Goal: Task Accomplishment & Management: Use online tool/utility

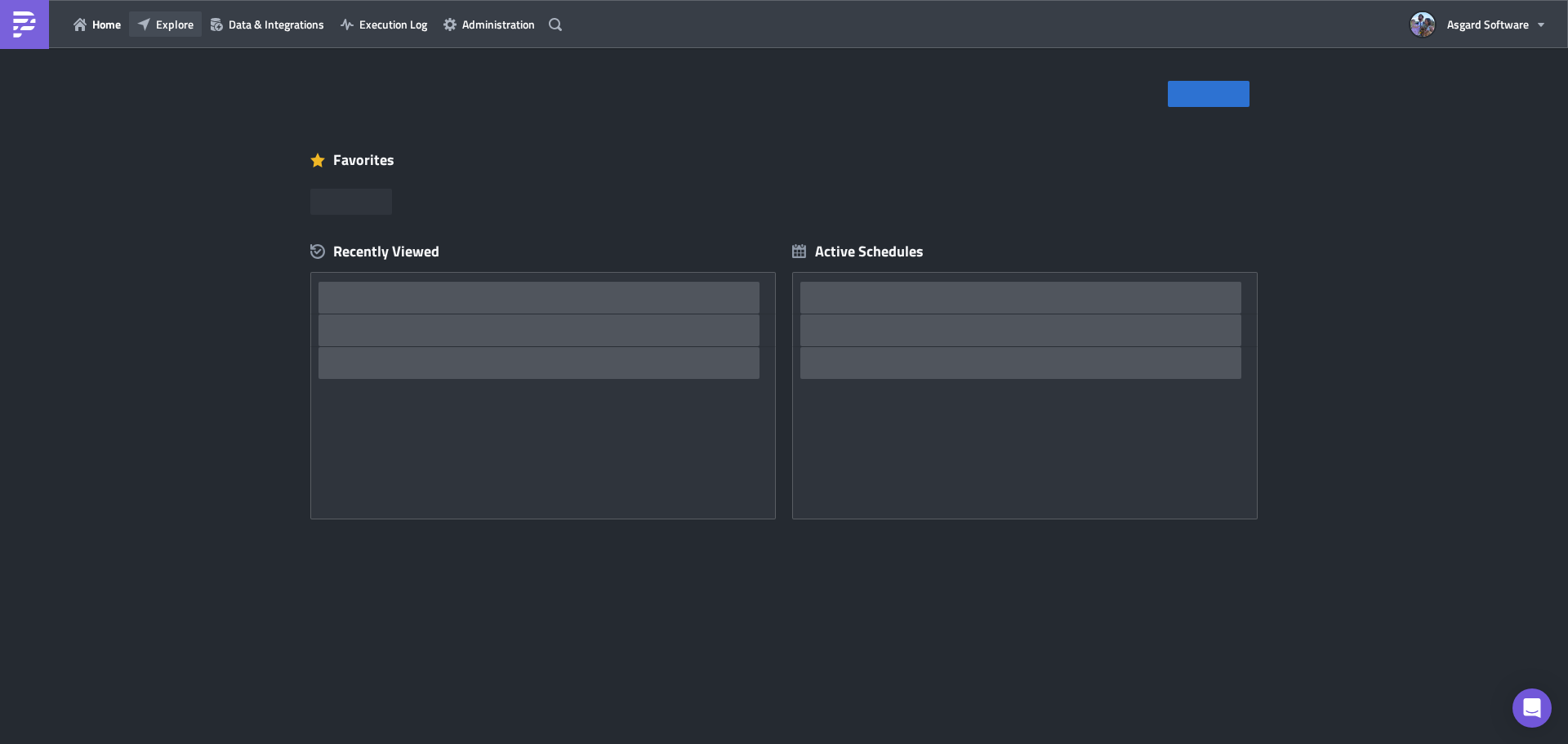
click at [179, 25] on span "Explore" at bounding box center [175, 24] width 38 height 17
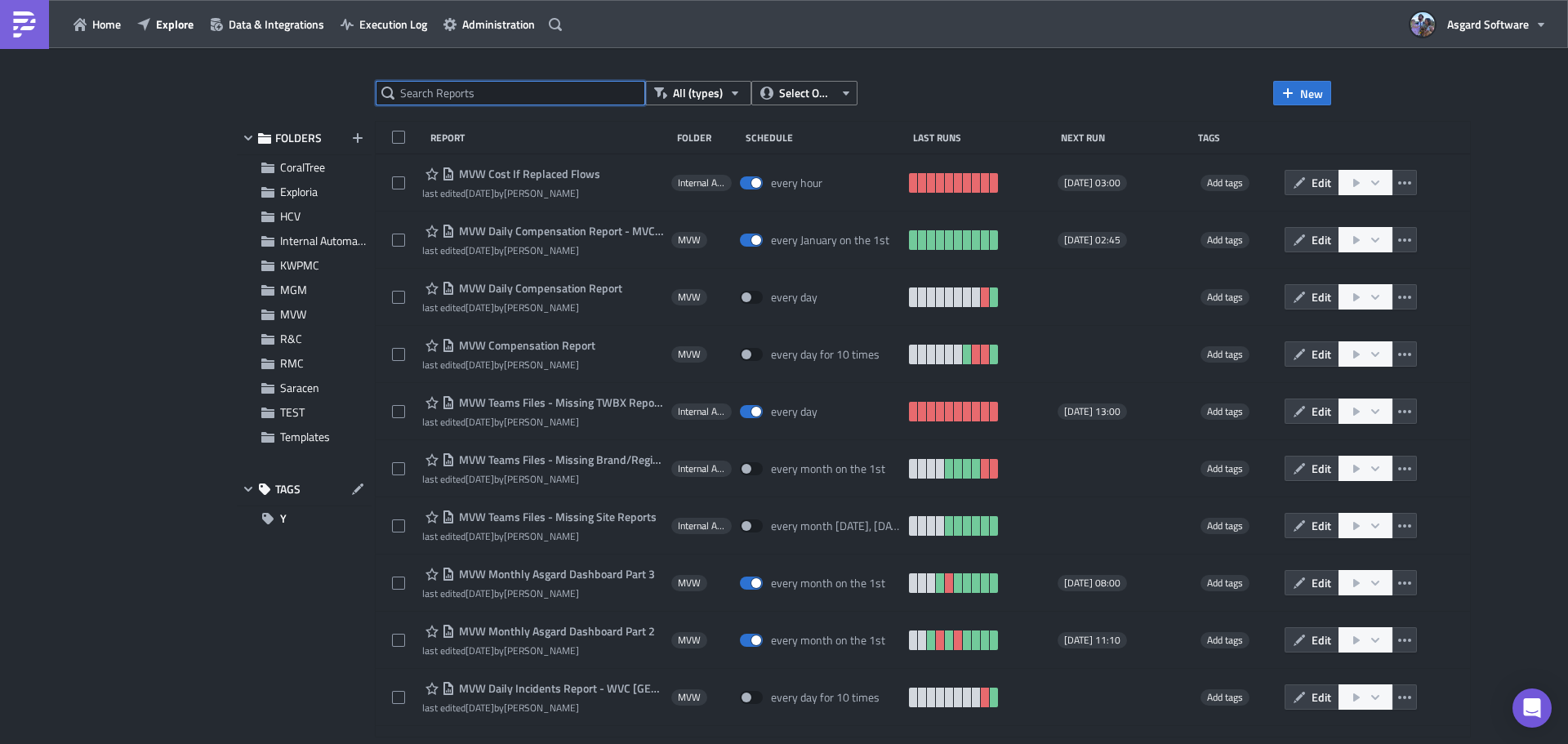
click at [445, 96] on input "text" at bounding box center [511, 93] width 269 height 25
type input "m"
type input "asgard"
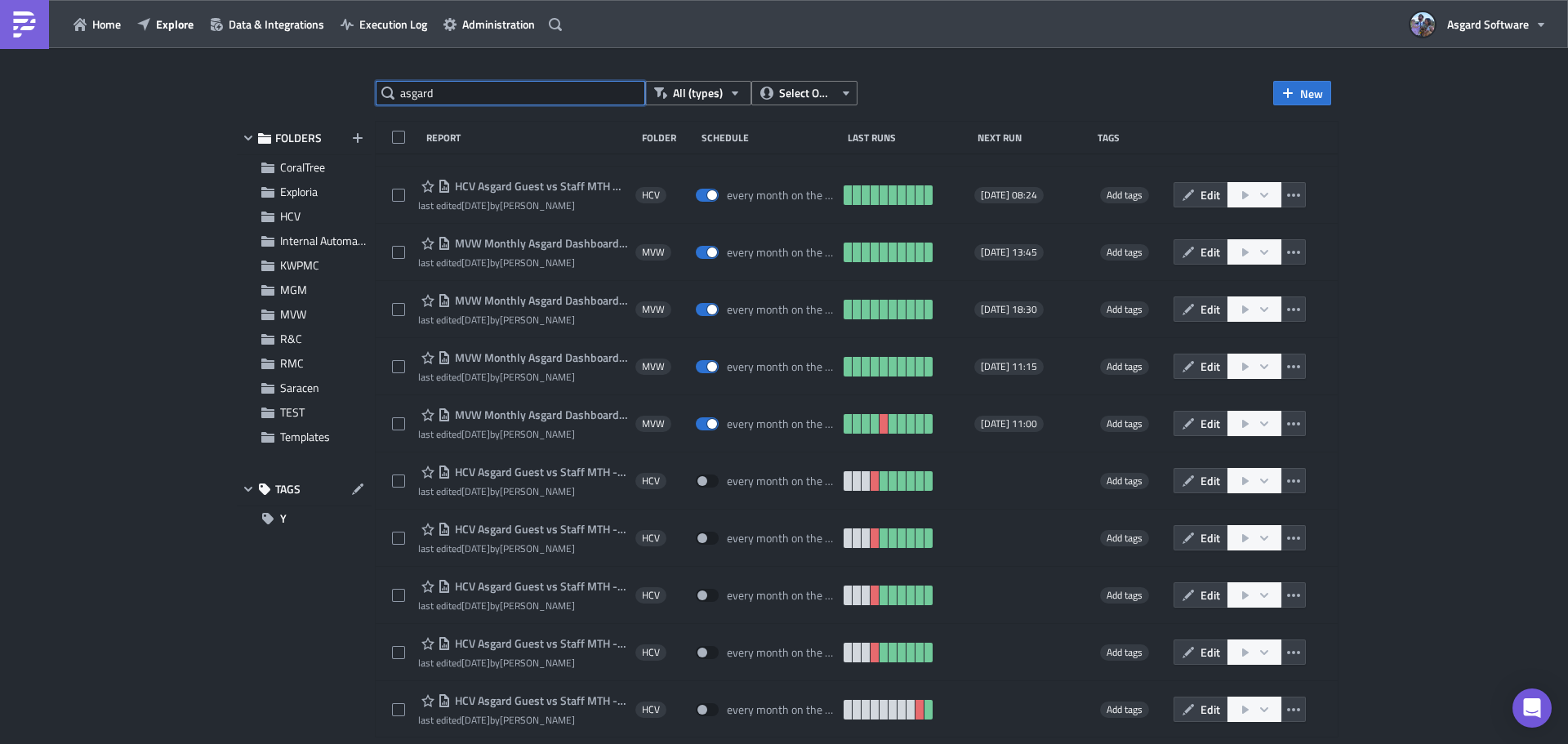
scroll to position [439, 0]
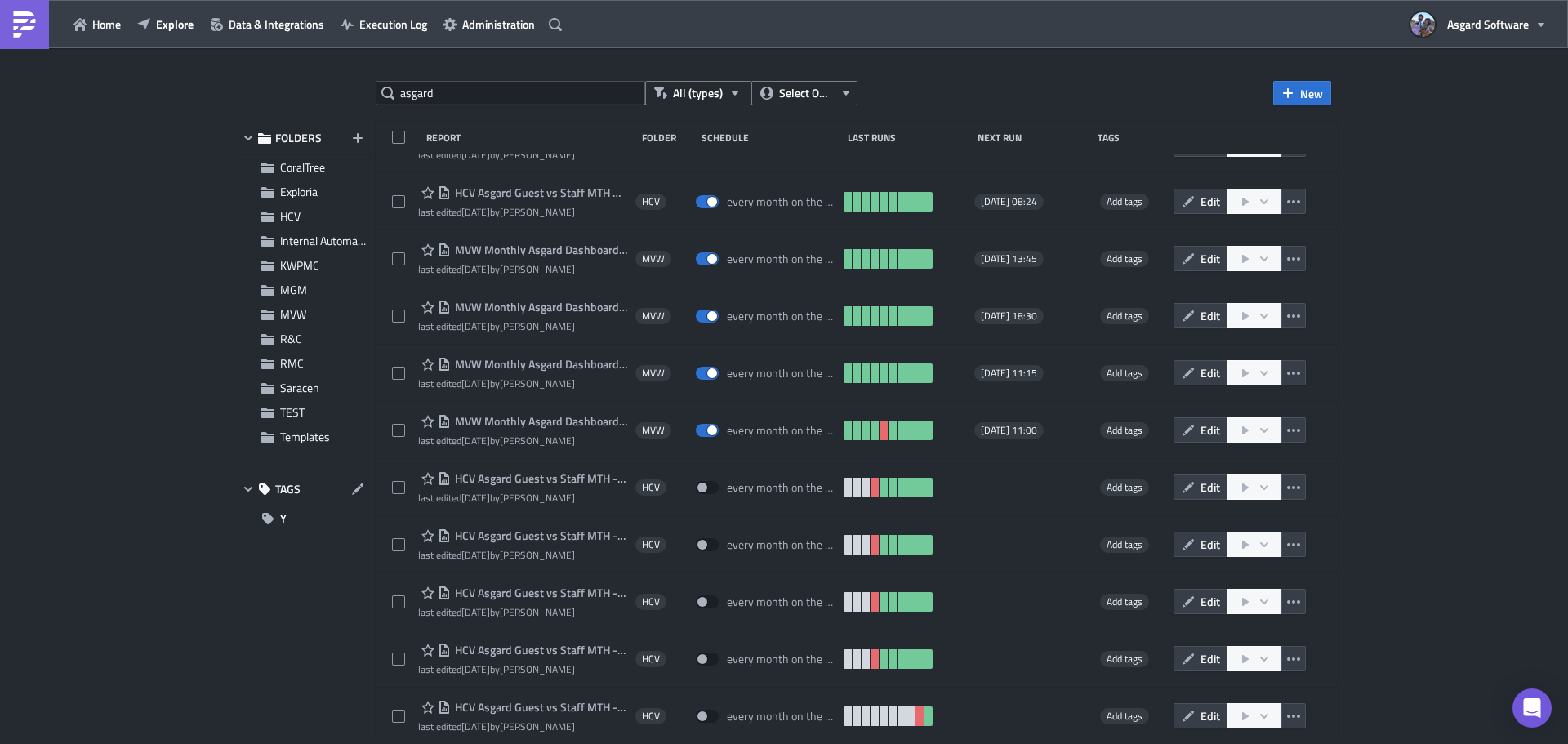
click at [570, 414] on span "MVW Monthly Asgard Dashboard Part 1" at bounding box center [539, 420] width 177 height 15
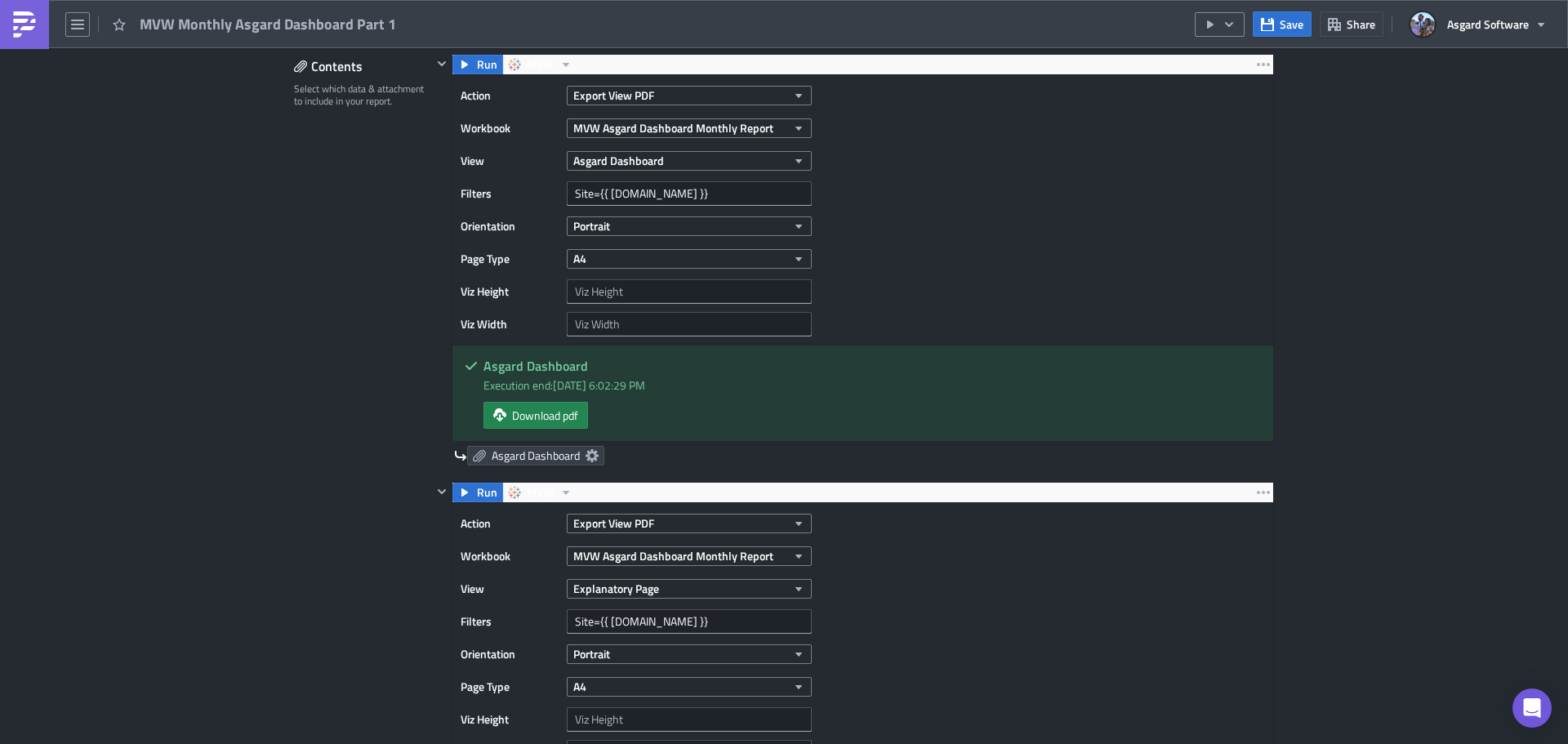
scroll to position [898, 0]
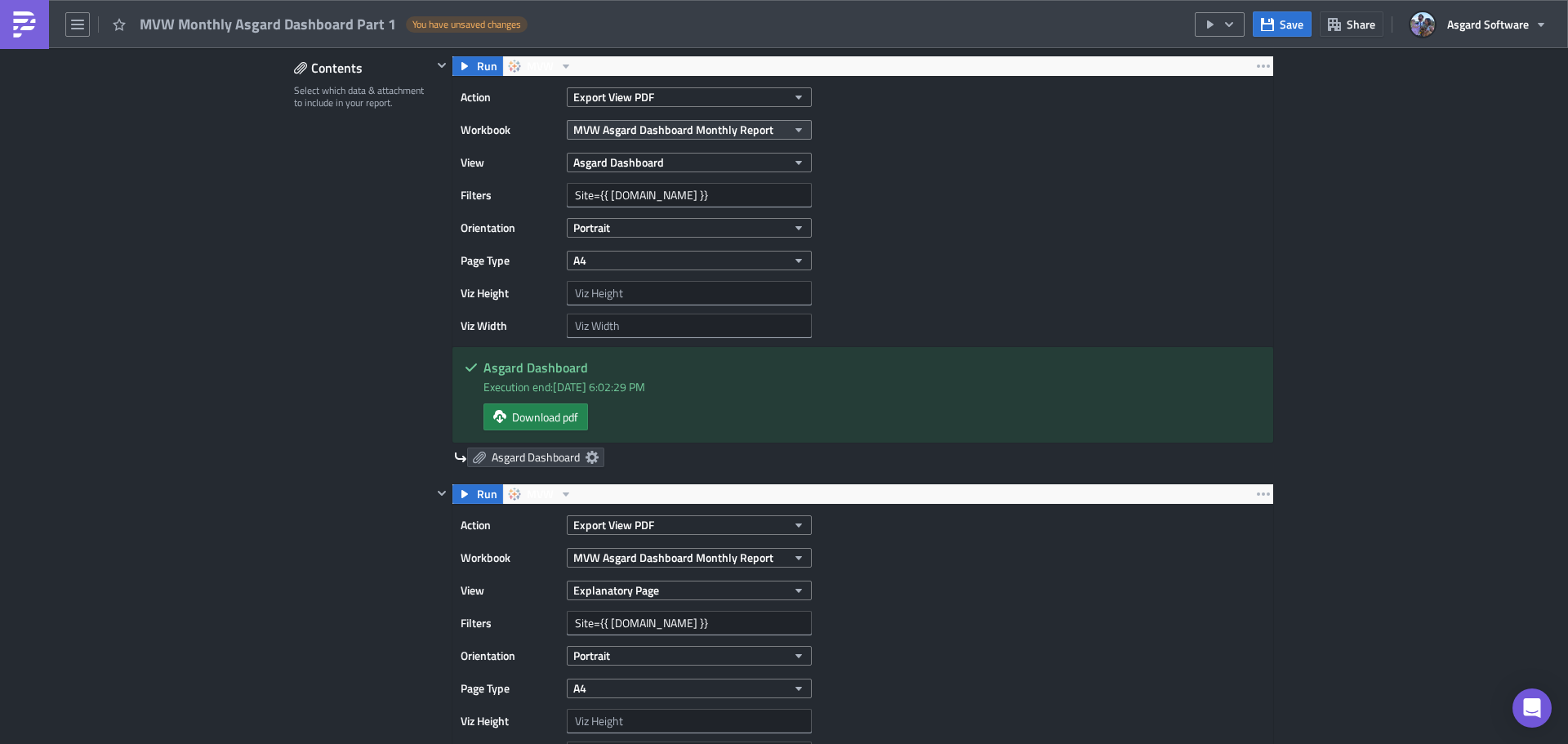
click at [652, 127] on span "MVW Asgard Dashboard Monthly Report" at bounding box center [673, 130] width 200 height 17
click at [1179, 186] on div "Action Export View PDF Workbook MVW Asgard Dashboard Monthly Report View Asgard…" at bounding box center [863, 211] width 820 height 269
click at [751, 124] on span "MVW Asgard Dashboard Monthly Report" at bounding box center [673, 130] width 200 height 17
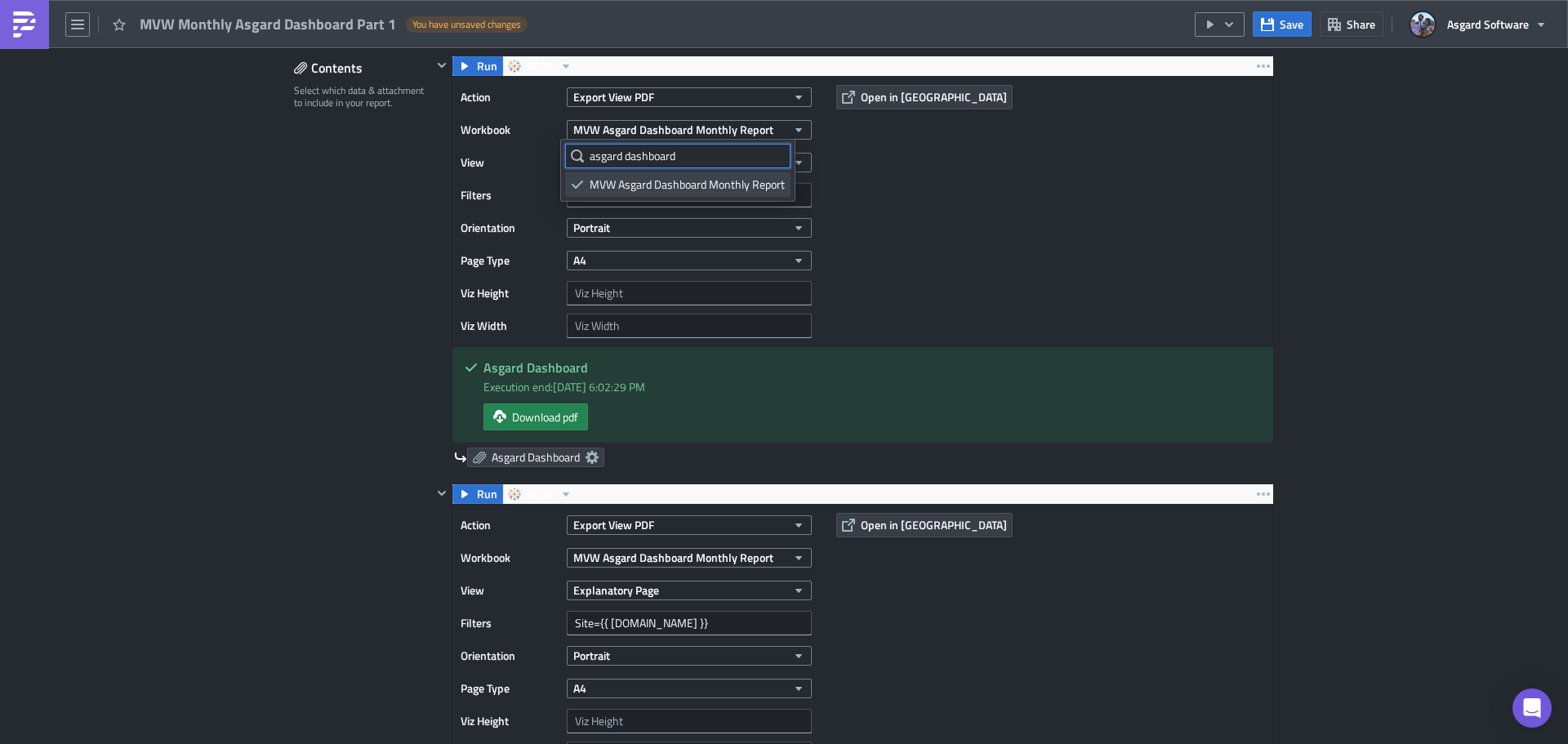
type input "asgard dashboard"
click at [745, 180] on div "MVW Asgard Dashboard Monthly Report" at bounding box center [687, 184] width 195 height 16
click at [693, 127] on span "MVW Asgard Dashboard Monthly Report" at bounding box center [673, 130] width 200 height 17
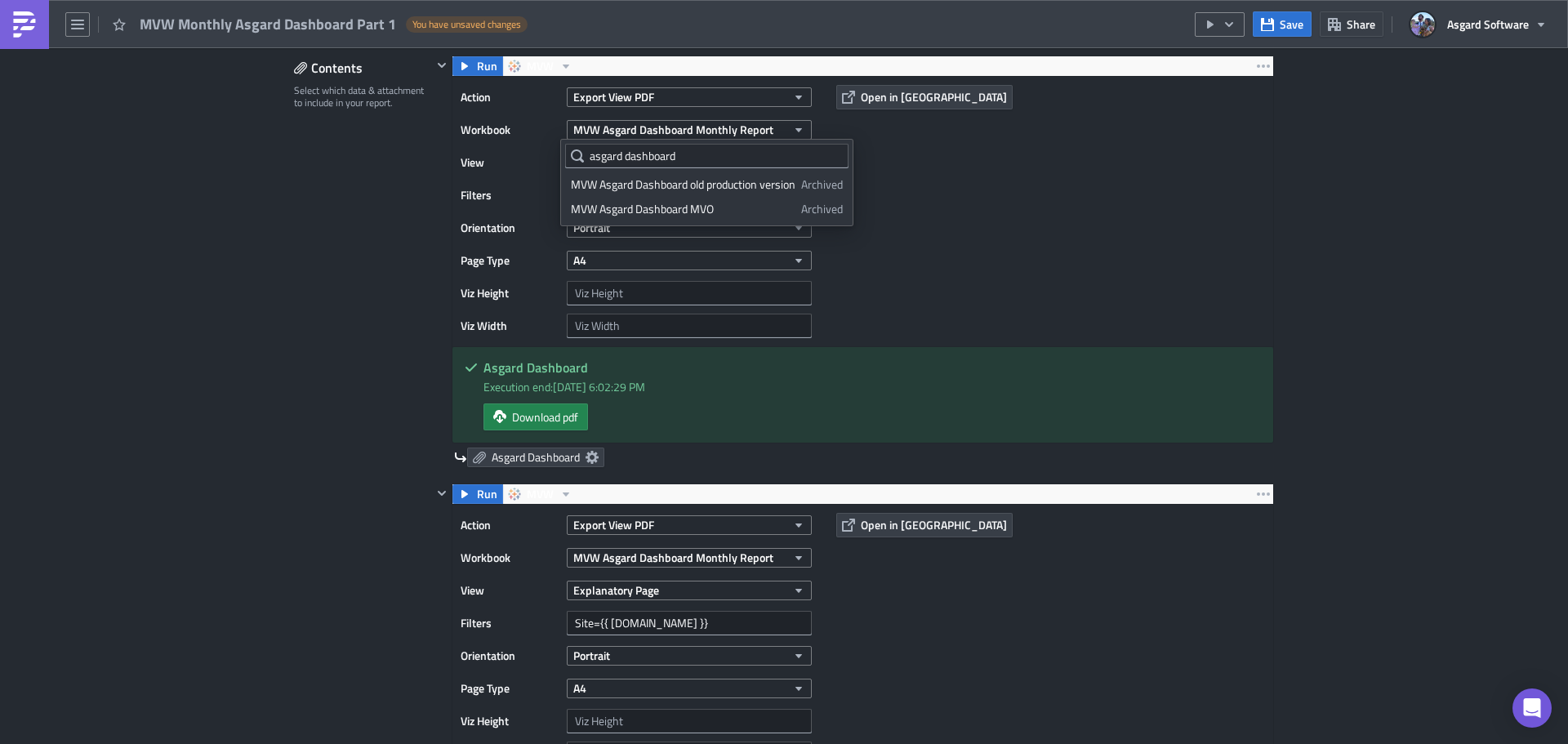
click at [1114, 177] on div "Action Export View PDF Workbook MVW Asgard Dashboard Monthly Report View Asgard…" at bounding box center [863, 211] width 820 height 269
click at [341, 193] on div "Contents Select which data & attachment to include in your report." at bounding box center [363, 584] width 138 height 1056
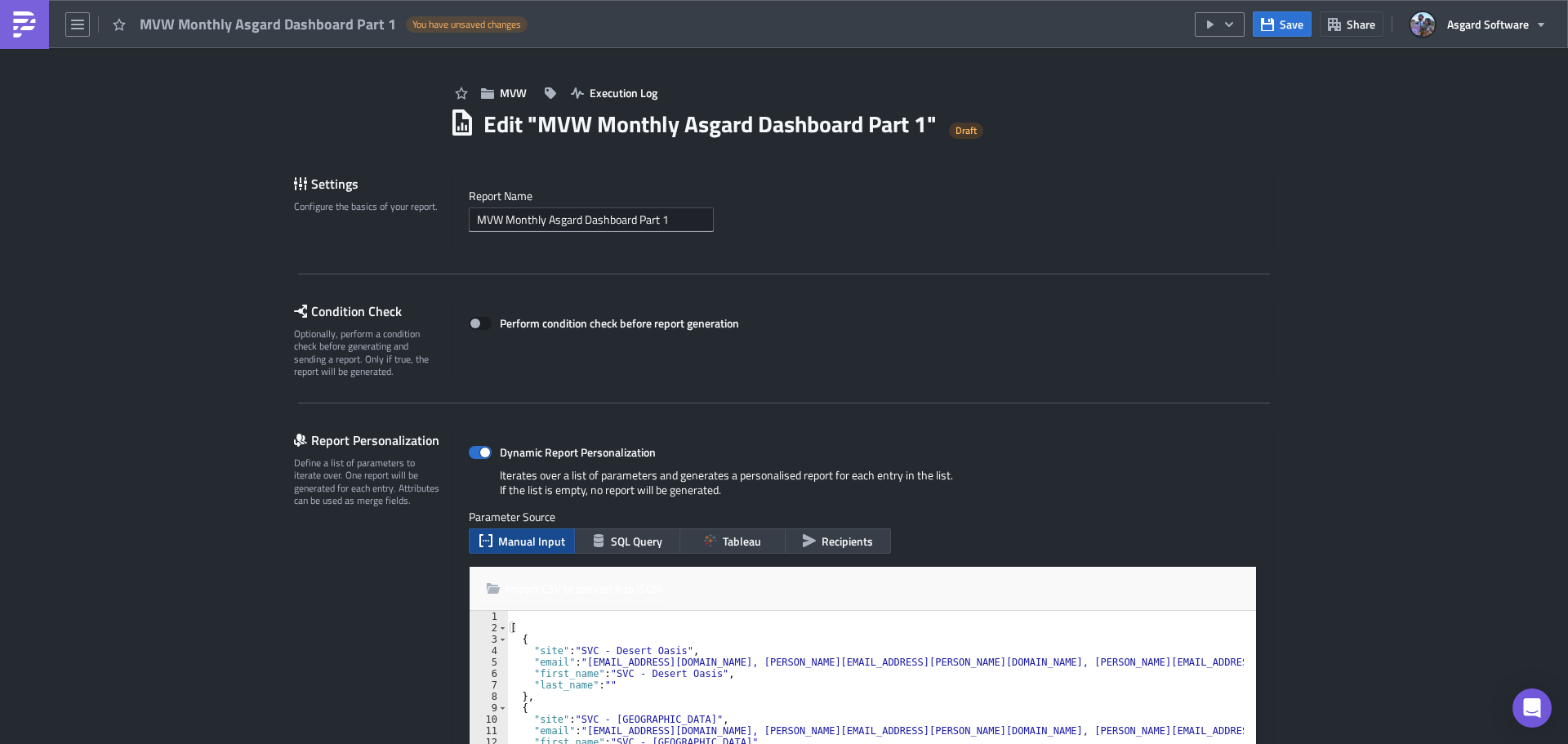
scroll to position [0, 0]
click at [1242, 27] on button "button" at bounding box center [1220, 24] width 50 height 25
click at [1251, 97] on div "Run Report" at bounding box center [1269, 89] width 127 height 16
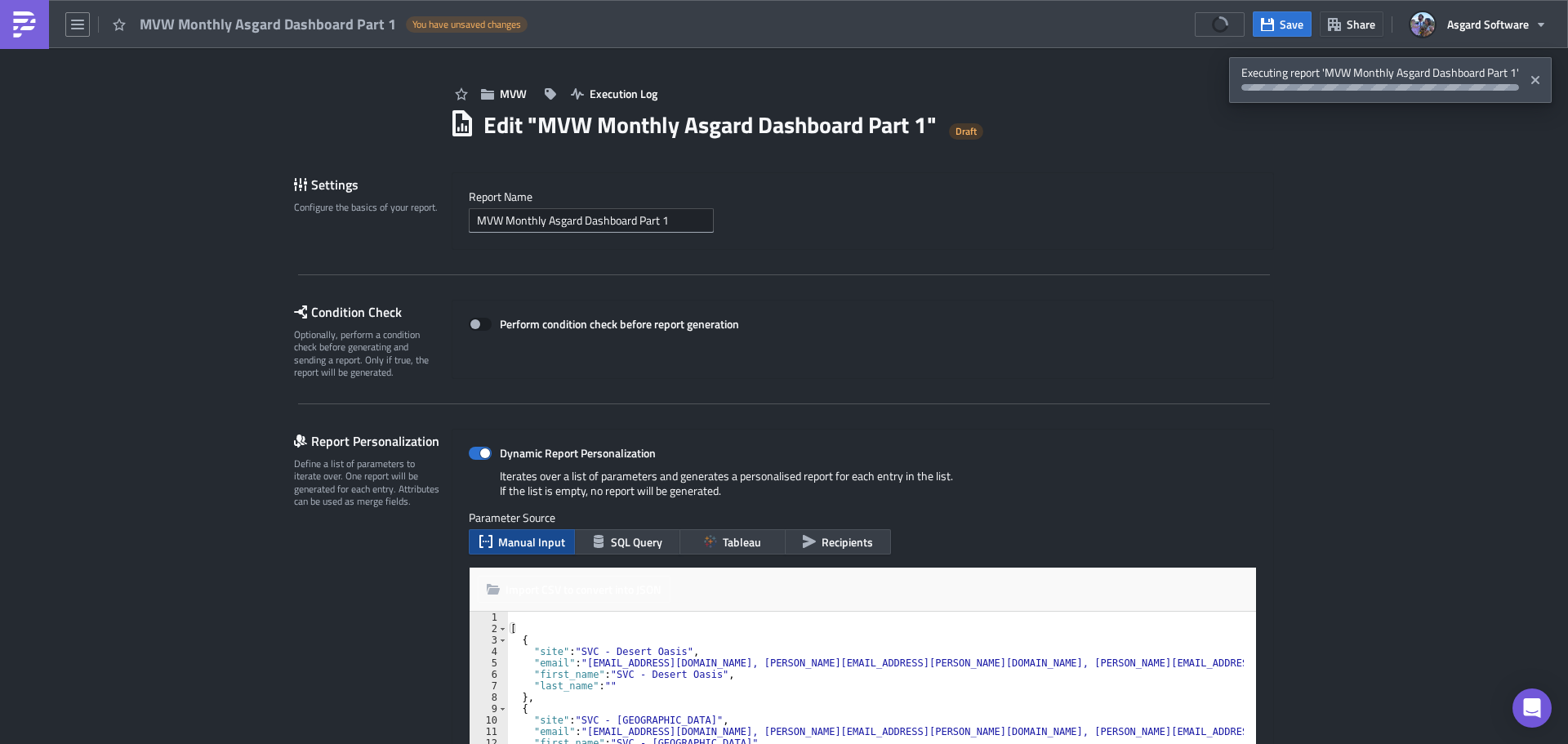
click at [42, 26] on link at bounding box center [24, 24] width 49 height 49
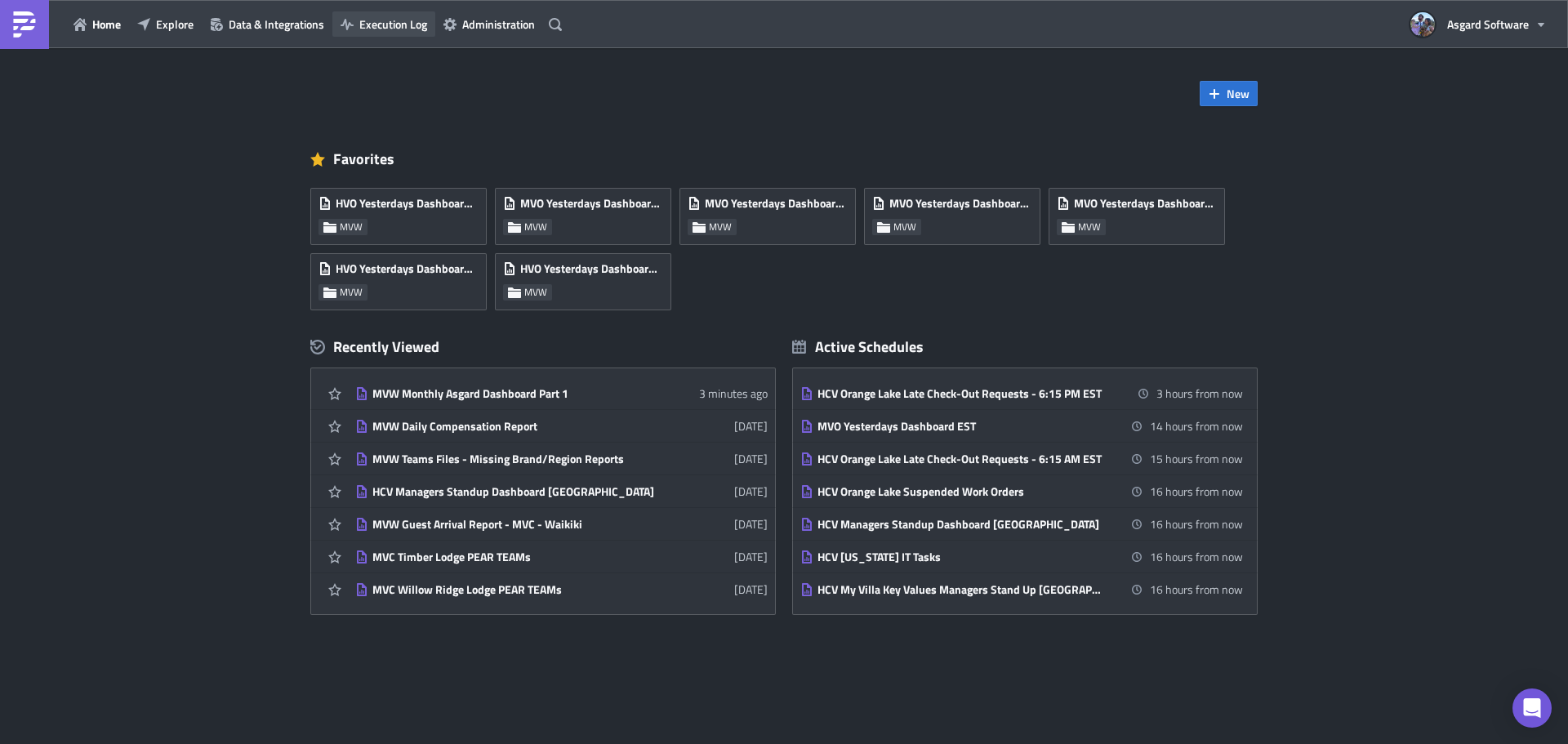
click at [358, 26] on button "Execution Log" at bounding box center [384, 24] width 103 height 26
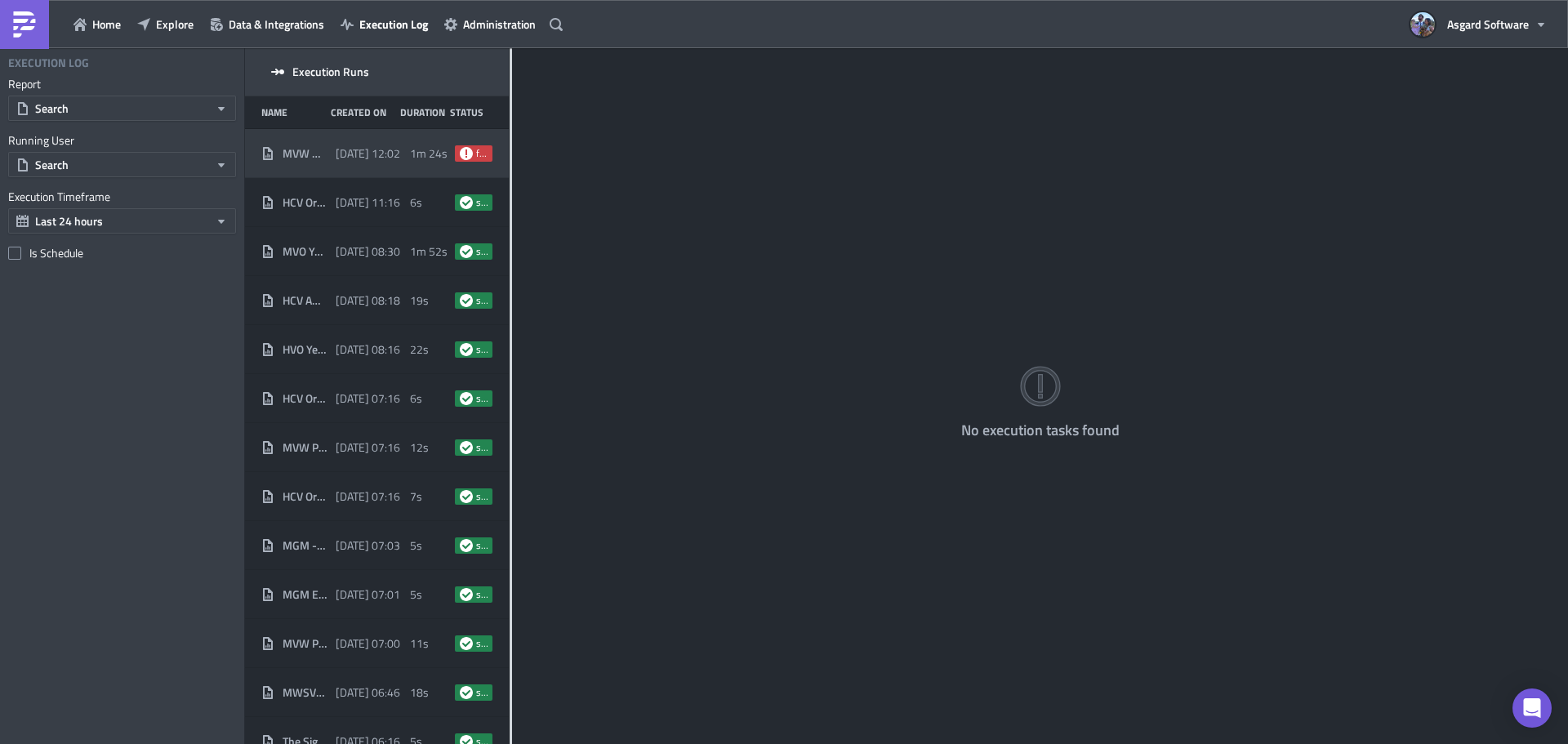
click at [394, 160] on span "2025-10-02 12:02" at bounding box center [367, 153] width 64 height 15
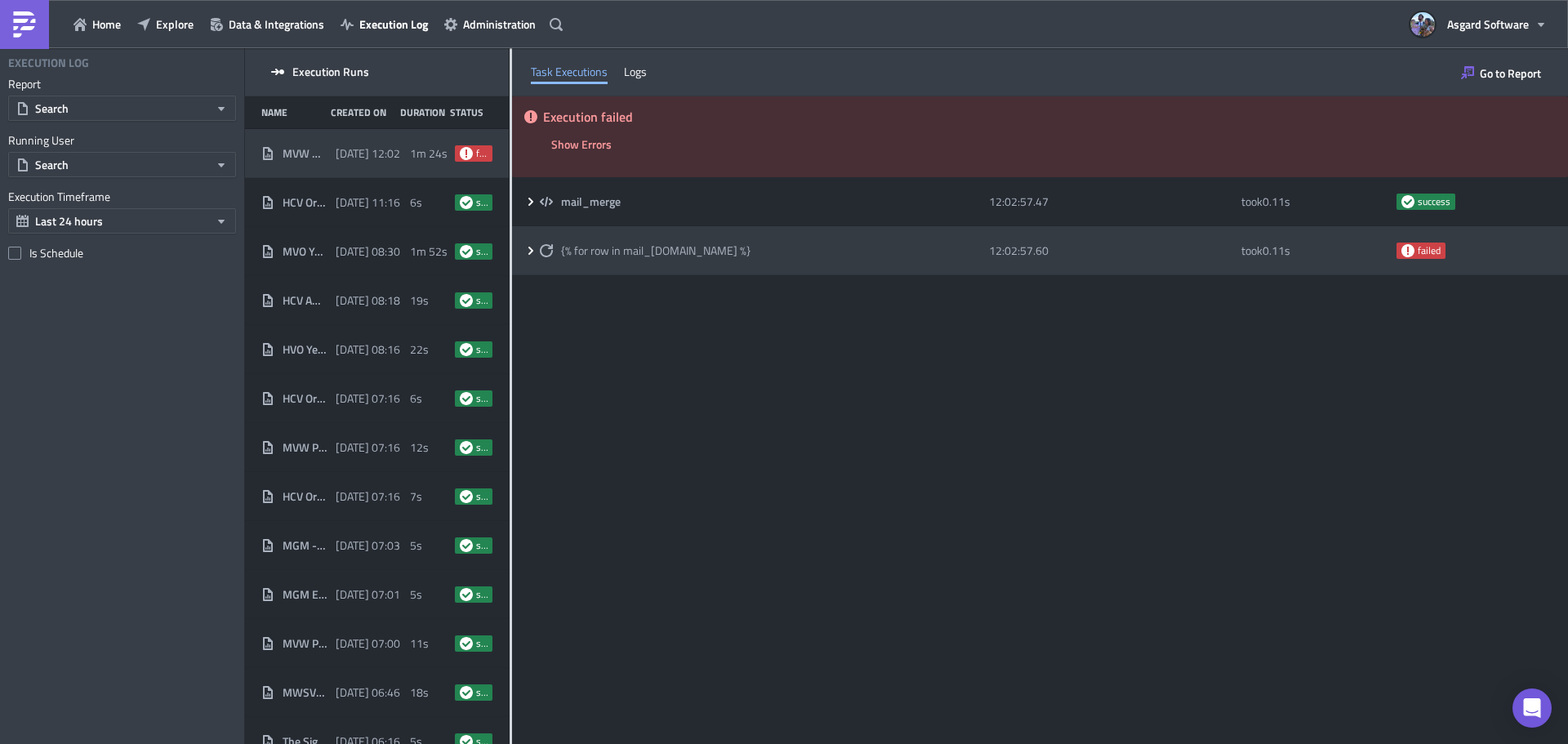
click at [772, 242] on div "{% for row in mail_merge.data %}" at bounding box center [760, 251] width 441 height 29
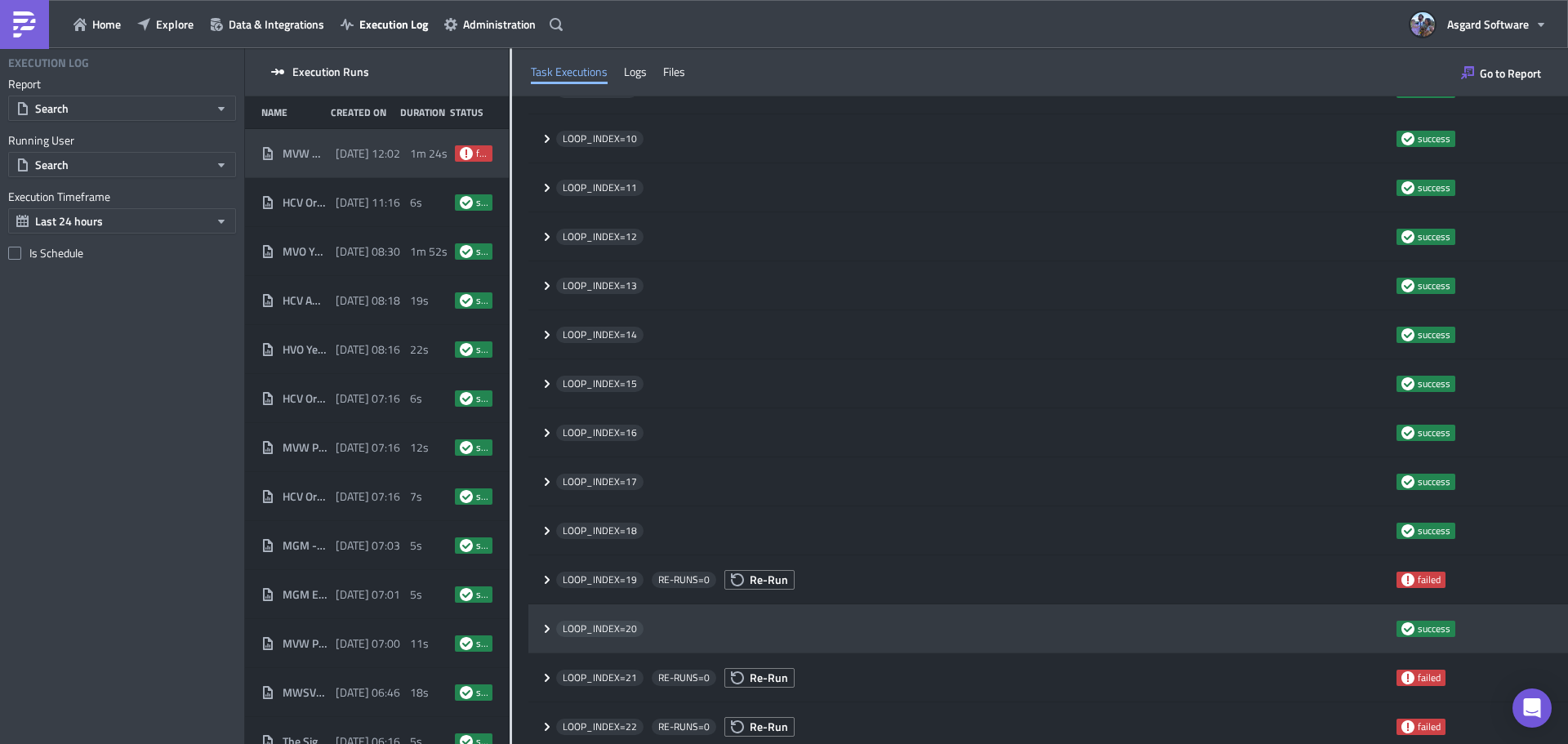
scroll to position [814, 0]
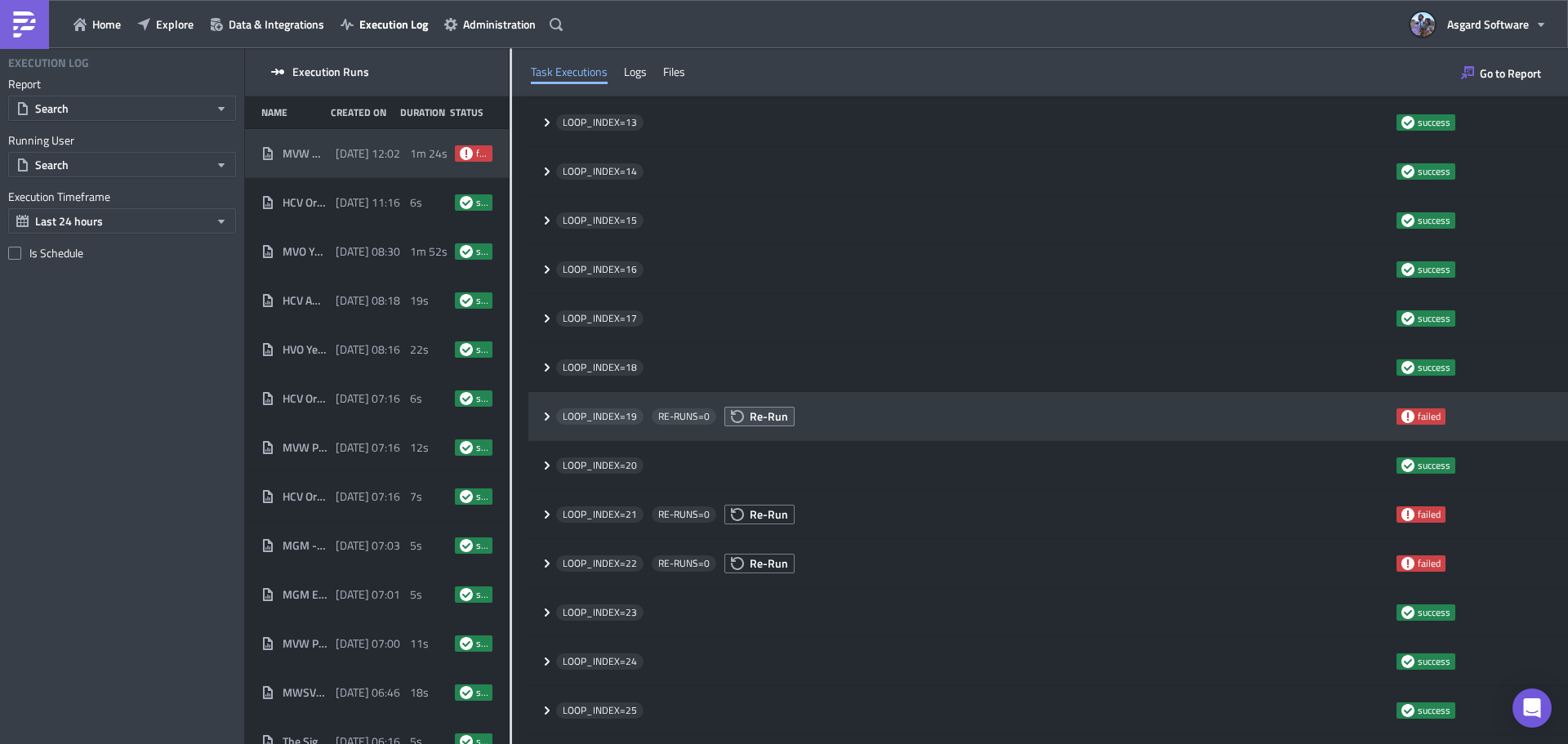
click at [757, 418] on span "Re-Run" at bounding box center [769, 416] width 39 height 17
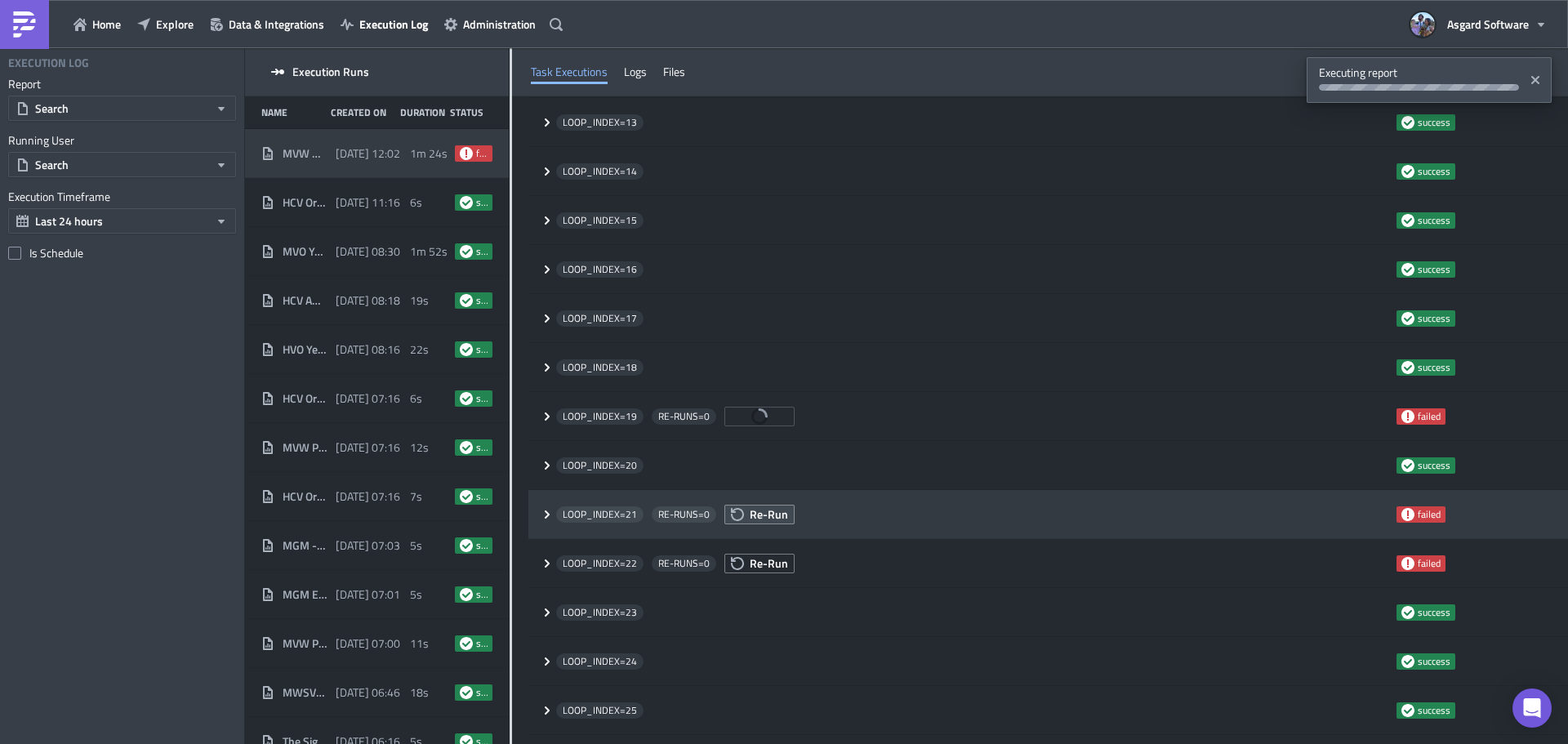
click at [772, 515] on span "Re-Run" at bounding box center [769, 514] width 39 height 17
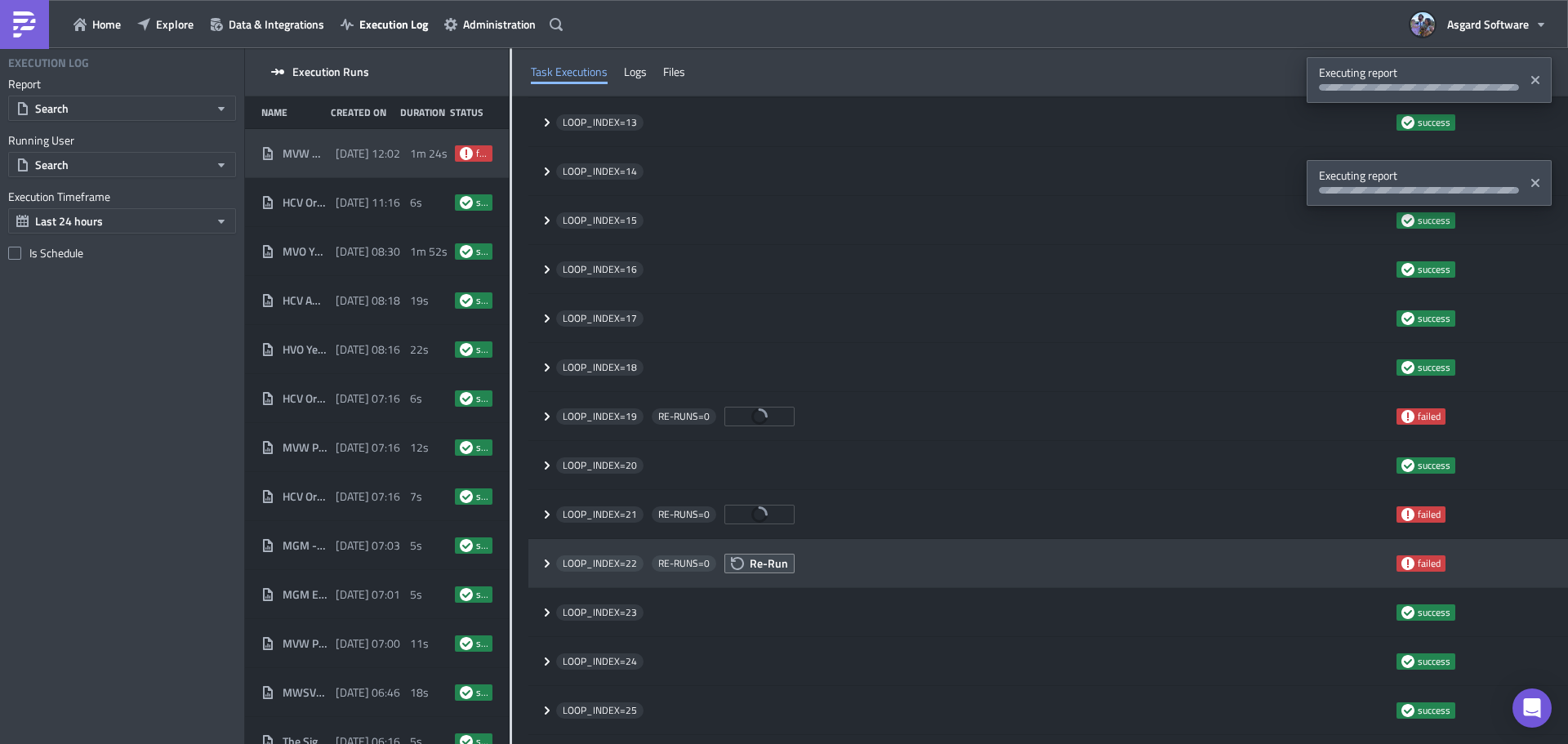
click at [774, 566] on span "Re-Run" at bounding box center [769, 563] width 39 height 17
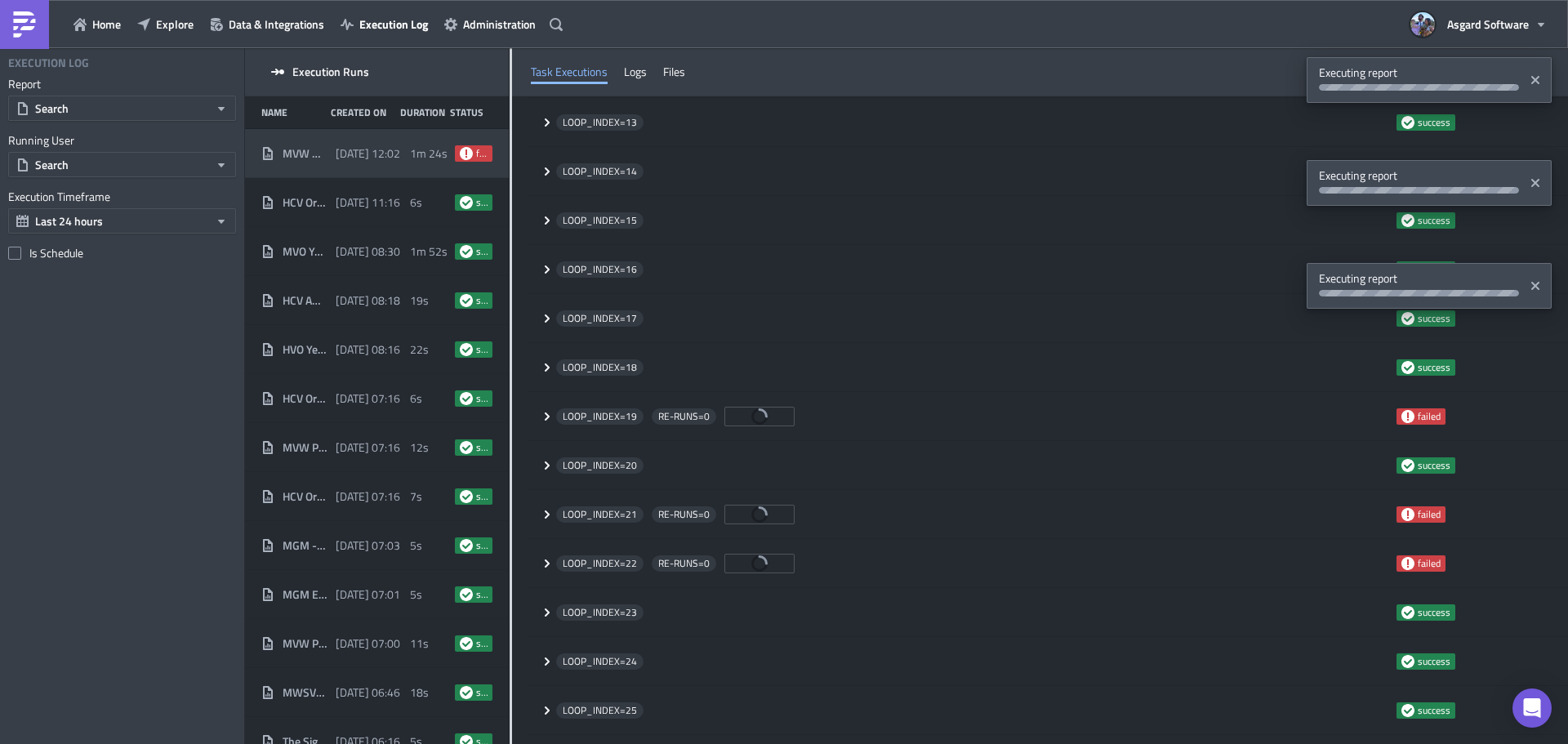
scroll to position [1467, 0]
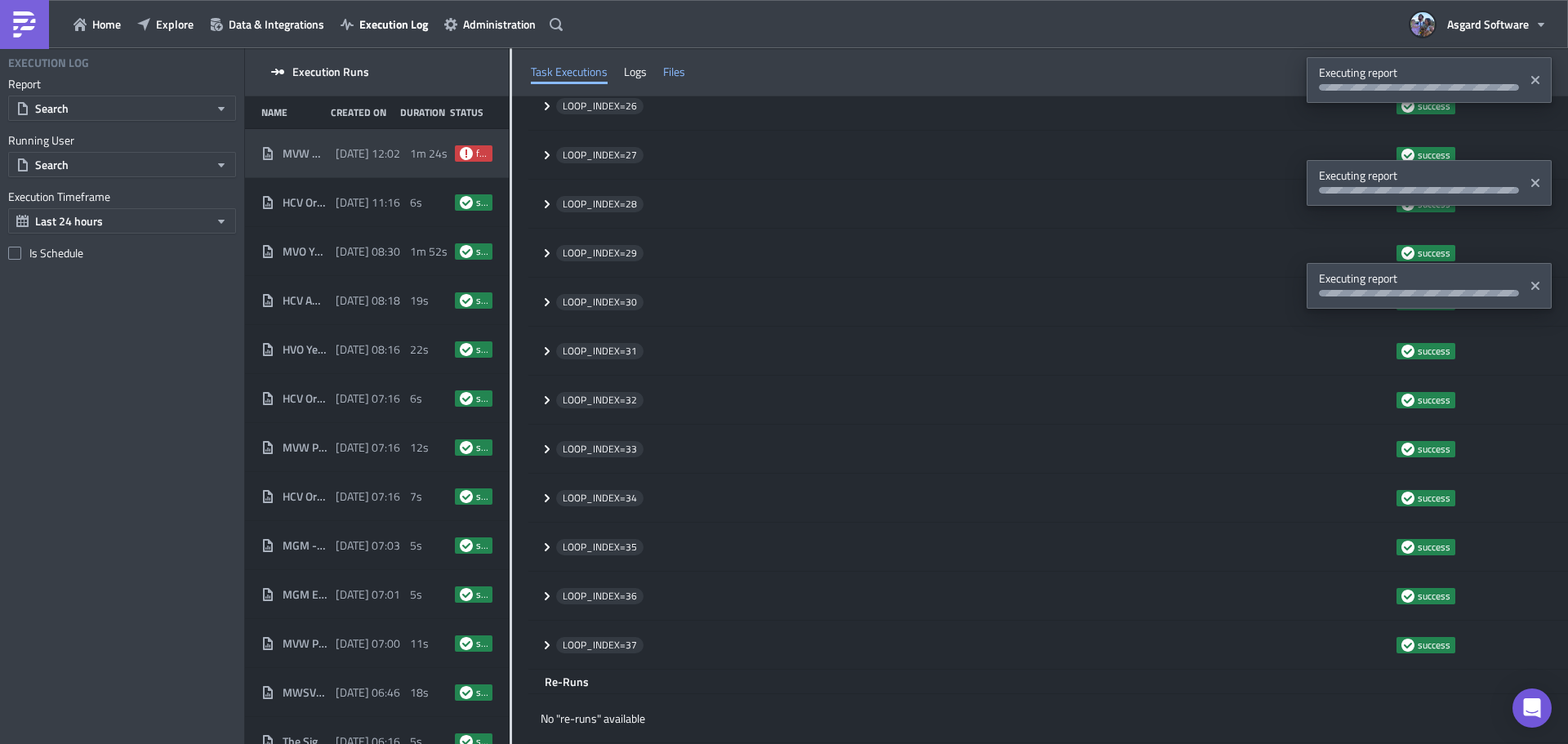
click at [642, 70] on div "Logs" at bounding box center [635, 71] width 23 height 25
click at [672, 69] on div "Files" at bounding box center [675, 71] width 22 height 25
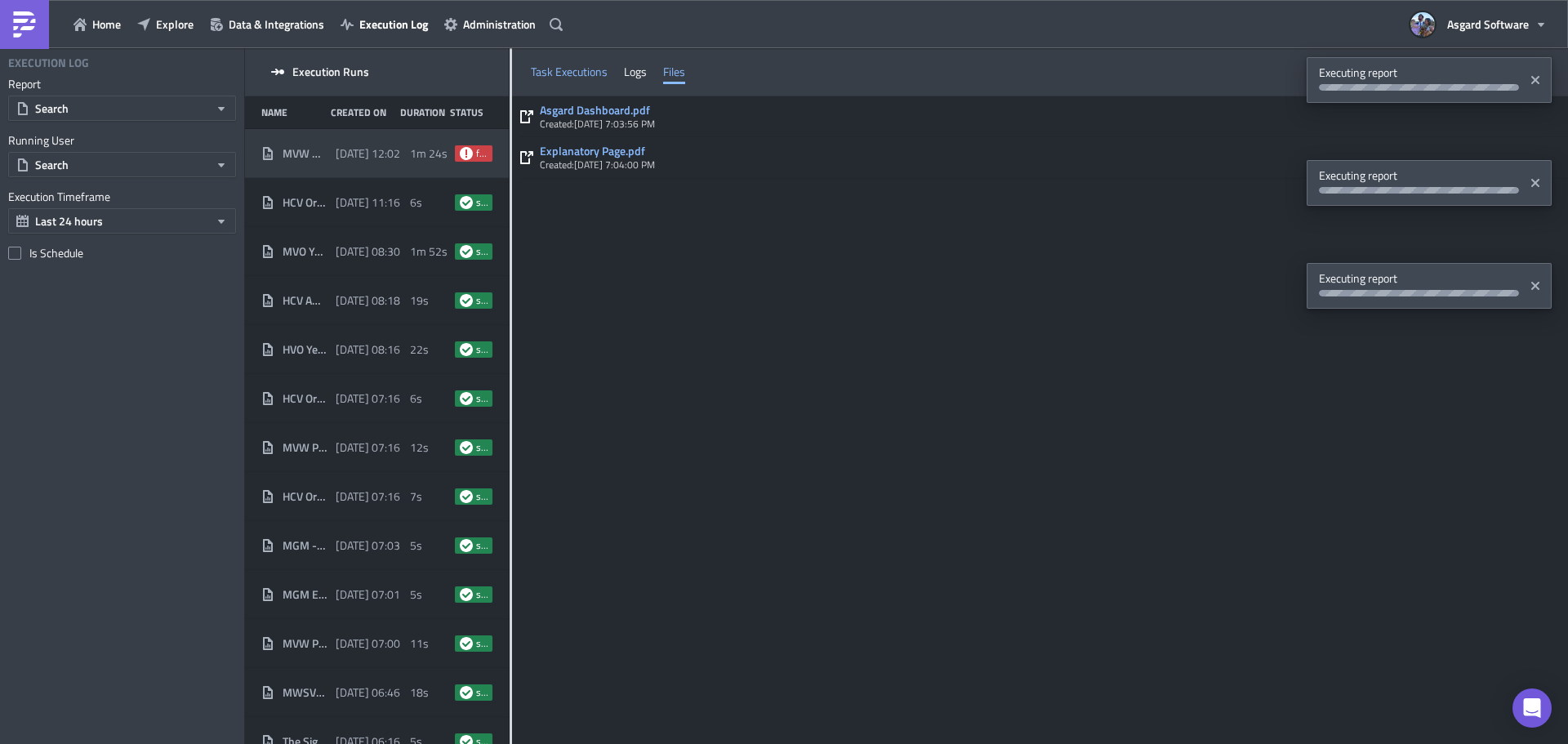
click at [578, 75] on div "Task Executions" at bounding box center [569, 71] width 76 height 25
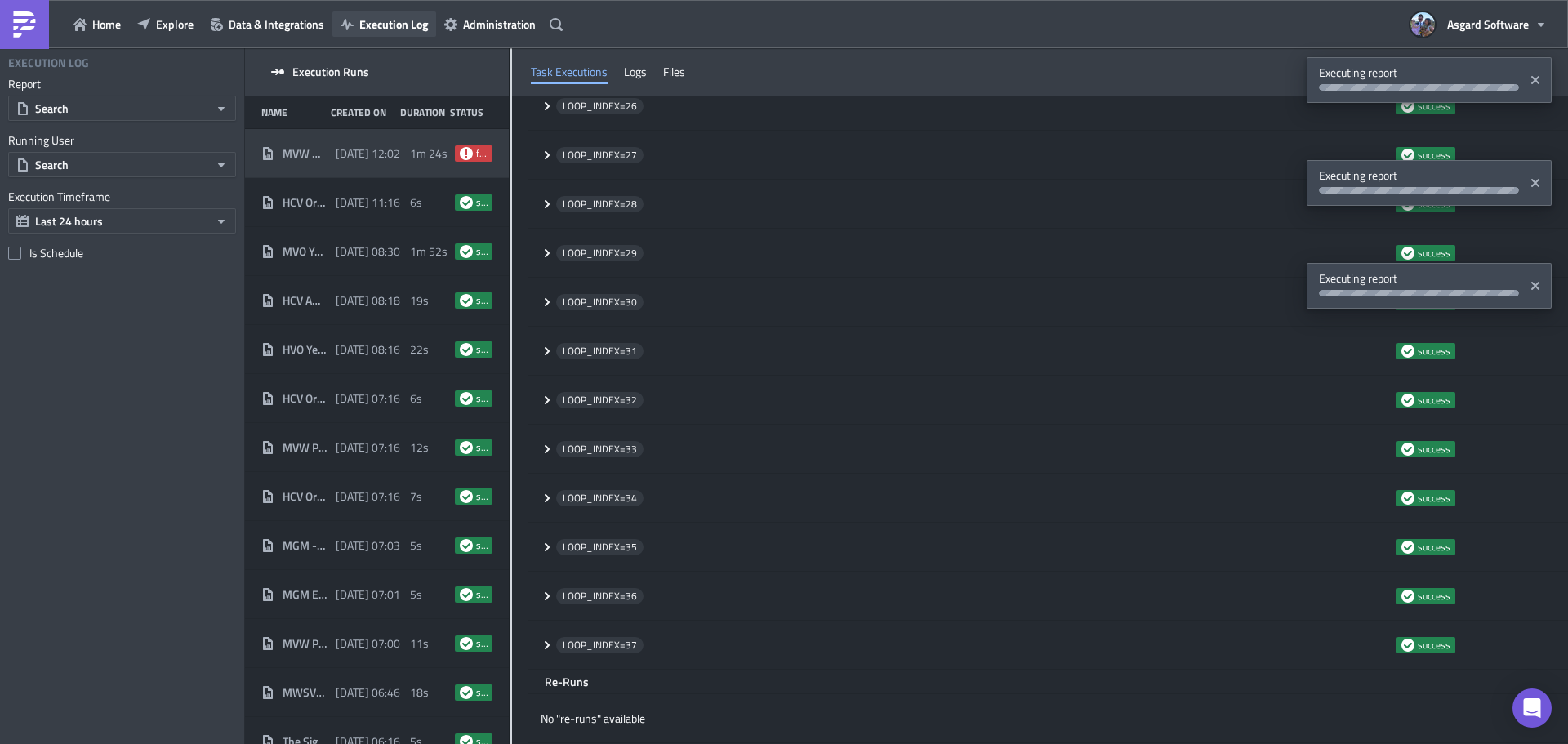
click at [347, 26] on icon "button" at bounding box center [347, 24] width 13 height 11
click at [157, 27] on span "Explore" at bounding box center [175, 24] width 38 height 17
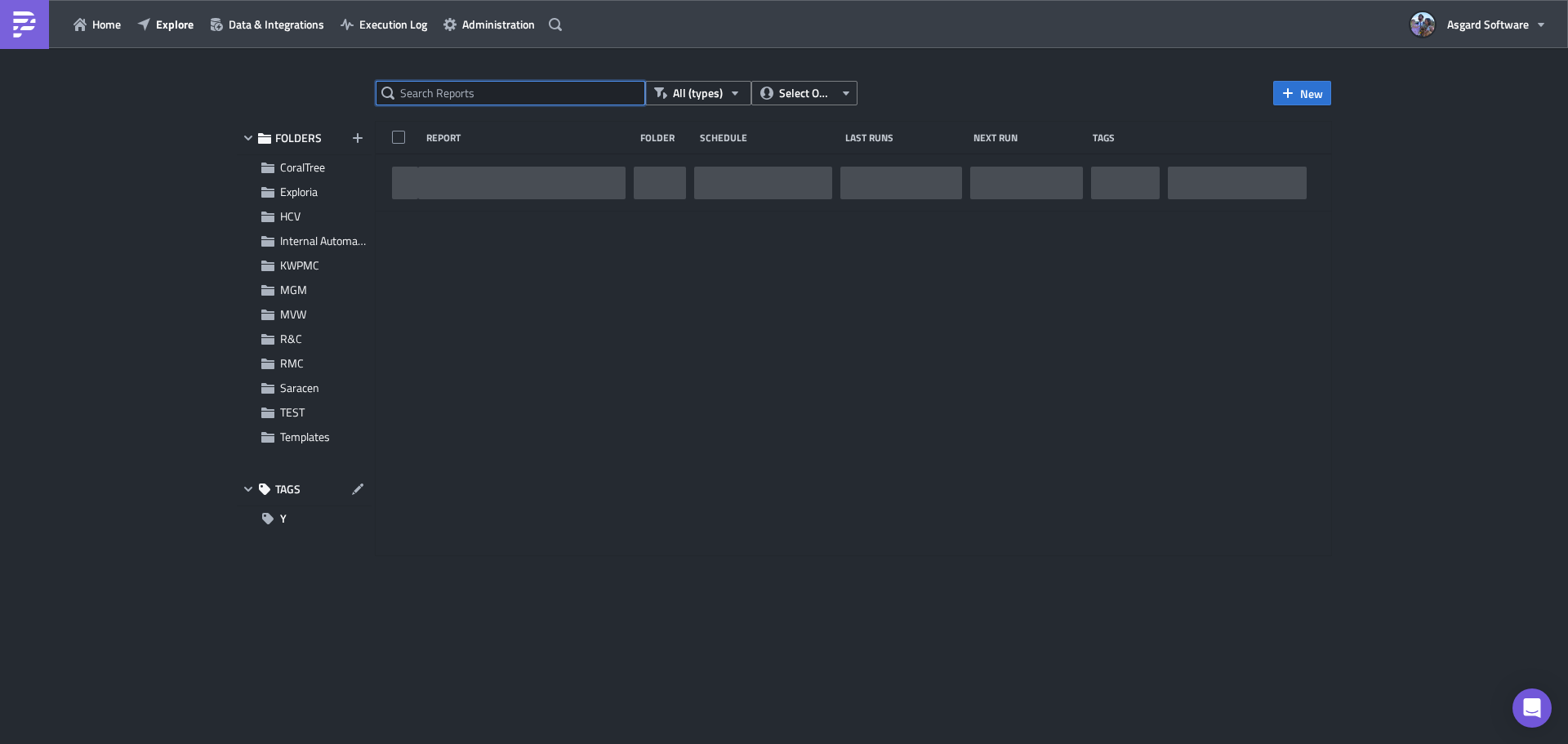
click at [559, 101] on input "text" at bounding box center [511, 93] width 269 height 25
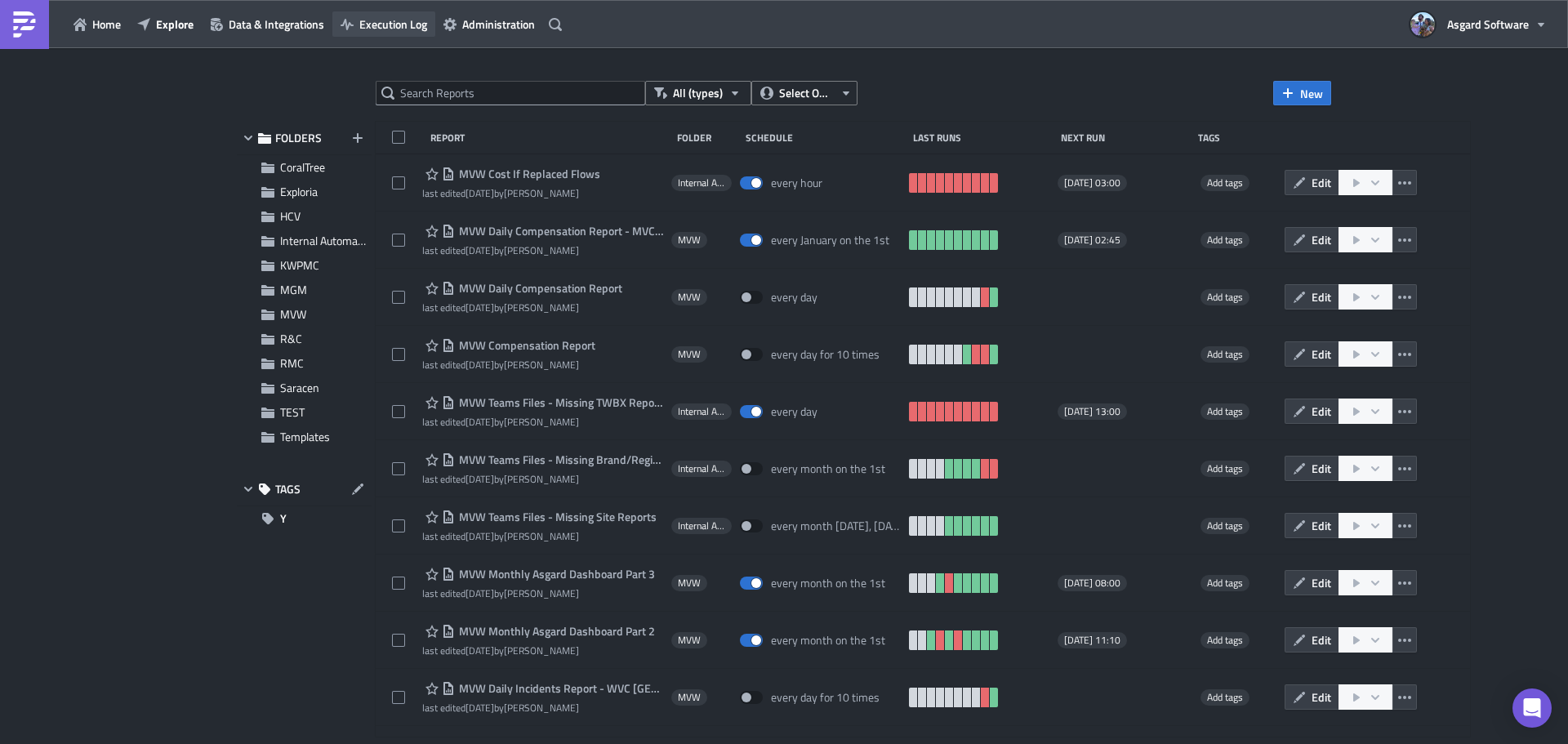
click at [397, 17] on span "Execution Log" at bounding box center [393, 24] width 68 height 17
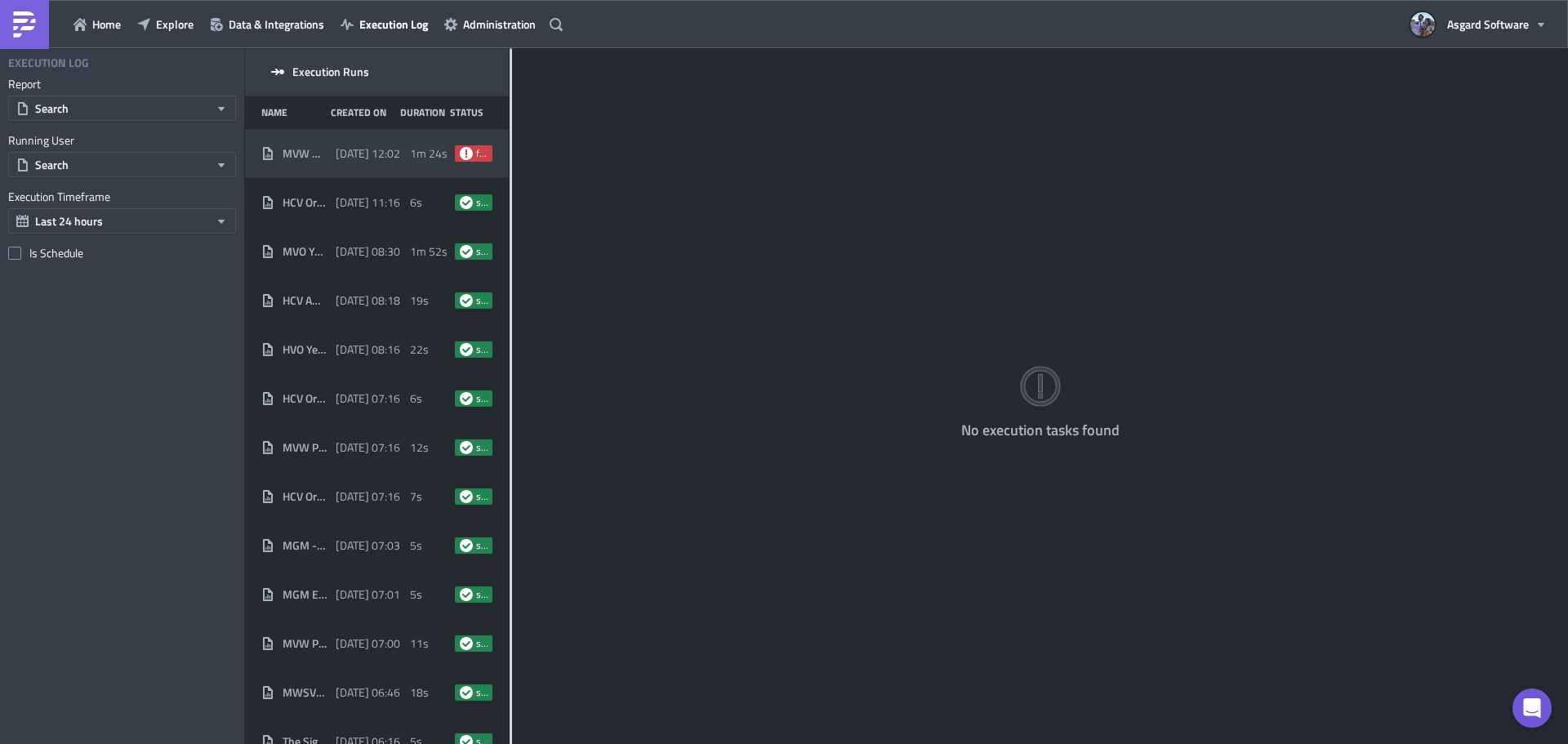
click at [314, 154] on span "MVW Monthly Asgard Dashboard Part 1" at bounding box center [305, 153] width 45 height 15
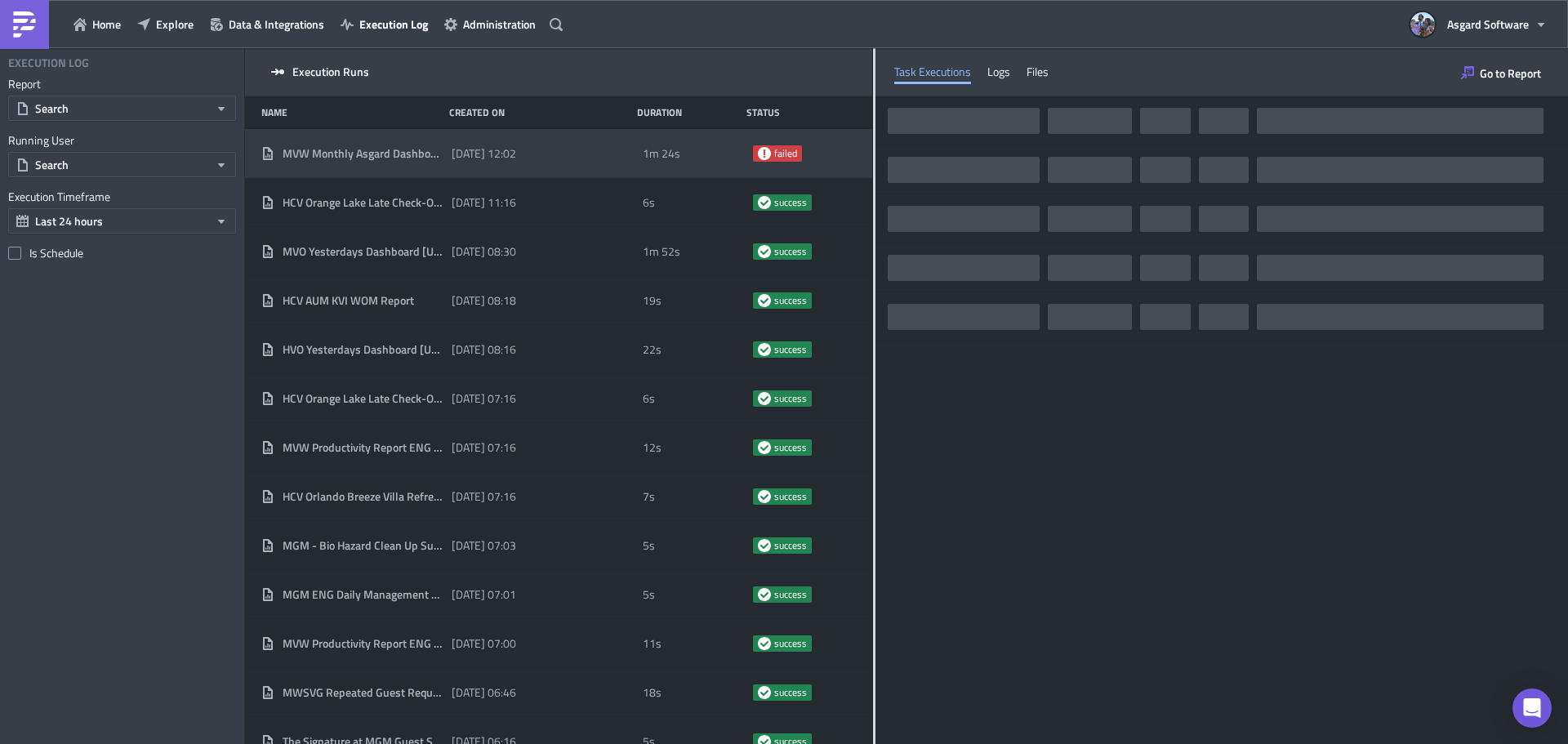
drag, startPoint x: 511, startPoint y: 91, endPoint x: 626, endPoint y: 121, distance: 118.8
click at [873, 121] on div at bounding box center [874, 397] width 3 height 699
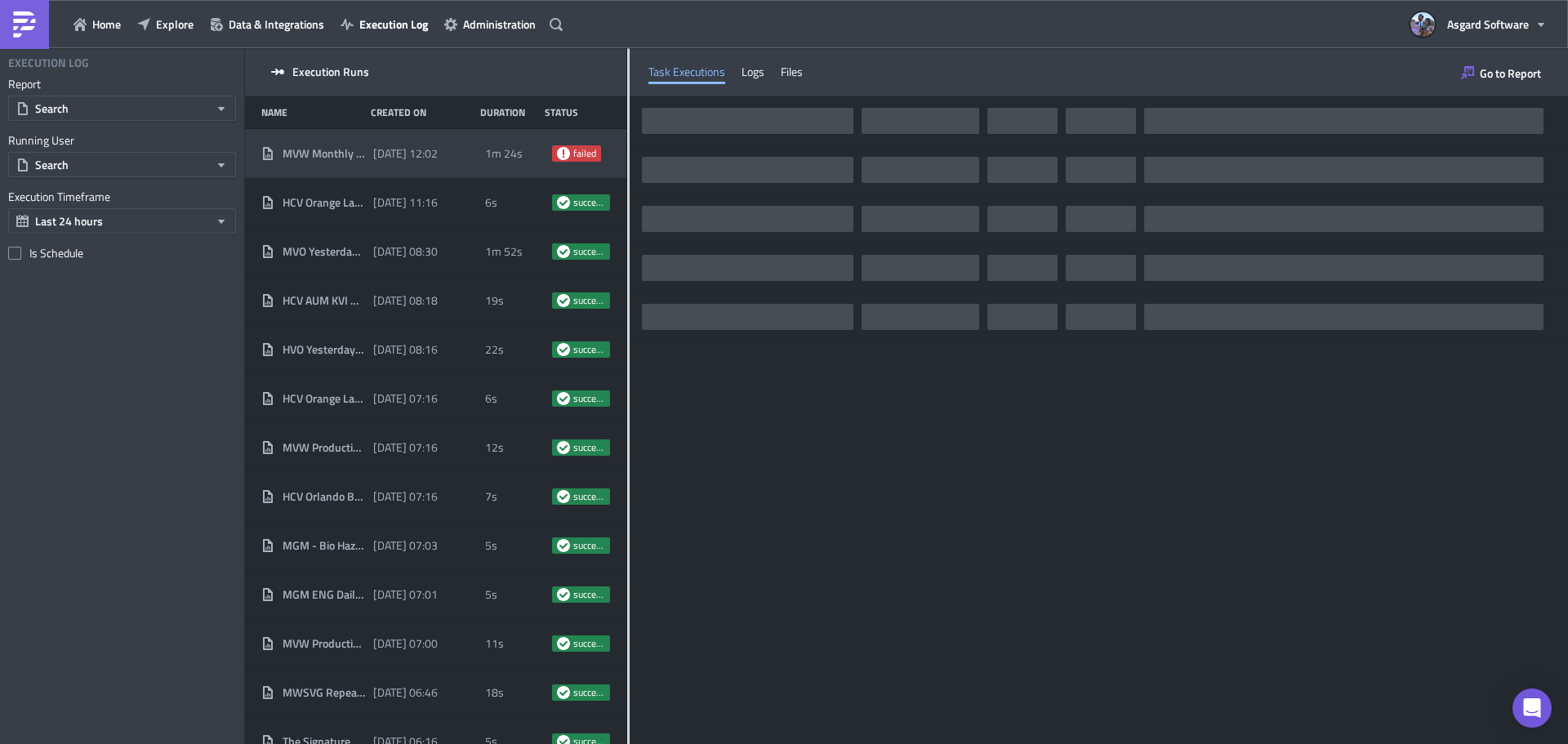
click at [179, 45] on div "Home Explore Data & Integrations Execution Log Administration" at bounding box center [284, 24] width 568 height 48
click at [173, 29] on span "Explore" at bounding box center [175, 24] width 38 height 17
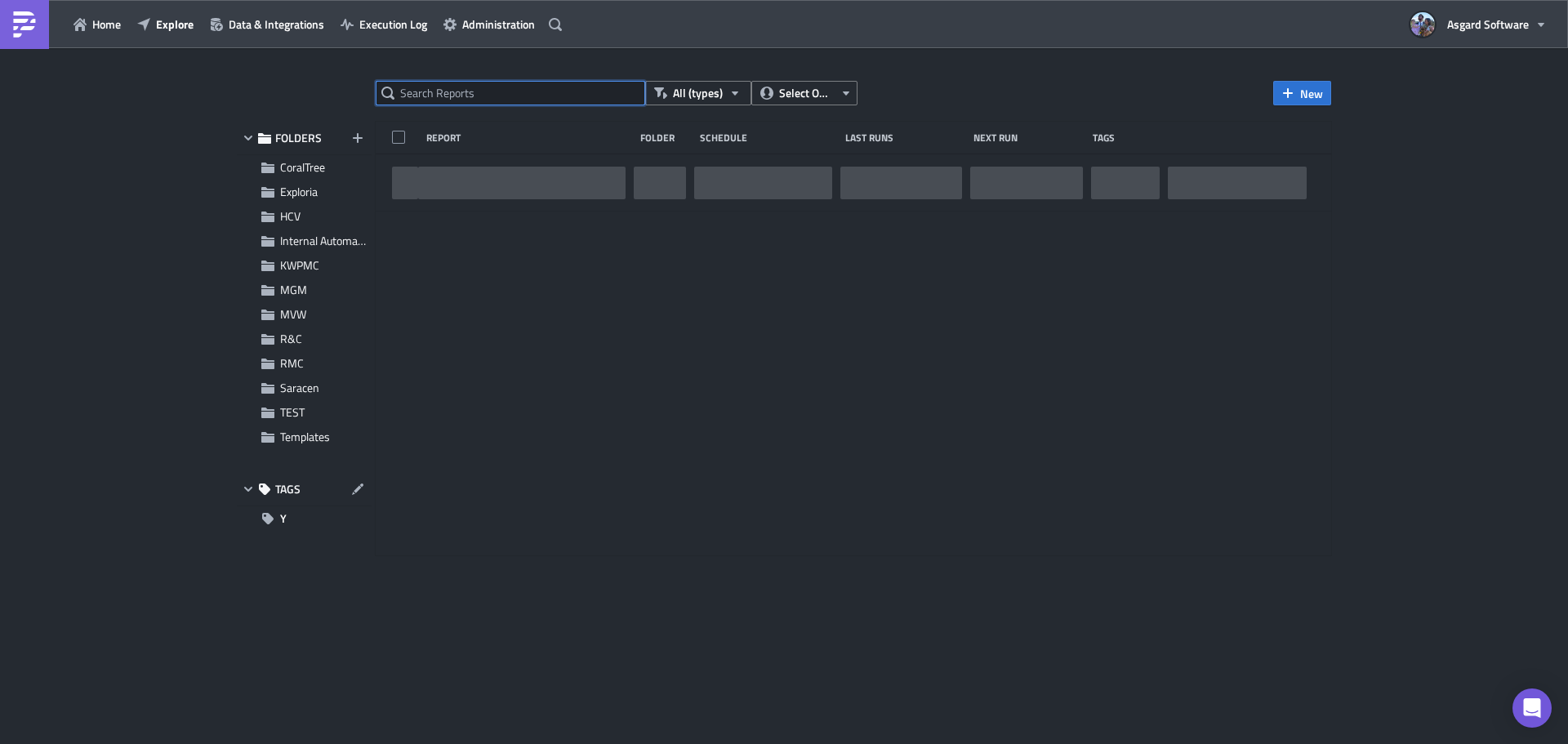
click at [556, 97] on input "text" at bounding box center [511, 93] width 269 height 25
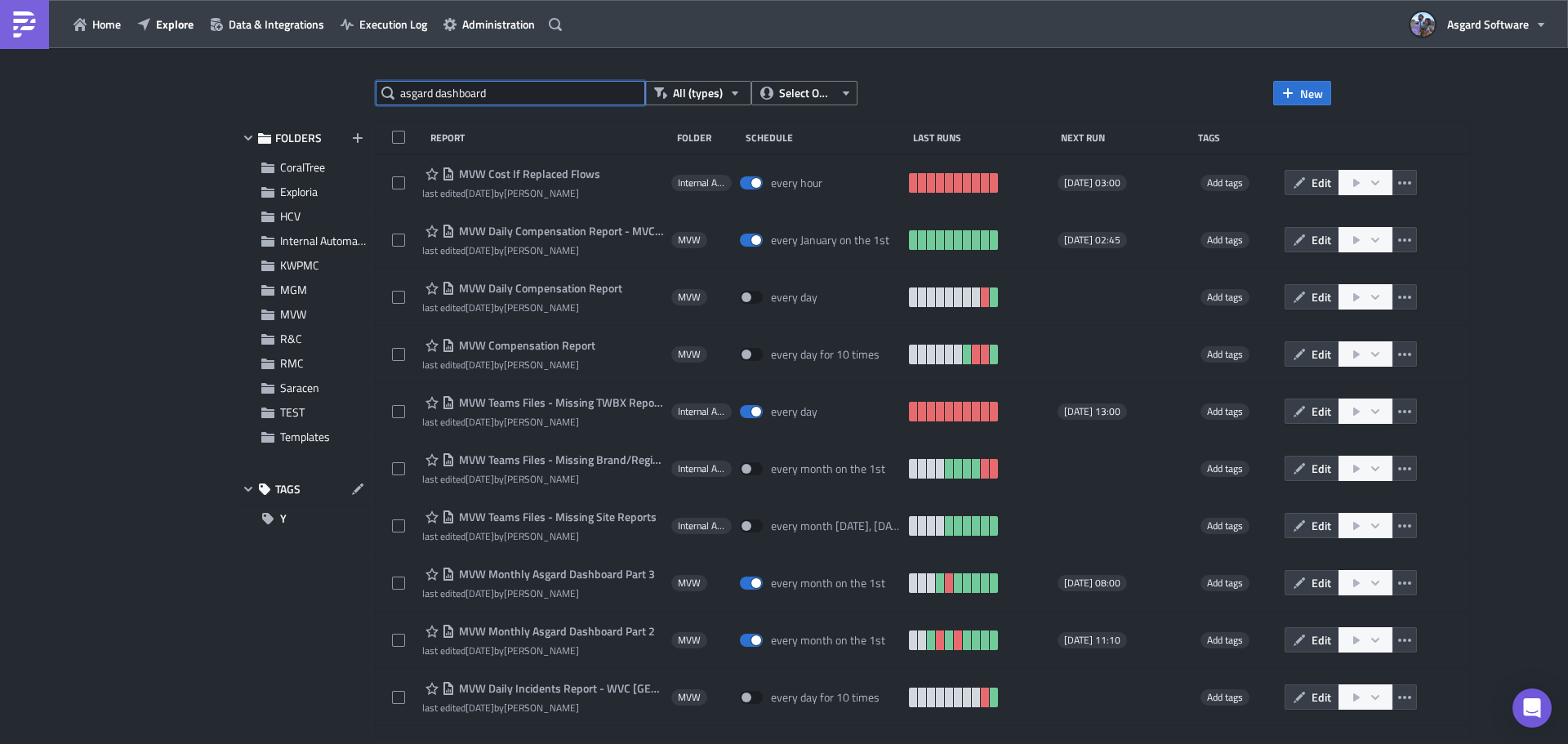
type input "asgard dashboard"
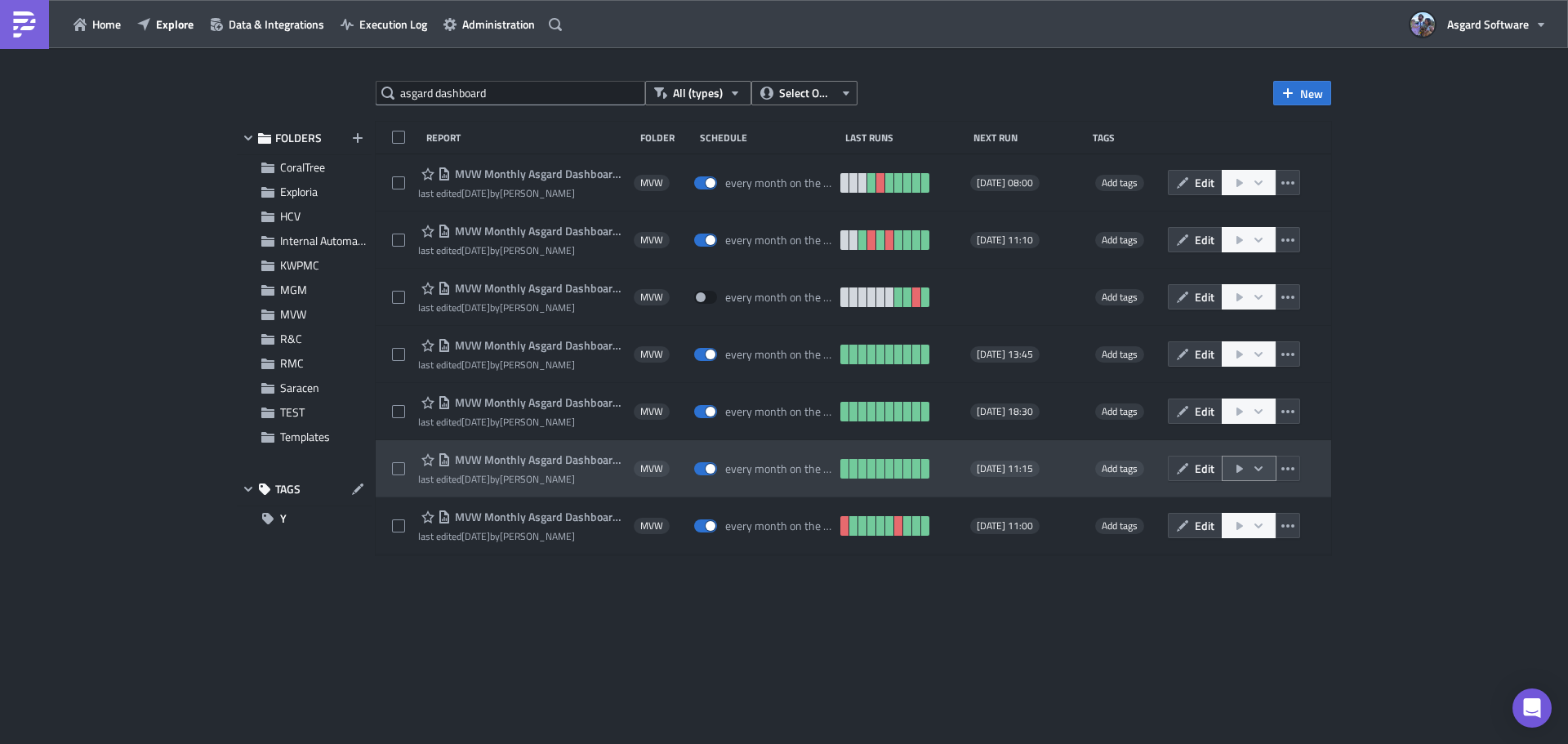
click at [1257, 466] on icon "button" at bounding box center [1258, 469] width 13 height 13
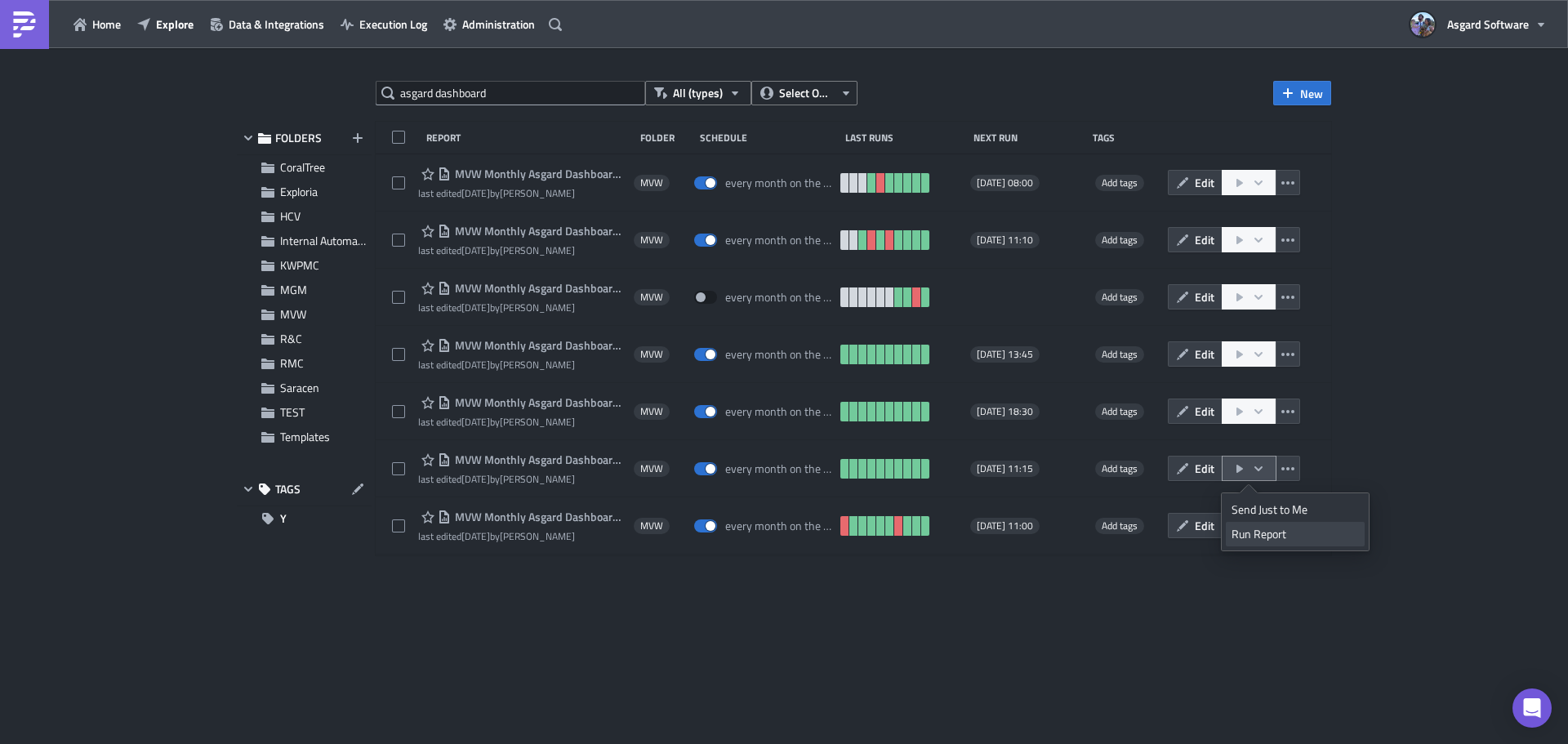
click at [1266, 535] on div "Run Report" at bounding box center [1295, 534] width 127 height 16
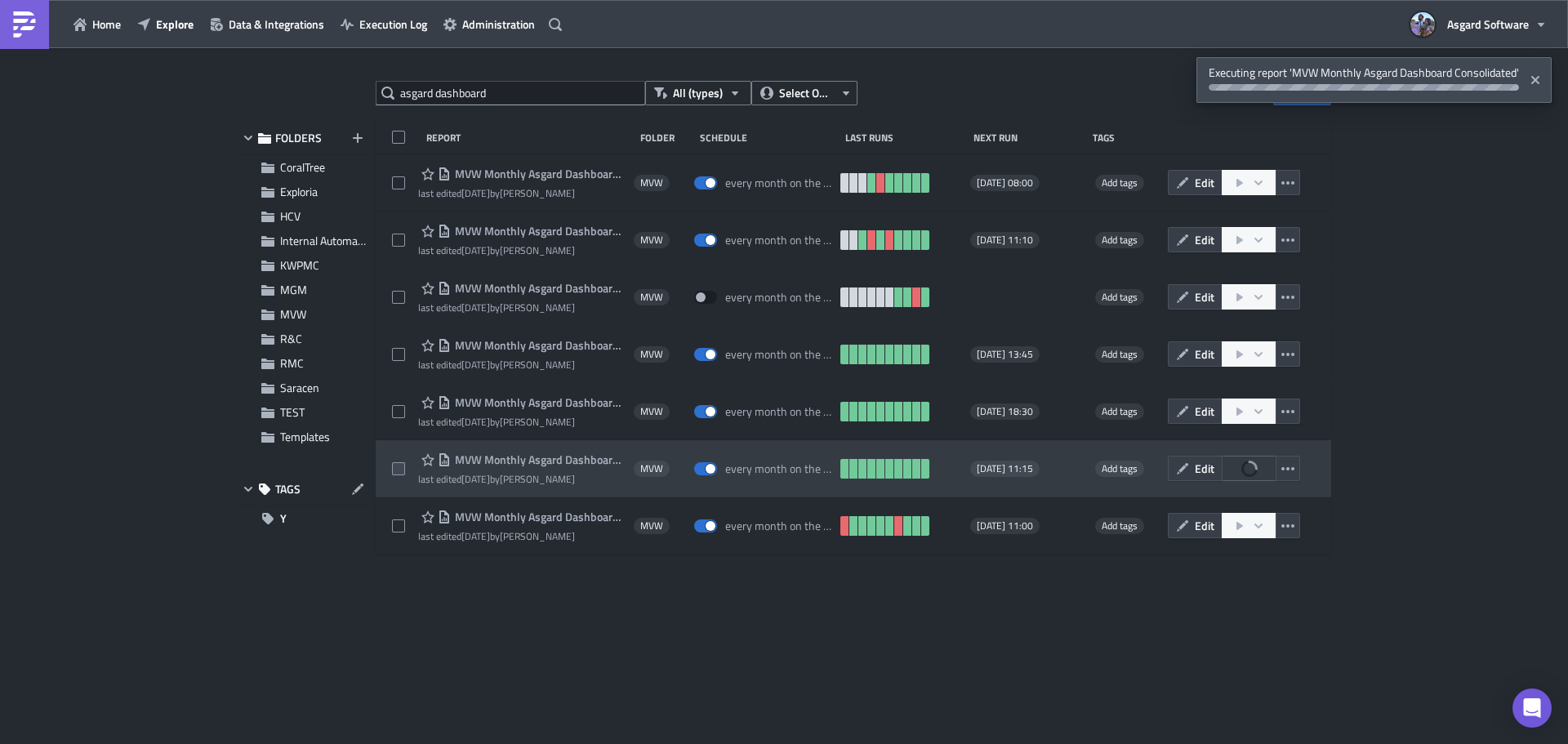
click at [404, 464] on span at bounding box center [398, 469] width 13 height 13
click at [404, 464] on input "checkbox" at bounding box center [401, 469] width 10 height 10
checkbox input "true"
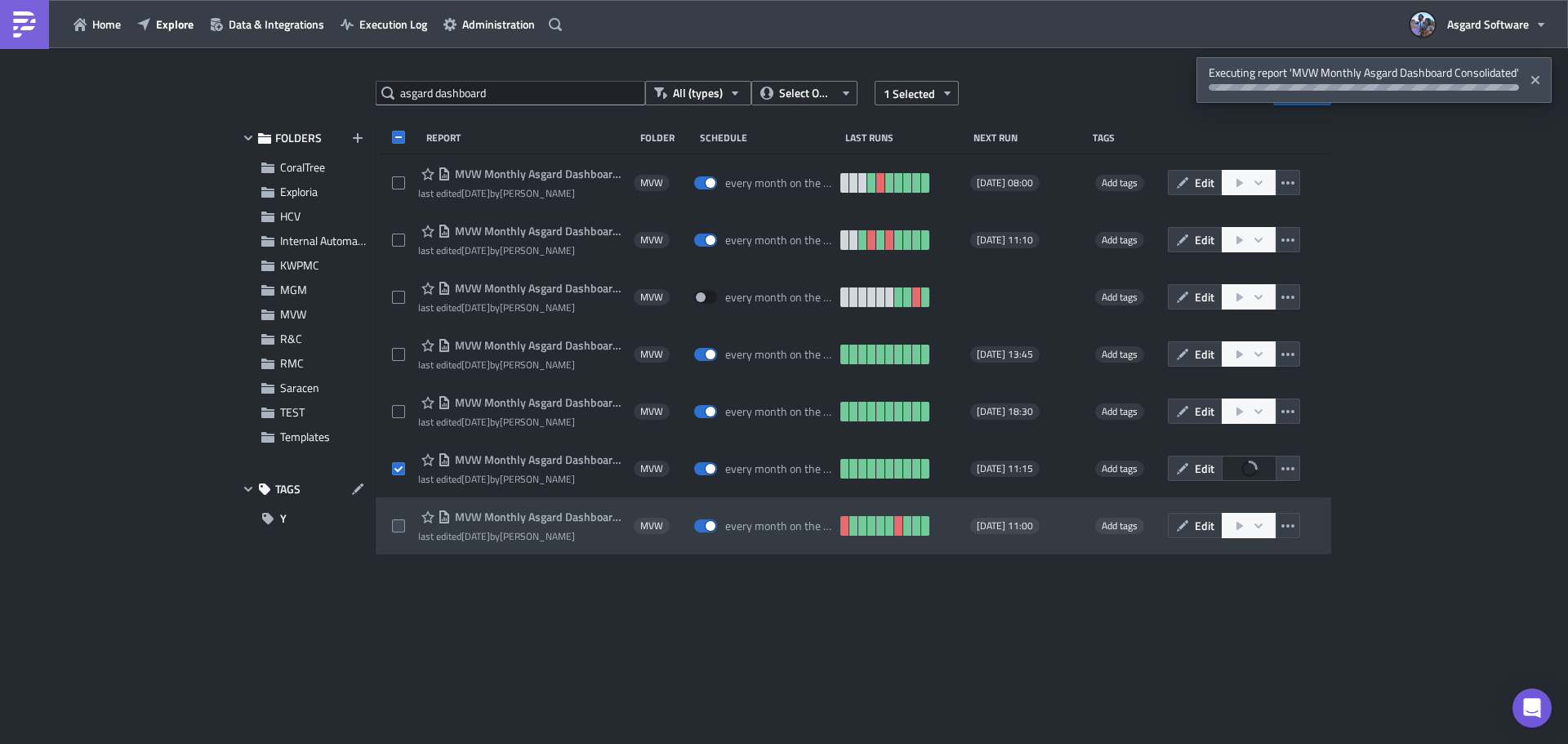
click at [397, 529] on span at bounding box center [398, 525] width 13 height 13
click at [397, 529] on input "checkbox" at bounding box center [401, 526] width 10 height 10
checkbox input "true"
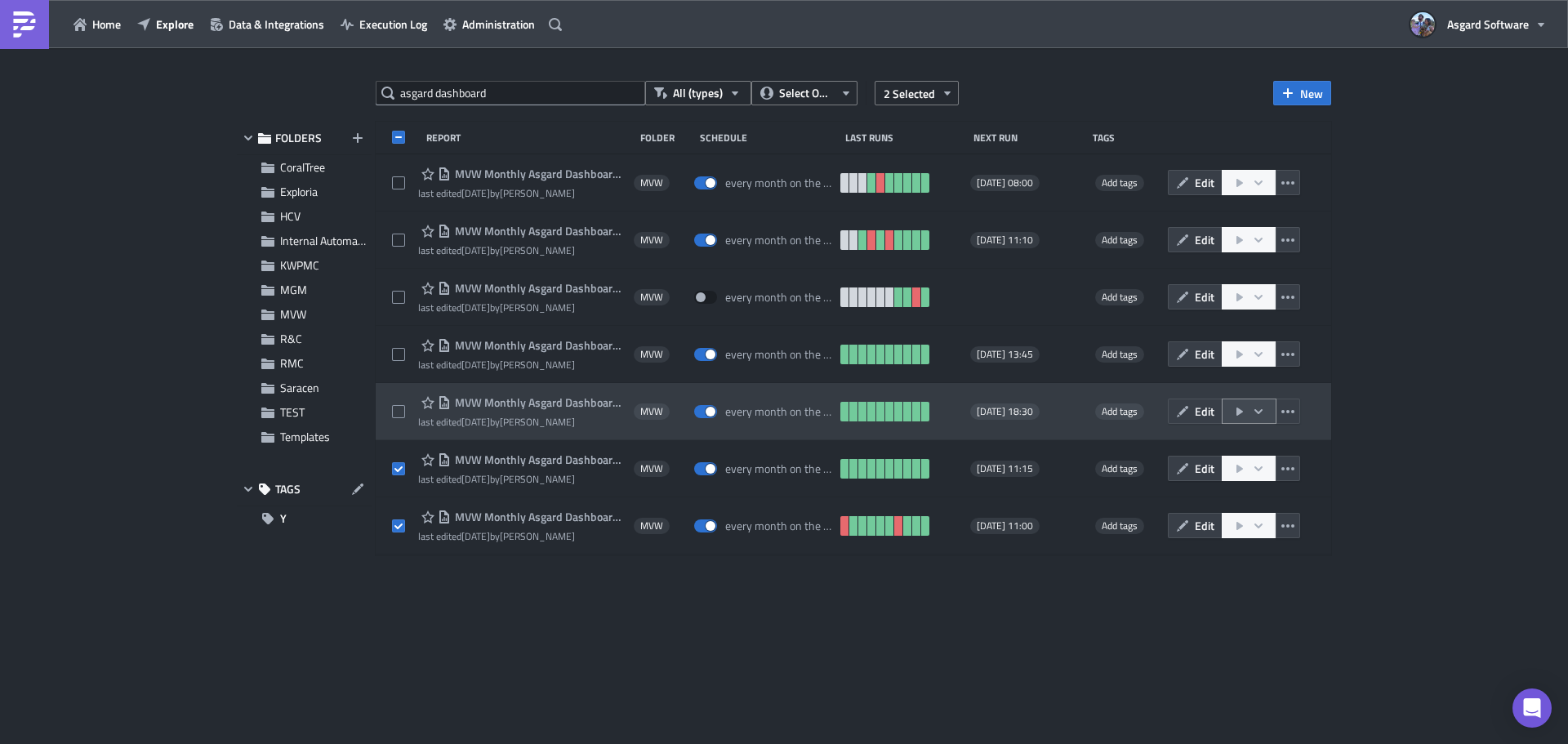
click at [1264, 410] on icon "button" at bounding box center [1258, 411] width 13 height 13
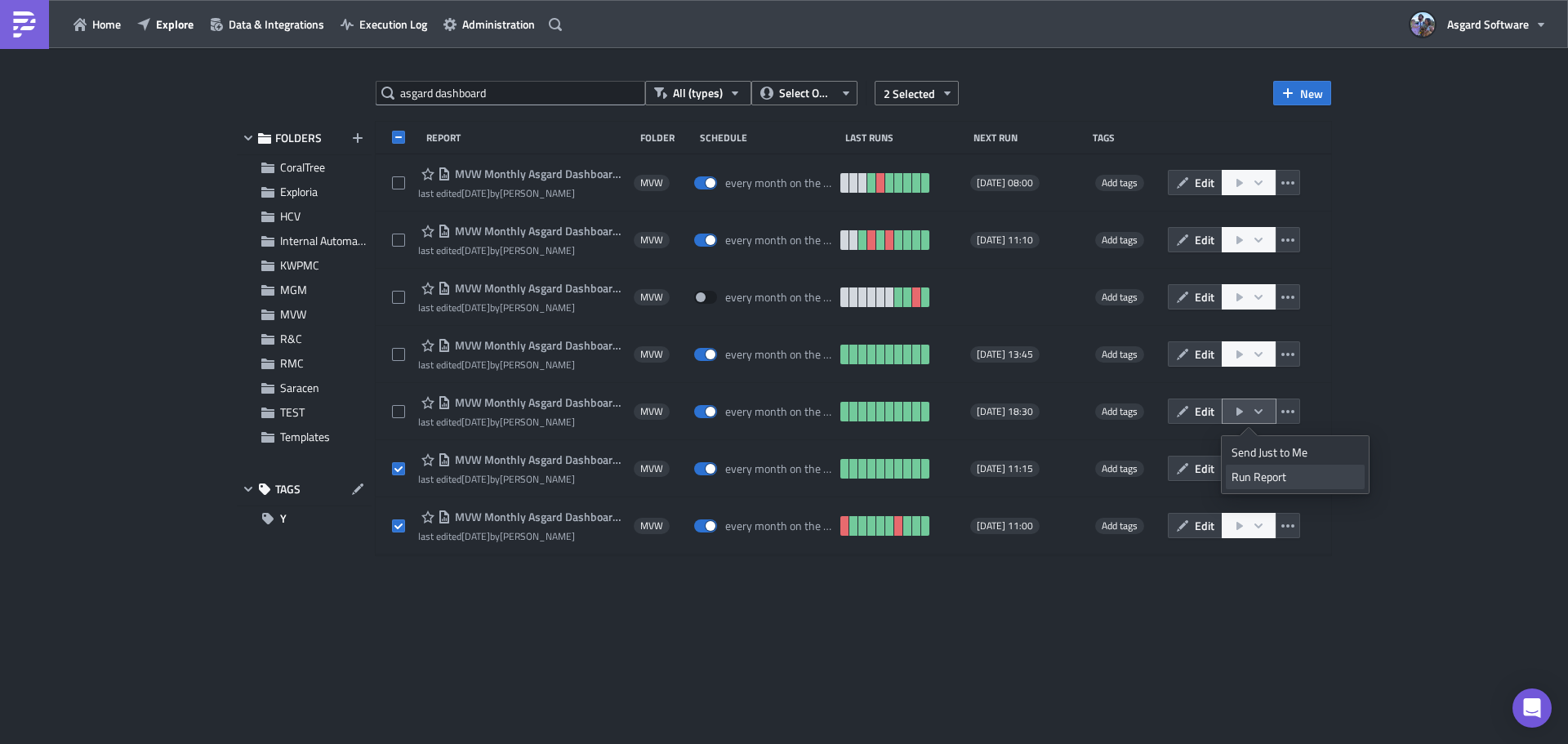
click at [1266, 475] on div "Run Report" at bounding box center [1295, 476] width 127 height 16
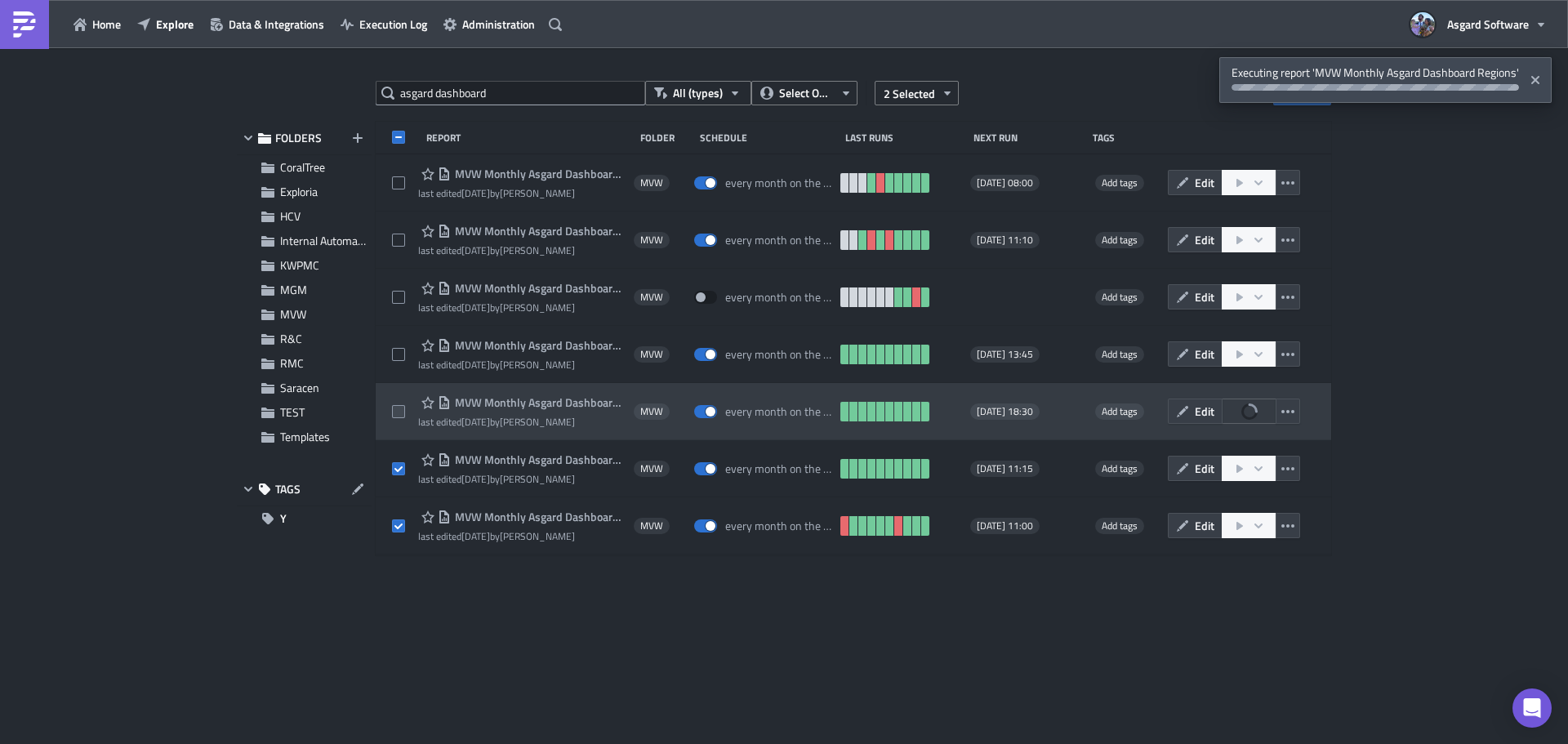
click at [397, 406] on span at bounding box center [398, 411] width 13 height 13
click at [397, 407] on input "checkbox" at bounding box center [401, 412] width 10 height 10
checkbox input "true"
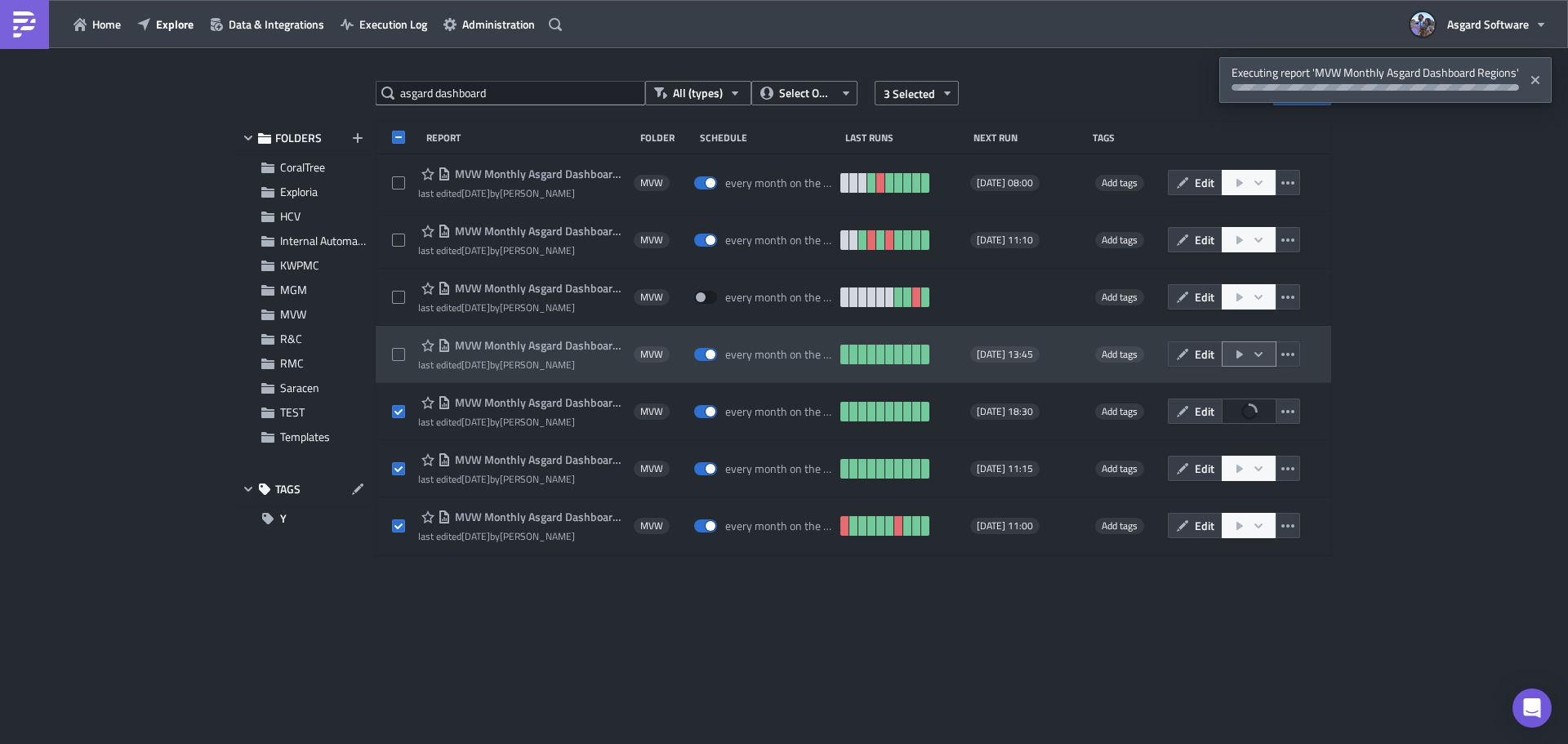
click at [1265, 352] on button "button" at bounding box center [1250, 354] width 55 height 26
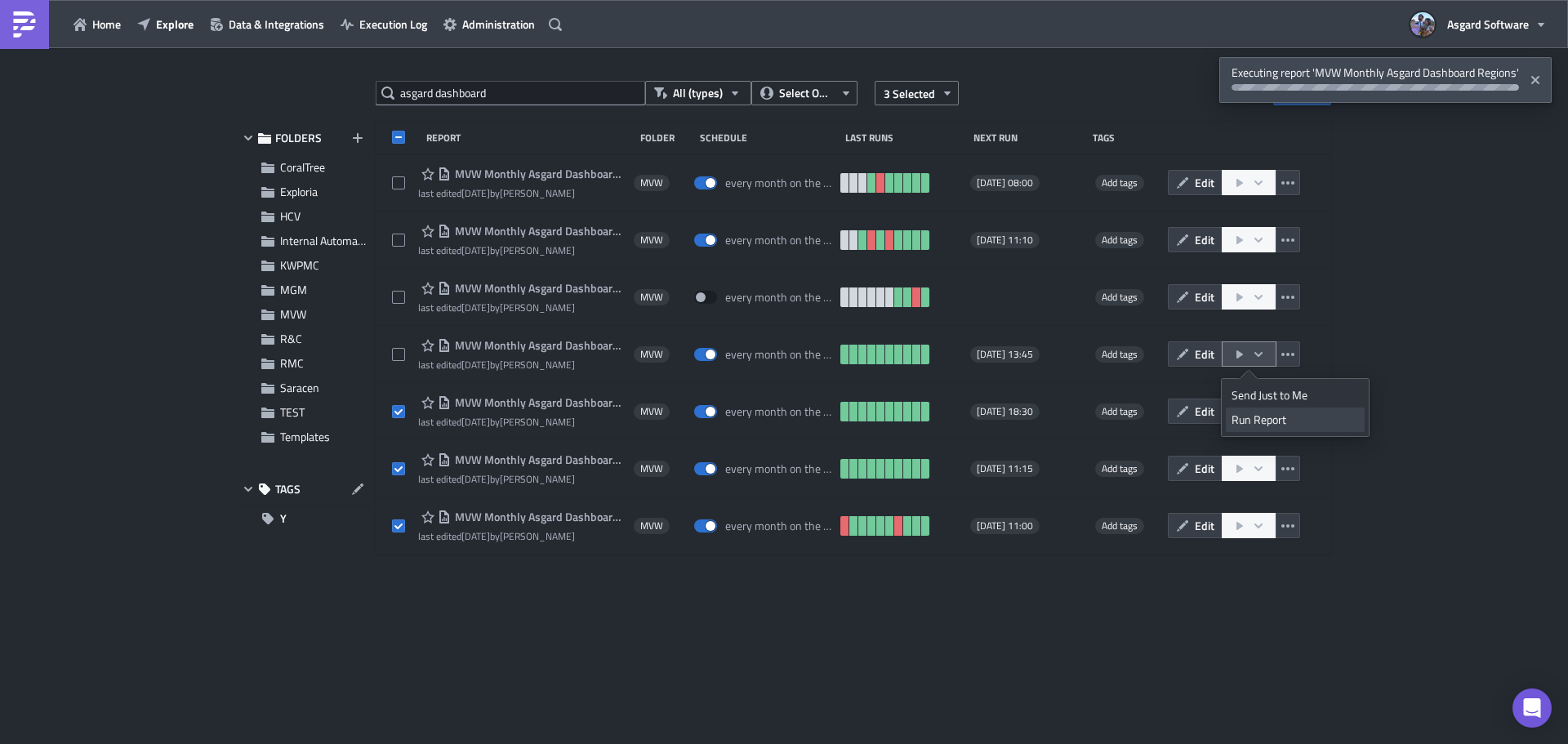
click at [1267, 424] on div "Run Report" at bounding box center [1295, 420] width 127 height 16
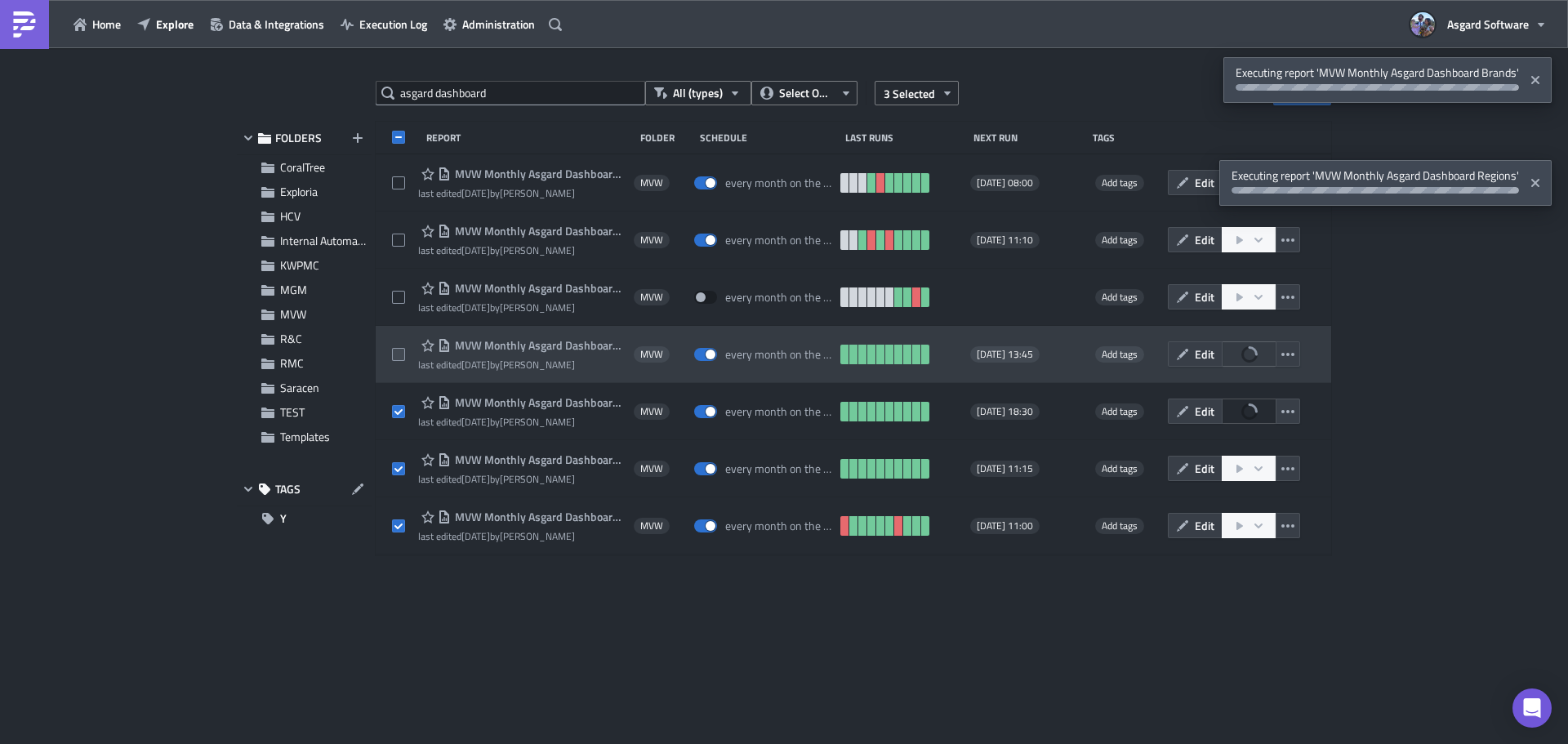
click at [398, 351] on span at bounding box center [398, 354] width 13 height 13
click at [398, 351] on input "checkbox" at bounding box center [401, 354] width 10 height 10
checkbox input "true"
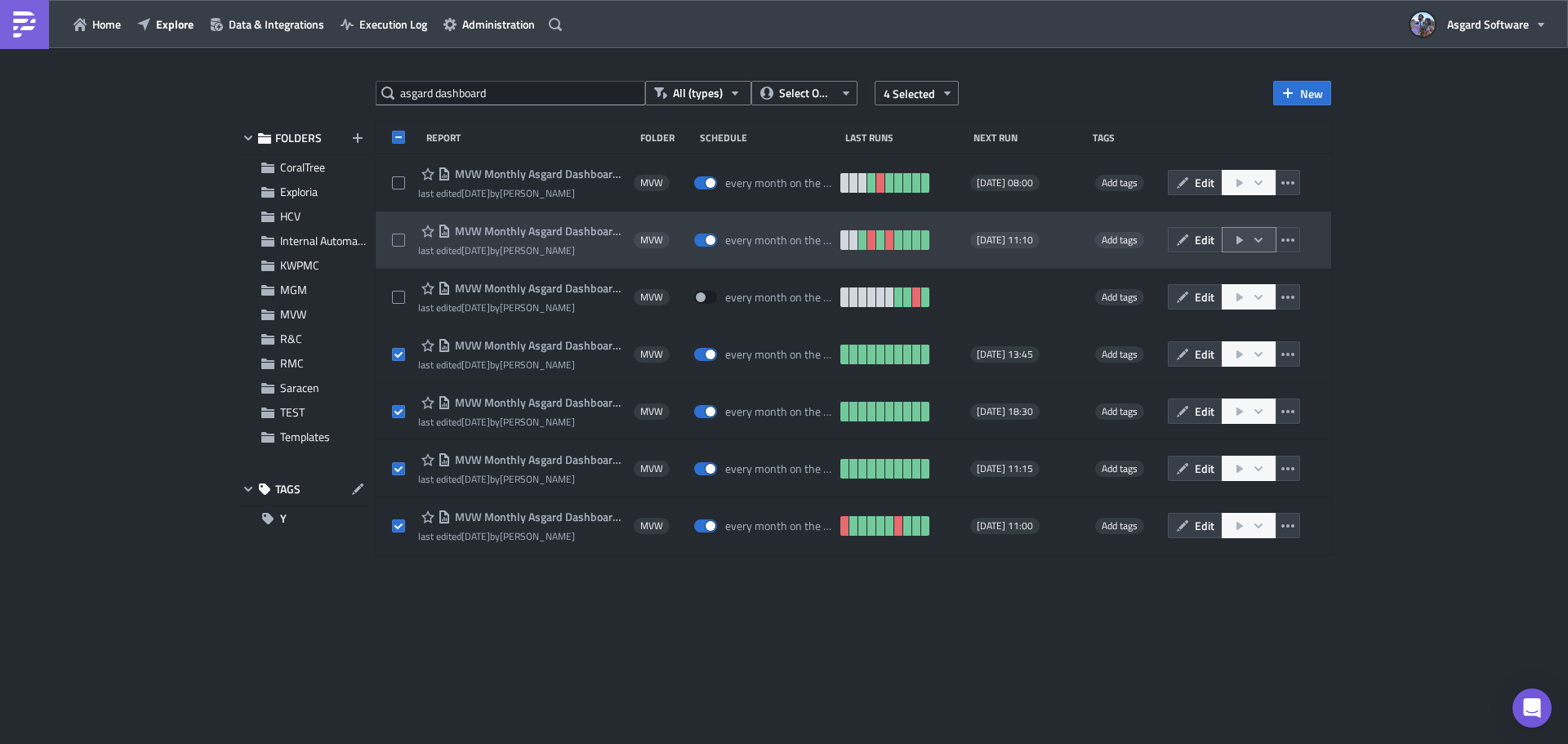
click at [1264, 233] on icon "button" at bounding box center [1258, 239] width 13 height 13
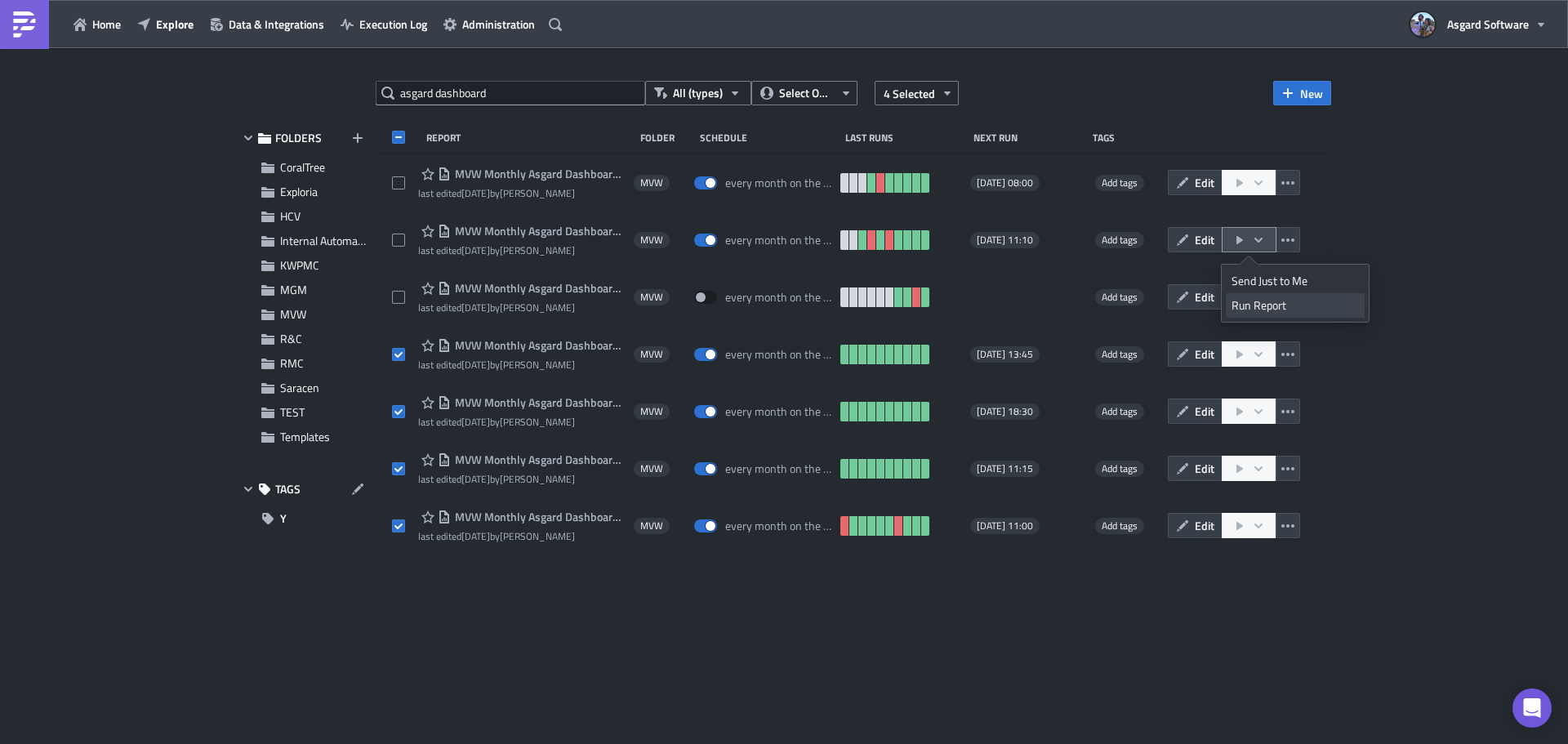
click at [1281, 306] on div "Run Report" at bounding box center [1295, 305] width 127 height 16
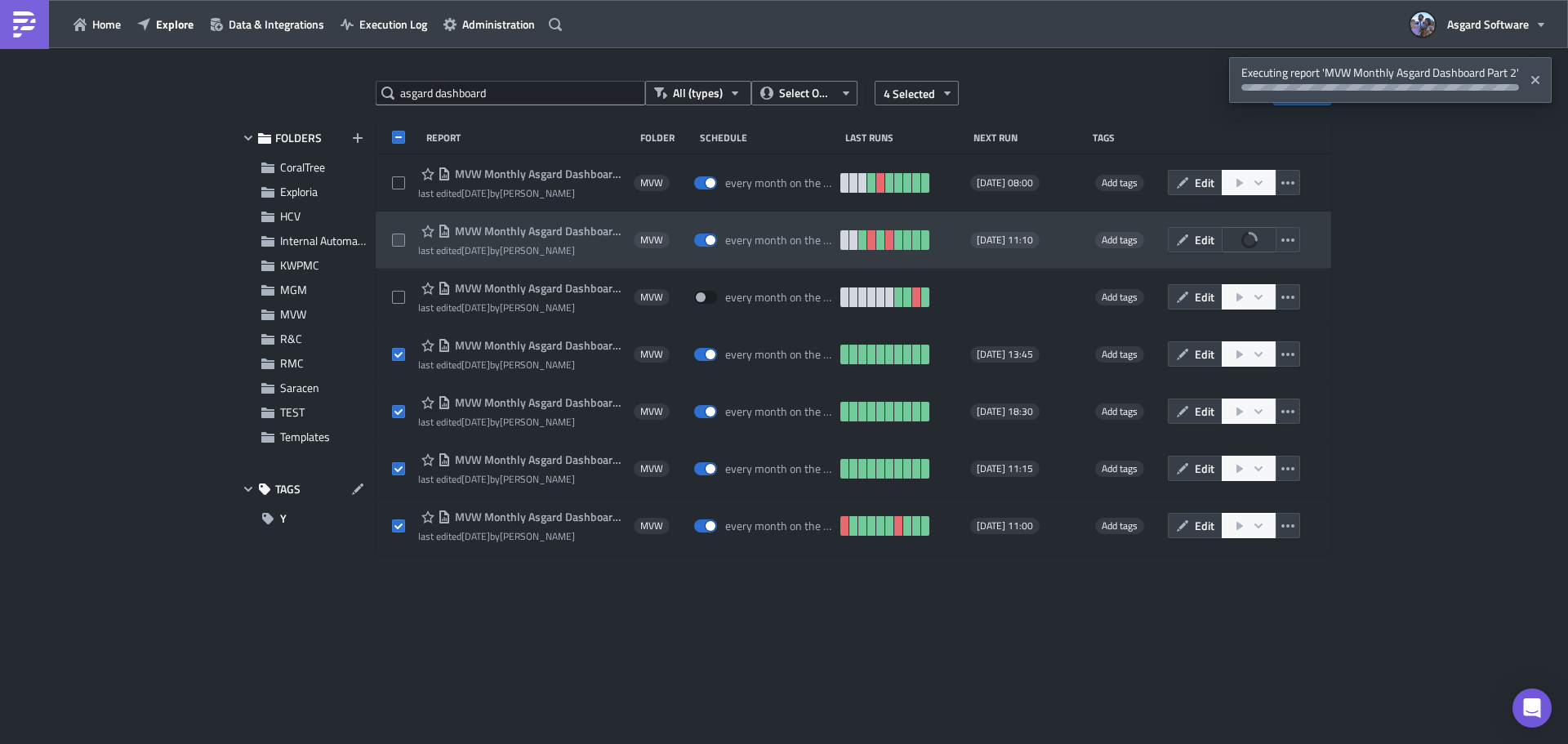
click at [396, 240] on span at bounding box center [398, 239] width 13 height 13
click at [396, 240] on input "checkbox" at bounding box center [401, 240] width 10 height 10
checkbox input "true"
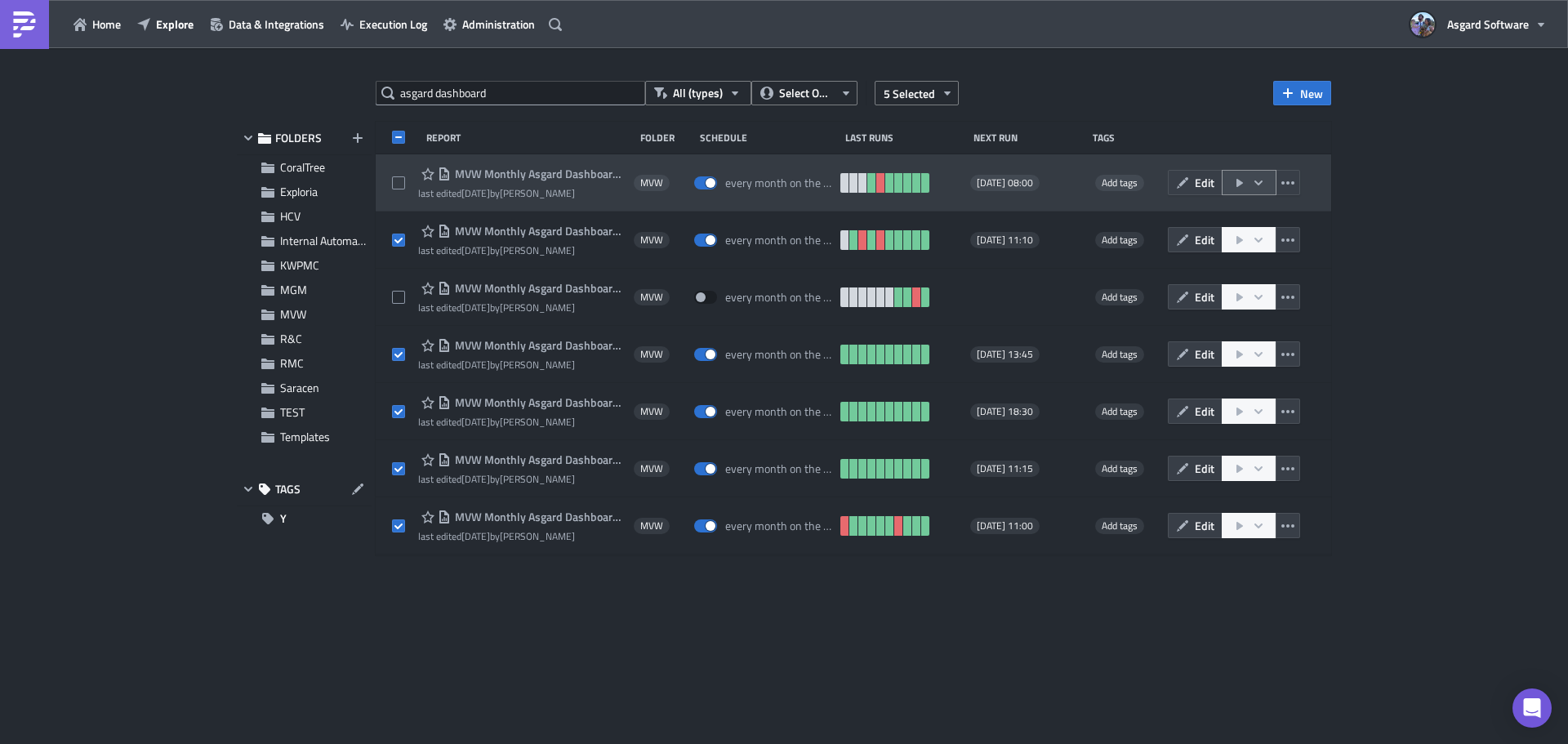
click at [1261, 178] on icon "button" at bounding box center [1258, 183] width 13 height 13
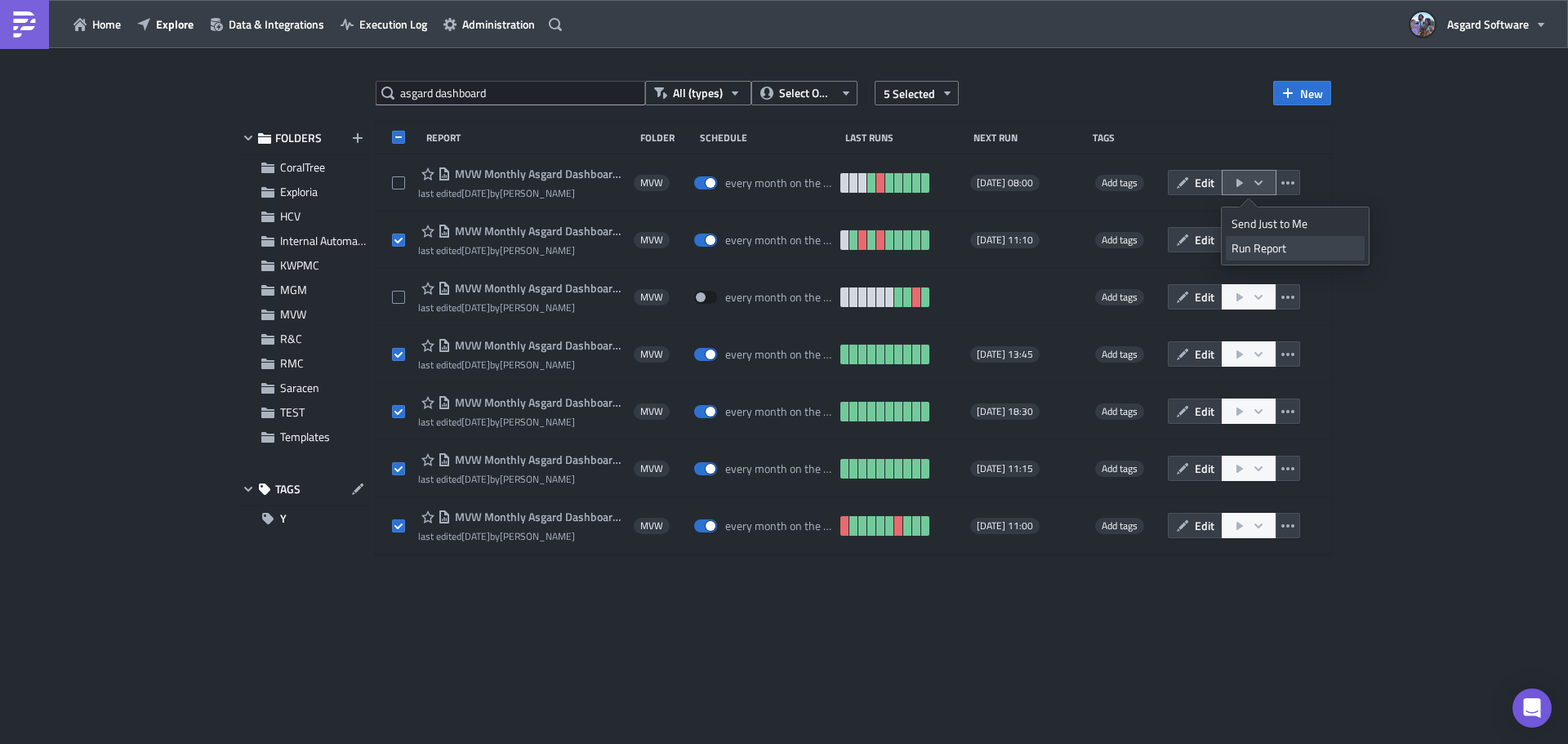
click at [1258, 249] on div "Run Report" at bounding box center [1295, 248] width 127 height 16
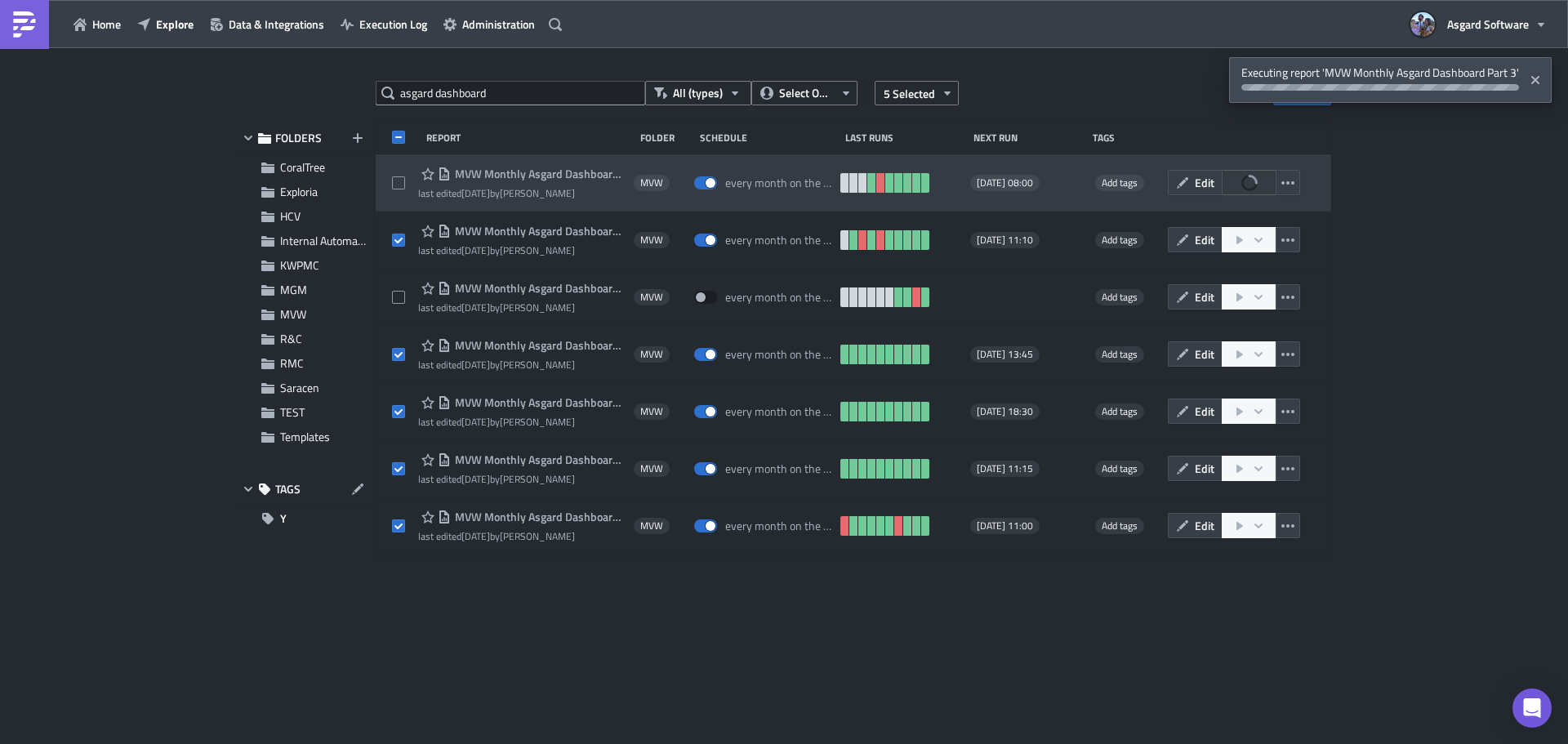
click at [390, 179] on div "MVW Monthly Asgard Dashboard Part 3 last edited 2 months ago by Jordan Valsvik …" at bounding box center [853, 183] width 955 height 57
click at [398, 185] on span at bounding box center [398, 183] width 13 height 13
click at [398, 185] on input "checkbox" at bounding box center [401, 183] width 10 height 10
checkbox input "true"
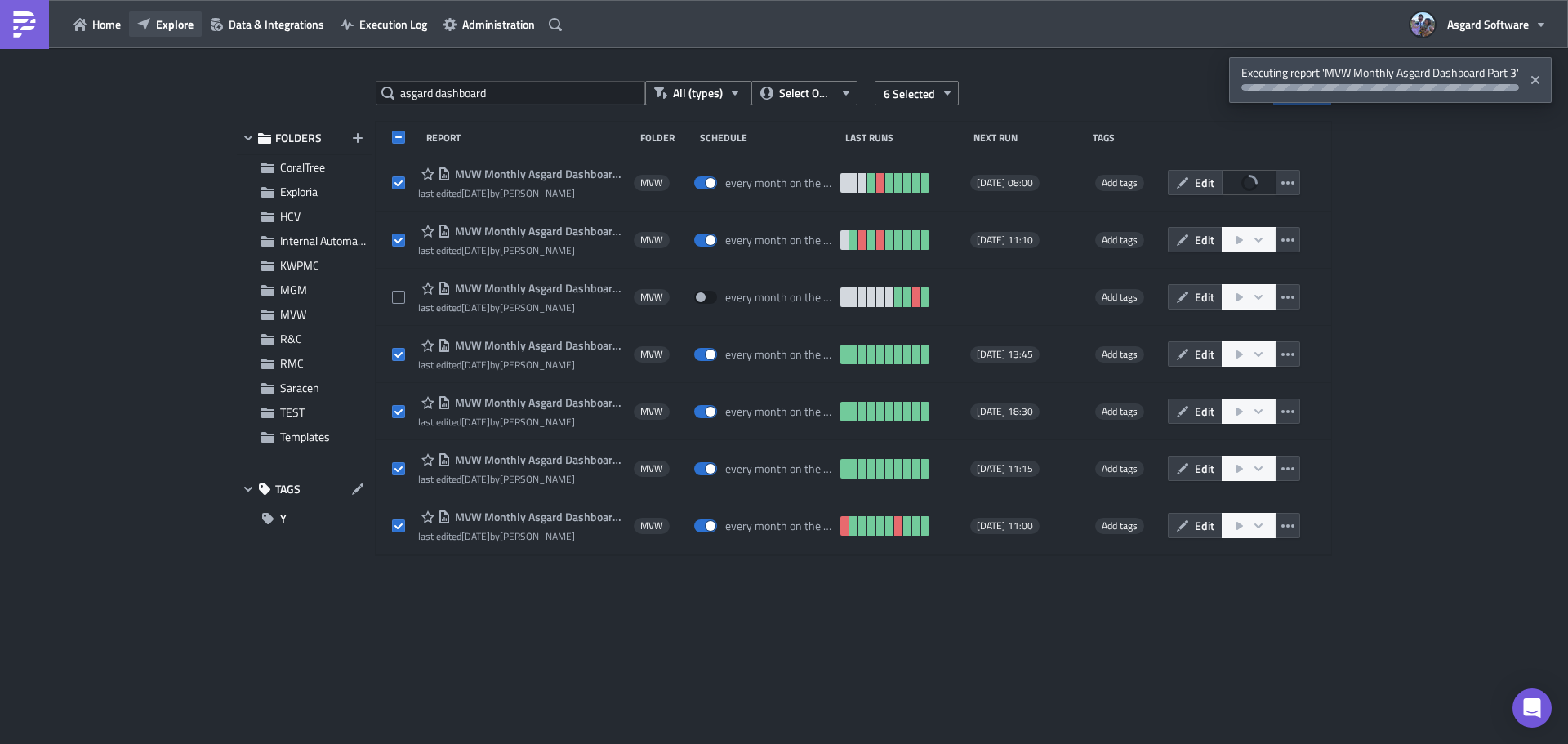
click at [184, 24] on span "Explore" at bounding box center [175, 24] width 38 height 17
click at [181, 27] on span "Explore" at bounding box center [175, 24] width 38 height 17
click at [94, 26] on span "Home" at bounding box center [106, 24] width 28 height 17
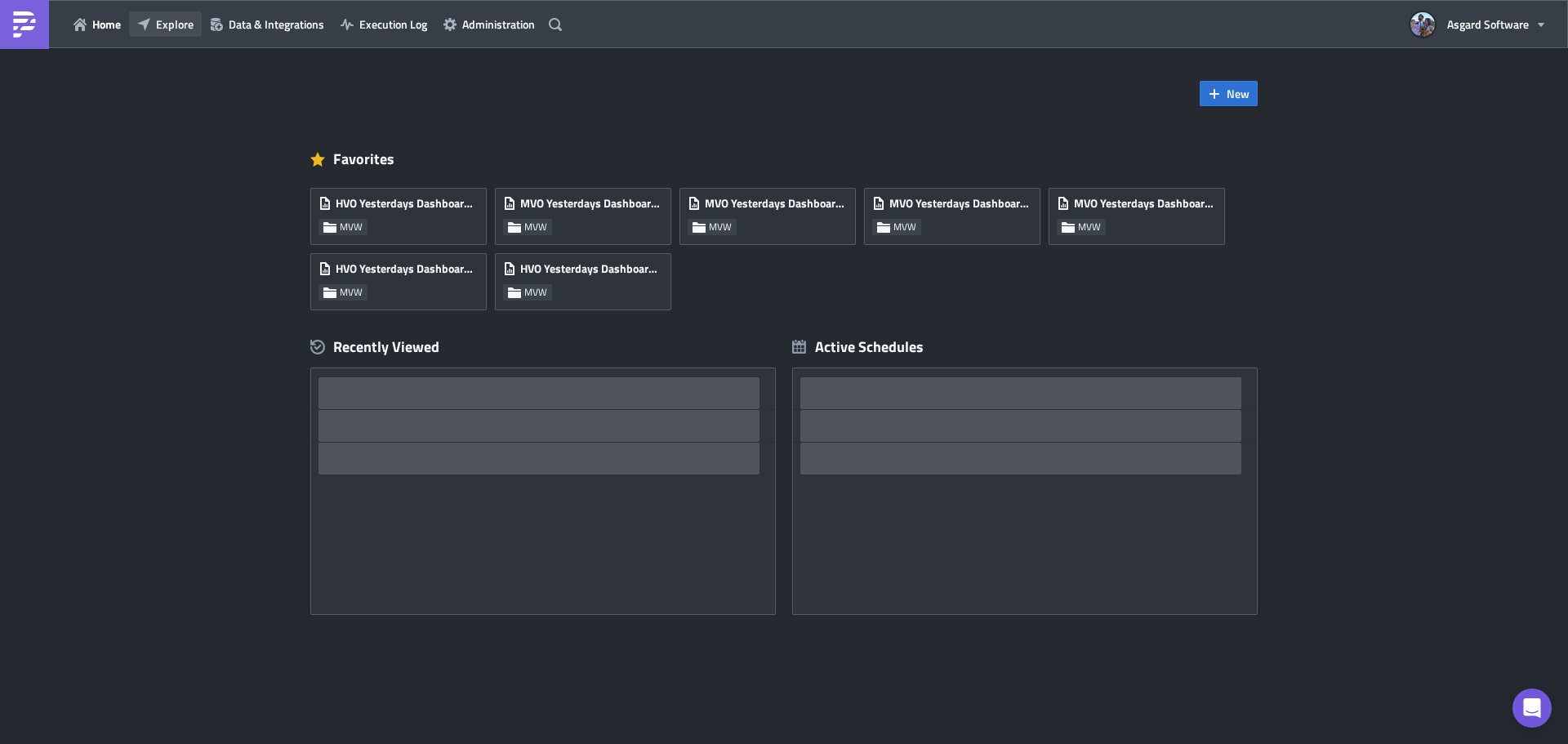
click at [181, 26] on span "Explore" at bounding box center [175, 24] width 38 height 17
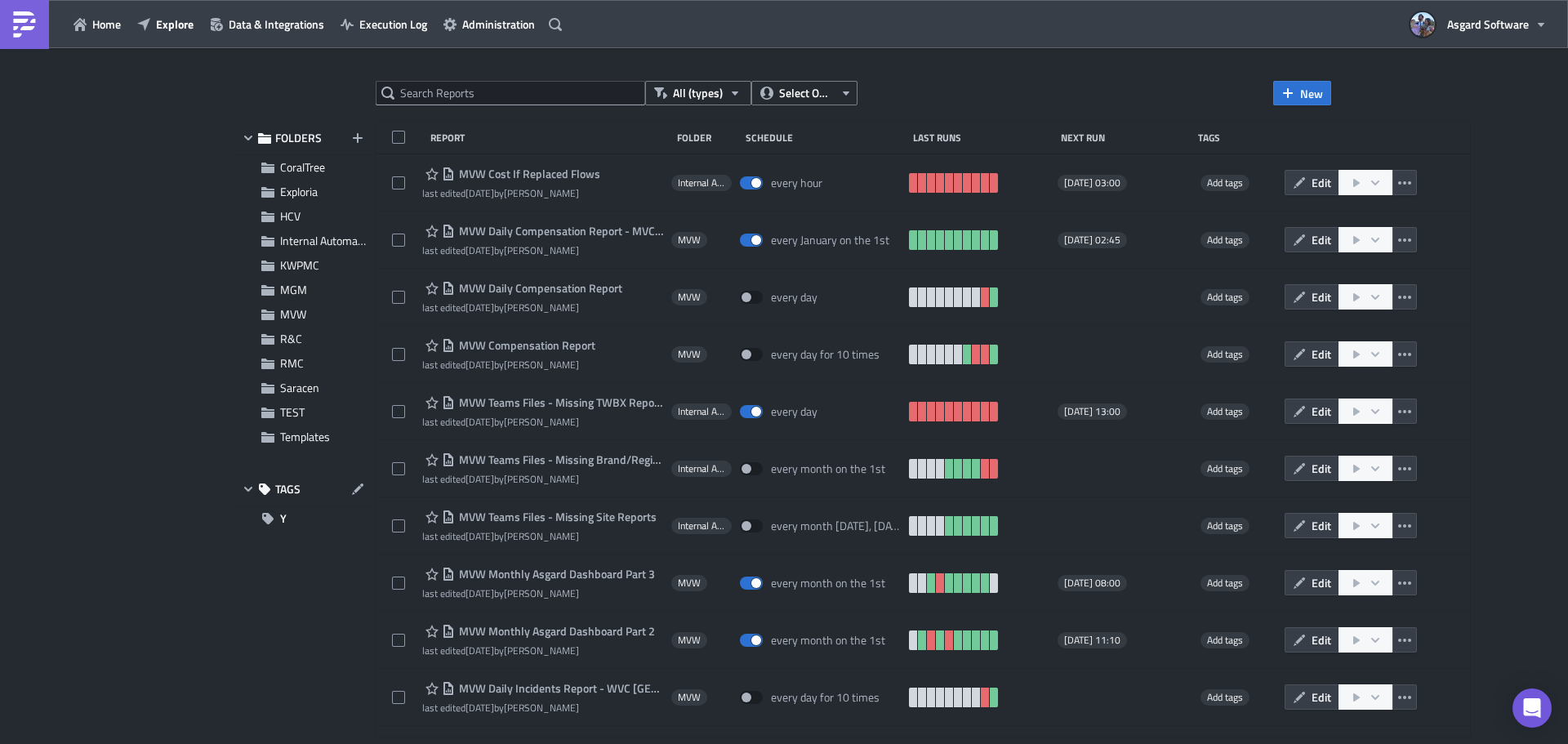
drag, startPoint x: 481, startPoint y: 124, endPoint x: 479, endPoint y: 102, distance: 22.1
click at [479, 118] on div "All (types) Select Owner New FOLDERS CoralTree Exploria HCV Internal Automation…" at bounding box center [784, 397] width 1111 height 633
click at [479, 100] on input "text" at bounding box center [511, 93] width 269 height 25
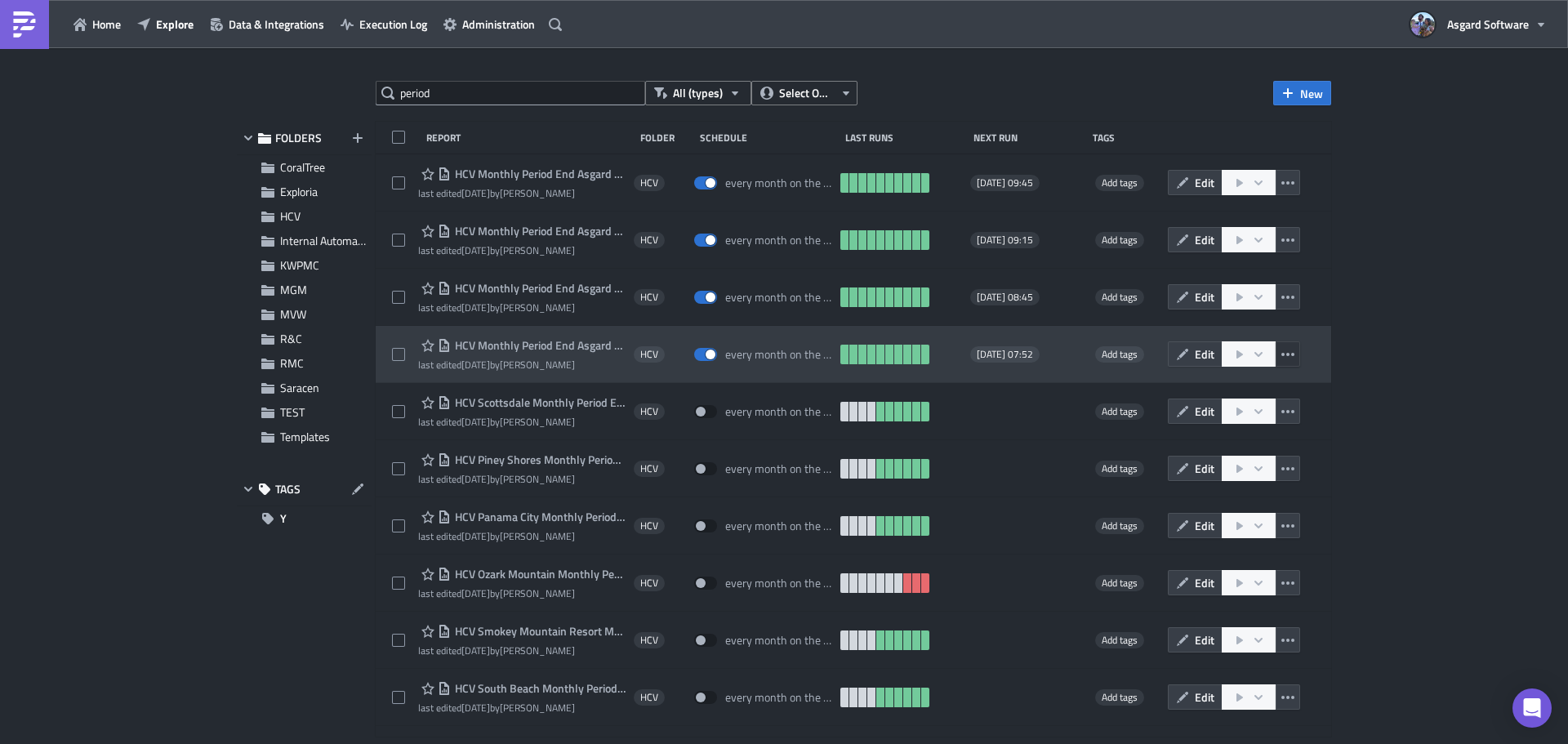
click at [1281, 353] on icon "button" at bounding box center [1287, 354] width 13 height 3
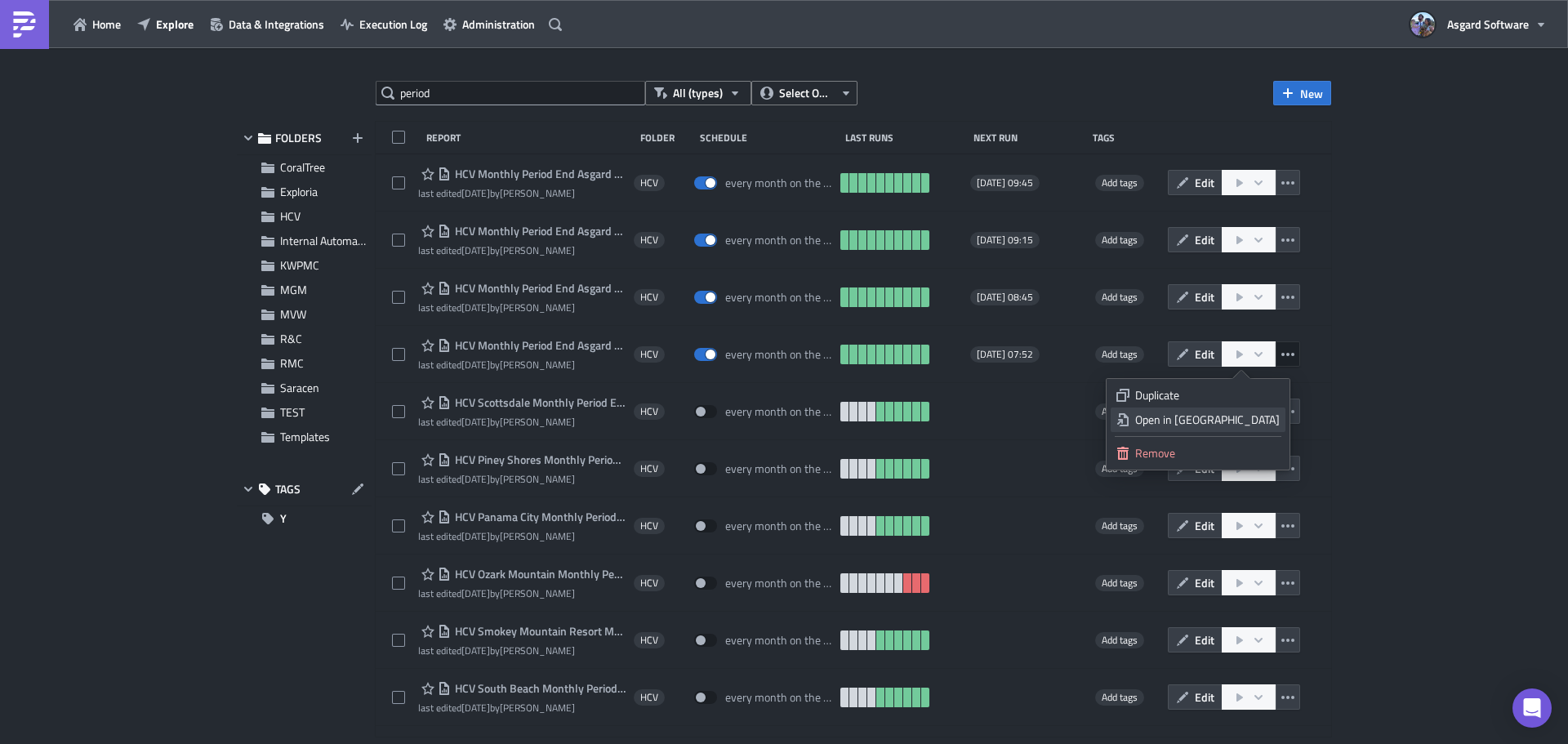
click at [1245, 418] on div "Open in New Tab" at bounding box center [1208, 420] width 144 height 16
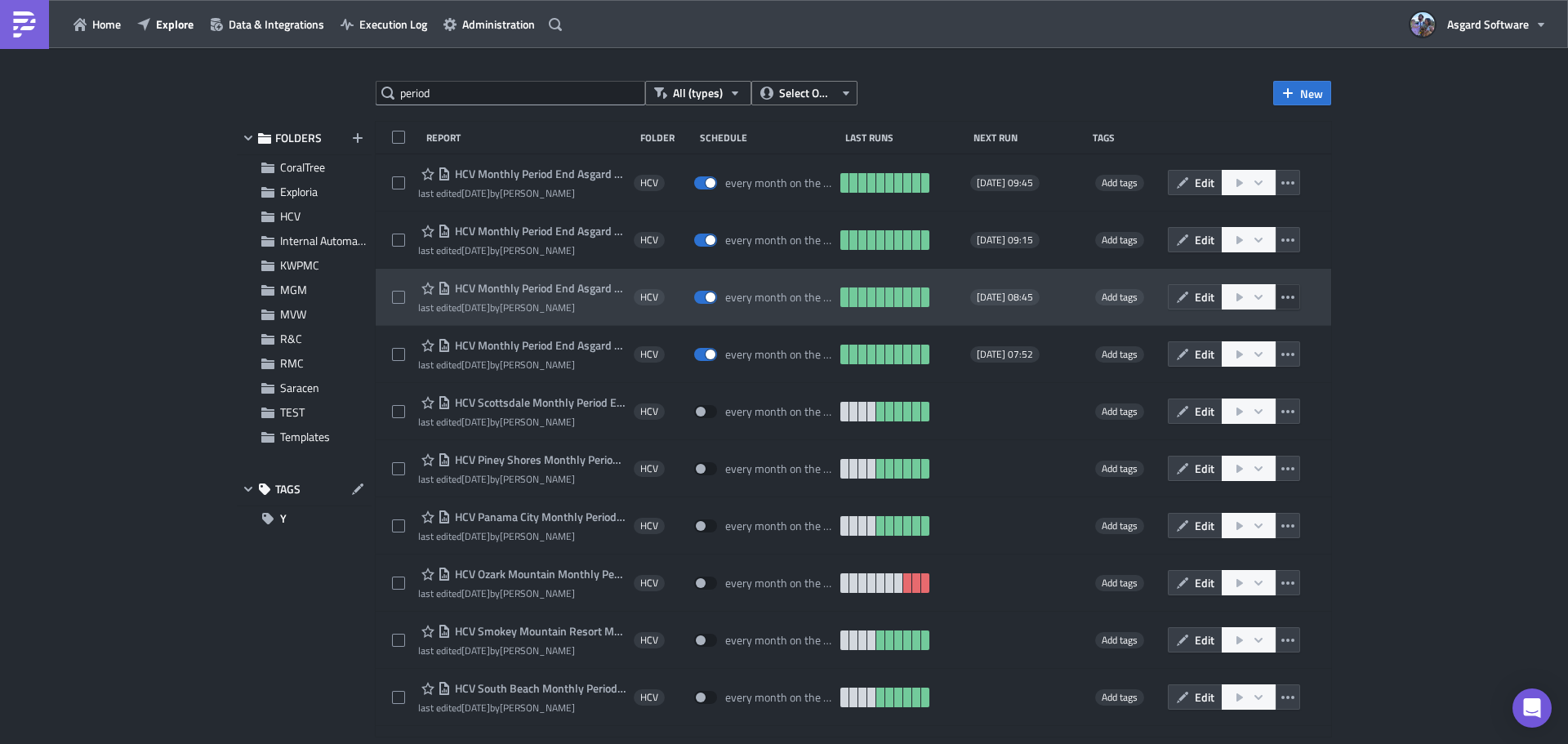
click at [1283, 297] on icon "button" at bounding box center [1287, 297] width 13 height 3
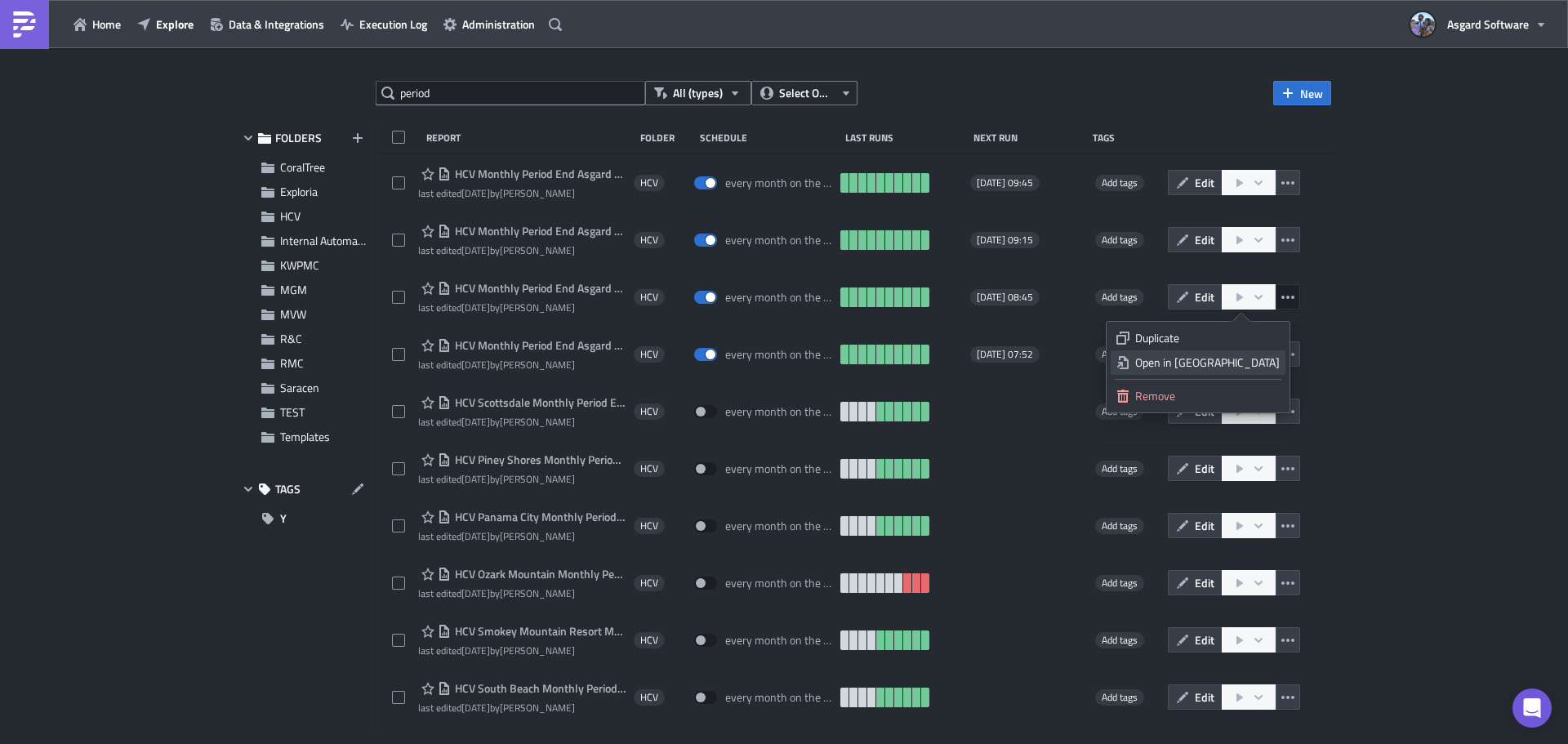
click at [1249, 359] on div "Open in New Tab" at bounding box center [1208, 362] width 144 height 16
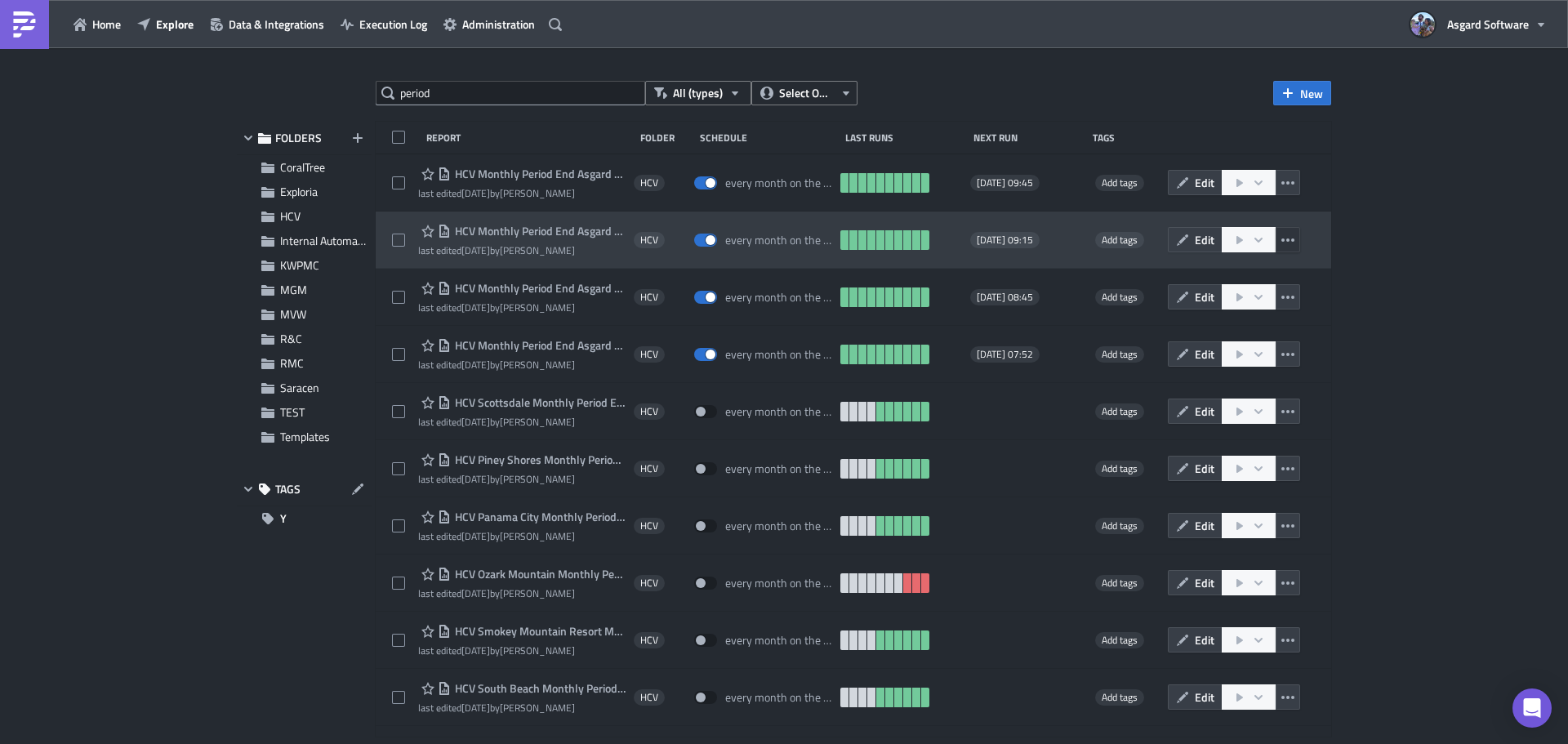
click at [1281, 233] on icon "button" at bounding box center [1287, 239] width 13 height 13
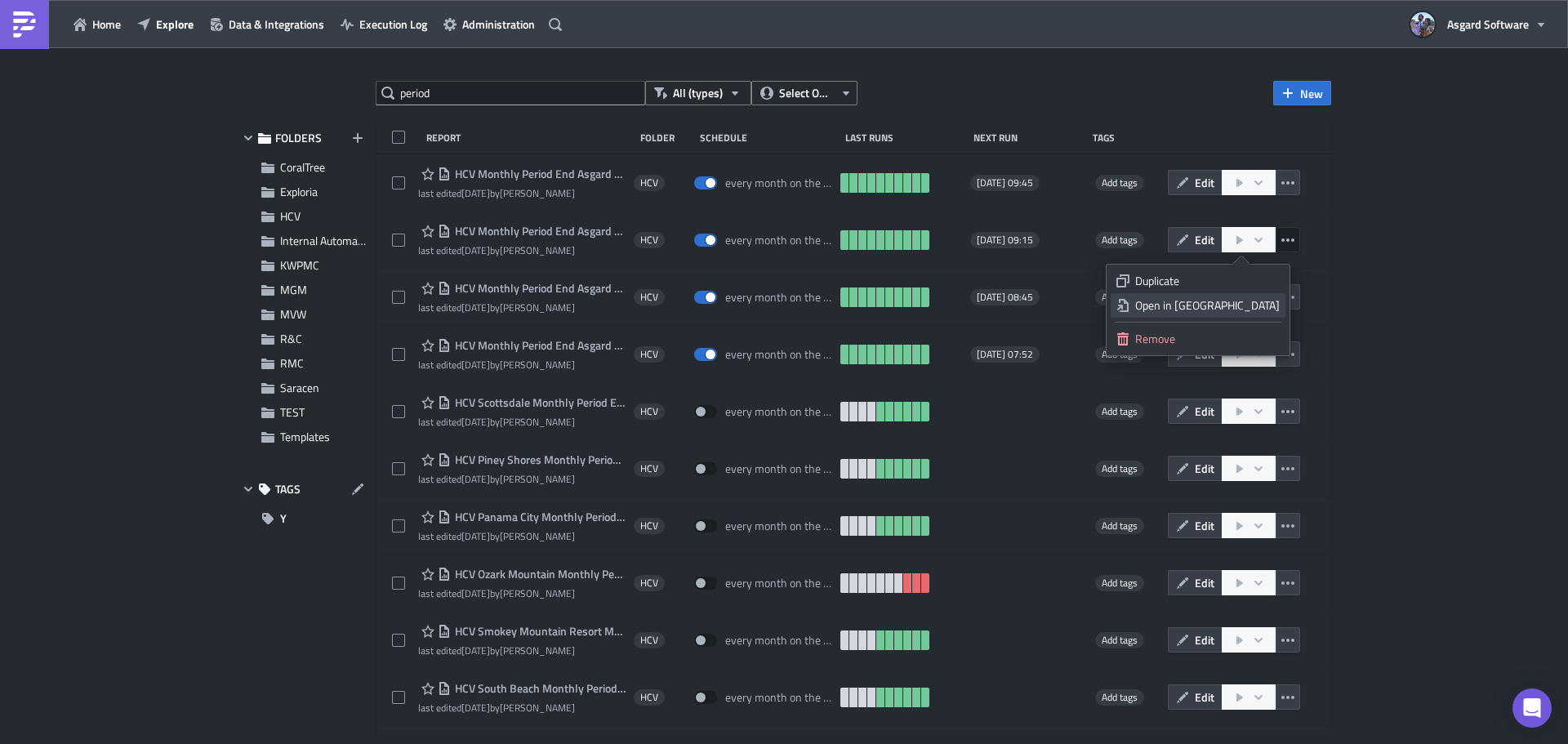
click at [1224, 302] on div "Open in New Tab" at bounding box center [1208, 305] width 144 height 16
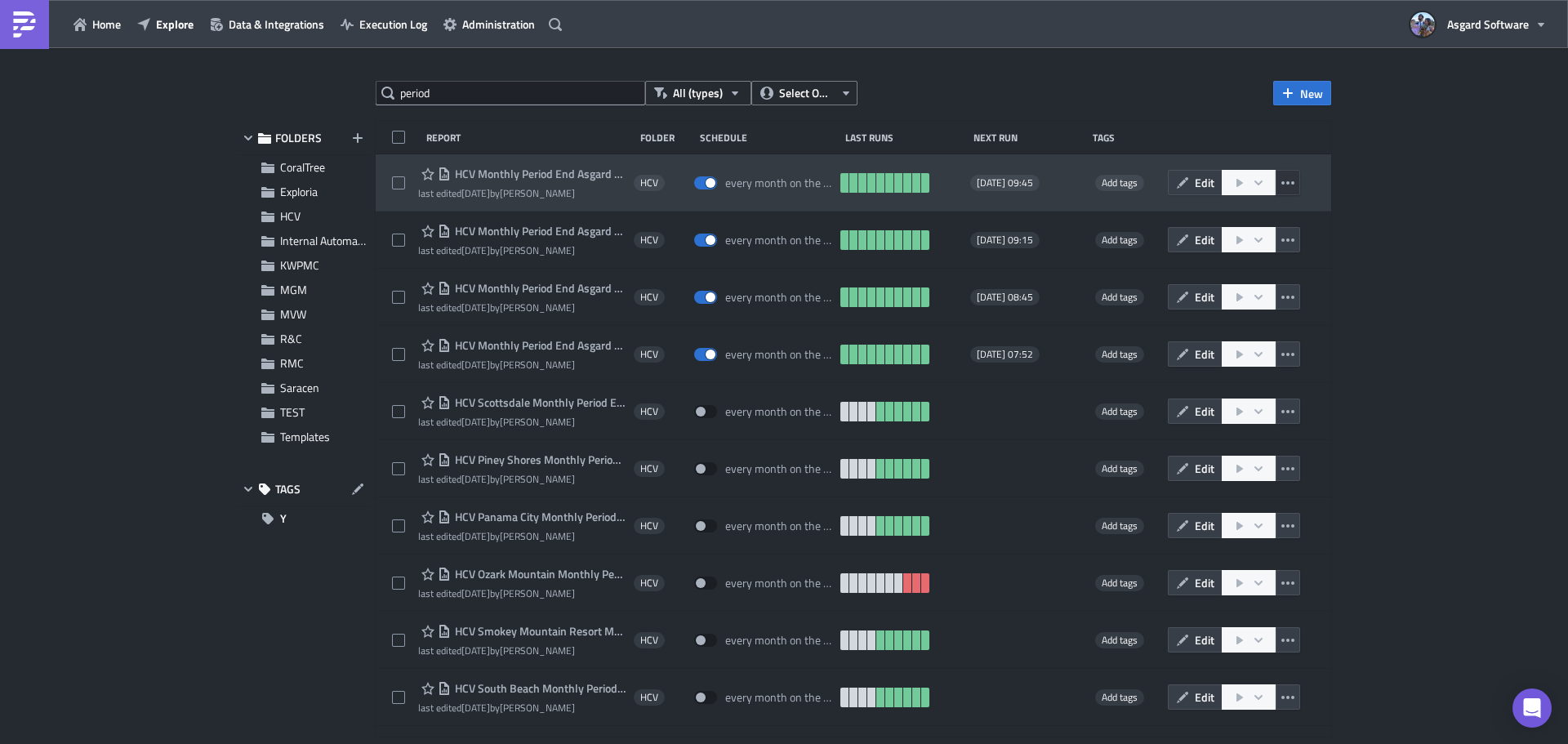
click at [1284, 178] on icon "button" at bounding box center [1287, 183] width 13 height 13
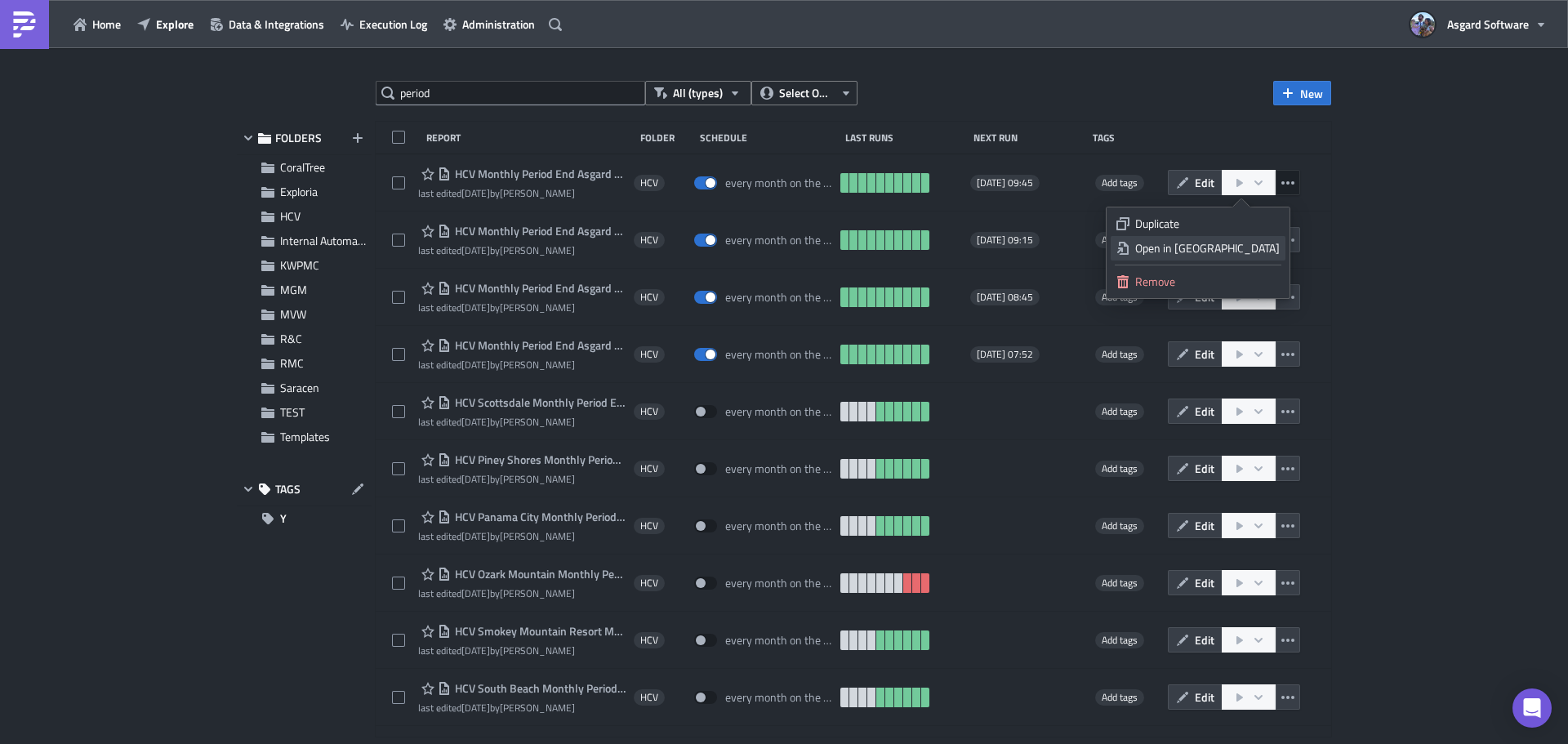
click at [1208, 248] on div "Open in New Tab" at bounding box center [1208, 248] width 144 height 16
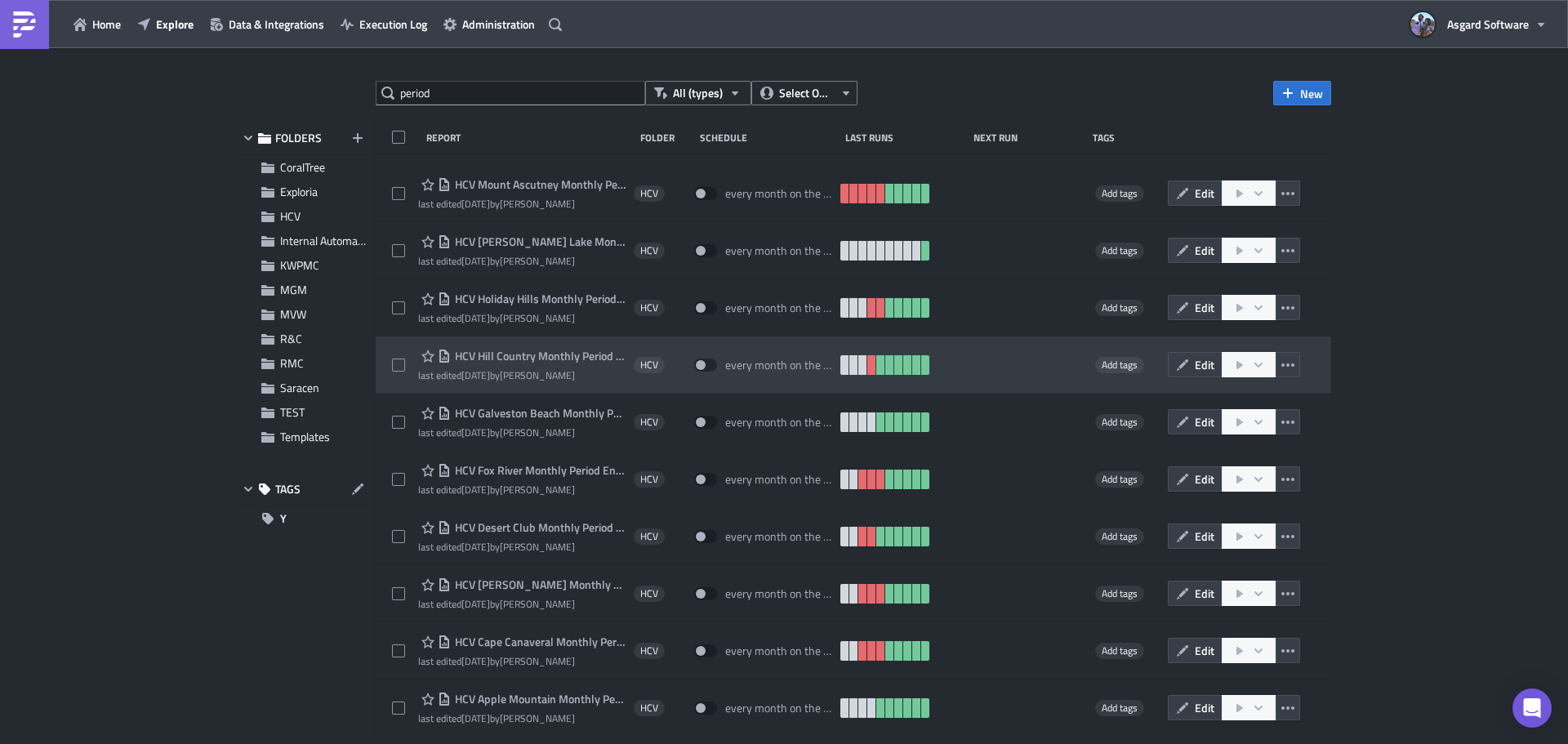
scroll to position [1133, 0]
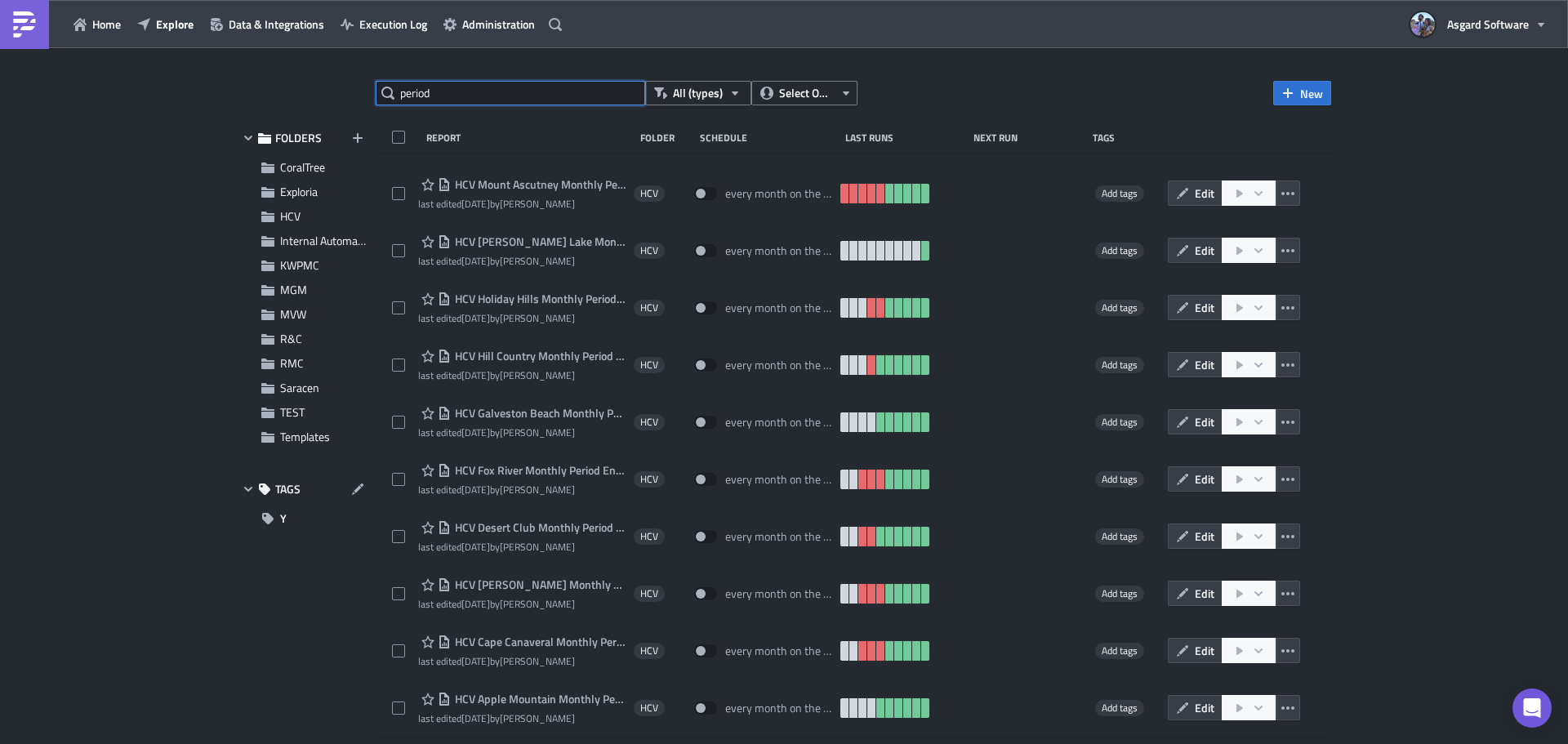
drag, startPoint x: 445, startPoint y: 83, endPoint x: 291, endPoint y: 109, distance: 156.2
click at [317, 100] on div "period All (types) Select Owner New FOLDERS CoralTree Exploria HCV Internal Aut…" at bounding box center [784, 397] width 1111 height 633
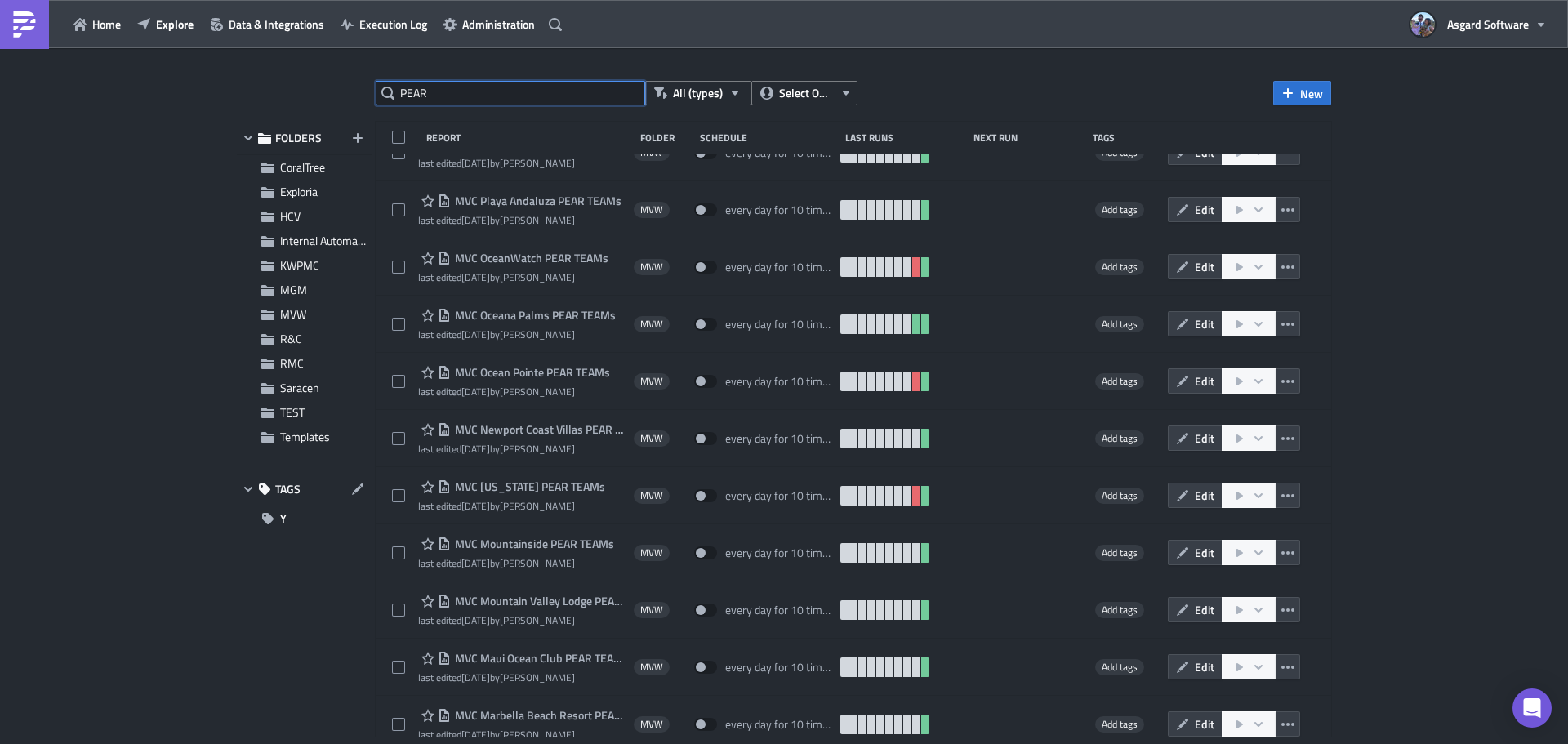
scroll to position [3362, 0]
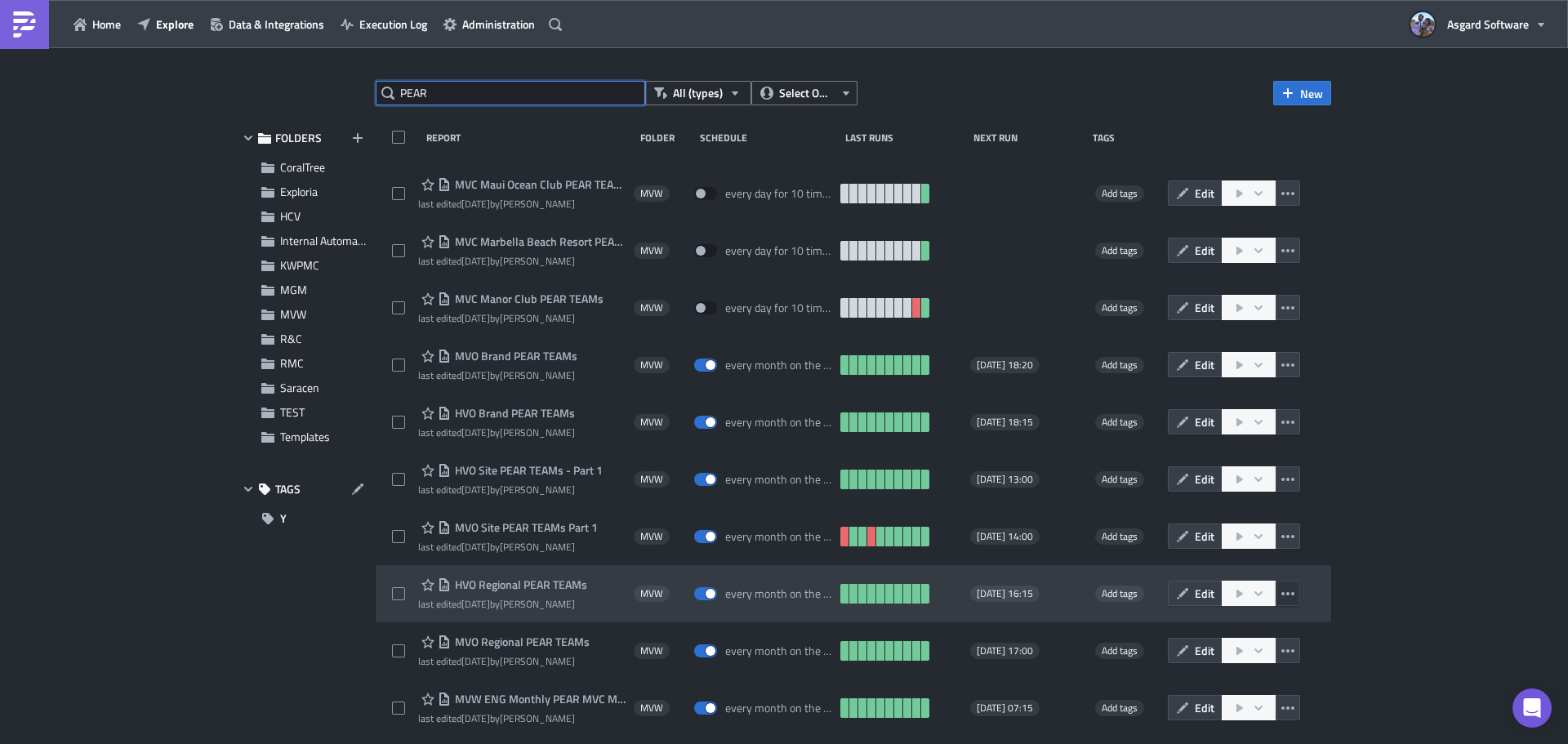
type input "PEAR"
click at [1281, 596] on icon "button" at bounding box center [1287, 593] width 13 height 13
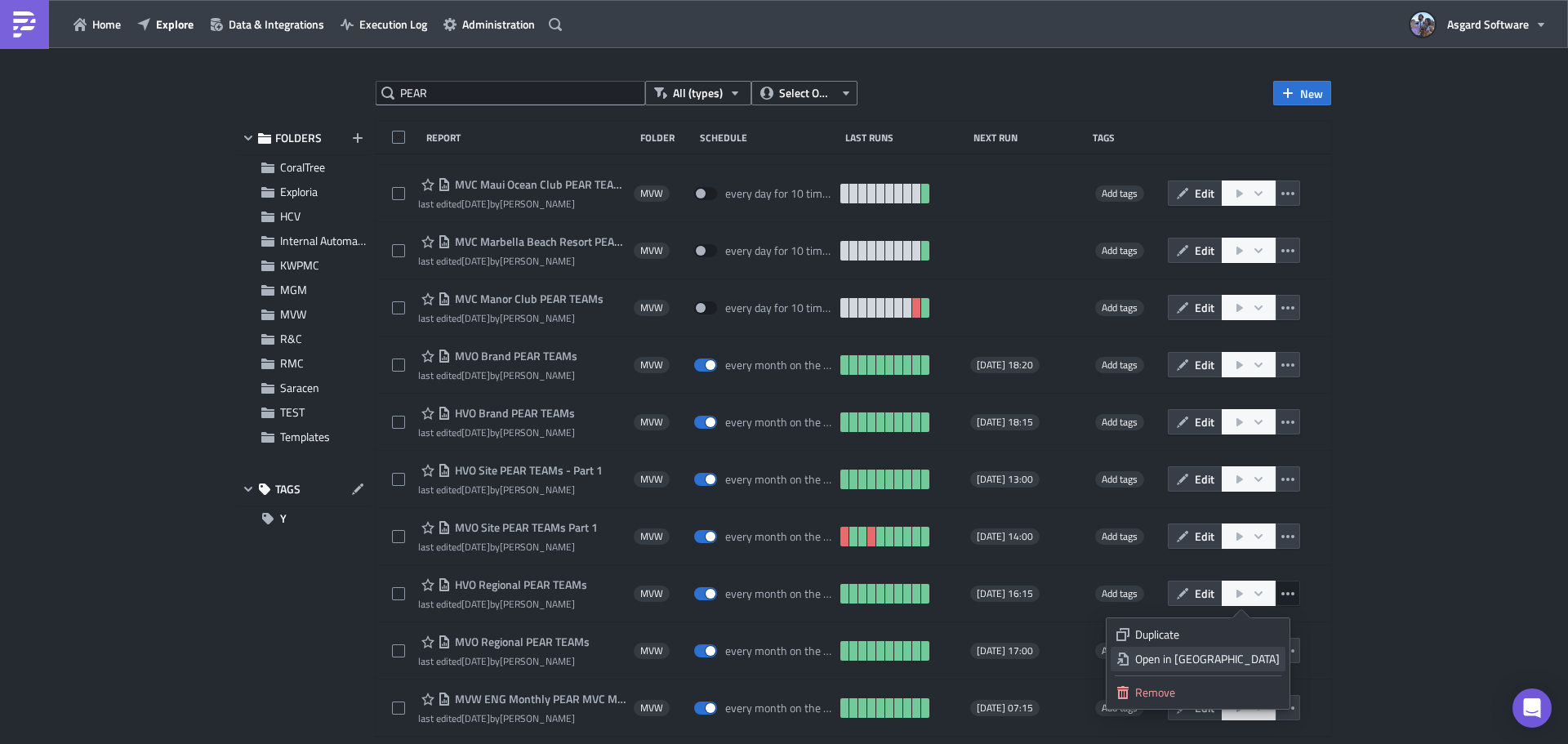
click at [1248, 662] on div "Open in New Tab" at bounding box center [1208, 658] width 144 height 16
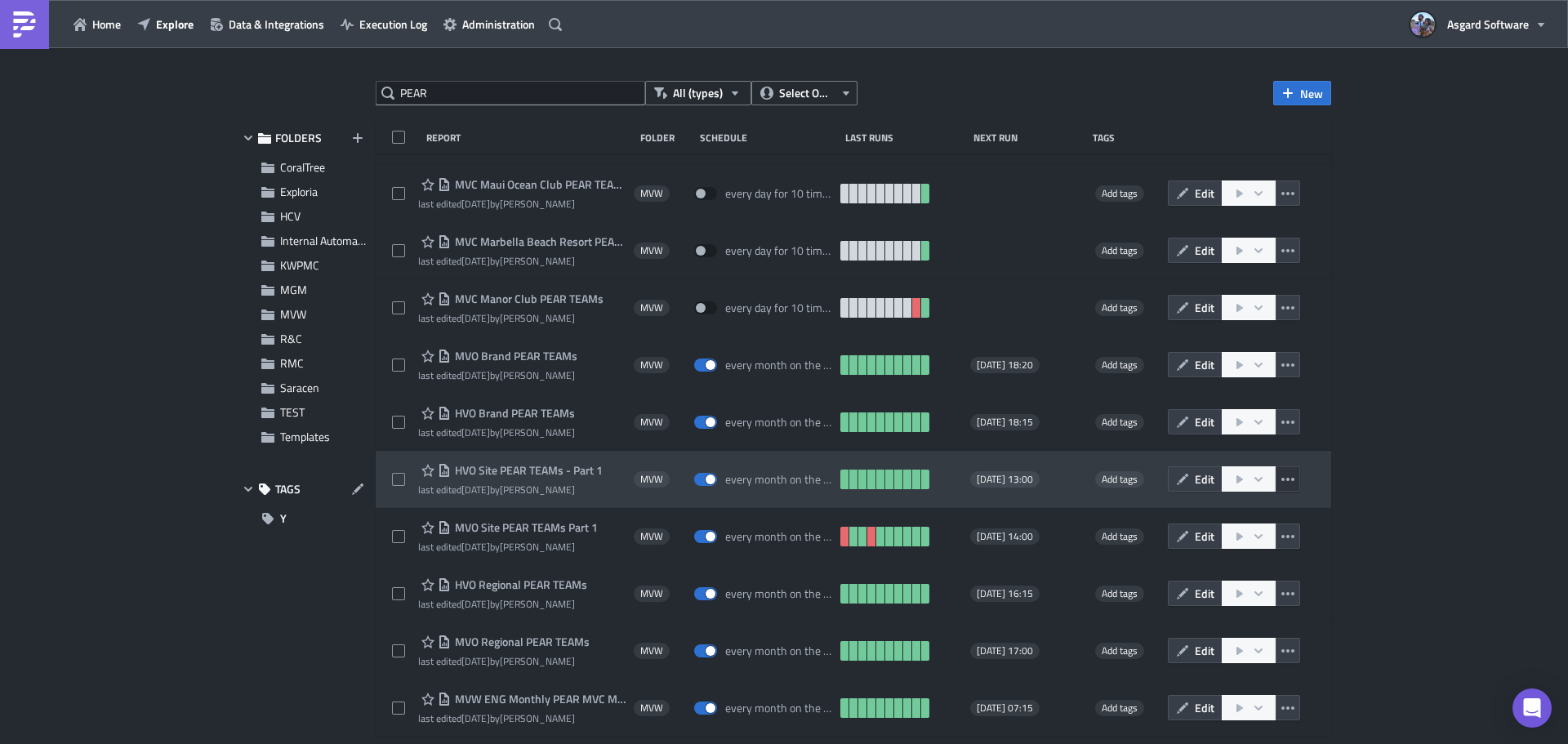
click at [1281, 473] on icon "button" at bounding box center [1287, 479] width 13 height 13
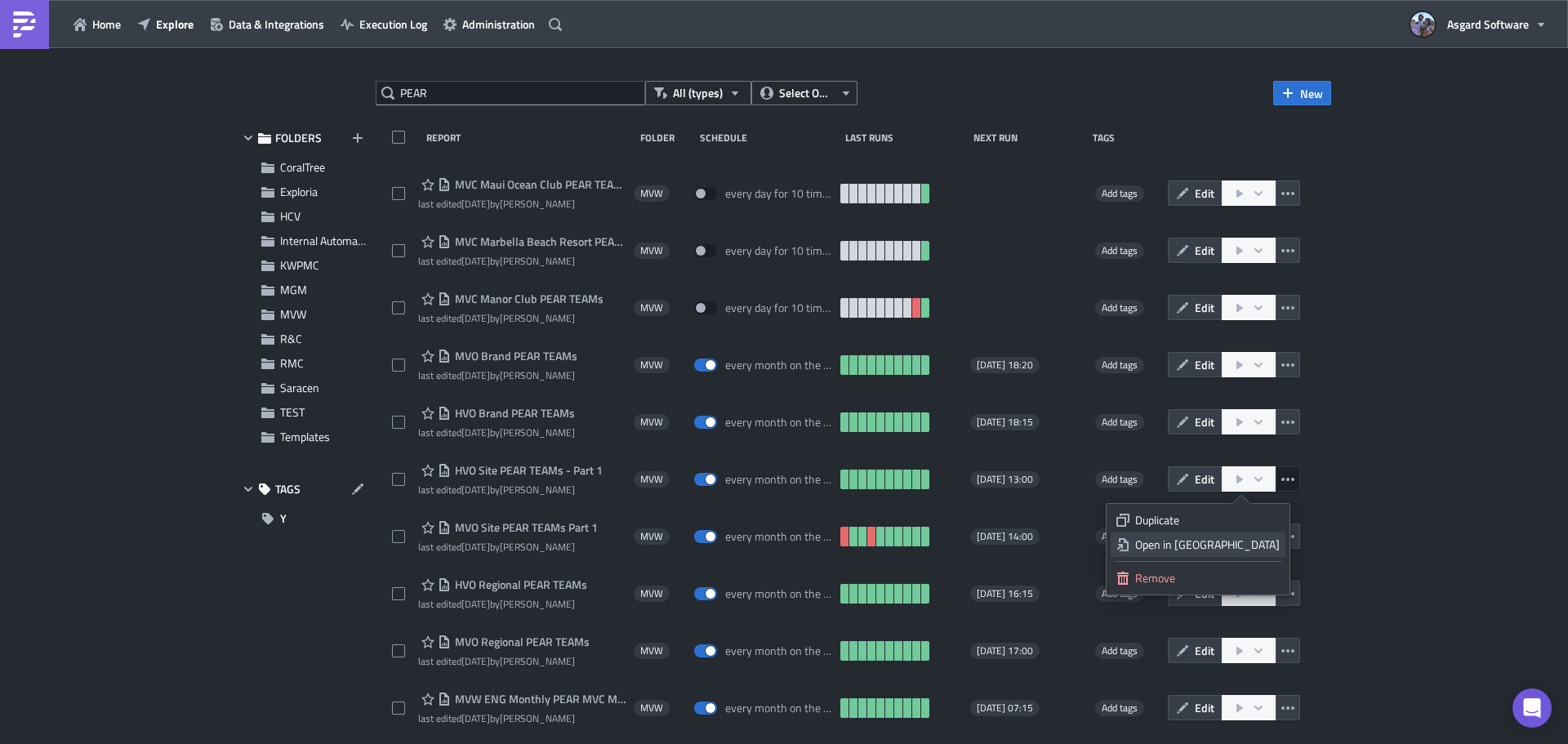
click at [1226, 542] on div "Open in New Tab" at bounding box center [1208, 544] width 144 height 16
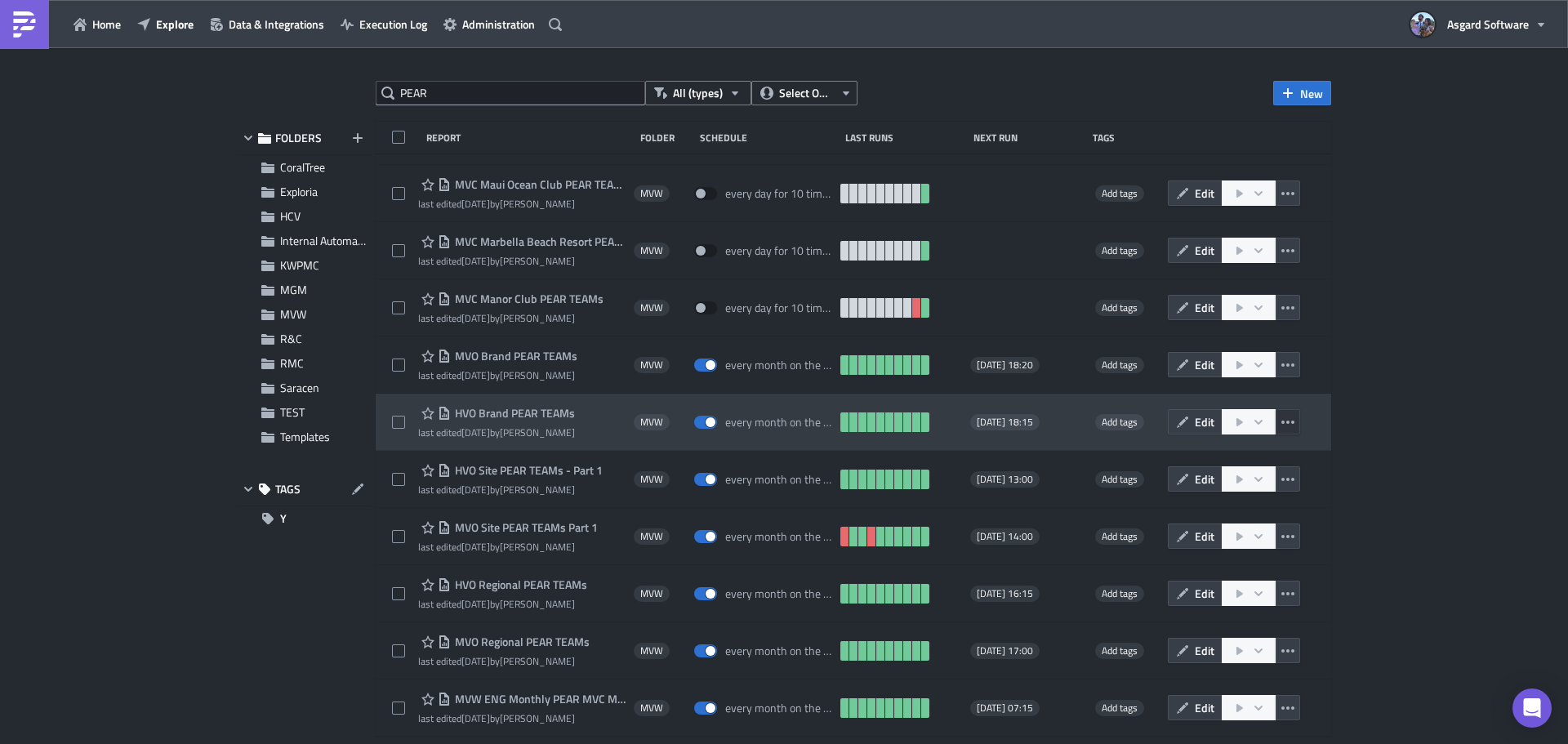
click at [1281, 420] on icon "button" at bounding box center [1287, 421] width 13 height 13
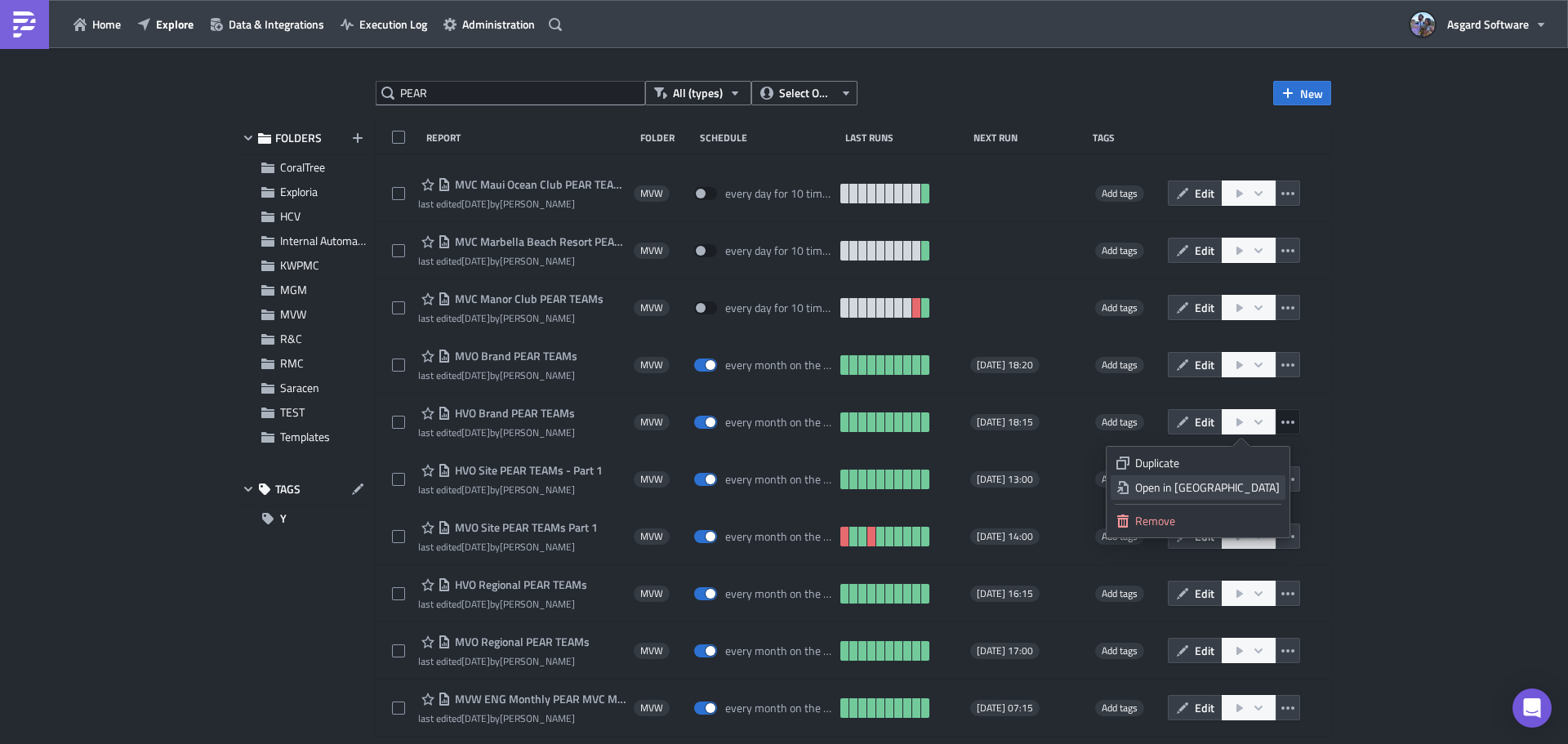
click at [1213, 485] on div "Open in New Tab" at bounding box center [1208, 487] width 144 height 16
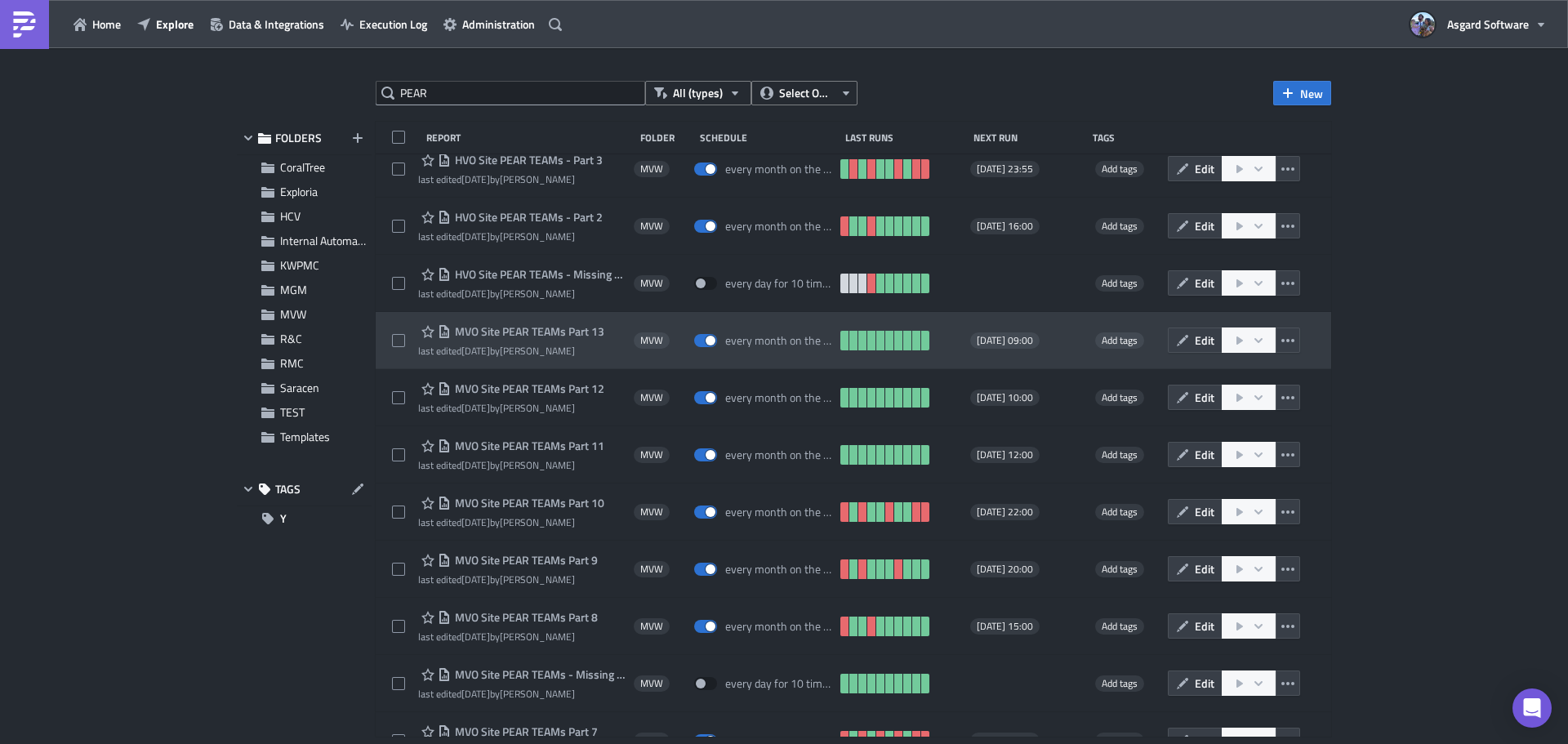
scroll to position [0, 0]
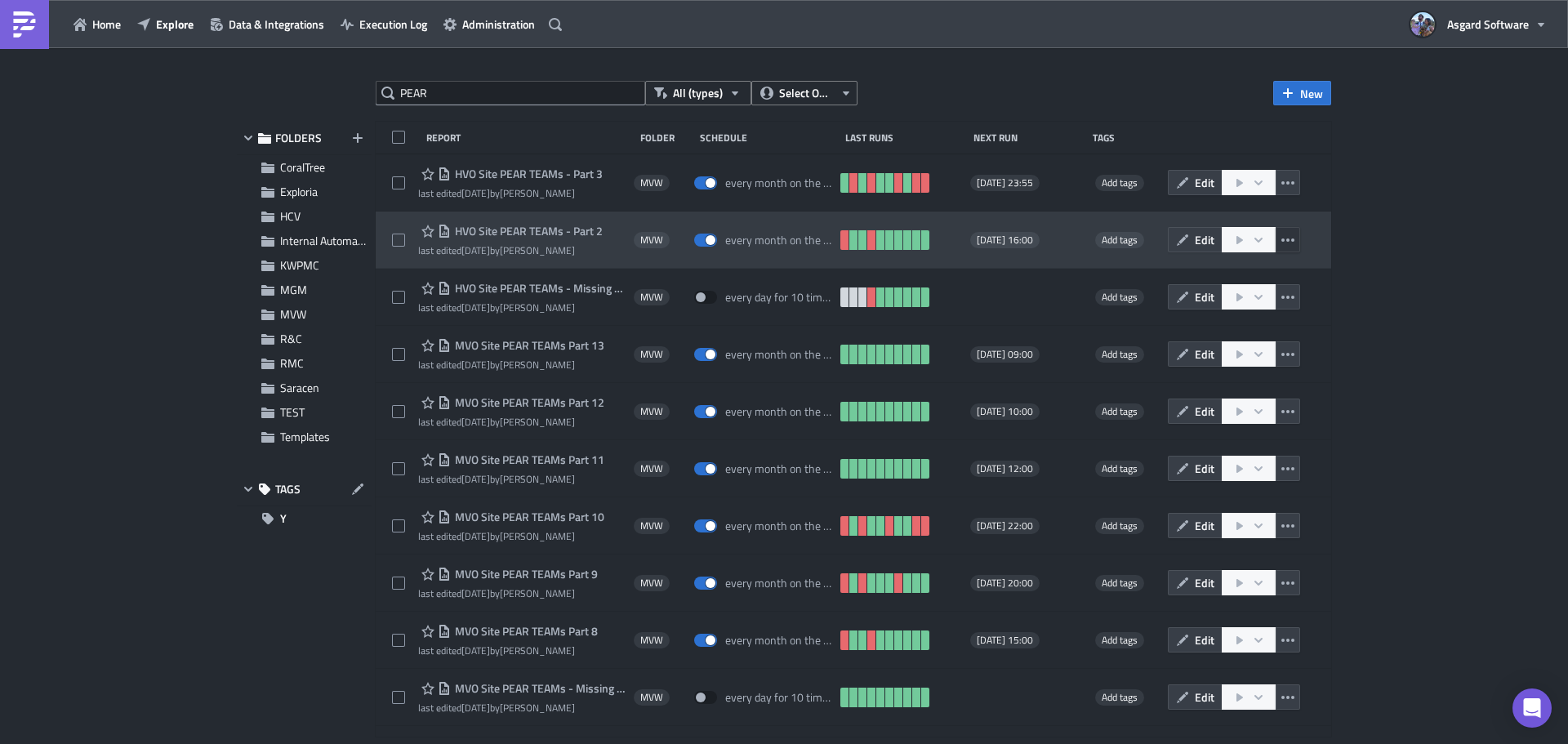
click at [1281, 239] on icon "button" at bounding box center [1287, 240] width 13 height 3
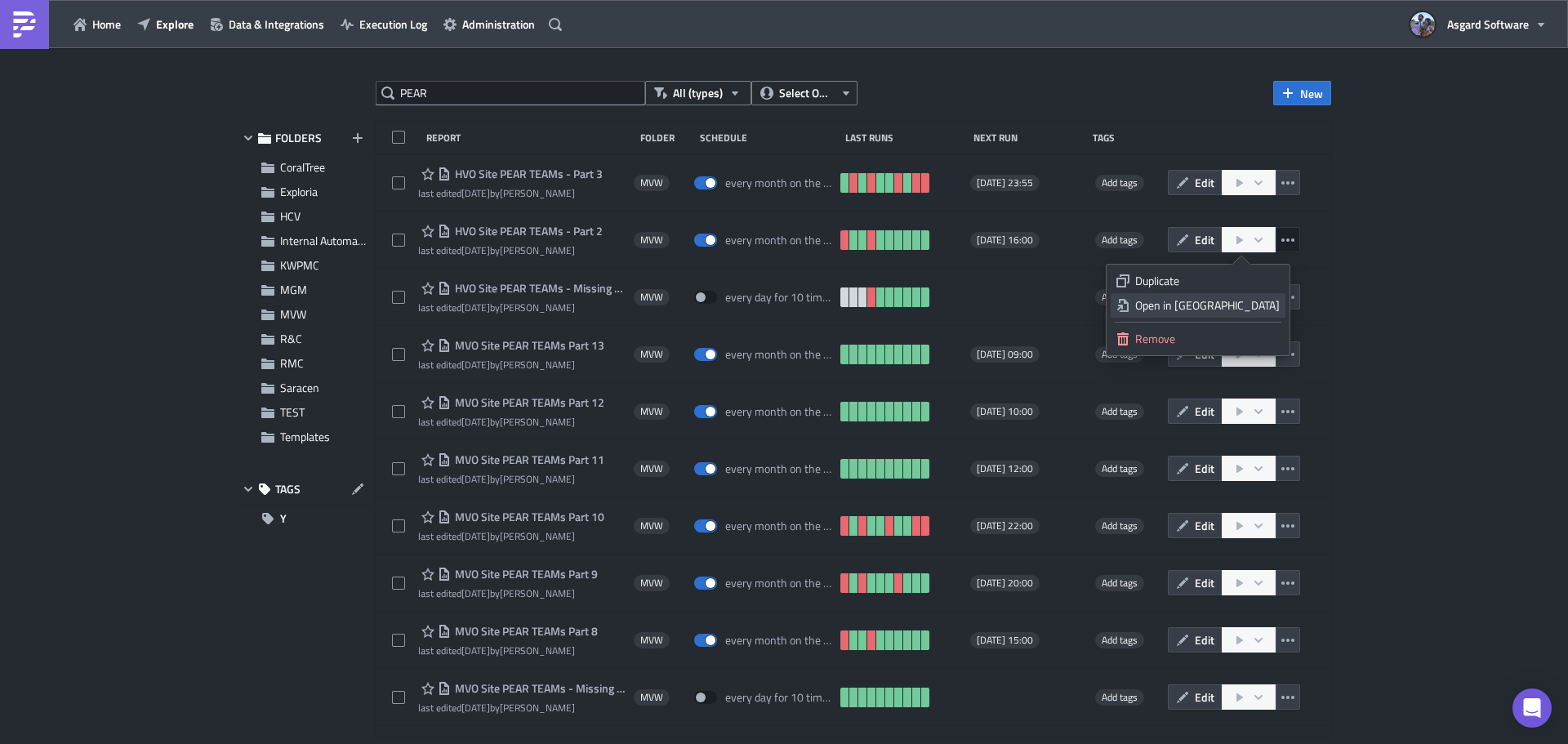
click at [1232, 308] on div "Open in New Tab" at bounding box center [1208, 305] width 144 height 16
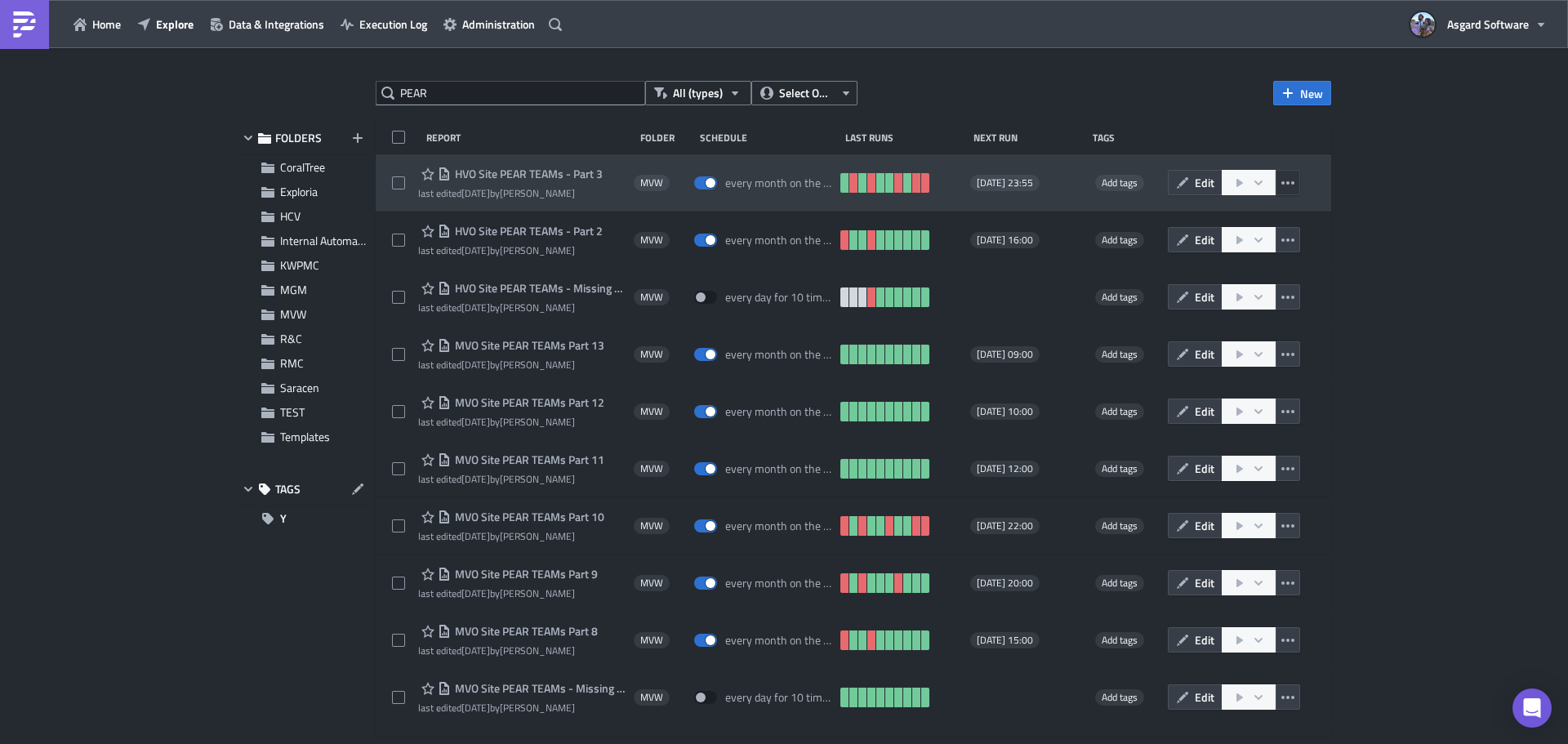
click at [1281, 181] on icon "button" at bounding box center [1287, 183] width 13 height 13
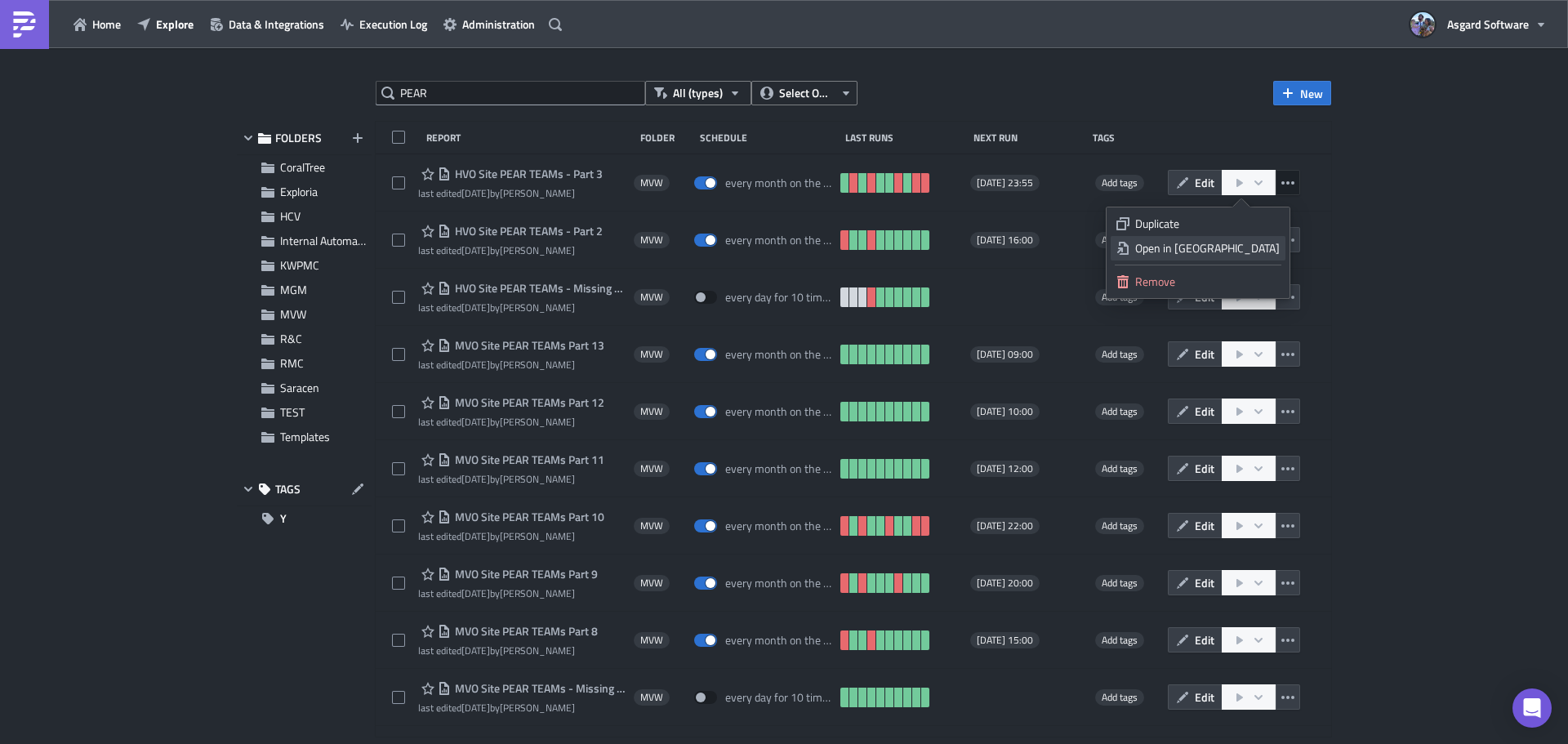
click at [1260, 245] on div "Open in New Tab" at bounding box center [1208, 248] width 144 height 16
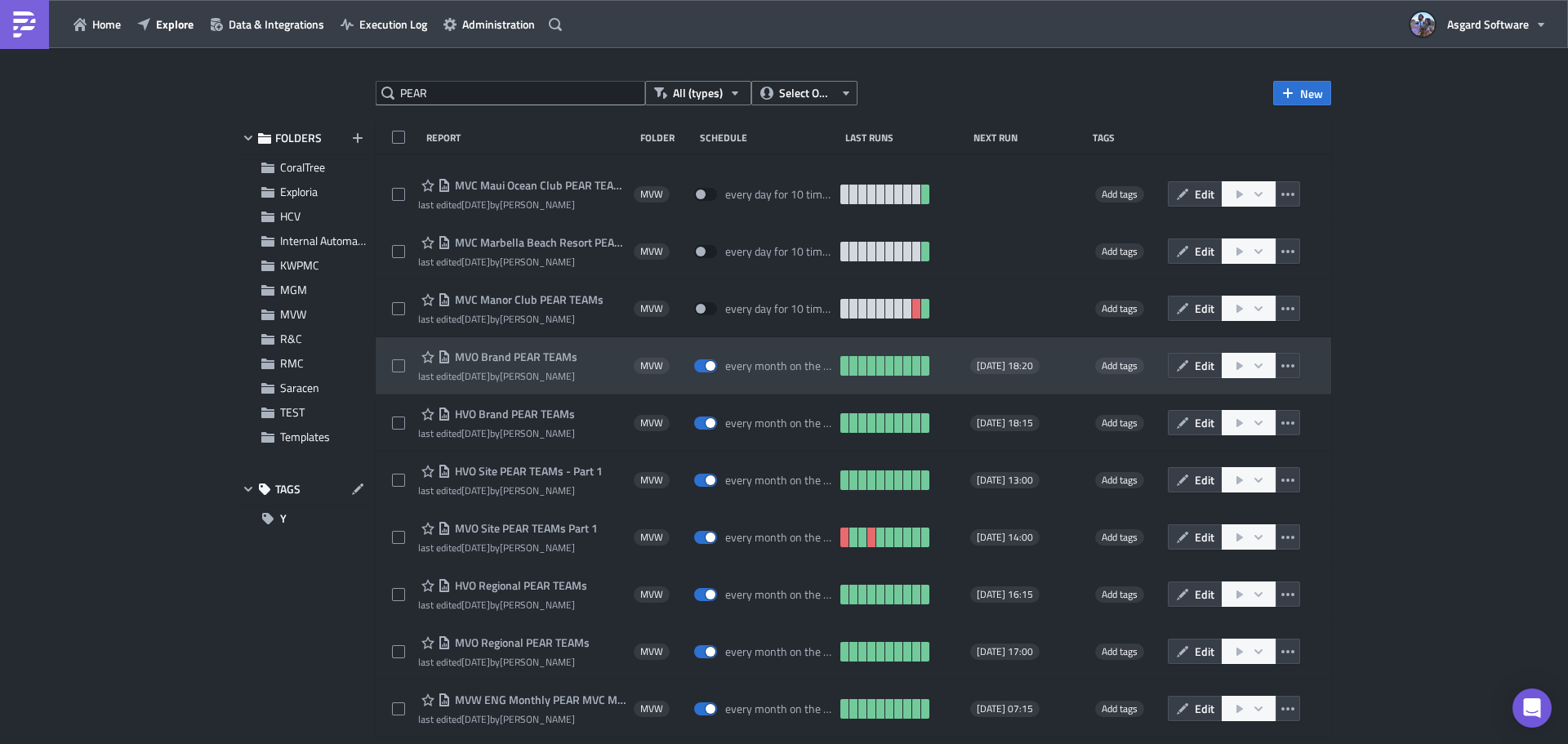
scroll to position [3362, 0]
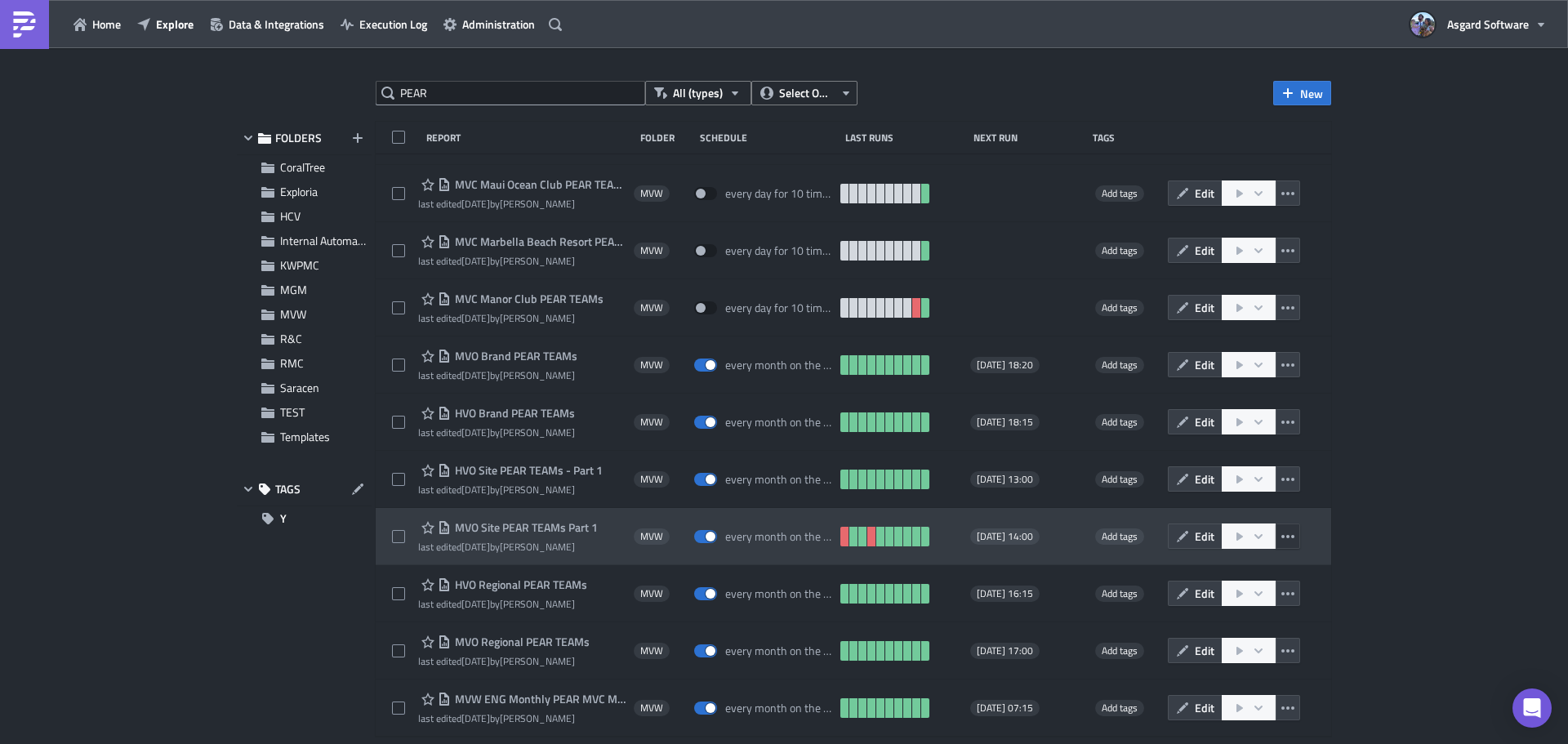
click at [1281, 536] on icon "button" at bounding box center [1287, 536] width 13 height 3
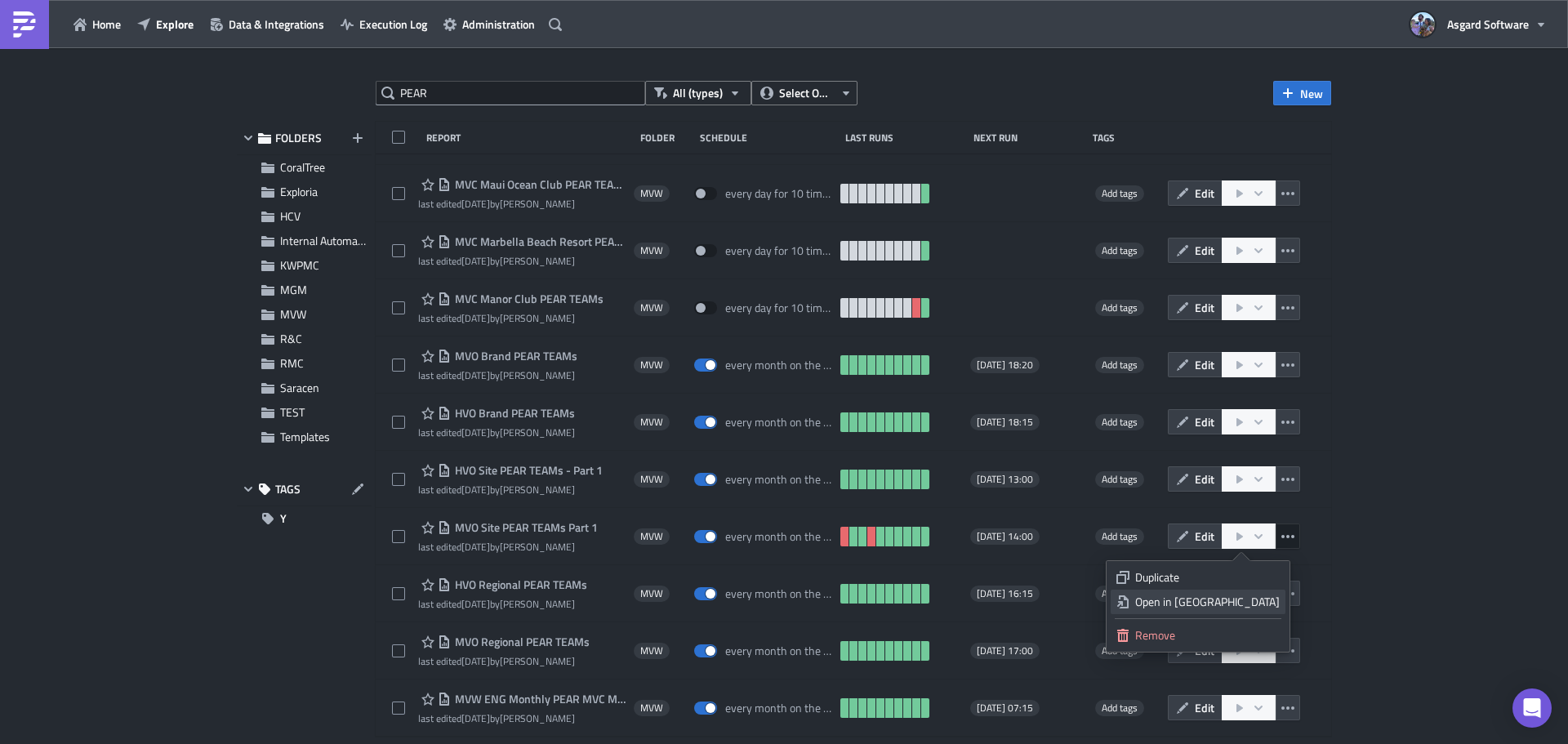
click at [1231, 599] on div "Open in New Tab" at bounding box center [1208, 602] width 144 height 16
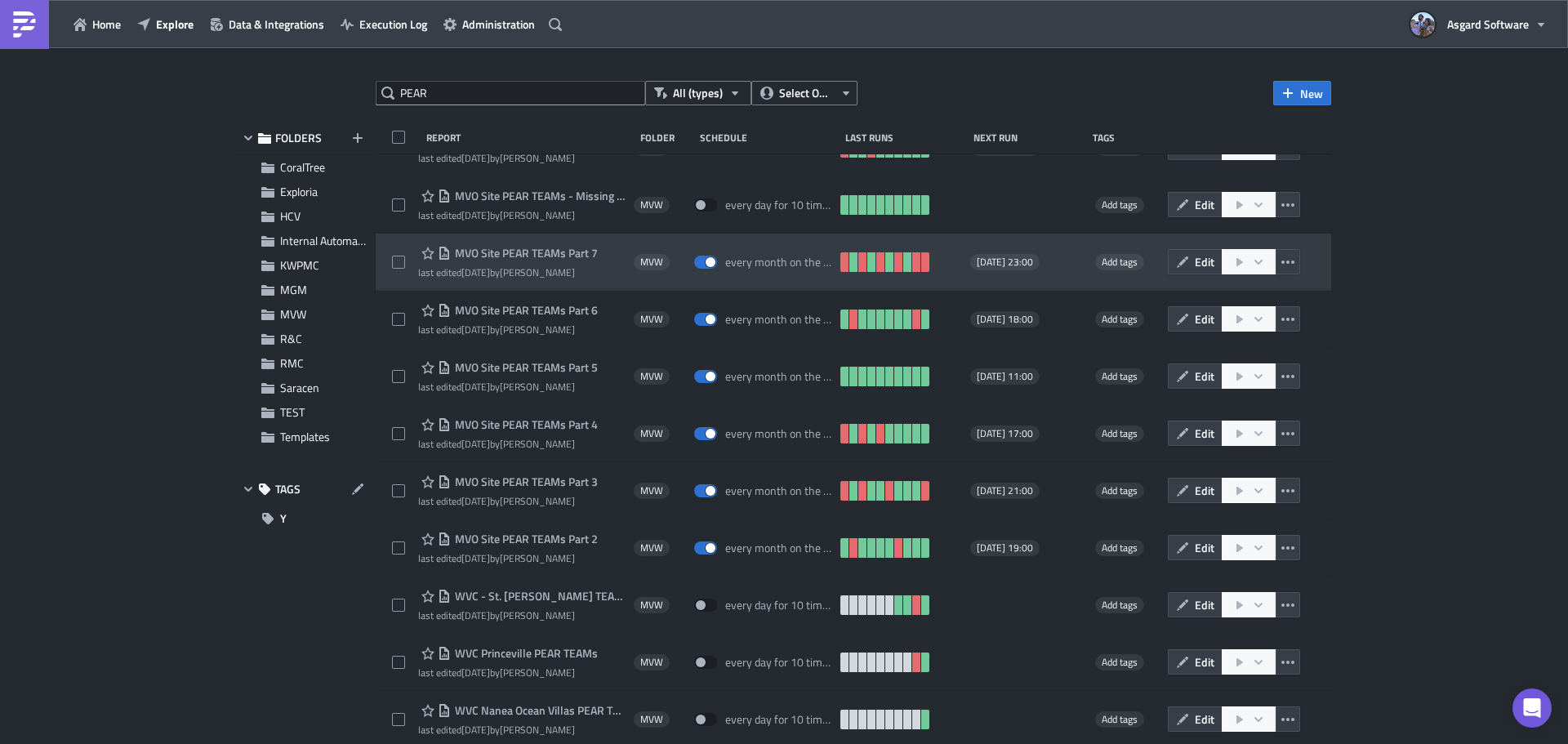
scroll to position [504, 0]
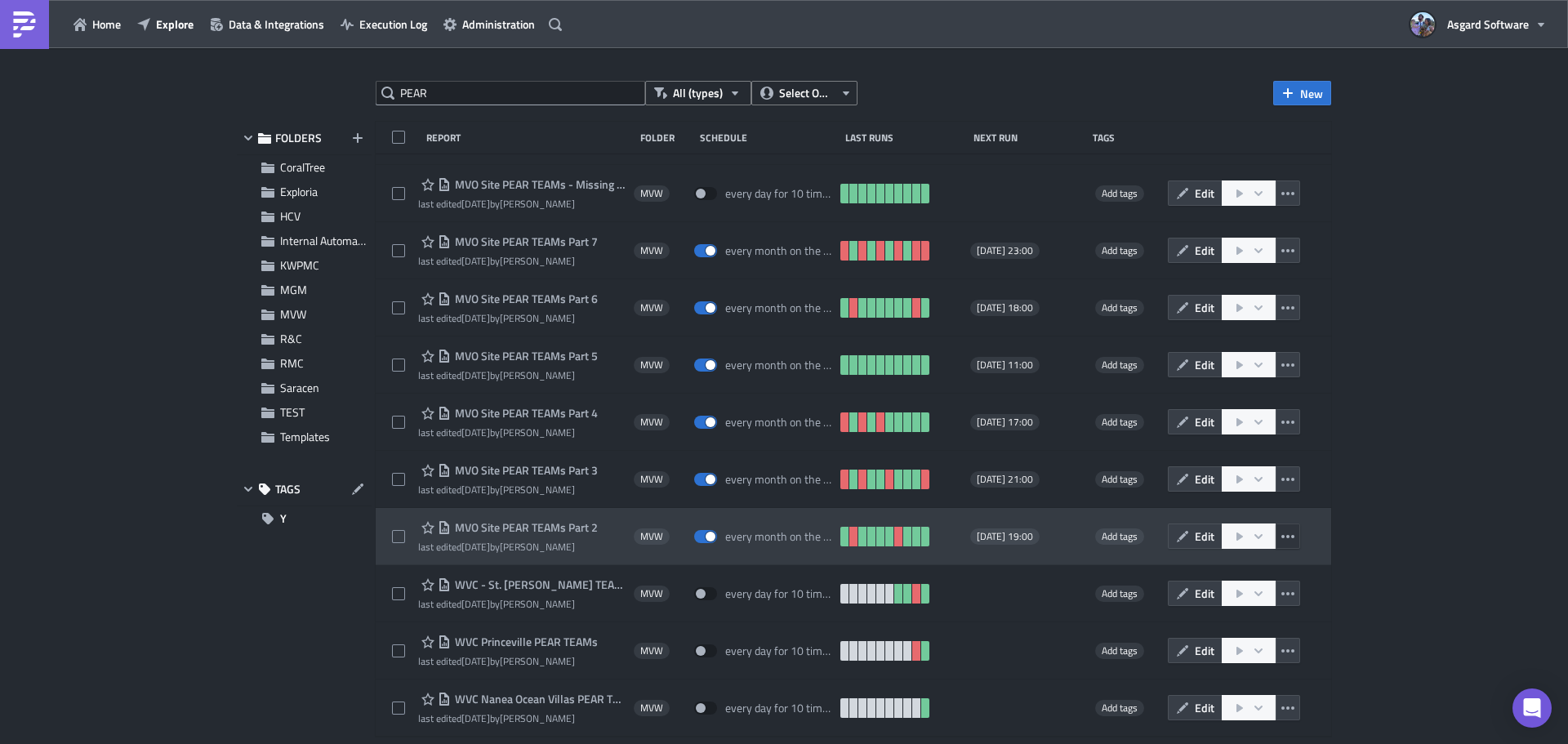
click at [1281, 535] on icon "button" at bounding box center [1287, 536] width 13 height 13
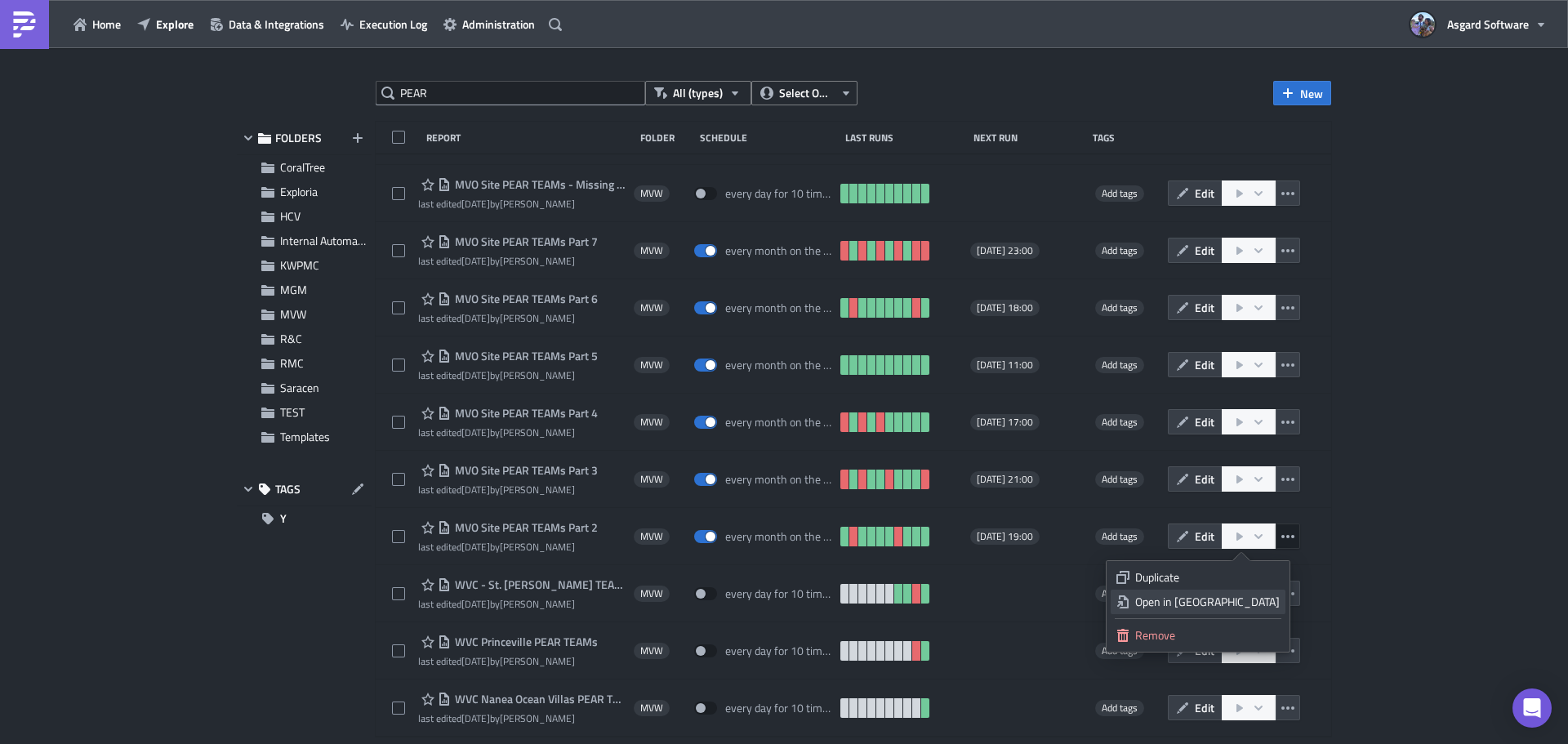
click at [1243, 602] on div "Open in New Tab" at bounding box center [1208, 602] width 144 height 16
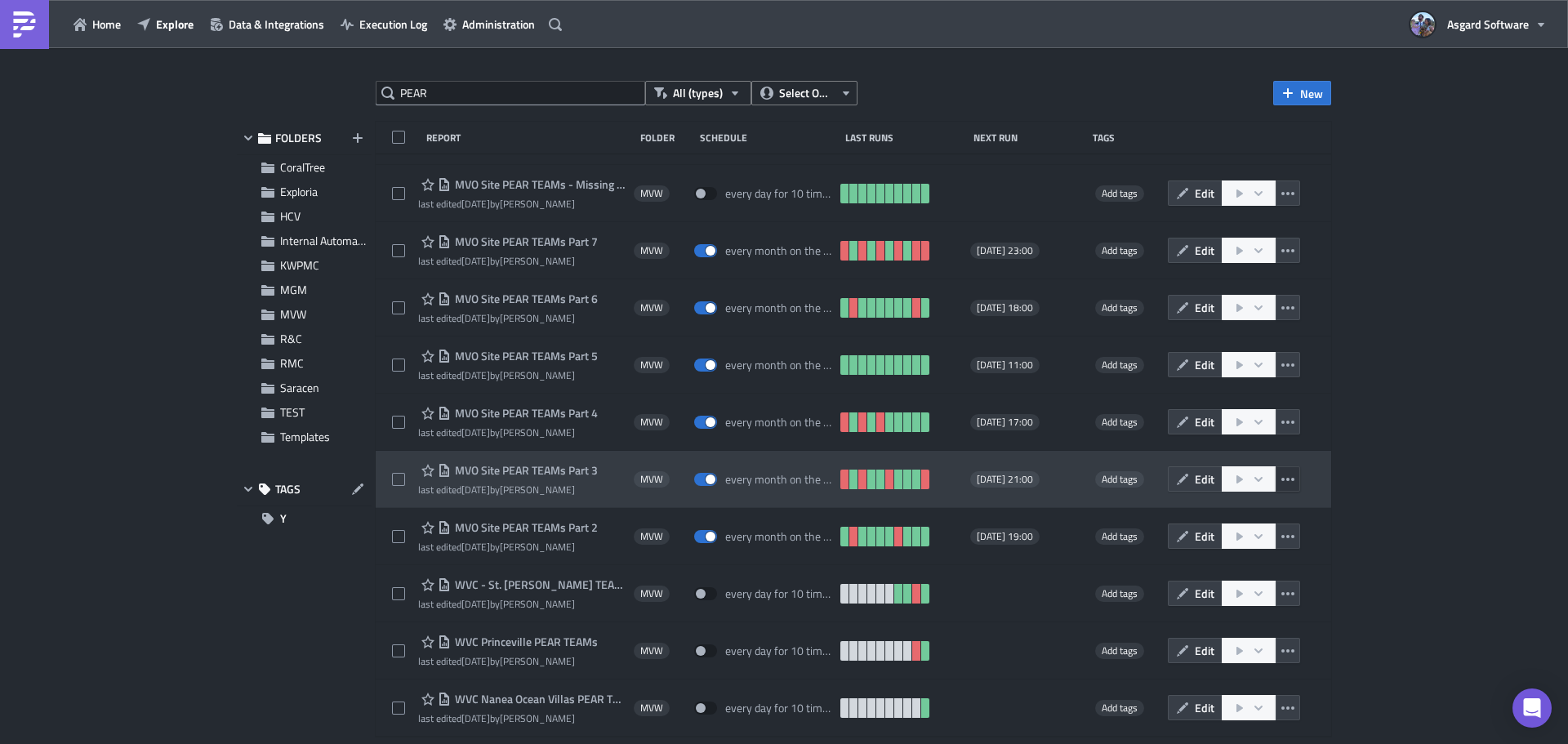
click at [1281, 475] on icon "button" at bounding box center [1287, 479] width 13 height 13
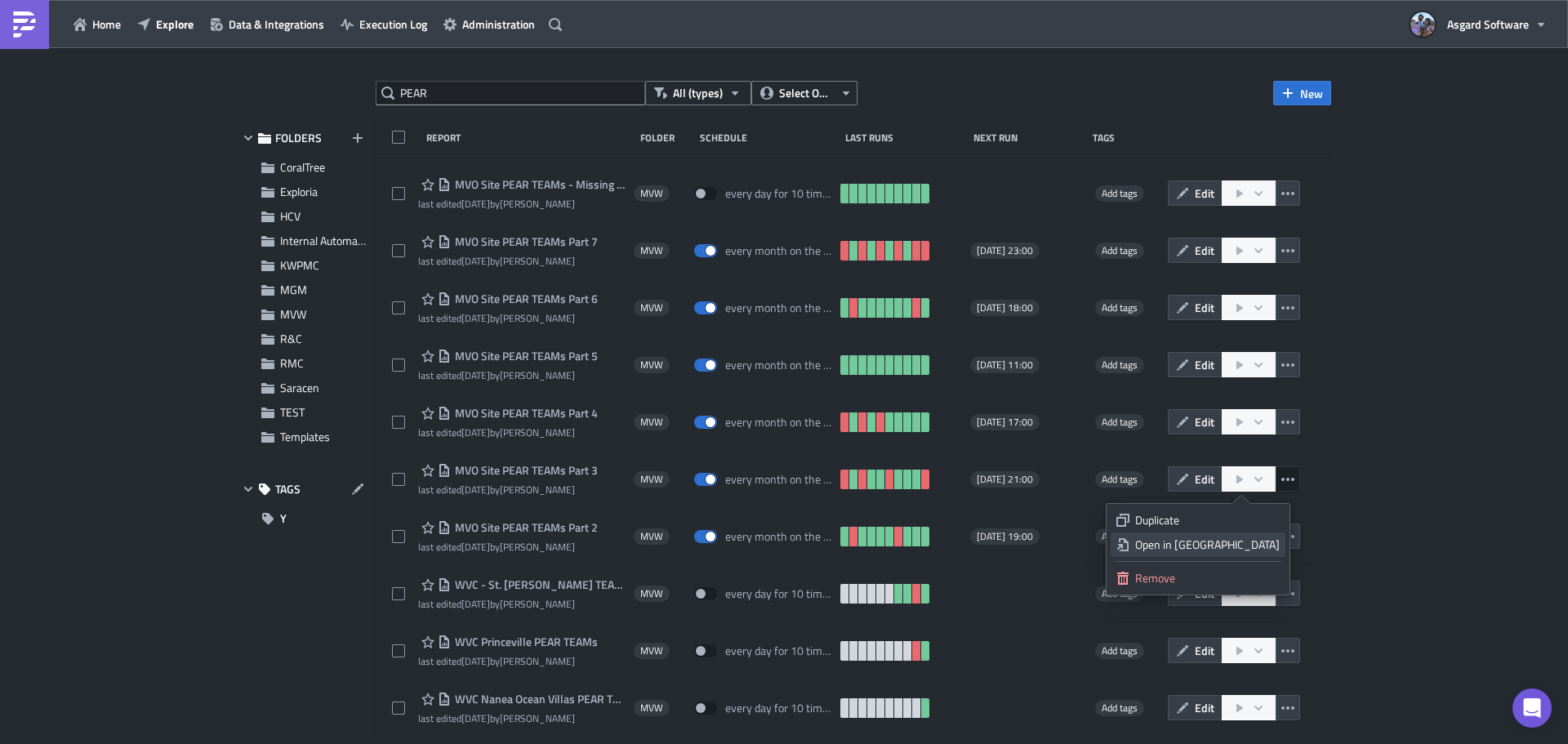
click at [1217, 541] on div "Open in New Tab" at bounding box center [1208, 544] width 144 height 16
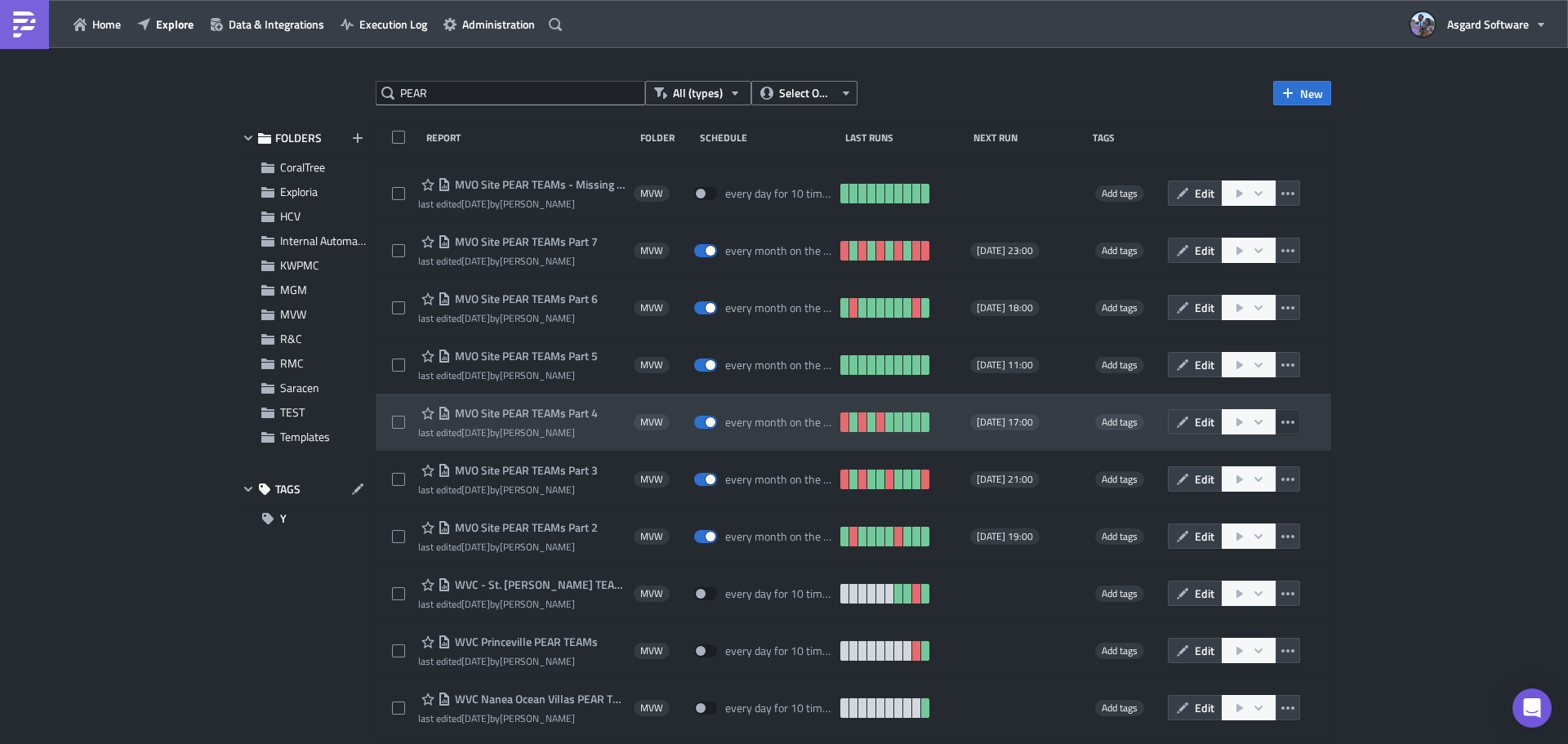
click at [1277, 414] on button "button" at bounding box center [1287, 422] width 25 height 26
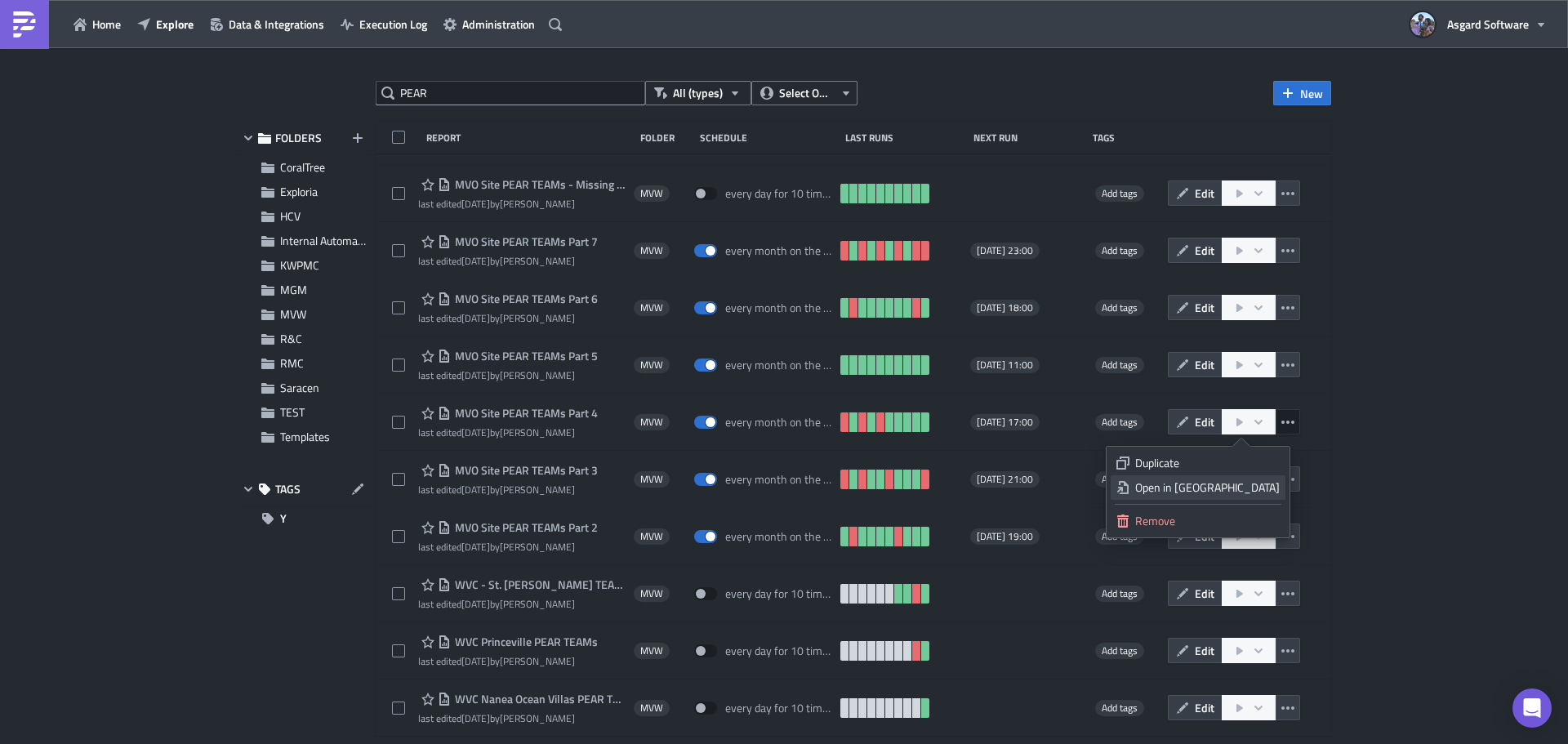
click at [1257, 488] on div "Open in New Tab" at bounding box center [1208, 487] width 144 height 16
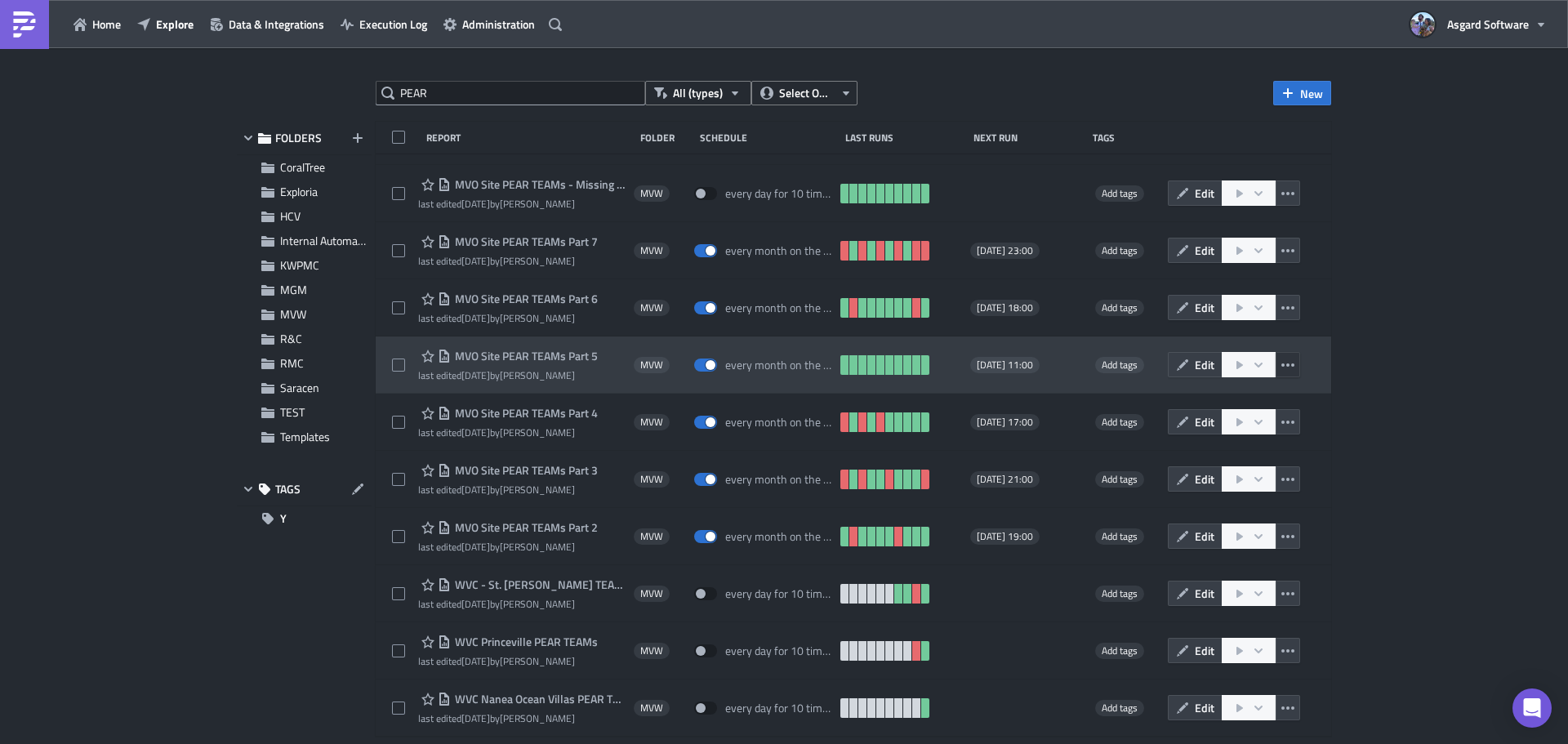
click at [1281, 360] on icon "button" at bounding box center [1287, 365] width 13 height 13
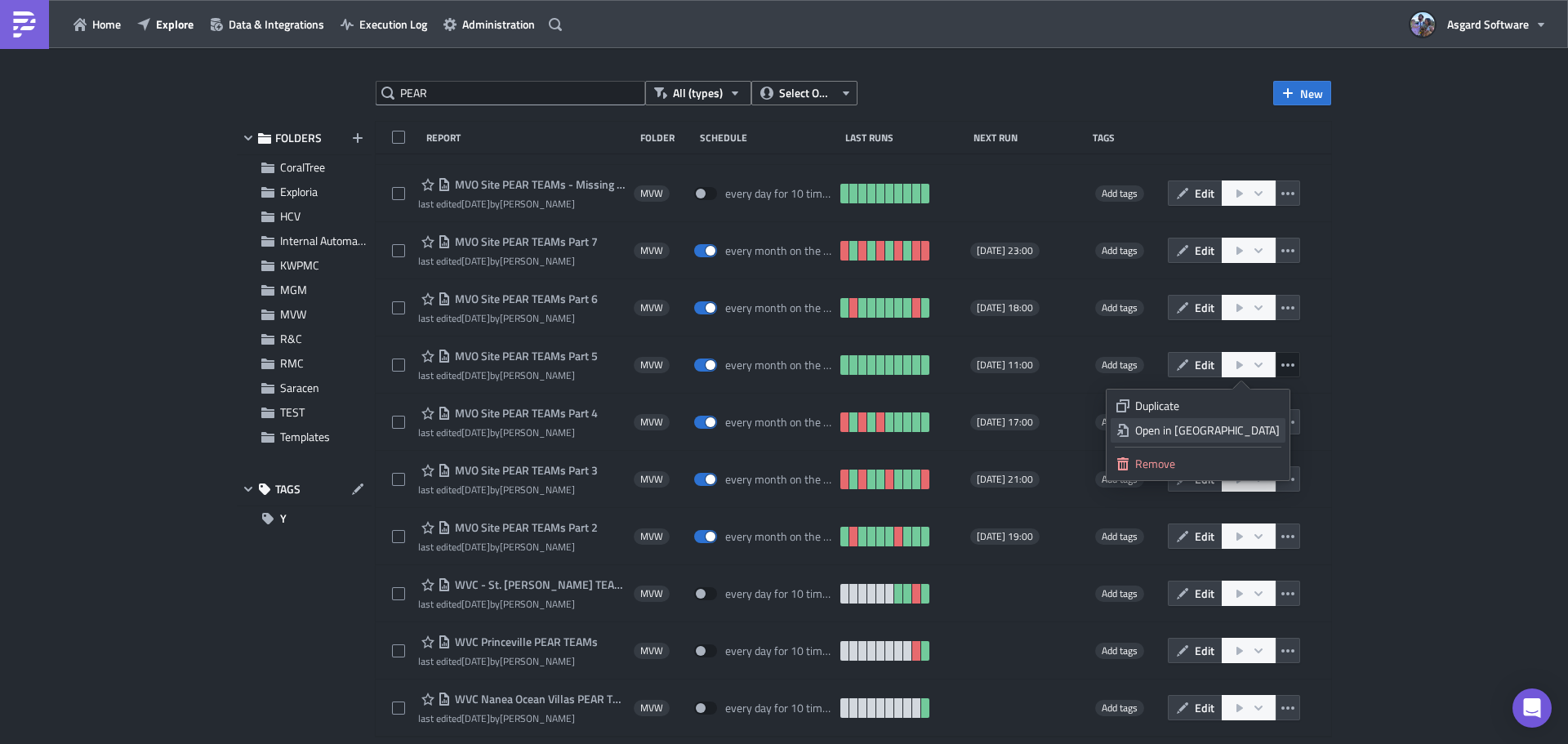
click at [1245, 427] on div "Open in New Tab" at bounding box center [1208, 430] width 144 height 16
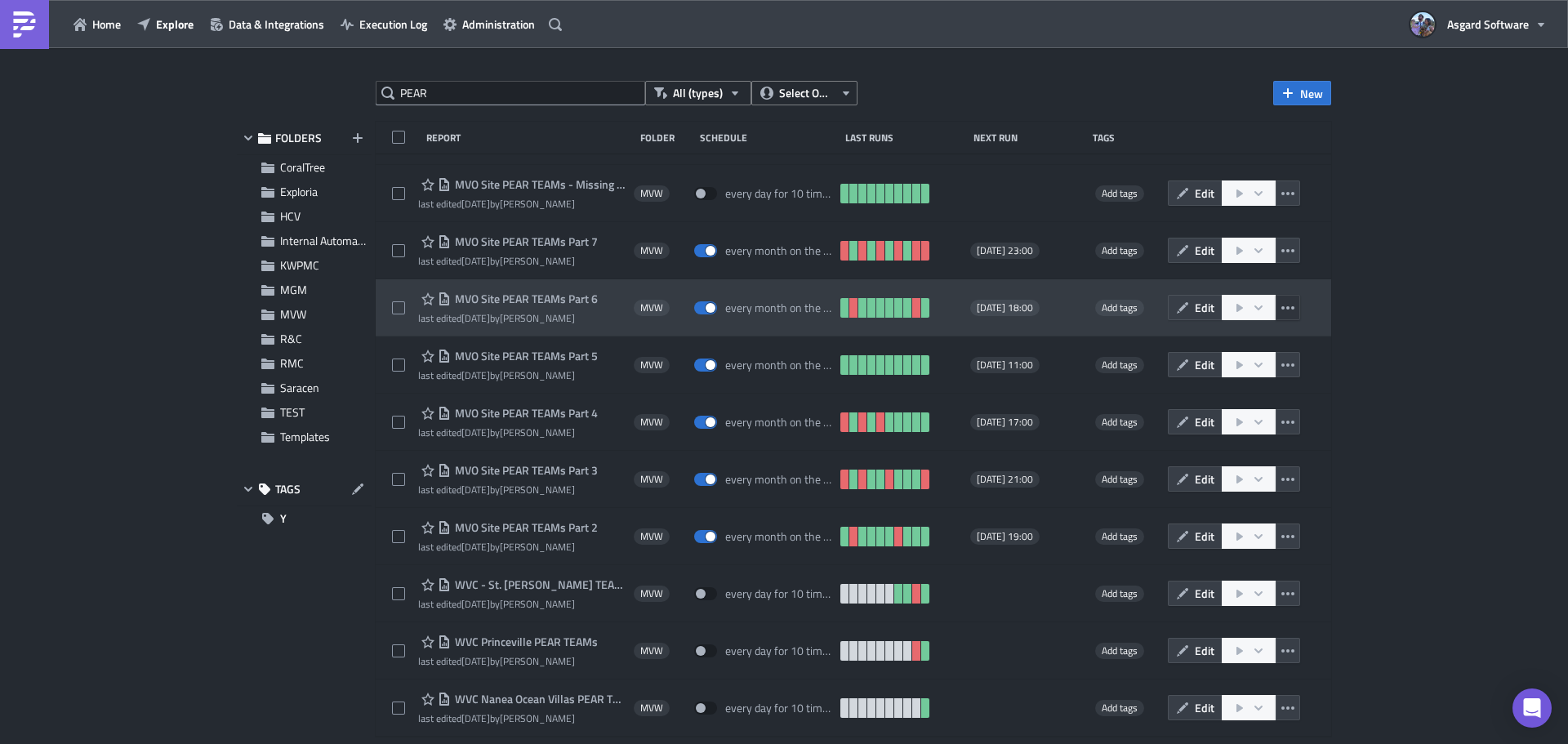
click at [1281, 301] on icon "button" at bounding box center [1287, 307] width 13 height 13
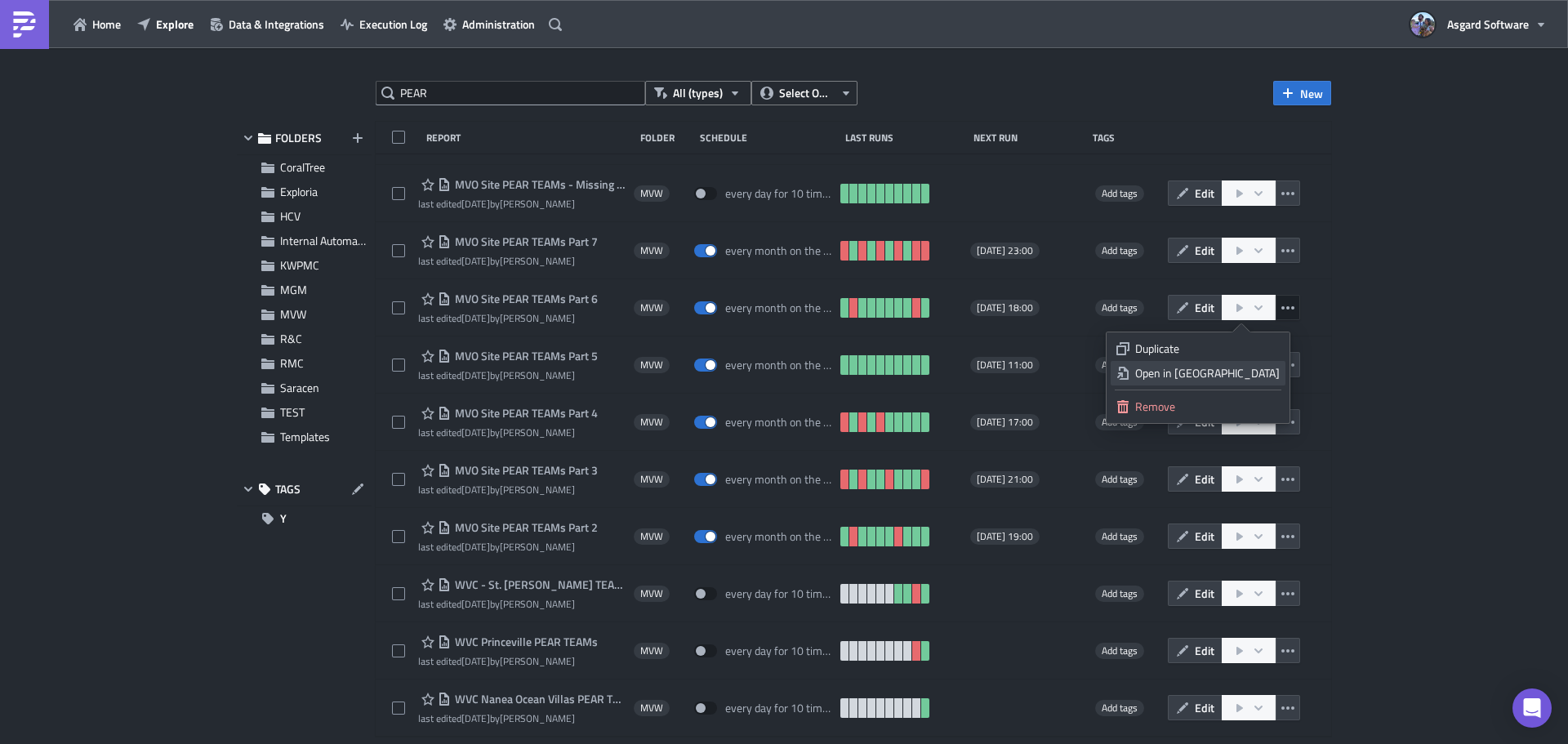
click at [1232, 370] on div "Open in New Tab" at bounding box center [1208, 372] width 144 height 16
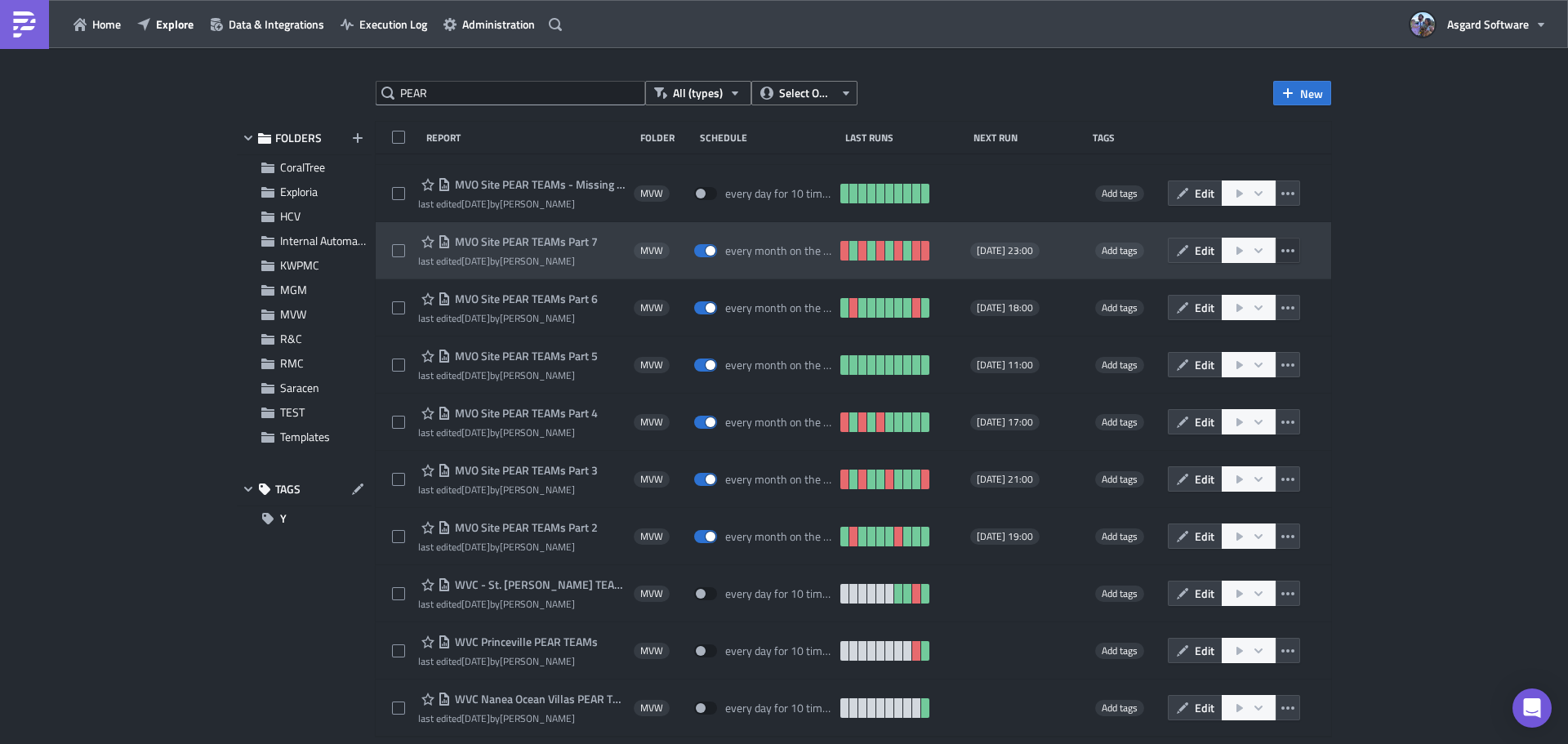
click at [1281, 246] on icon "button" at bounding box center [1287, 251] width 13 height 13
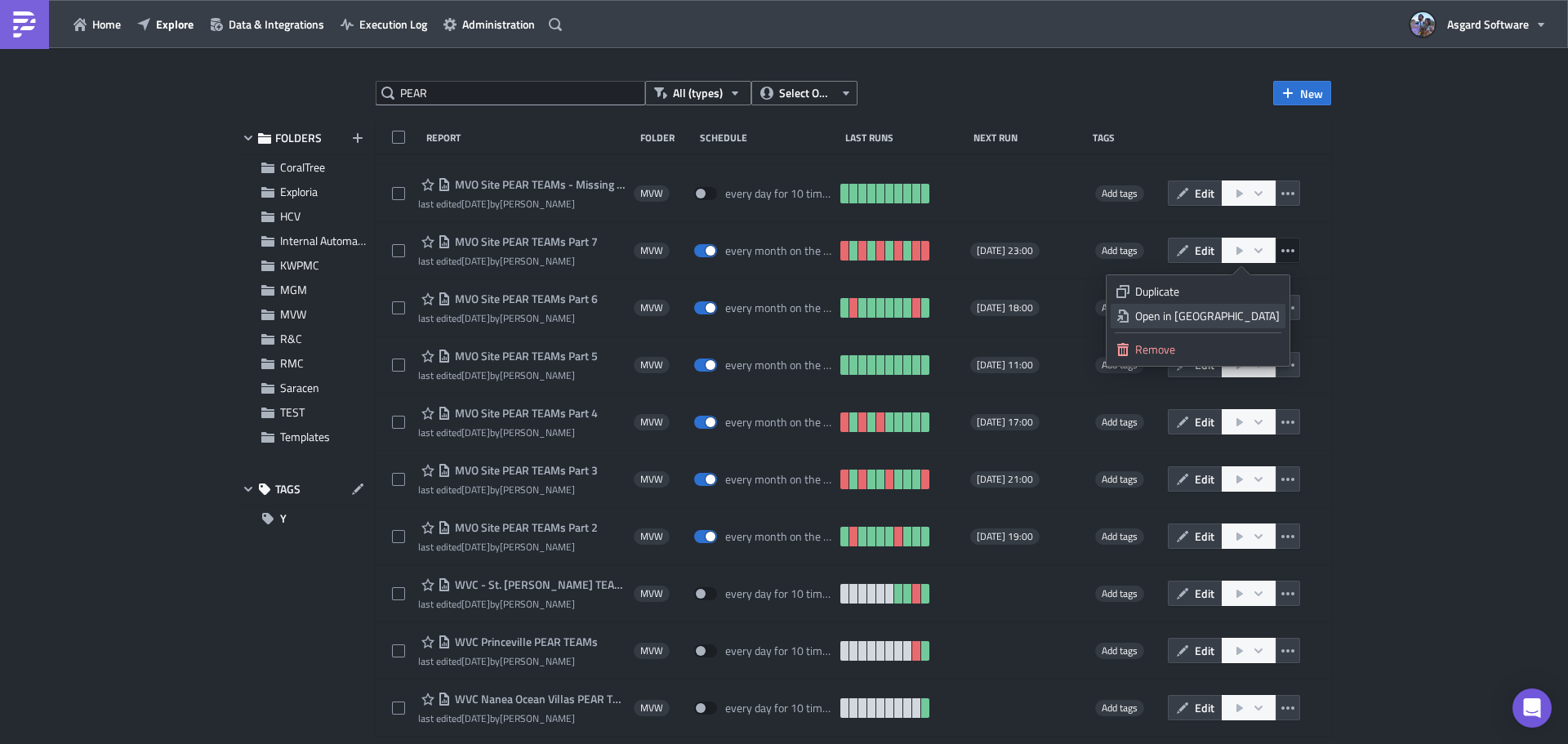
click at [1242, 314] on div "Open in New Tab" at bounding box center [1208, 316] width 144 height 16
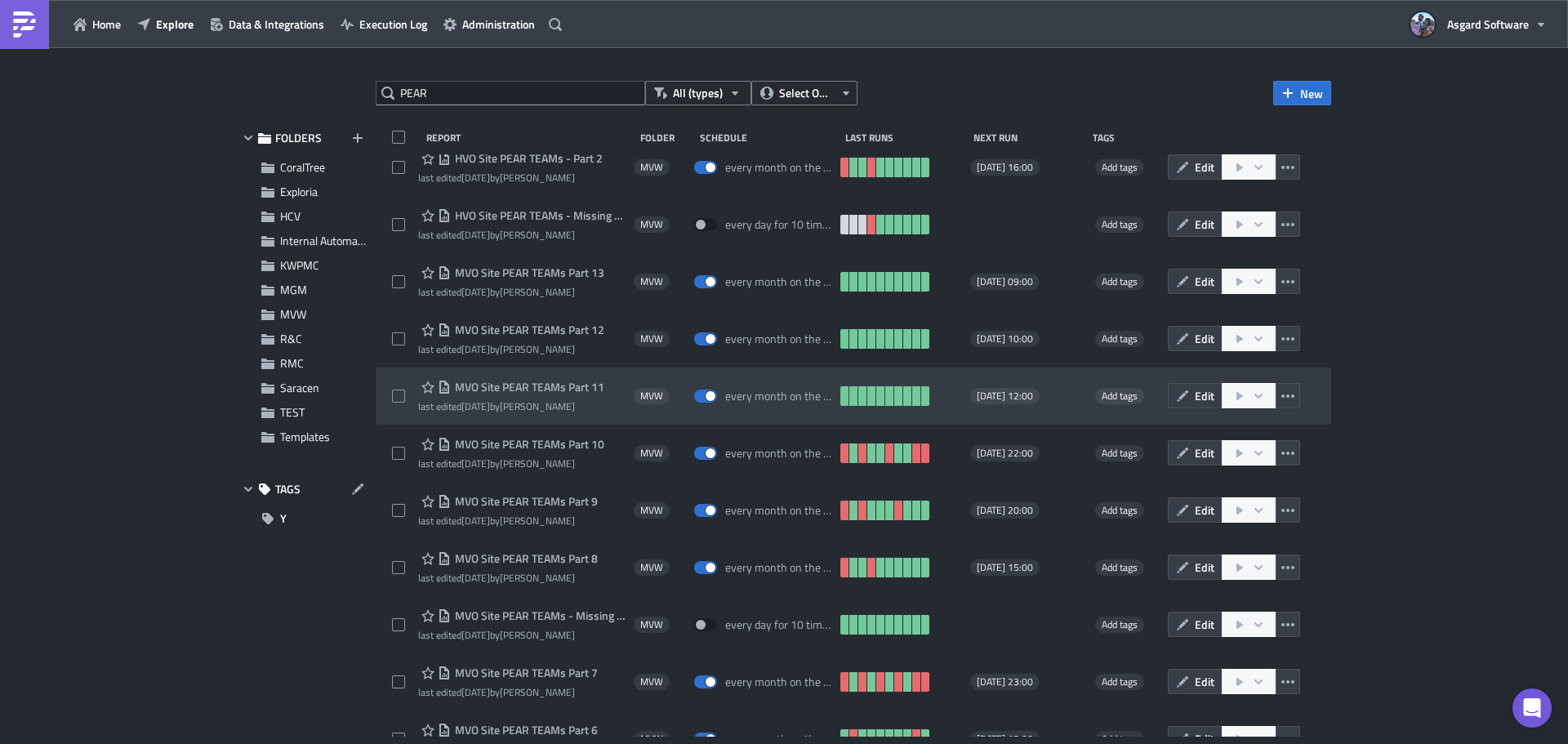
scroll to position [14, 0]
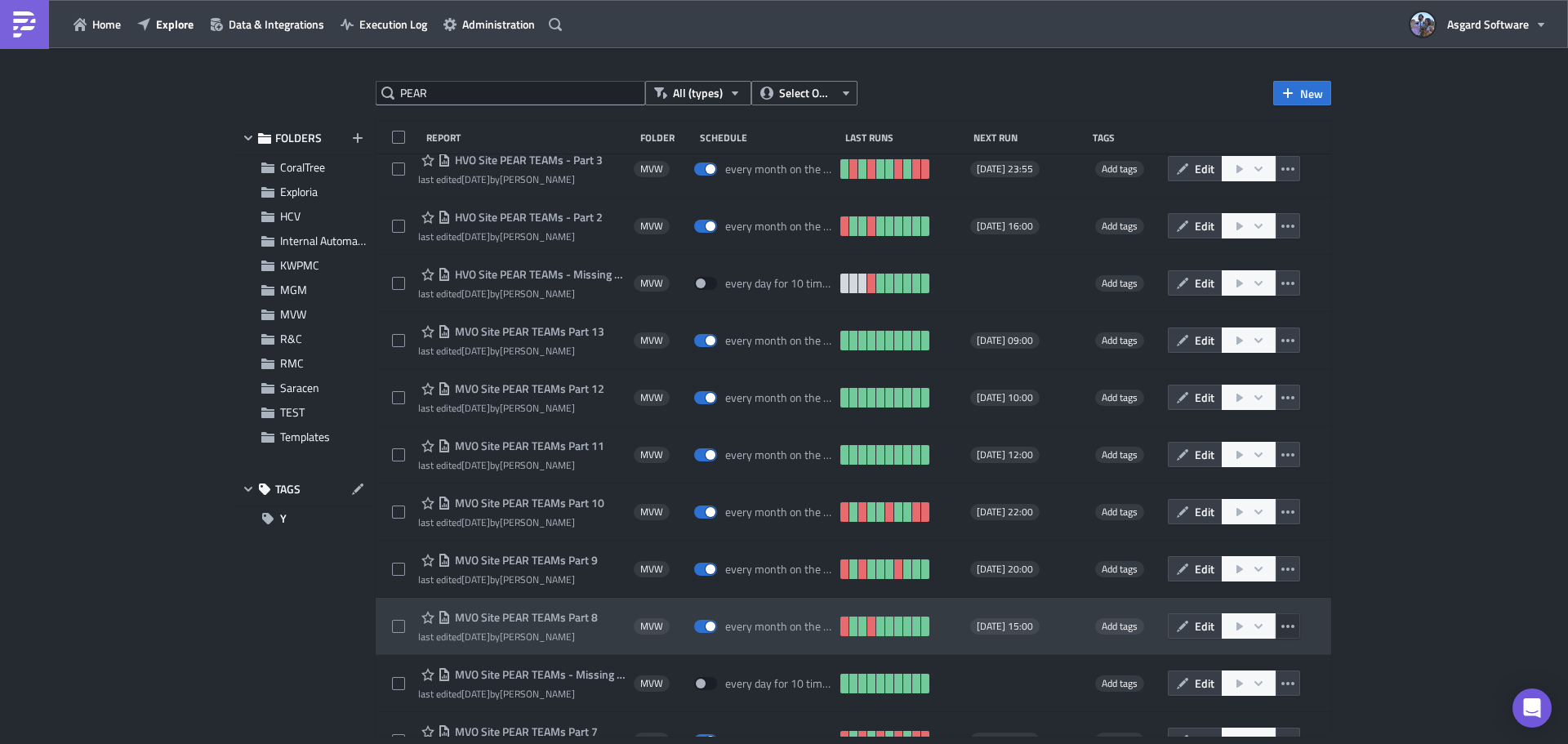
click at [1281, 626] on icon "button" at bounding box center [1287, 626] width 13 height 3
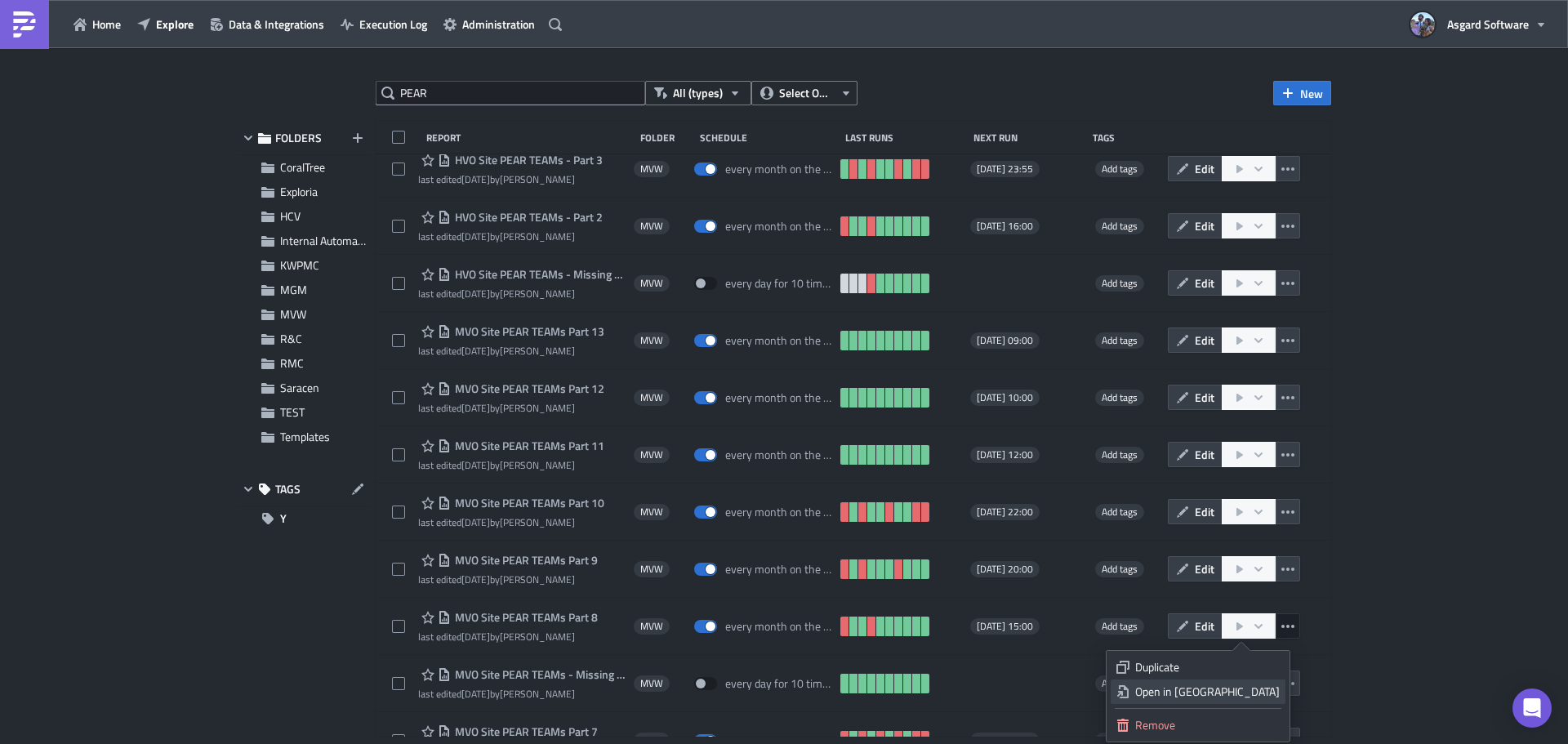
click at [1247, 687] on div "Open in New Tab" at bounding box center [1208, 692] width 144 height 16
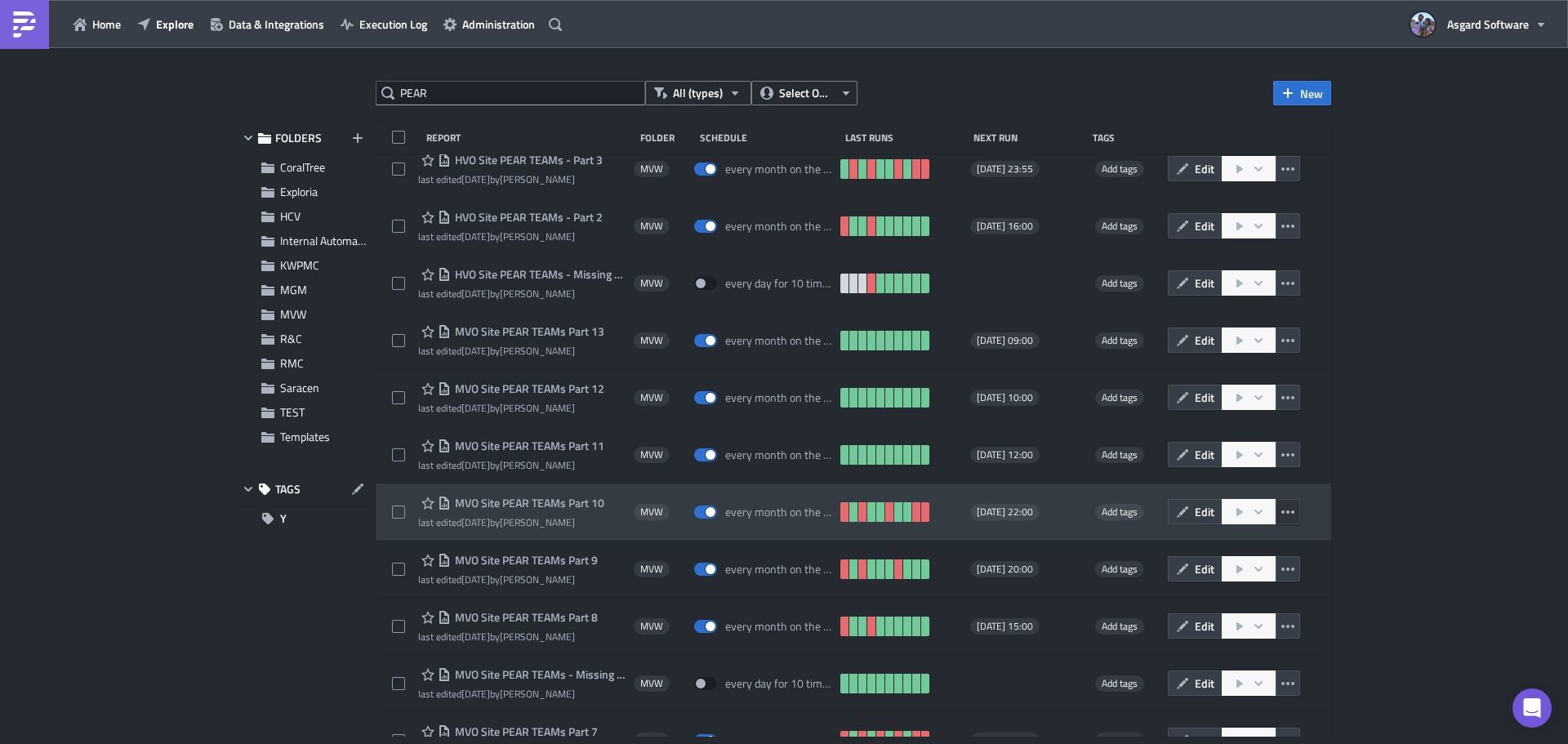
click at [1281, 515] on icon "button" at bounding box center [1287, 511] width 13 height 13
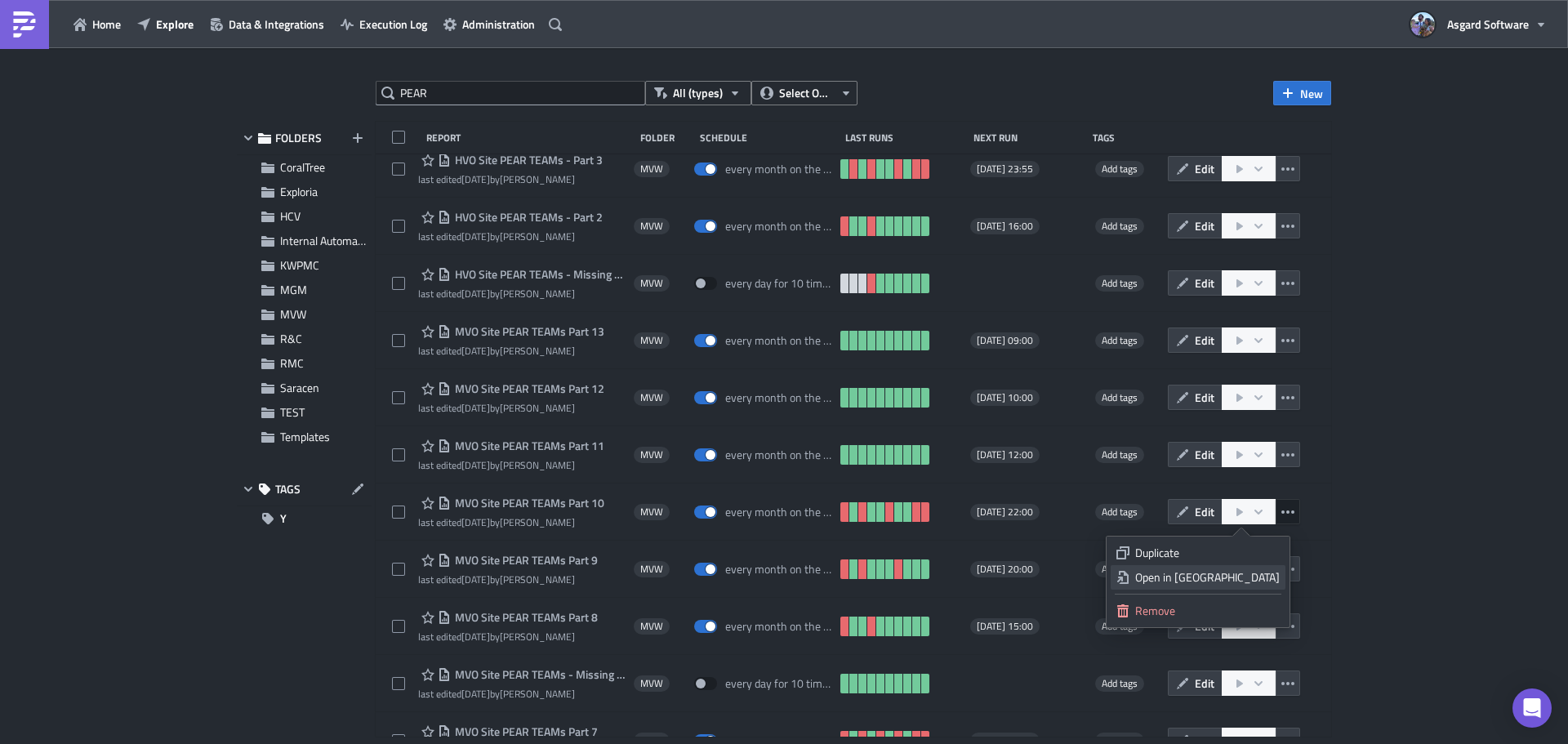
click at [1243, 570] on div "Open in New Tab" at bounding box center [1208, 577] width 144 height 16
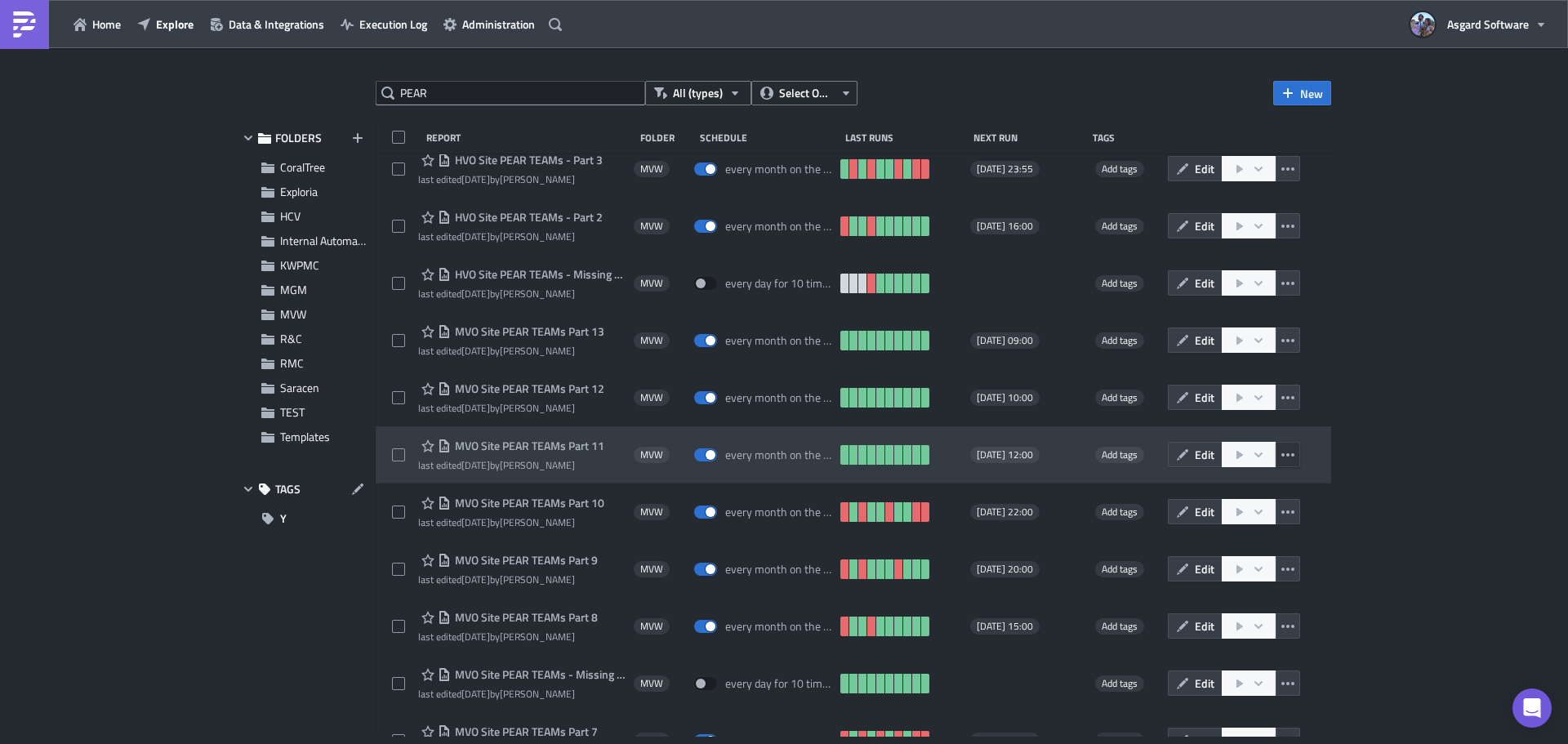
click at [1282, 457] on icon "button" at bounding box center [1287, 454] width 13 height 13
click at [1252, 524] on div "Open in New Tab" at bounding box center [1208, 520] width 144 height 16
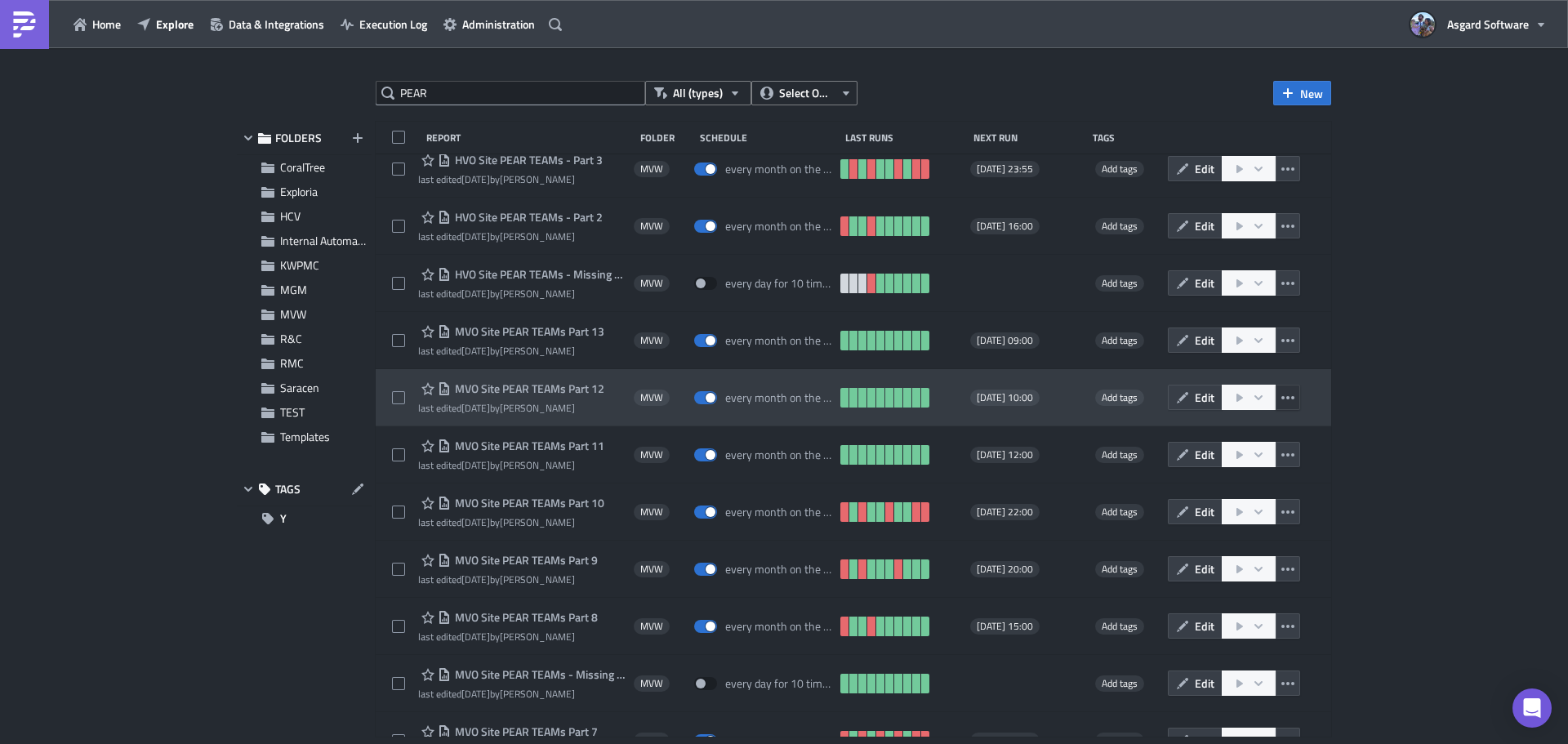
click at [1282, 395] on icon "button" at bounding box center [1287, 397] width 13 height 13
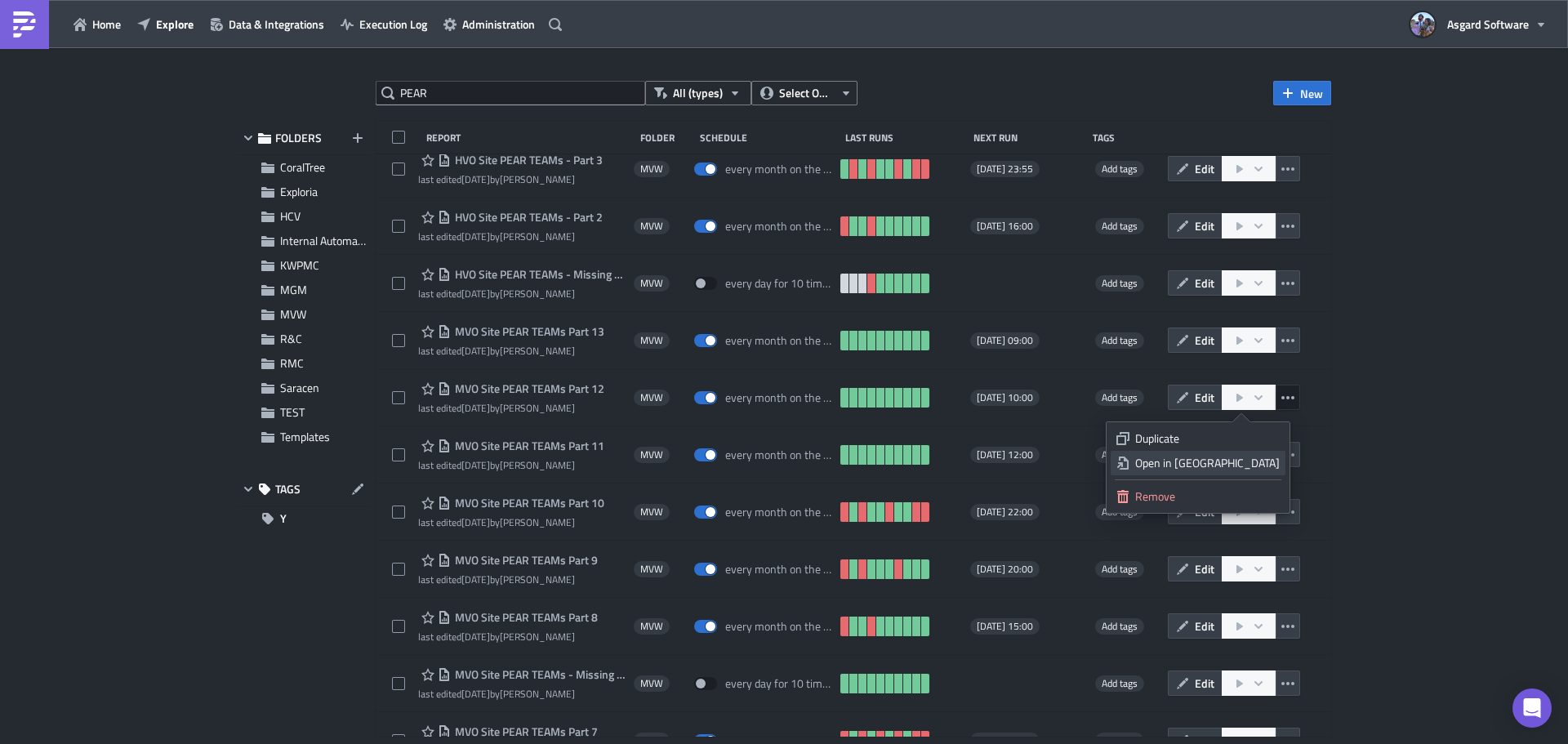
click at [1245, 460] on div "Open in New Tab" at bounding box center [1208, 463] width 144 height 16
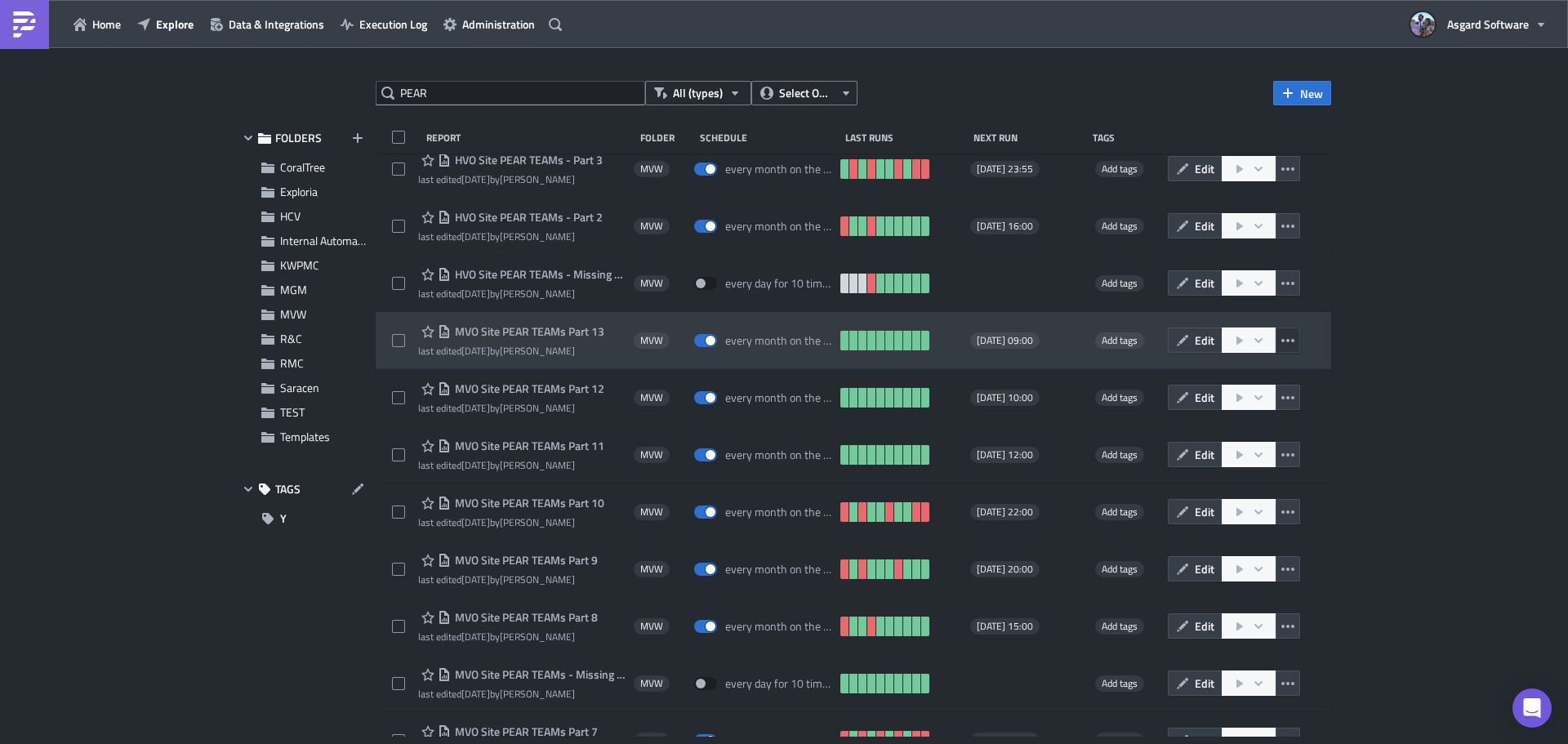
click at [1281, 338] on icon "button" at bounding box center [1287, 340] width 13 height 13
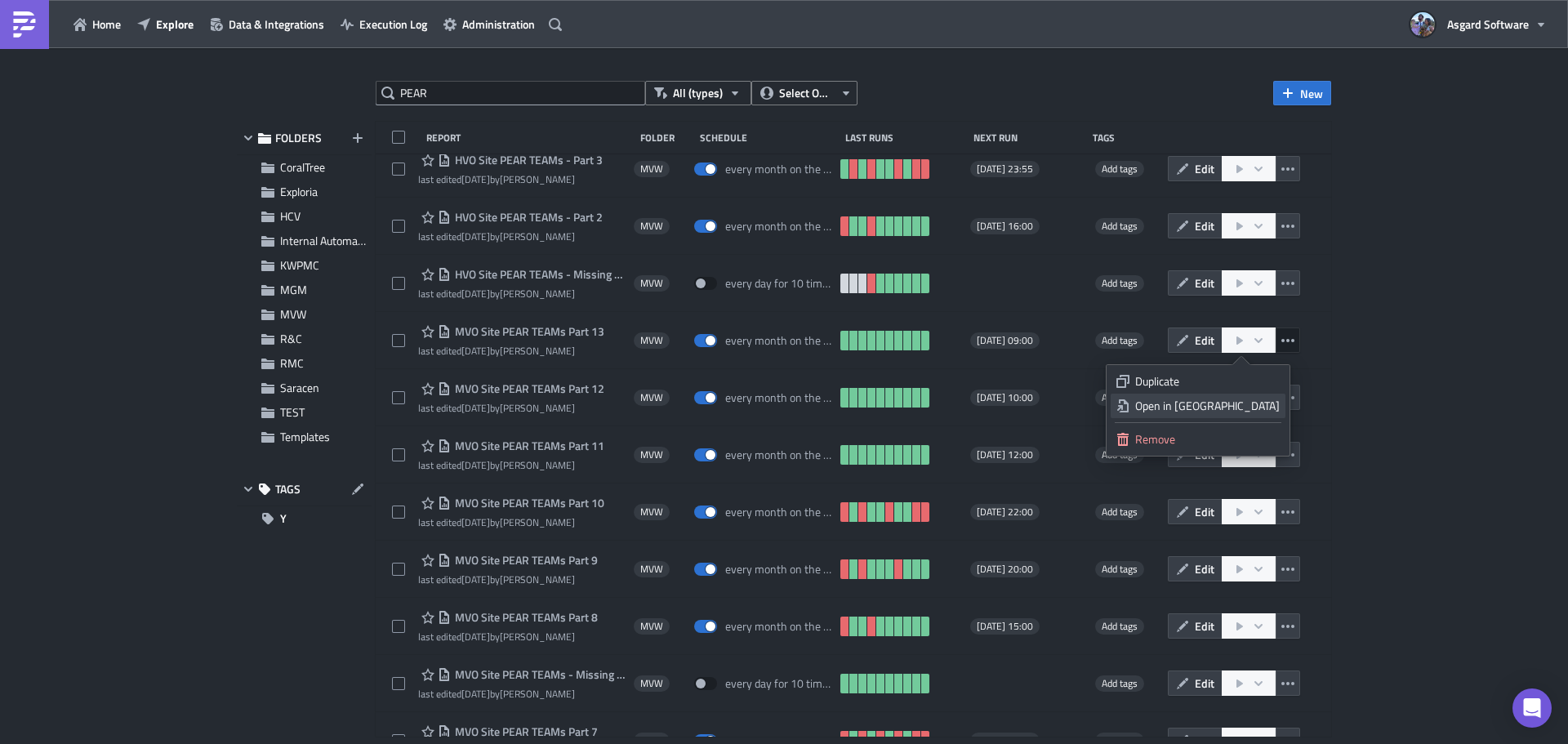
click at [1249, 408] on div "Open in New Tab" at bounding box center [1208, 405] width 144 height 16
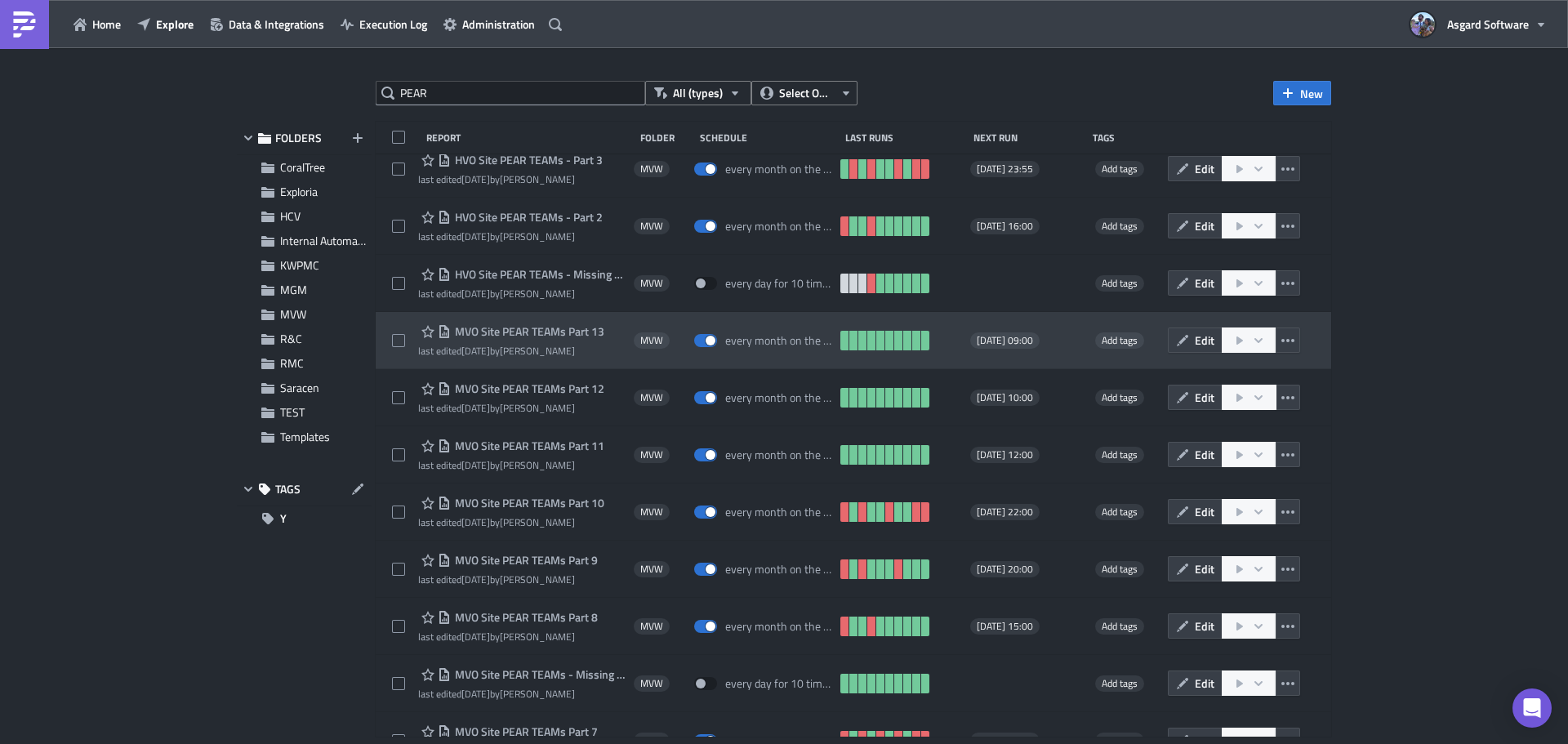
scroll to position [0, 0]
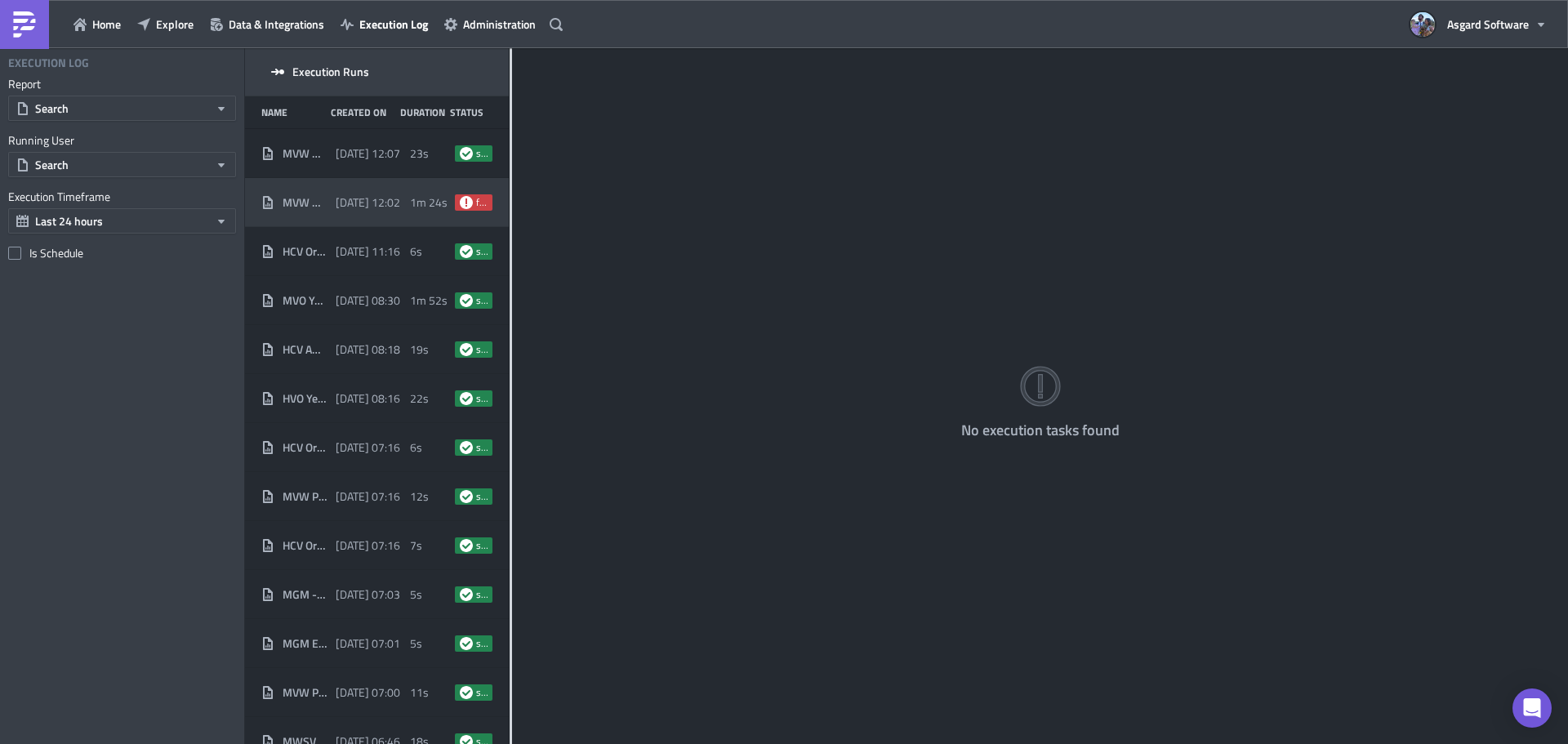
click at [415, 182] on div "MVW Monthly Asgard Dashboard Part 1 [DATE] 12:02 1m 24s failed" at bounding box center [376, 202] width 263 height 49
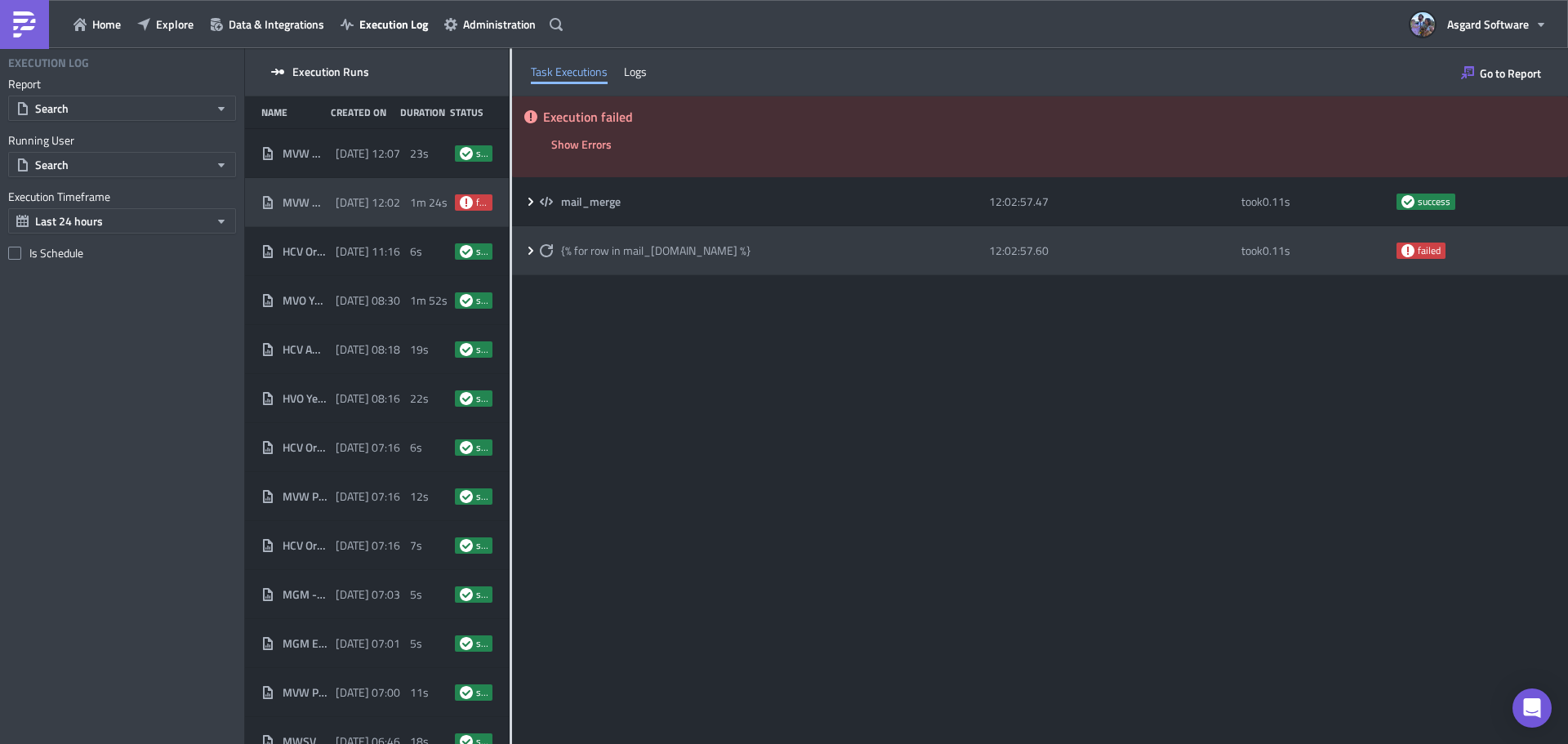
click at [862, 253] on div "{% for row in mail_merge.data %}" at bounding box center [760, 251] width 441 height 15
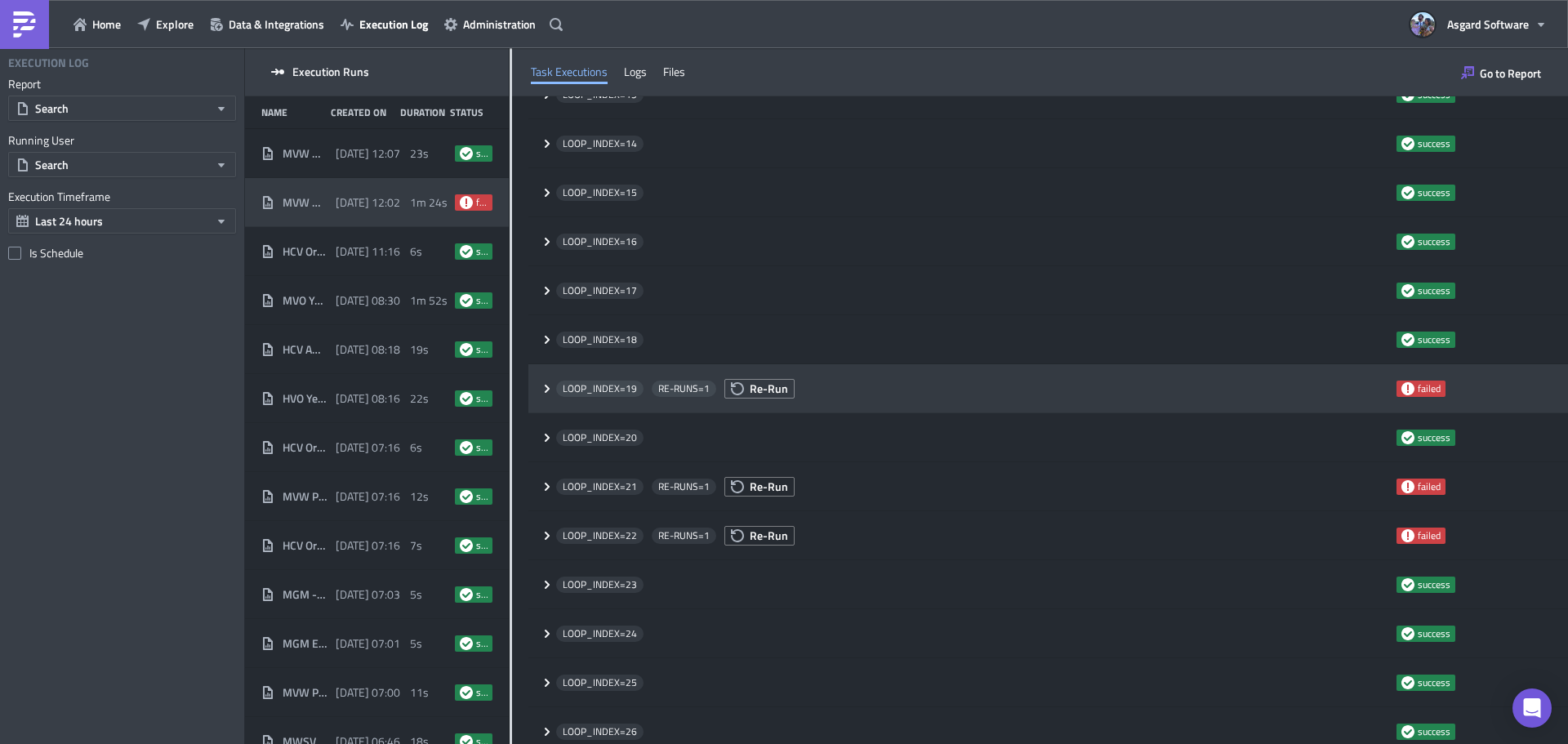
scroll to position [814, 0]
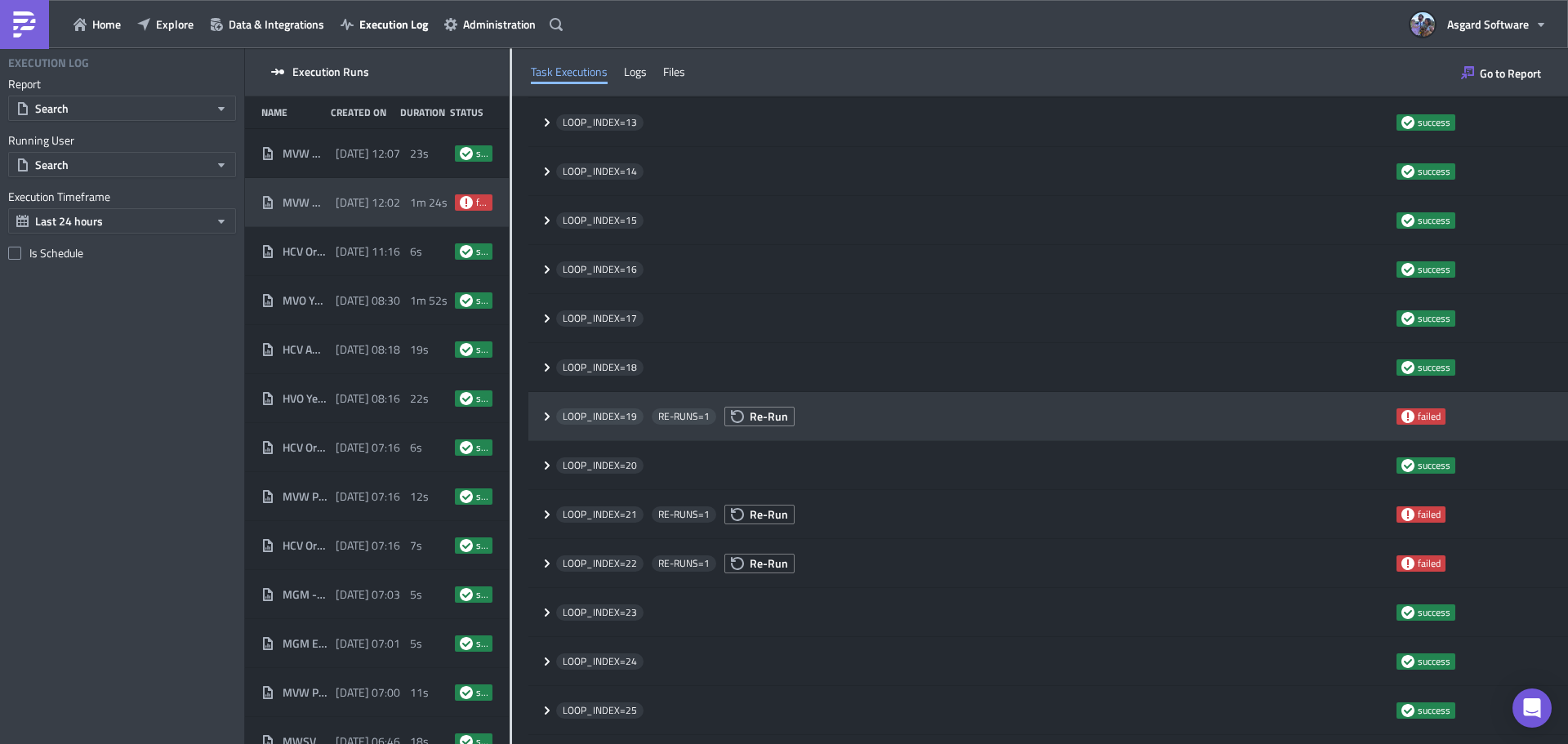
click at [551, 411] on icon at bounding box center [547, 416] width 13 height 13
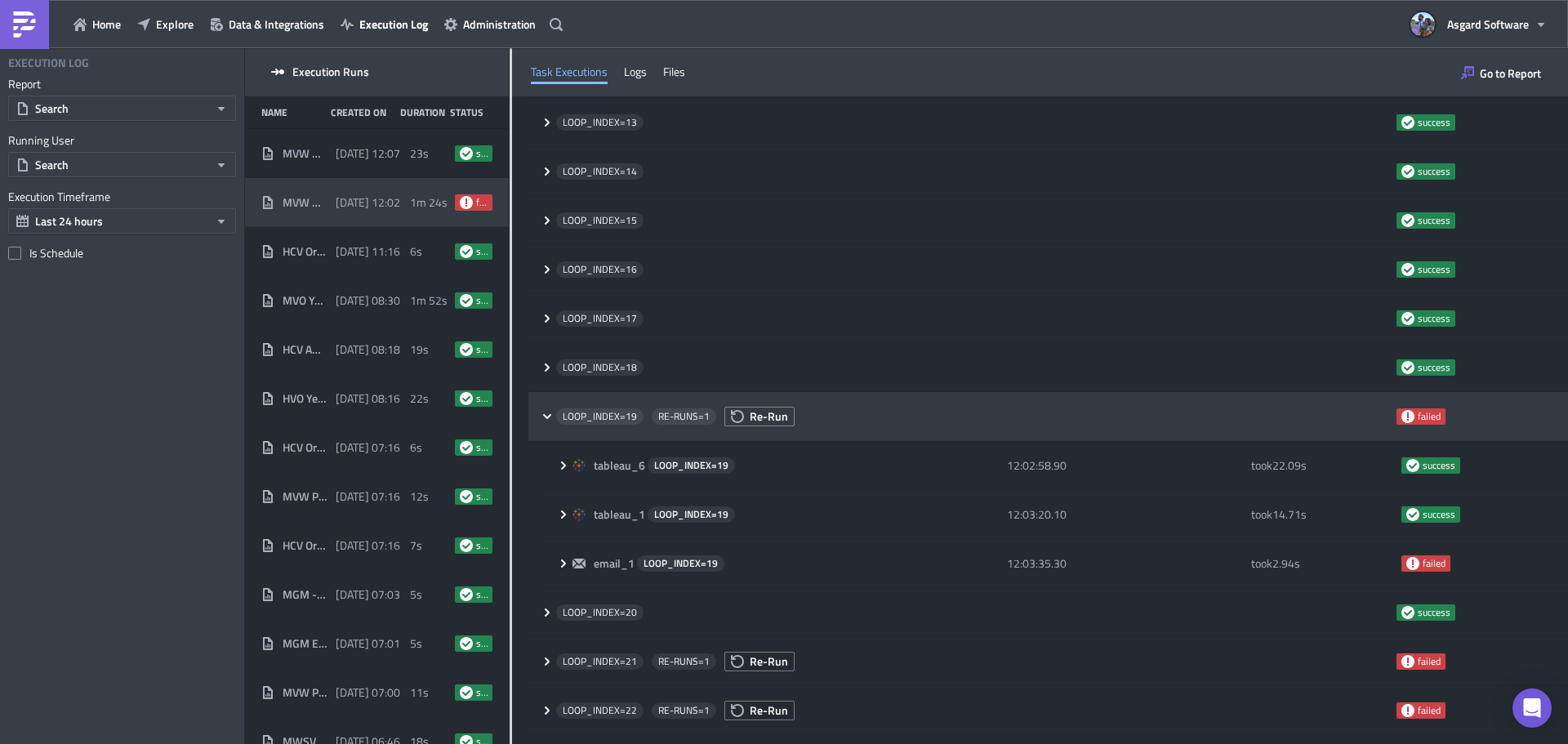
click at [546, 417] on icon at bounding box center [547, 416] width 13 height 13
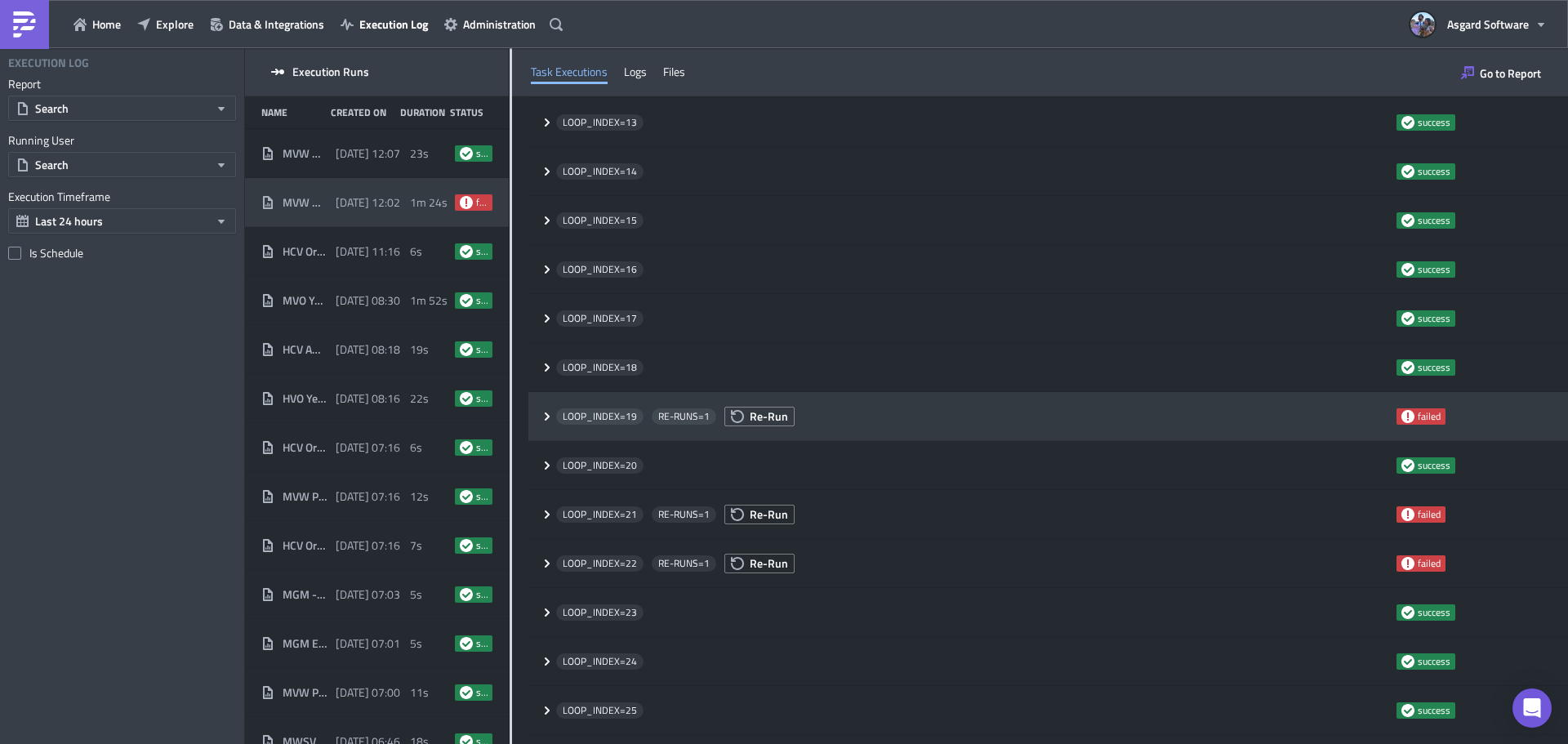
click at [546, 417] on icon at bounding box center [547, 416] width 13 height 13
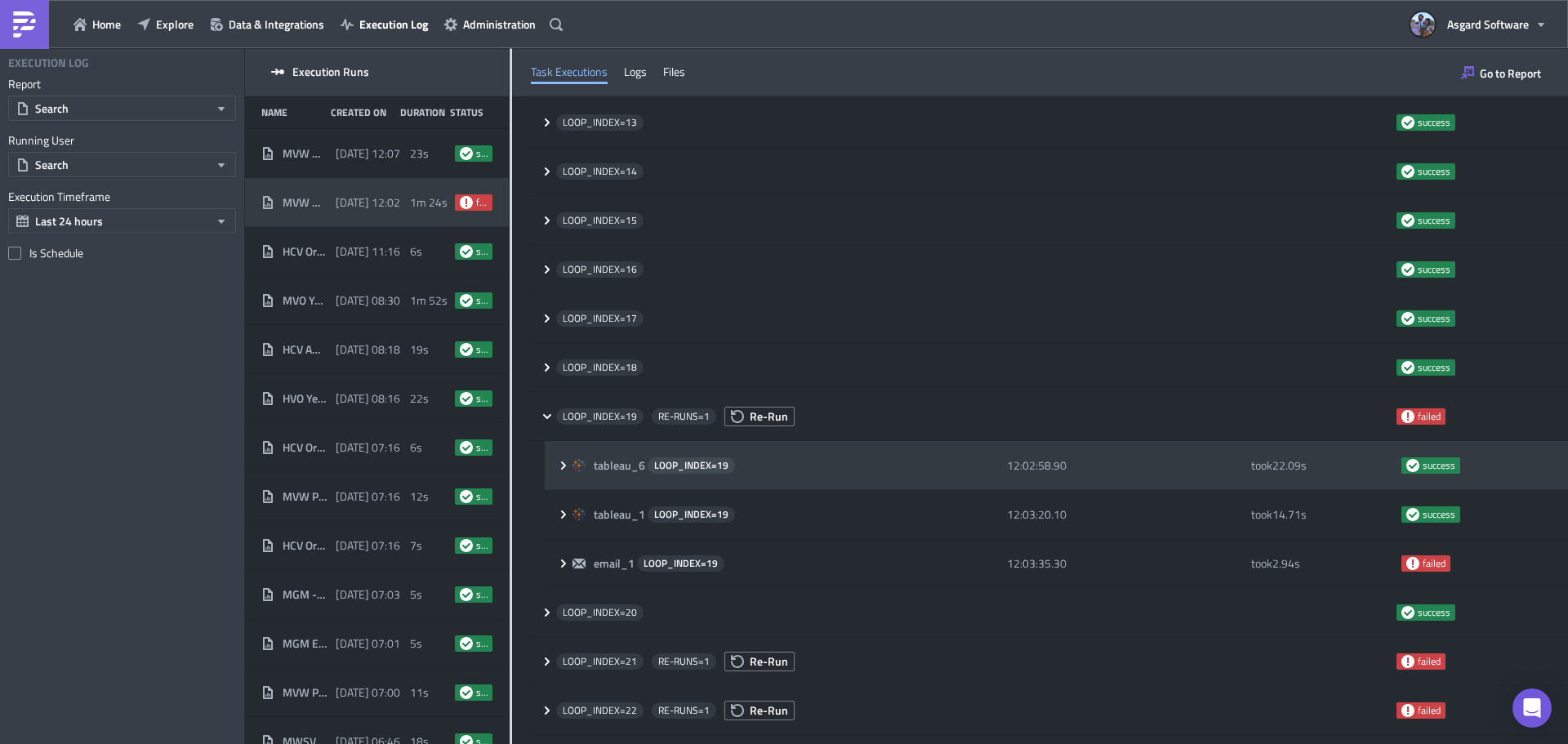
click at [553, 477] on div "tableau_6 LOOP_INDEX= 19 12:02:58.90 took 22.09 s success" at bounding box center [1056, 465] width 1023 height 49
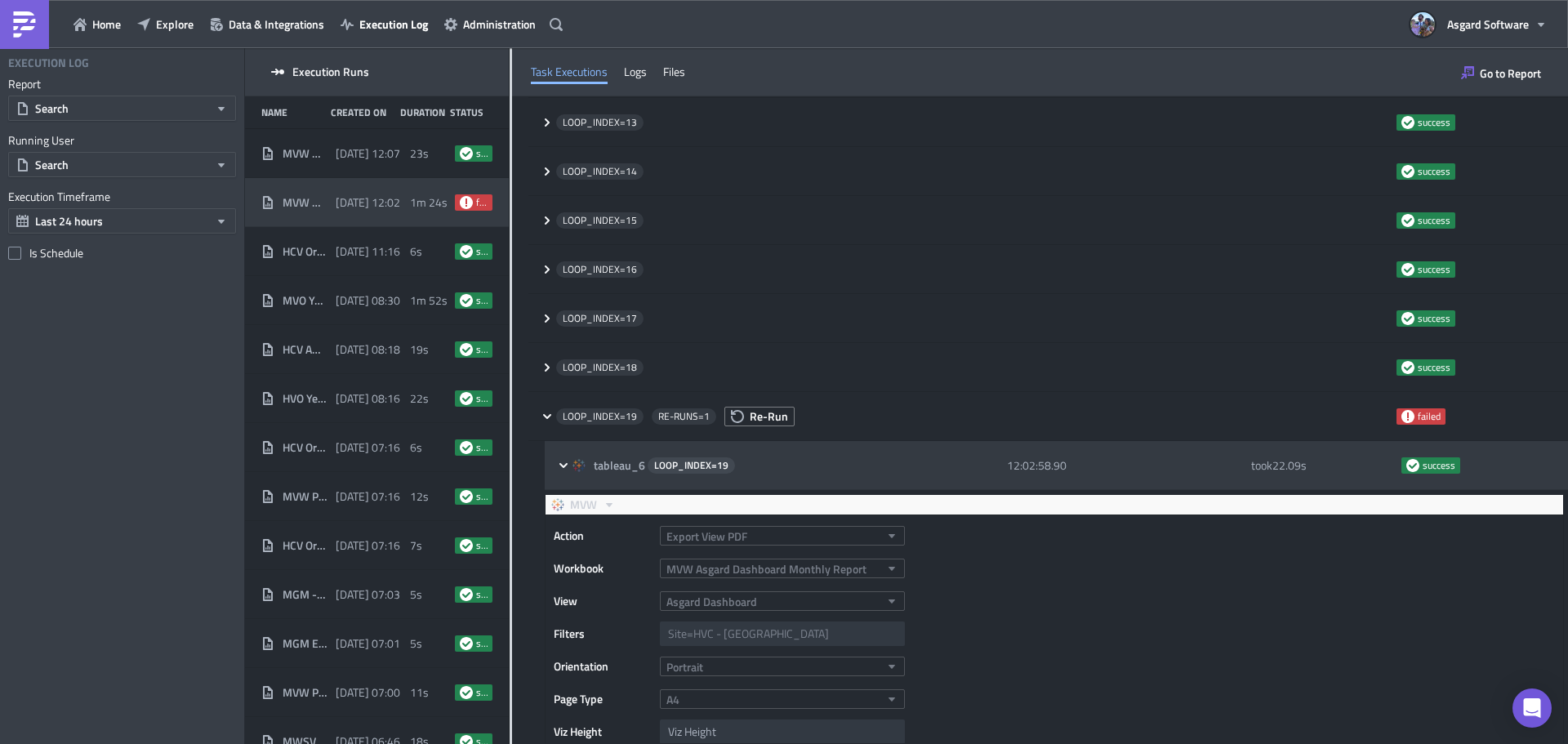
click at [553, 477] on div "tableau_6 LOOP_INDEX= 19 12:02:58.90 took 22.09 s success" at bounding box center [1056, 465] width 1023 height 49
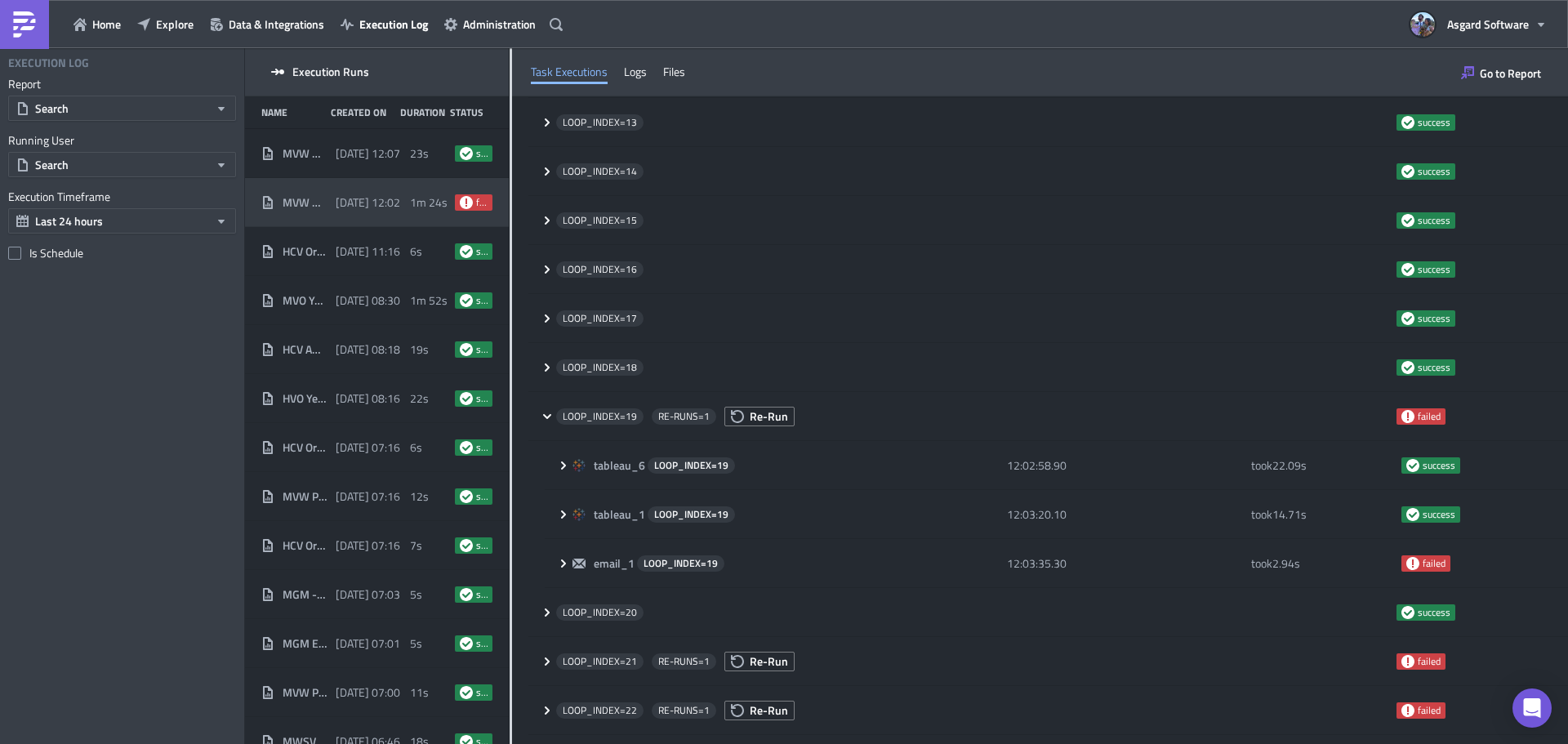
click at [544, 522] on div "tableau_6 LOOP_INDEX= 19 12:02:58.90 took 22.09 s success tableau_1 LOOP_INDEX=…" at bounding box center [1048, 514] width 1039 height 147
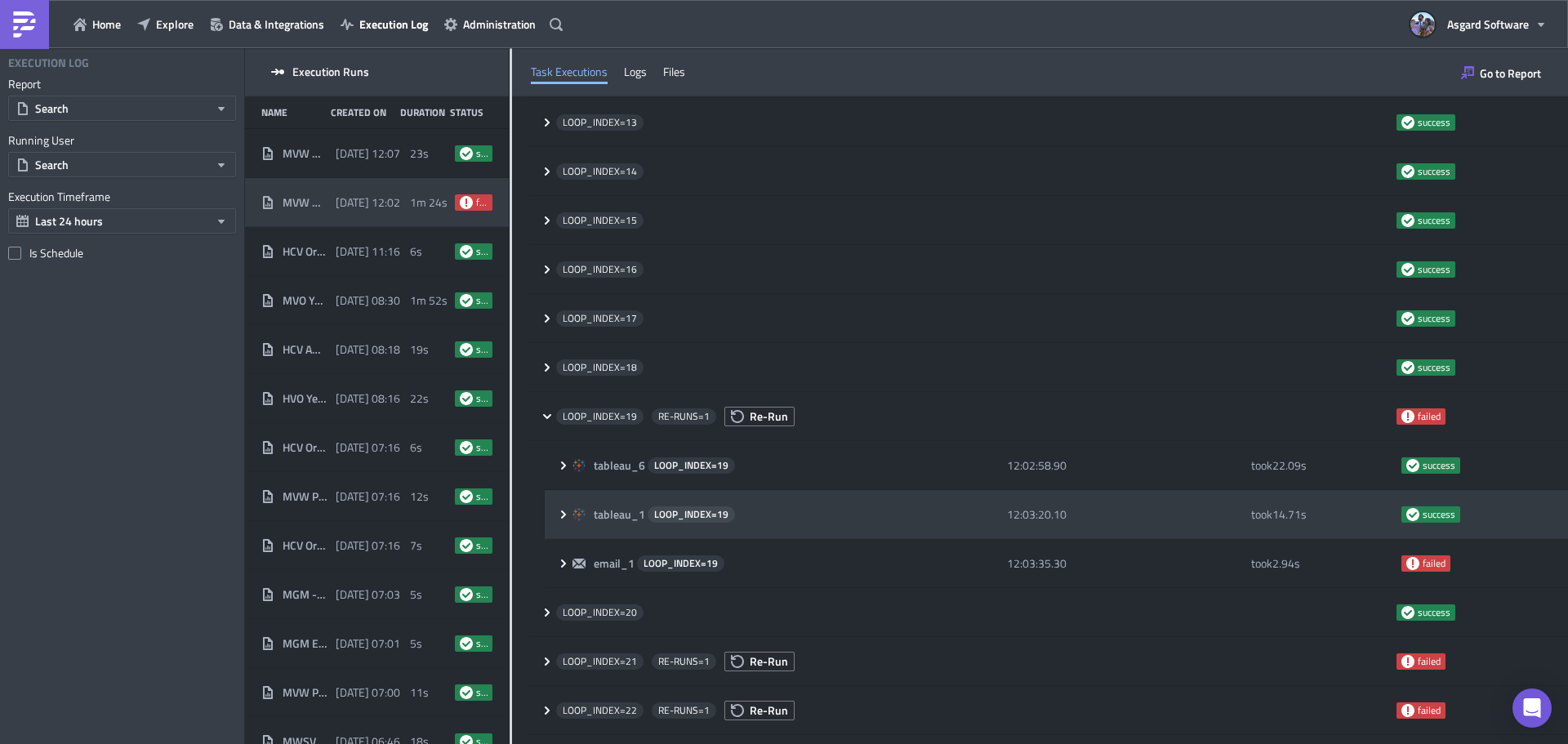
click at [552, 511] on div "tableau_1 LOOP_INDEX= 19 12:03:20.10 took 14.71 s success" at bounding box center [1056, 514] width 1023 height 49
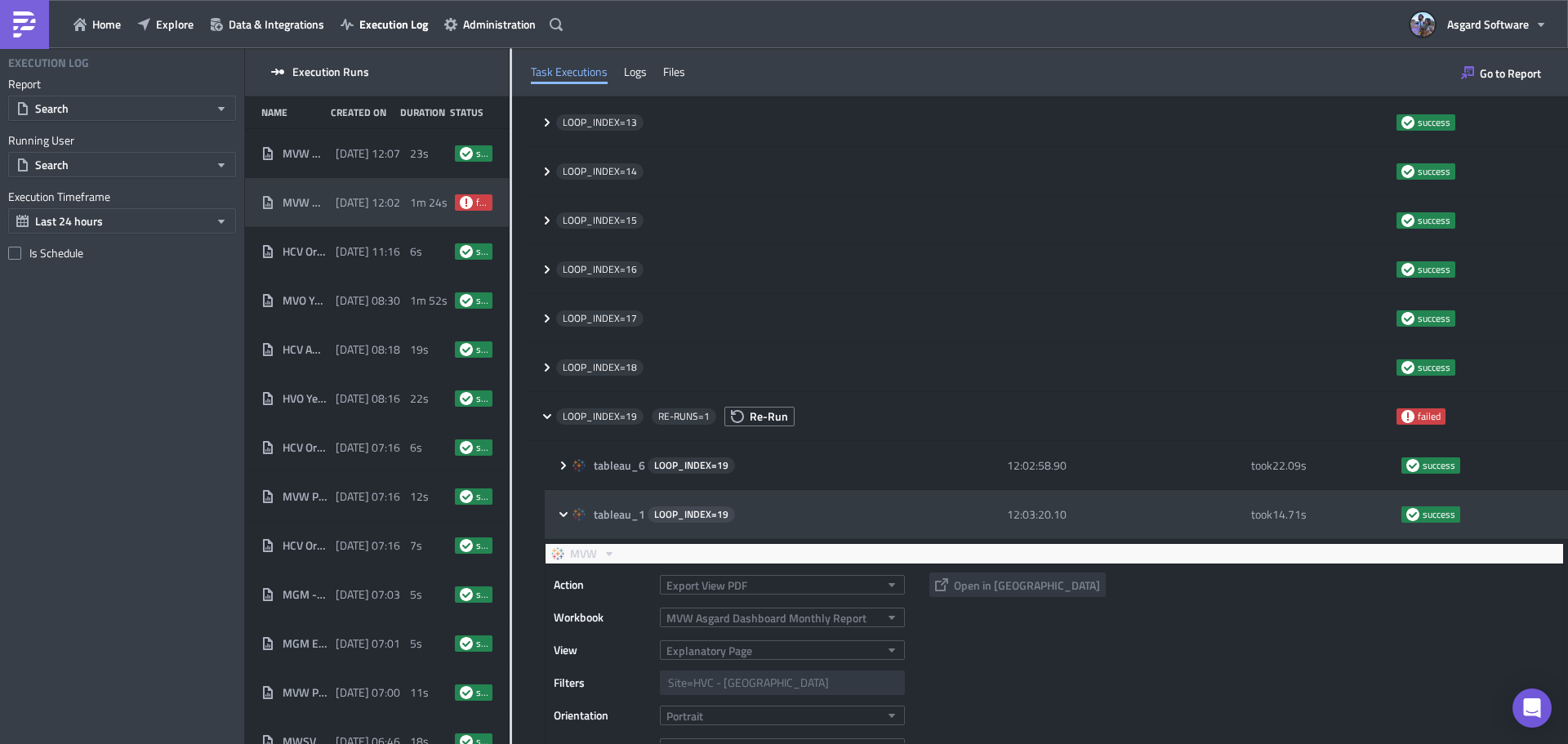
click at [552, 511] on div "tableau_1 LOOP_INDEX= 19 12:03:20.10 took 14.71 s success" at bounding box center [1056, 514] width 1023 height 49
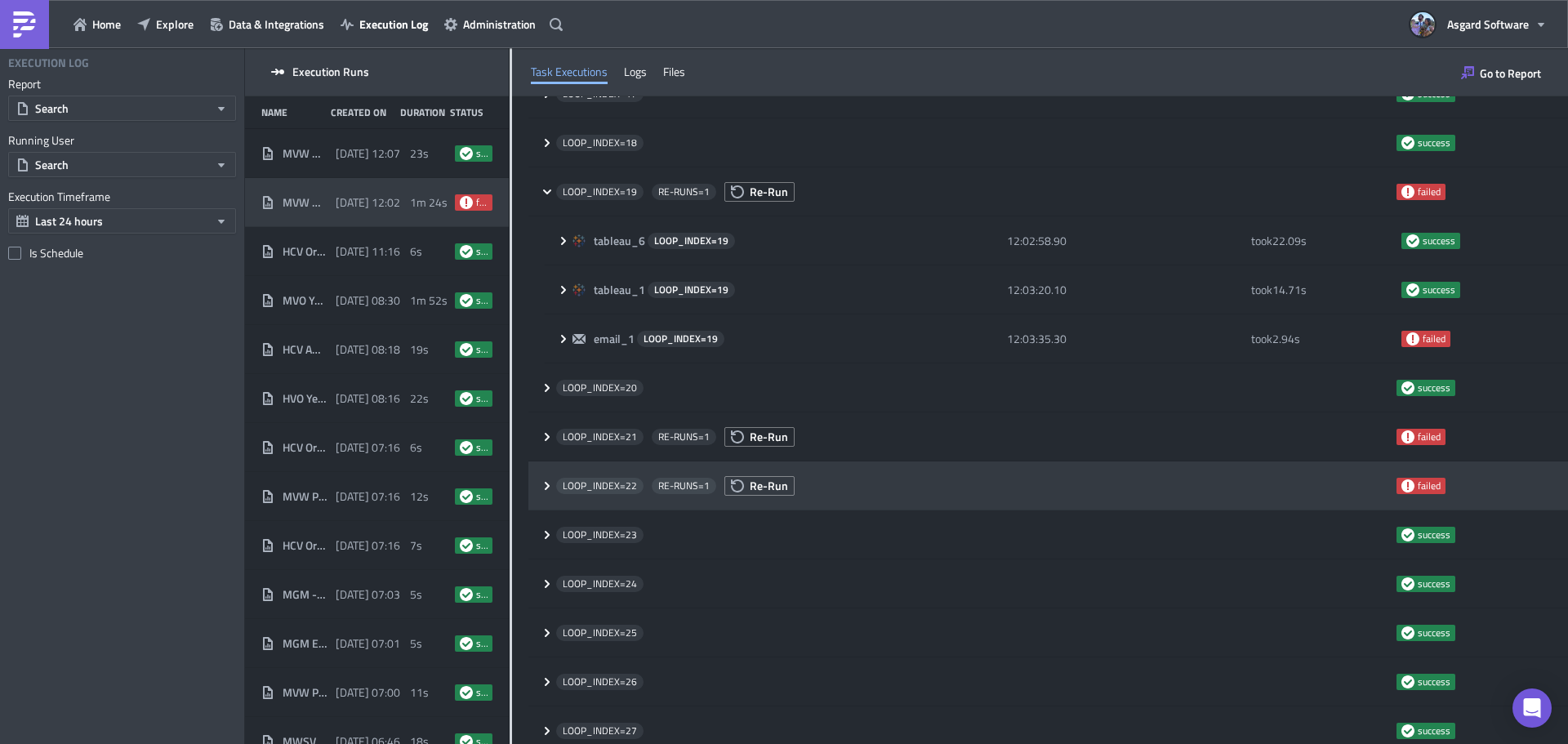
scroll to position [1059, 0]
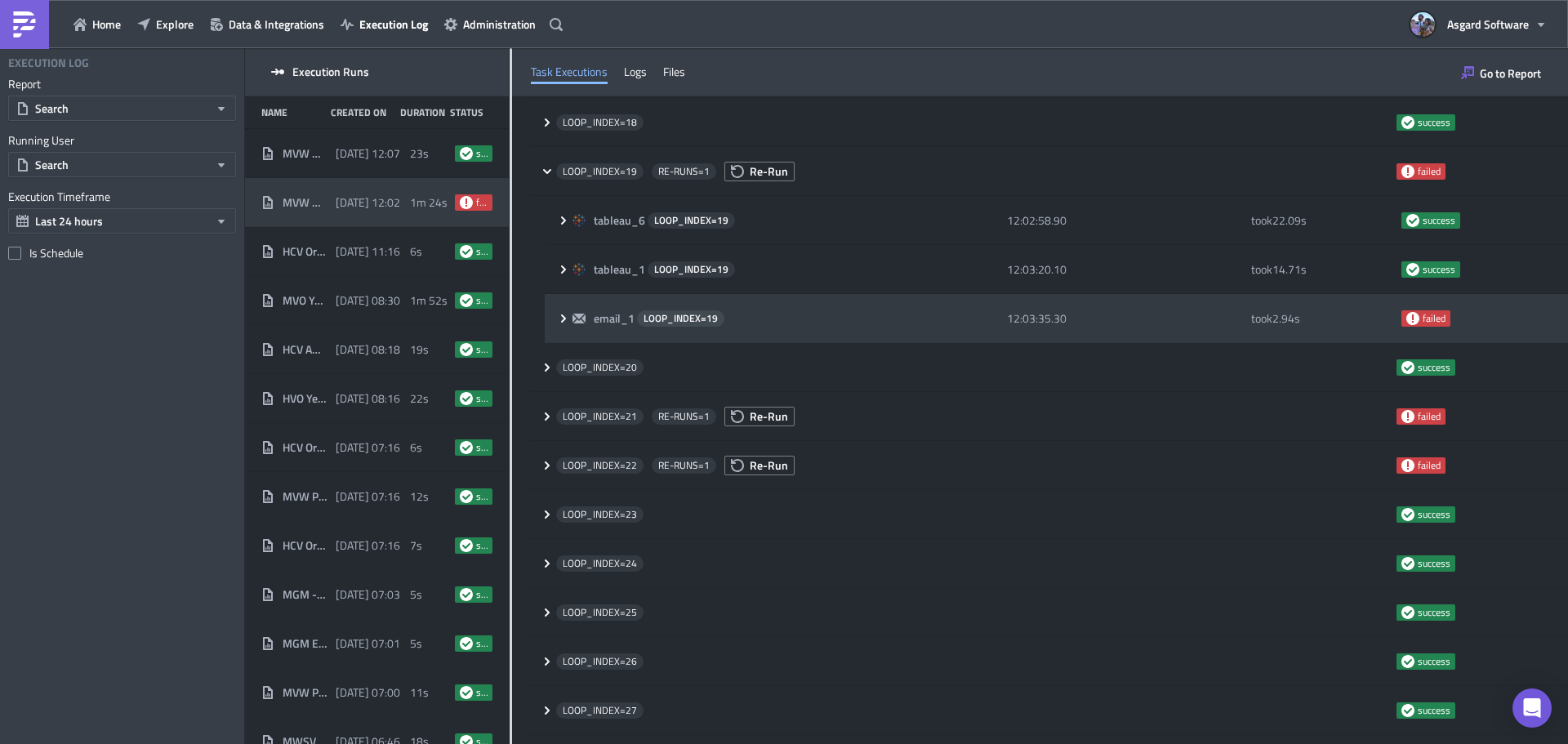
click at [556, 331] on div "email_1 LOOP_INDEX= 19 12:03:35.30 took 2.94 s failed" at bounding box center [1056, 318] width 1023 height 49
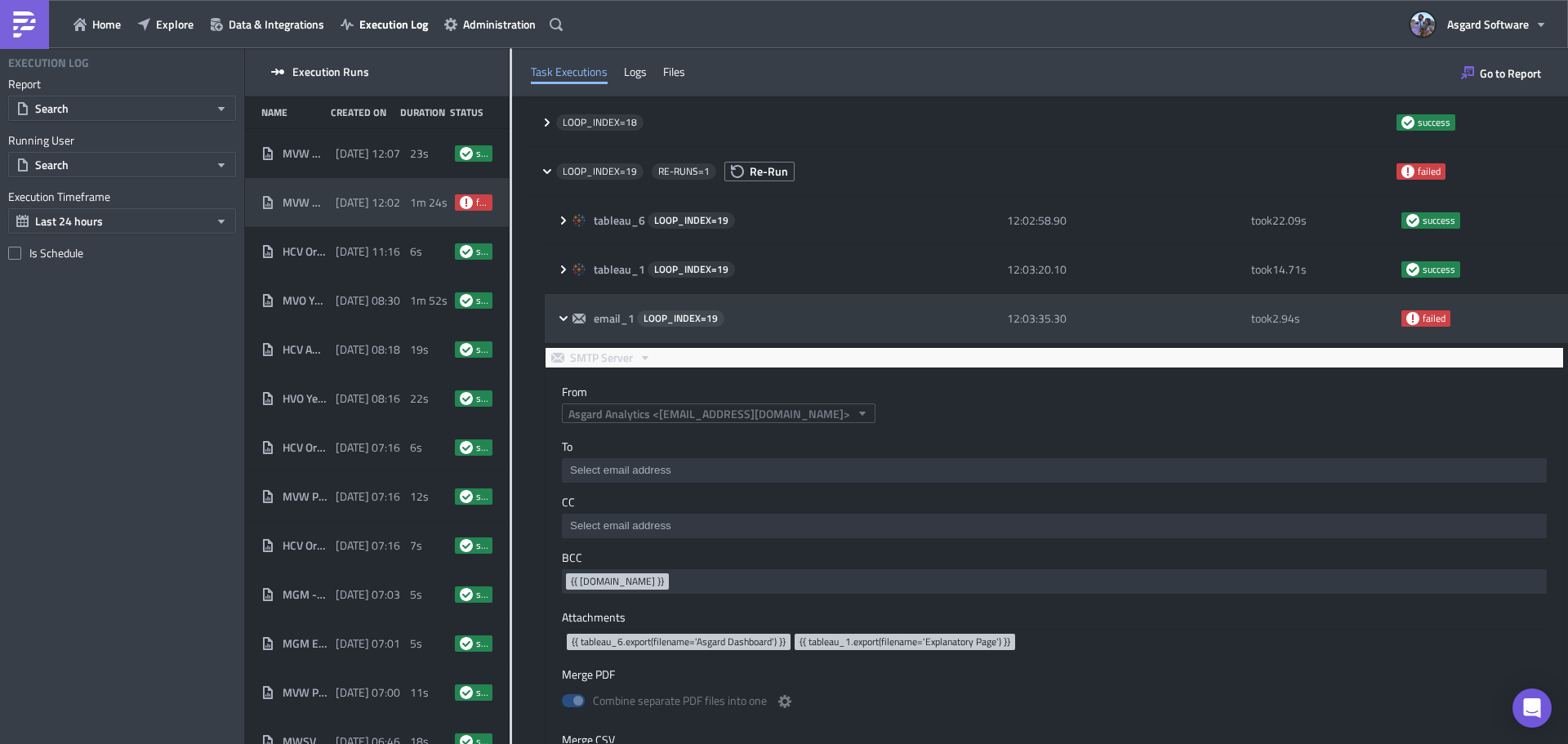
scroll to position [0, 0]
click at [556, 331] on div "email_1 LOOP_INDEX= 19 12:03:35.30 took 2.94 s failed" at bounding box center [1056, 318] width 1023 height 49
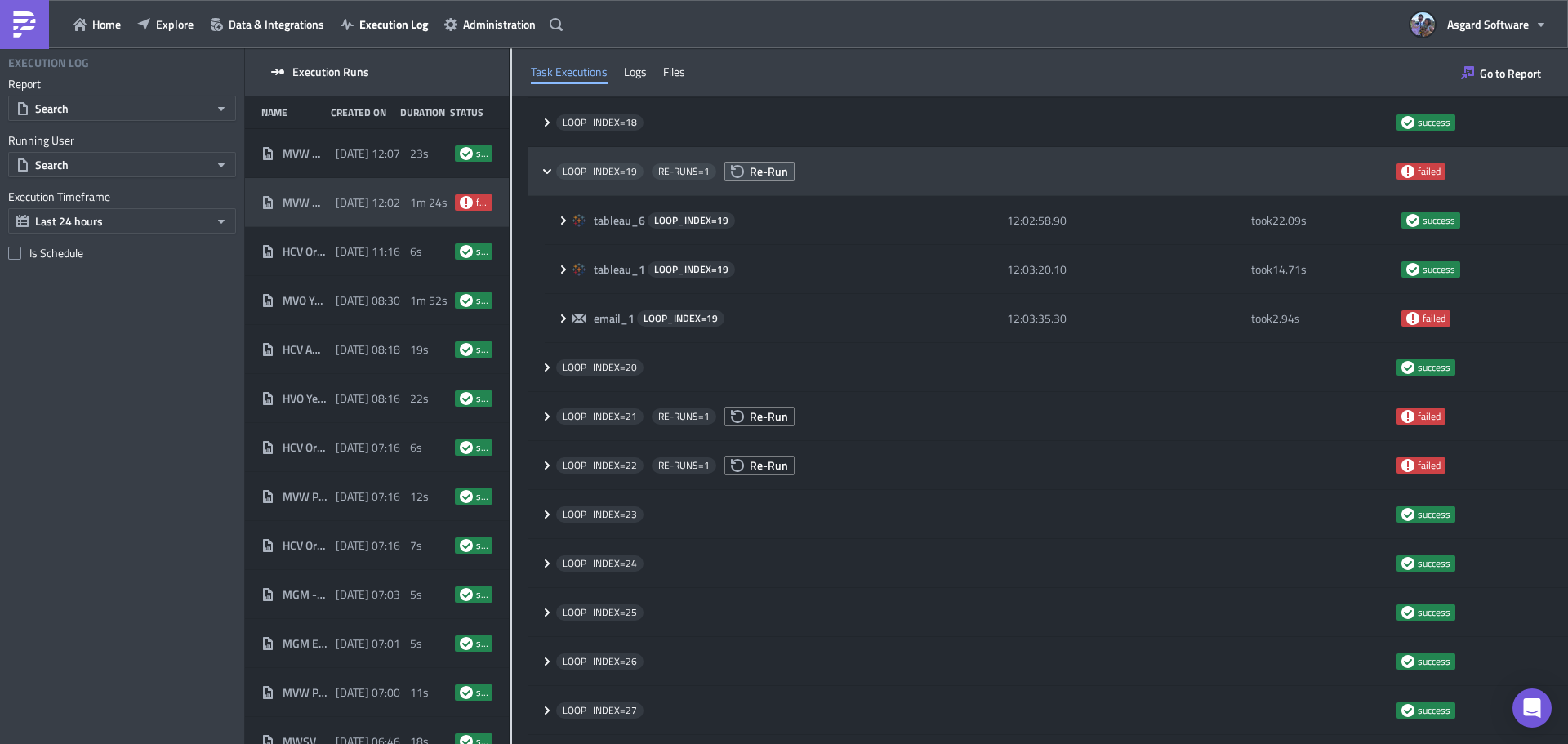
click at [755, 166] on span "Re-Run" at bounding box center [769, 171] width 39 height 17
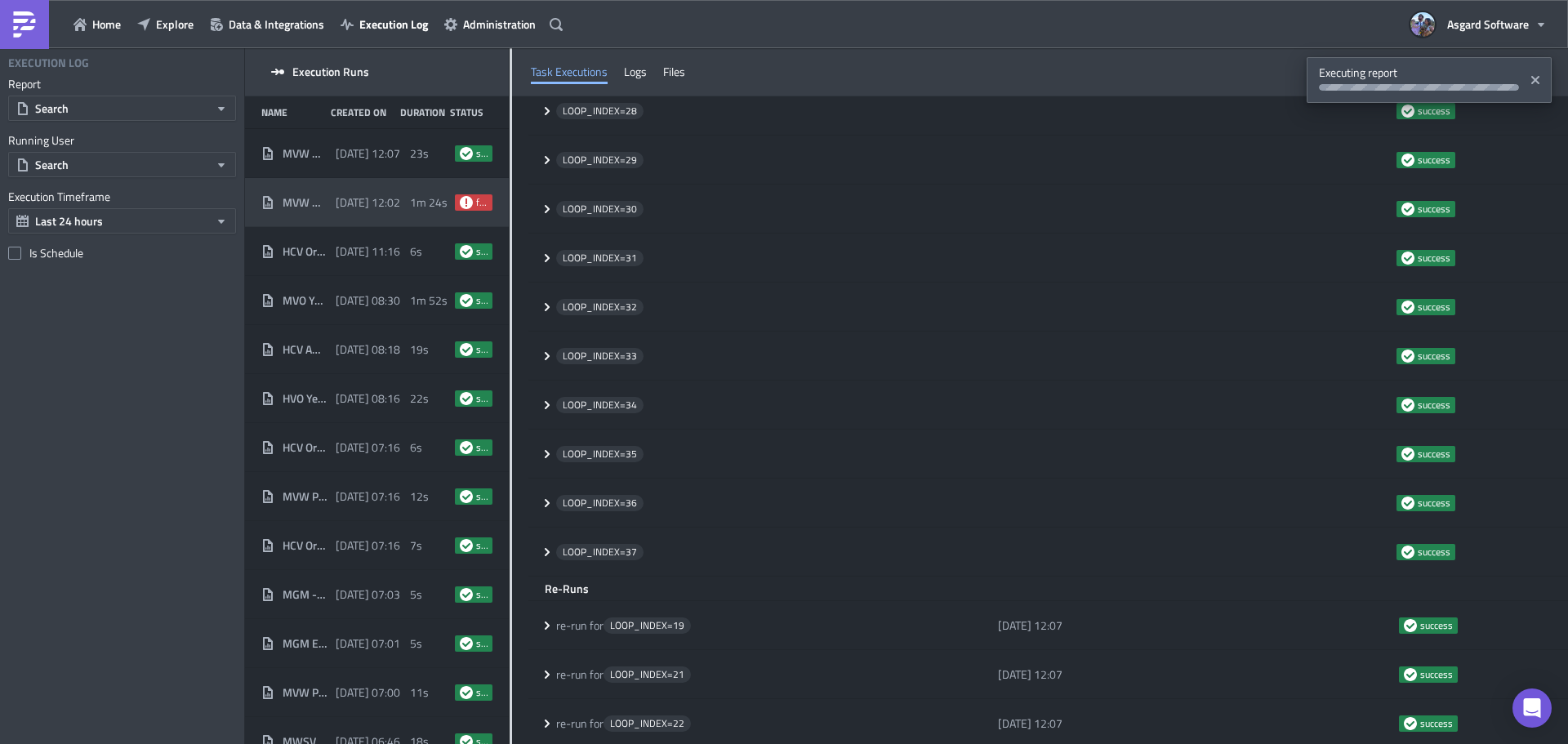
scroll to position [1713, 0]
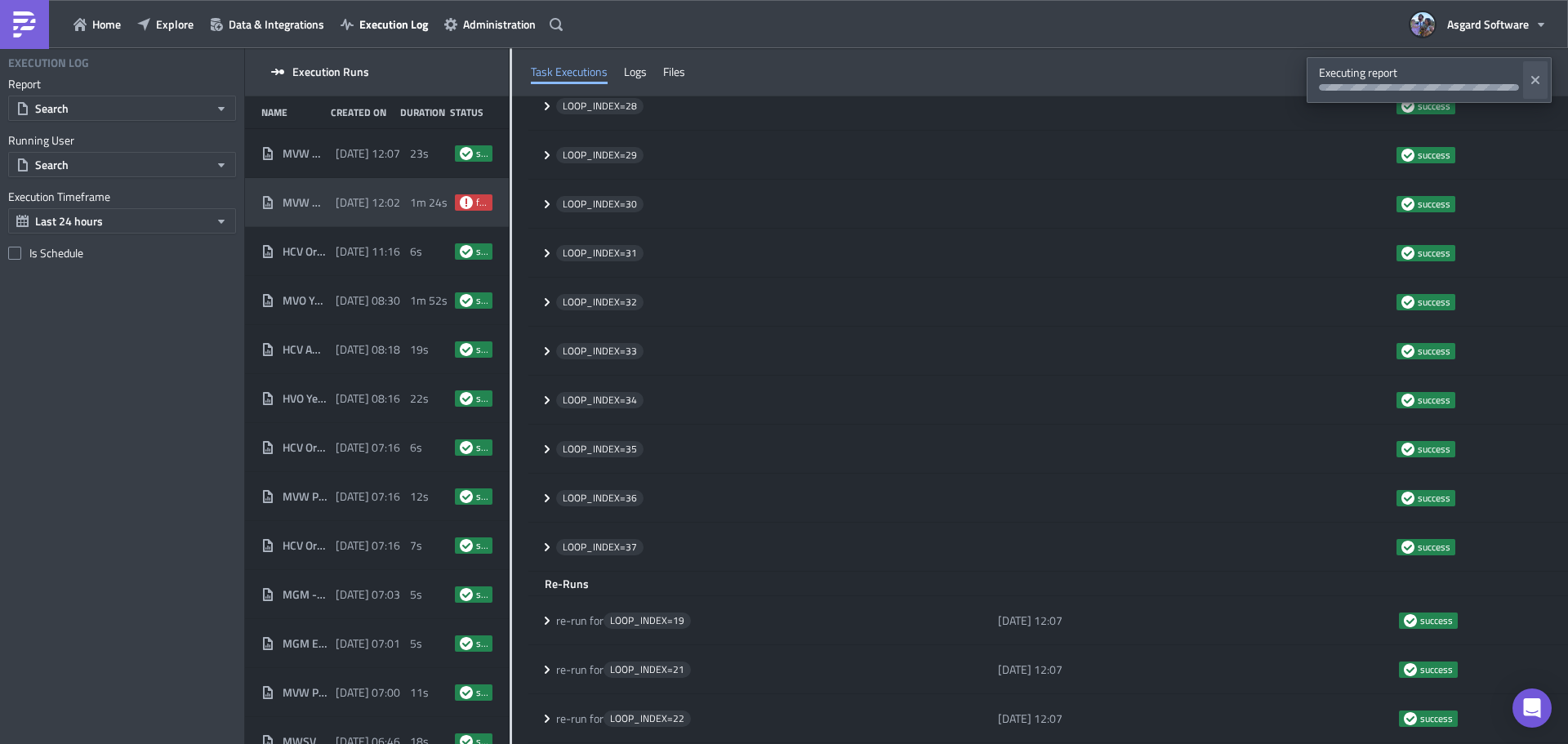
click at [1535, 79] on icon "Close" at bounding box center [1535, 81] width 9 height 9
click at [146, 16] on button "Explore" at bounding box center [165, 24] width 73 height 26
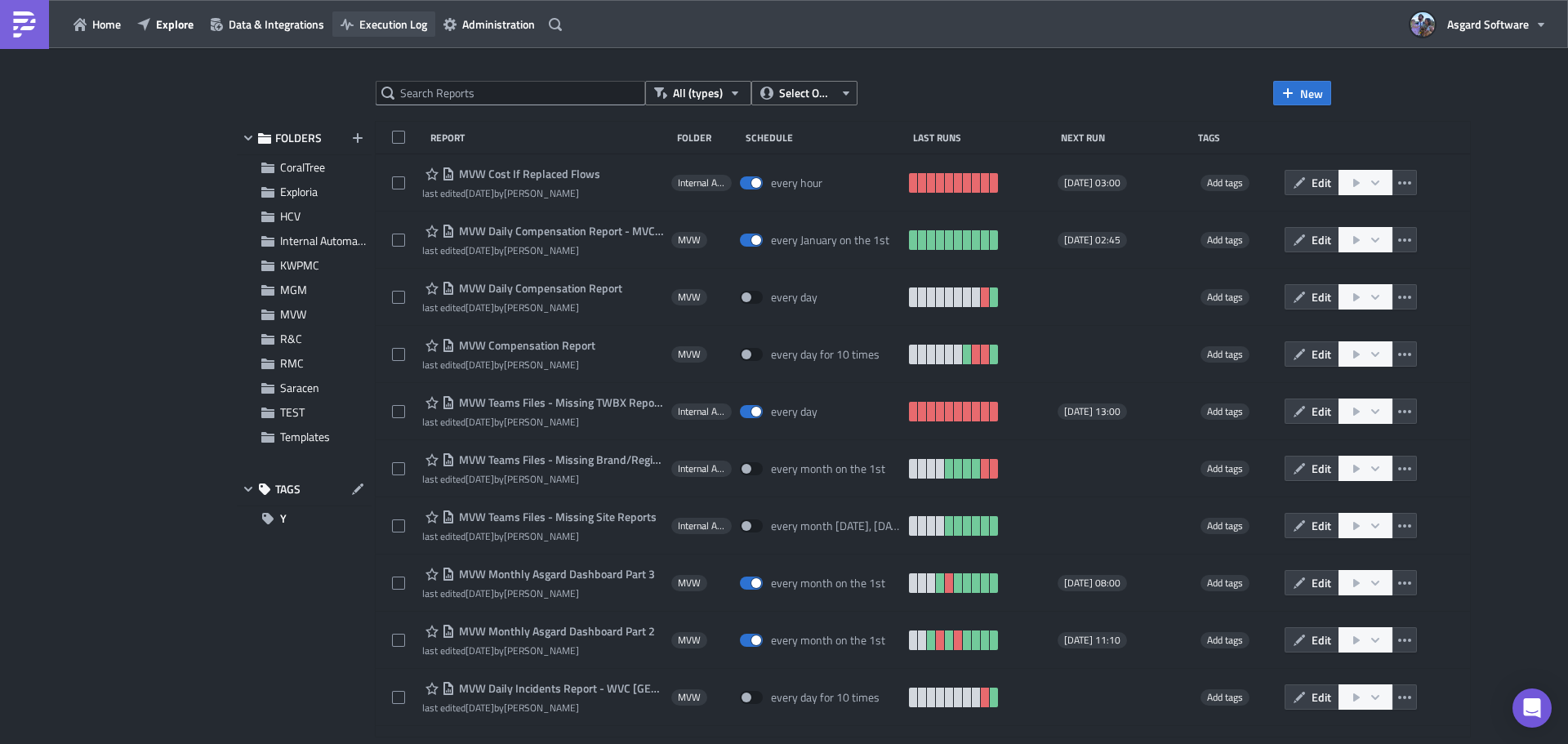
click at [404, 25] on span "Execution Log" at bounding box center [393, 24] width 68 height 17
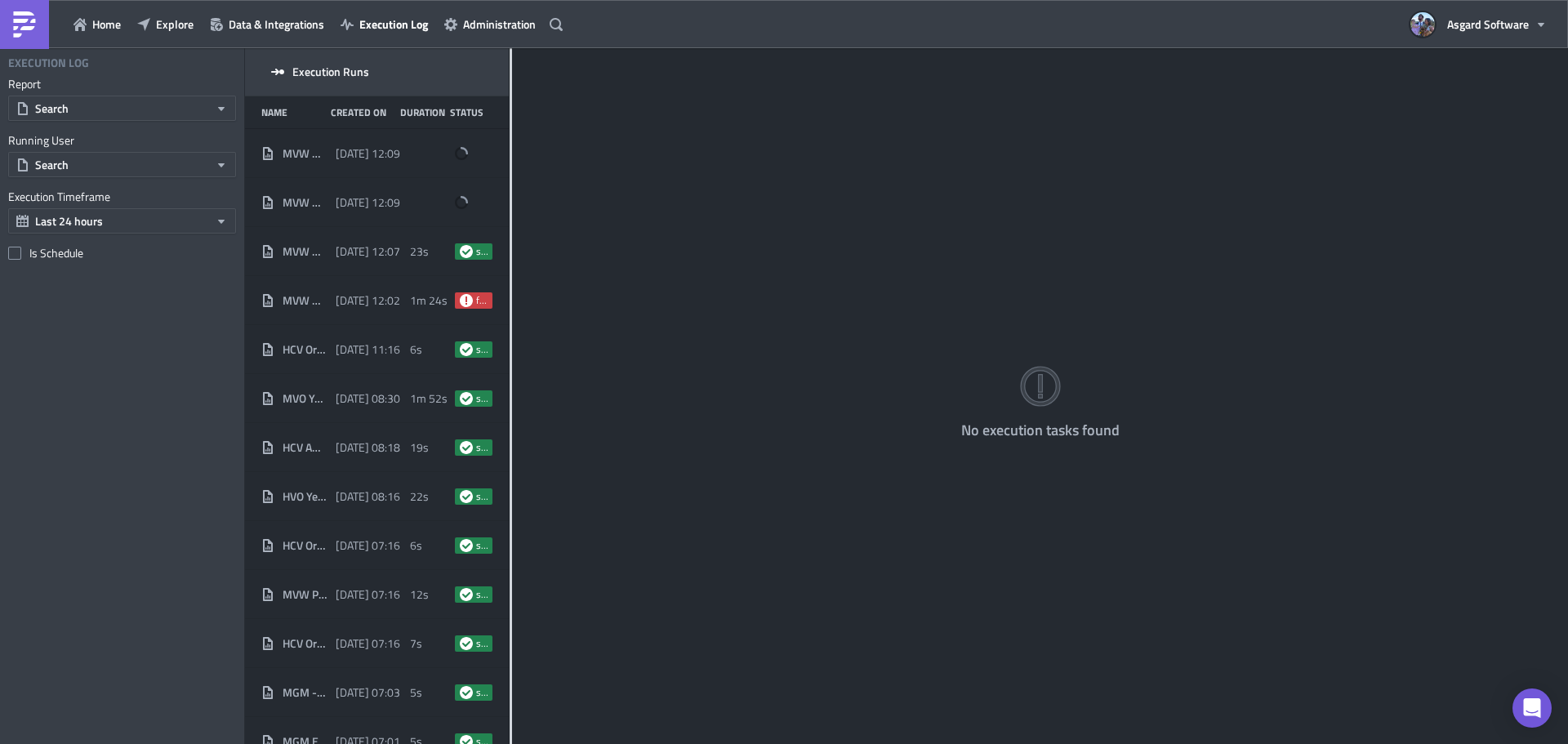
click at [513, 199] on div "No execution tasks found" at bounding box center [1040, 397] width 1056 height 699
click at [512, 199] on div "No execution tasks found" at bounding box center [1040, 397] width 1056 height 699
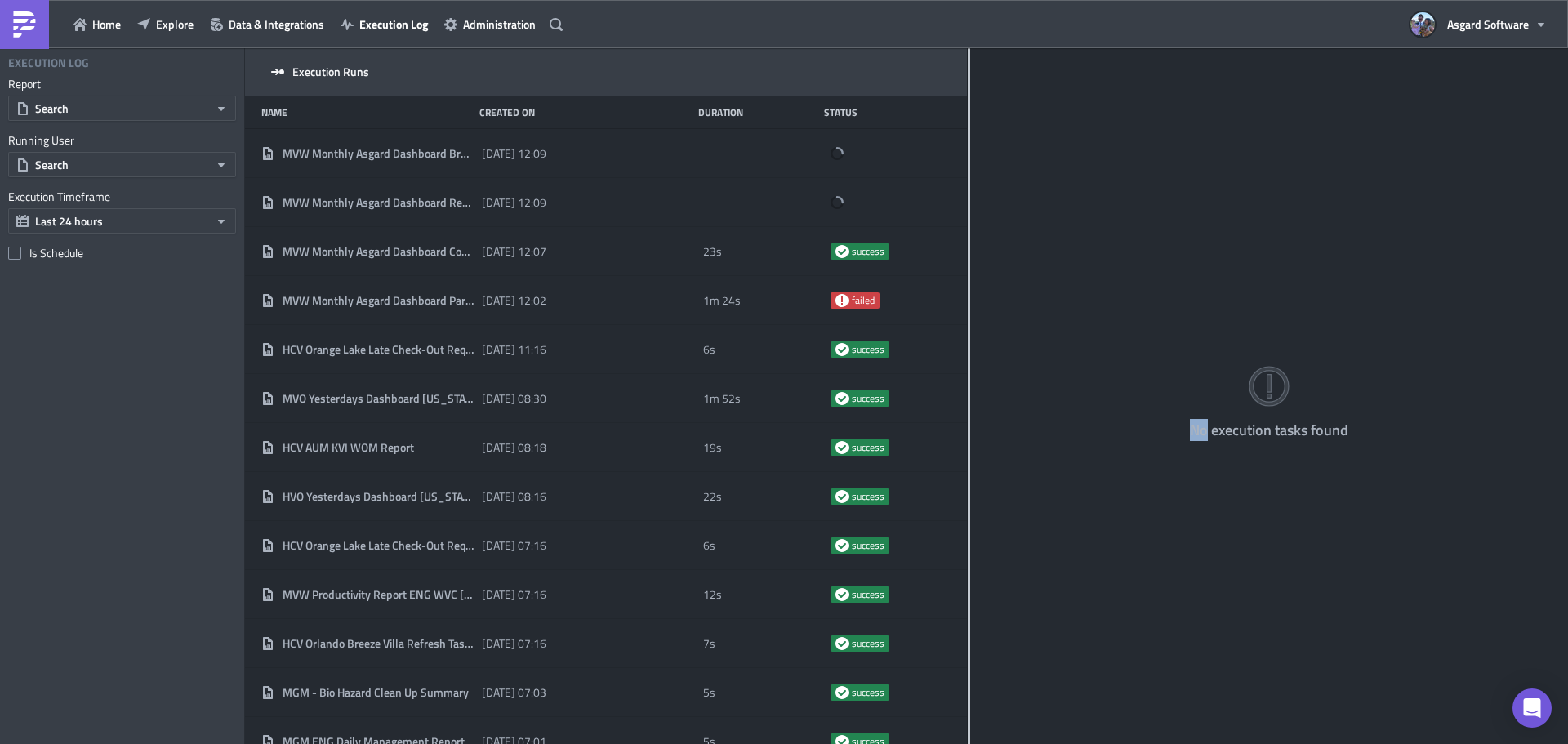
drag, startPoint x: 512, startPoint y: 201, endPoint x: 968, endPoint y: 198, distance: 456.0
click at [968, 198] on div at bounding box center [969, 397] width 3 height 699
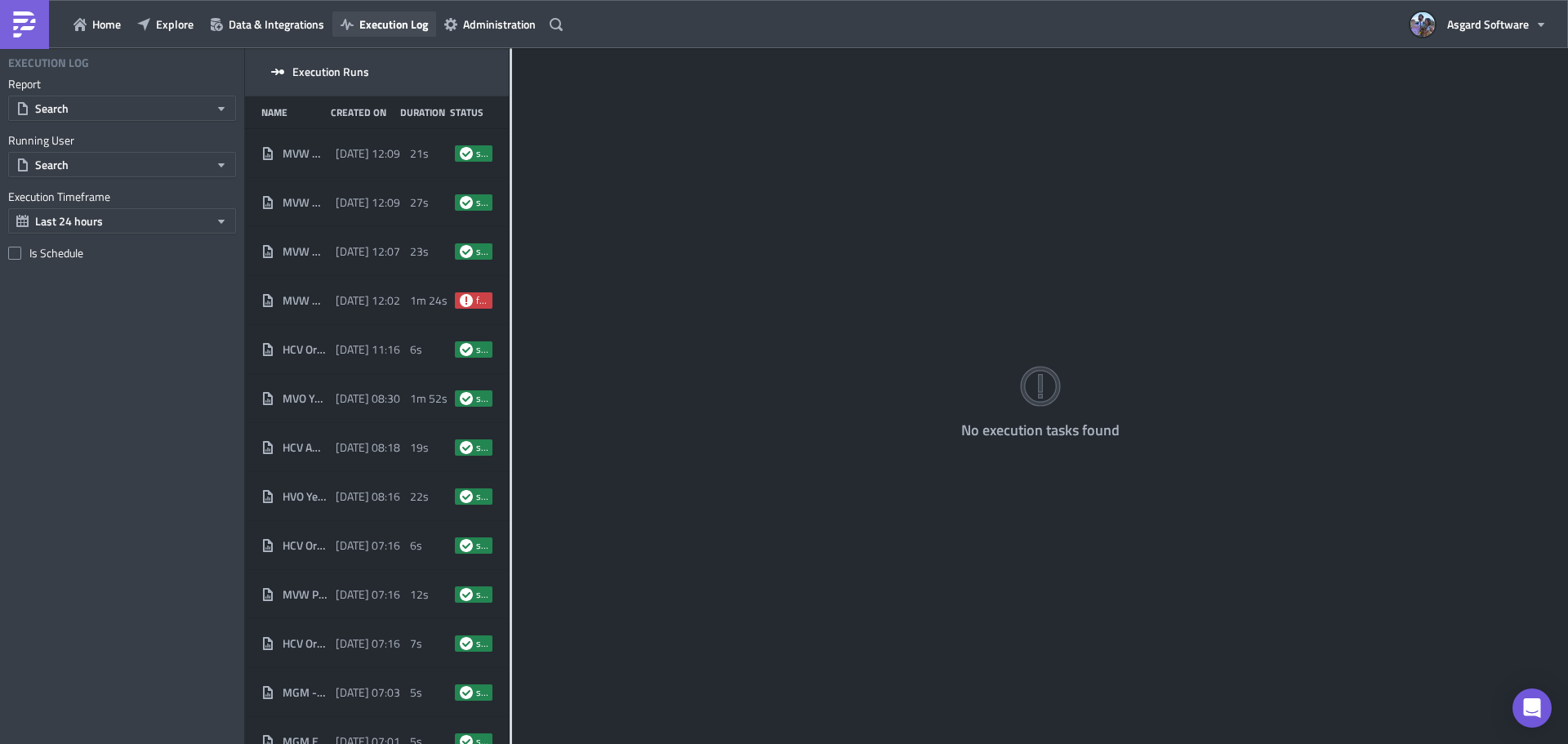
click at [376, 24] on span "Execution Log" at bounding box center [394, 24] width 69 height 17
click at [381, 21] on span "Execution Log" at bounding box center [394, 24] width 69 height 17
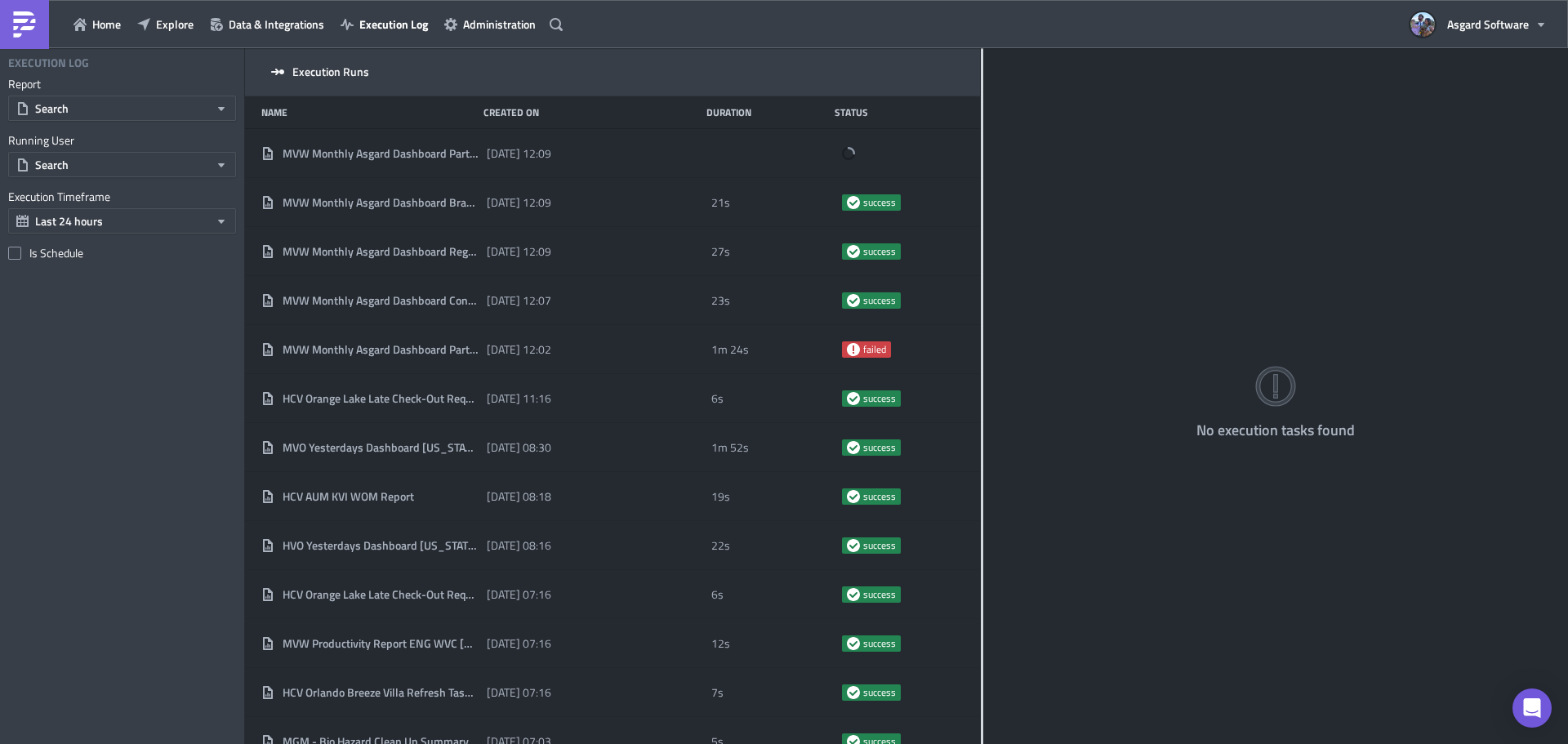
drag, startPoint x: 512, startPoint y: 125, endPoint x: 975, endPoint y: 132, distance: 463.1
click at [981, 132] on div at bounding box center [982, 397] width 3 height 699
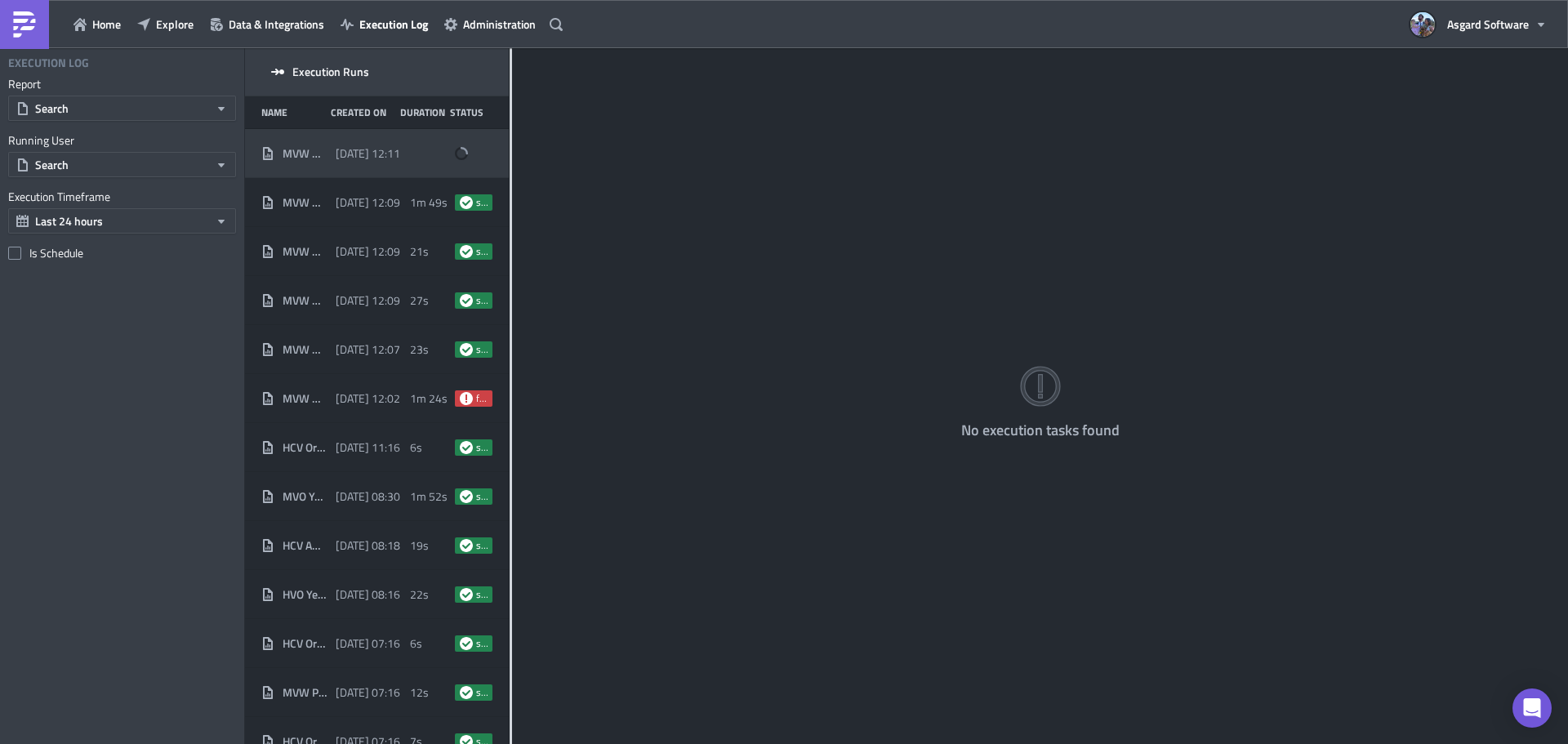
click at [377, 160] on div "[DATE] 12:11" at bounding box center [368, 154] width 66 height 29
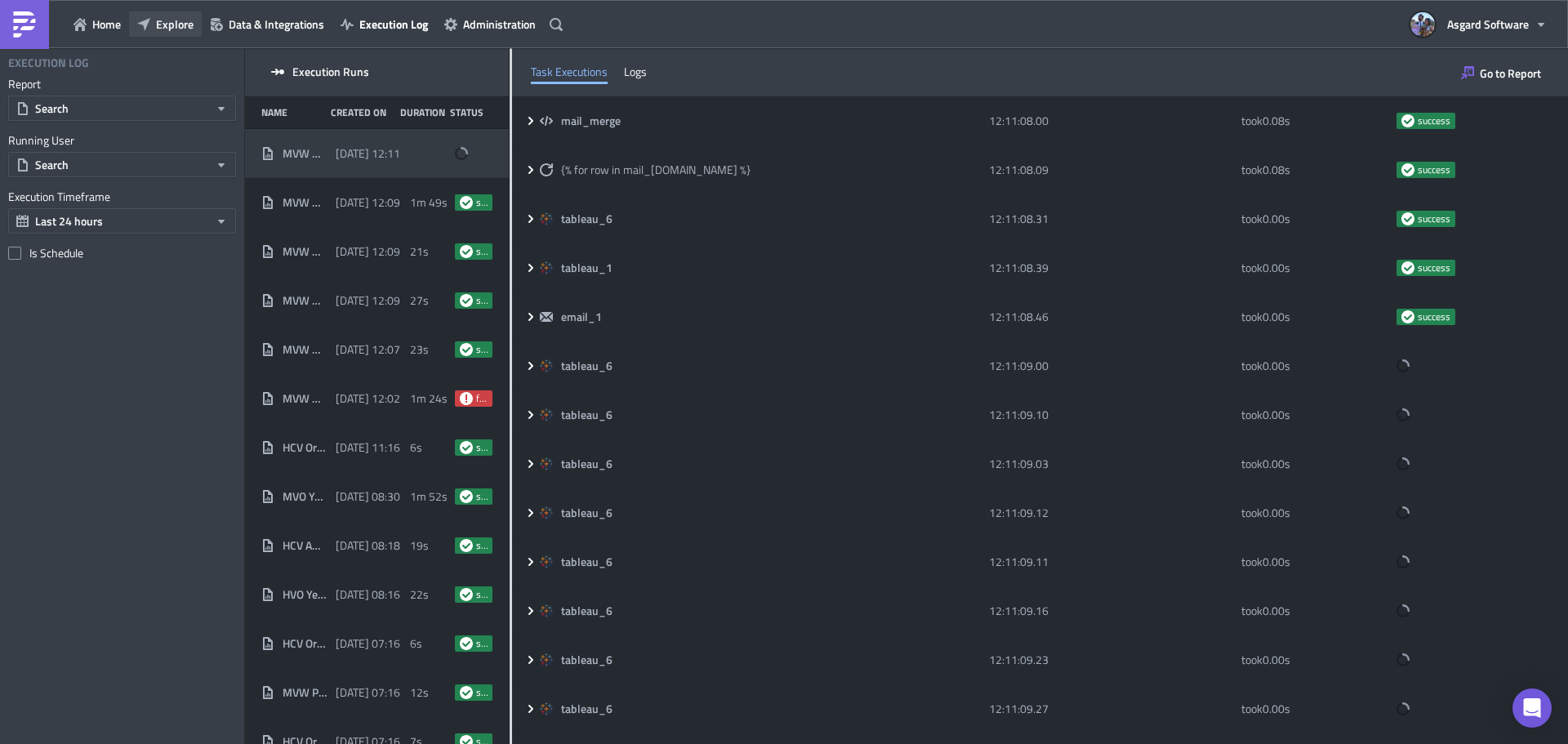
click at [158, 19] on span "Explore" at bounding box center [175, 24] width 38 height 17
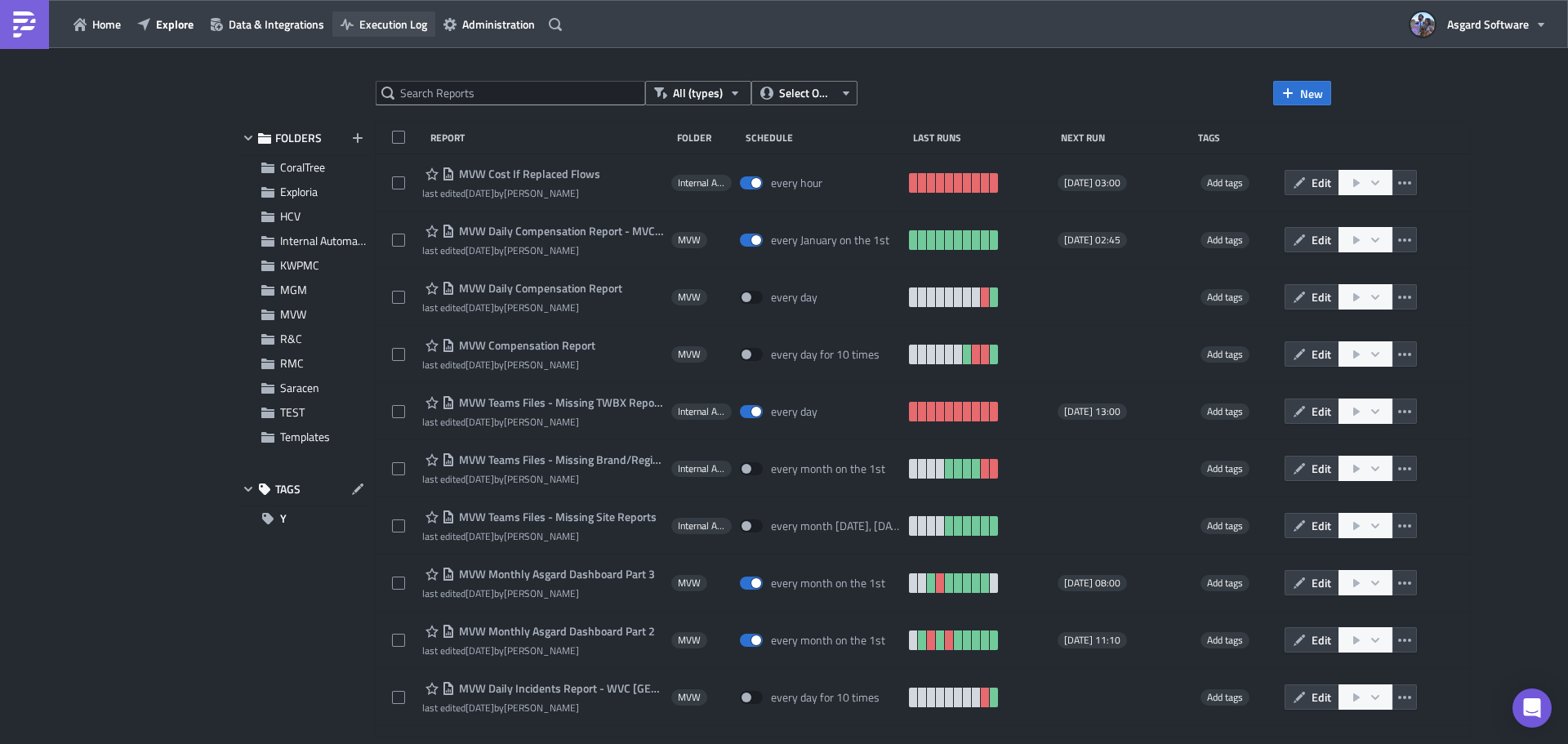
click at [431, 19] on button "Execution Log" at bounding box center [384, 24] width 103 height 26
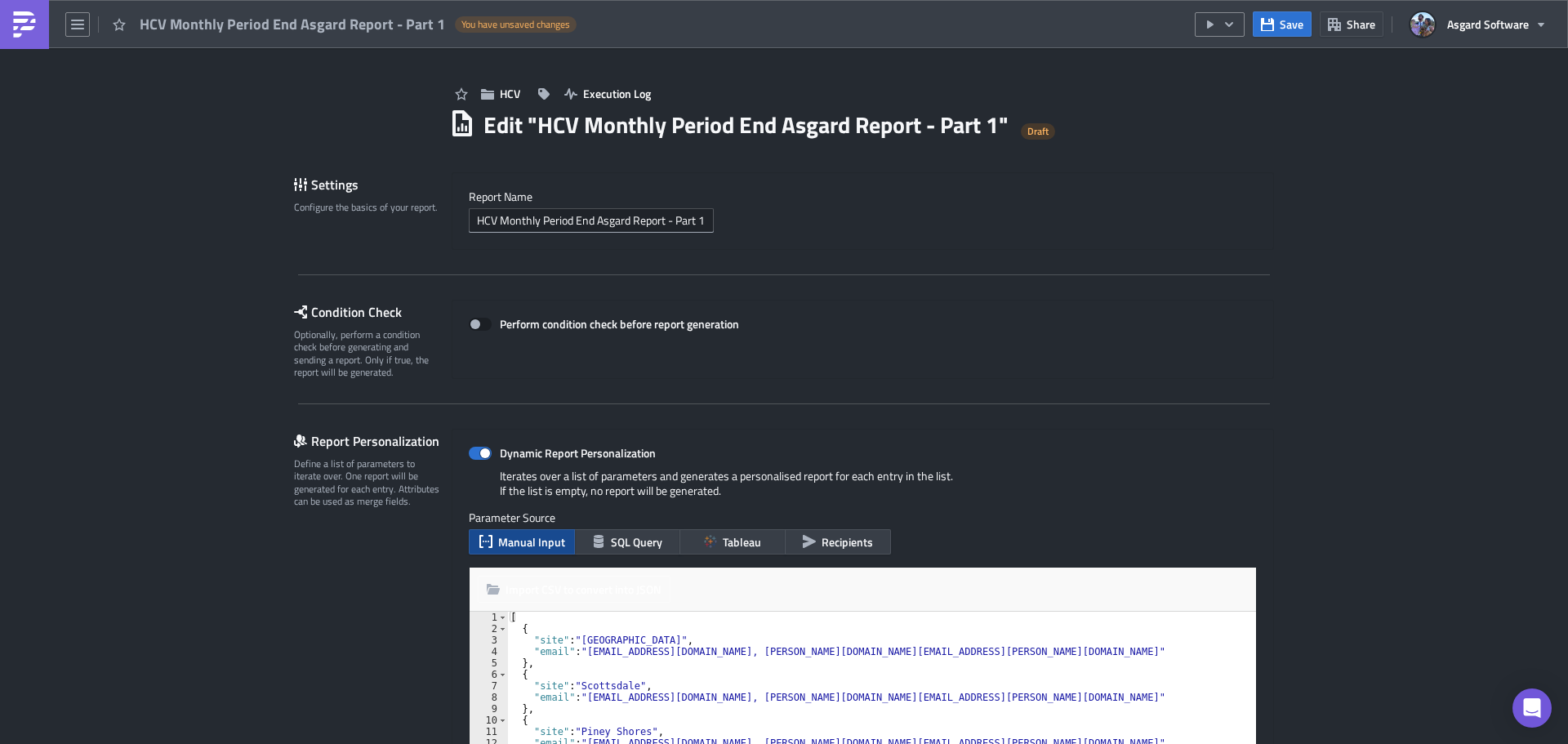
type textarea ""site": "[GEOGRAPHIC_DATA]","
click at [1015, 638] on div "[ { "site" : "Seaside Resort" , "email" : "hicvforecast@mastercorp.com, john.ga…" at bounding box center [878, 709] width 742 height 194
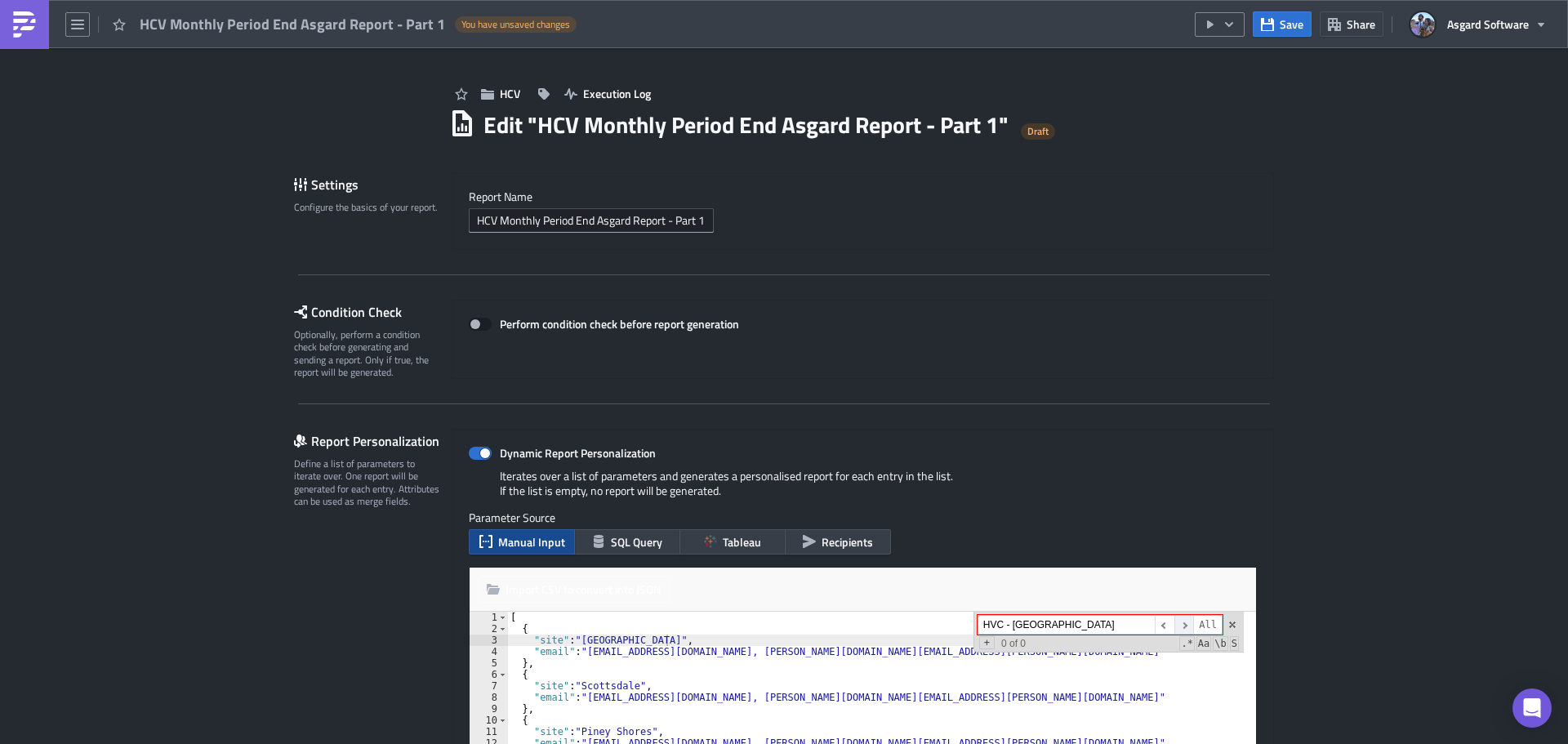
type input "HVC - [GEOGRAPHIC_DATA]"
click at [1179, 624] on span "​" at bounding box center [1184, 626] width 20 height 21
click at [1226, 623] on span at bounding box center [1232, 624] width 11 height 11
type textarea "{"
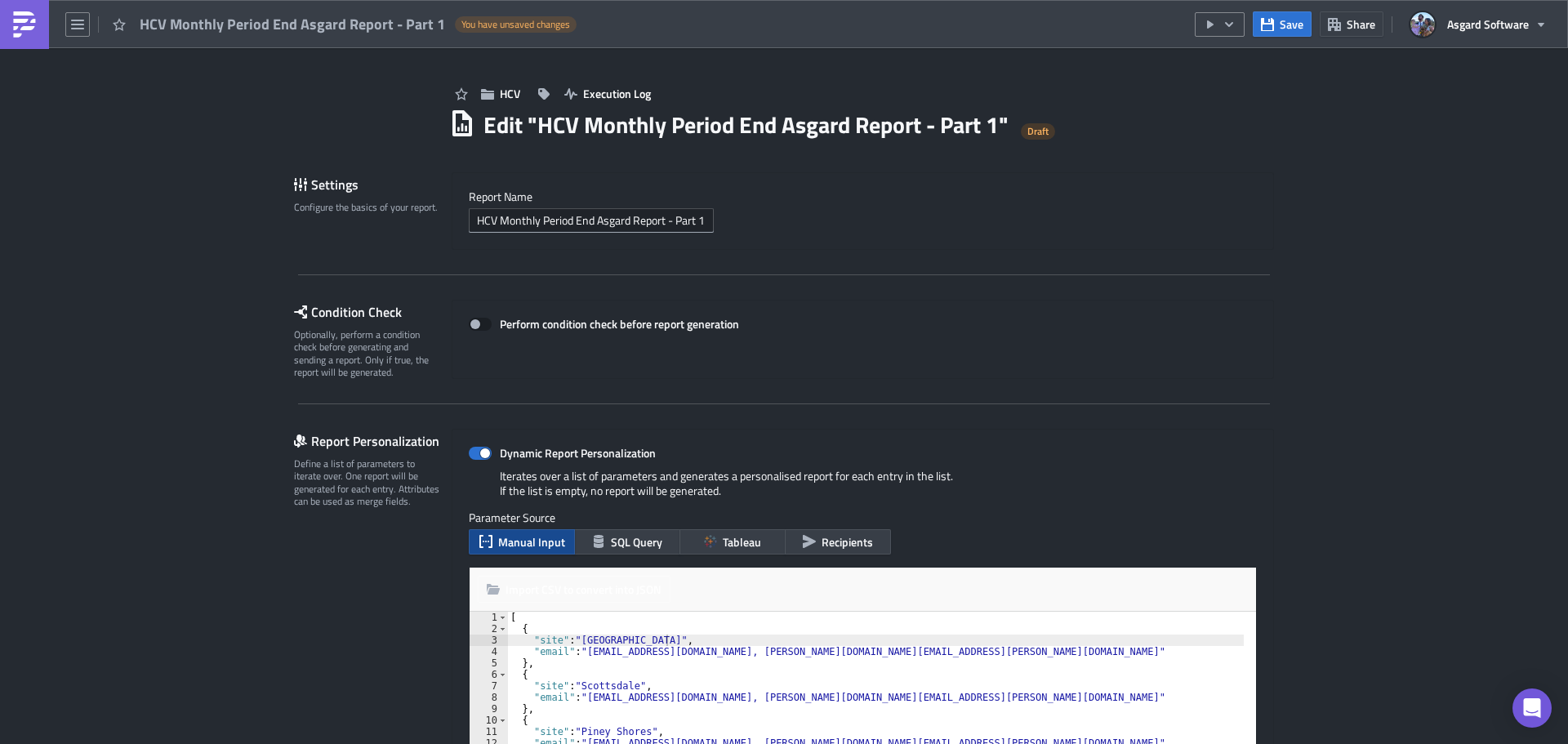
click at [1121, 632] on div "[ { "site" : "Seaside Resort" , "email" : "hicvforecast@mastercorp.com, john.ga…" at bounding box center [875, 709] width 736 height 194
paste input
type input "HVC - Northstar"
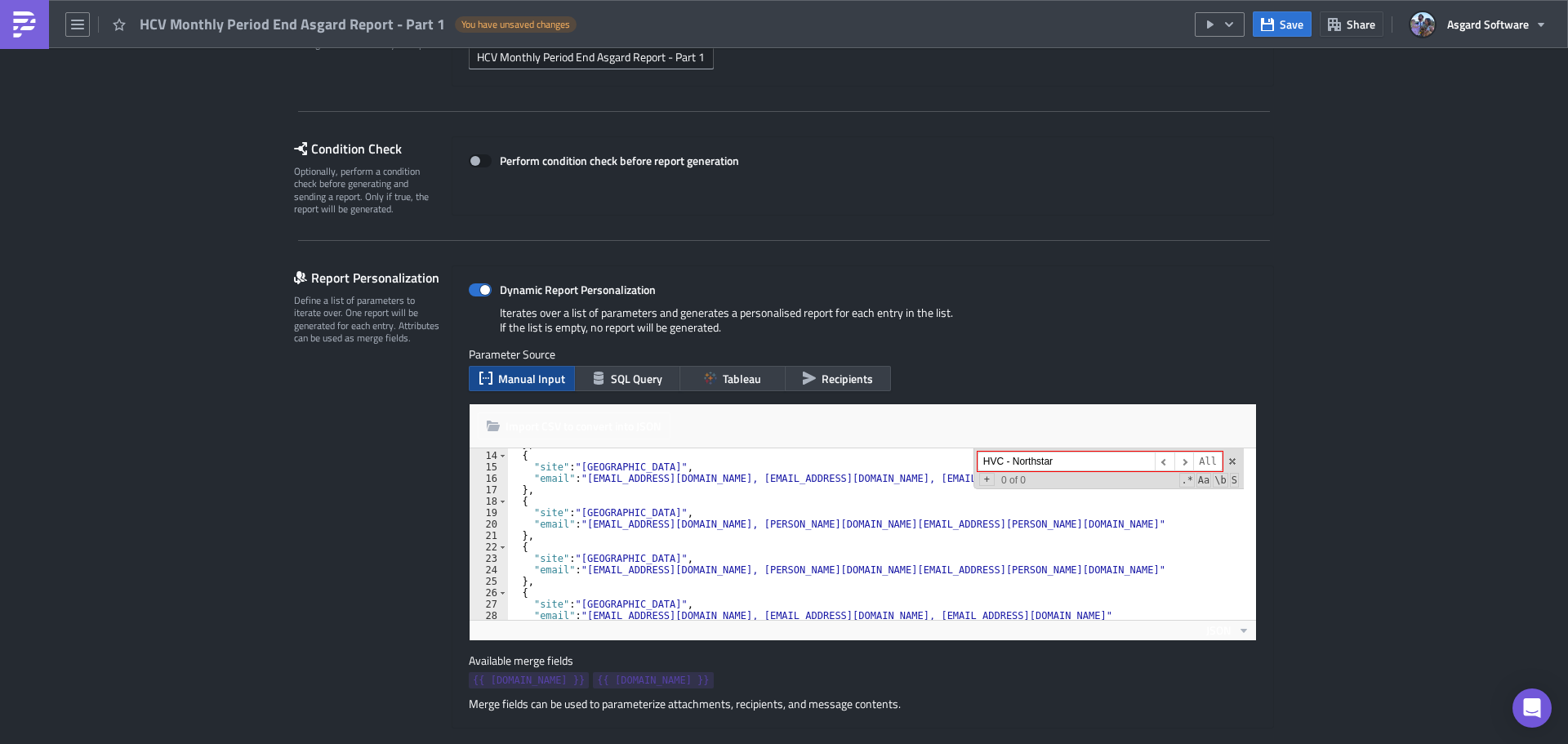
scroll to position [172, 0]
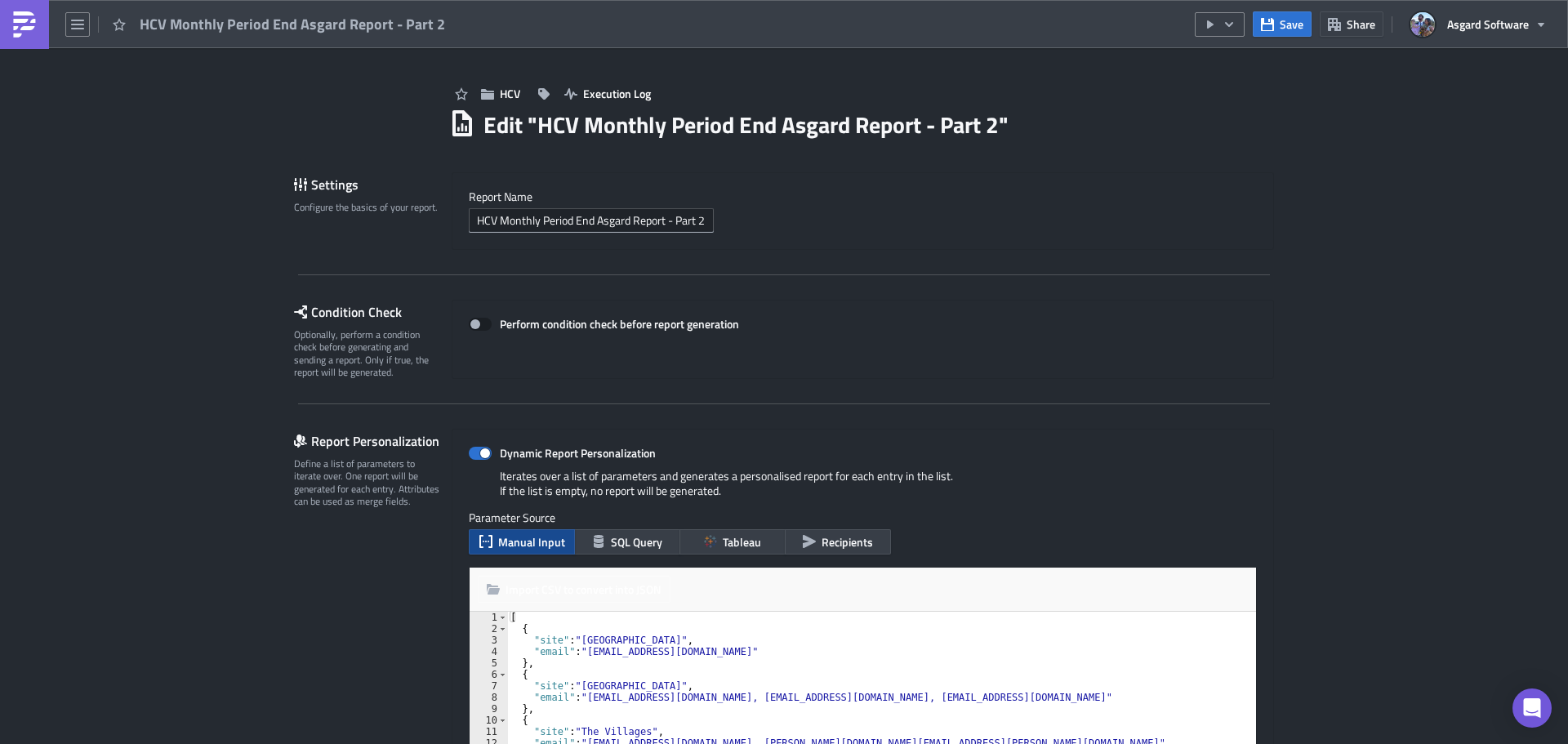
type textarea ""site": "[GEOGRAPHIC_DATA]","
click at [1056, 645] on div "[ { "site" : "[GEOGRAPHIC_DATA]" , "email" : "[EMAIL_ADDRESS][DOMAIN_NAME]" } ,…" at bounding box center [915, 709] width 815 height 194
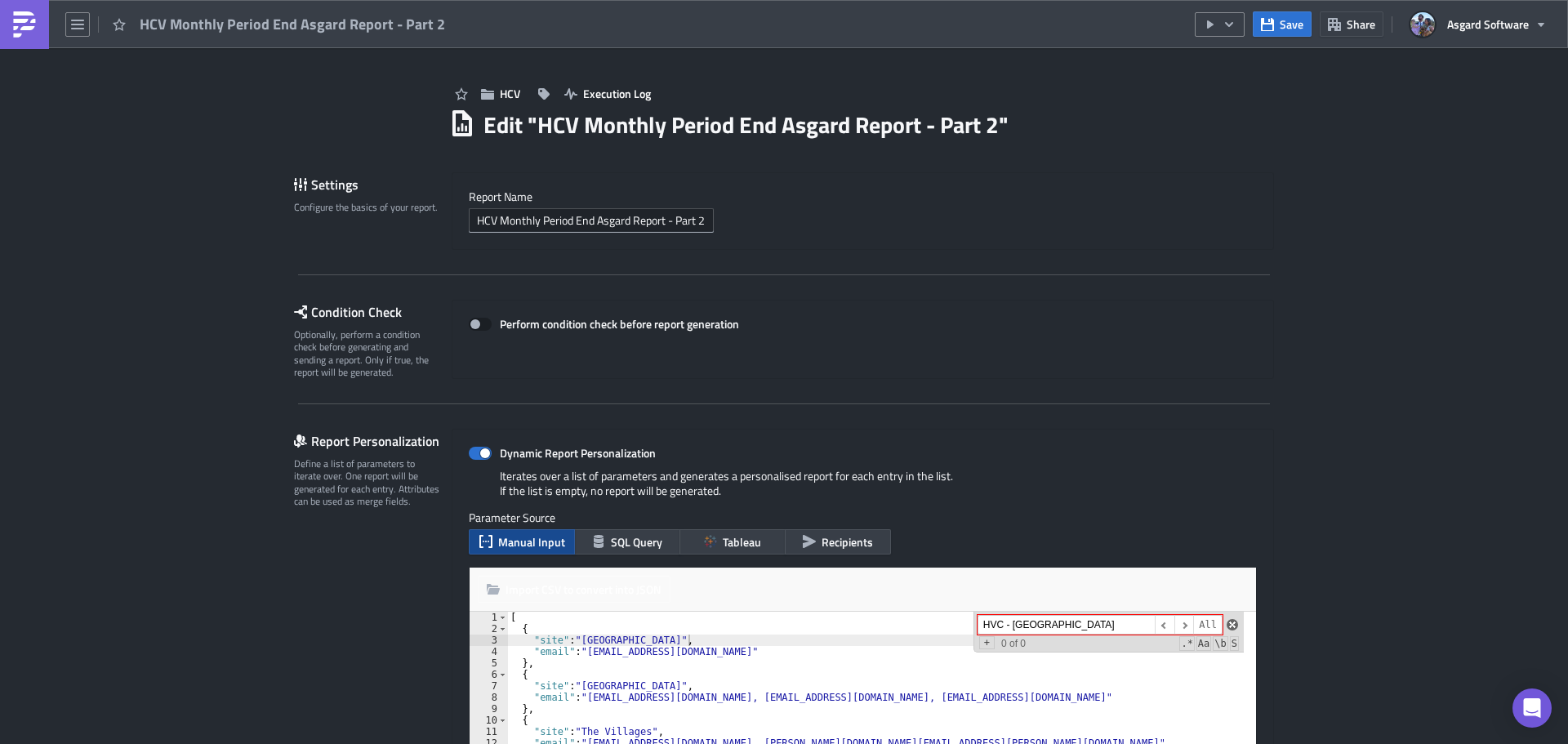
click at [1226, 626] on span at bounding box center [1232, 624] width 11 height 11
paste input
type input "HVC - Northstar"
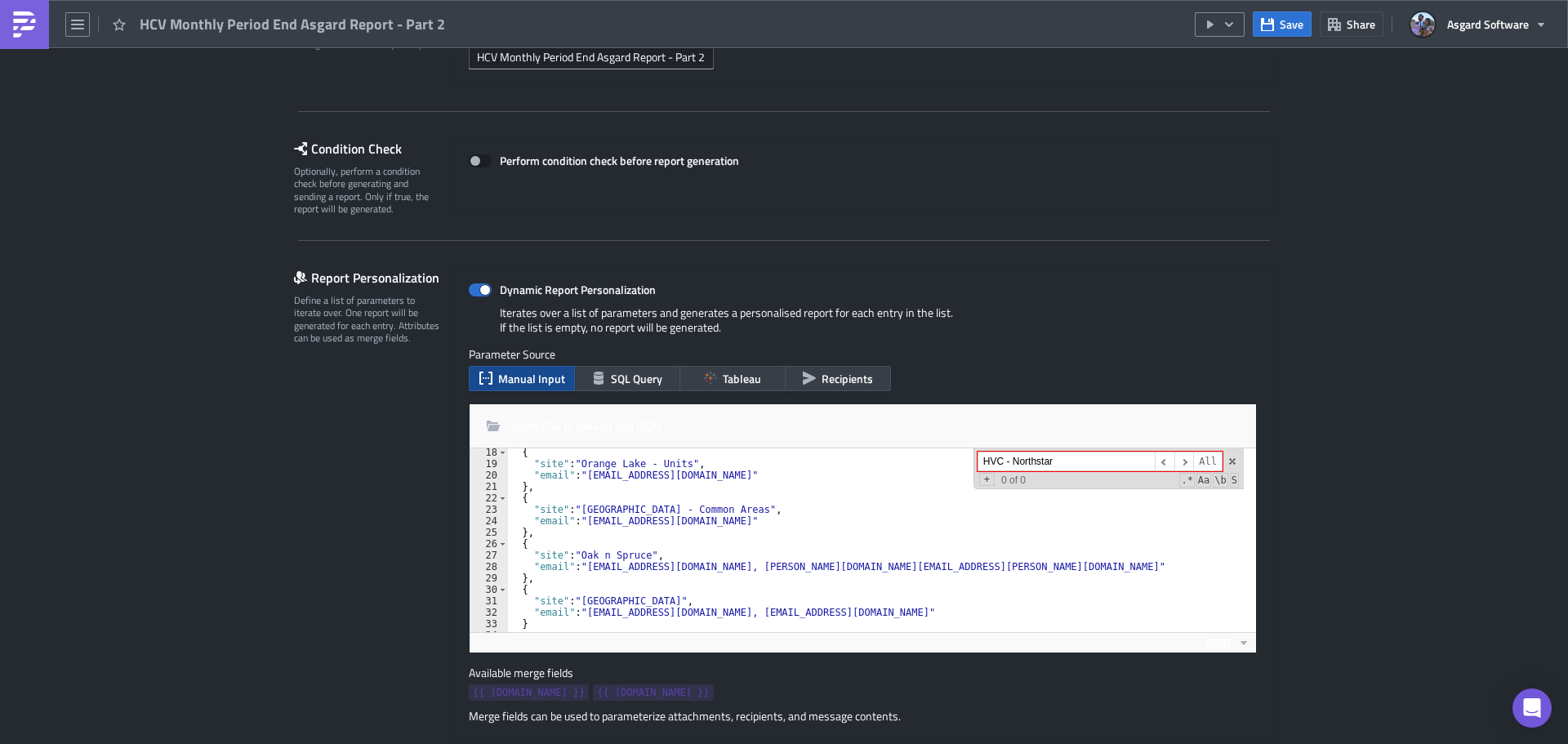
scroll to position [217, 0]
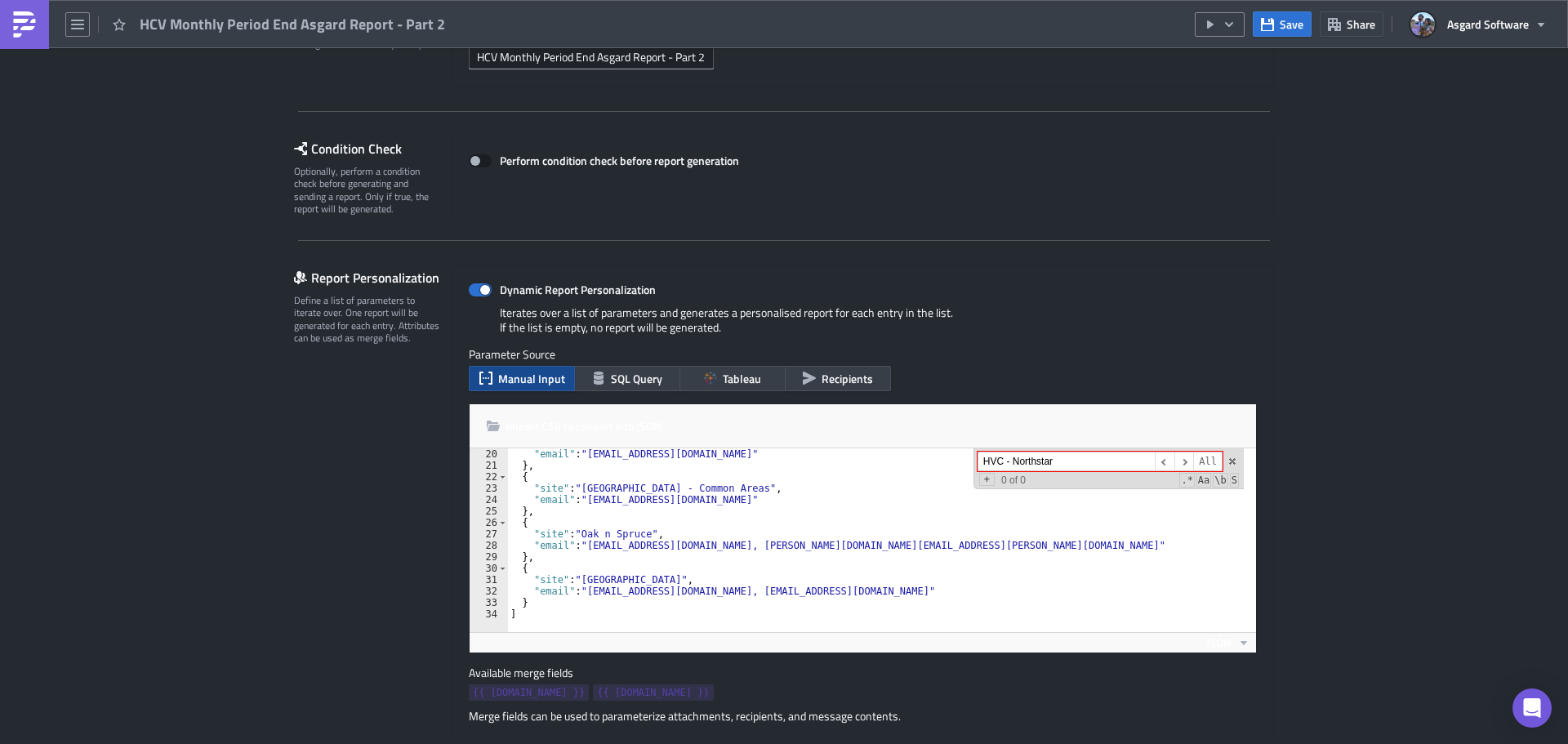
click at [1102, 308] on div "Iterates over a list of parameters and generates a personalised report for each…" at bounding box center [863, 326] width 788 height 42
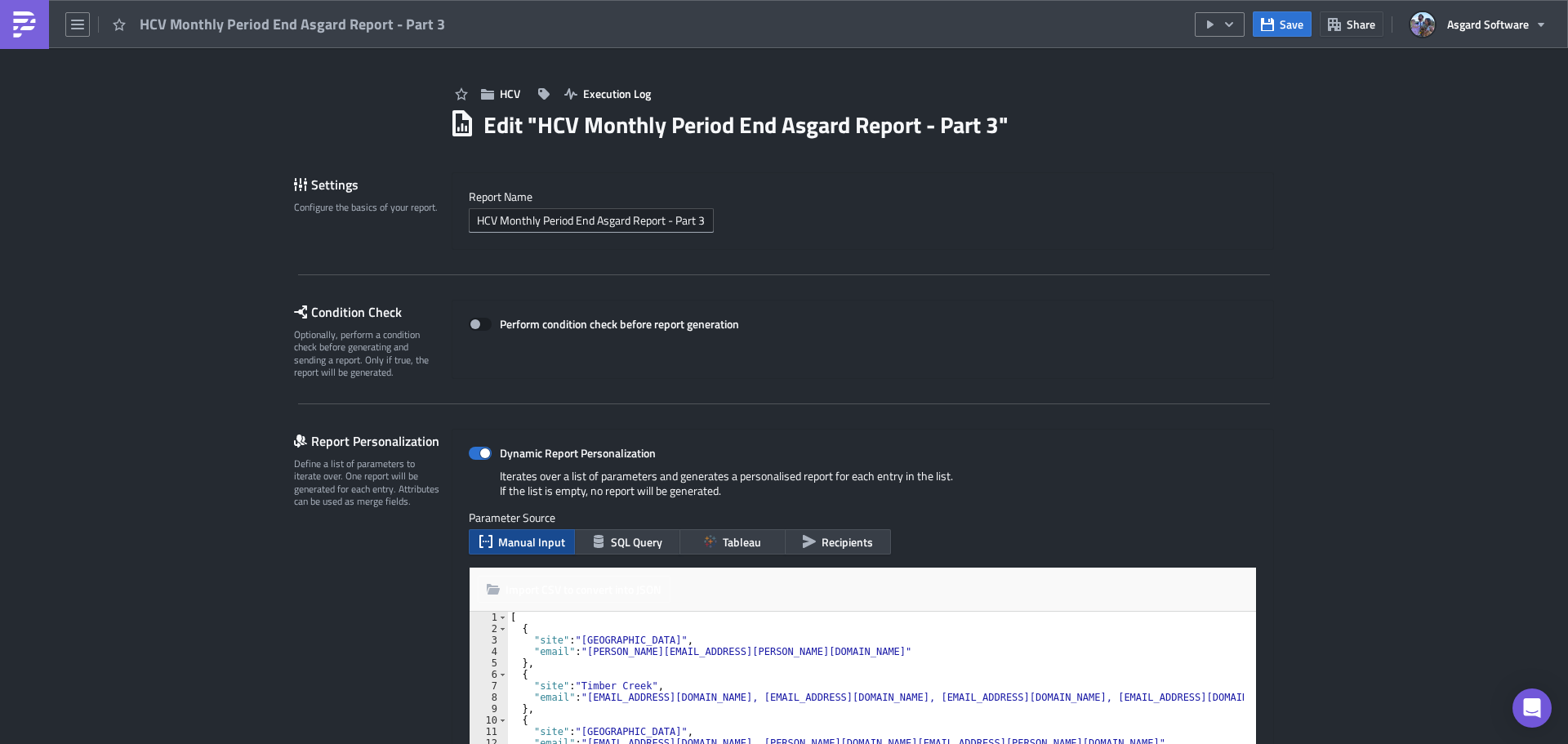
type textarea ""site": "New Orleans","
click at [1144, 639] on div "[ { "site" : "New Orleans" , "email" : "john.gaffney@mastercorp.com" } , { "sit…" at bounding box center [928, 709] width 842 height 194
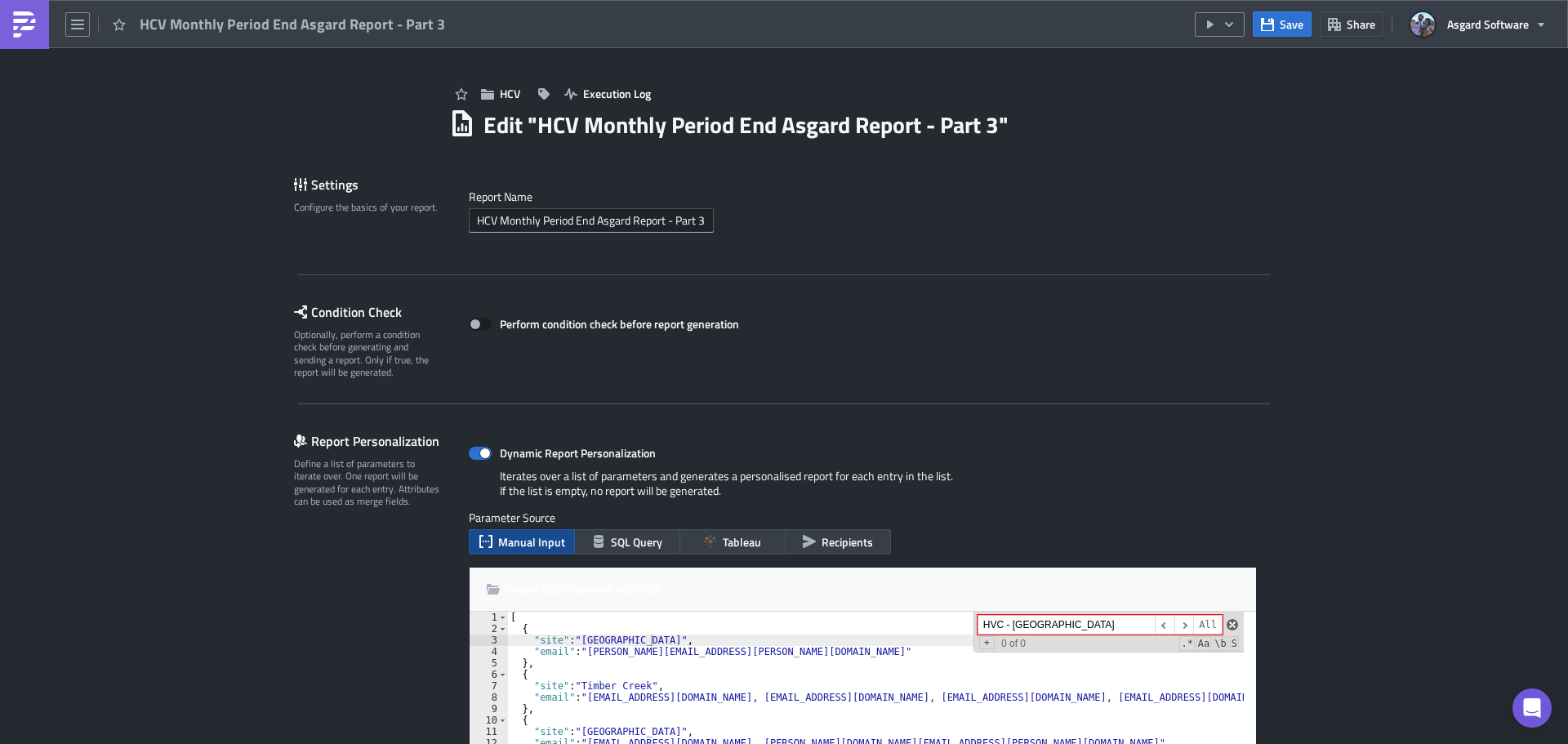
click at [1226, 626] on span at bounding box center [1232, 624] width 11 height 11
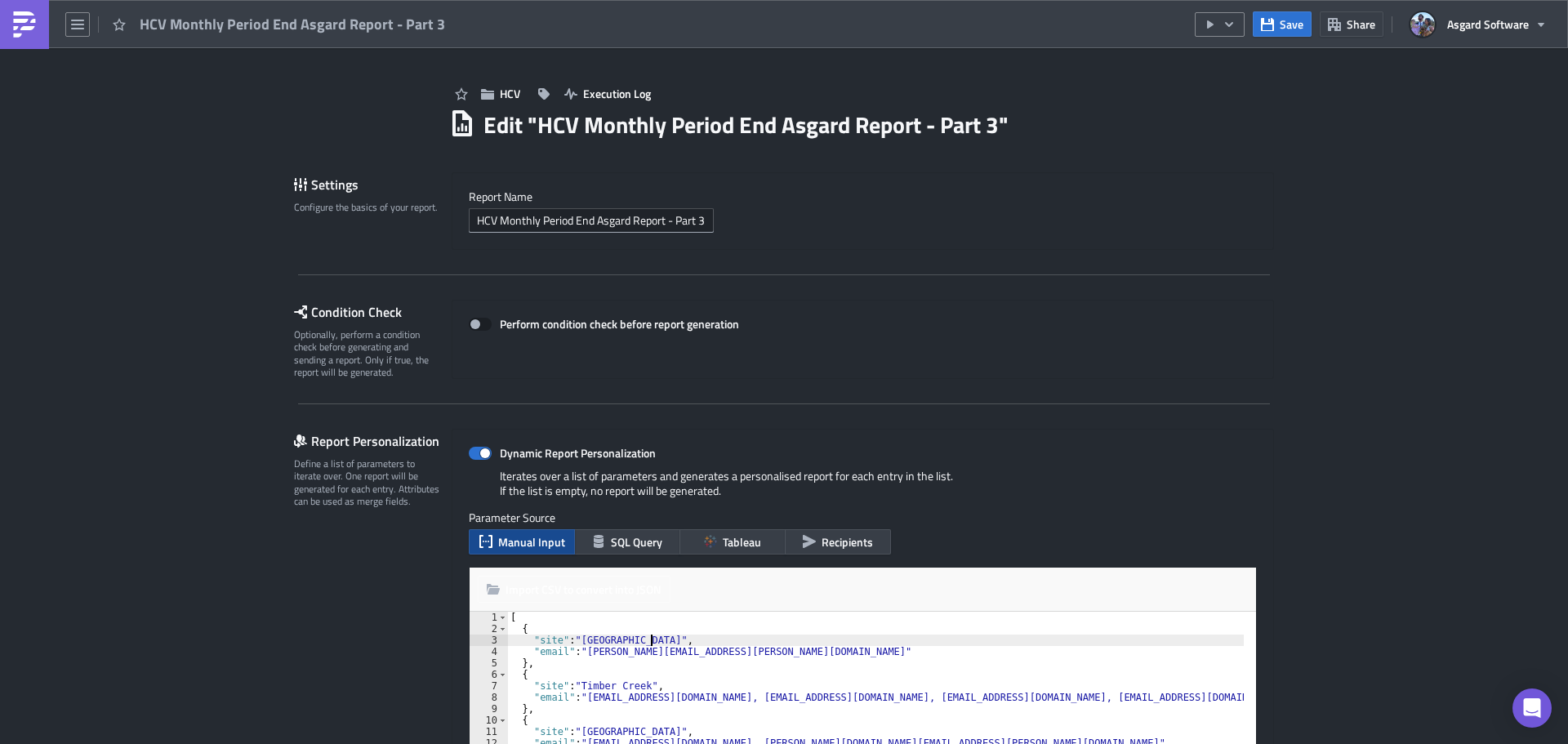
click at [1107, 634] on div "[ { "site" : "New Orleans" , "email" : "john.gaffney@mastercorp.com" } , { "sit…" at bounding box center [928, 709] width 842 height 194
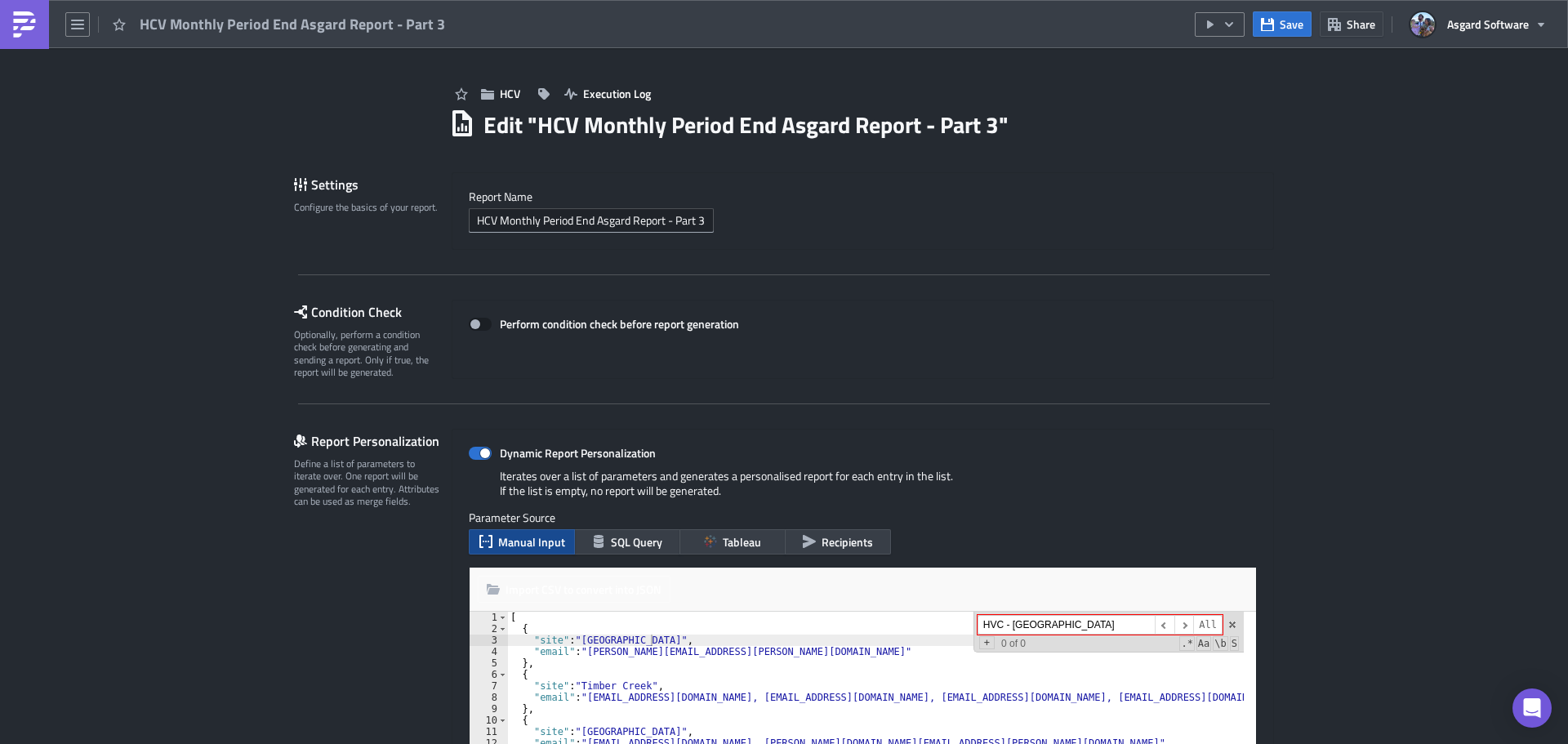
paste input
type input "HVC - Northstar"
click at [1196, 622] on span "All" at bounding box center [1208, 626] width 29 height 21
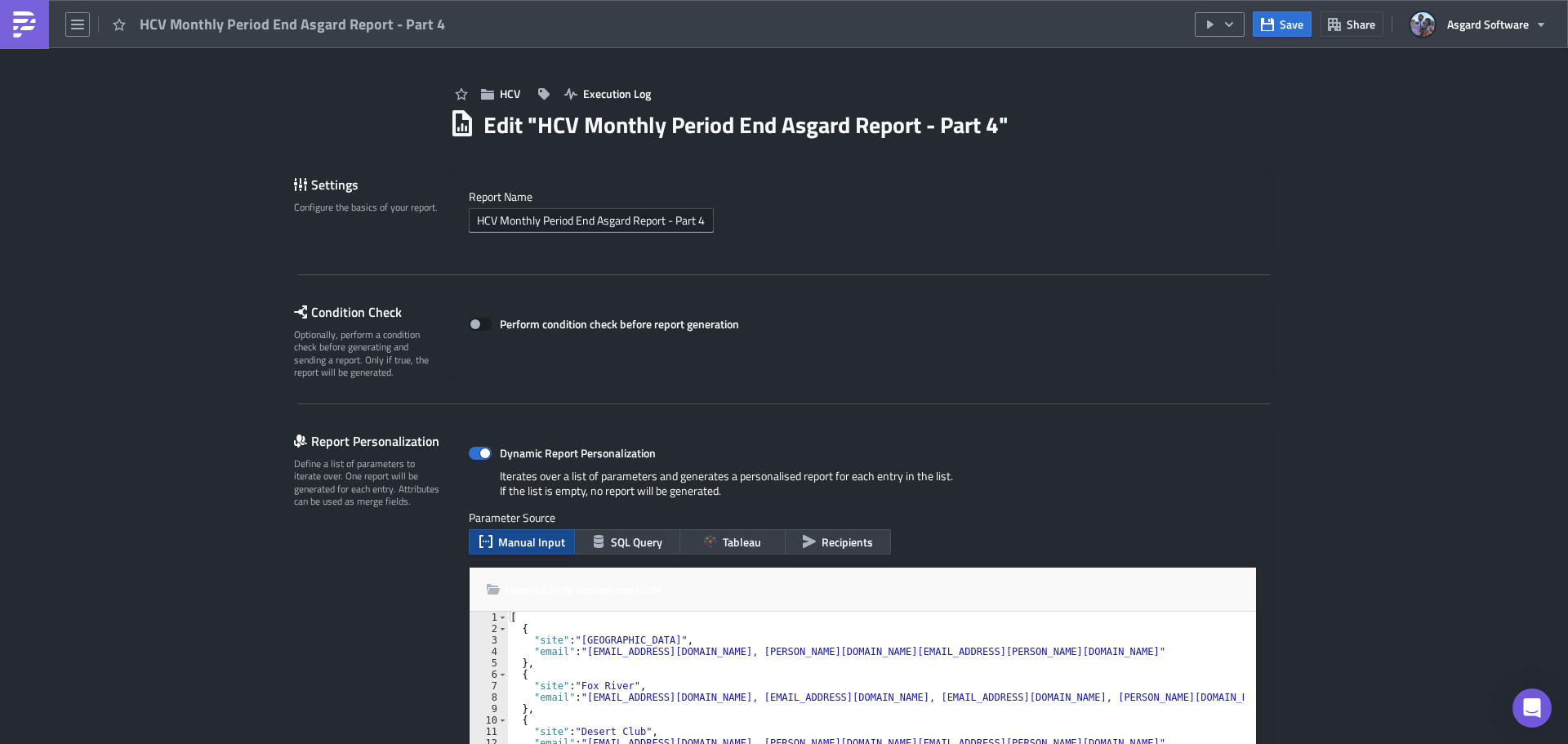
type textarea ""site": "[GEOGRAPHIC_DATA]","
click at [1162, 642] on div "[ { "site" : "[GEOGRAPHIC_DATA]" , "email" : "[EMAIL_ADDRESS][DOMAIN_NAME], [PE…" at bounding box center [878, 709] width 742 height 194
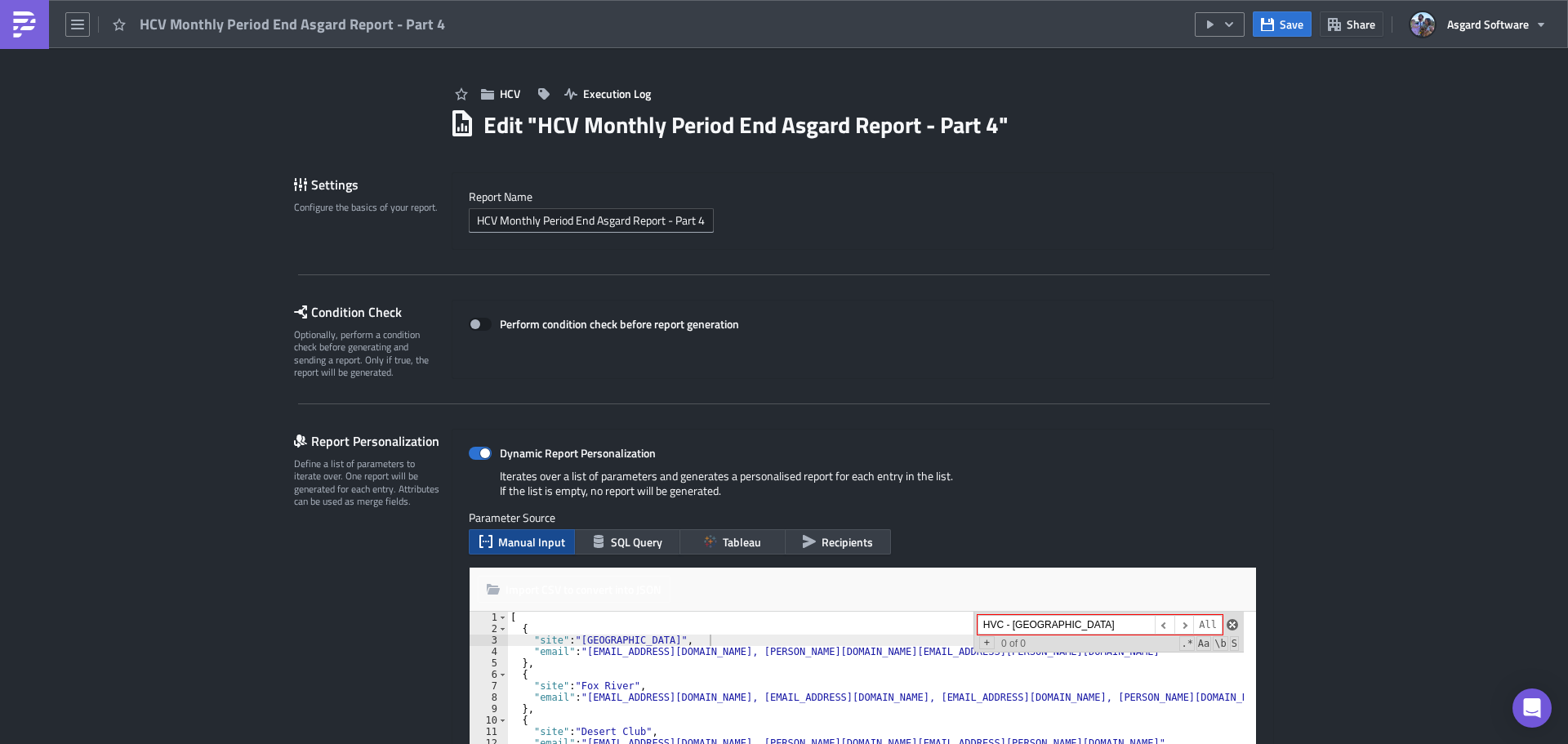
click at [1226, 627] on span at bounding box center [1232, 624] width 11 height 11
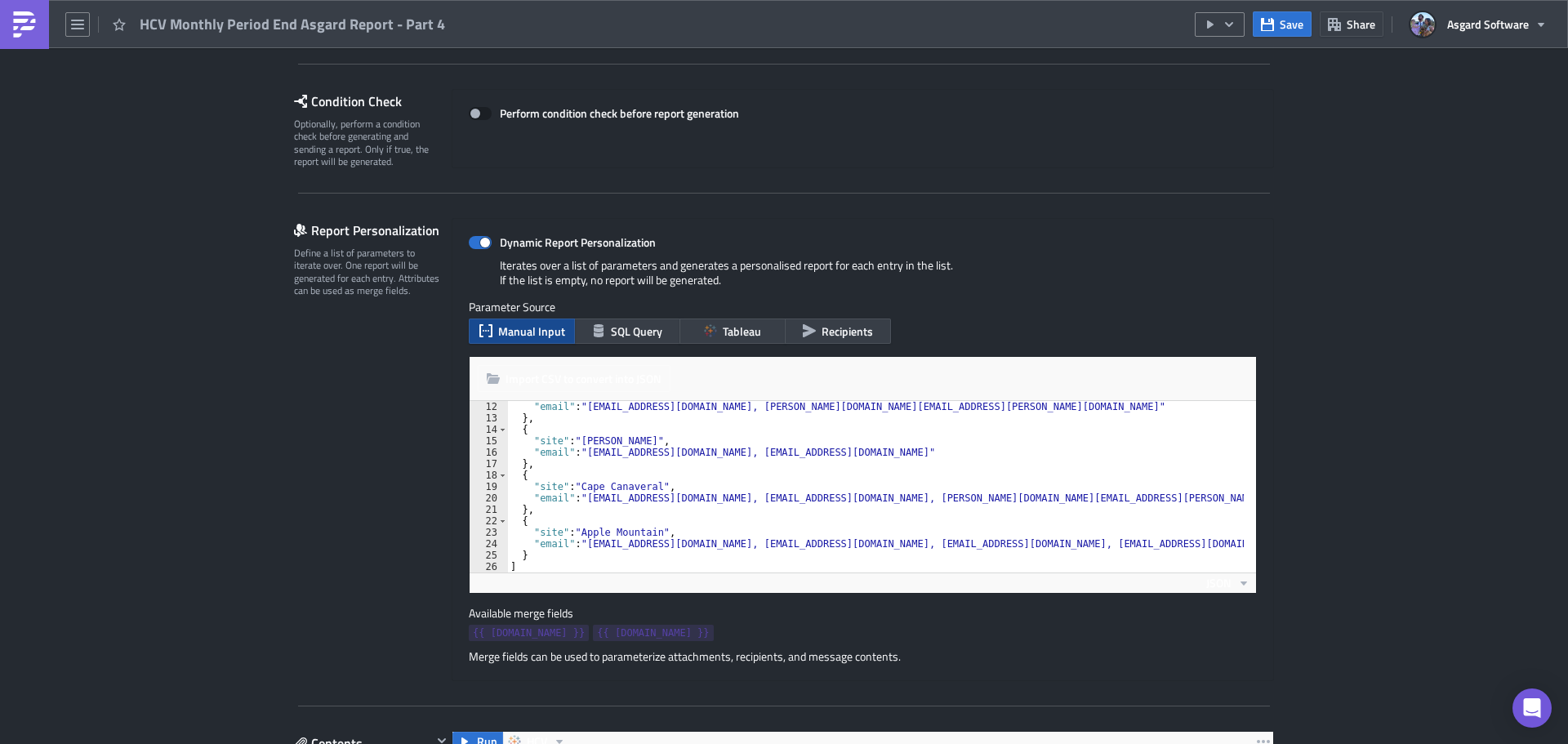
scroll to position [327, 0]
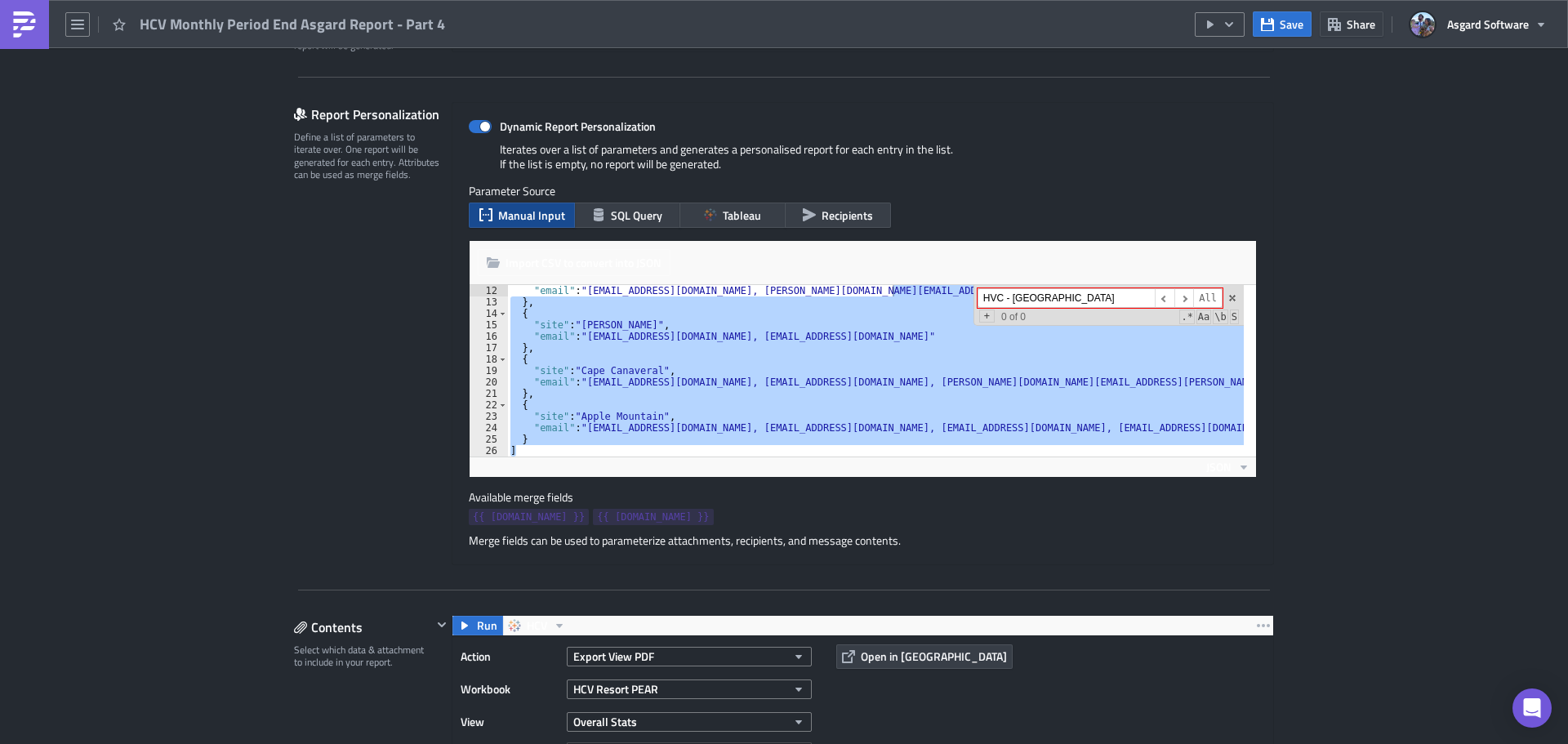
drag, startPoint x: 1048, startPoint y: 298, endPoint x: 1096, endPoint y: 293, distance: 48.3
click at [1096, 293] on input "HVC - [GEOGRAPHIC_DATA]" at bounding box center [1066, 299] width 178 height 21
drag, startPoint x: 1054, startPoint y: 297, endPoint x: 1142, endPoint y: 296, distance: 88.0
click at [1142, 296] on input "HVC - Northstar One Village Place" at bounding box center [1066, 299] width 178 height 21
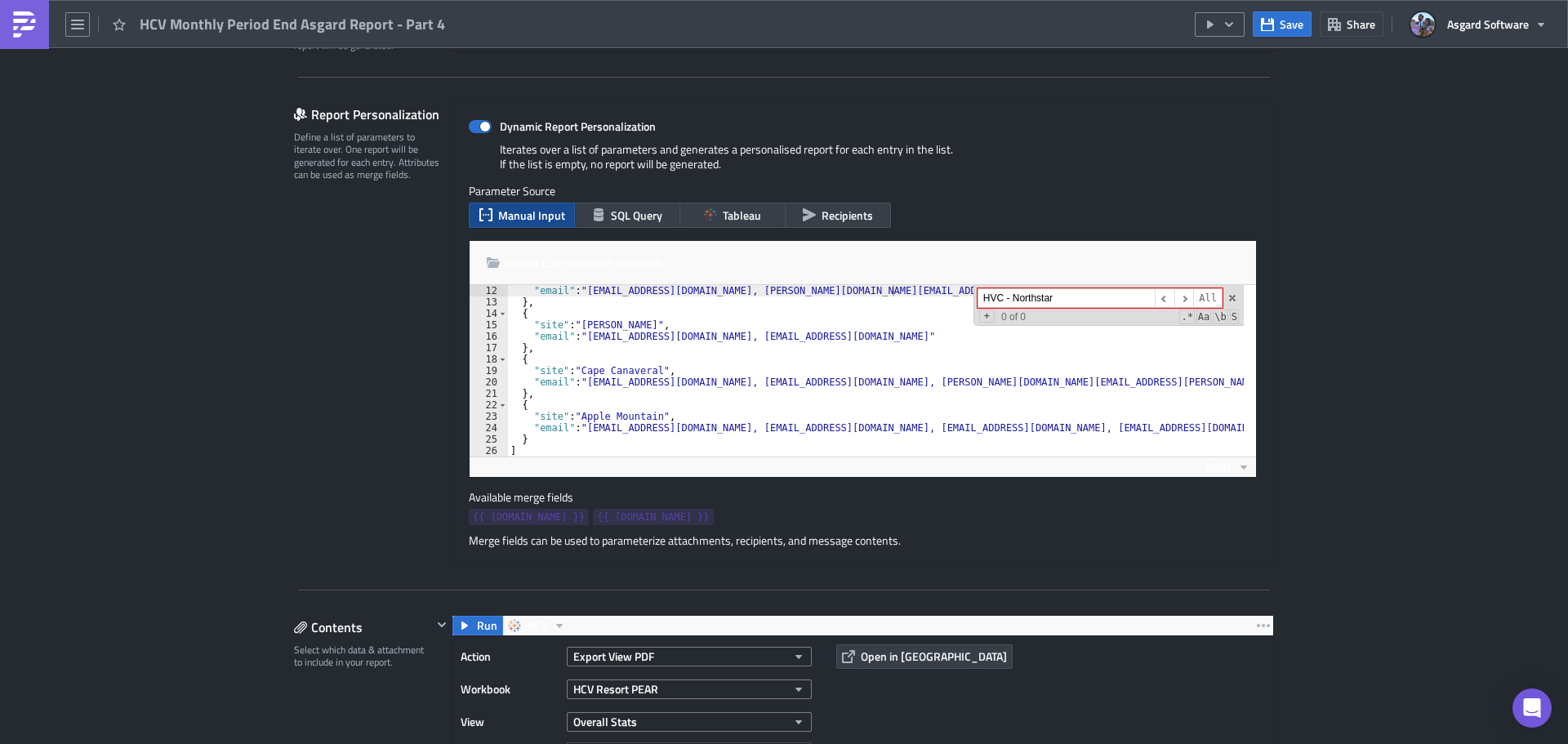
type input "HVC - Northstar"
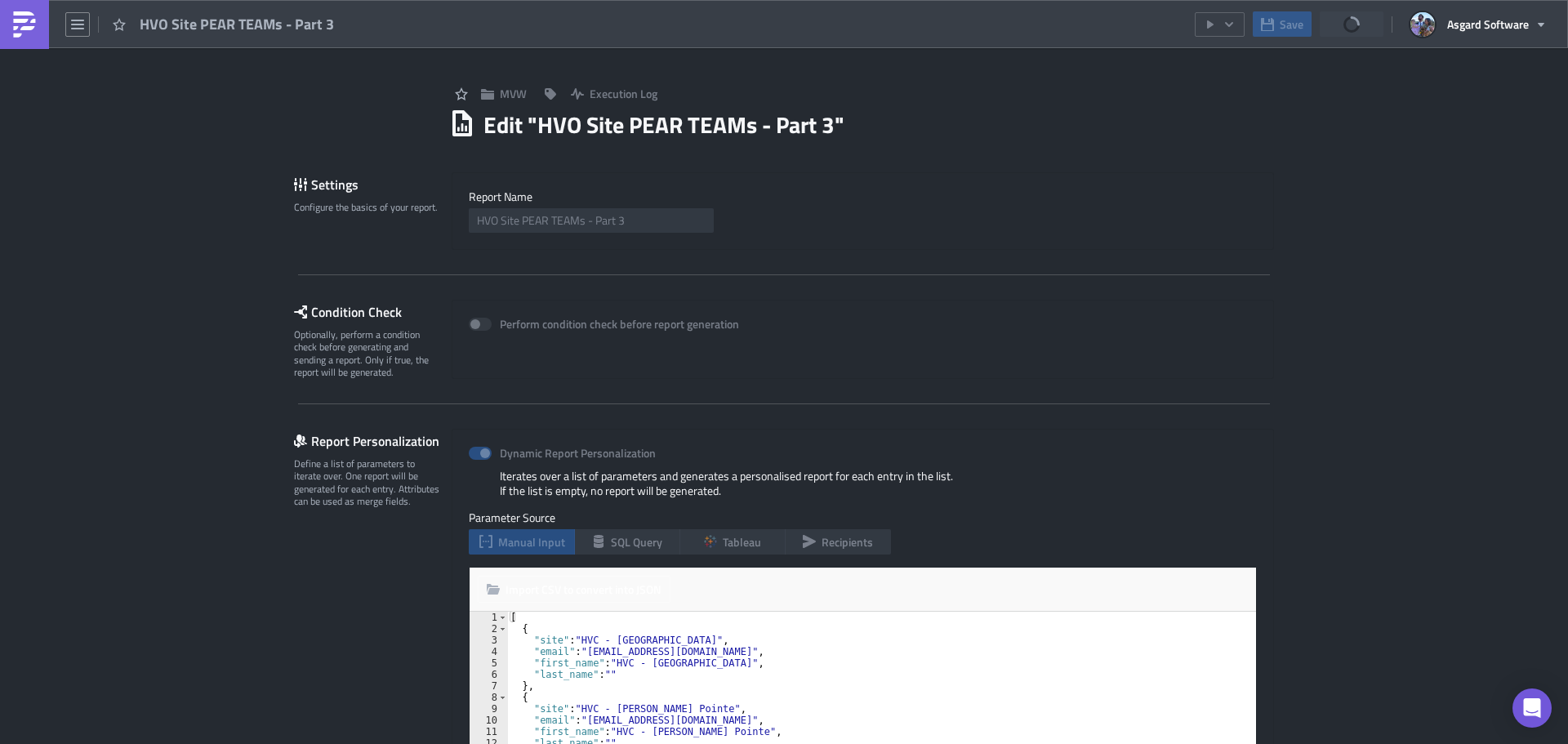
click at [1044, 651] on div "[ { "site" : "HVC - Northstar One Village Place" , "email" : "hvoteamsdistribut…" at bounding box center [875, 709] width 736 height 194
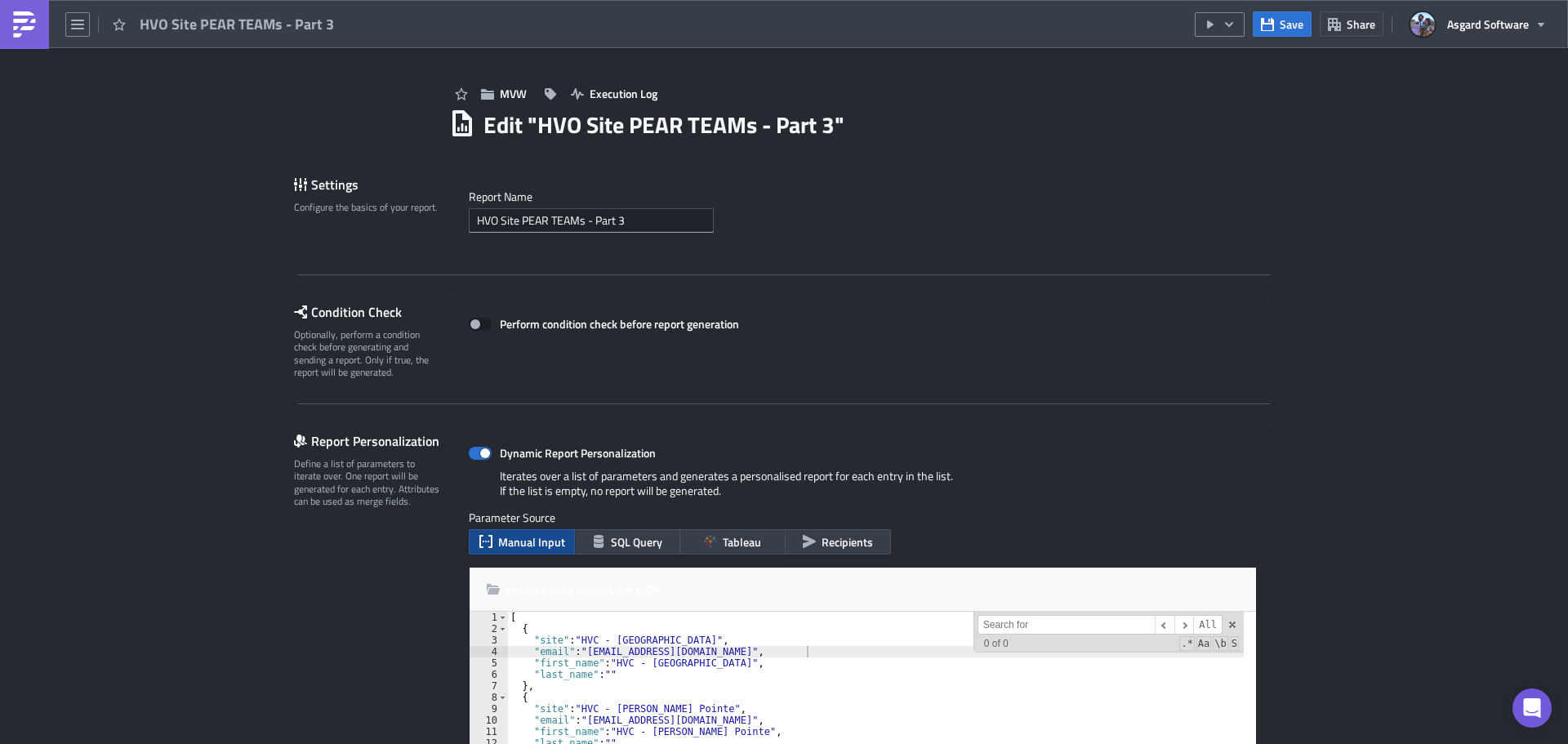
type textarea ""last_name": """
click at [833, 670] on div "[ { "site" : "HVC - Northstar One Village Place" , "email" : "hvoteamsdistribut…" at bounding box center [875, 709] width 736 height 194
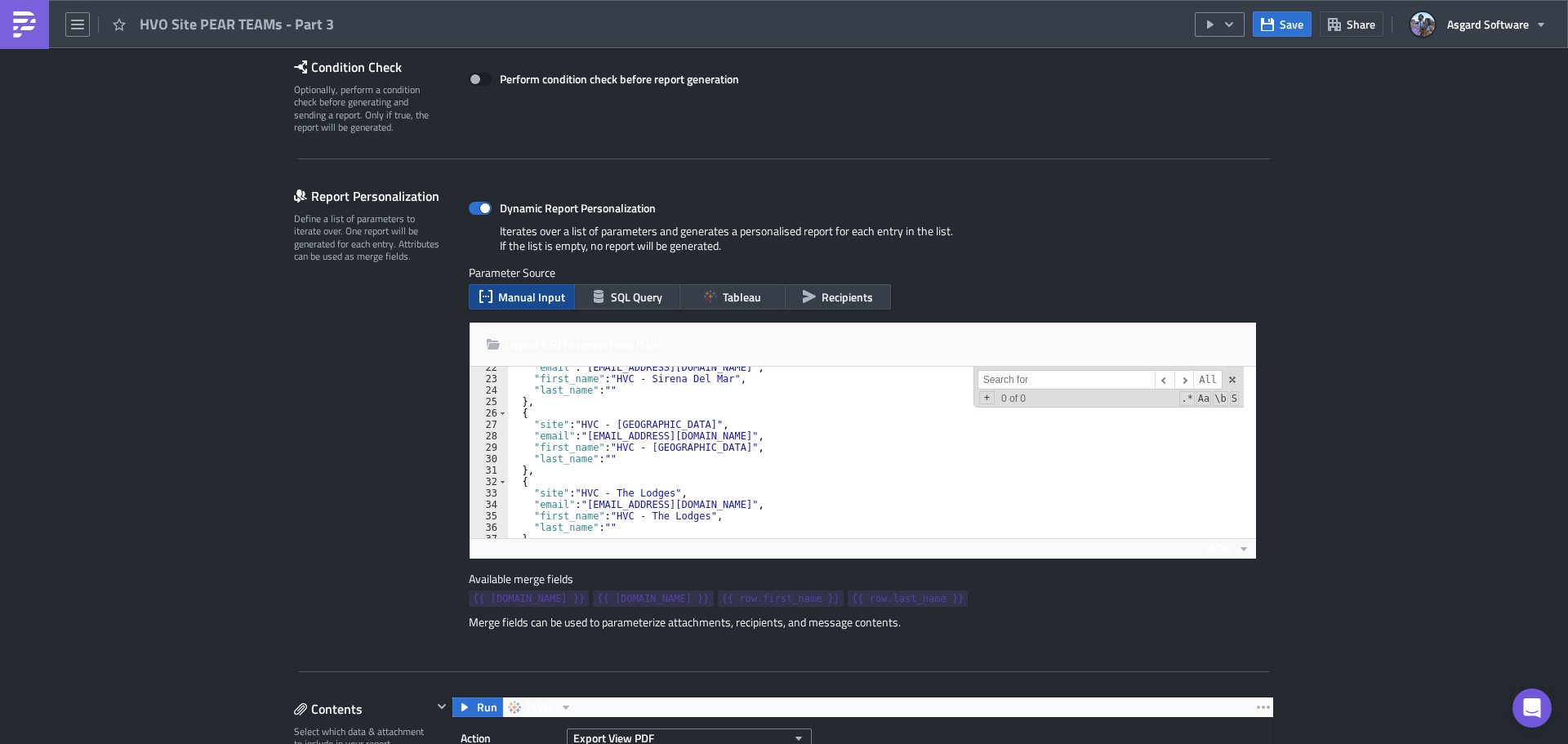
scroll to position [263, 0]
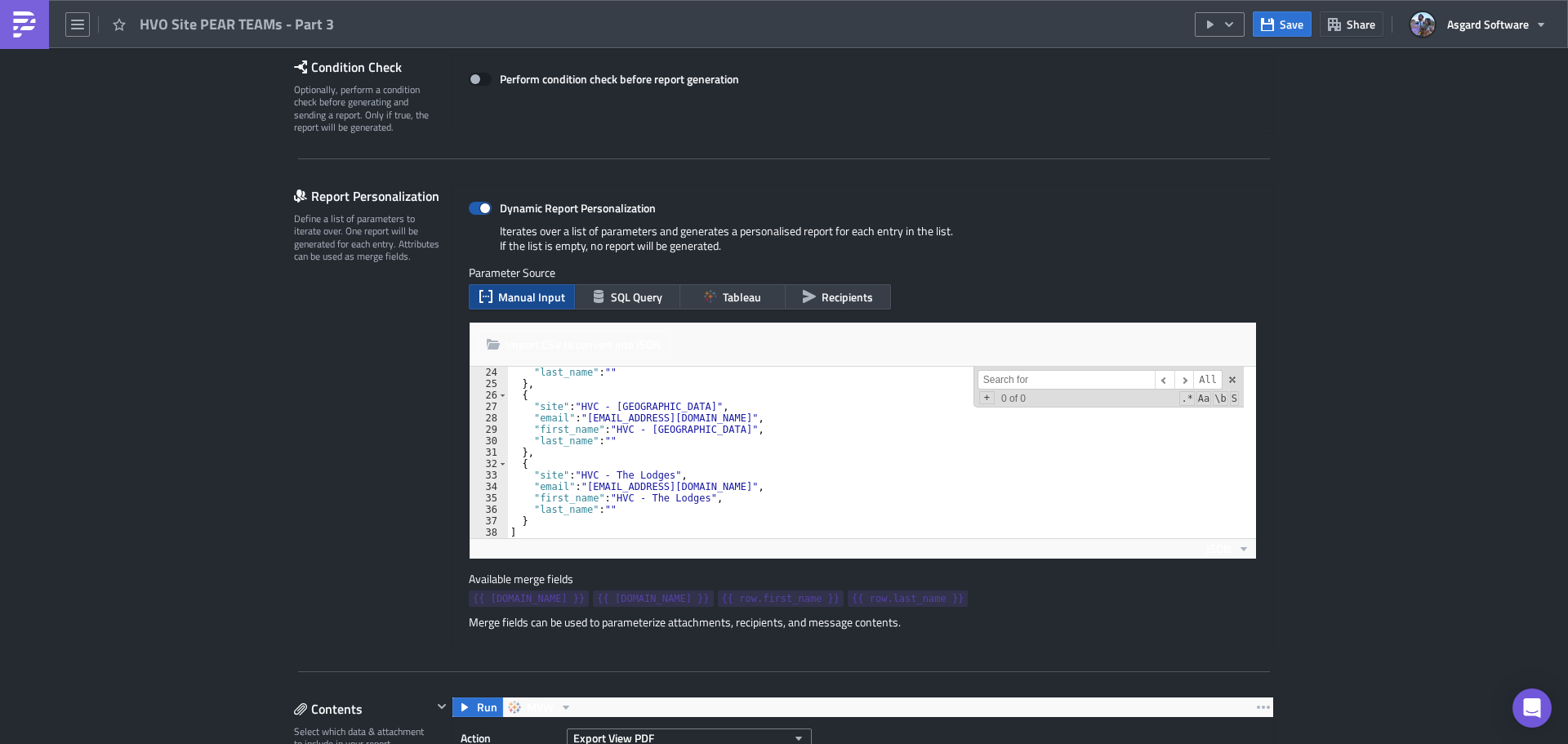
click at [1233, 204] on label "Dynamic Report Personalization" at bounding box center [863, 208] width 788 height 15
click at [482, 204] on input "Dynamic Report Personalization" at bounding box center [477, 209] width 10 height 10
checkbox input "false"
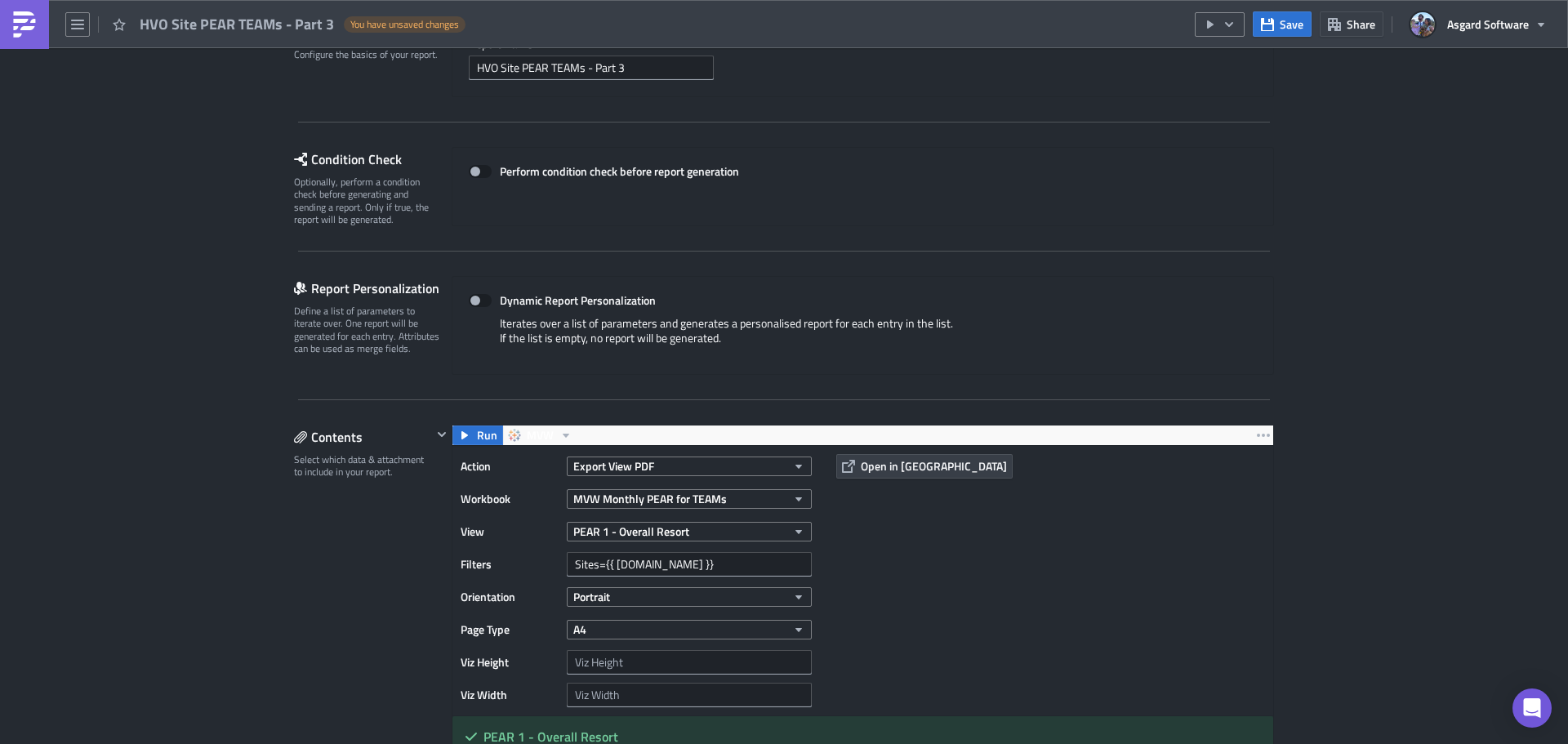
scroll to position [0, 0]
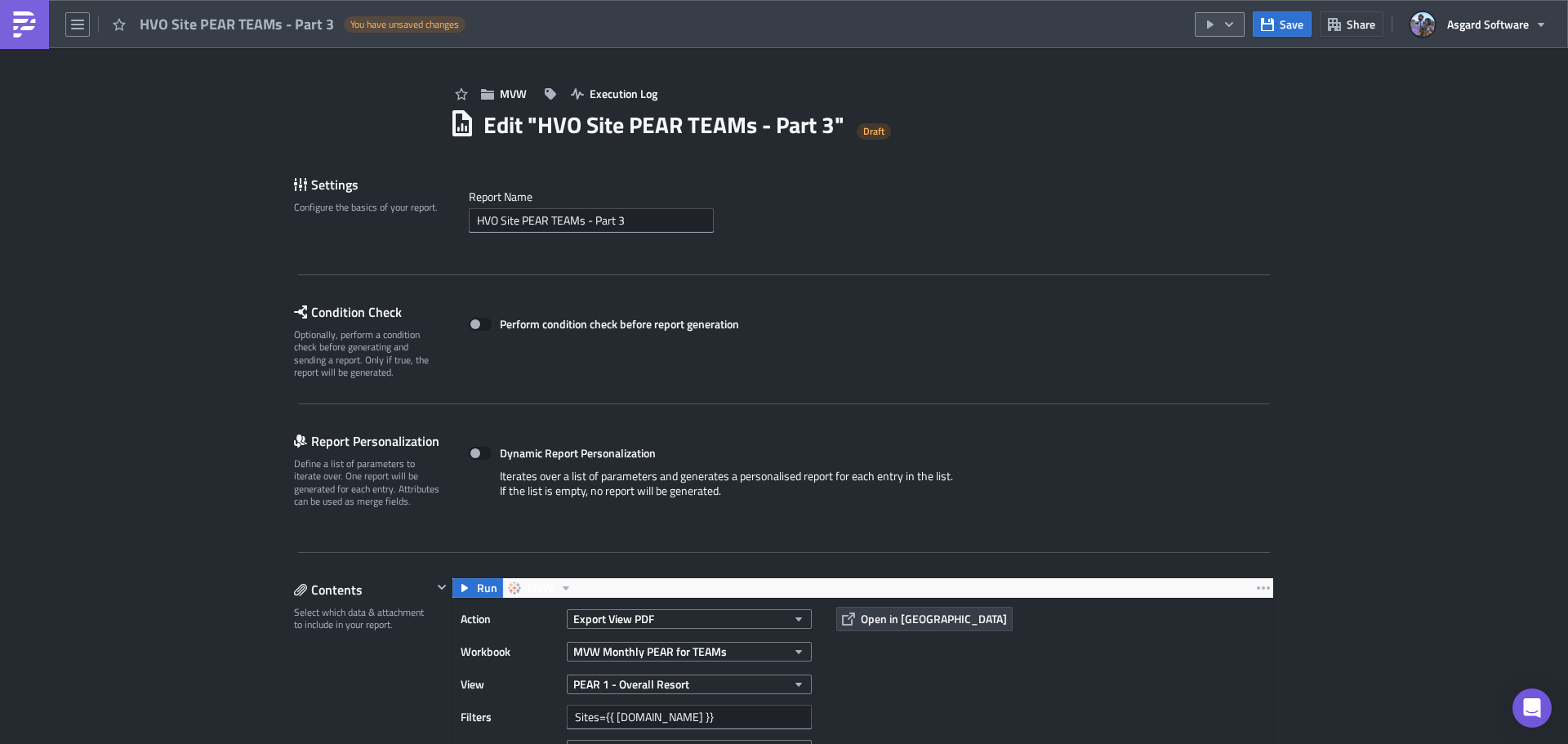
click at [1232, 26] on icon "button" at bounding box center [1229, 24] width 13 height 13
click at [1246, 93] on div "Run Report" at bounding box center [1269, 89] width 127 height 16
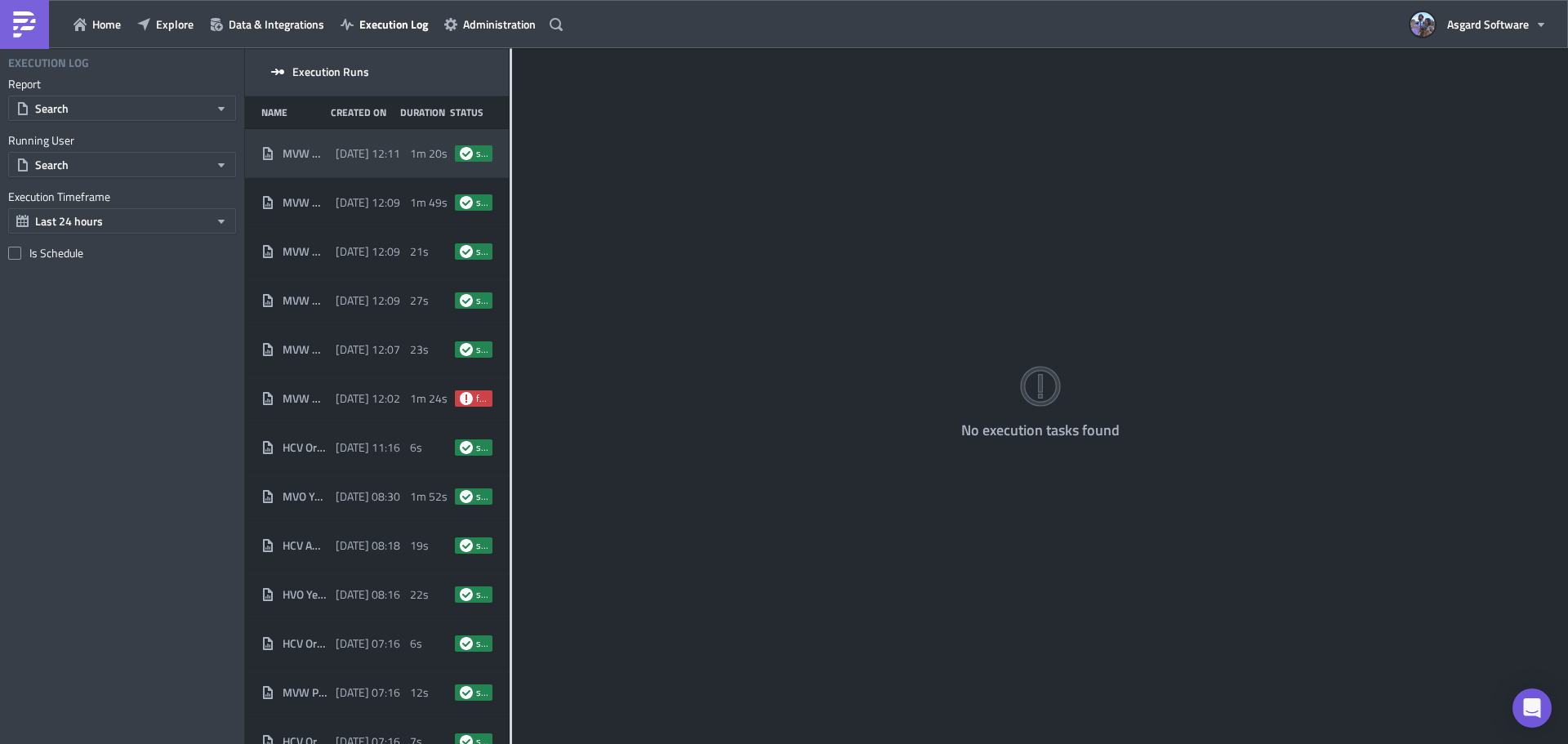
click at [315, 160] on span "MVW Monthly Asgard Dashboard Part 3" at bounding box center [305, 153] width 45 height 15
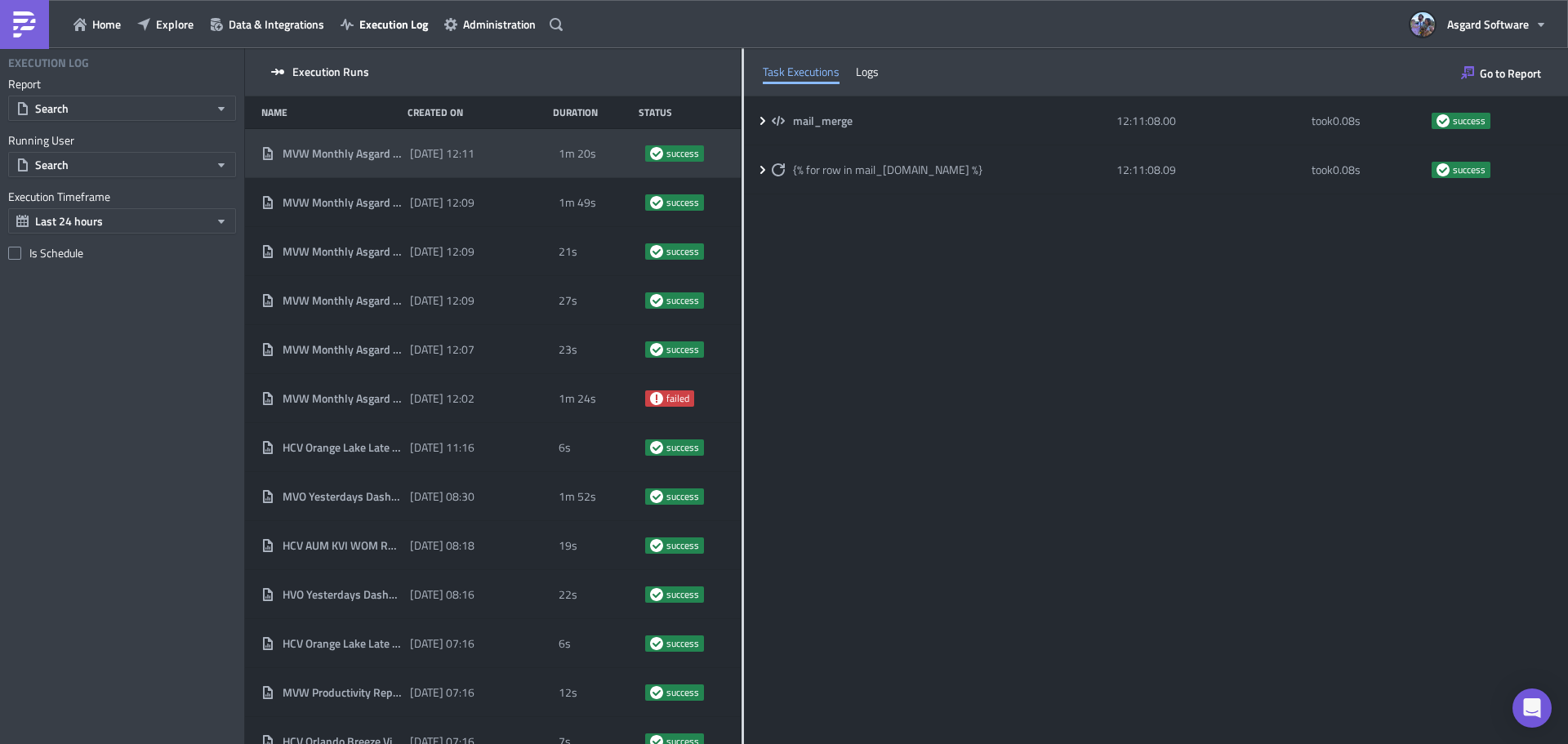
drag, startPoint x: 511, startPoint y: 106, endPoint x: 792, endPoint y: 82, distance: 282.0
click at [742, 130] on div at bounding box center [742, 397] width 3 height 699
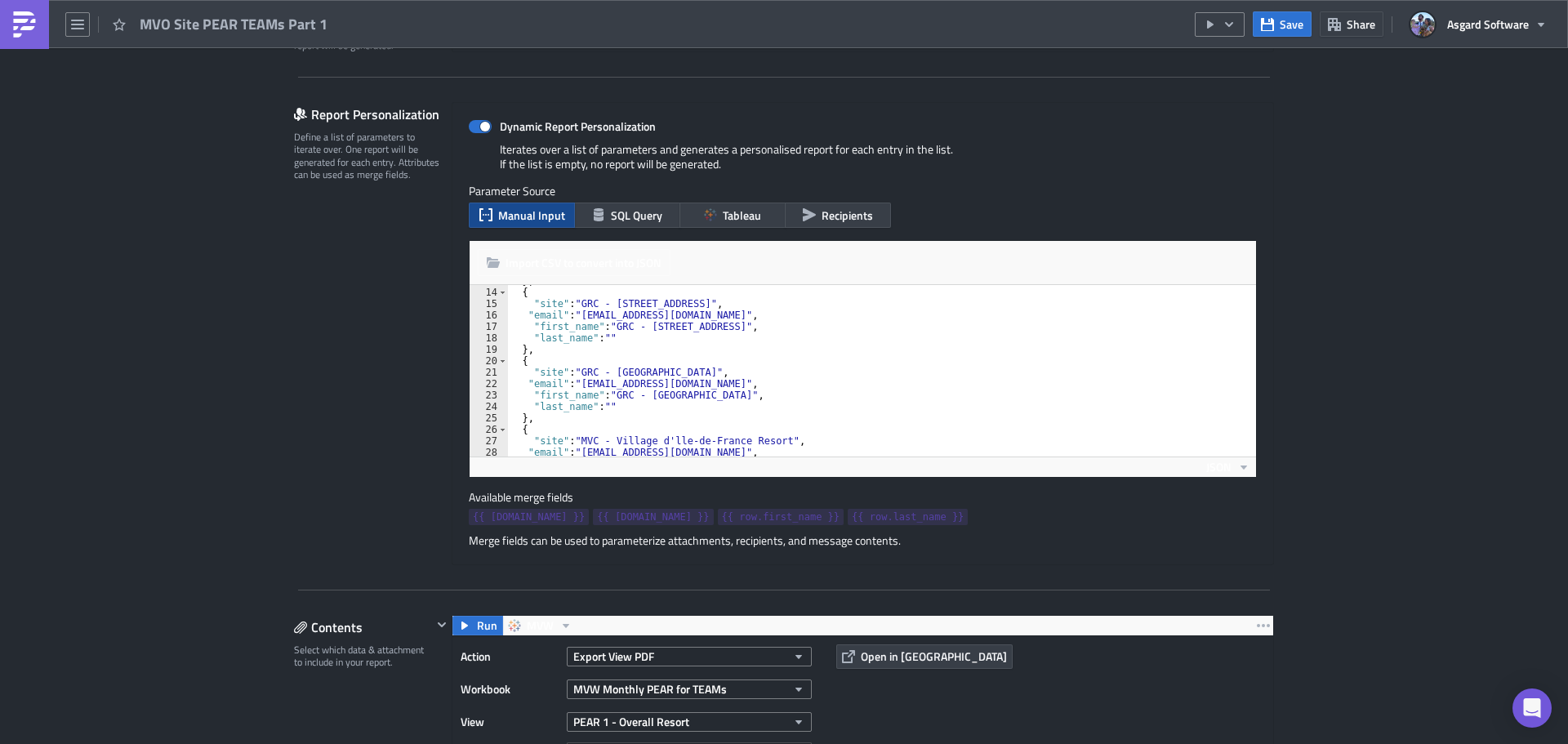
scroll to position [194, 0]
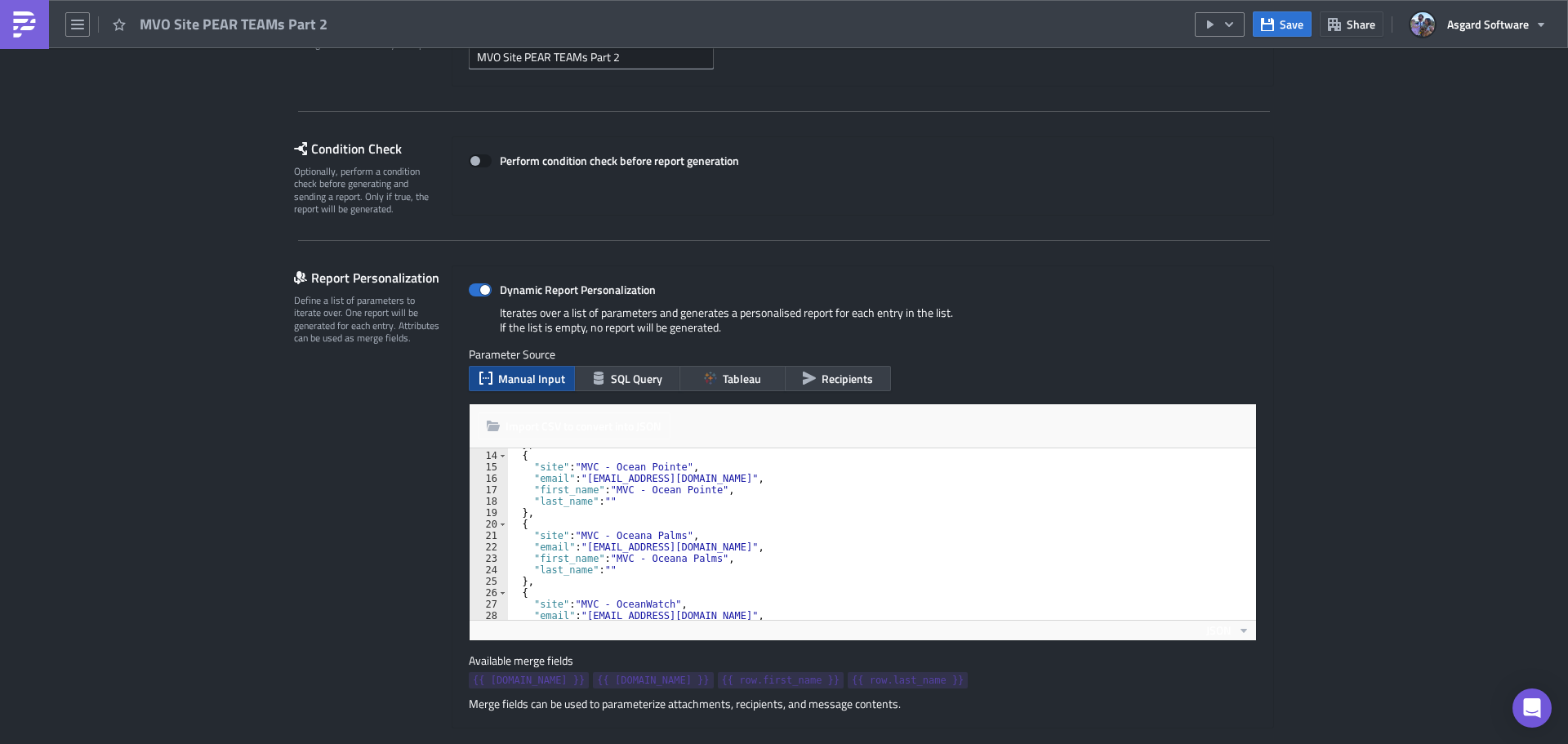
scroll to position [194, 0]
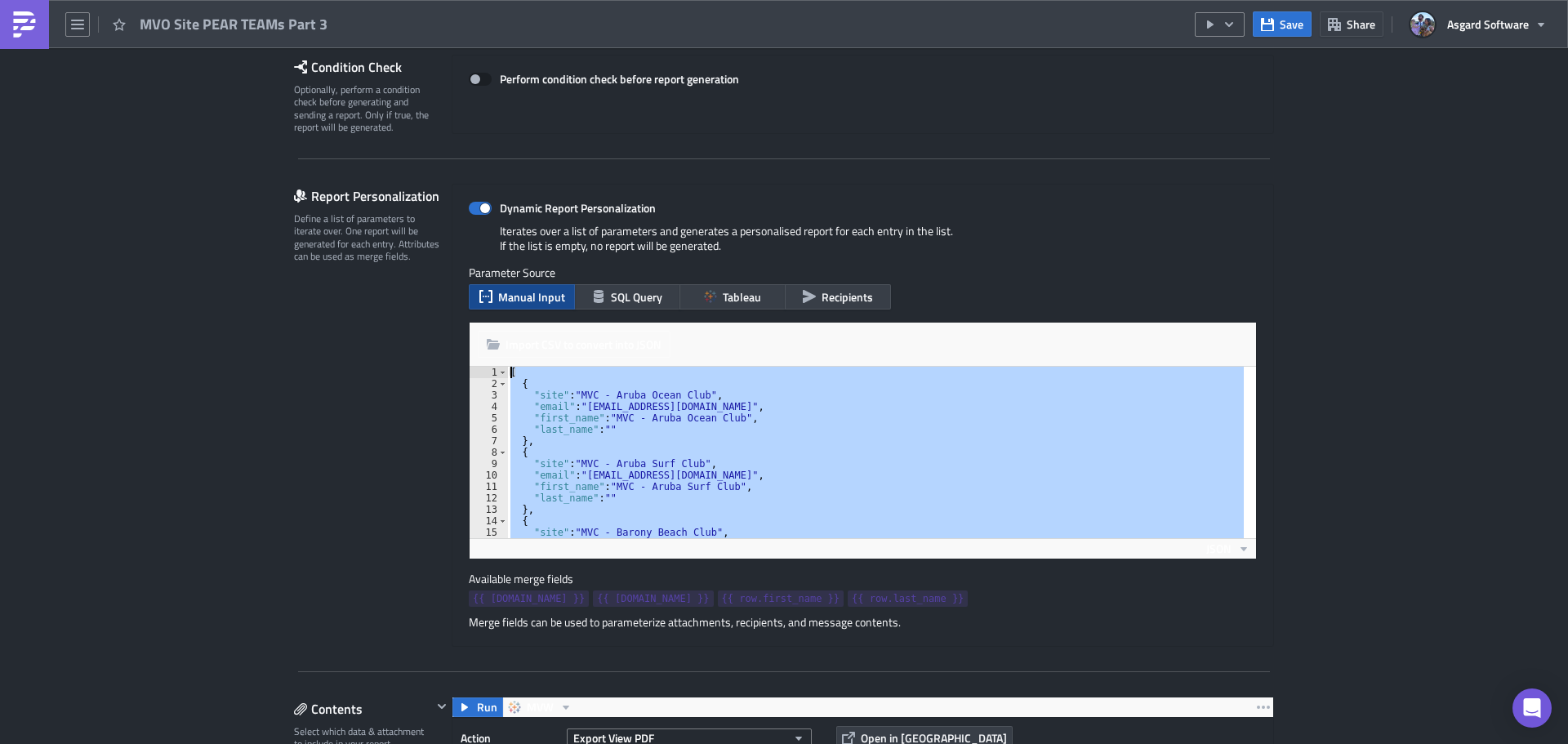
drag, startPoint x: 528, startPoint y: 518, endPoint x: 497, endPoint y: 358, distance: 163.0
click at [497, 358] on div "Import CSV to convert into JSON Choose CSV file... (max 10MB) } 1 2 3 4 5 6 7 8…" at bounding box center [863, 440] width 786 height 236
type textarea "[ {"
click at [1221, 28] on button "button" at bounding box center [1220, 24] width 50 height 25
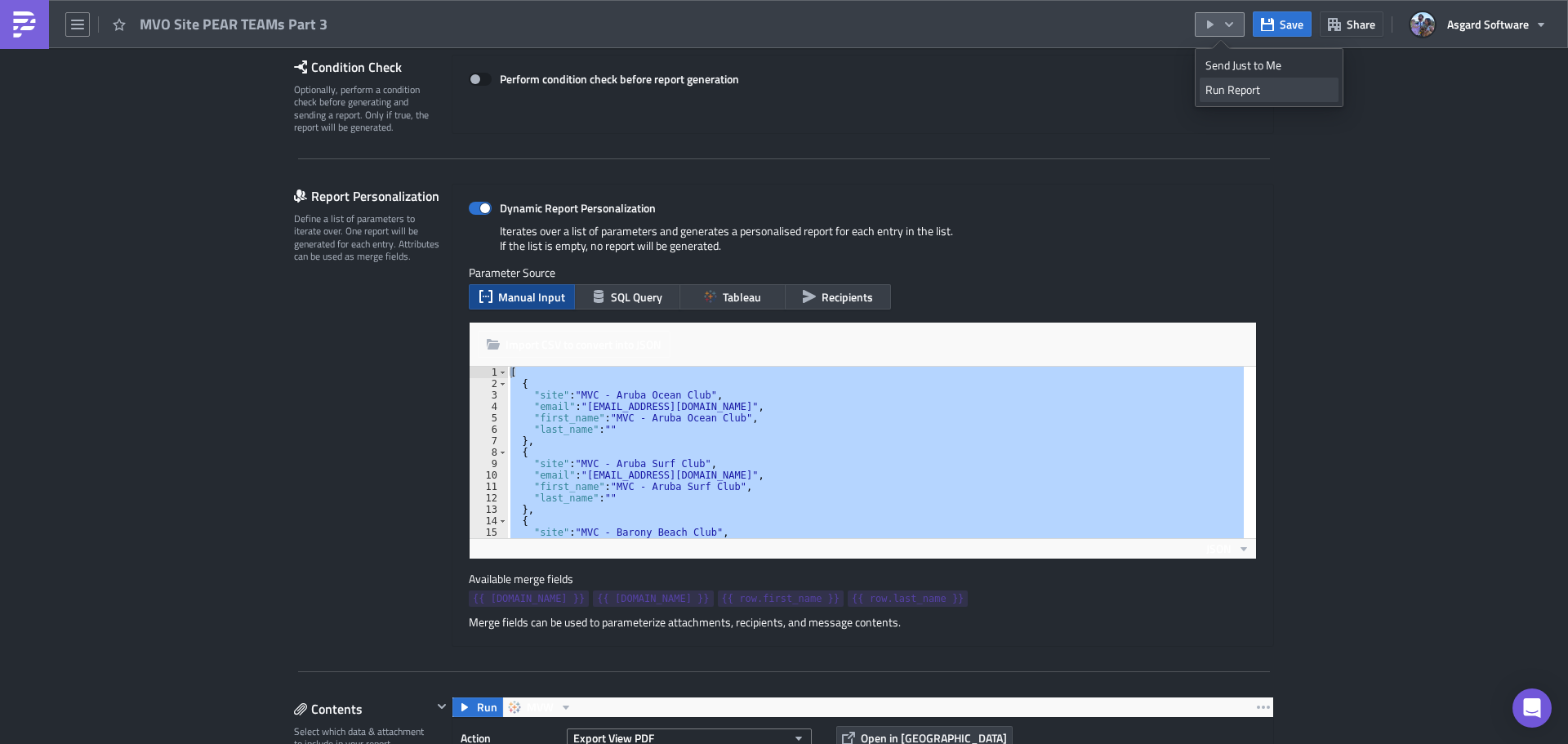
click at [1243, 96] on div "Run Report" at bounding box center [1269, 89] width 127 height 16
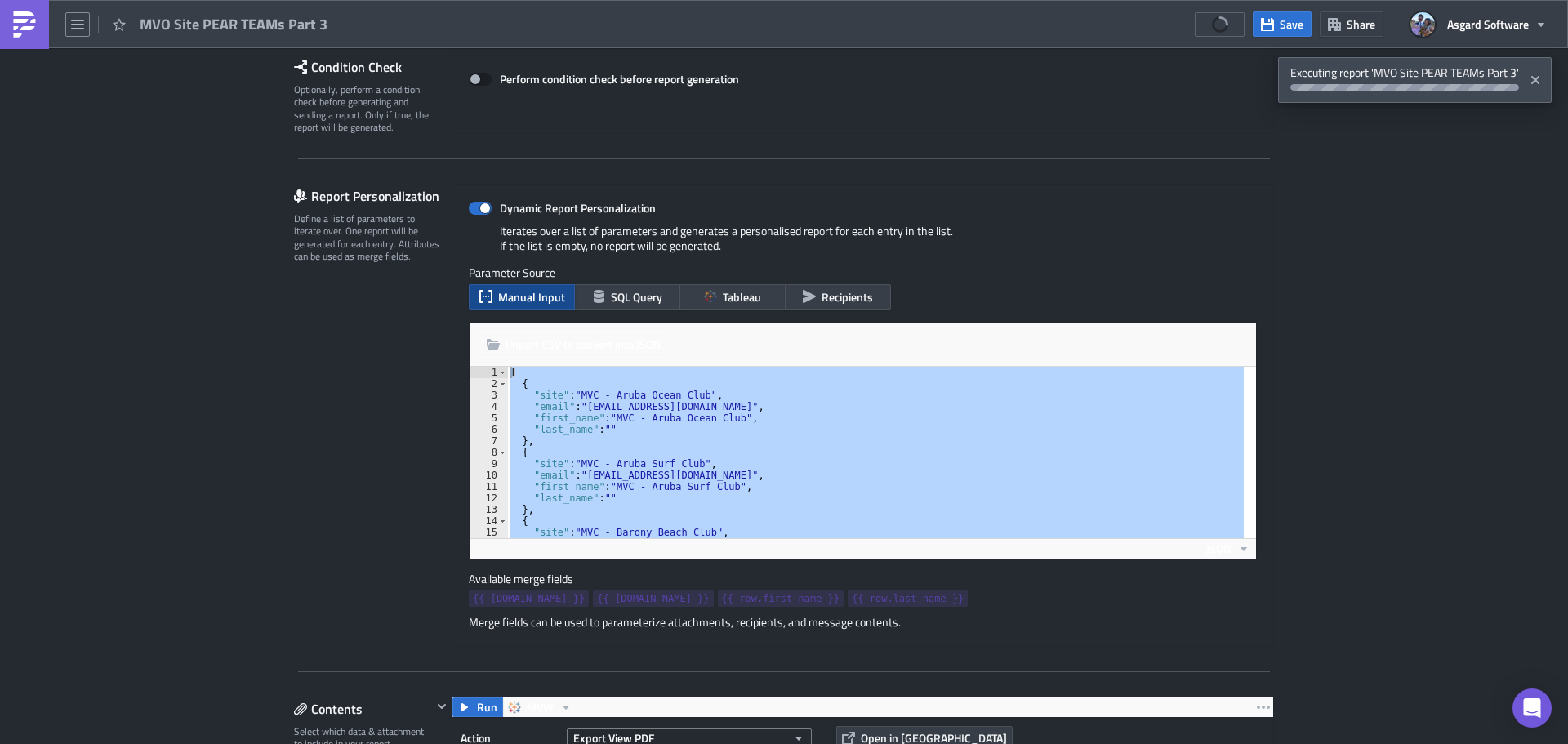
drag, startPoint x: 20, startPoint y: 31, endPoint x: 23, endPoint y: 39, distance: 8.5
click at [20, 31] on img at bounding box center [24, 24] width 26 height 26
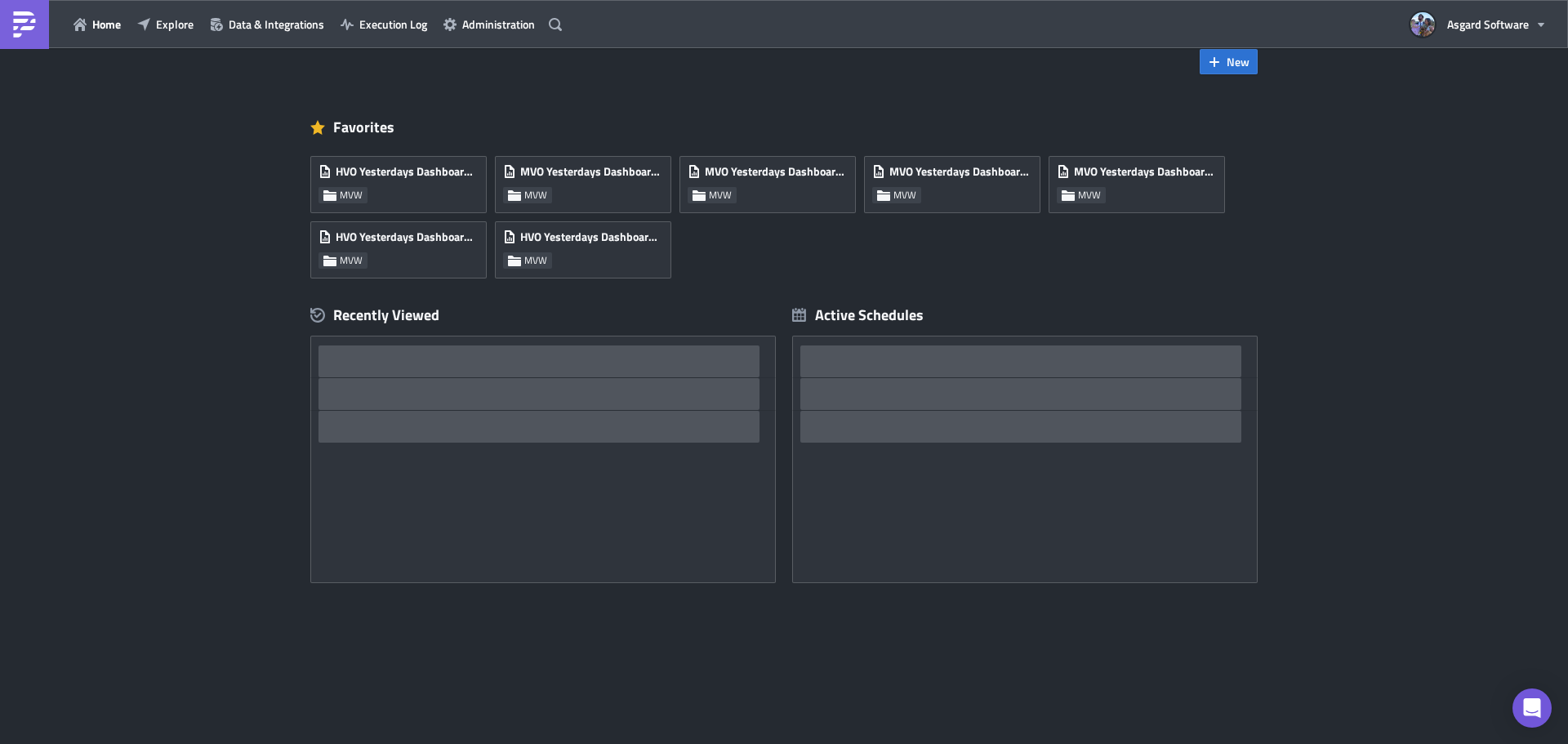
scroll to position [32, 0]
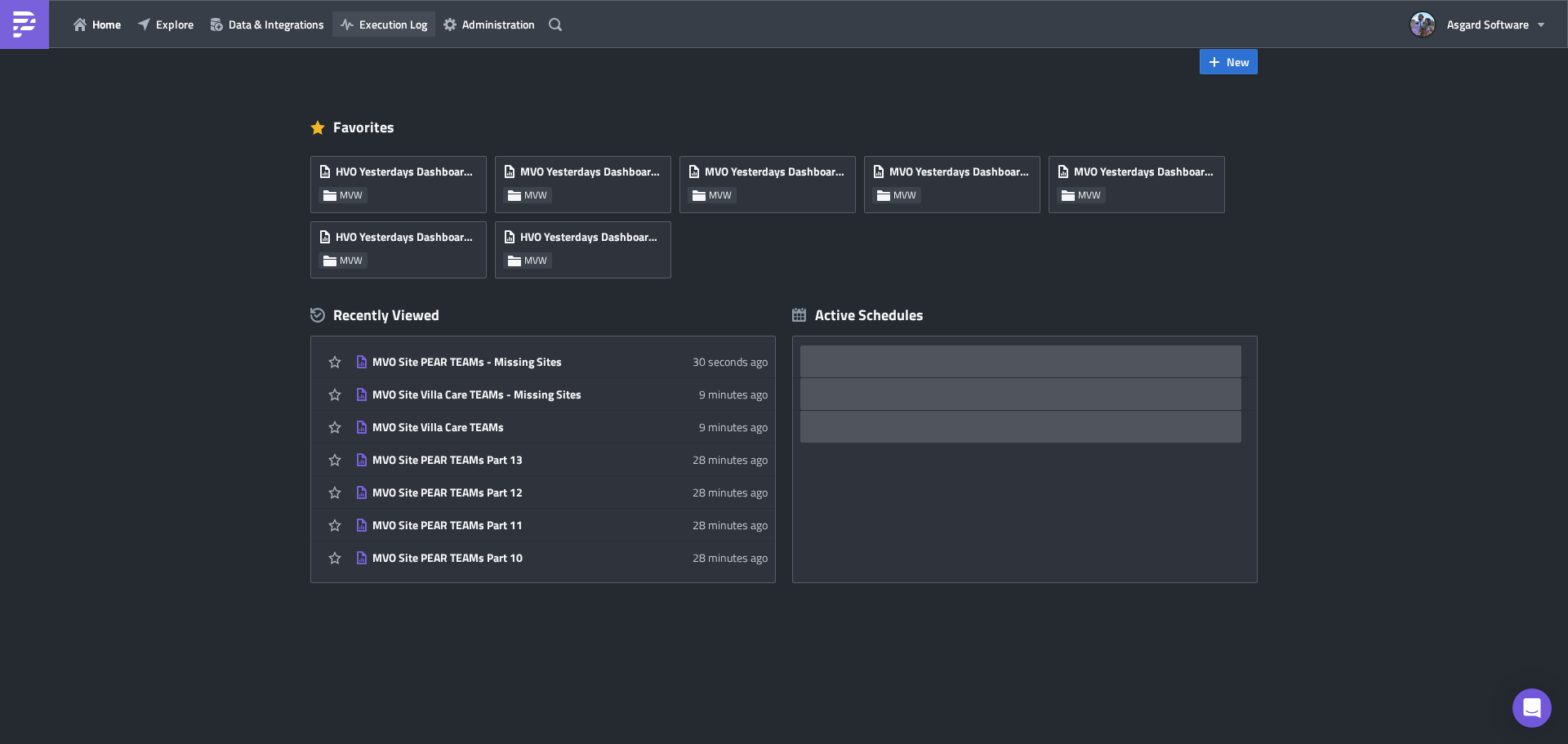
drag, startPoint x: 381, startPoint y: 26, endPoint x: 373, endPoint y: 29, distance: 8.5
click at [382, 26] on span "Execution Log" at bounding box center [393, 24] width 68 height 17
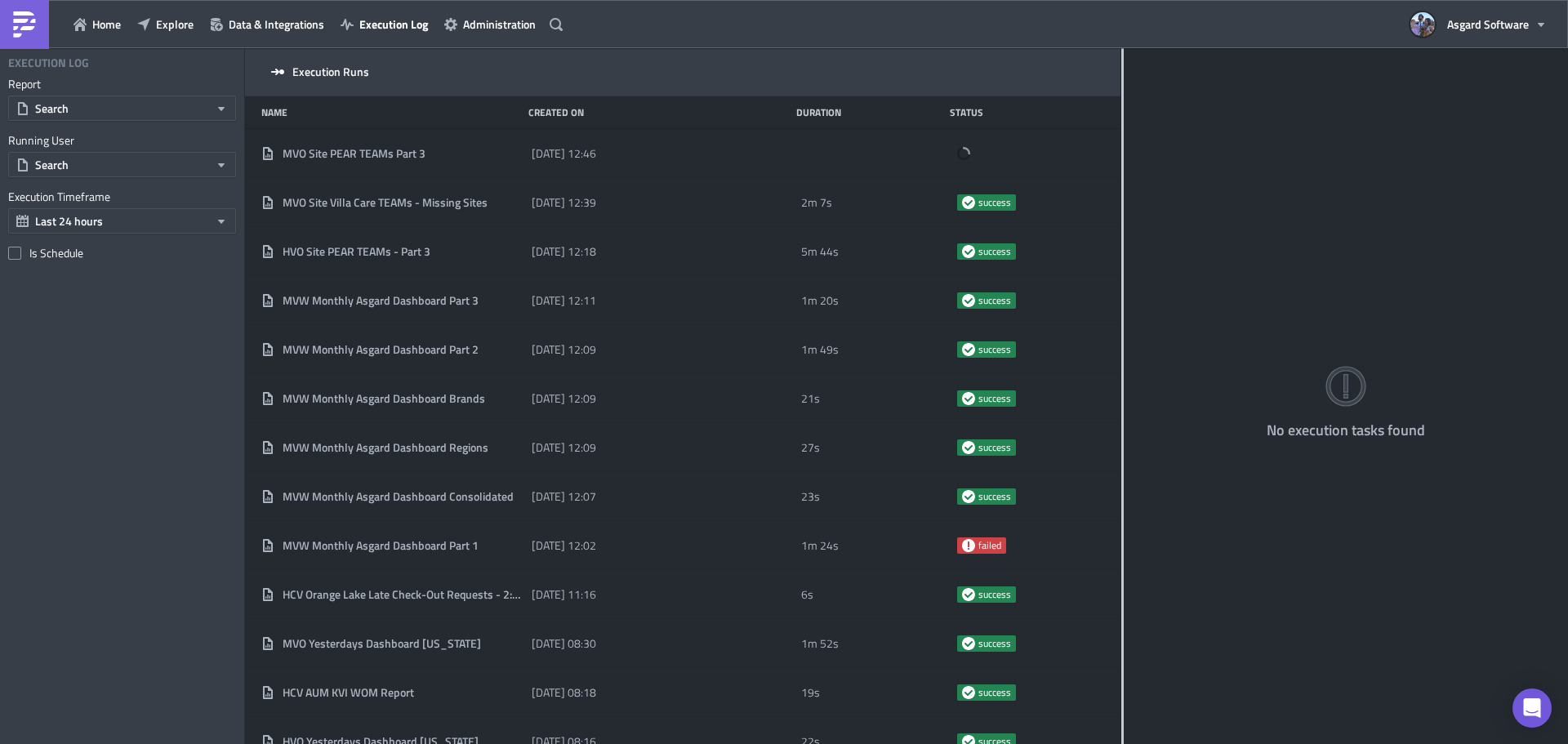
drag, startPoint x: 511, startPoint y: 160, endPoint x: 1174, endPoint y: 175, distance: 663.2
click at [1123, 175] on div at bounding box center [1123, 397] width 3 height 699
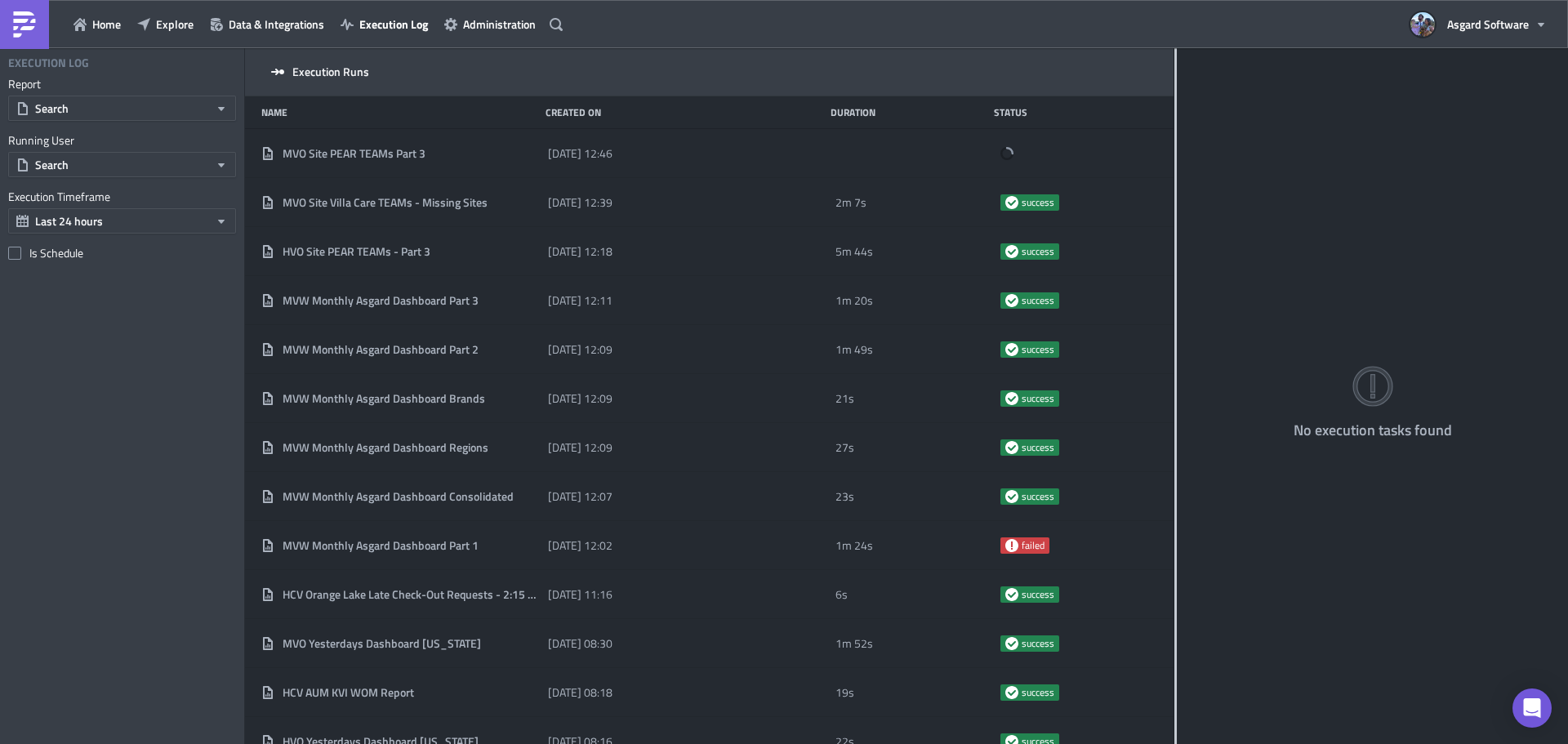
click at [1175, 175] on div at bounding box center [1175, 397] width 3 height 699
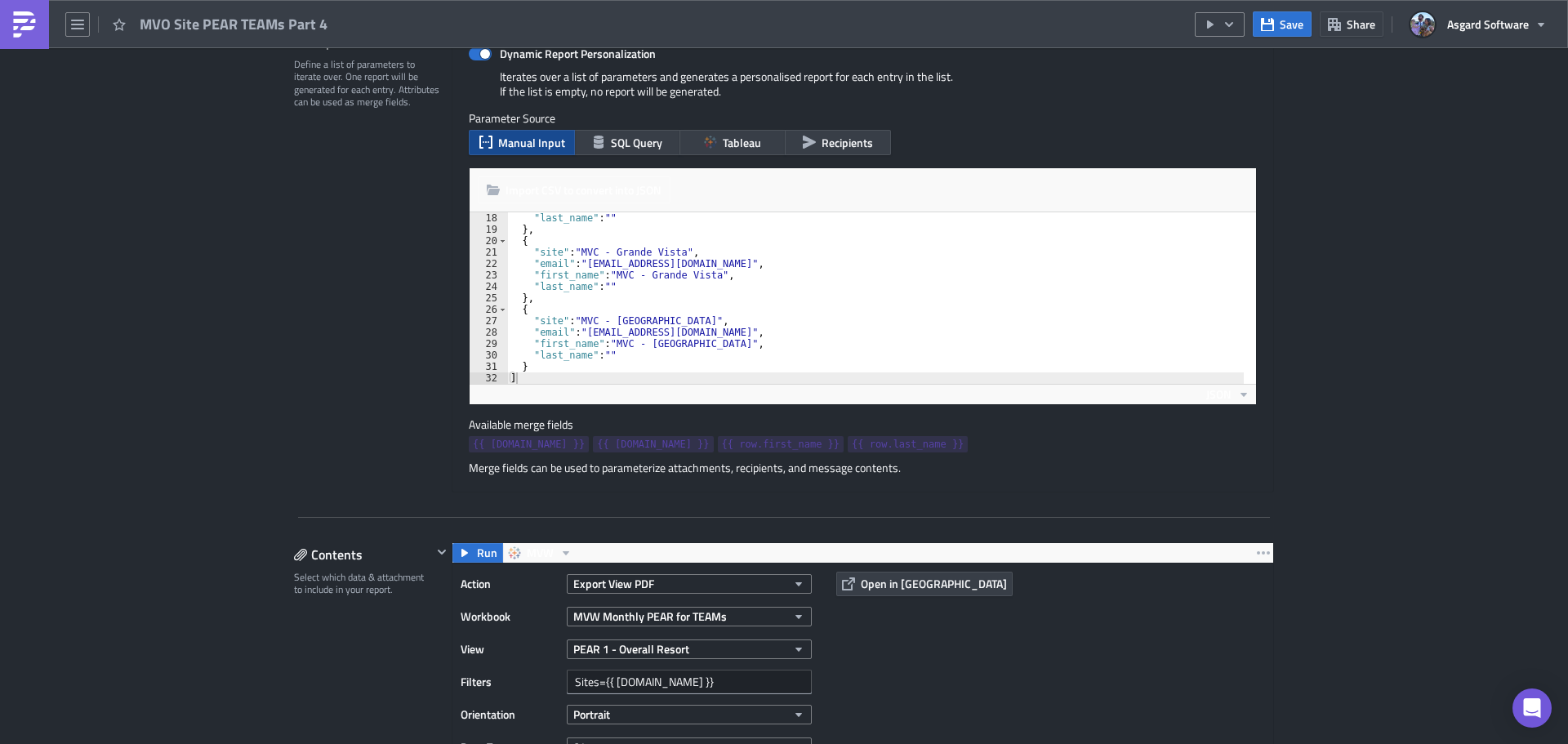
scroll to position [408, 0]
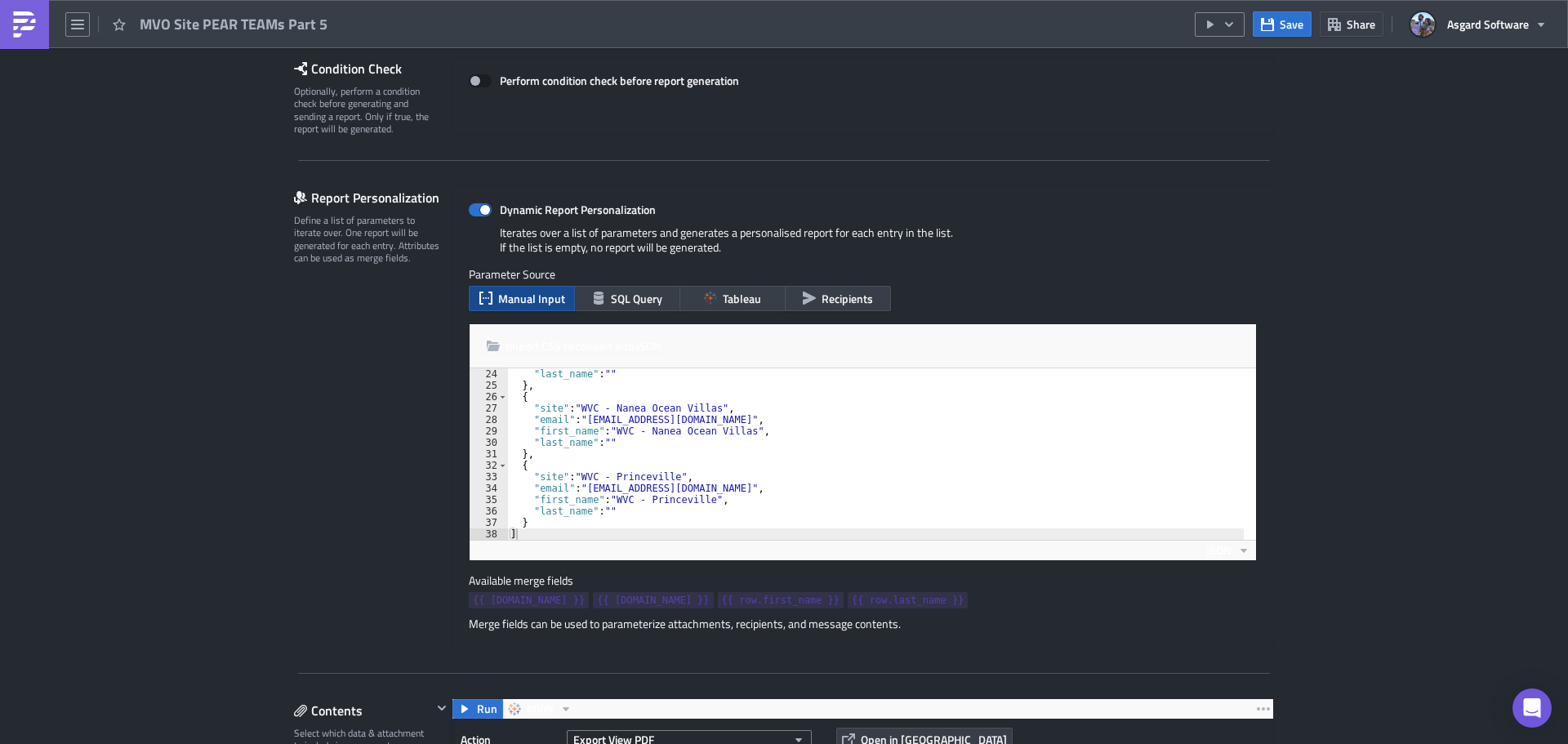
scroll to position [245, 0]
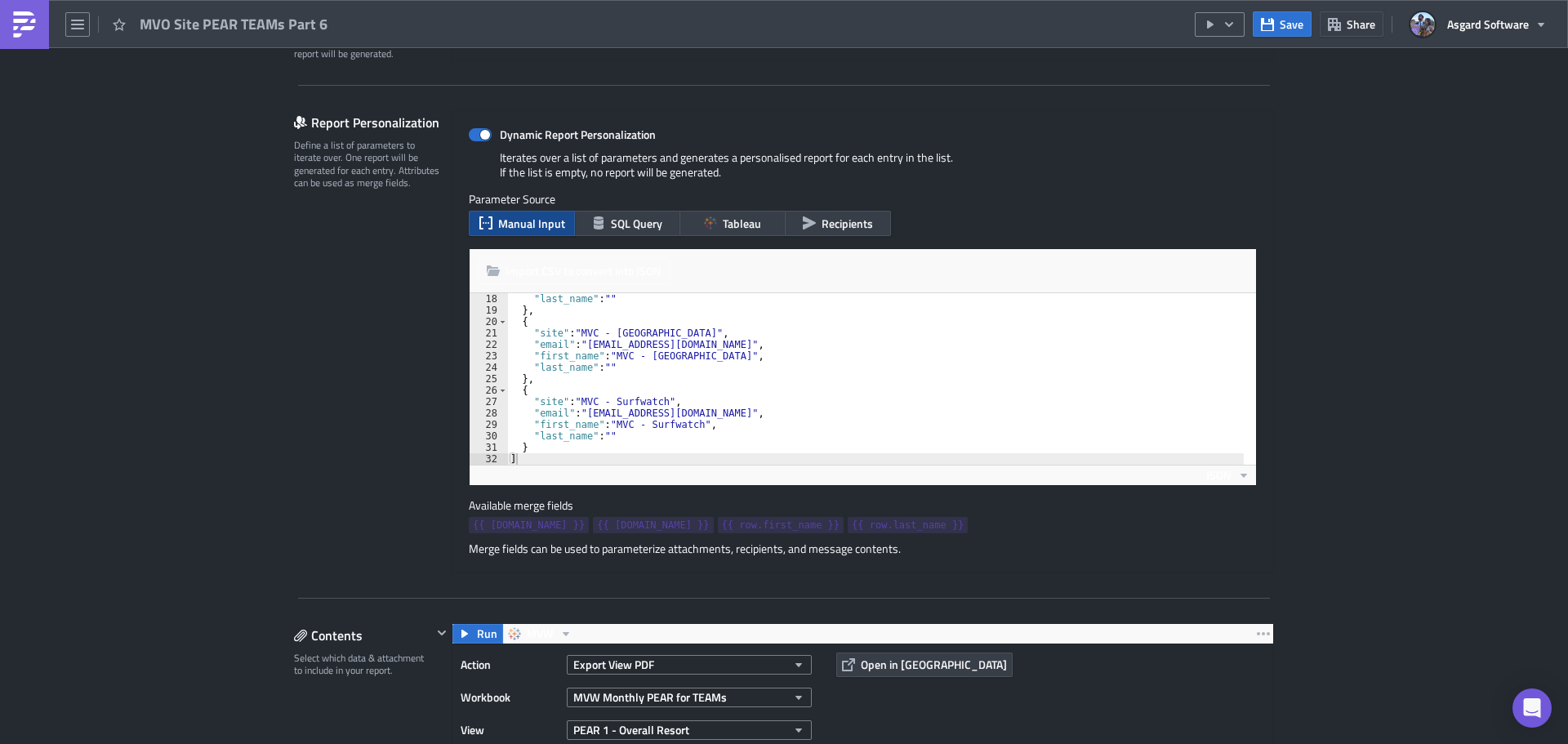
scroll to position [327, 0]
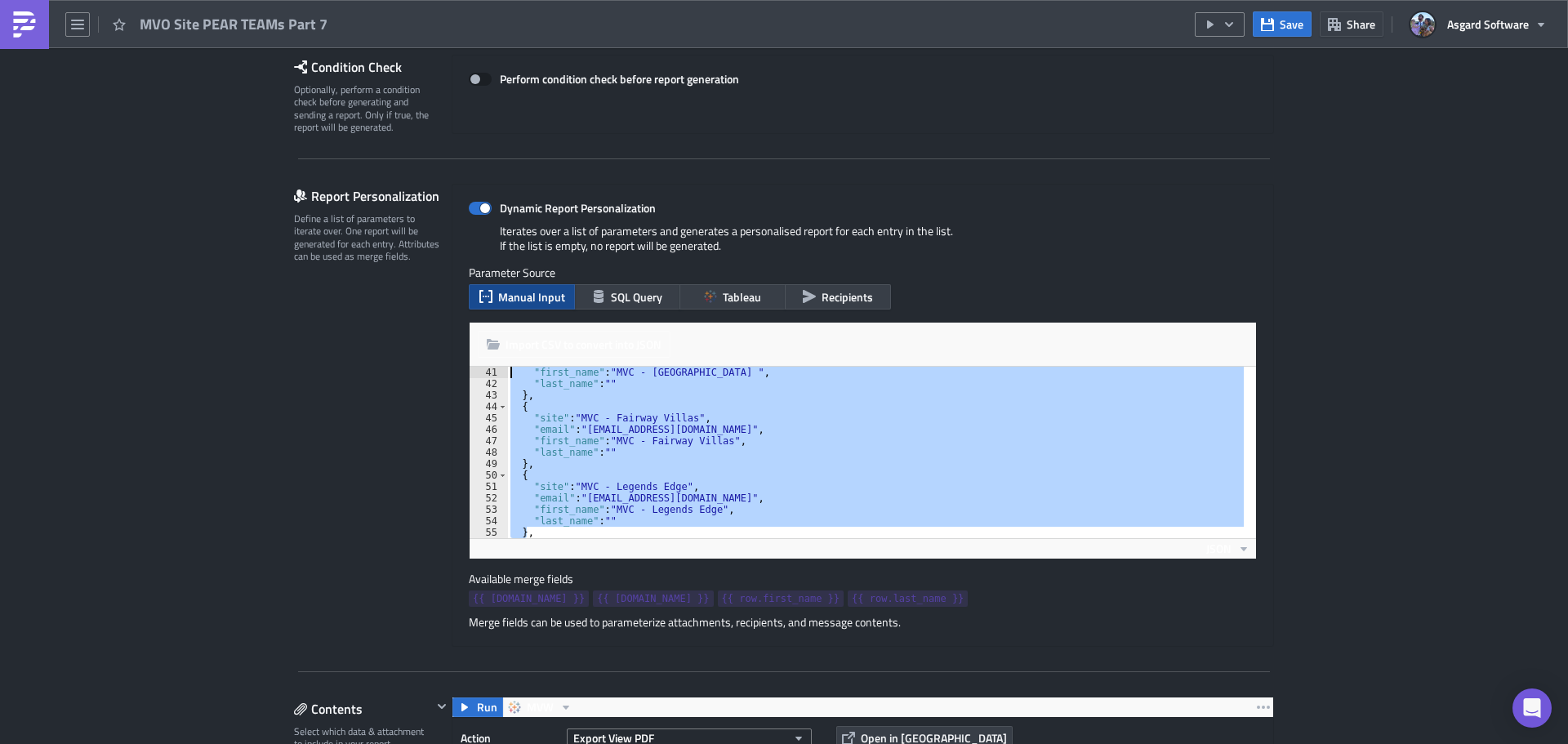
scroll to position [457, 0]
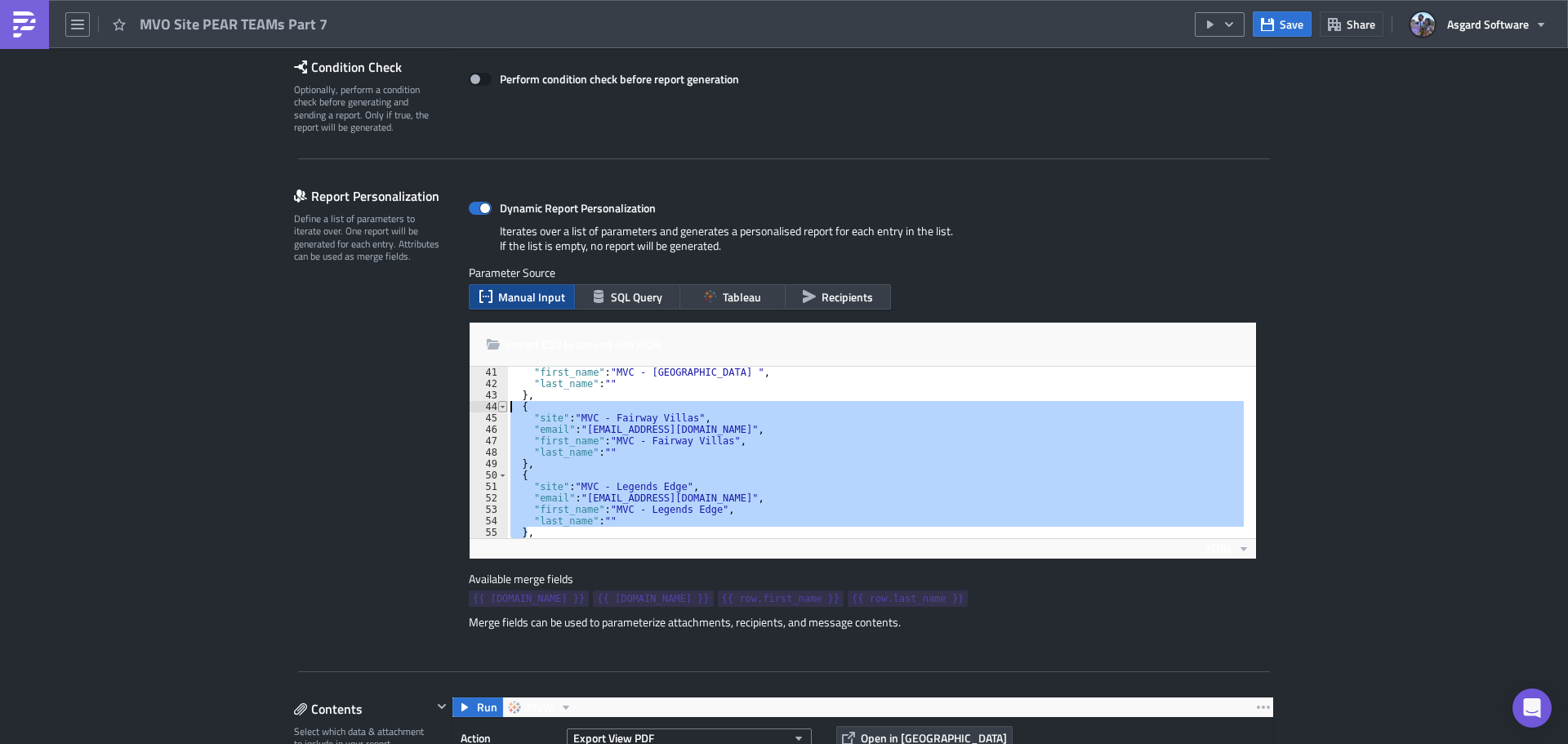
drag, startPoint x: 520, startPoint y: 451, endPoint x: 494, endPoint y: 408, distance: 50.2
click at [494, 408] on div "}, 41 42 43 44 45 46 47 48 49 50 51 52 53 54 55 56 "first_name" : "MVC - [GEOGR…" at bounding box center [863, 452] width 786 height 172
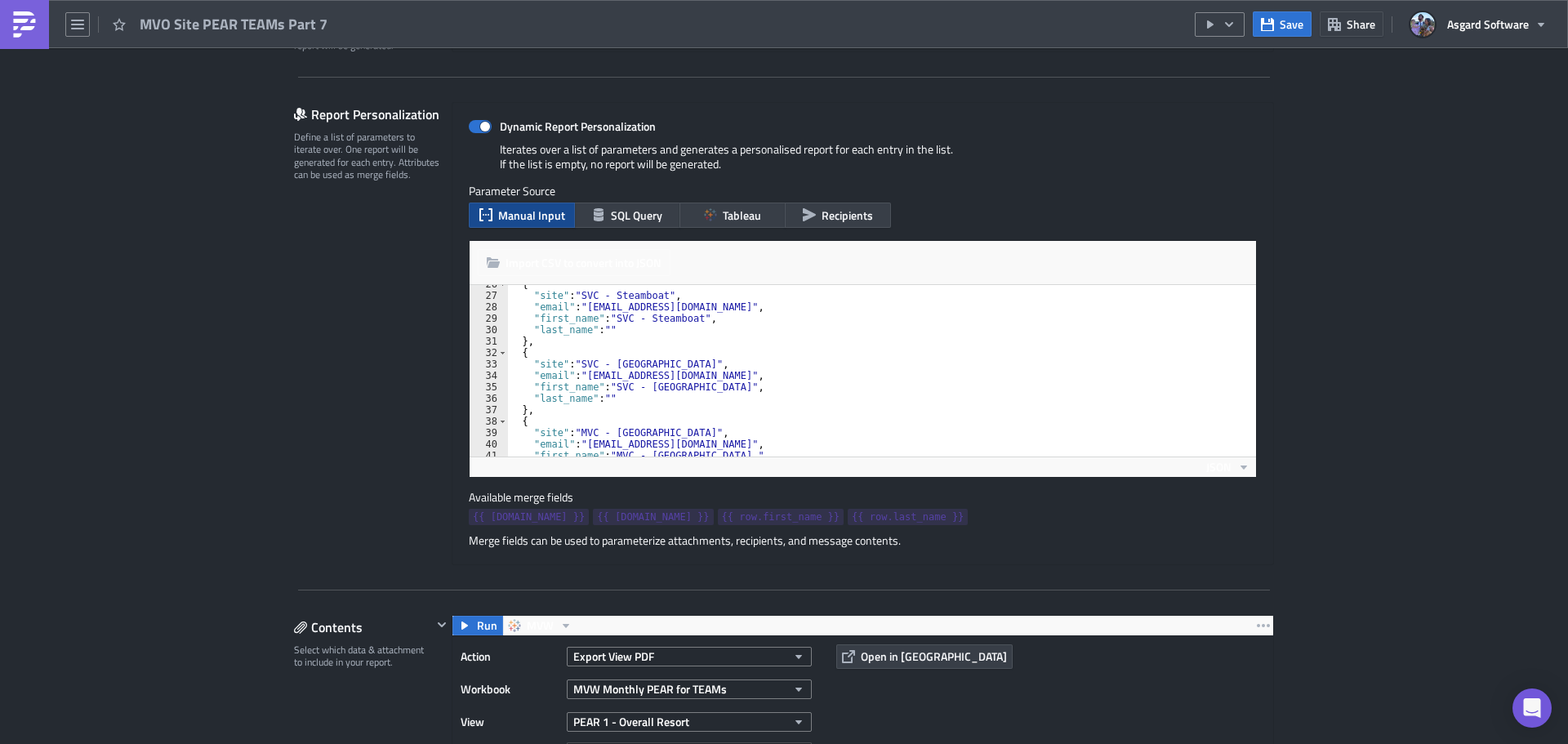
scroll to position [342, 0]
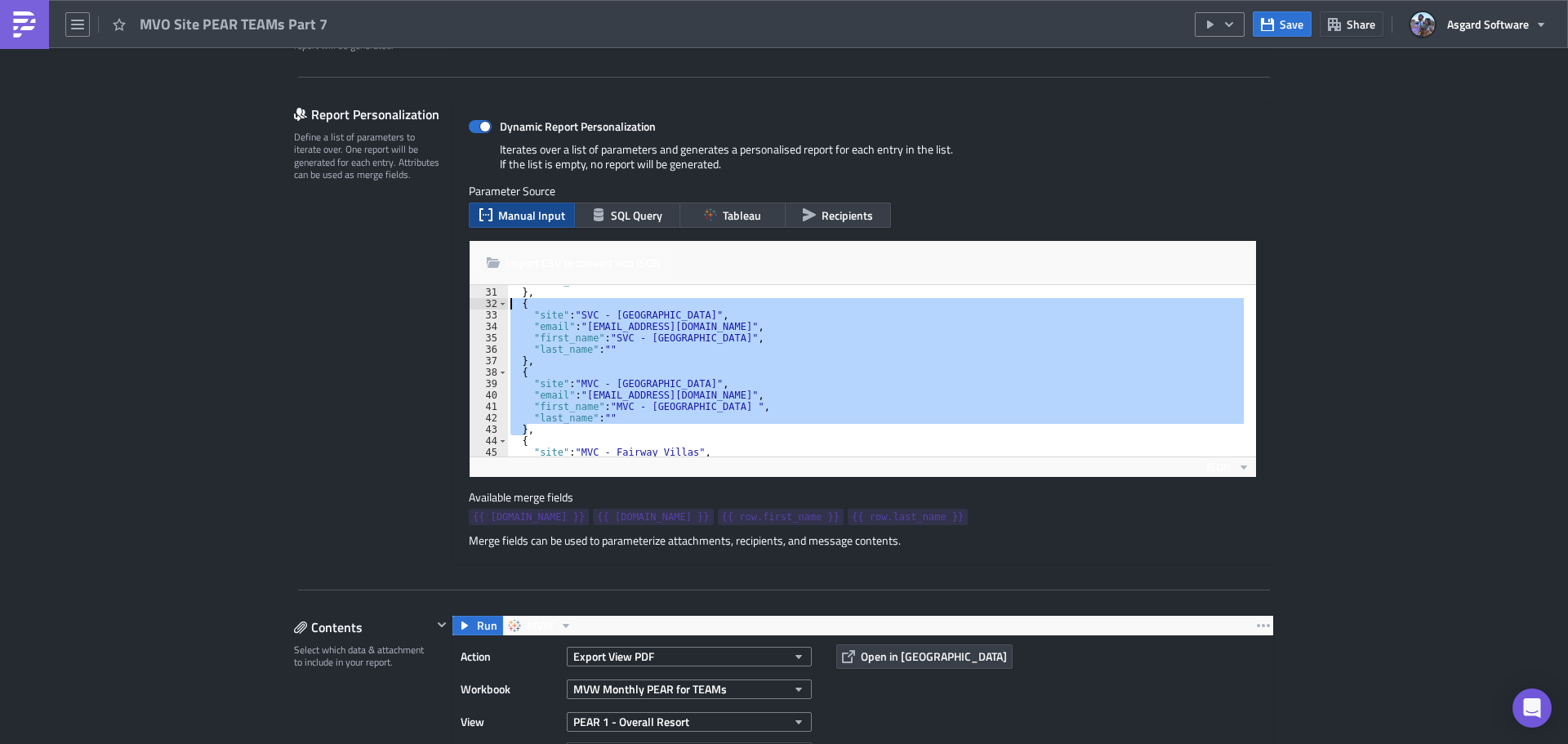
drag, startPoint x: 522, startPoint y: 429, endPoint x: 501, endPoint y: 306, distance: 124.8
click at [501, 306] on div "{ "site": "MVC - Fairway Villas", 30 31 32 33 34 35 36 37 38 39 40 41 42 43 44 …" at bounding box center [863, 371] width 786 height 172
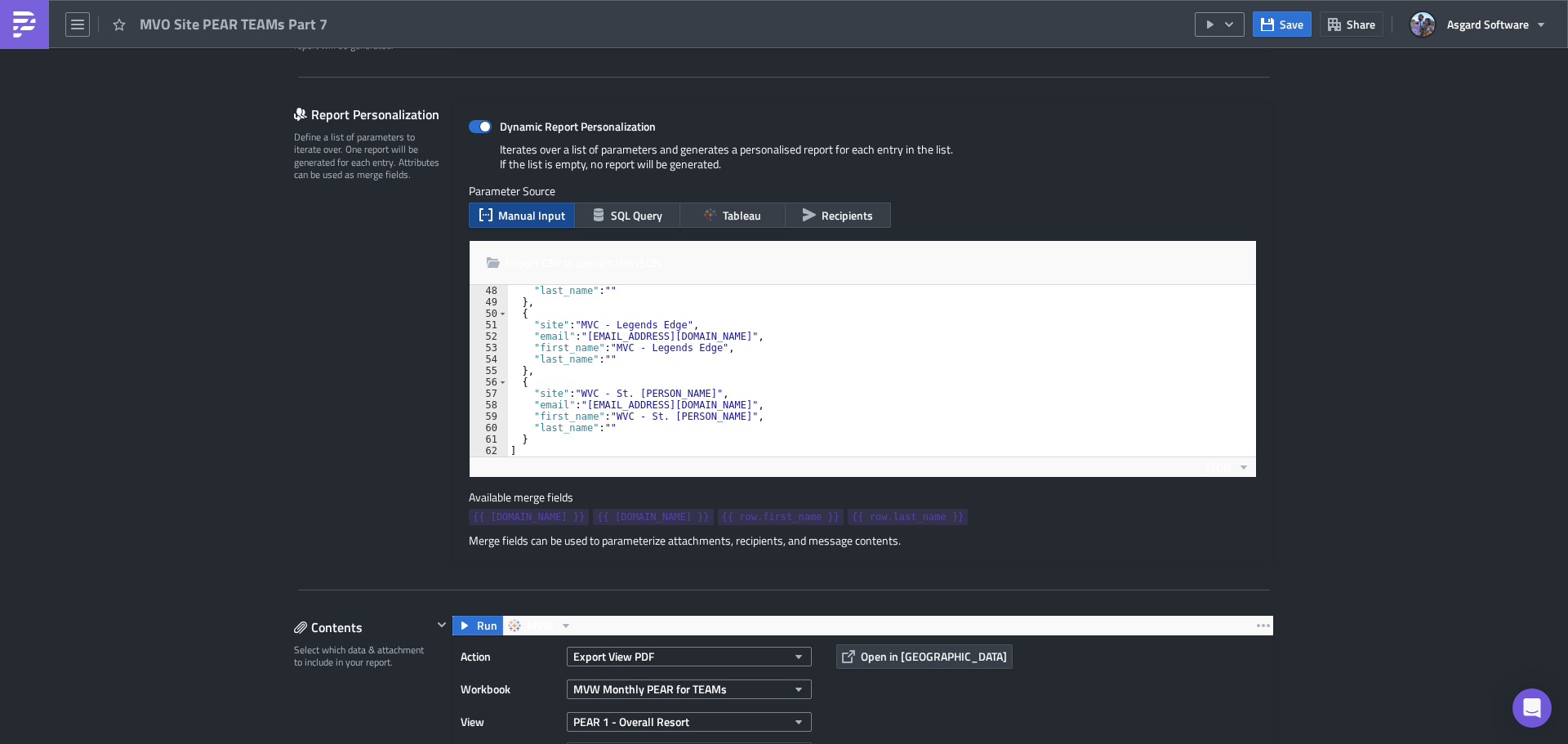
scroll to position [537, 0]
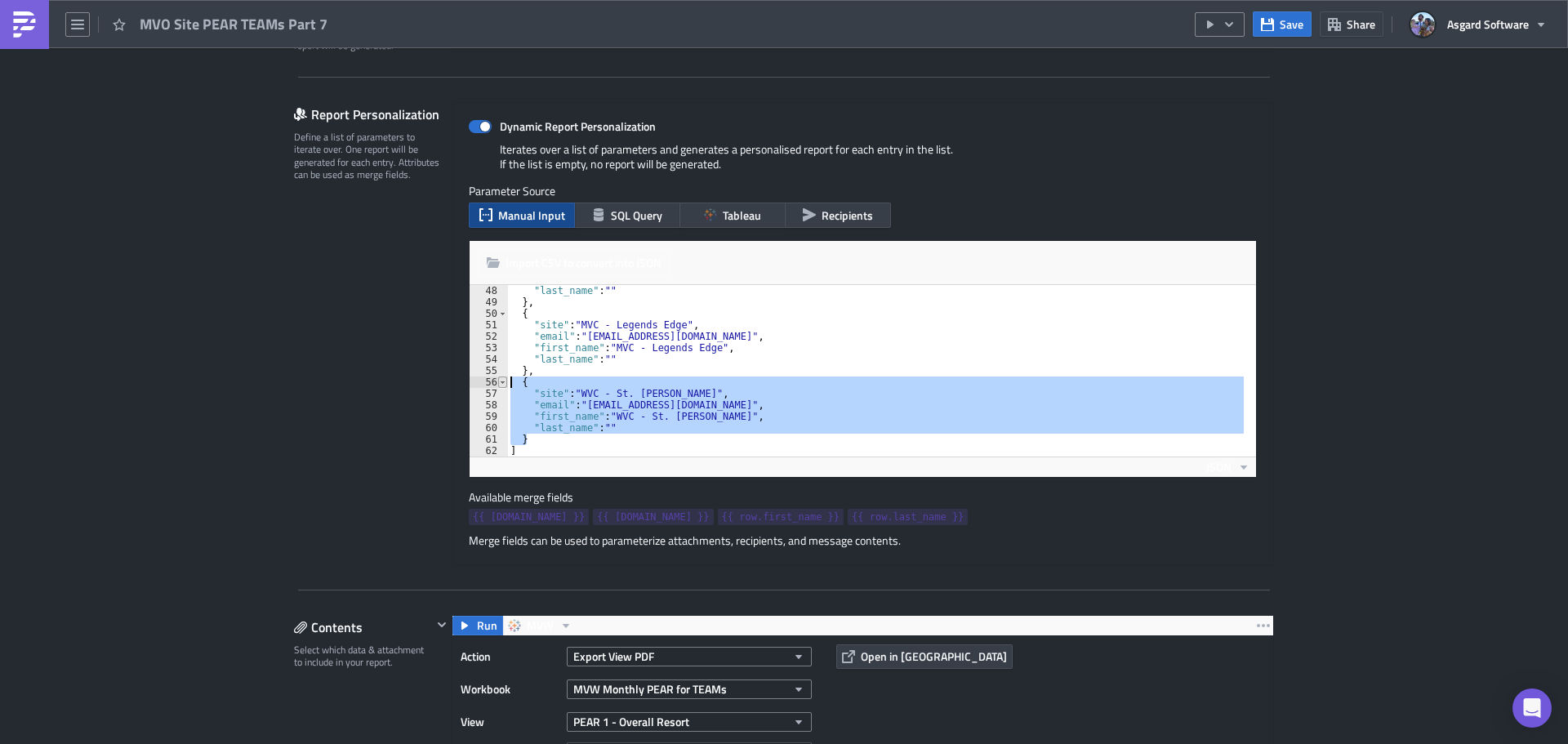
drag, startPoint x: 533, startPoint y: 439, endPoint x: 500, endPoint y: 384, distance: 64.1
click at [500, 384] on div "{ "site": "SVC - Vistana Resort", 48 49 50 51 52 53 54 55 56 57 58 59 60 61 62 …" at bounding box center [863, 371] width 786 height 172
type textarea "{ "site": "WVC - St. John","
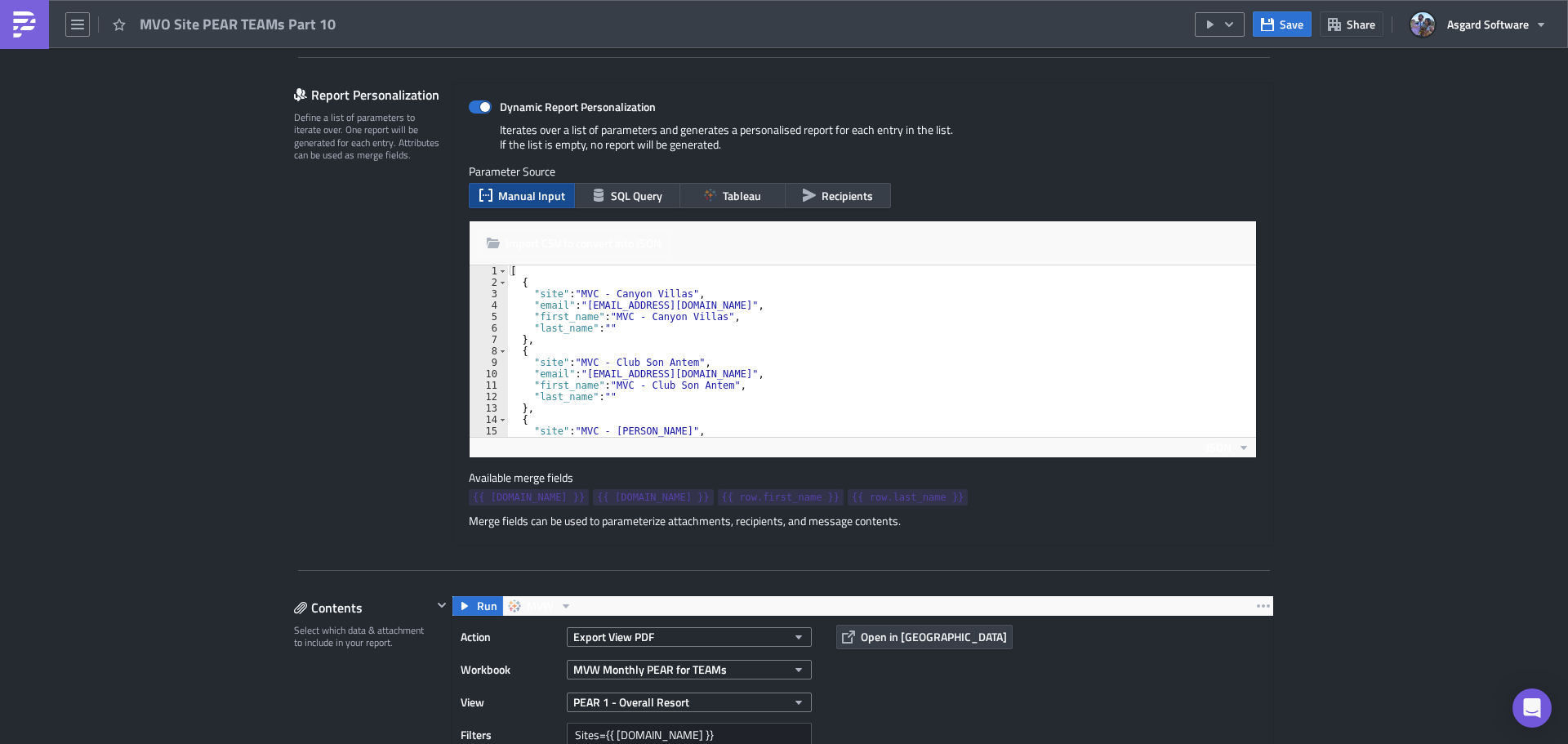
scroll to position [327, 0]
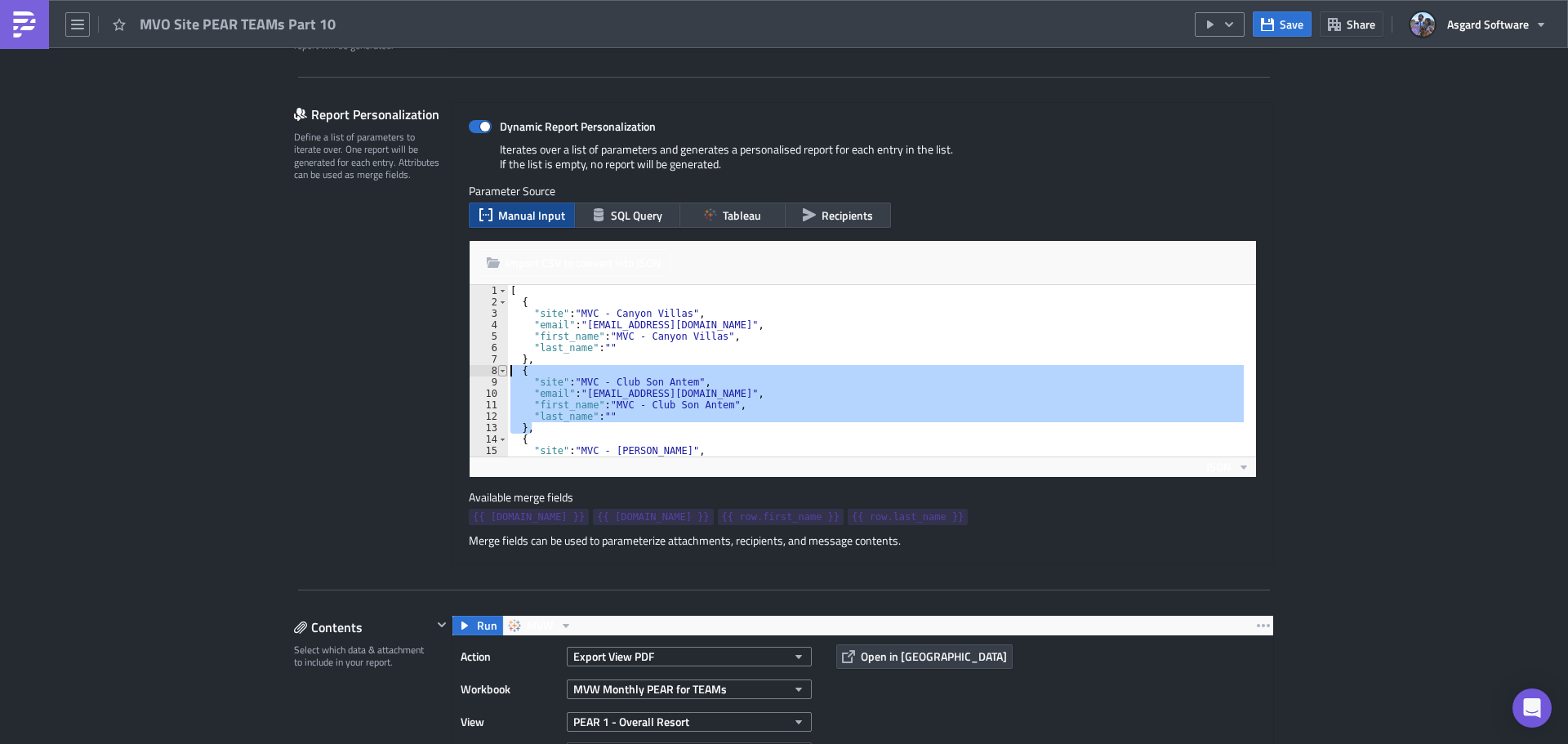
drag, startPoint x: 524, startPoint y: 430, endPoint x: 499, endPoint y: 374, distance: 61.3
click at [499, 374] on div "}, 1 2 3 4 5 6 7 8 9 10 11 12 13 14 15 16 [ { "site" : "MVC - Canyon Villas" , …" at bounding box center [863, 371] width 786 height 172
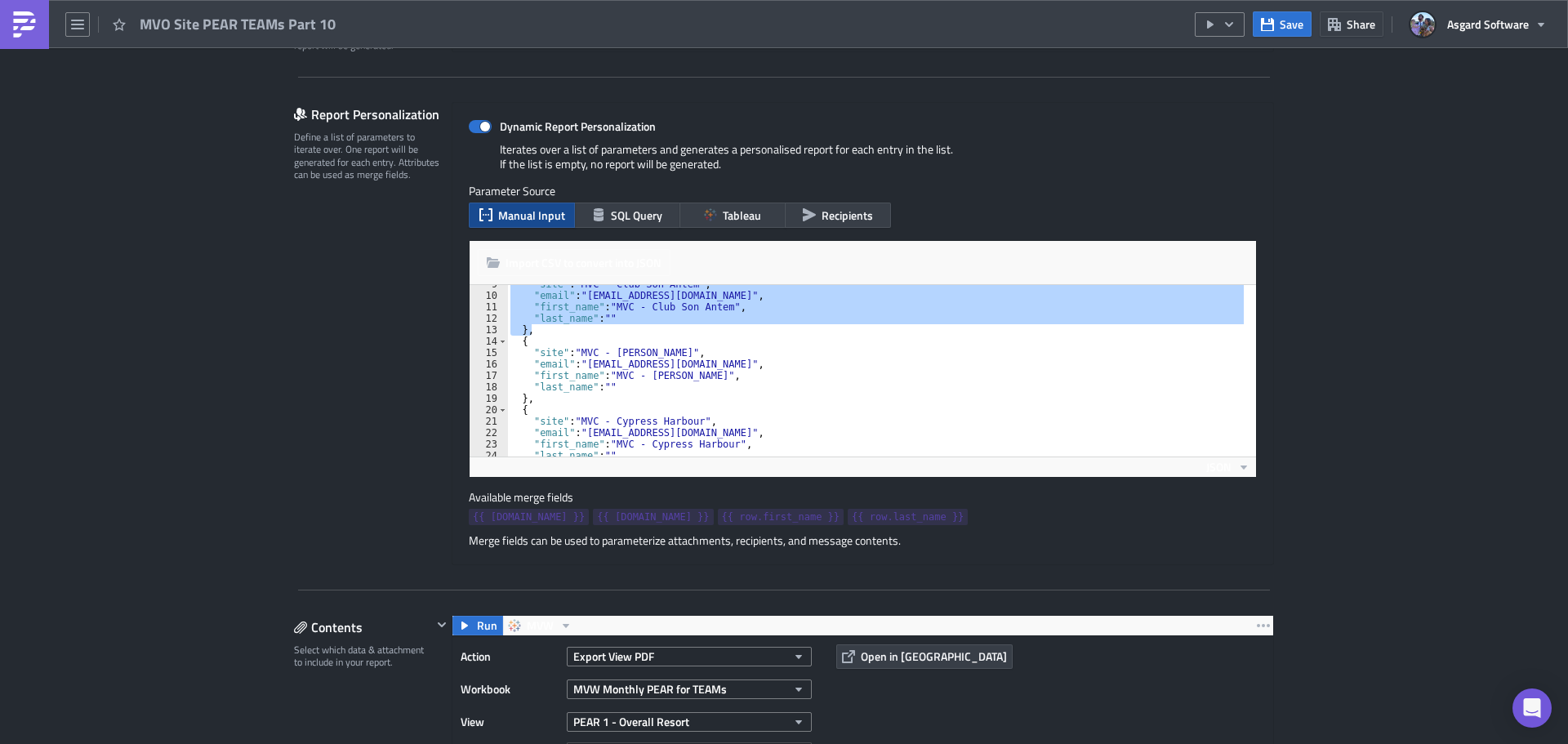
scroll to position [147, 0]
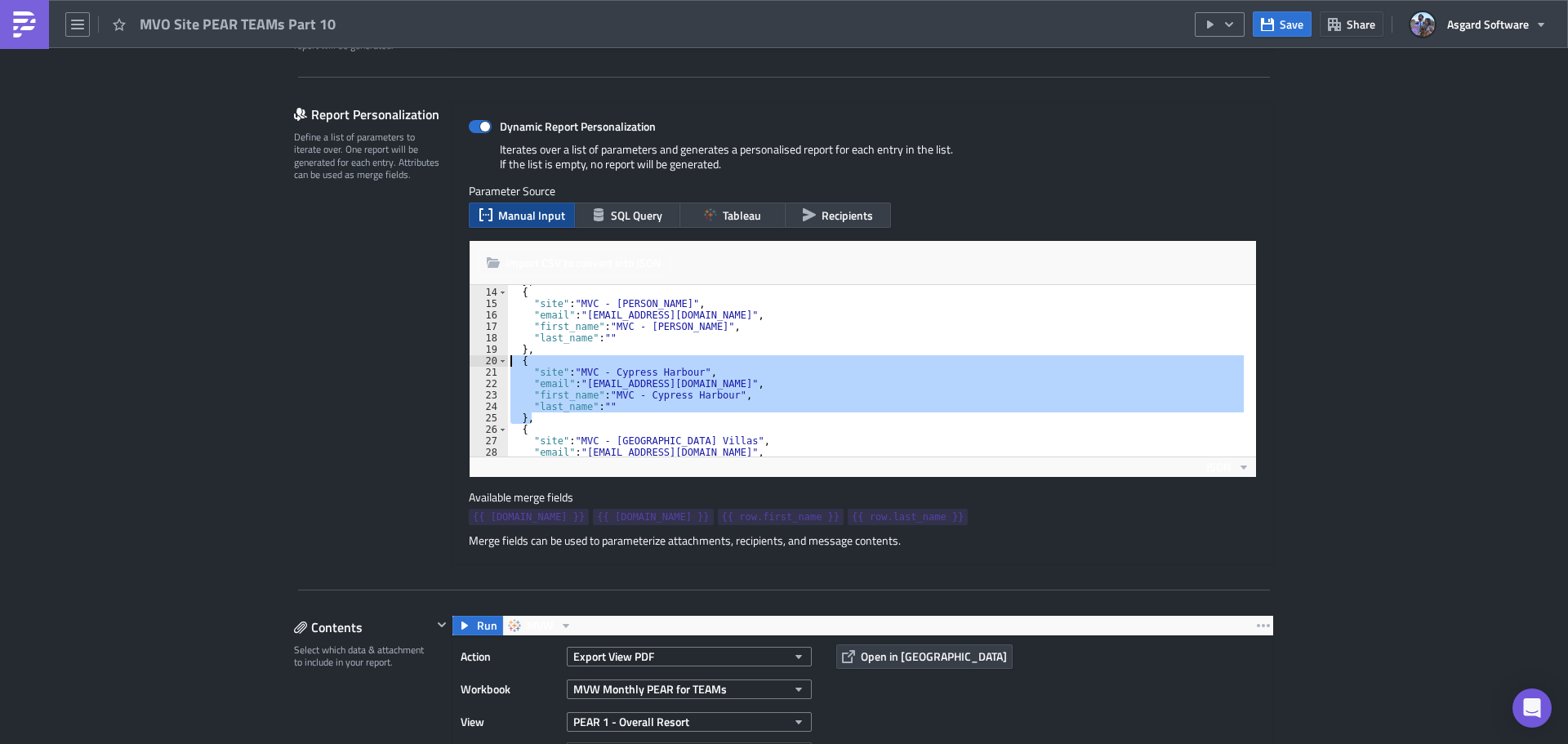
drag, startPoint x: 531, startPoint y: 418, endPoint x: 501, endPoint y: 365, distance: 60.9
click at [501, 365] on div "{ "site": "MVC - Club Son Antem", 13 14 15 16 17 18 19 20 21 22 23 24 25 26 27 …" at bounding box center [863, 371] width 786 height 172
type textarea "{ "site": "MVC - Cypress Harbour","
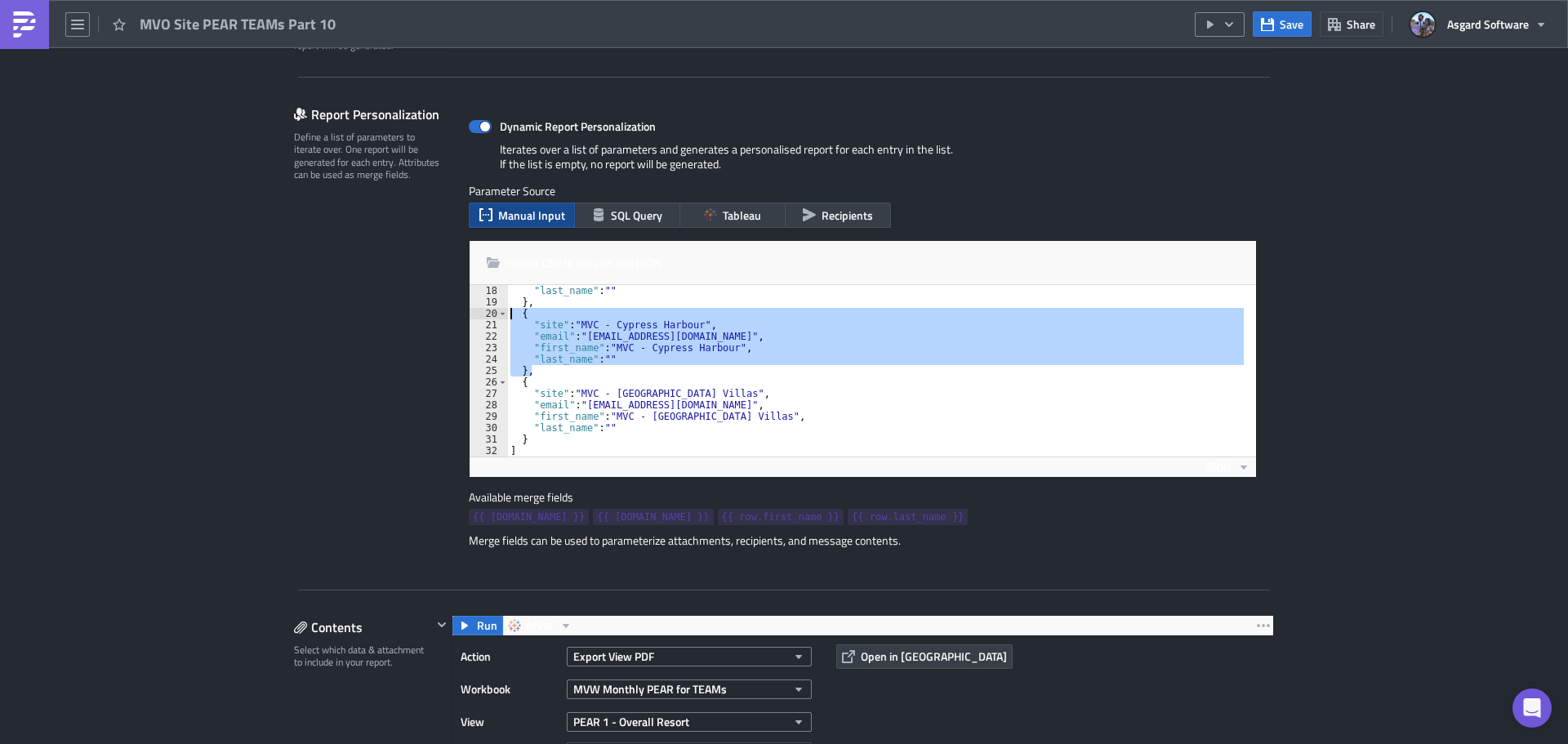
scroll to position [408, 0]
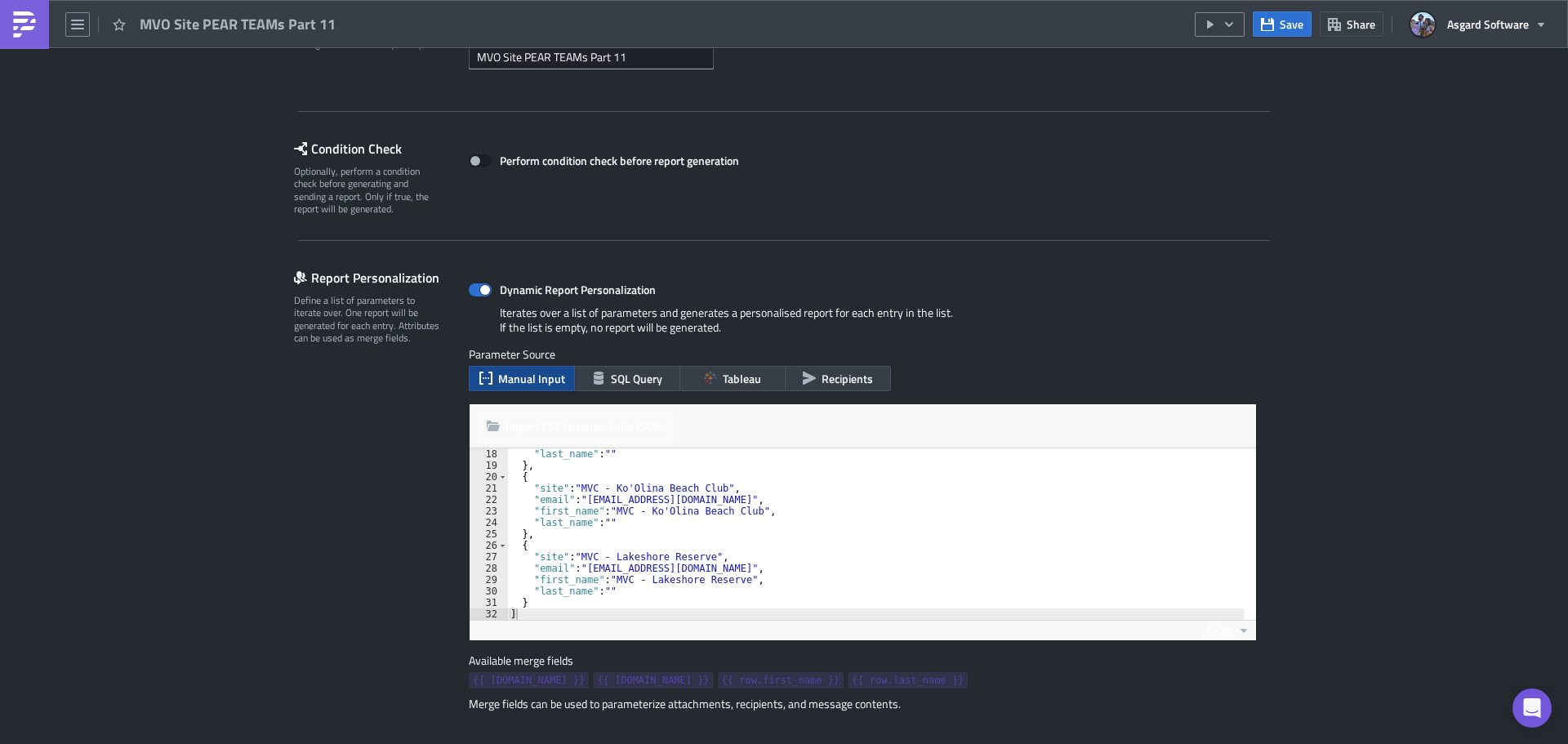
scroll to position [194, 0]
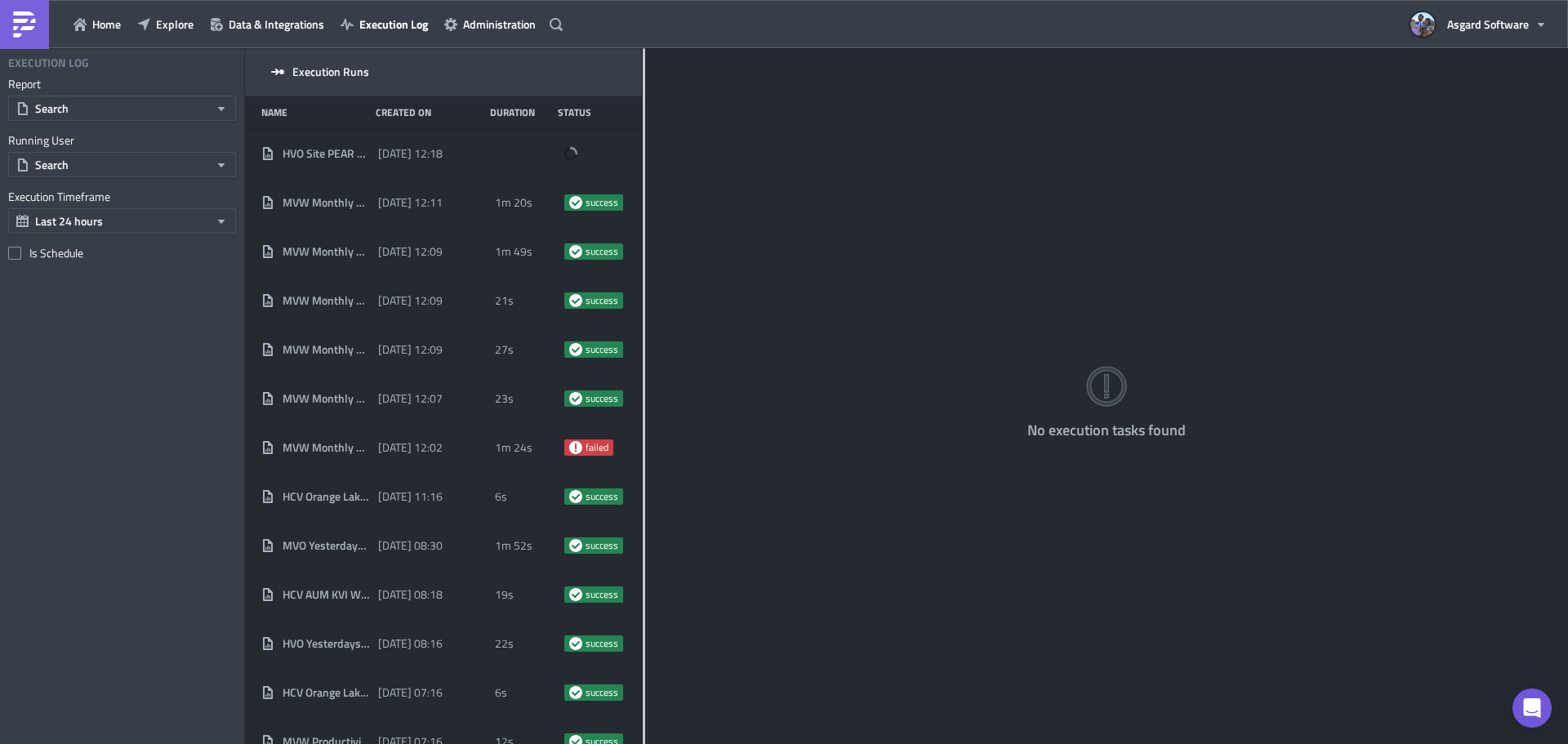
drag, startPoint x: 512, startPoint y: 85, endPoint x: 644, endPoint y: 76, distance: 132.3
click at [644, 72] on div at bounding box center [644, 397] width 3 height 699
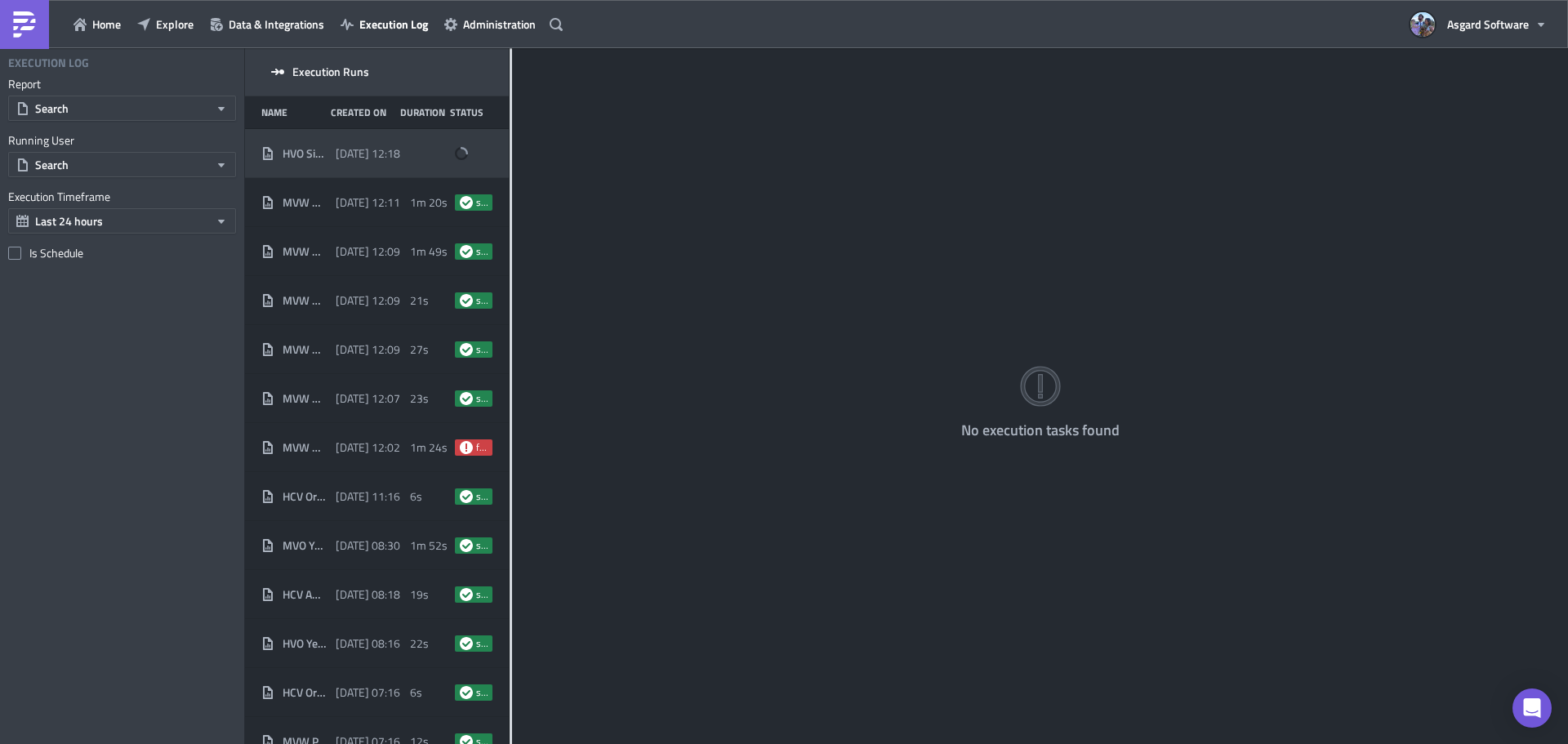
click at [343, 152] on span "[DATE] 12:18" at bounding box center [367, 153] width 64 height 15
click at [410, 155] on span "5m 44s" at bounding box center [429, 153] width 38 height 15
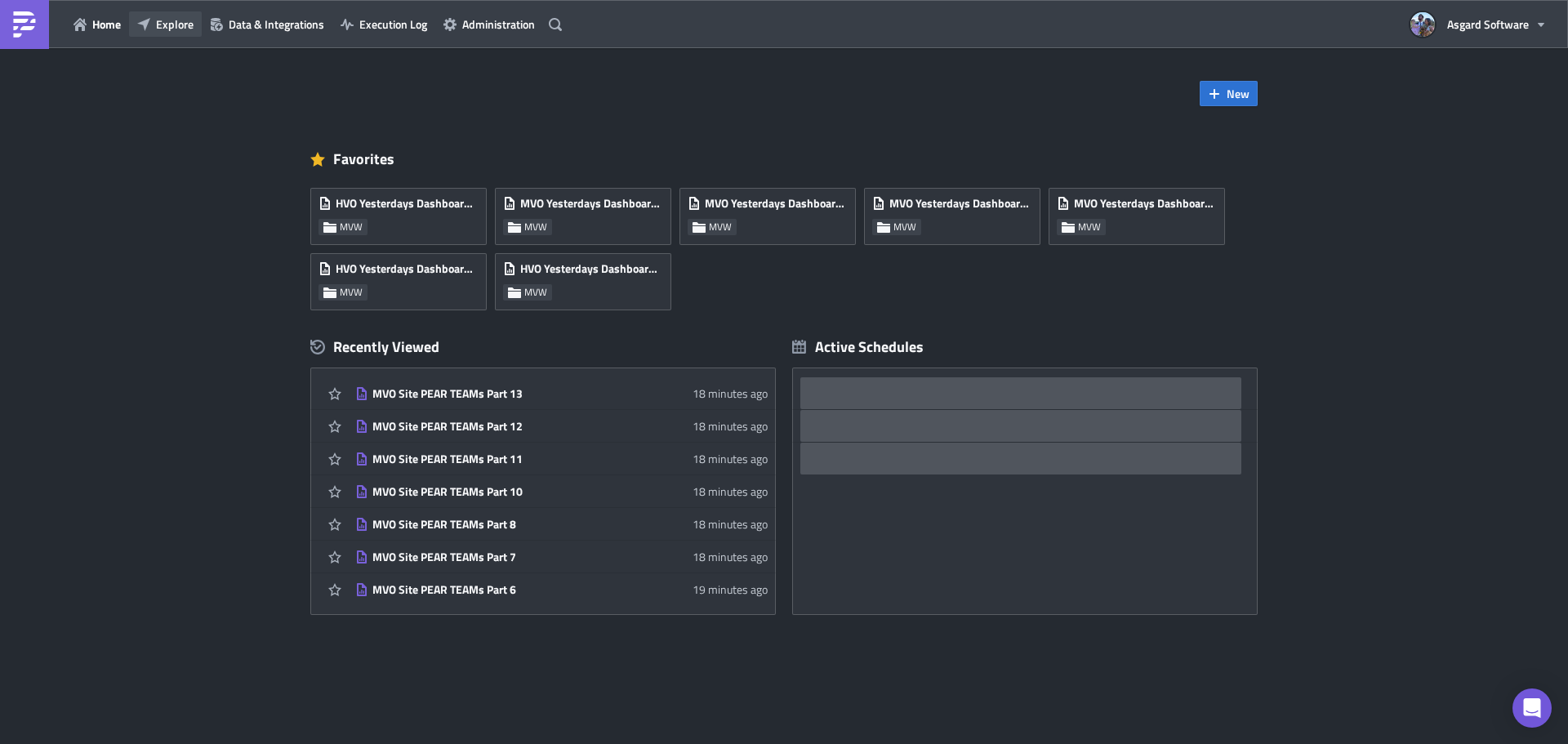
click at [179, 32] on span "Explore" at bounding box center [175, 24] width 38 height 17
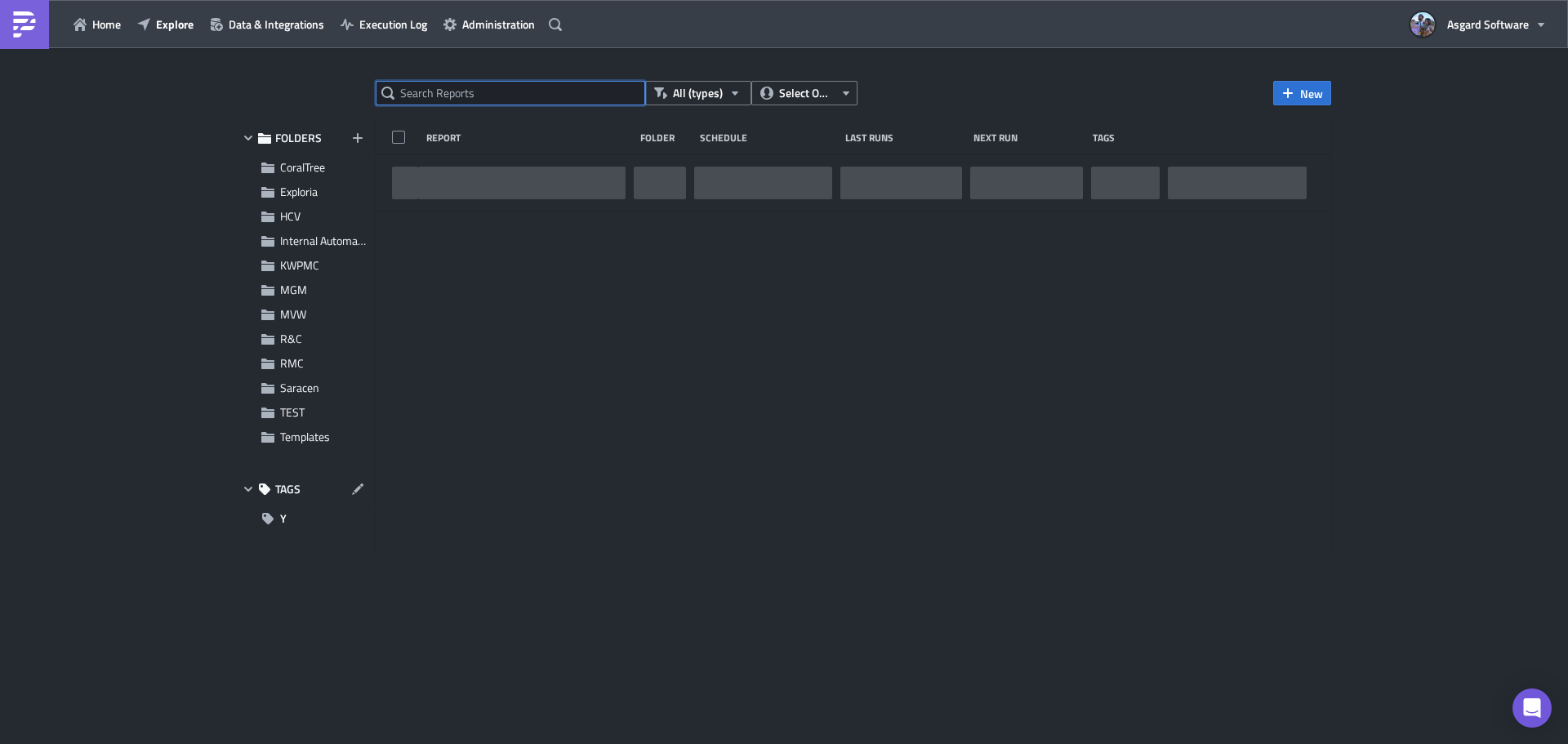
click at [483, 85] on input "text" at bounding box center [511, 93] width 269 height 25
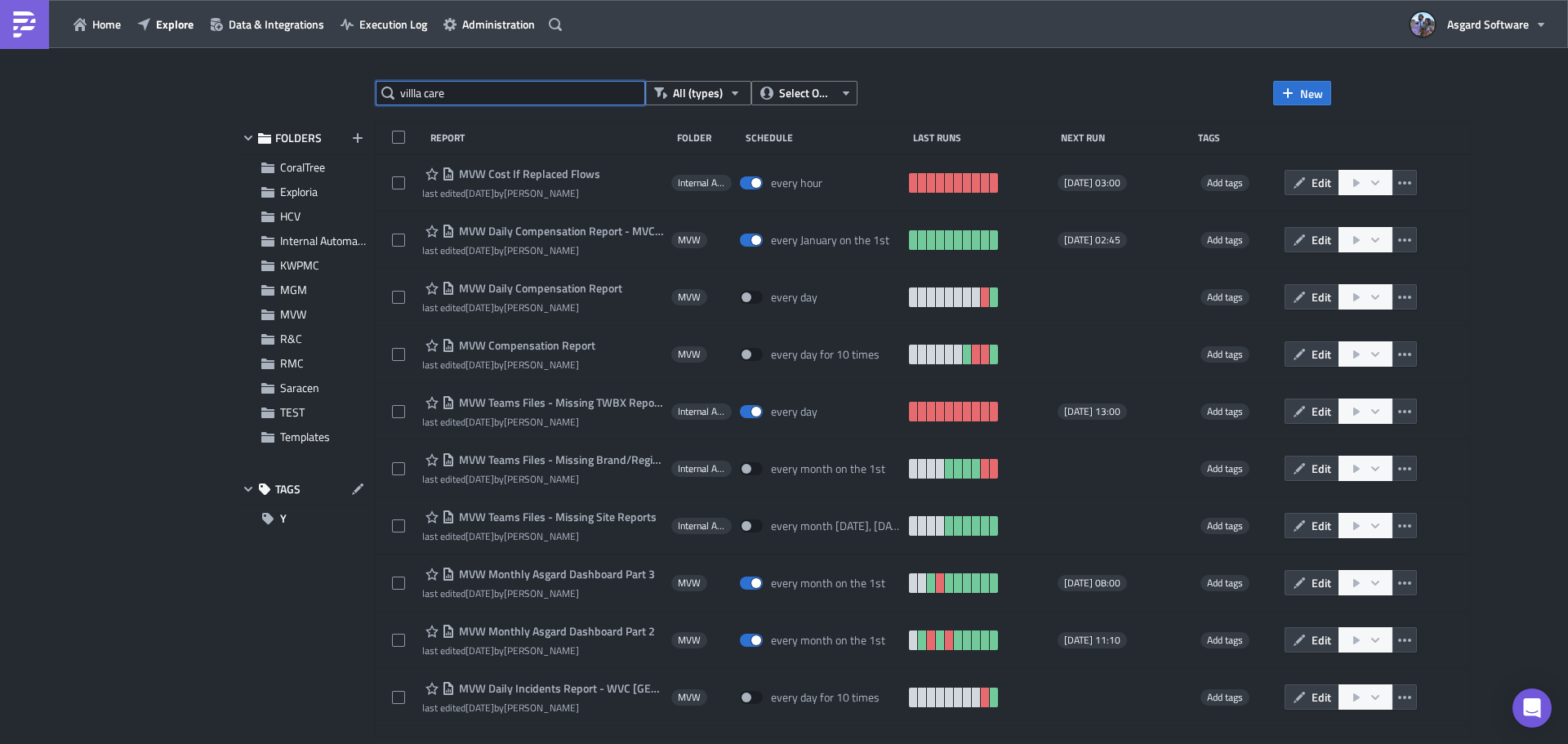
type input "villla care"
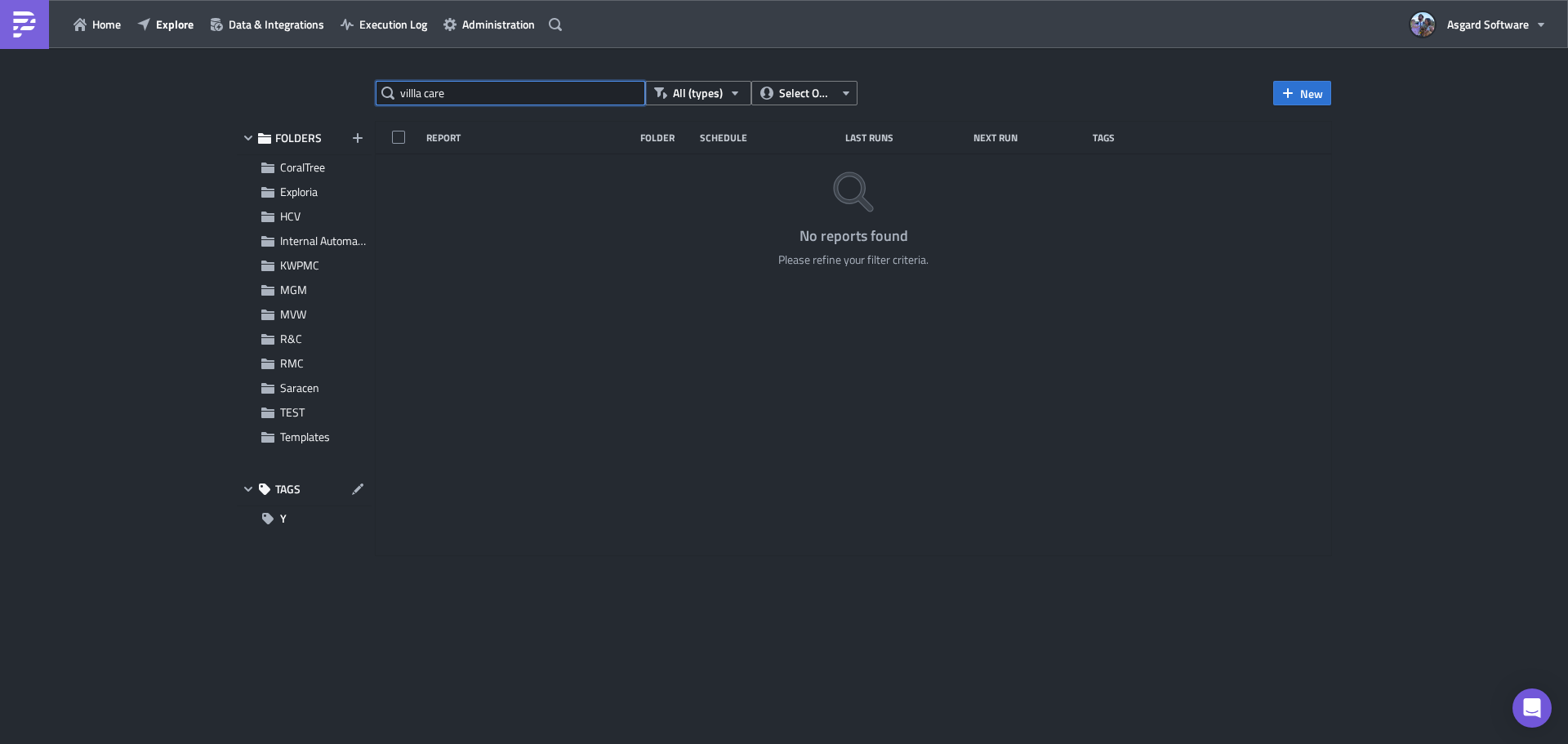
drag, startPoint x: 481, startPoint y: 89, endPoint x: 366, endPoint y: 94, distance: 115.1
click at [366, 94] on div "villla care All (types) Select Owner New FOLDERS CoralTree Exploria HCV Interna…" at bounding box center [784, 397] width 1111 height 633
click at [161, 26] on span "Explore" at bounding box center [175, 24] width 38 height 17
click at [499, 92] on input "villla care" at bounding box center [511, 93] width 269 height 25
drag, startPoint x: 470, startPoint y: 96, endPoint x: 321, endPoint y: 103, distance: 149.2
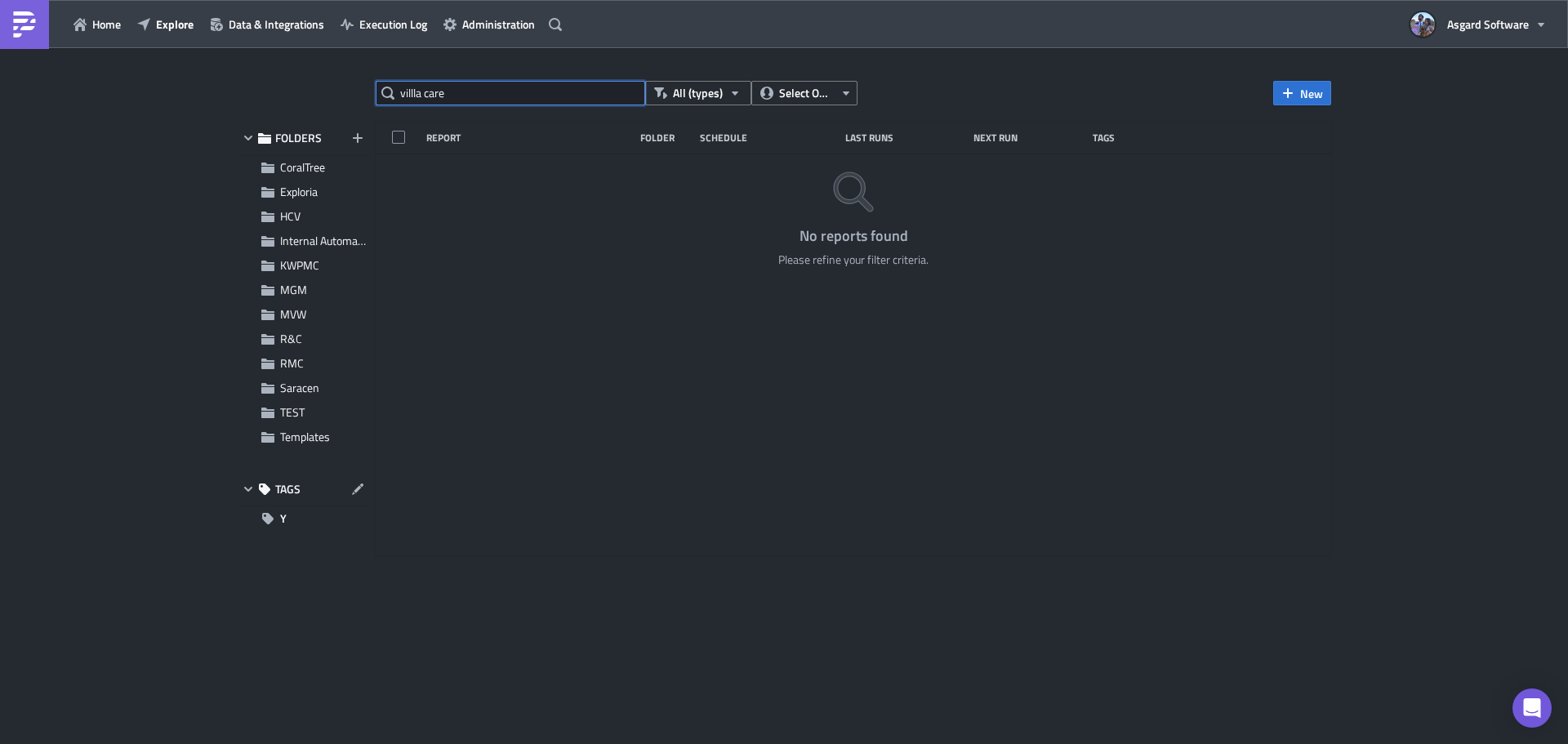
click at [321, 103] on div "villla care All (types) Select Owner New FOLDERS CoralTree Exploria HCV Interna…" at bounding box center [784, 397] width 1111 height 633
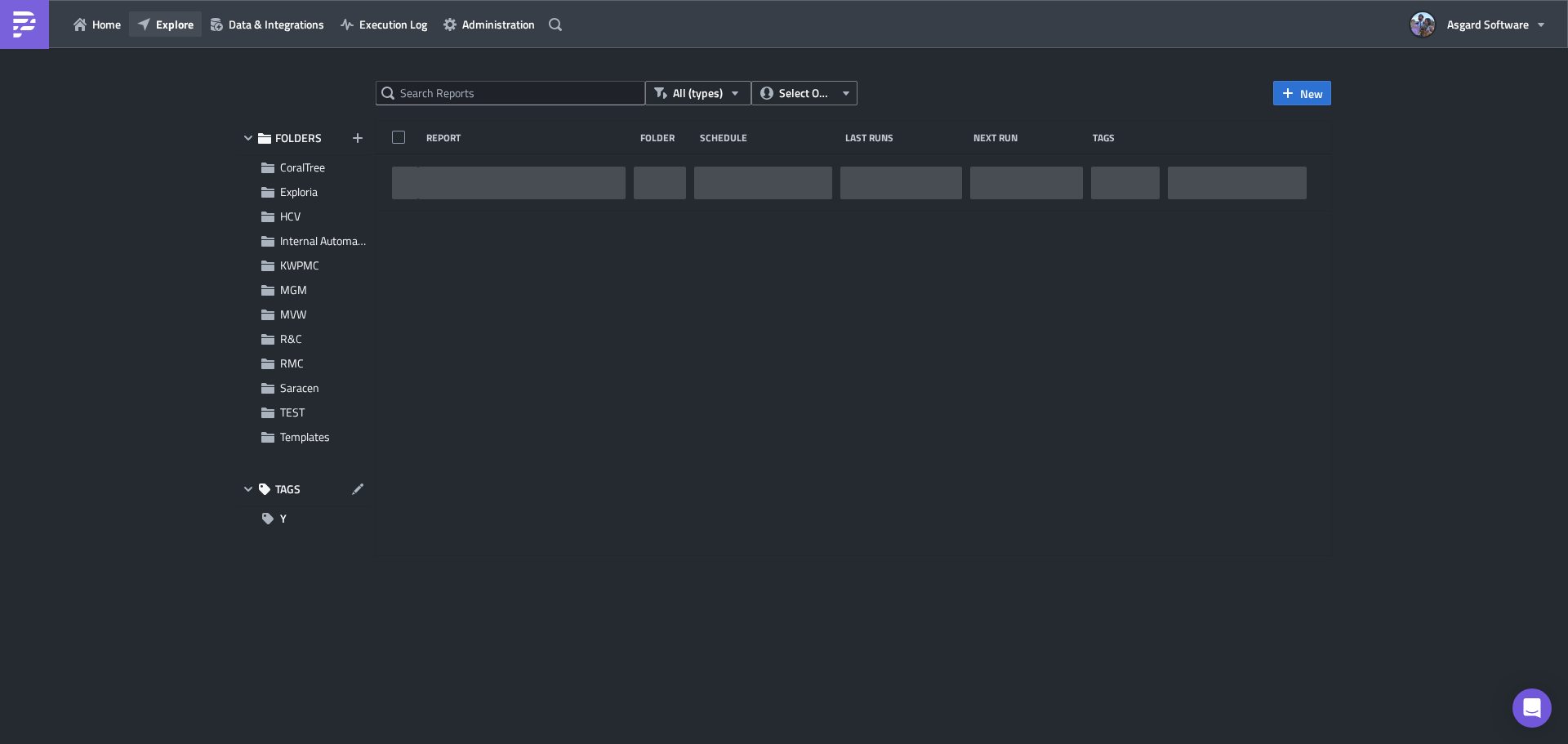
click at [175, 29] on span "Explore" at bounding box center [175, 24] width 38 height 17
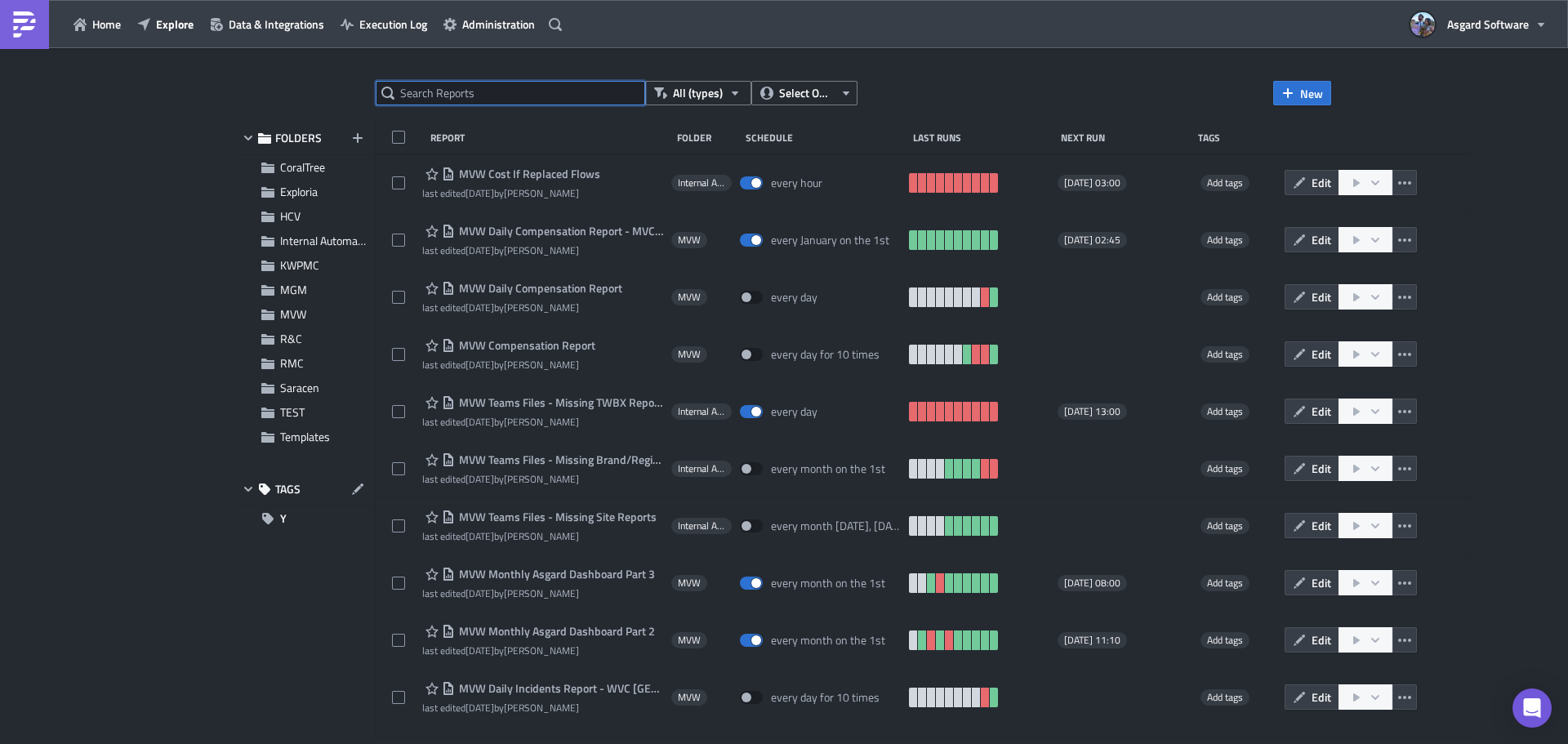
click at [481, 86] on input "text" at bounding box center [511, 93] width 269 height 25
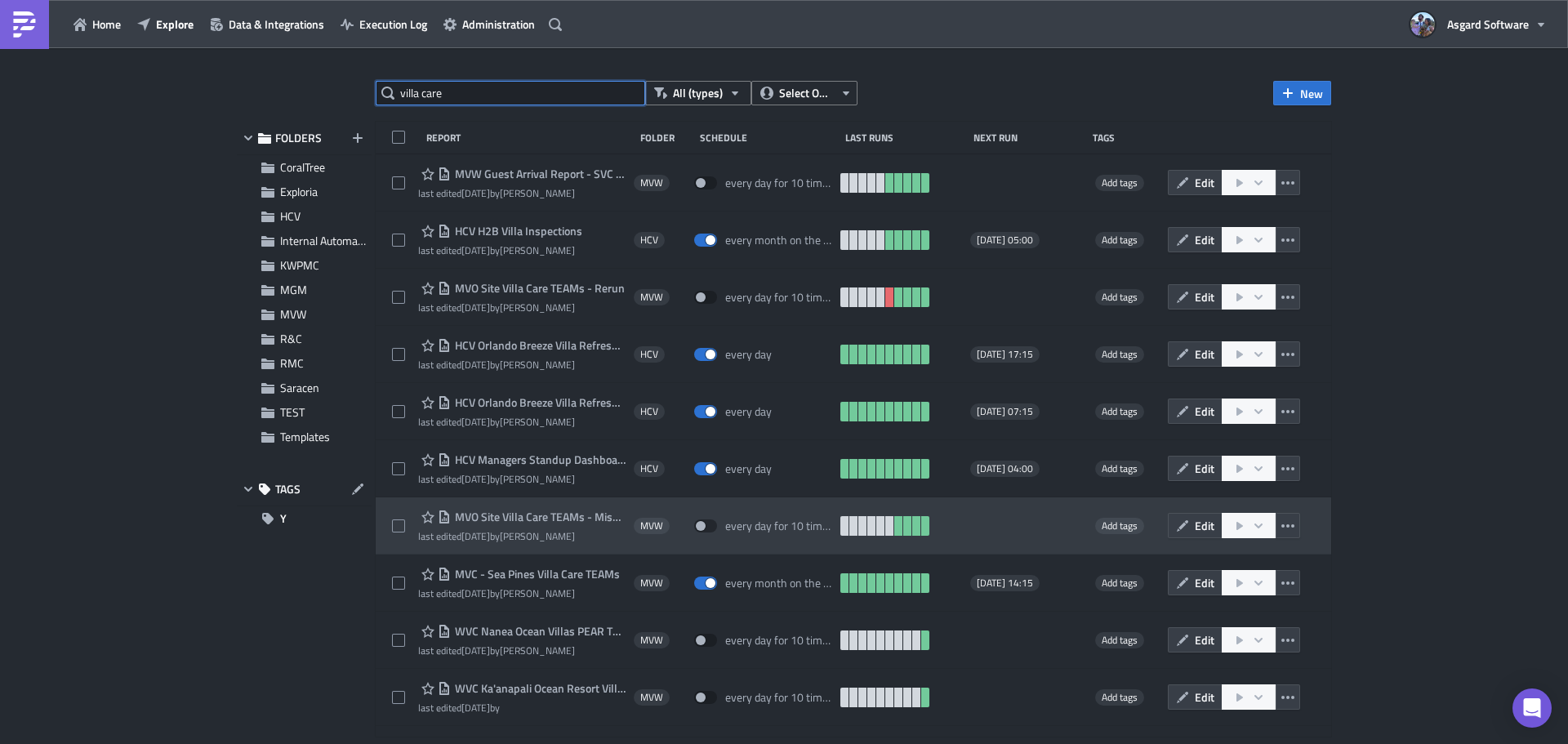
type input "villa care"
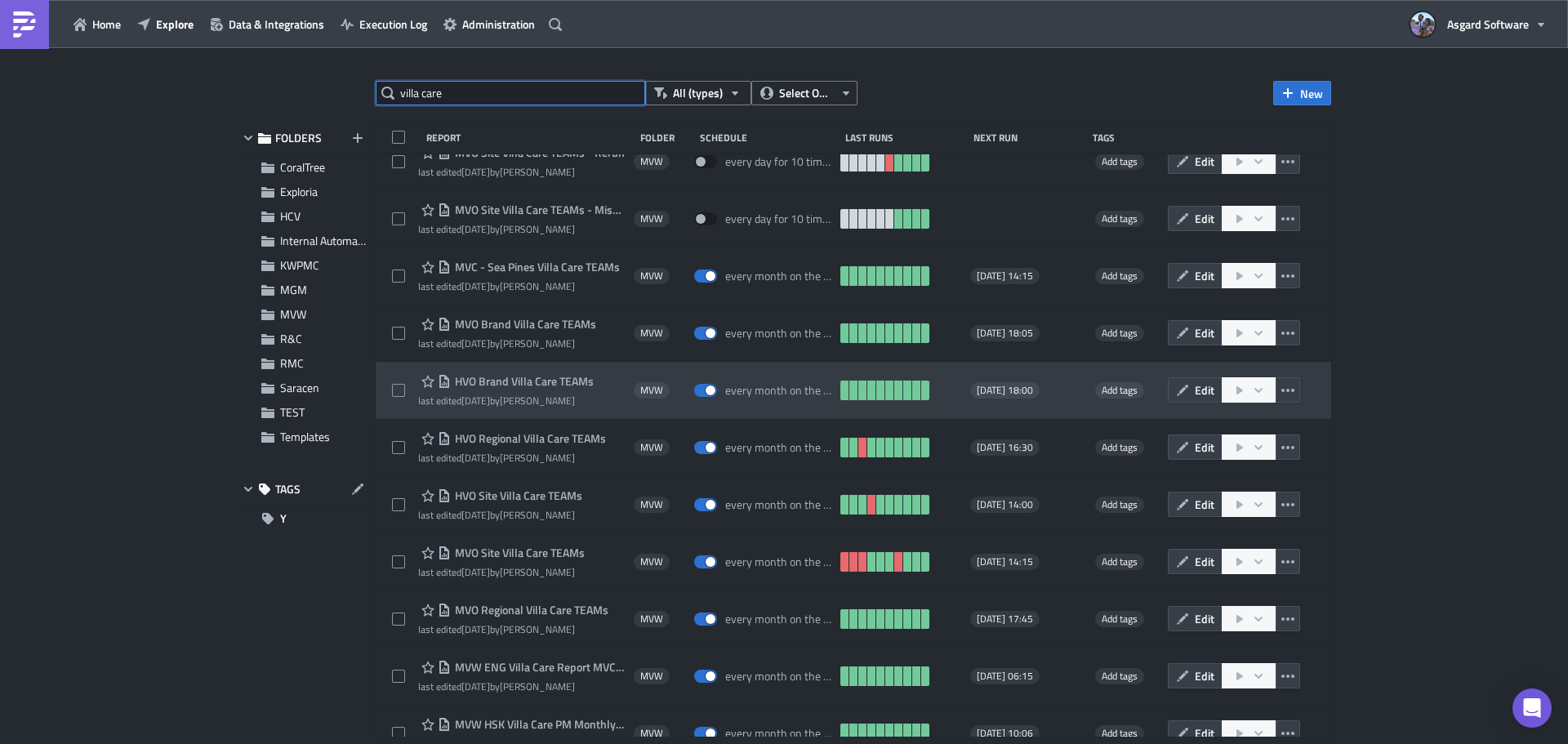
scroll to position [46, 0]
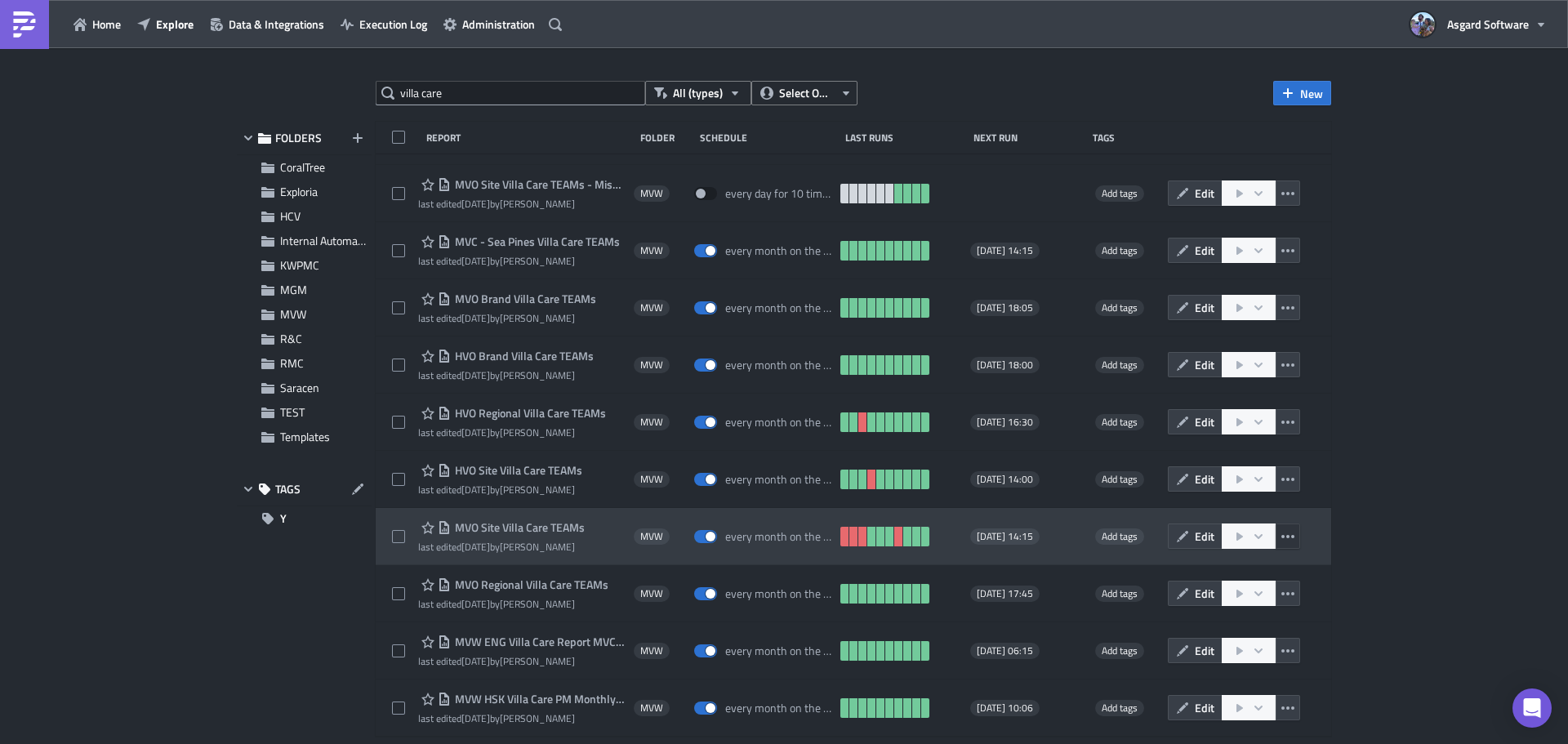
click at [1281, 535] on icon "button" at bounding box center [1287, 536] width 13 height 13
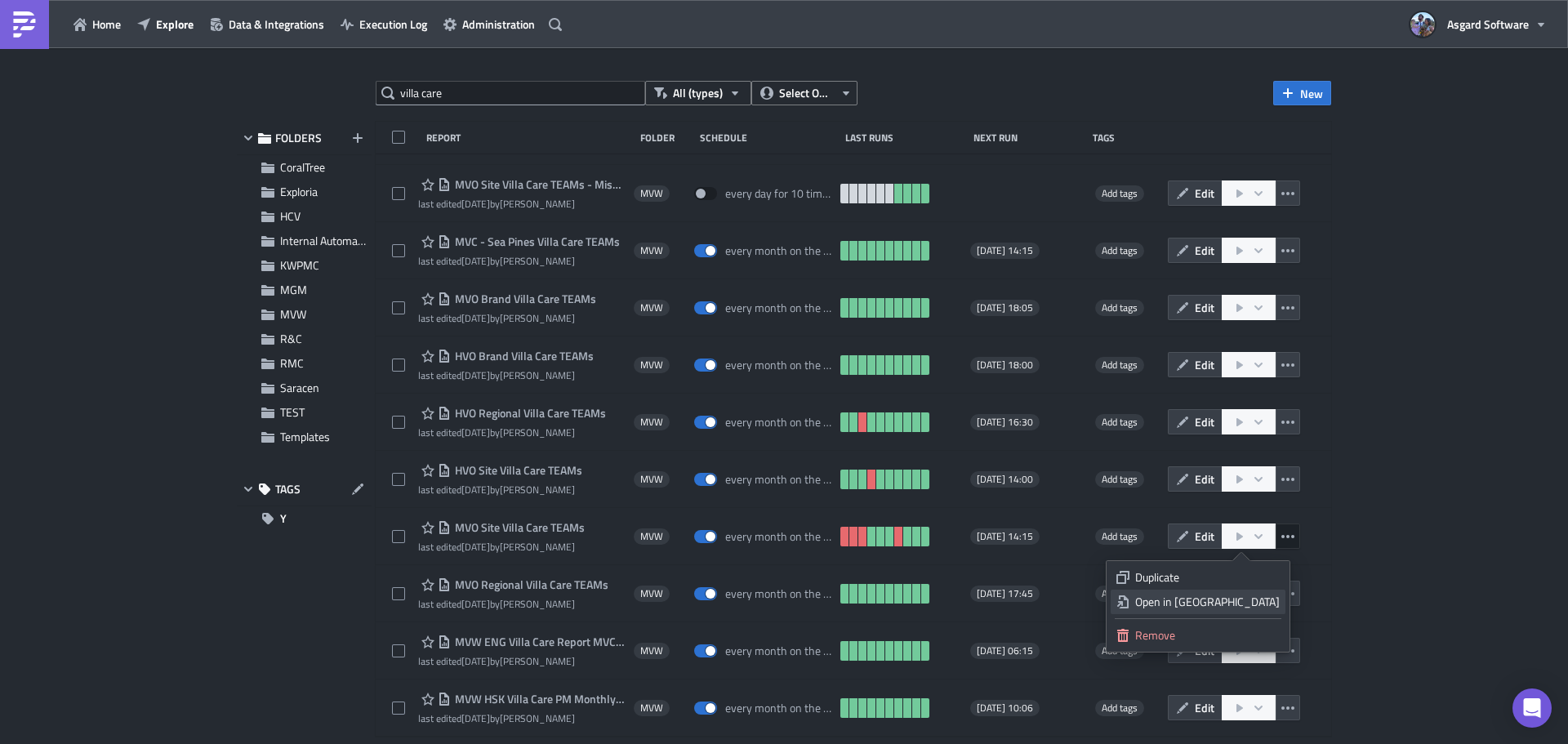
click at [1245, 601] on div "Open in New Tab" at bounding box center [1208, 602] width 144 height 16
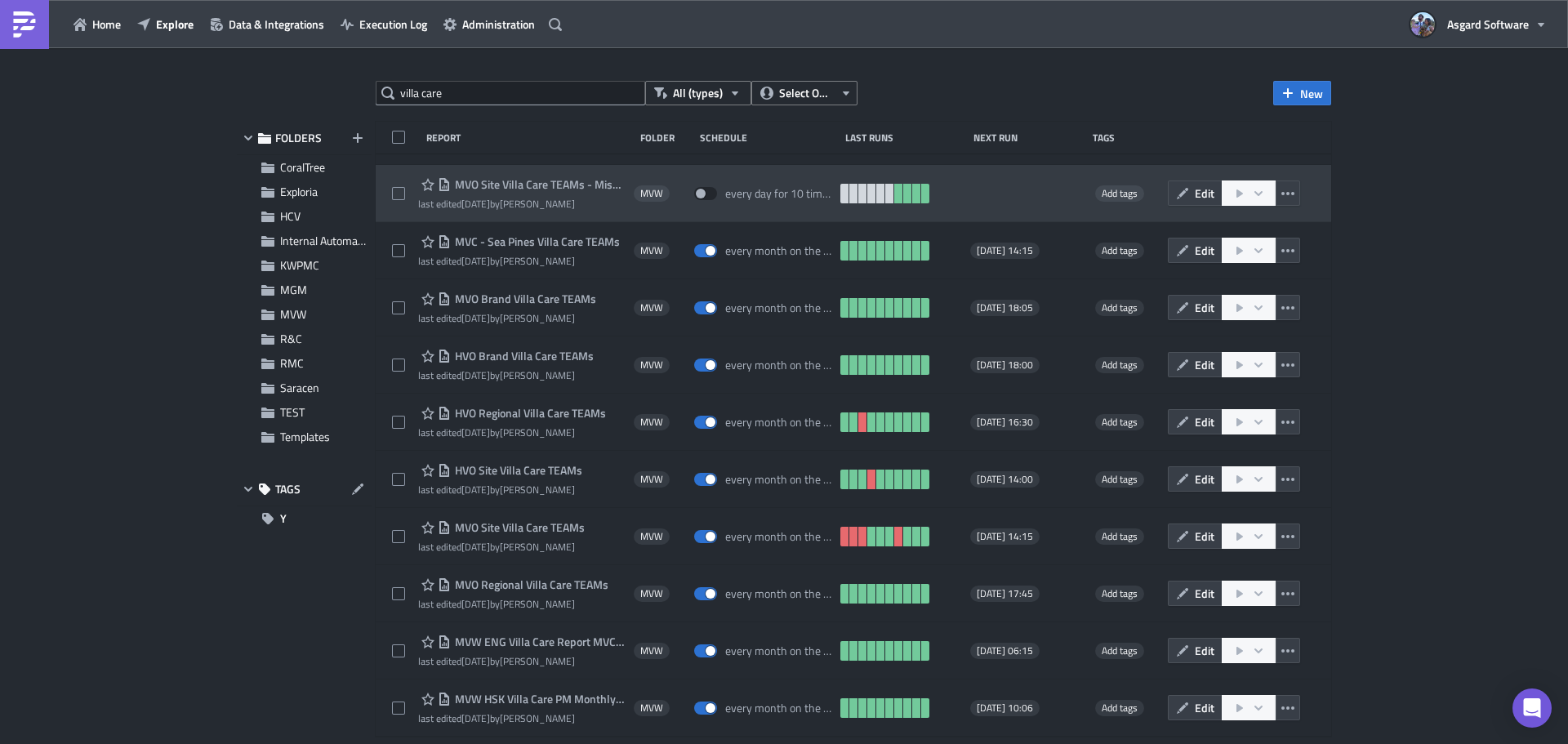
click at [560, 178] on span "MVO Site Villa Care TEAMs - Missing Sites" at bounding box center [538, 184] width 175 height 15
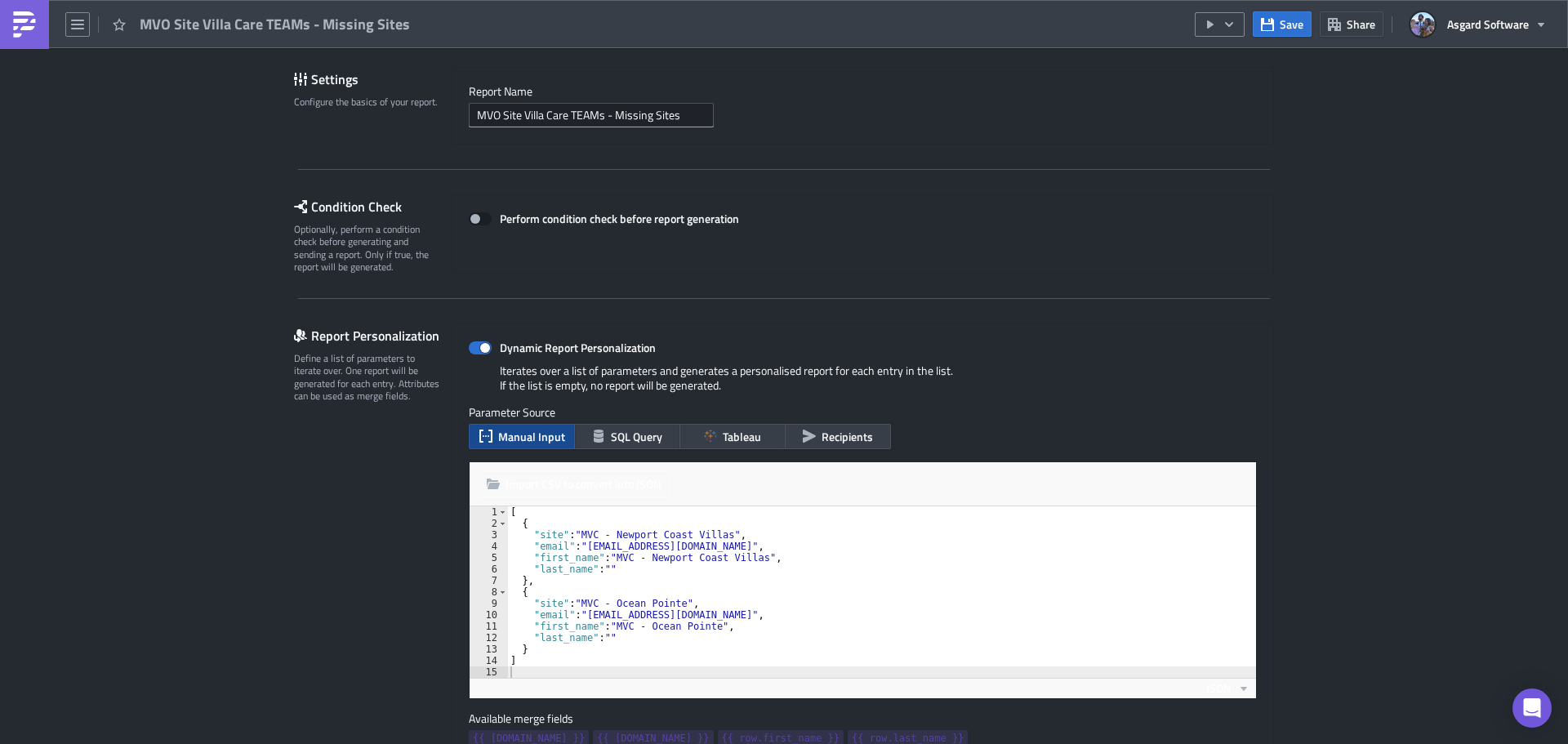
scroll to position [163, 0]
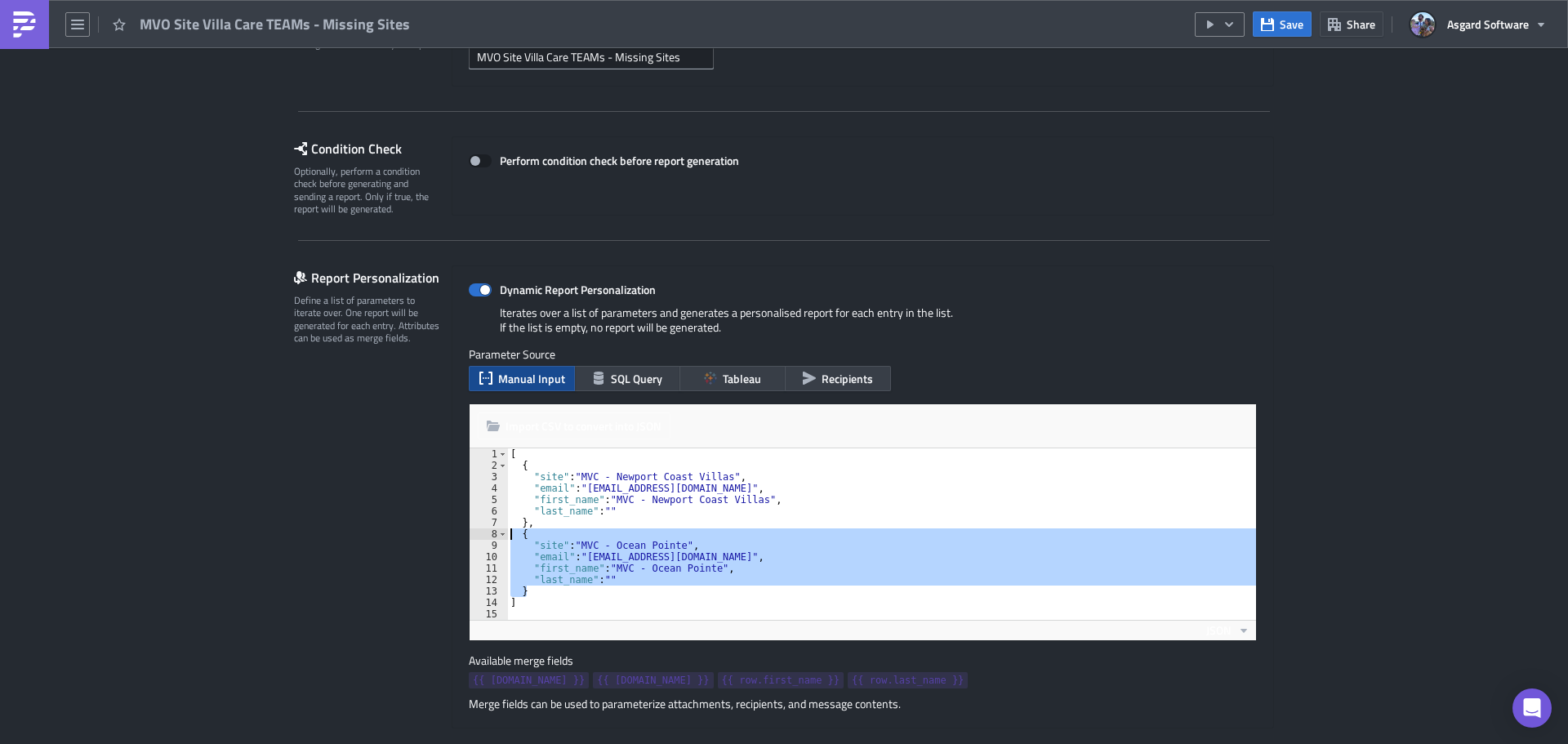
drag, startPoint x: 551, startPoint y: 592, endPoint x: 476, endPoint y: 533, distance: 95.4
click at [476, 533] on div "} 1 2 3 4 5 6 7 8 9 10 11 12 13 14 15 [ { "site" : "MVC - Newport Coast Villas"…" at bounding box center [863, 534] width 786 height 172
paste textarea "}"
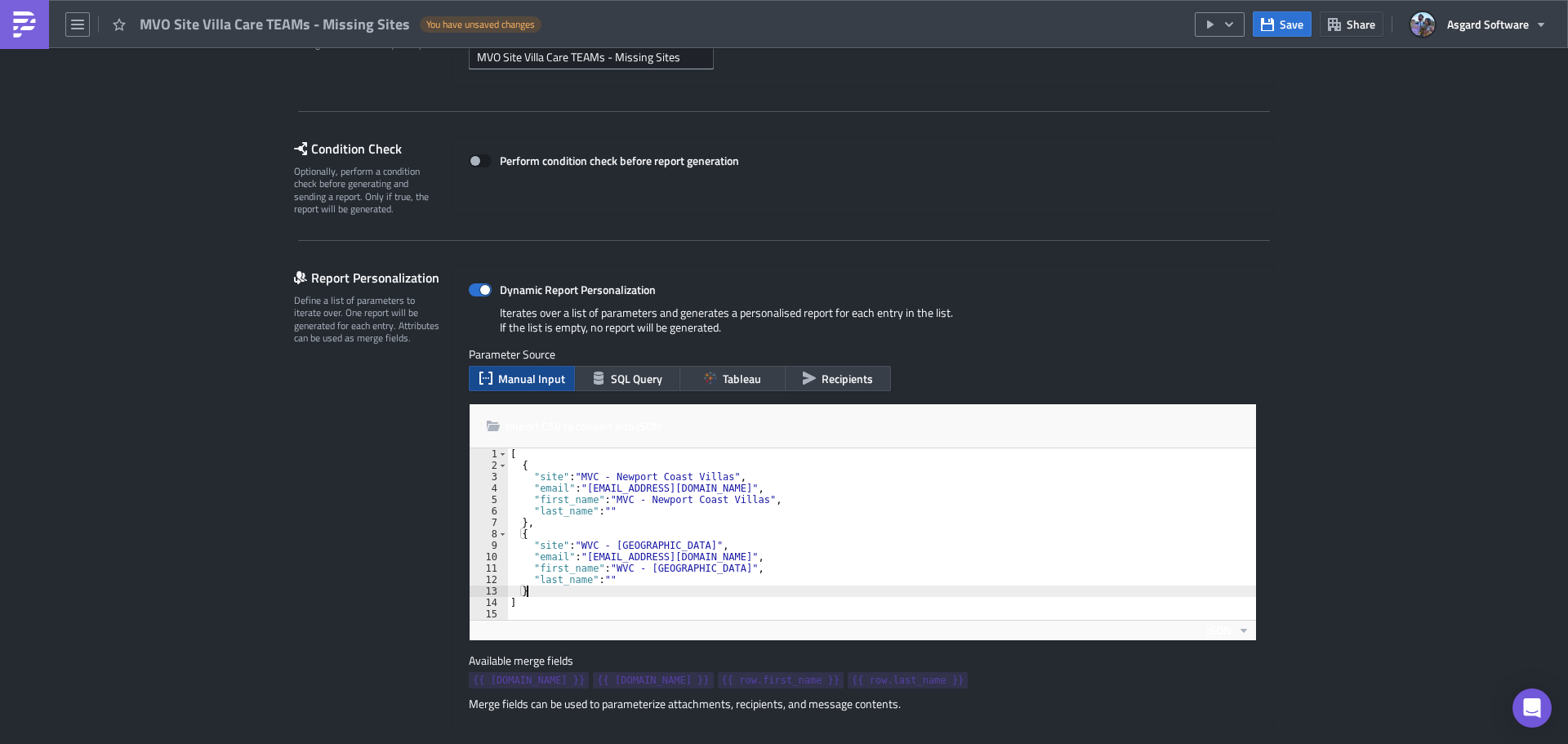
click at [536, 523] on div "[ { "site" : "MVC - Newport Coast Villas" , "email" : "mvoteamsdistribution@asg…" at bounding box center [881, 545] width 749 height 194
type textarea "},"
paste textarea "}"
click at [516, 591] on div "[ { "site" : "MVC - Newport Coast Villas" , "email" : "mvoteamsdistribution@asg…" at bounding box center [875, 545] width 736 height 194
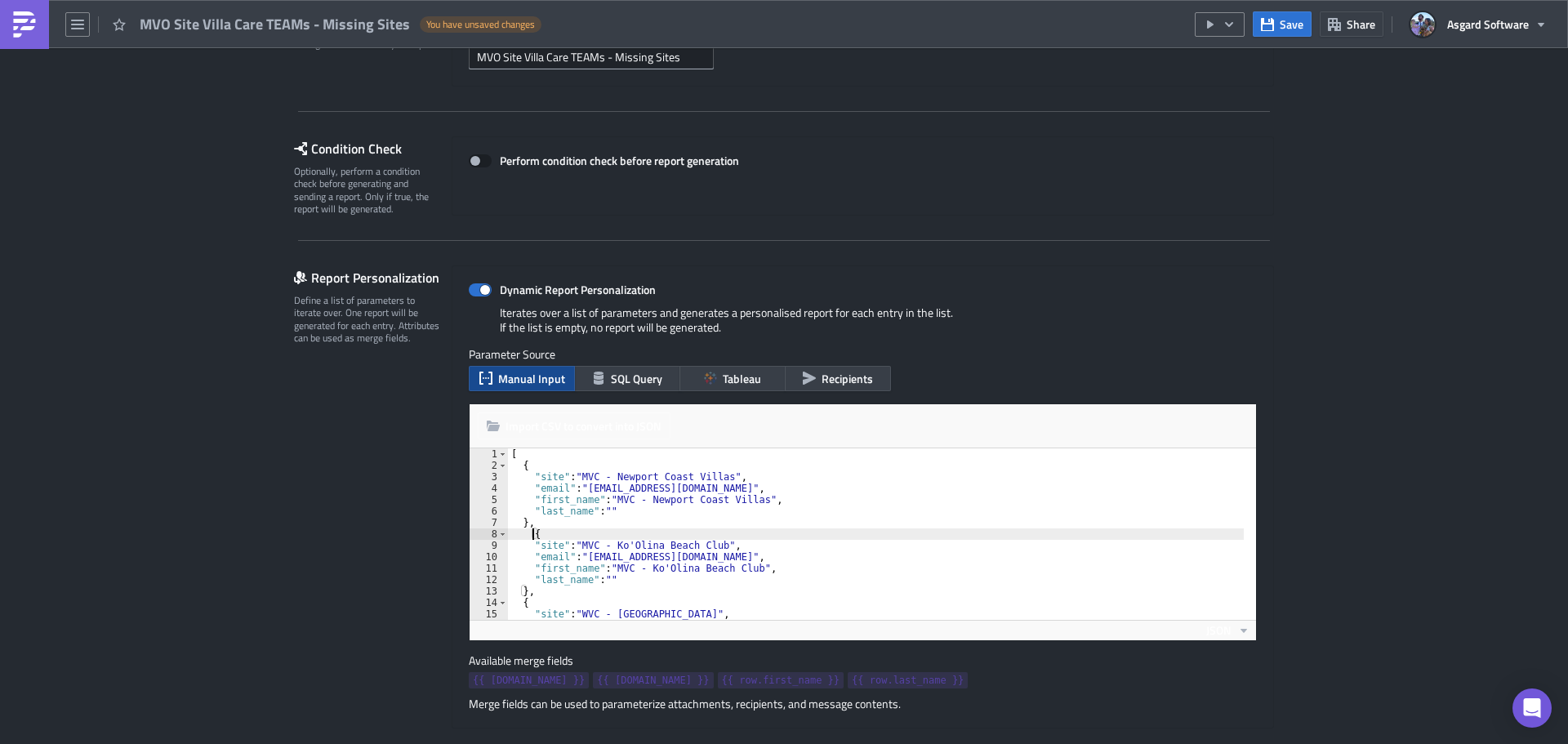
click at [525, 532] on div "[ { "site" : "MVC - Newport Coast Villas" , "email" : "mvoteamsdistribution@asg…" at bounding box center [875, 545] width 736 height 194
type textarea "{"
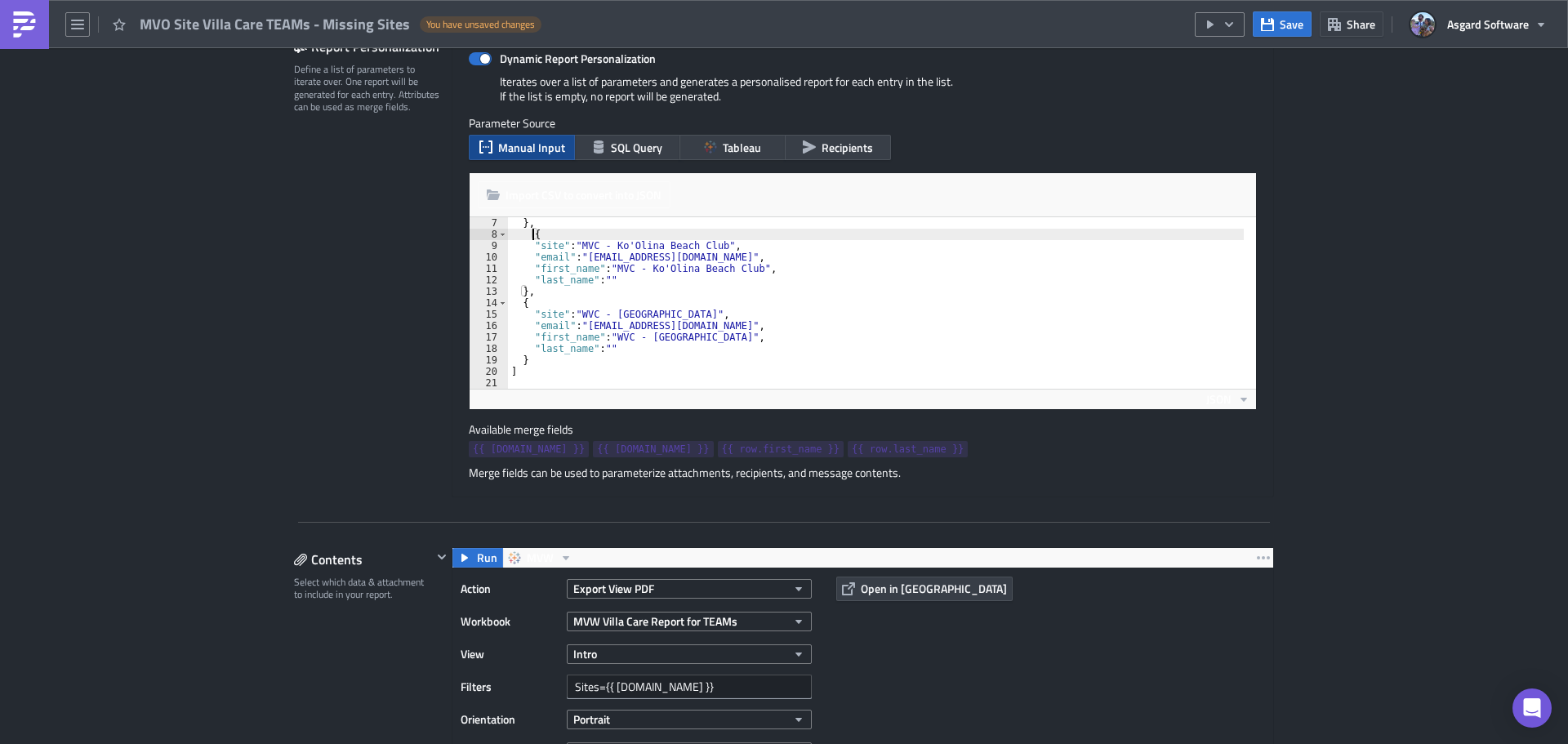
scroll to position [408, 0]
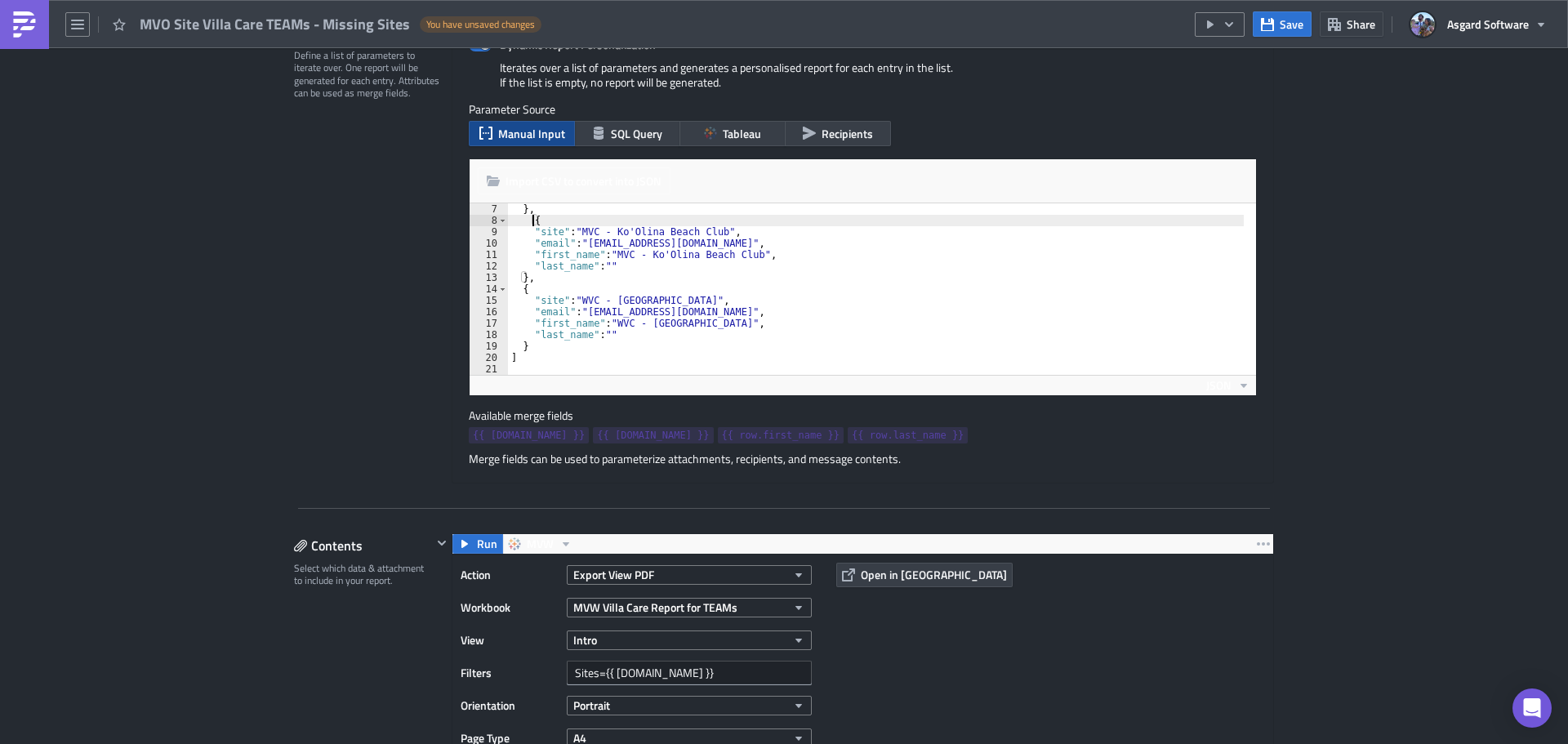
click at [1112, 420] on div "Available merge fields {{ row.site }} {{ row.email }} {{ row.first_name }} {{ r…" at bounding box center [863, 428] width 788 height 39
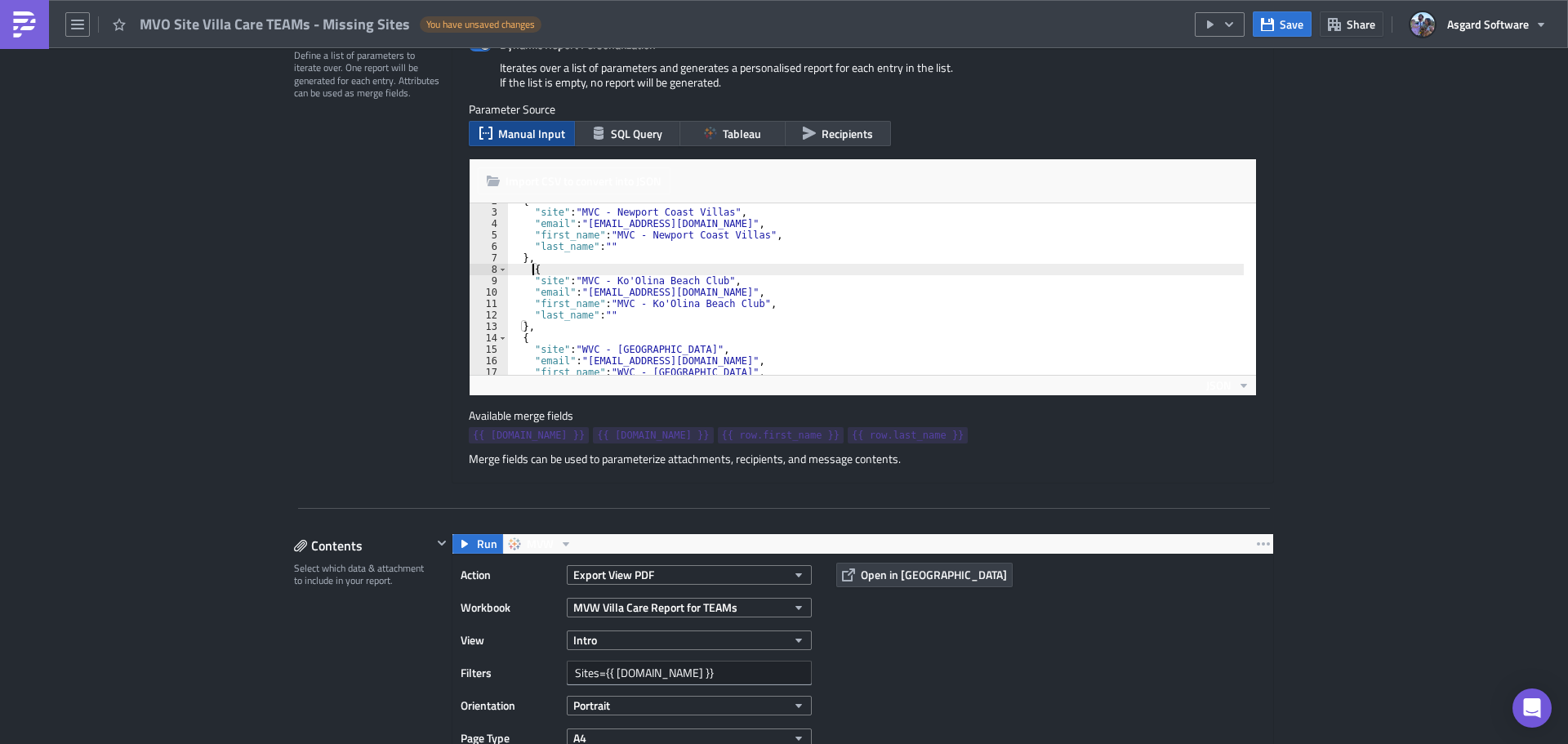
click at [524, 268] on div "{ "site" : "MVC - Newport Coast Villas" , "email" : "mvoteamsdistribution@asgar…" at bounding box center [875, 292] width 736 height 194
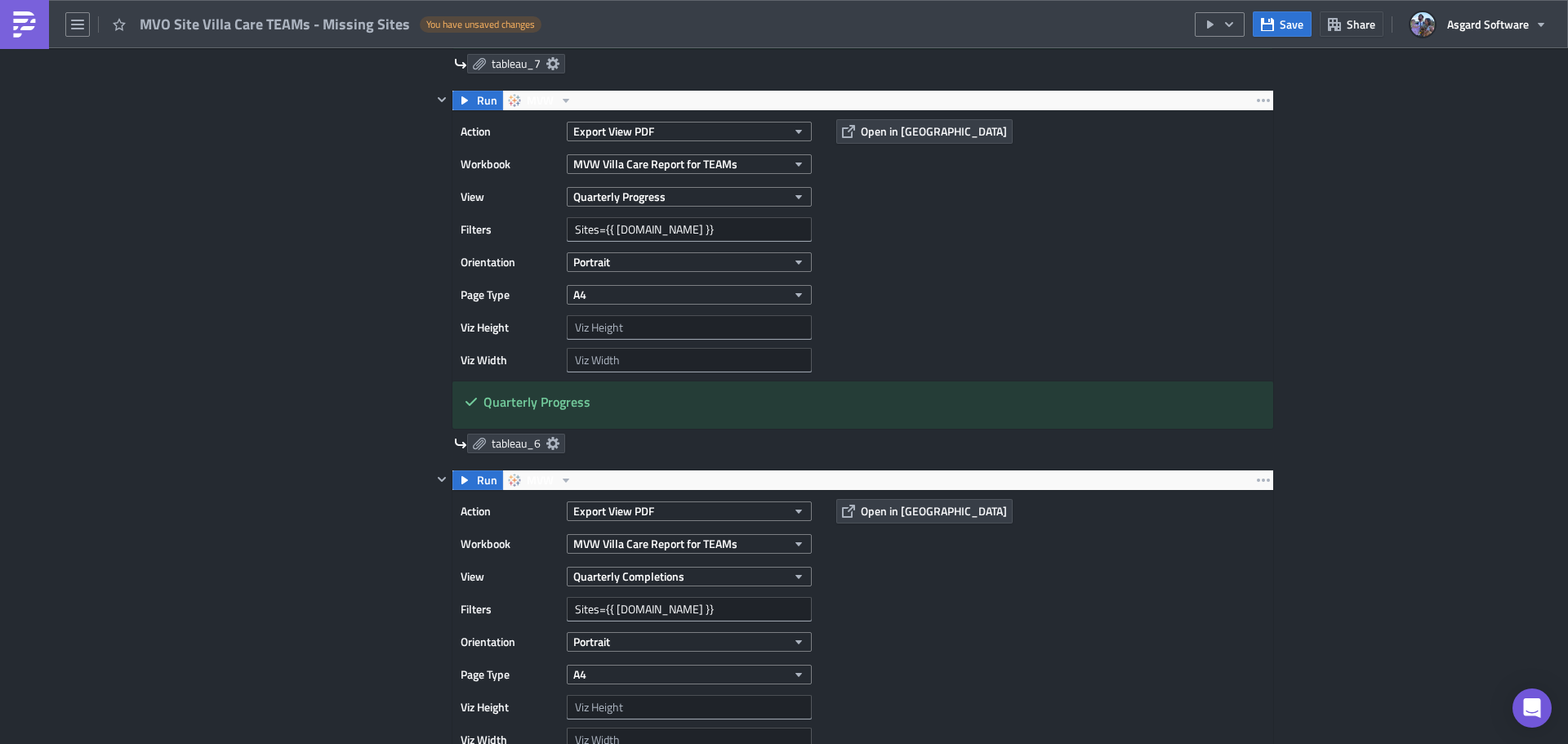
scroll to position [2695, 0]
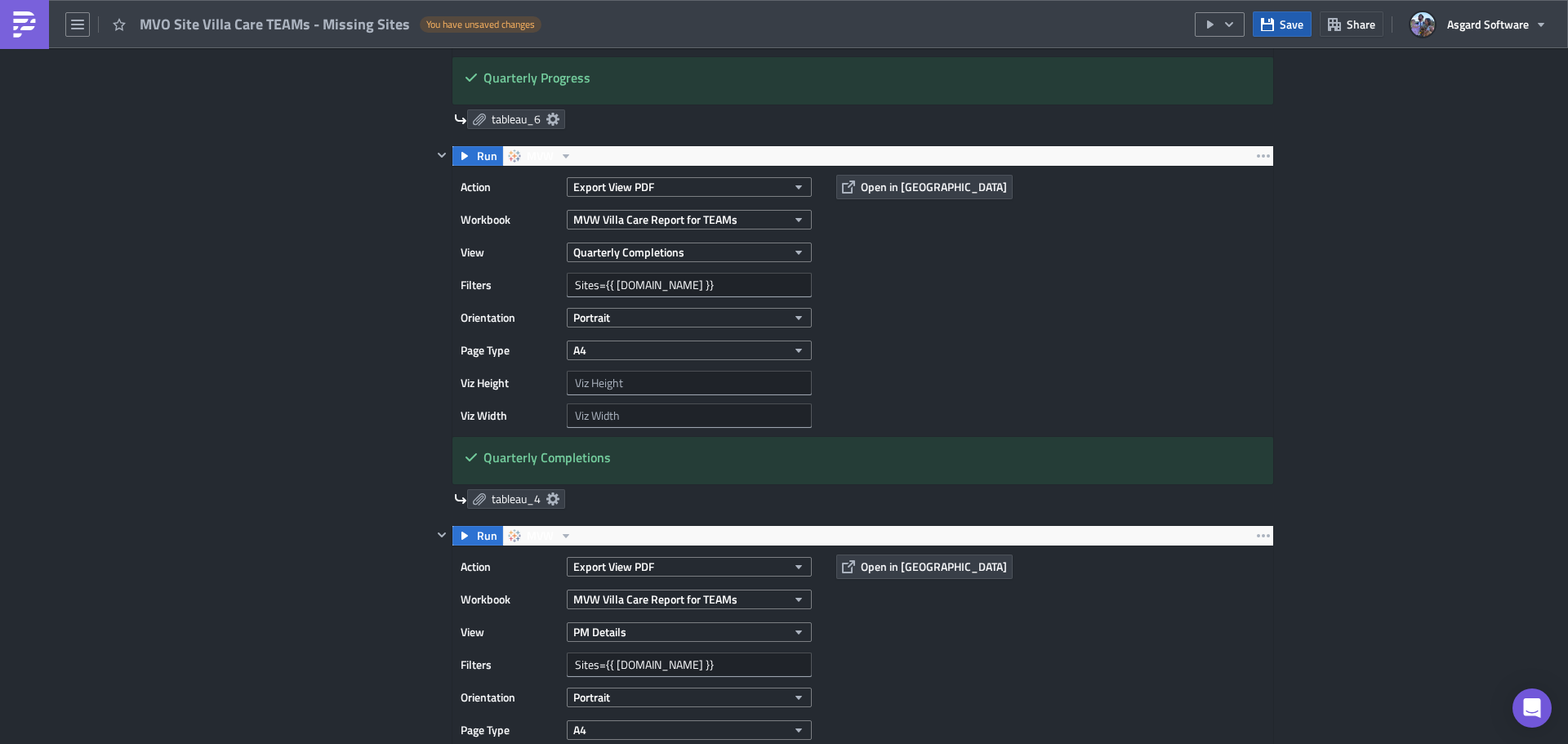
click at [1289, 27] on span "Save" at bounding box center [1292, 24] width 24 height 17
click at [1236, 27] on icon "button" at bounding box center [1229, 24] width 13 height 13
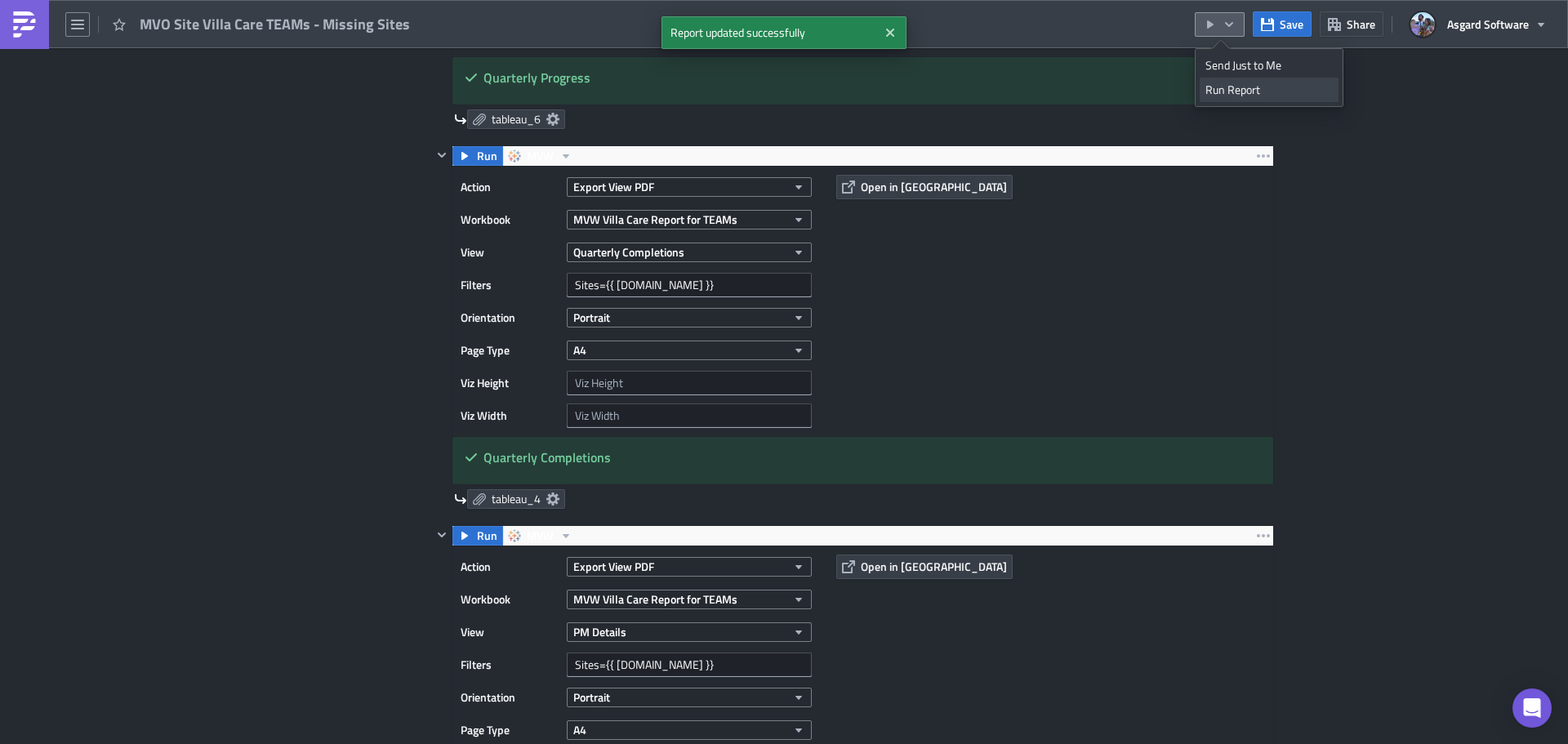
click at [1245, 92] on div "Run Report" at bounding box center [1269, 89] width 127 height 16
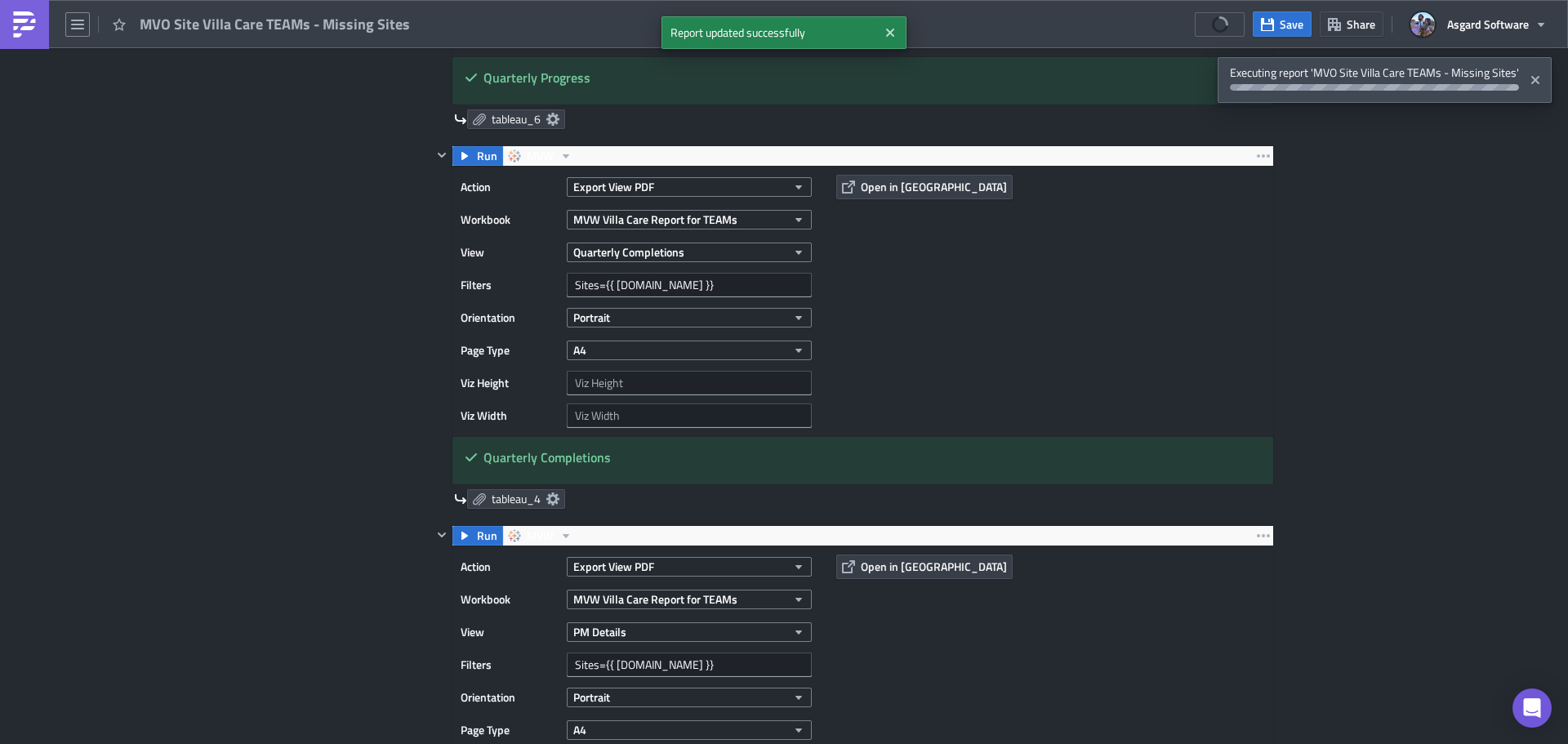
drag, startPoint x: 34, startPoint y: 37, endPoint x: 26, endPoint y: 41, distance: 8.9
click at [34, 37] on img at bounding box center [24, 24] width 26 height 26
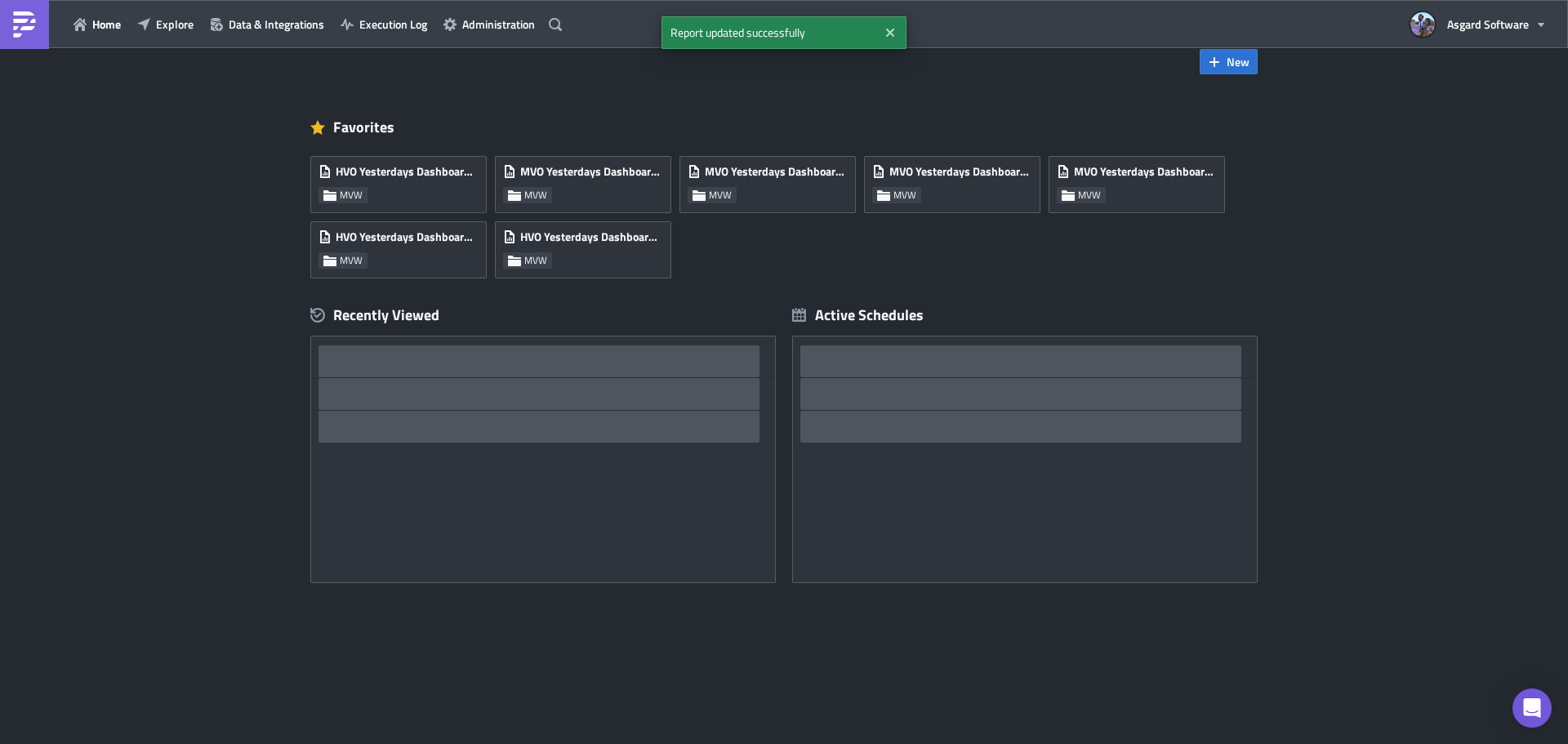
scroll to position [32, 0]
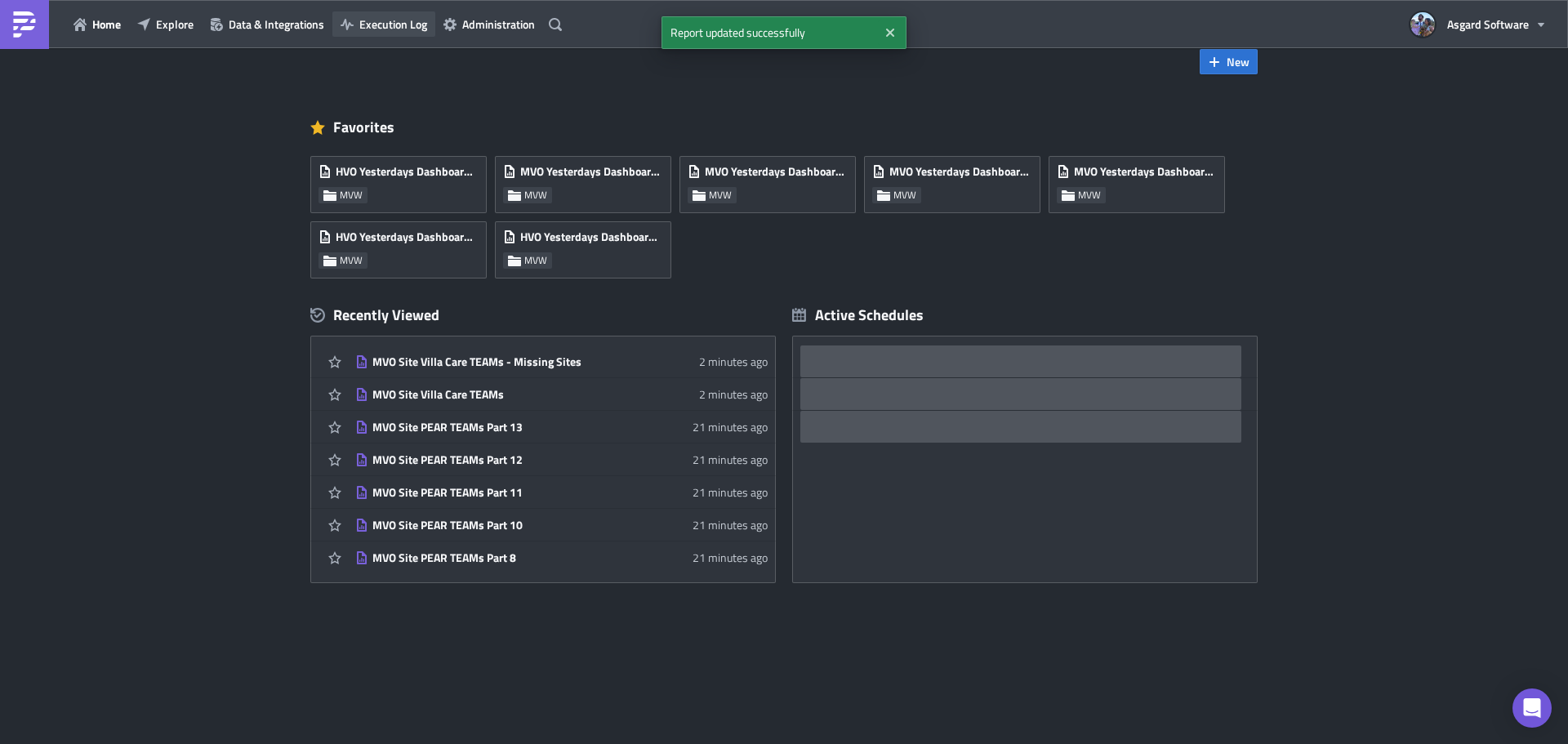
click at [421, 17] on span "Execution Log" at bounding box center [393, 24] width 68 height 17
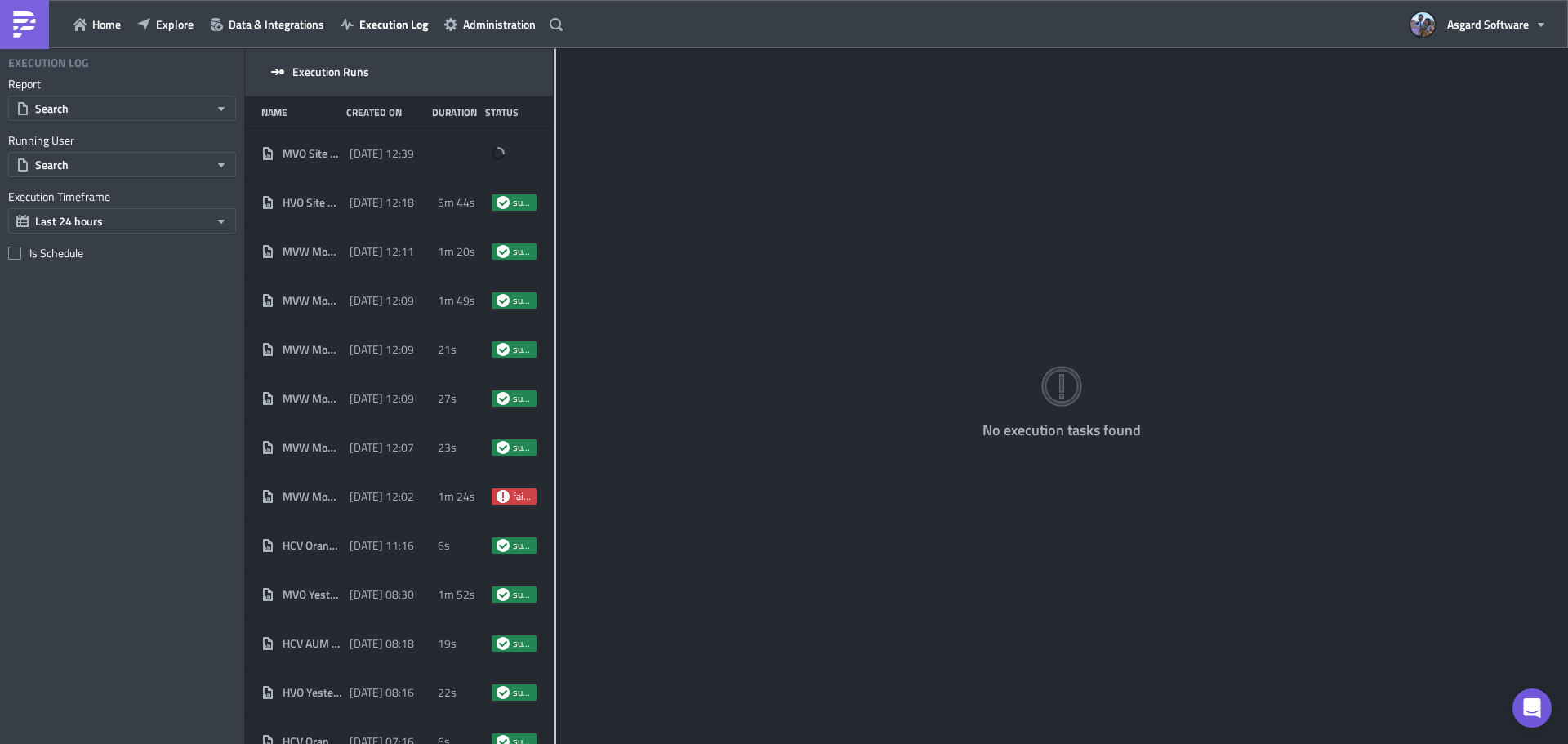
drag, startPoint x: 510, startPoint y: 124, endPoint x: 565, endPoint y: 107, distance: 57.6
click at [556, 107] on div at bounding box center [554, 397] width 3 height 699
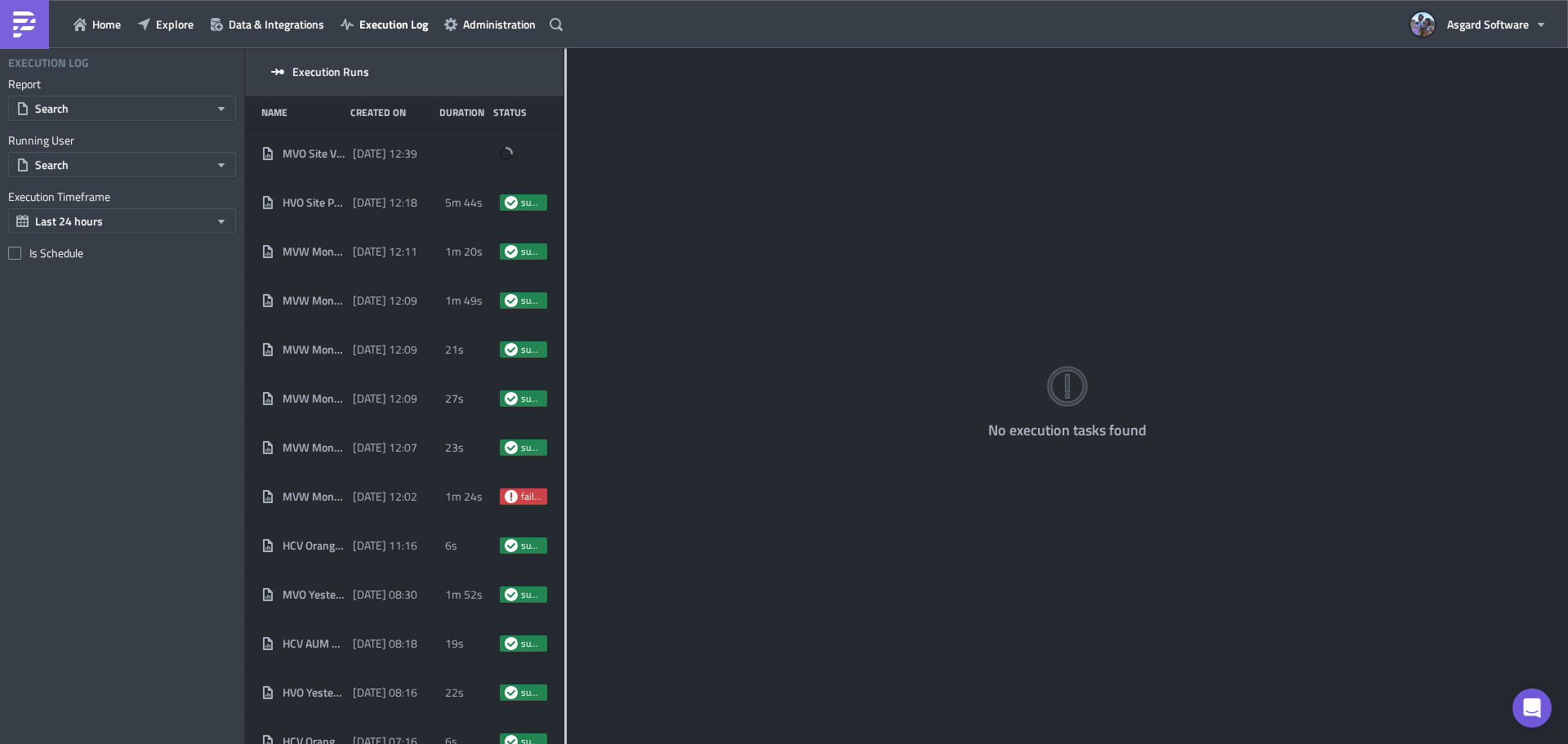
click at [565, 107] on div at bounding box center [566, 397] width 3 height 699
click at [454, 143] on div at bounding box center [469, 154] width 47 height 29
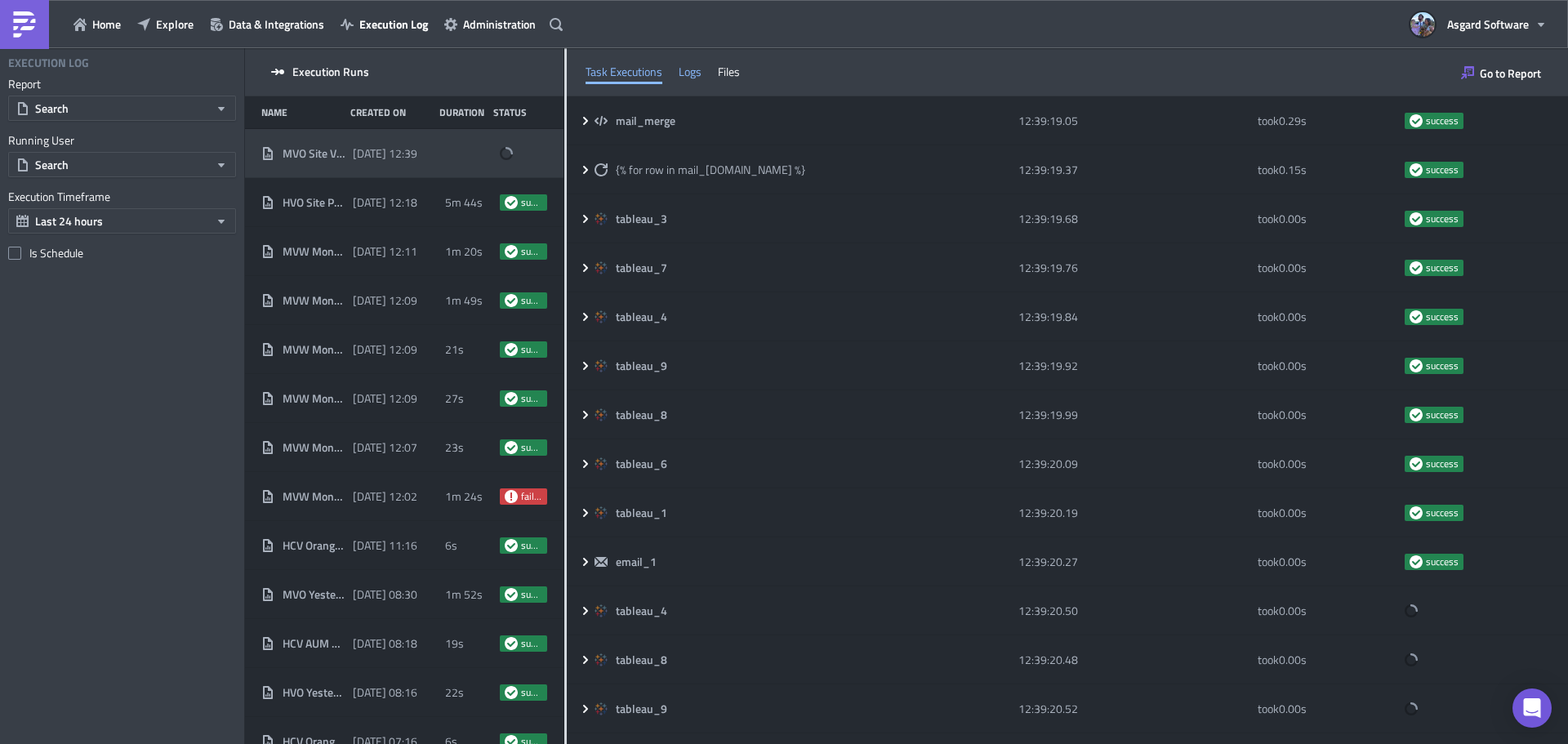
click at [682, 70] on div "Logs" at bounding box center [690, 71] width 23 height 25
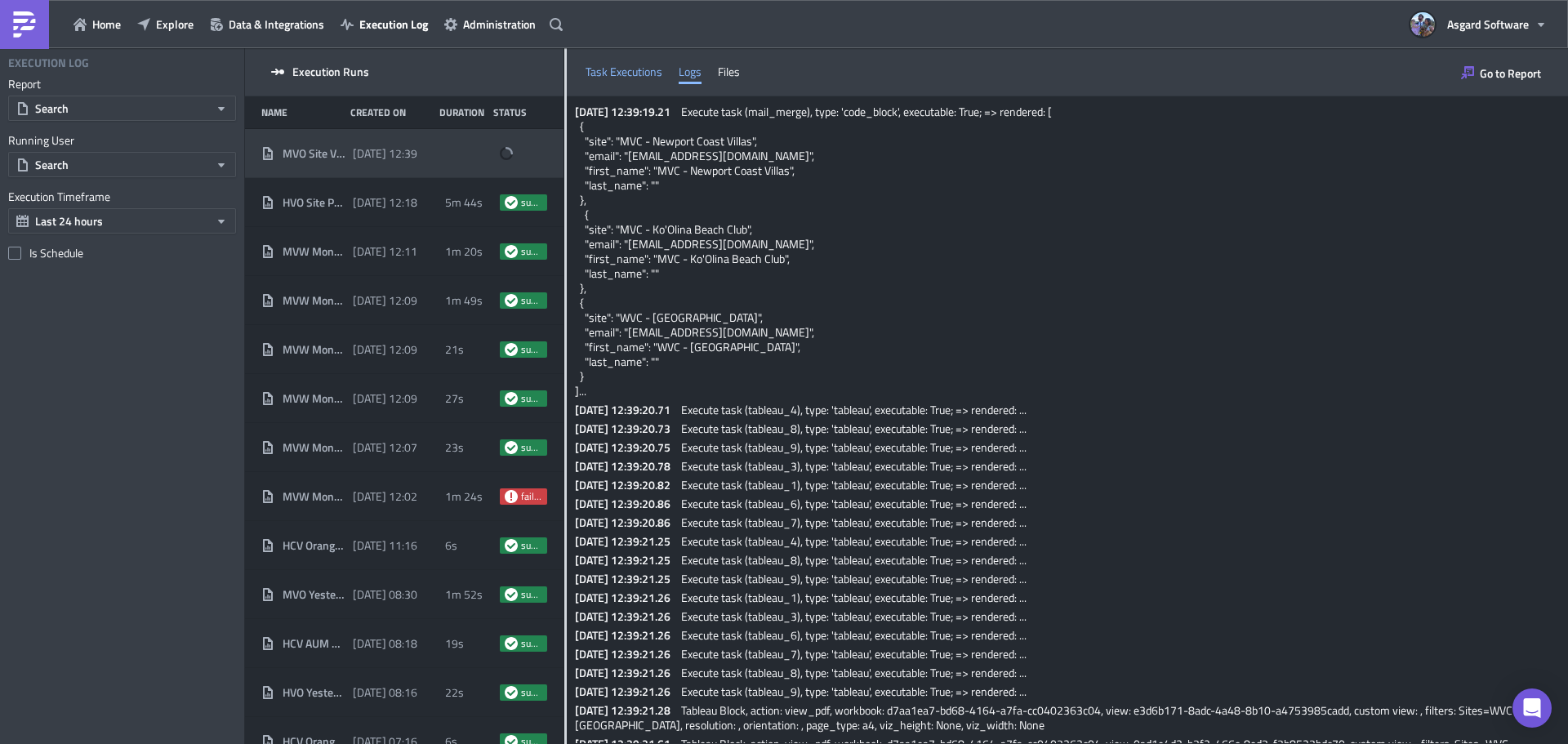
click at [643, 76] on div "Task Executions" at bounding box center [623, 71] width 76 height 25
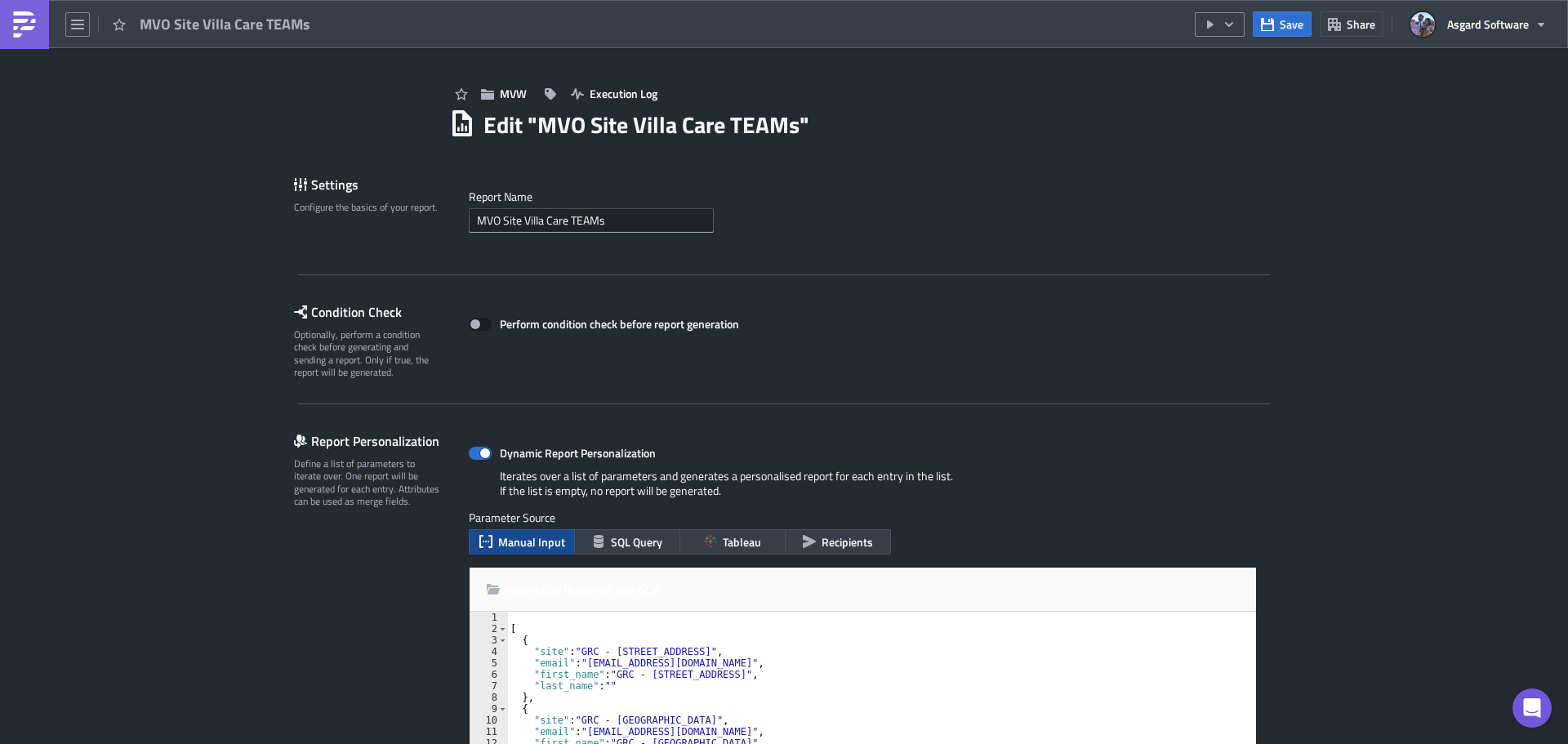
scroll to position [147, 0]
type textarea ""site": "MVC - Aruba Ocean Club","
click at [964, 643] on div ""last_name" : "" } , { "site" : "MVC - Aruba Ocean Club" , "email" : "mvoteamsd…" at bounding box center [875, 699] width 736 height 194
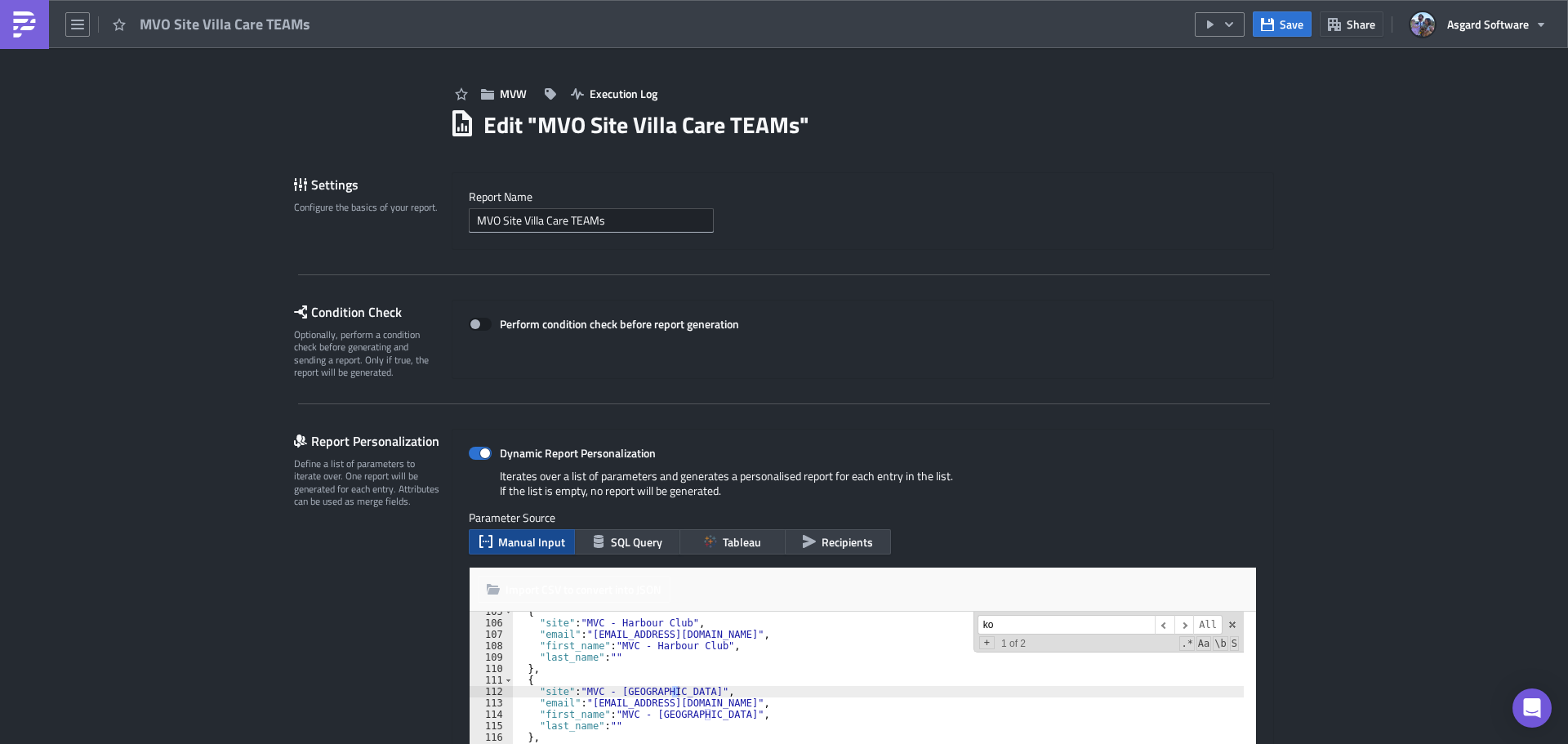
scroll to position [1538, 0]
drag, startPoint x: 939, startPoint y: 625, endPoint x: 921, endPoint y: 627, distance: 18.1
click at [930, 625] on div "{ "site" : "MVC - Kauai Lagoons" , "email" : "mvoteamsdistribution@asgardsoftwa…" at bounding box center [879, 698] width 731 height 172
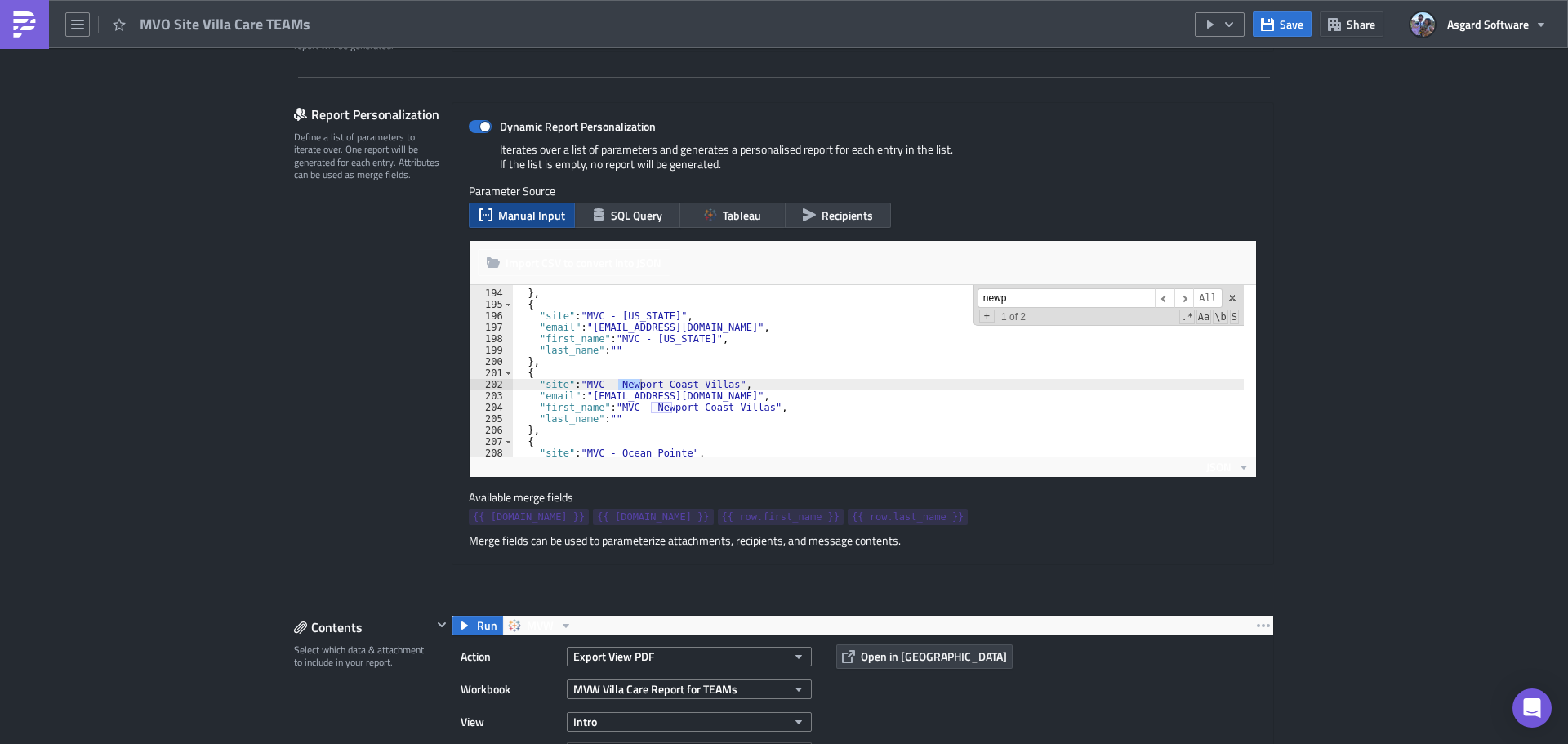
scroll to position [2253, 0]
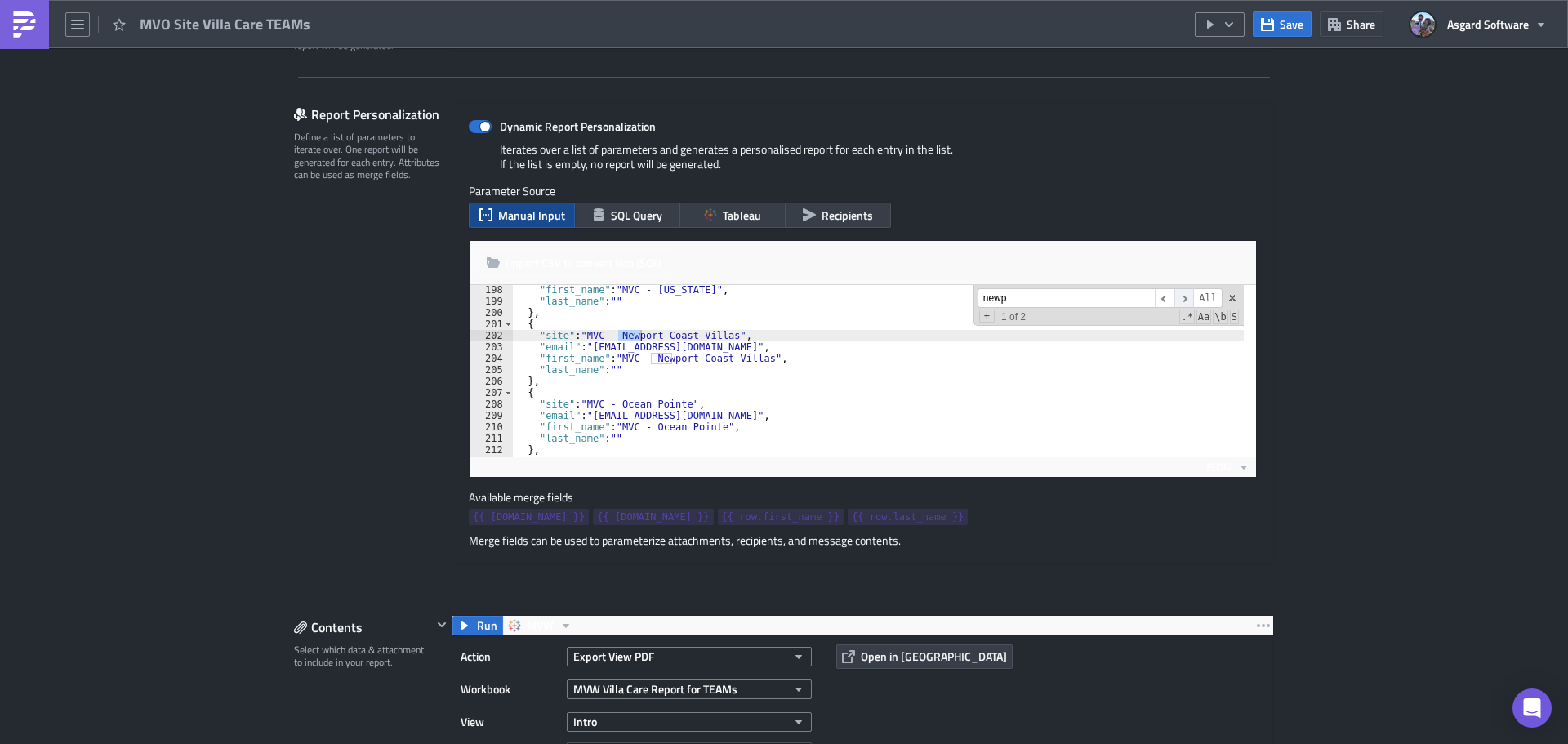
click at [1178, 296] on span "​" at bounding box center [1184, 299] width 20 height 21
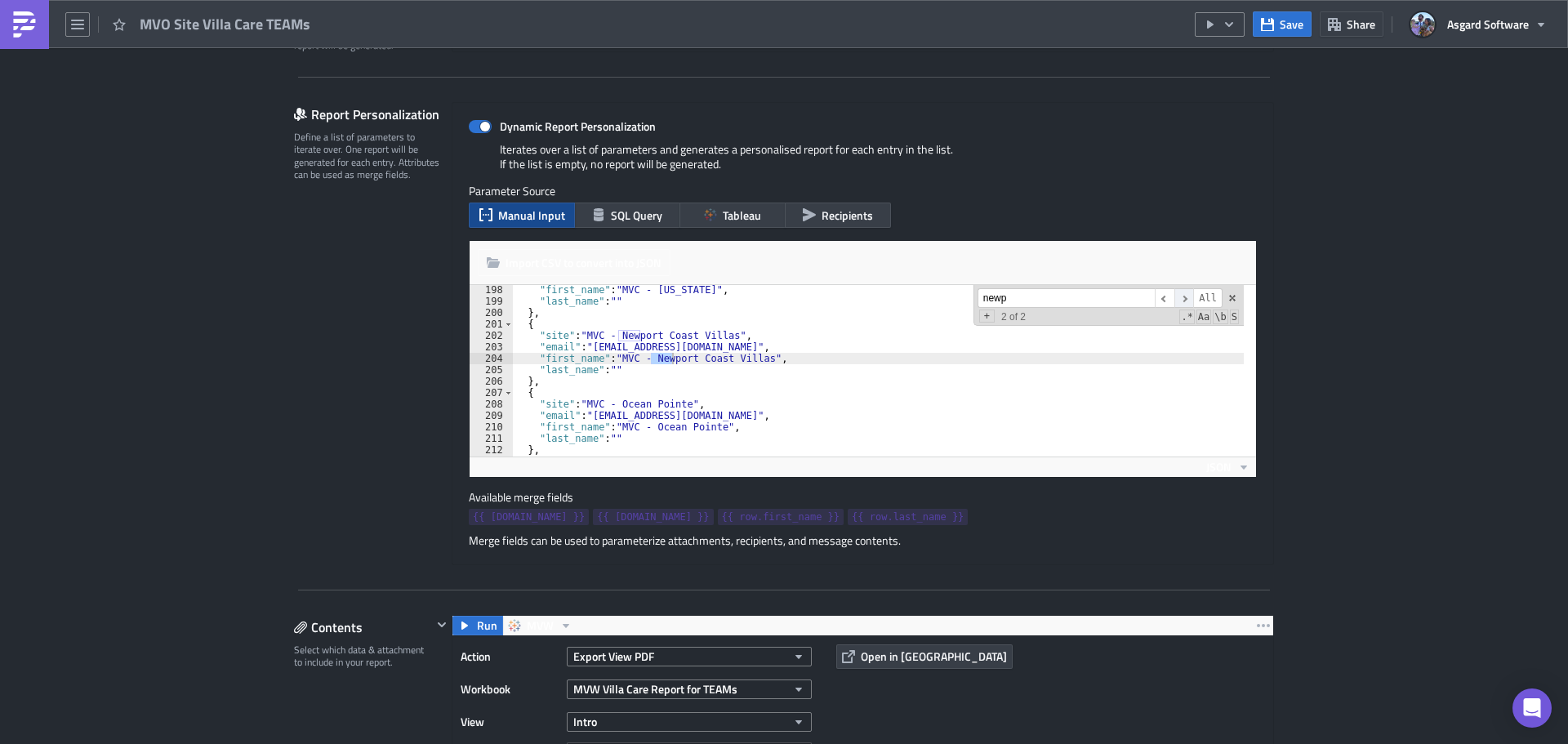
click at [1178, 296] on span "​" at bounding box center [1184, 299] width 20 height 21
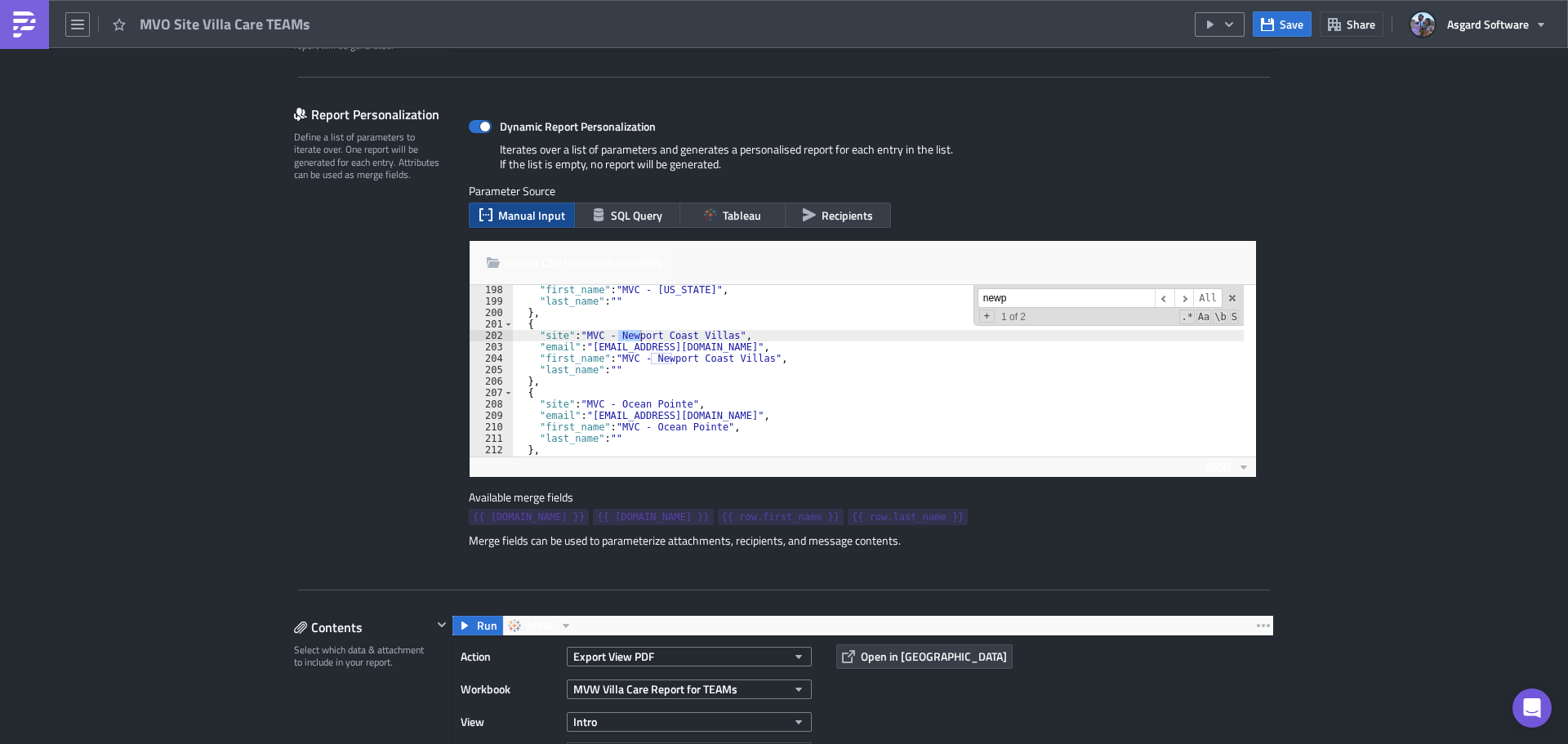
drag, startPoint x: 1059, startPoint y: 300, endPoint x: 887, endPoint y: 295, distance: 172.1
click at [887, 295] on div ""first_name" : "MVC - New York" , "last_name" : "" } , { "site" : "MVC - Newpor…" at bounding box center [879, 371] width 731 height 172
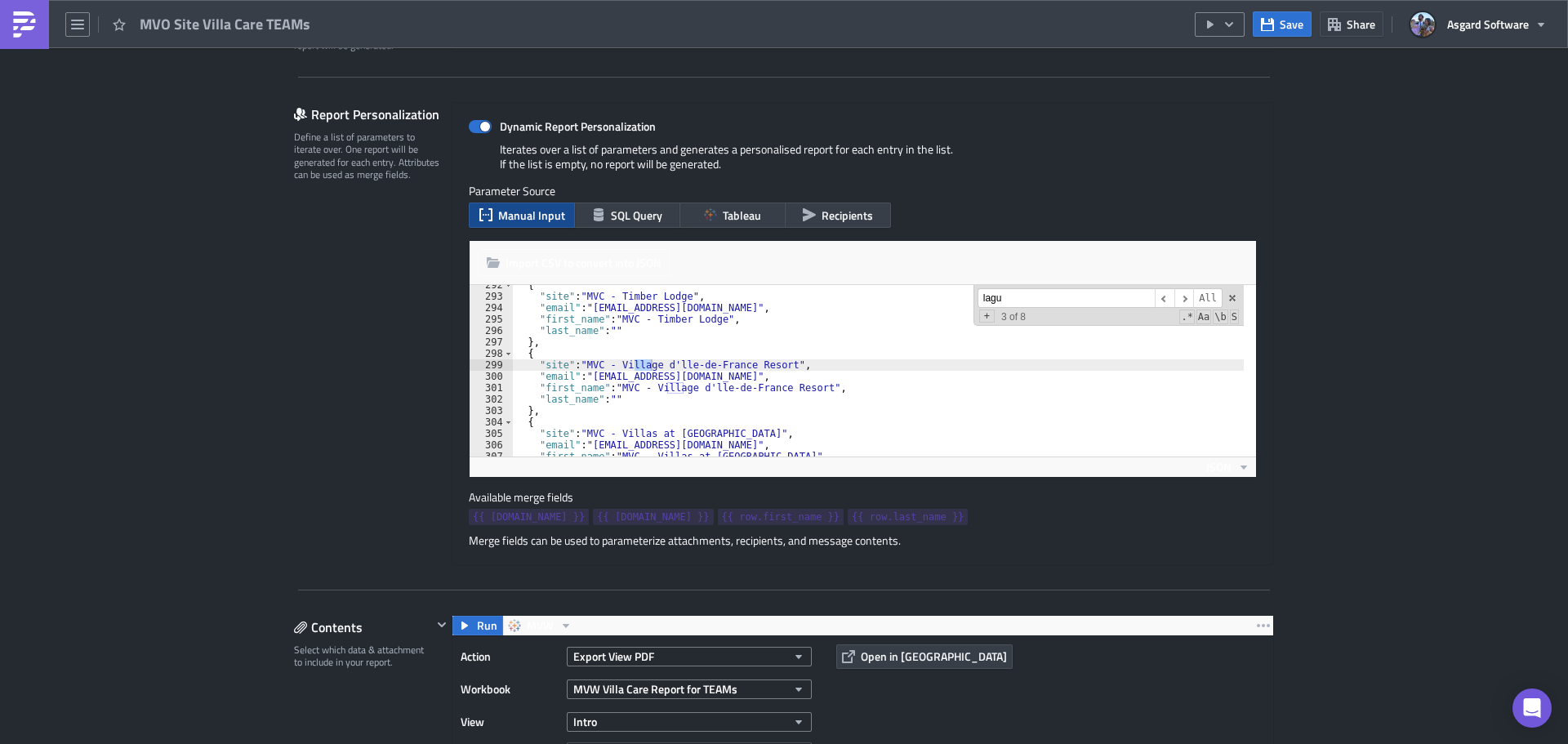
scroll to position [4431, 0]
type input "laguna"
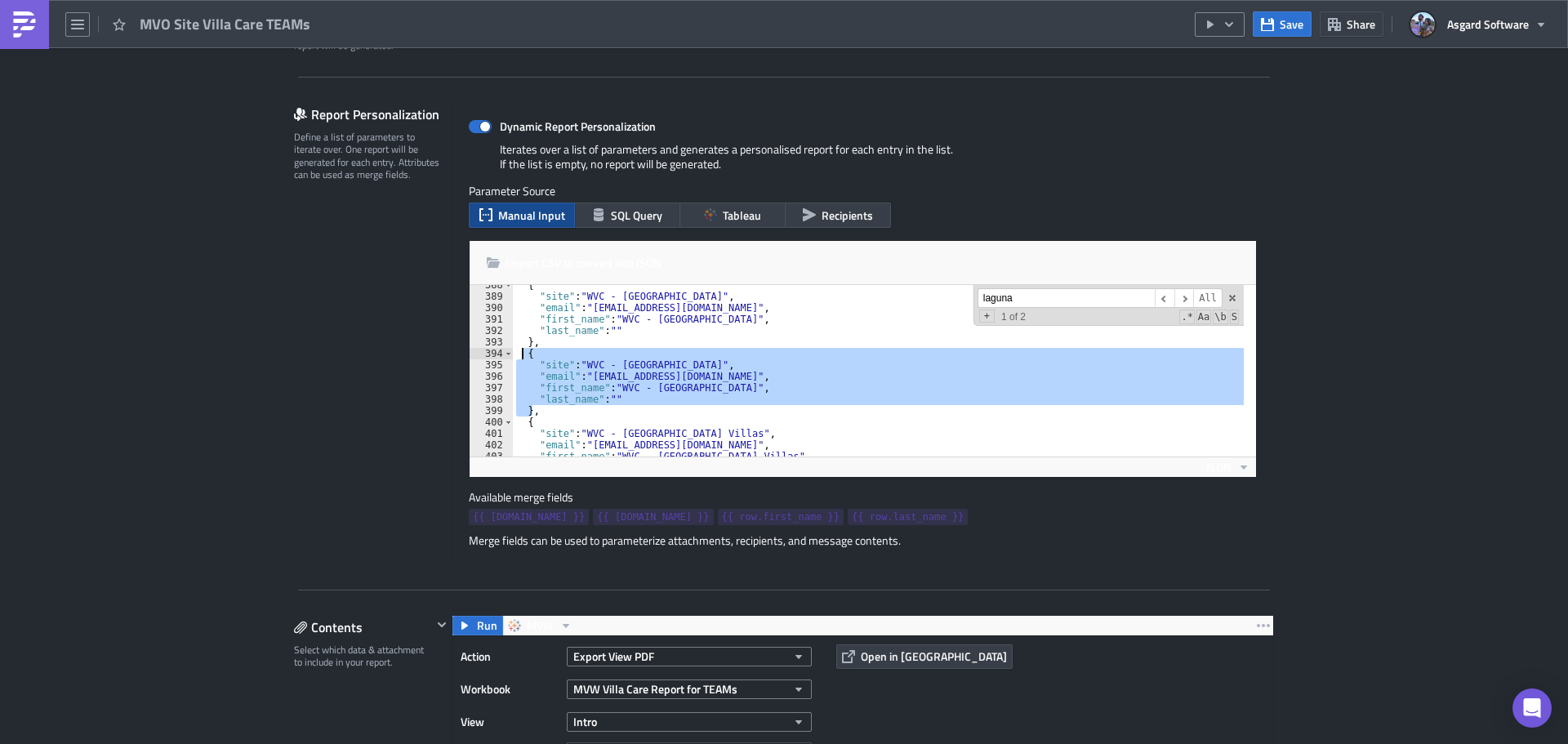
drag, startPoint x: 527, startPoint y: 412, endPoint x: 512, endPoint y: 359, distance: 55.1
click at [513, 359] on div "{ "site" : "WVC - Ka'anapali Ocean Resort Villas" , "email" : "mvoteamsdistribu…" at bounding box center [879, 376] width 731 height 194
type textarea "{ "site": "WVC - Lagunamar Ocean Resort","
drag, startPoint x: 959, startPoint y: 295, endPoint x: 831, endPoint y: 305, distance: 128.4
click at [836, 305] on div "{ "site" : "WVC - Ka'anapali Ocean Resort Villas" , "email" : "mvoteamsdistribu…" at bounding box center [879, 371] width 731 height 172
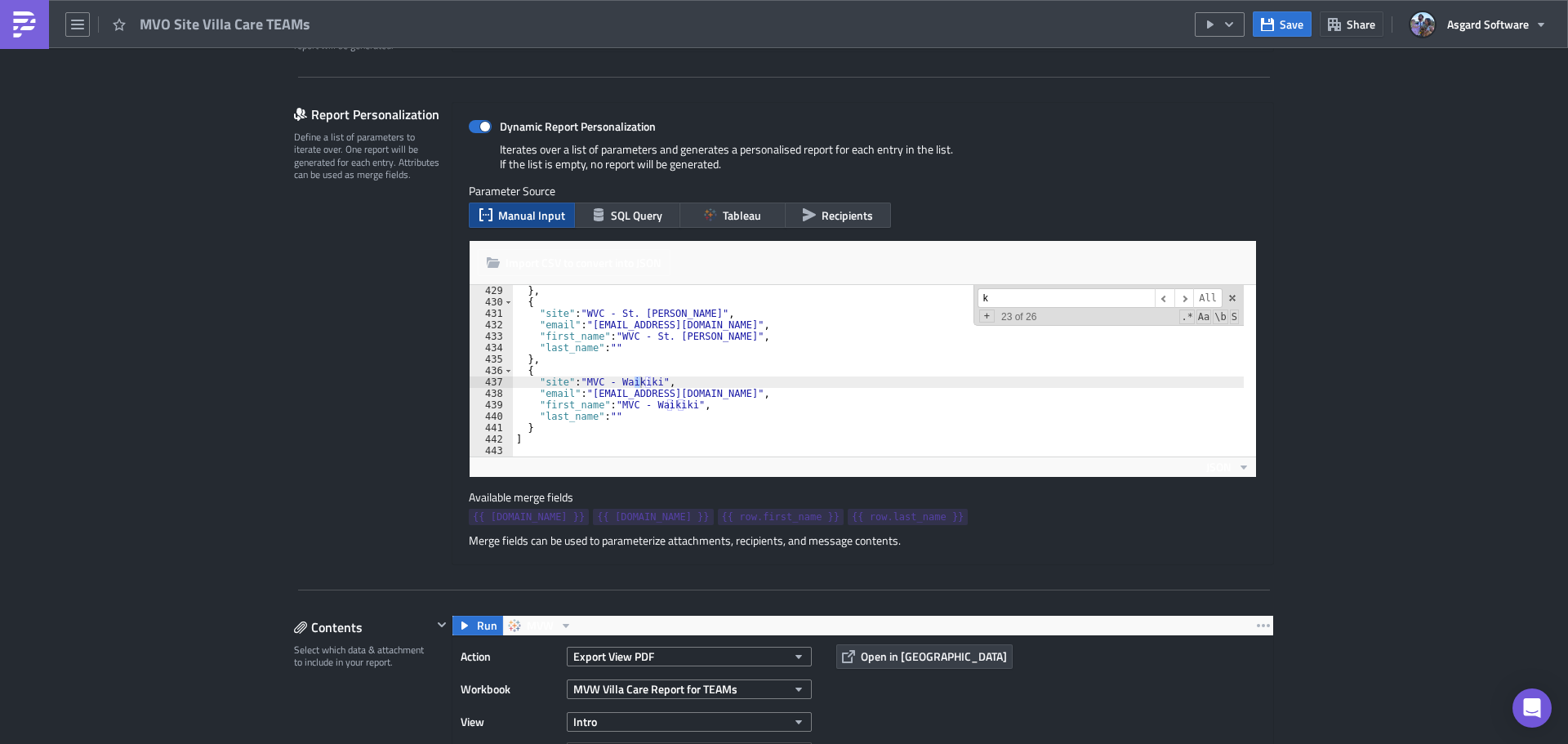
scroll to position [1527, 0]
type input "ko'"
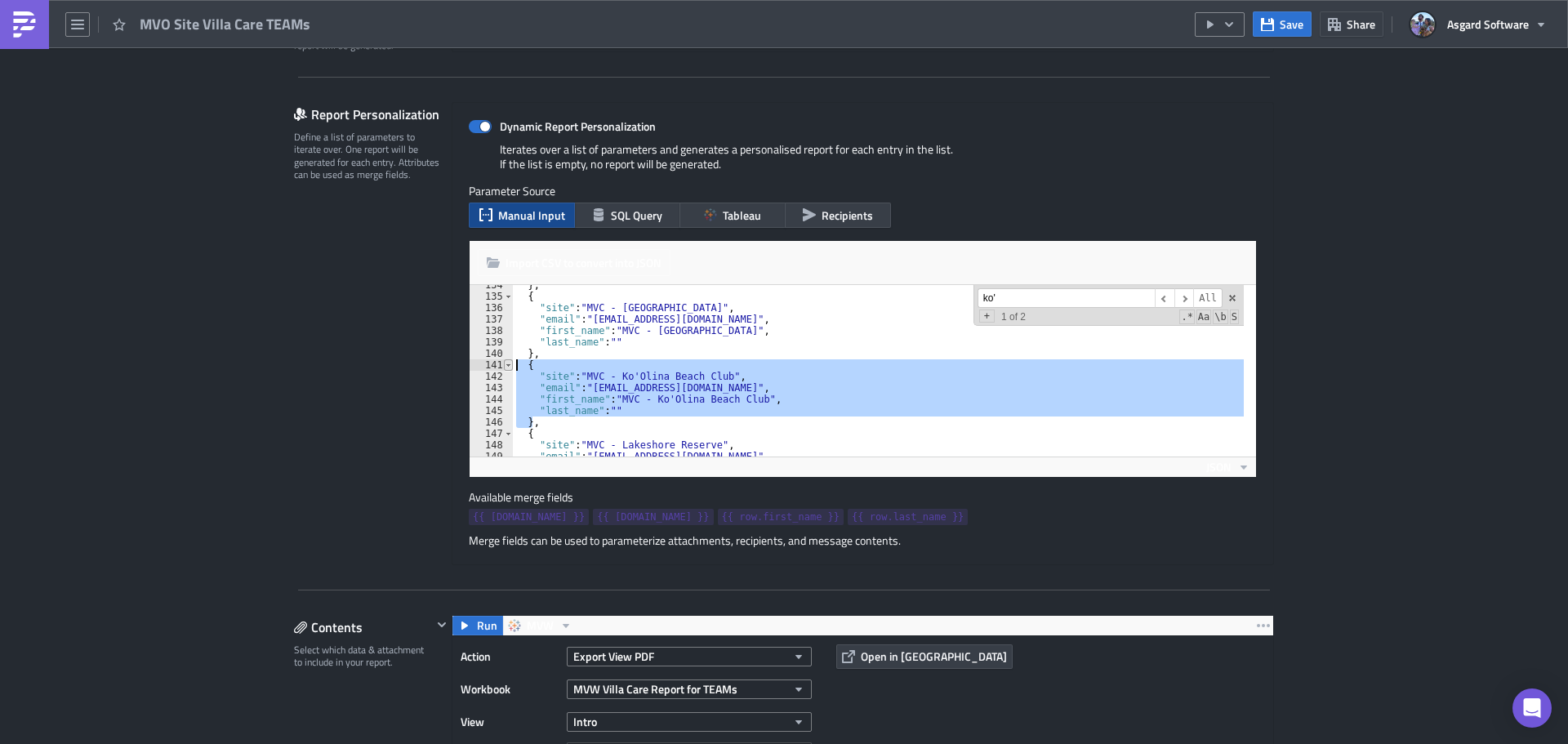
drag, startPoint x: 525, startPoint y: 420, endPoint x: 506, endPoint y: 369, distance: 54.4
click at [506, 369] on div "}, 134 135 136 137 138 139 140 141 142 143 144 145 146 147 148 149 150 } , { "s…" at bounding box center [863, 371] width 786 height 172
type textarea "{ "site": "MVC - Ko'Olina Beach Club","
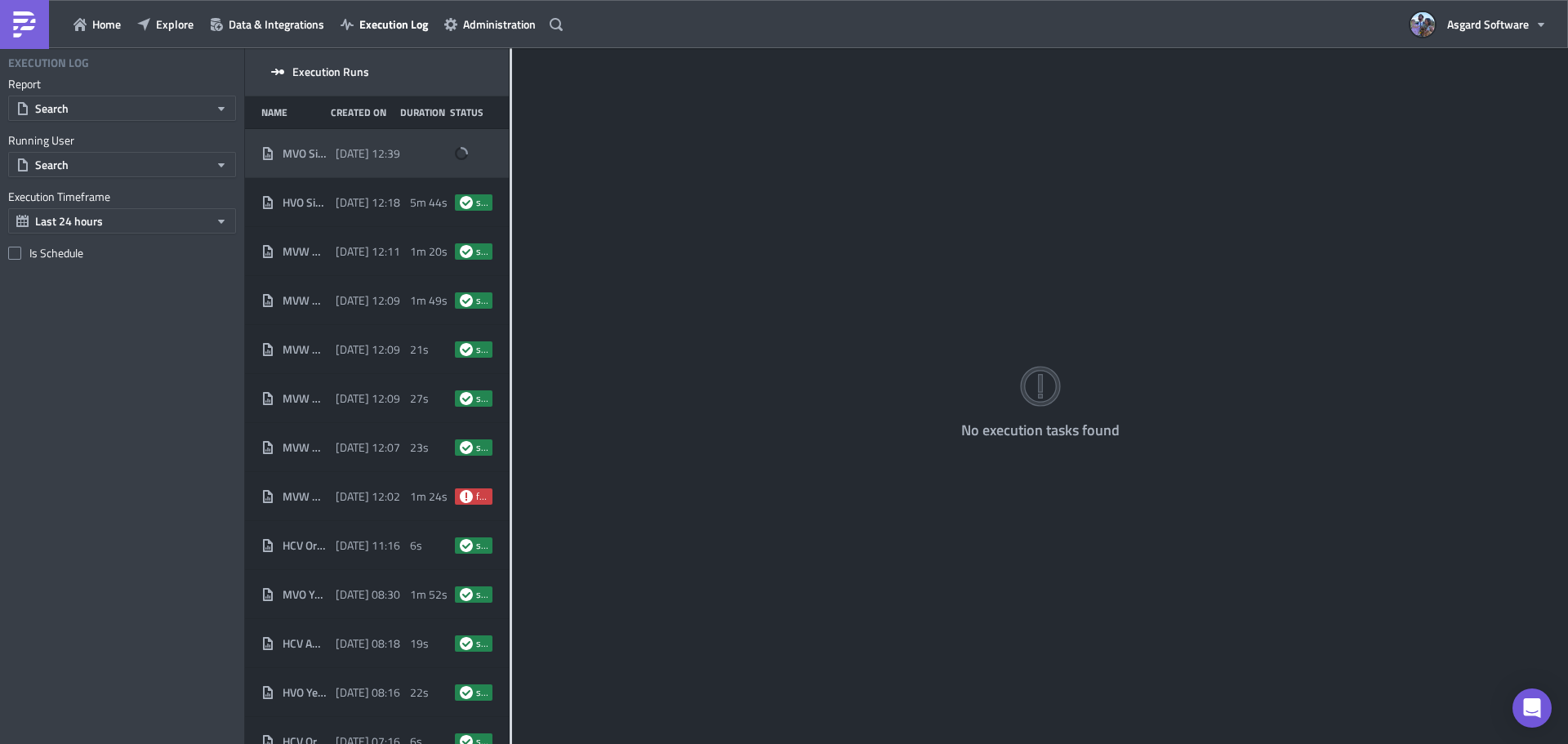
click at [363, 168] on div "MVO Site Villa Care TEAMs - Missing Sites [DATE] 12:39" at bounding box center [376, 153] width 263 height 49
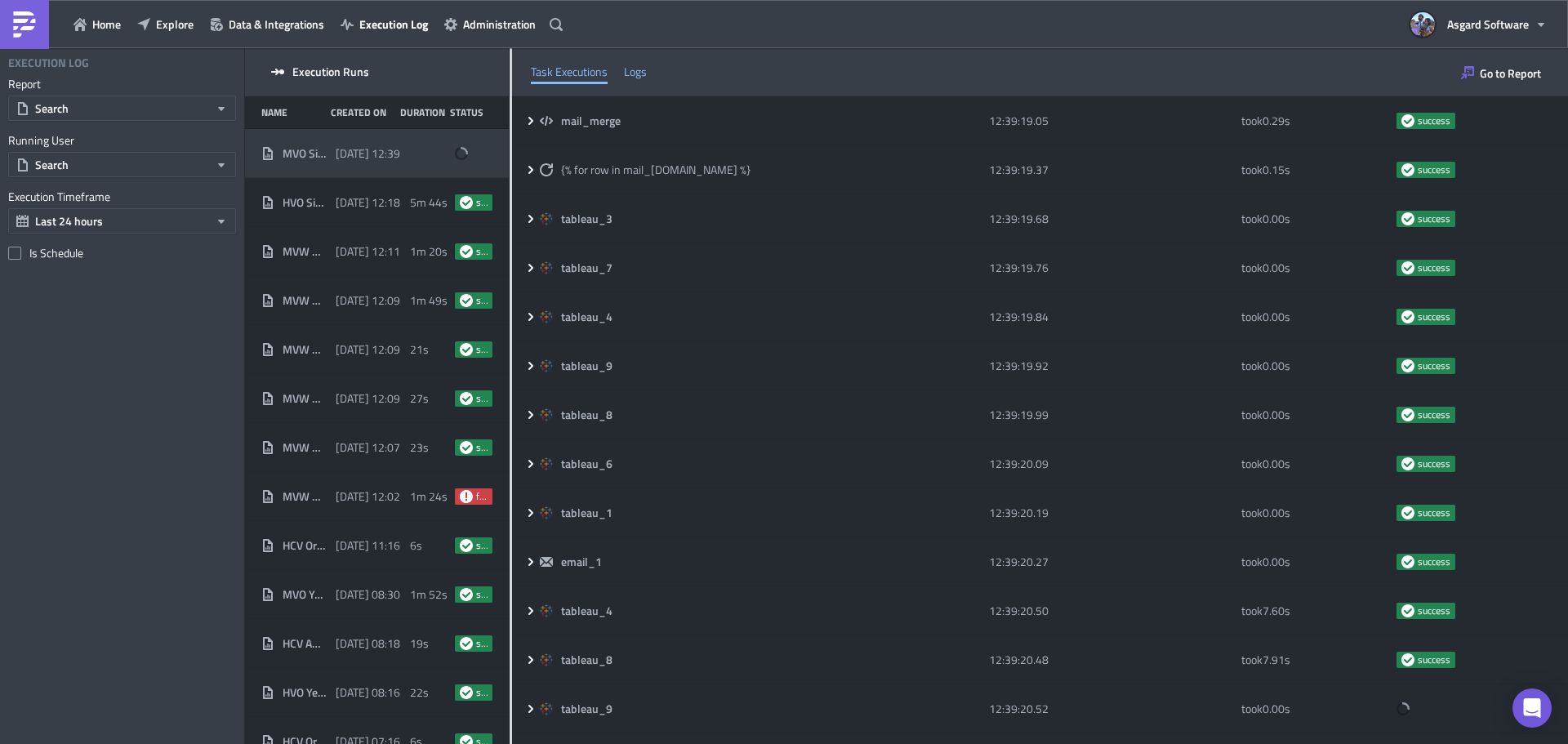
click at [639, 74] on div "Logs" at bounding box center [635, 71] width 23 height 25
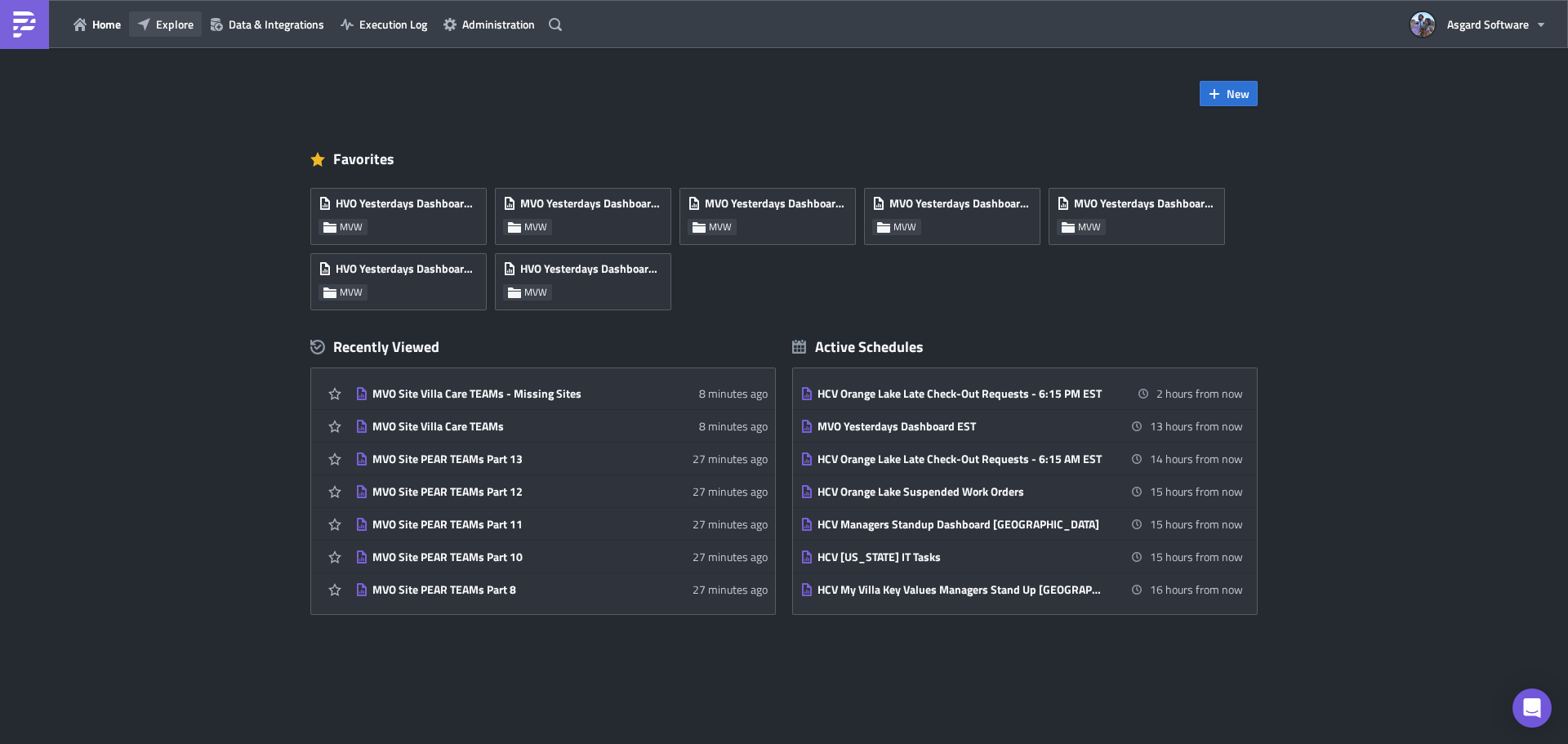
drag, startPoint x: 183, startPoint y: 22, endPoint x: 194, endPoint y: 25, distance: 11.4
click at [183, 22] on span "Explore" at bounding box center [175, 24] width 38 height 17
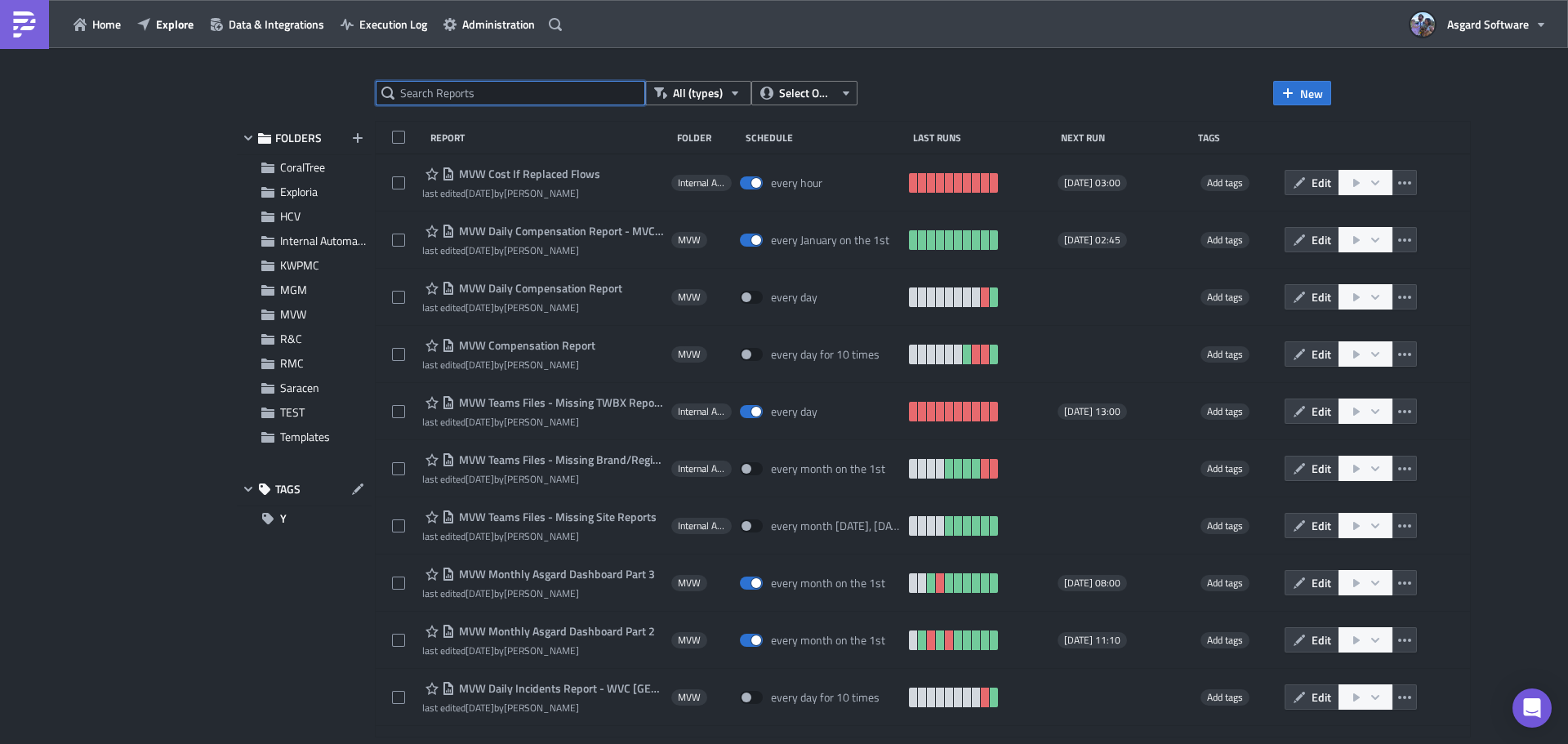
click at [562, 93] on input "text" at bounding box center [511, 93] width 269 height 25
type input "pear"
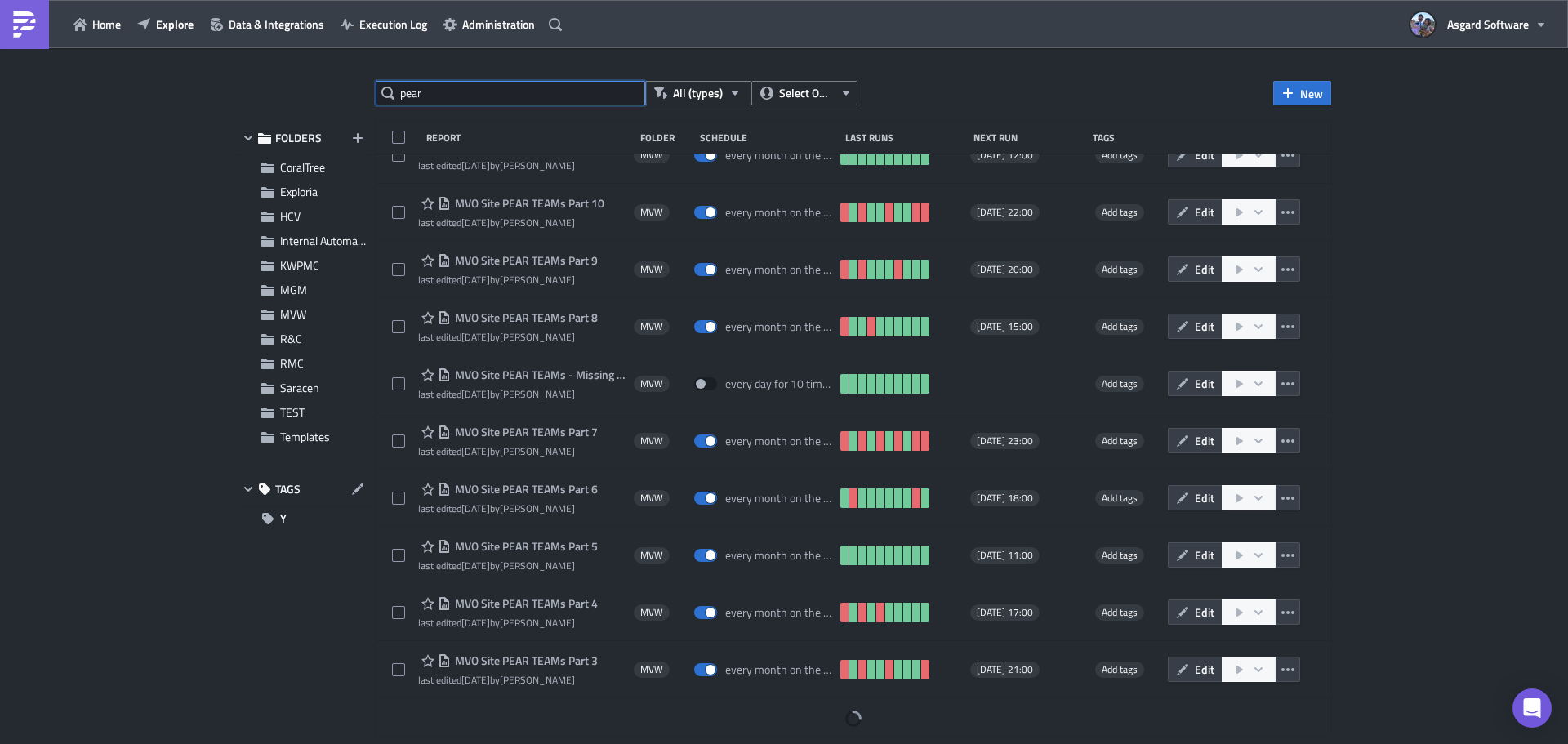
scroll to position [316, 0]
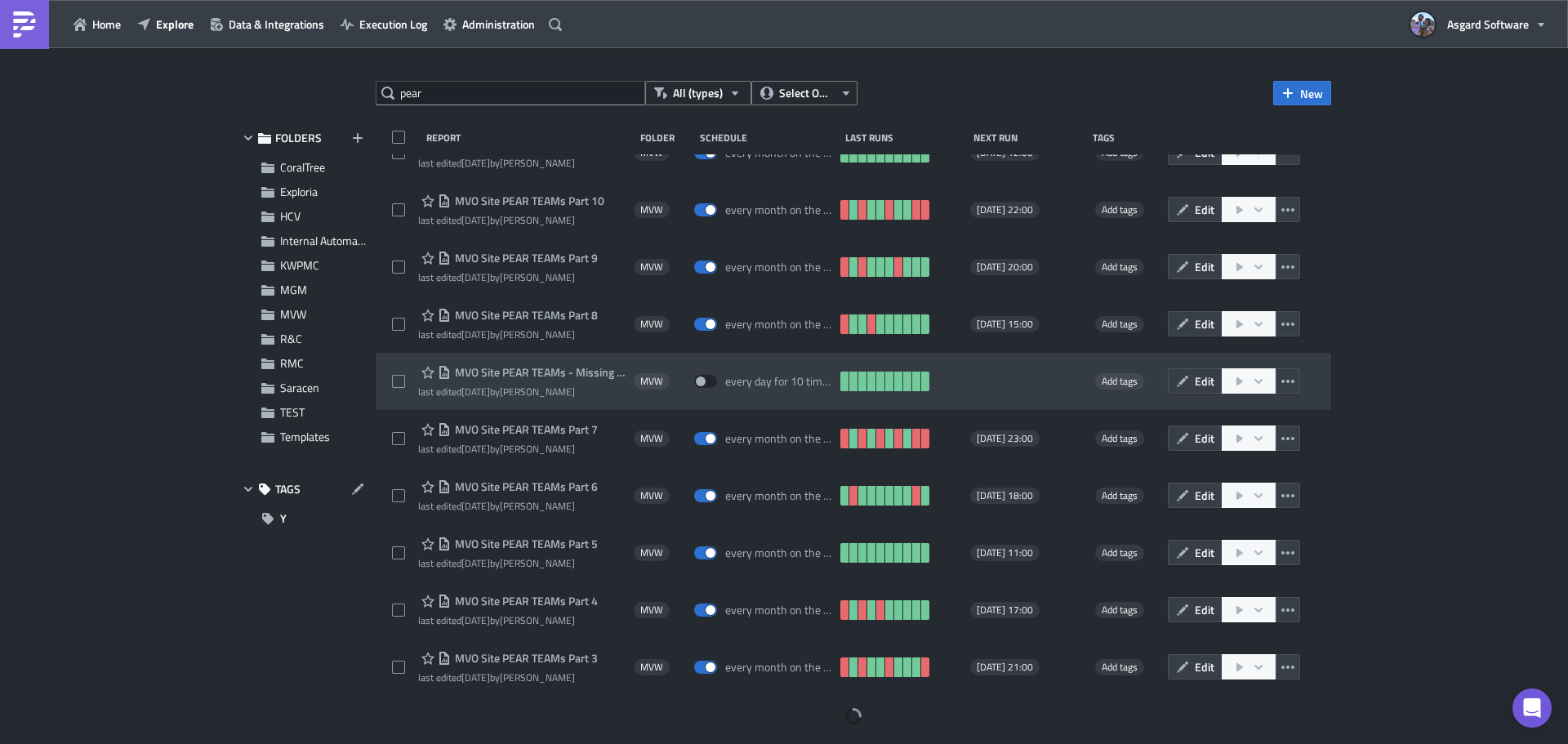
click at [575, 370] on span "MVO Site PEAR TEAMs - Missing Sites" at bounding box center [538, 372] width 175 height 15
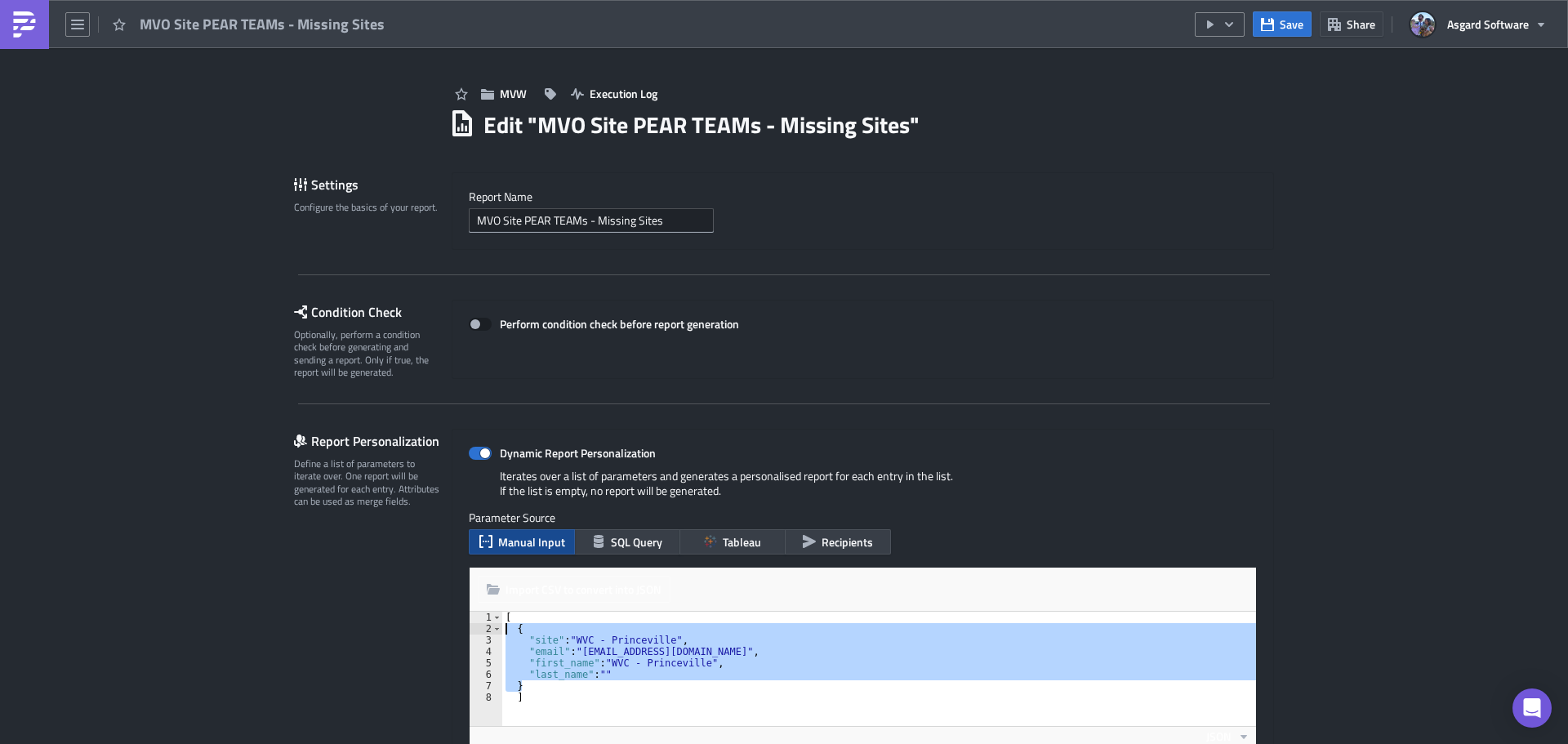
drag, startPoint x: 550, startPoint y: 687, endPoint x: 453, endPoint y: 628, distance: 113.5
click at [453, 628] on div "Dynamic Report Personalization Iterates over a list of parameters and generates…" at bounding box center [863, 632] width 822 height 406
paste textarea "}"
type textarea "},"
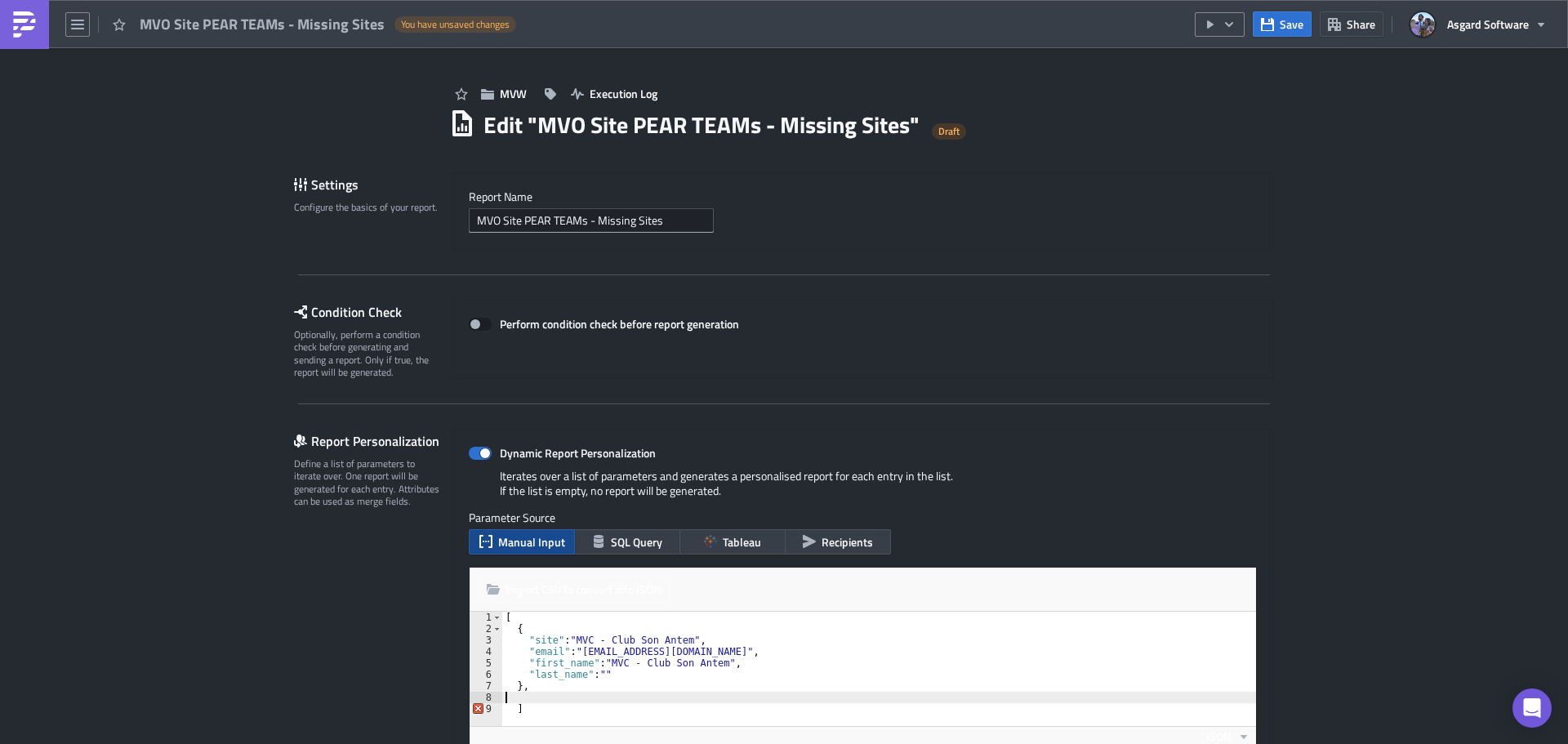
type textarea "},"
paste textarea "},"
type textarea "},"
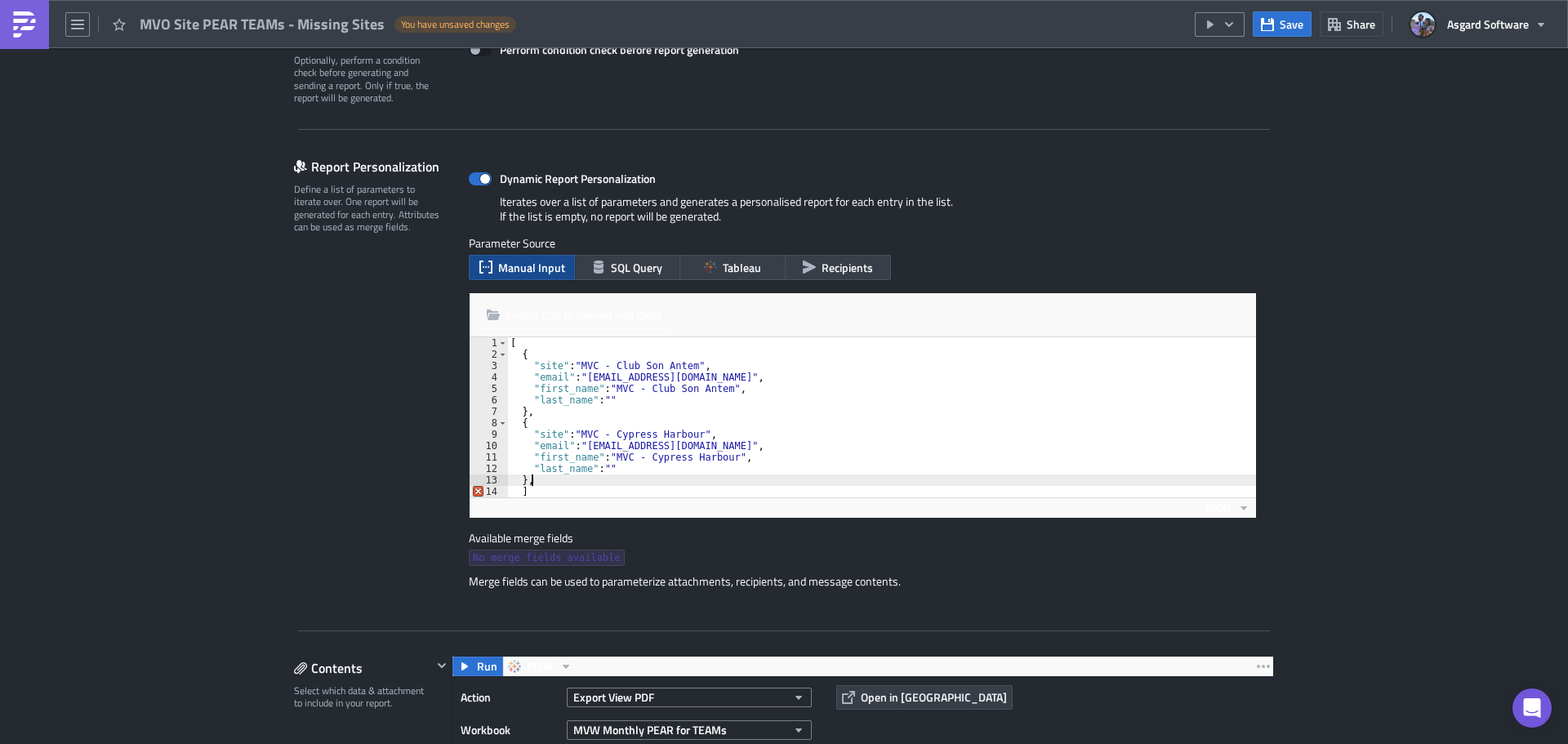
scroll to position [327, 0]
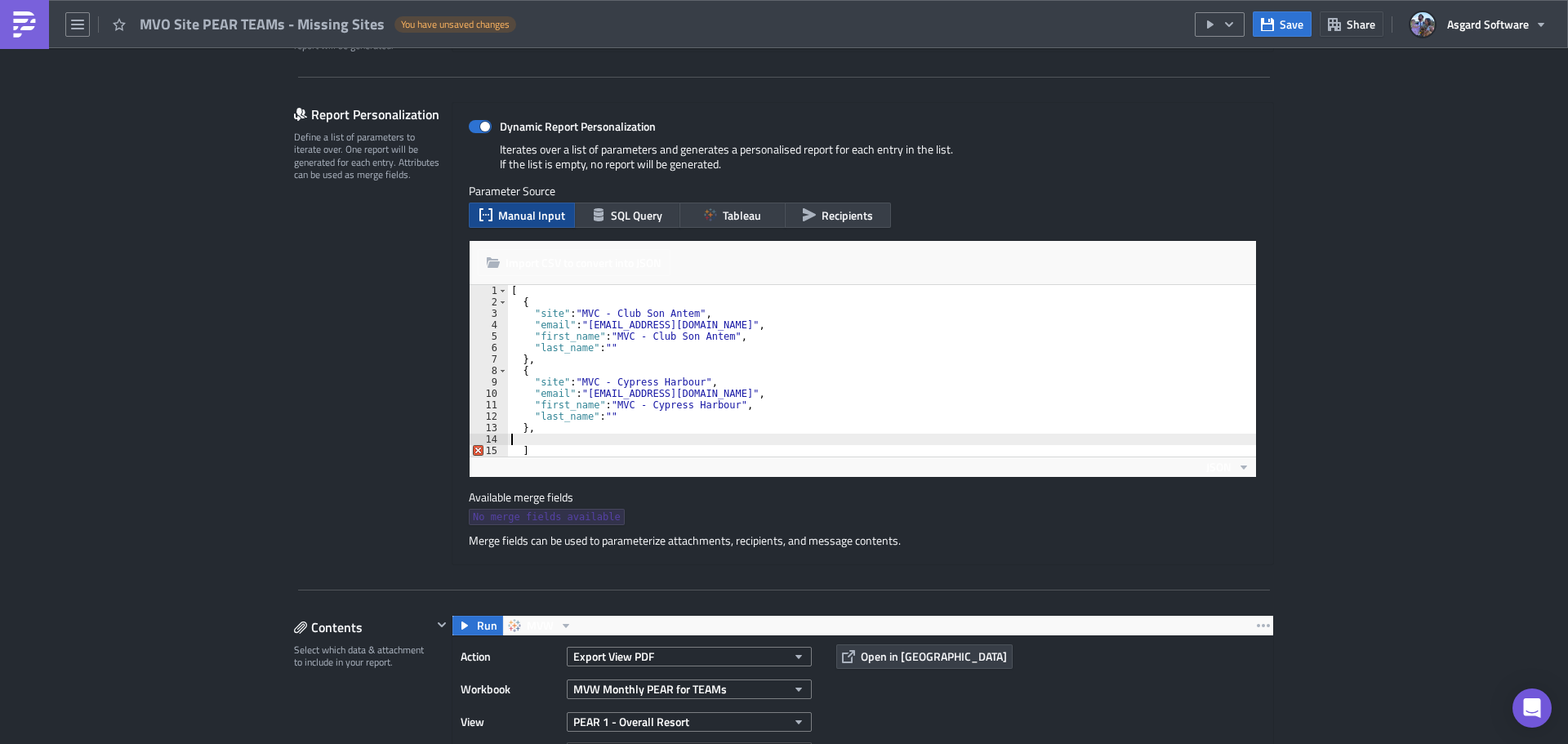
paste textarea "}"
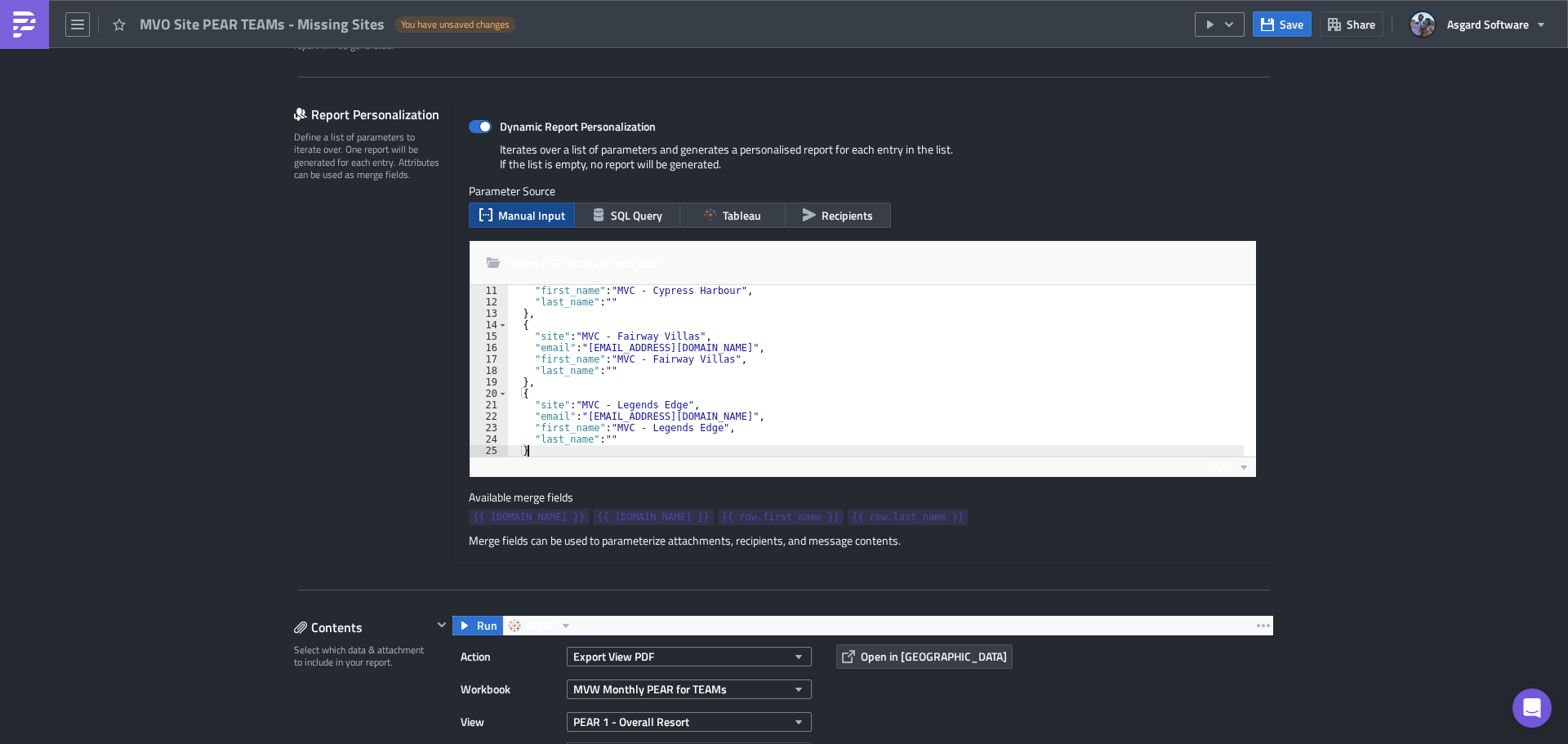
scroll to position [126, 0]
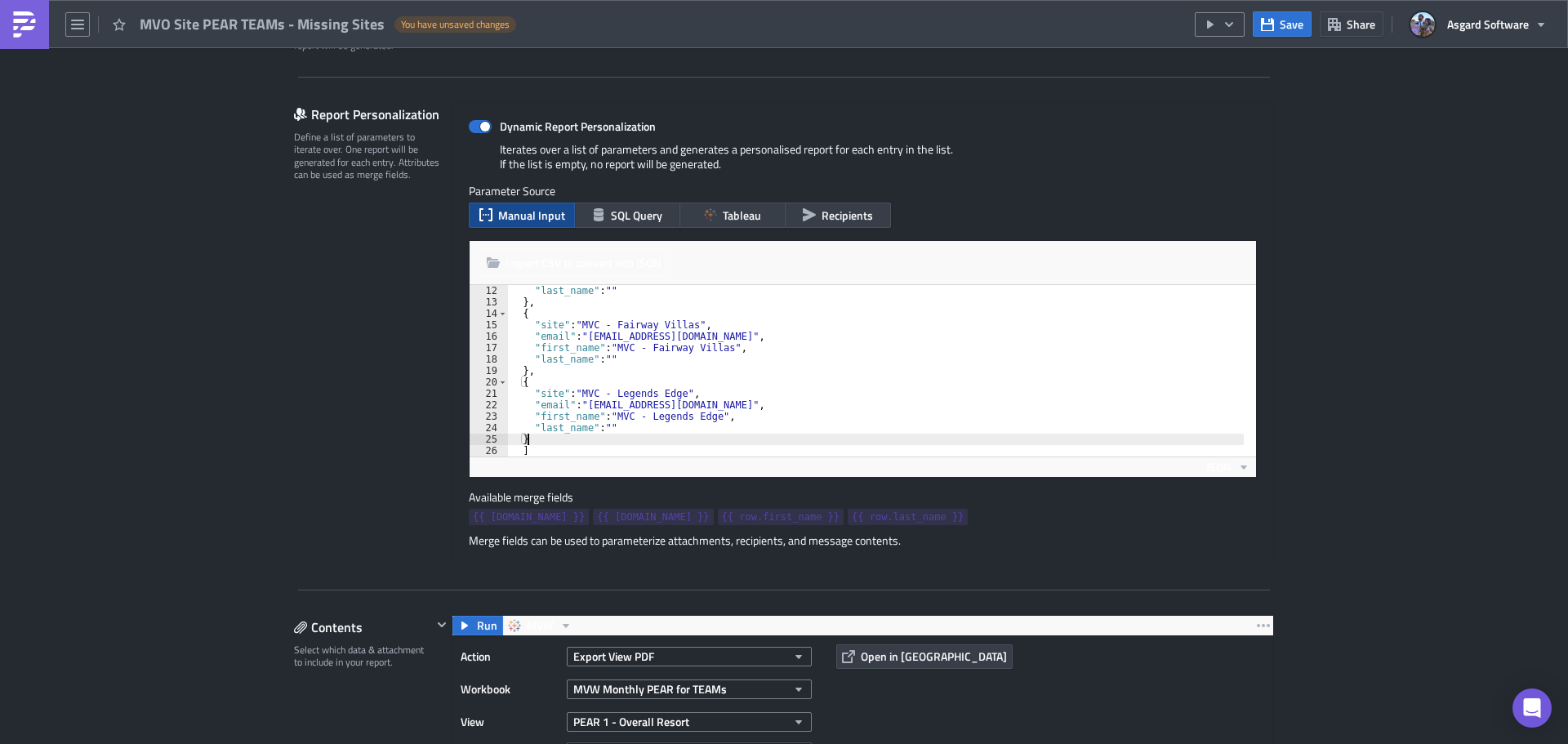
type textarea "},"
paste textarea "}"
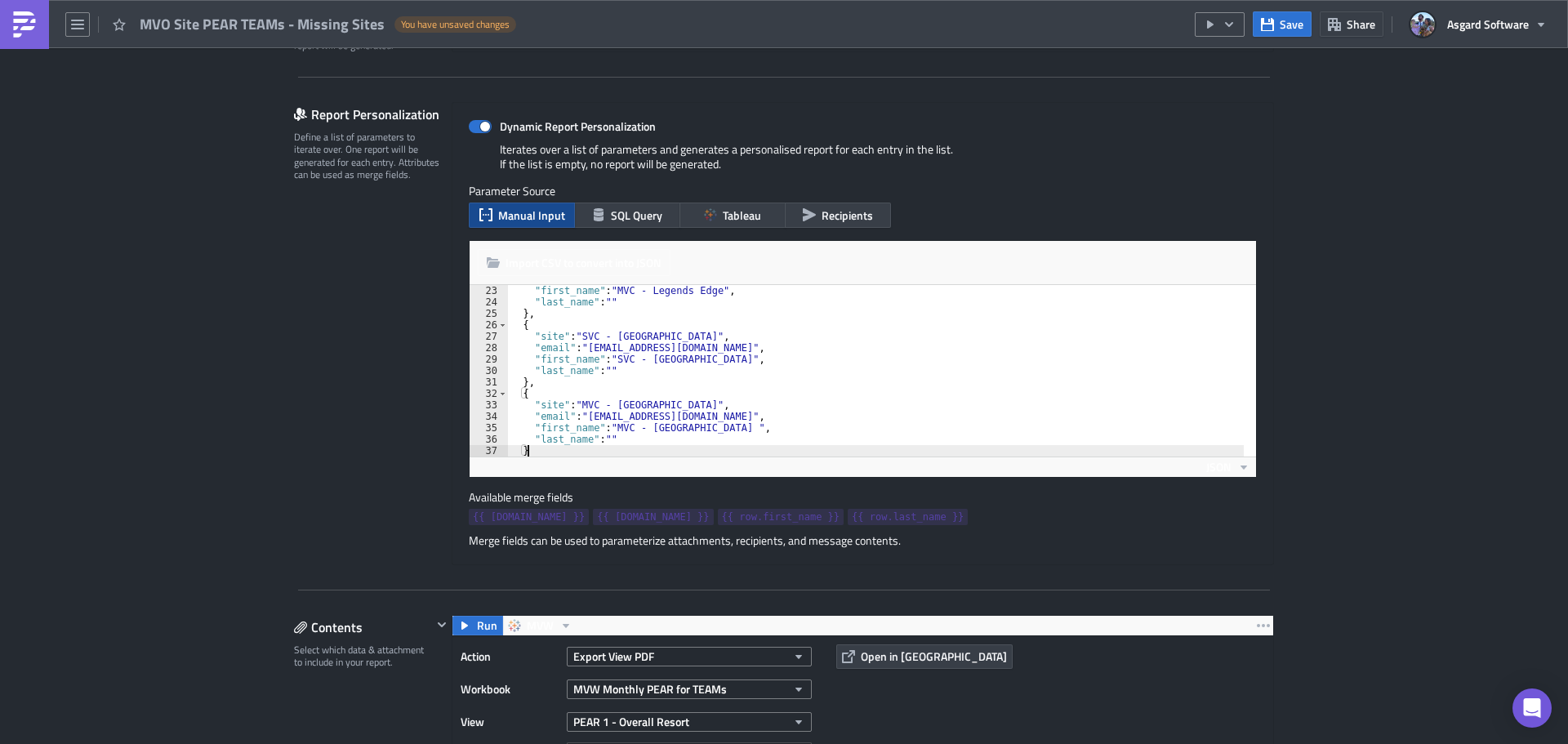
scroll to position [0, 1]
type textarea "},"
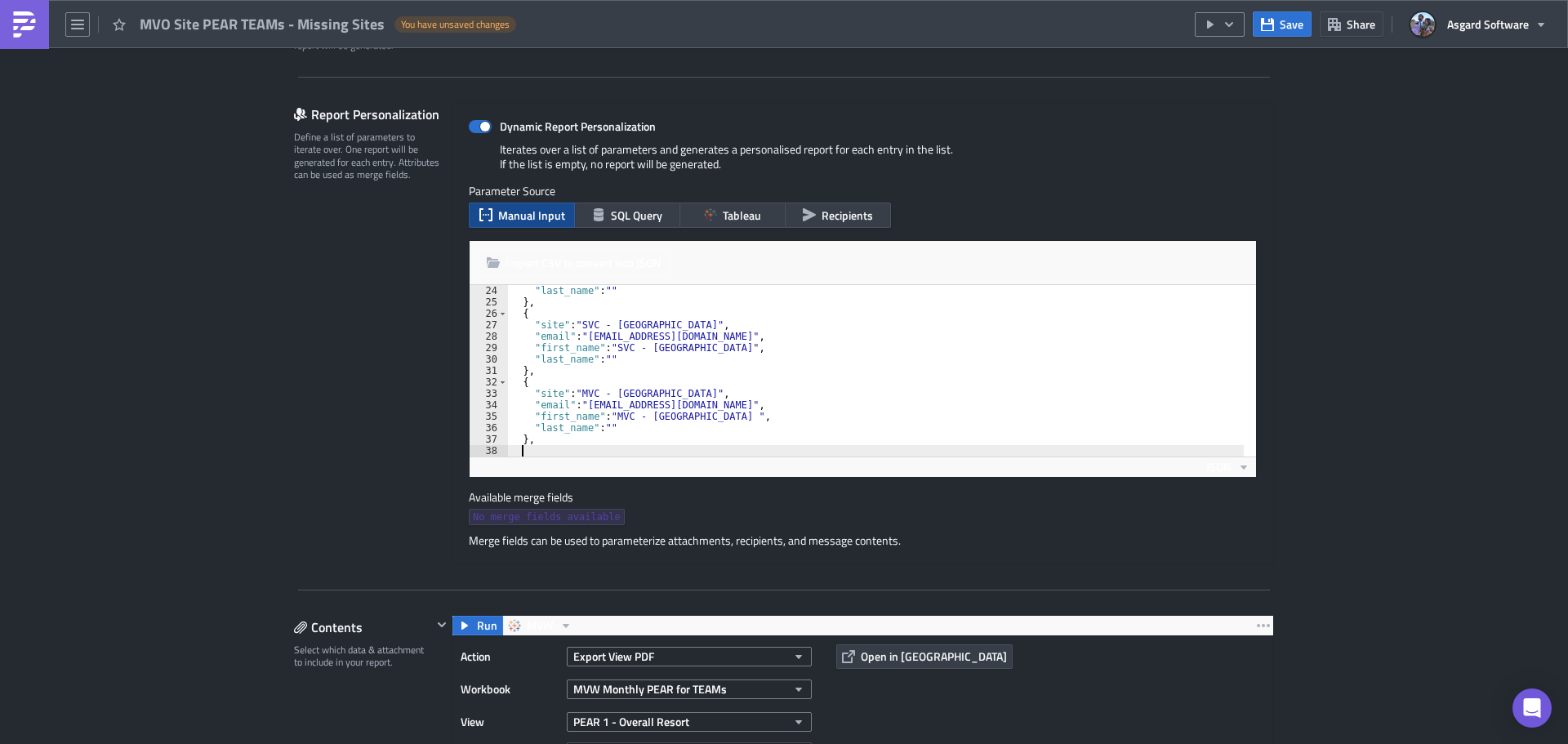
scroll to position [0, 0]
paste textarea "}"
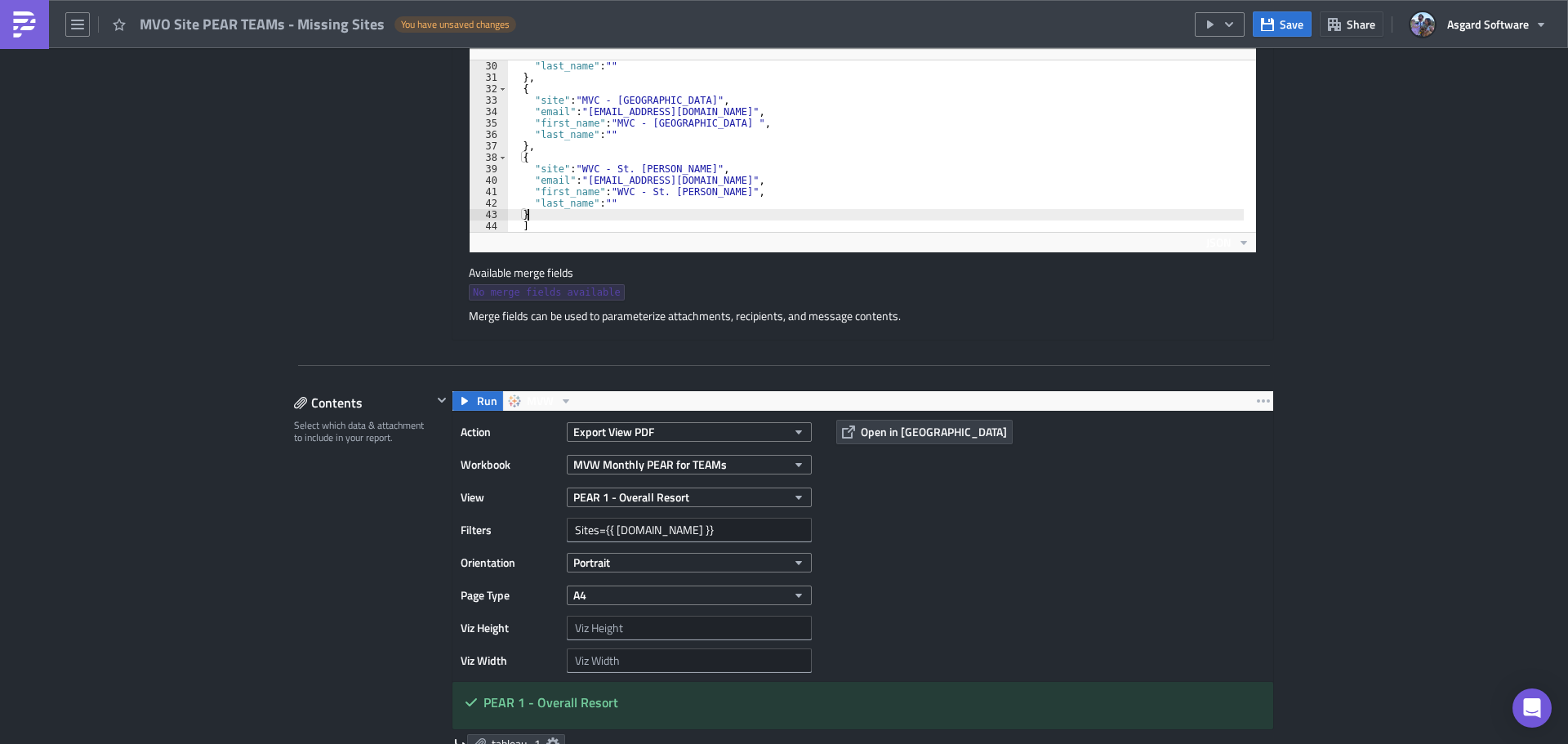
scroll to position [572, 0]
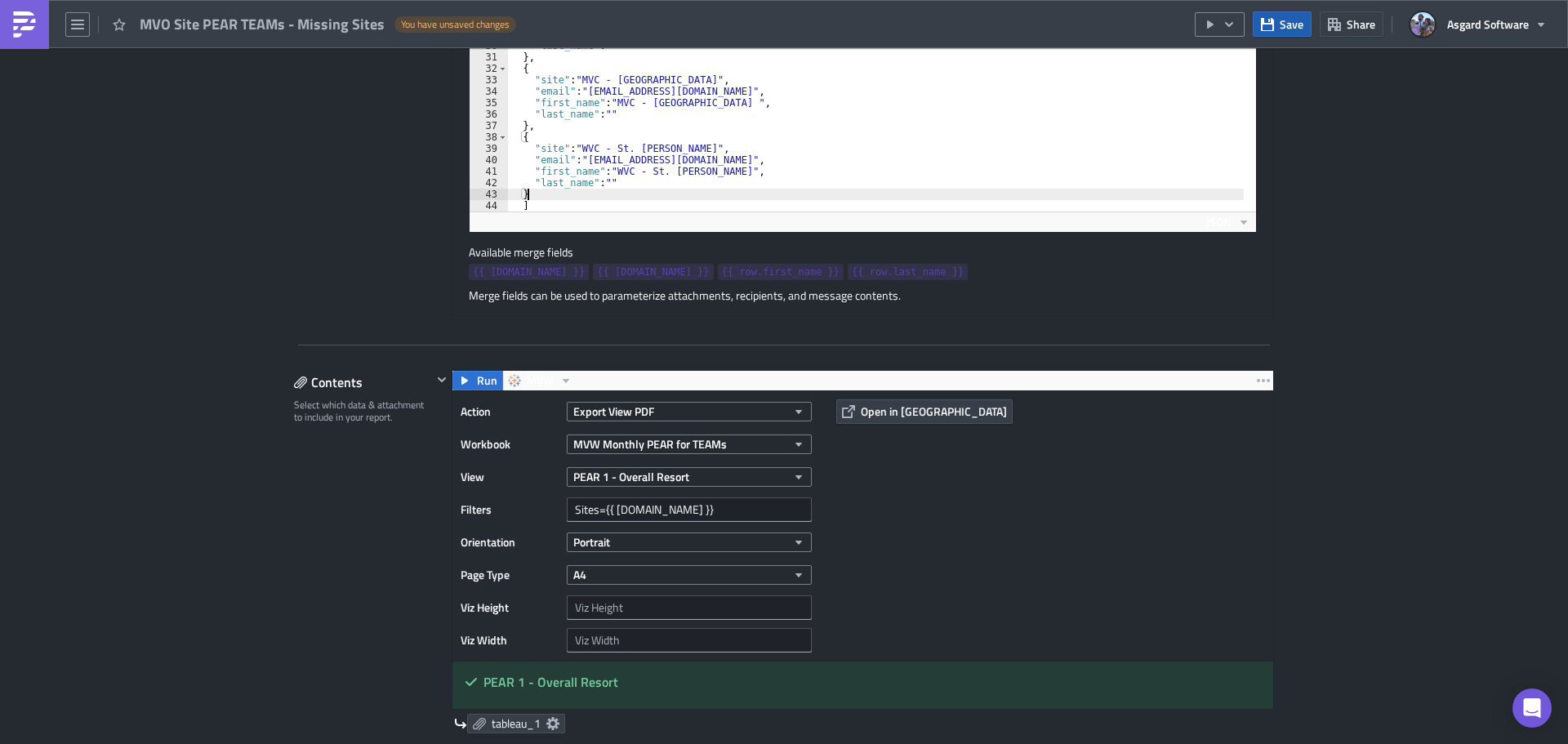
type textarea "}"
click at [1272, 21] on icon "button" at bounding box center [1267, 24] width 13 height 13
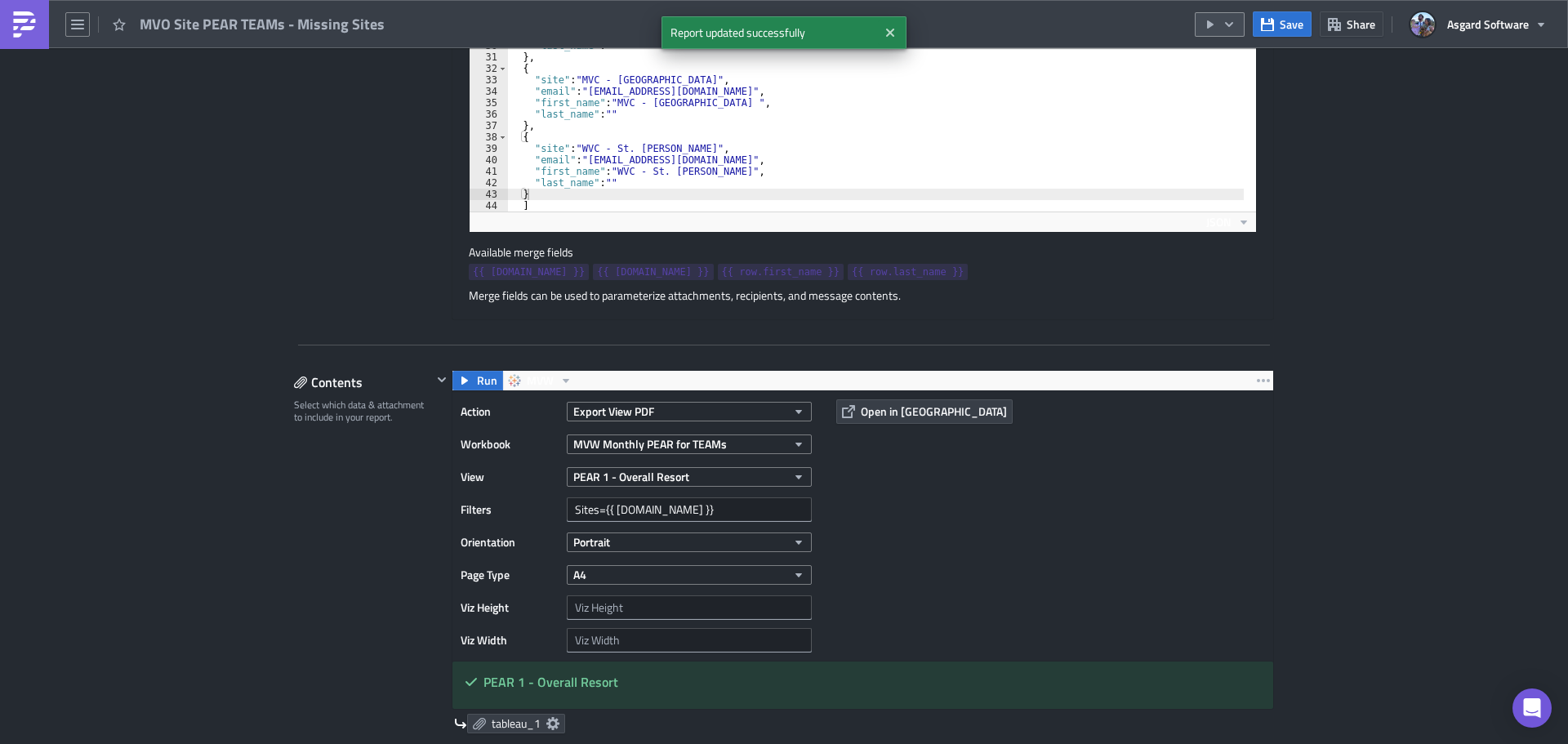
click at [1230, 21] on icon "button" at bounding box center [1229, 24] width 13 height 13
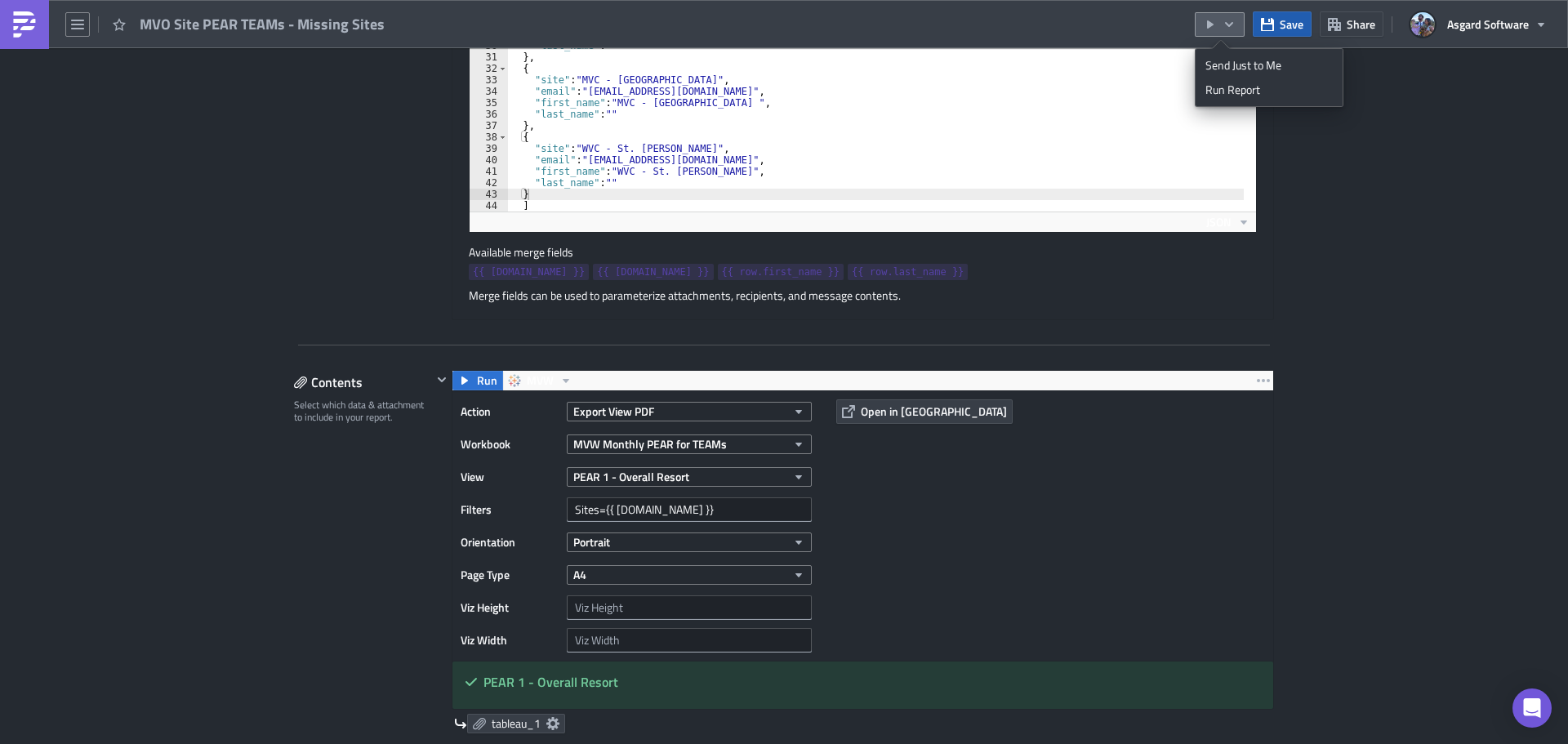
click at [1291, 23] on span "Save" at bounding box center [1292, 24] width 24 height 17
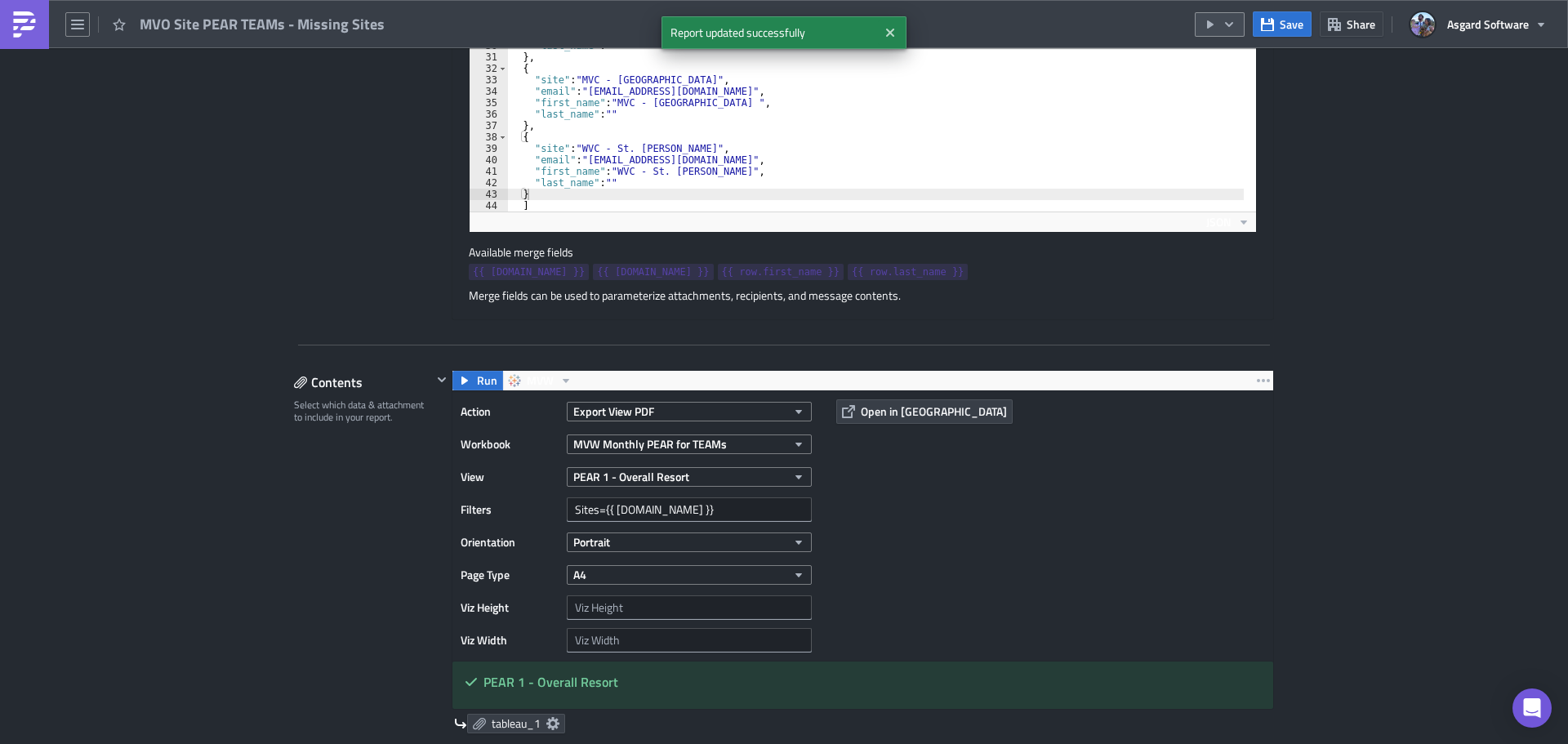
click at [1225, 22] on icon "button" at bounding box center [1229, 24] width 13 height 13
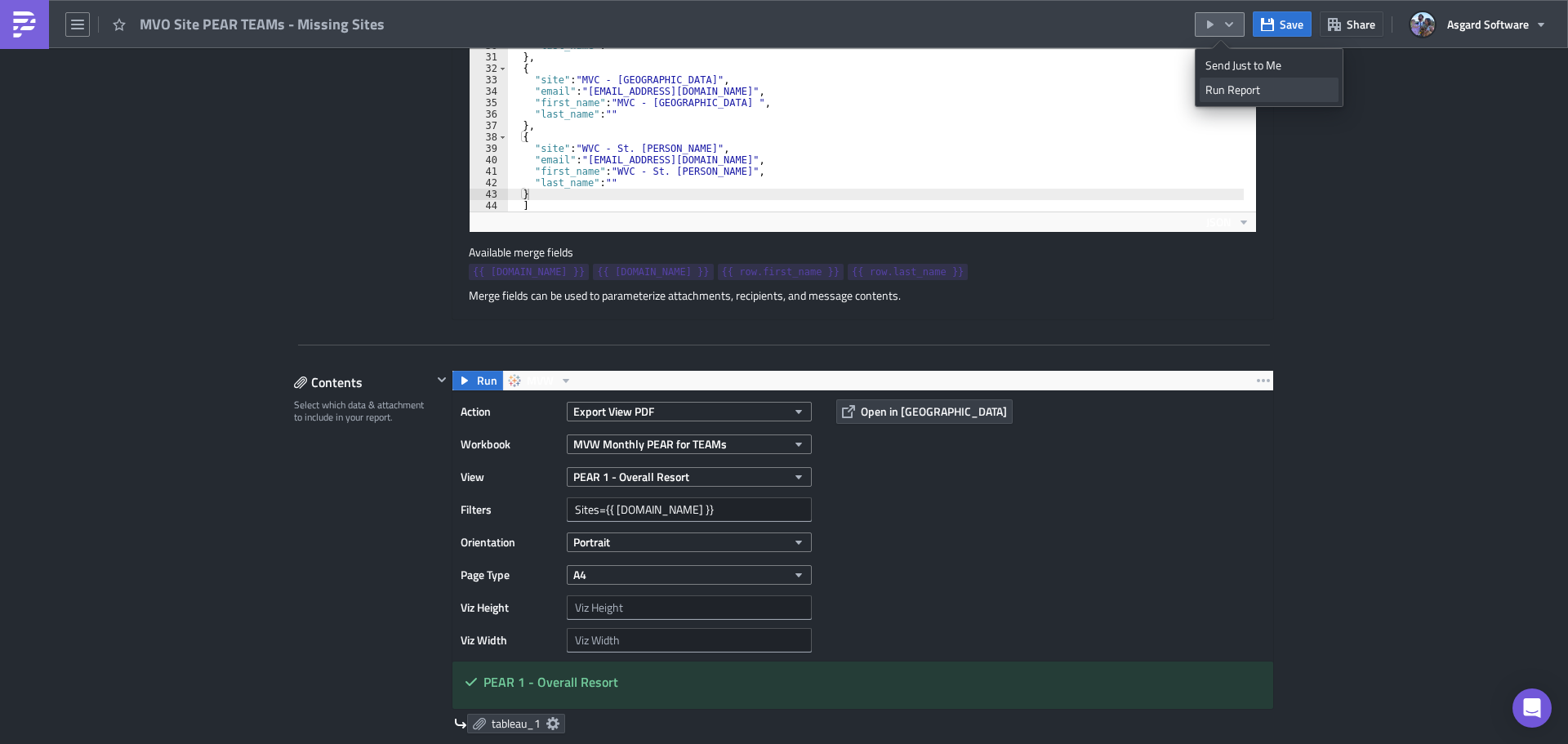
click at [1244, 92] on div "Run Report" at bounding box center [1269, 89] width 127 height 16
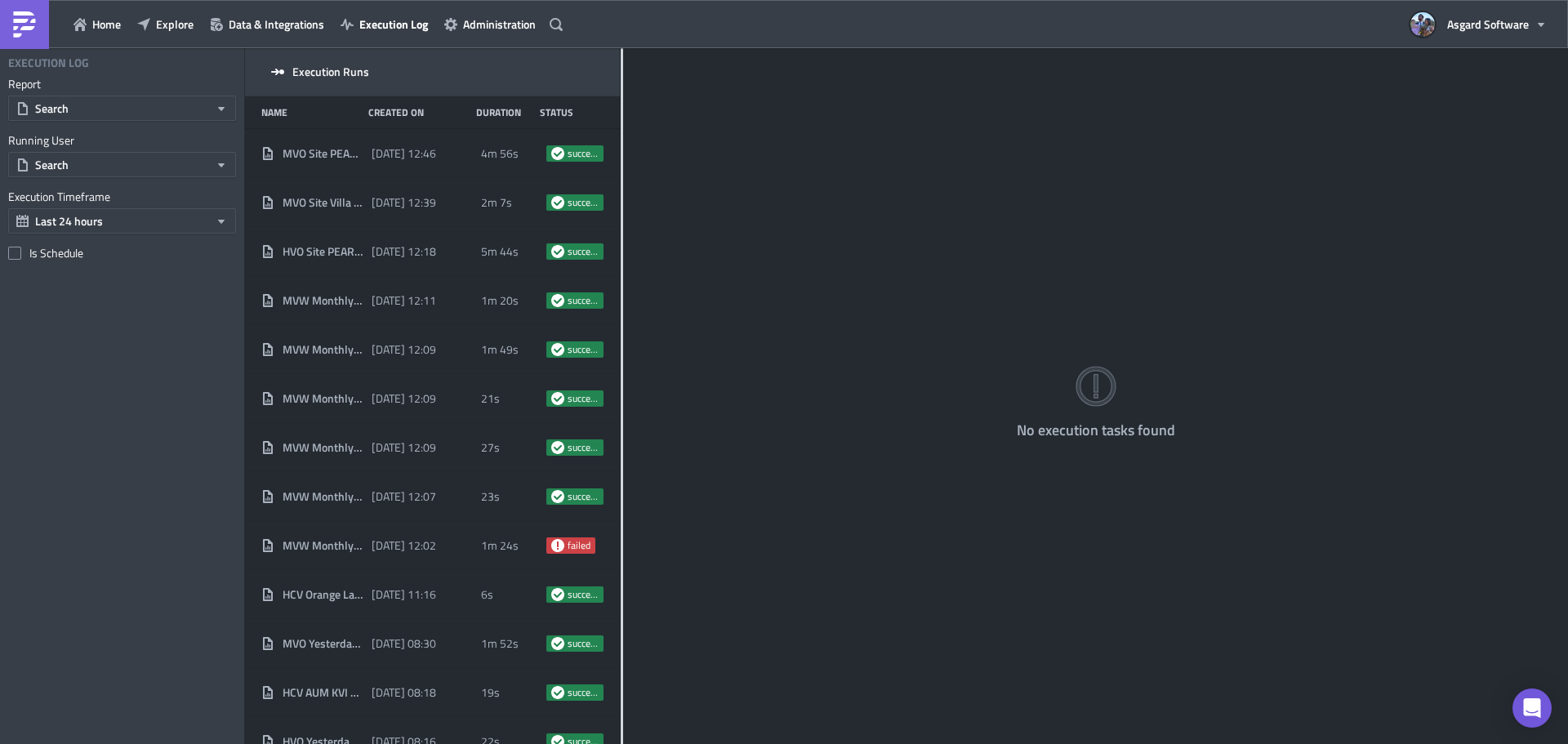
drag, startPoint x: 512, startPoint y: 79, endPoint x: 948, endPoint y: 38, distance: 437.9
click at [893, 42] on div "Home Explore Data & Integrations Execution Log Administration Asgard Software E…" at bounding box center [784, 373] width 1568 height 747
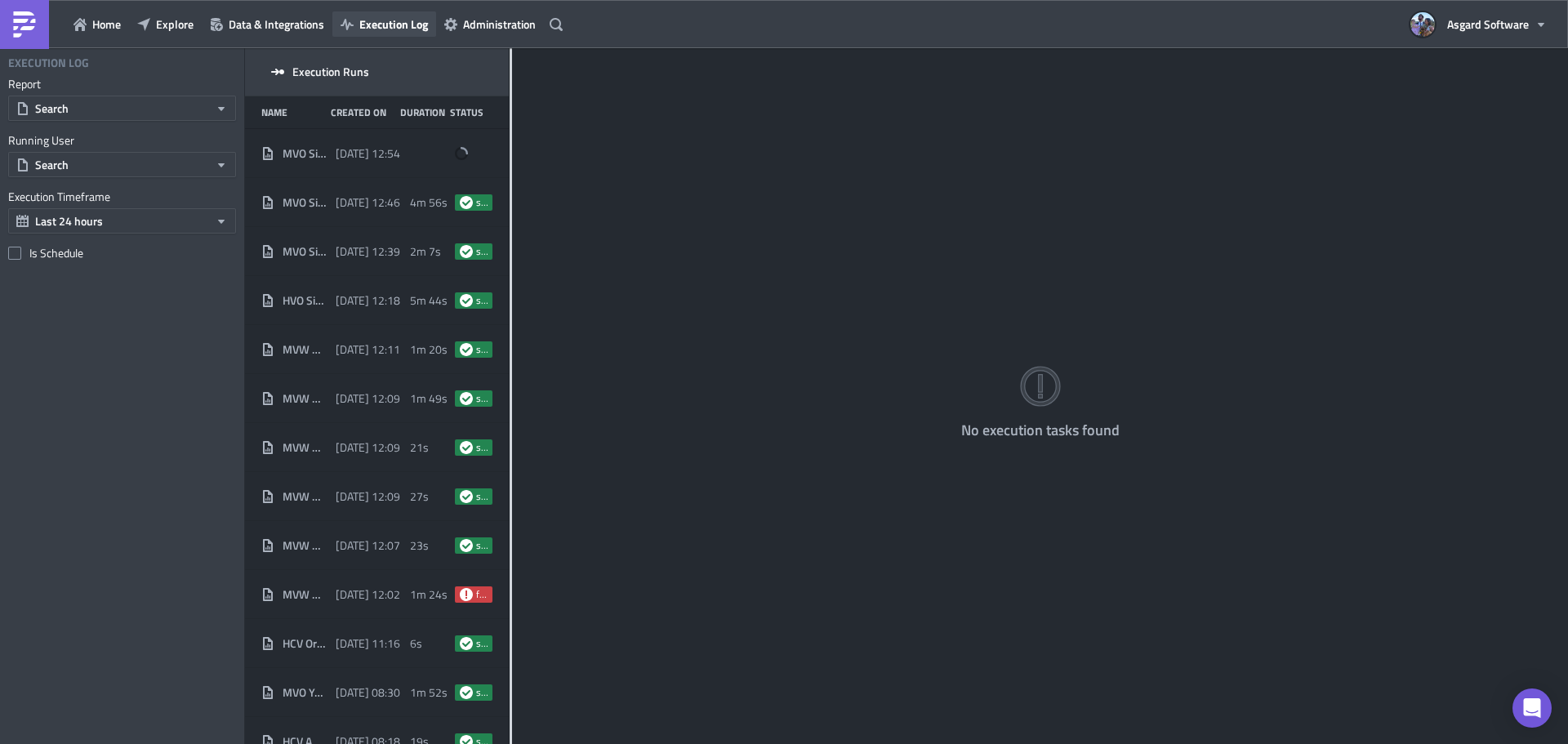
click at [375, 18] on span "Execution Log" at bounding box center [394, 24] width 69 height 17
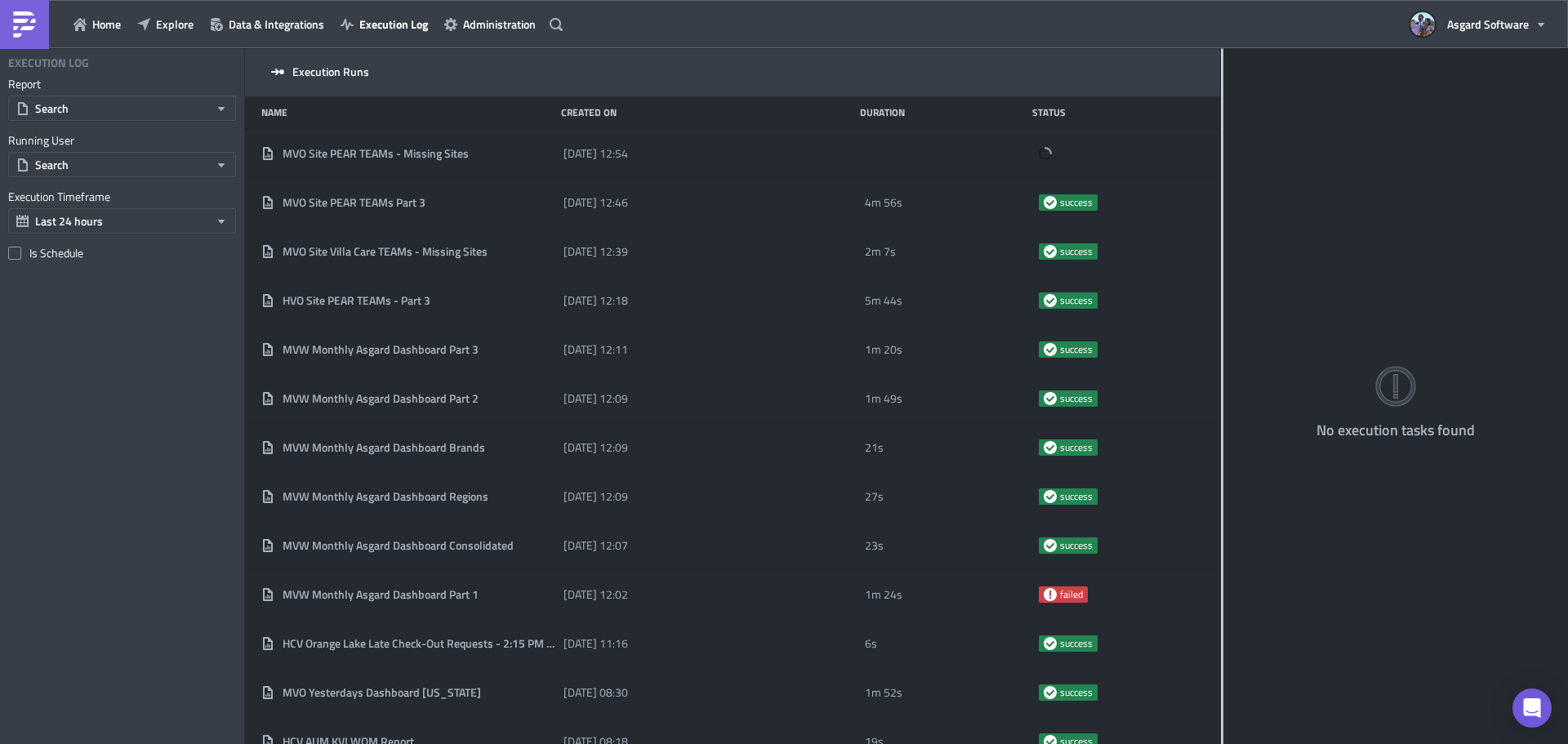
drag, startPoint x: 511, startPoint y: 169, endPoint x: 1221, endPoint y: 205, distance: 710.9
click at [1221, 205] on div at bounding box center [1222, 397] width 3 height 699
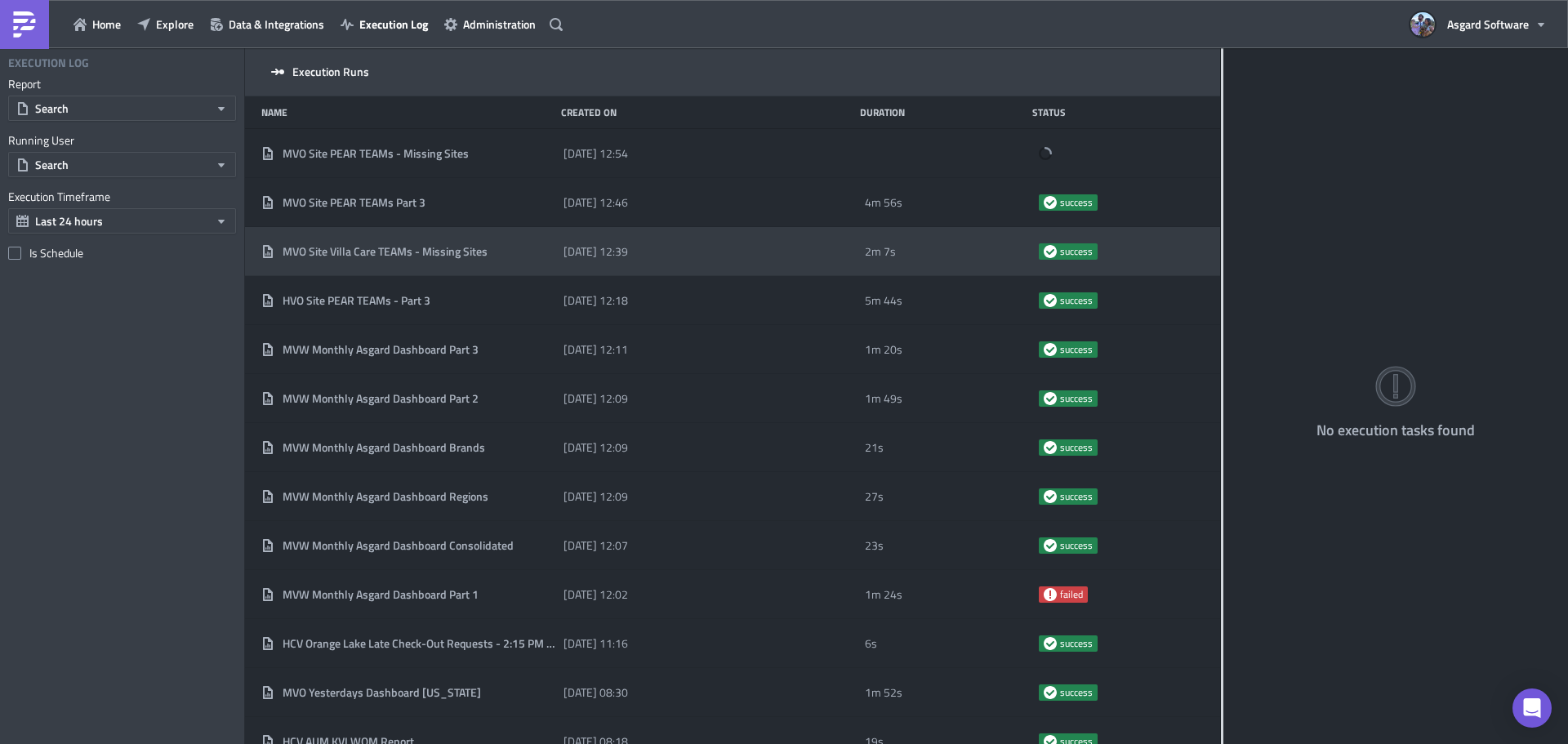
click at [434, 258] on span "MVO Site Villa Care TEAMs - Missing Sites" at bounding box center [384, 251] width 205 height 15
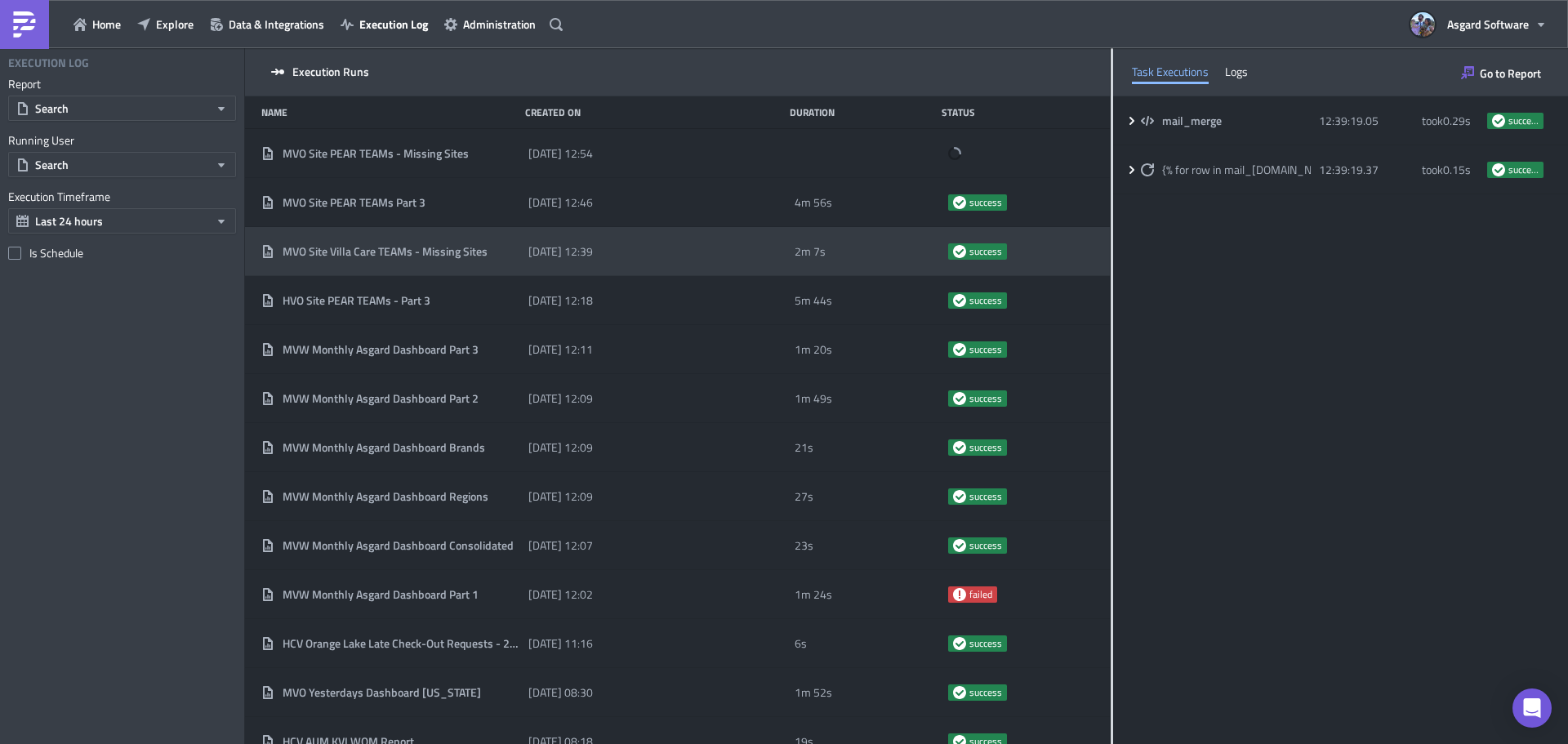
click at [1280, 76] on div "Task Executions Logs" at bounding box center [1341, 72] width 455 height 48
click at [1248, 76] on div "Logs" at bounding box center [1236, 71] width 23 height 25
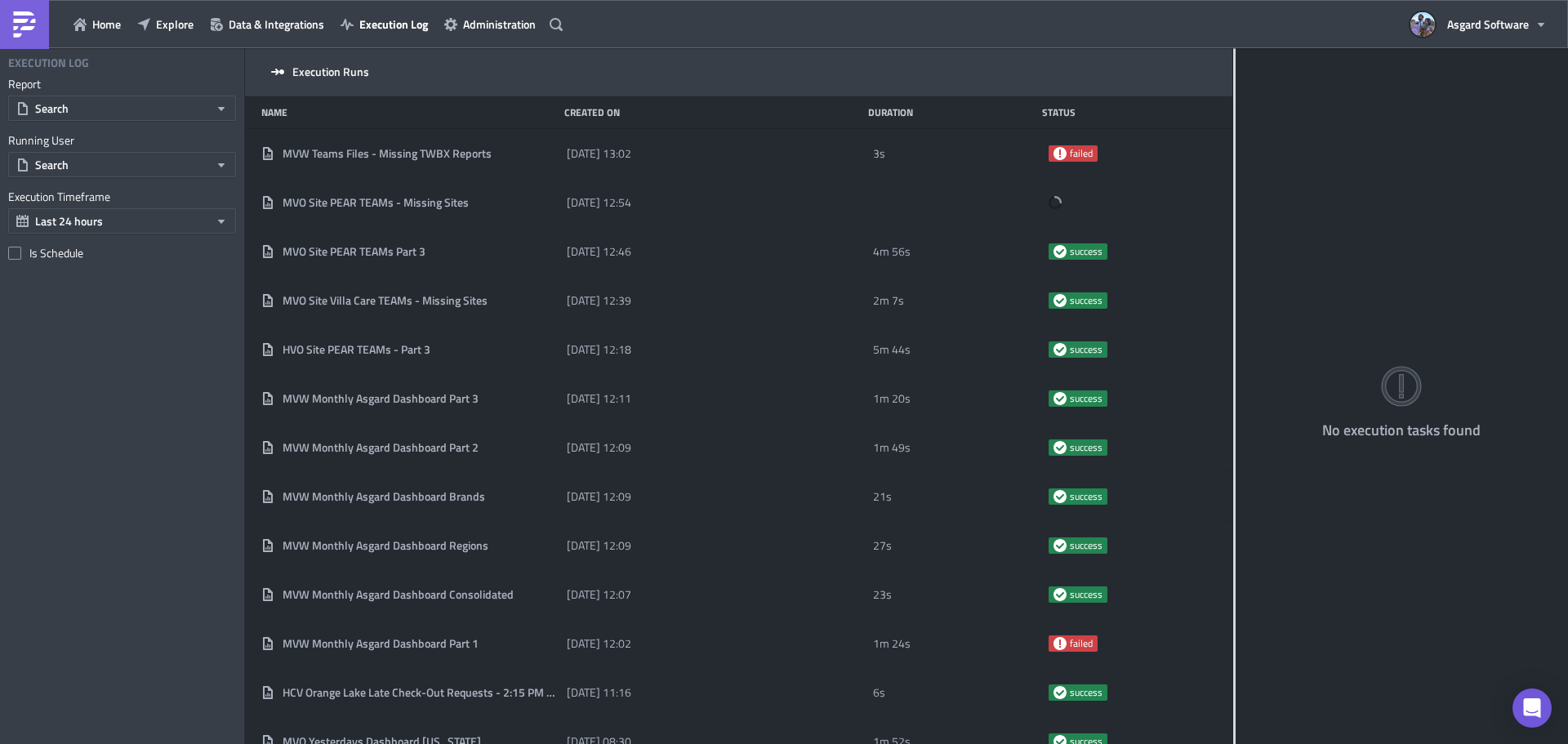
drag, startPoint x: 512, startPoint y: 125, endPoint x: 1444, endPoint y: 191, distance: 934.3
click at [1444, 191] on div "Execution Runs Name Created On Duration Status MVW Teams Files - Missing TWBX R…" at bounding box center [906, 397] width 1323 height 699
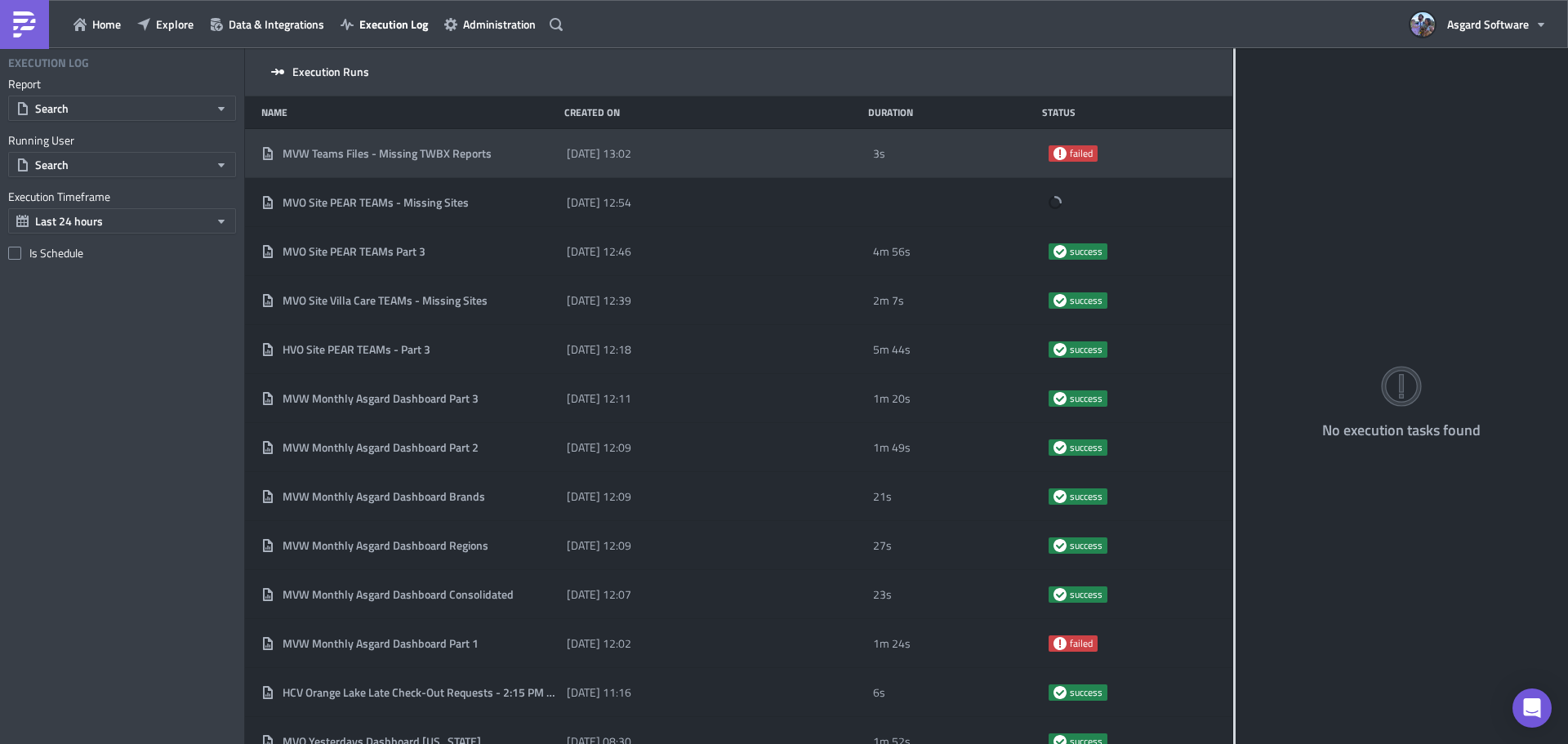
click at [503, 160] on div "MVW Teams Files - Missing TWBX Reports" at bounding box center [410, 153] width 297 height 15
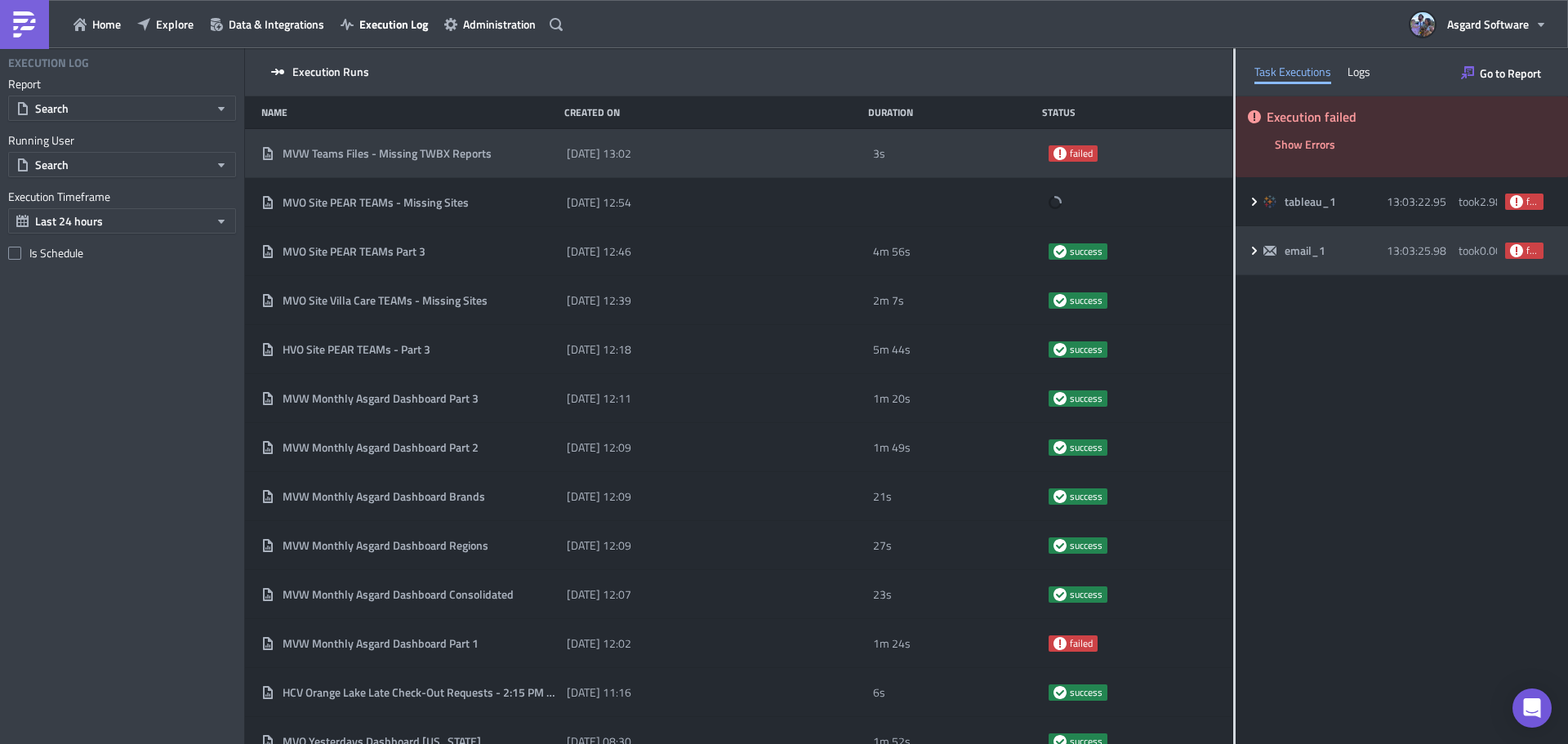
click at [1324, 253] on span "email_1" at bounding box center [1306, 251] width 43 height 15
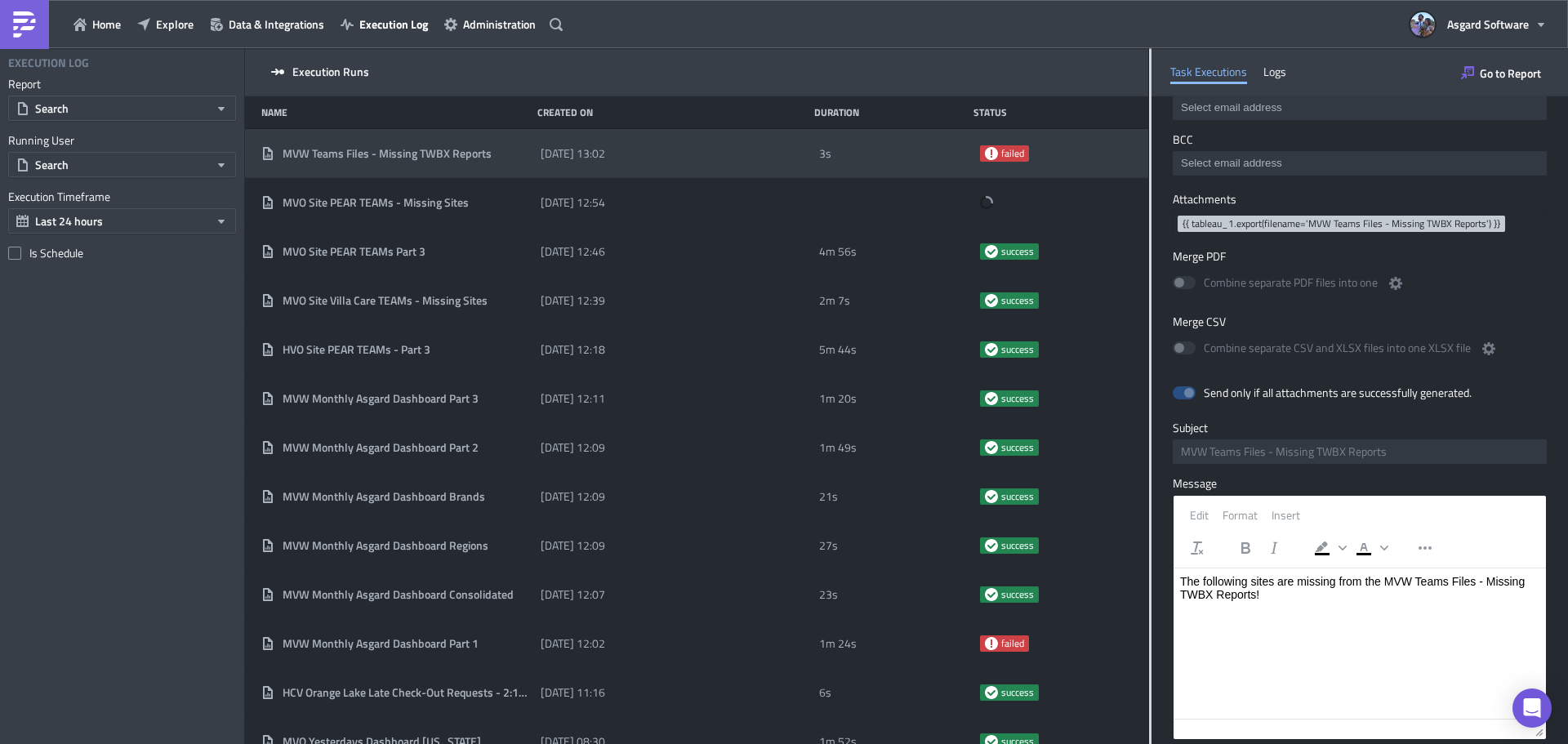
scroll to position [380, 0]
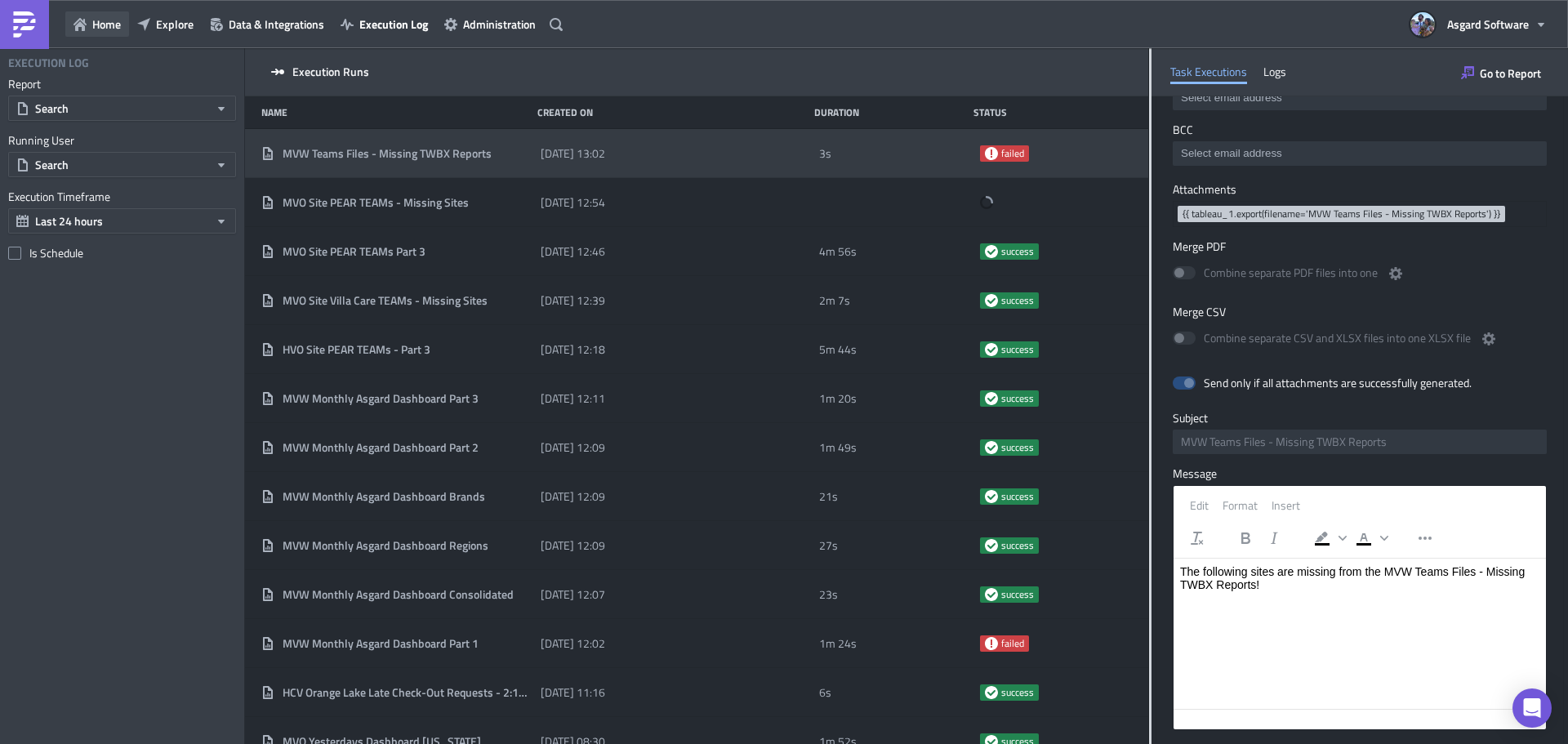
click at [94, 32] on span "Home" at bounding box center [106, 24] width 28 height 17
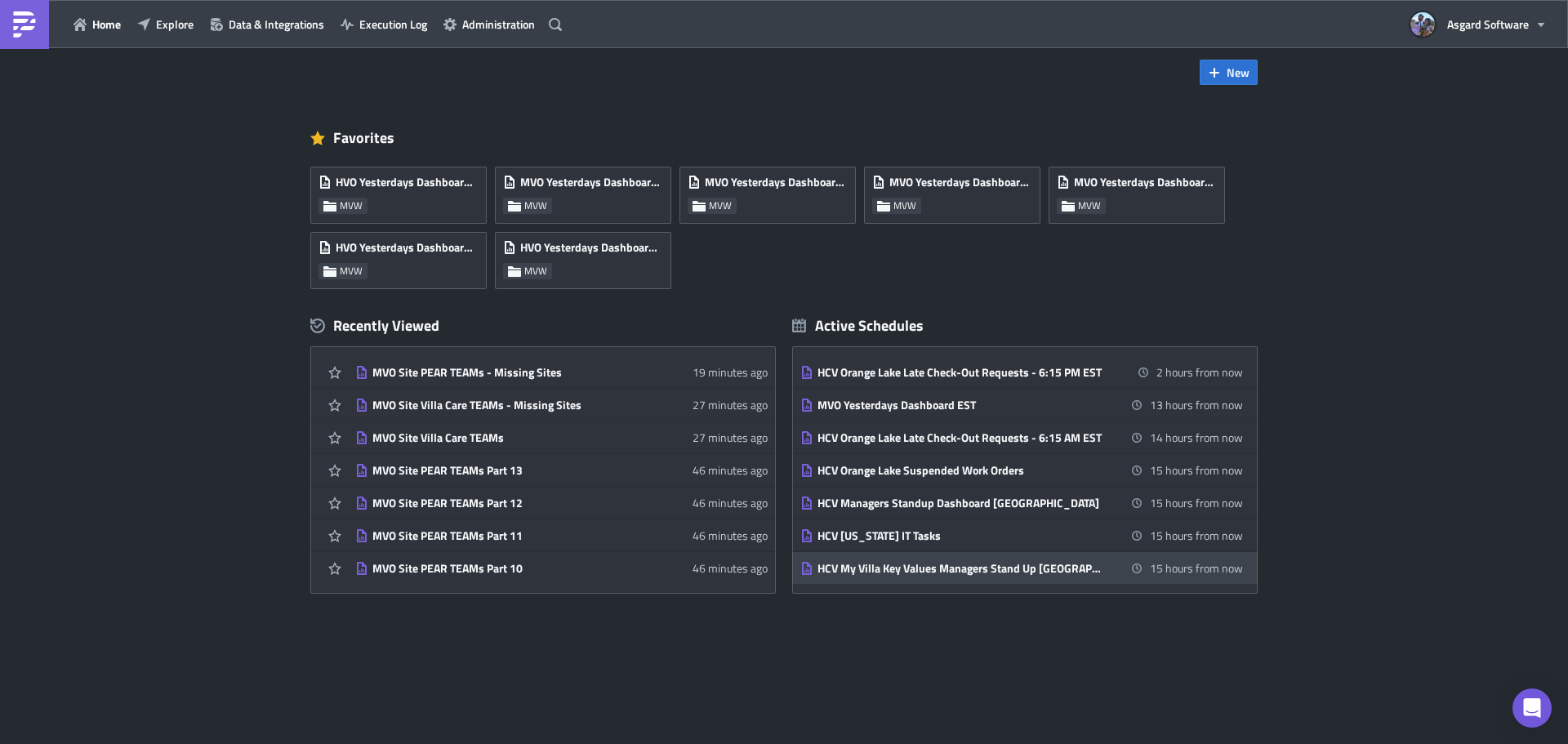
scroll to position [32, 0]
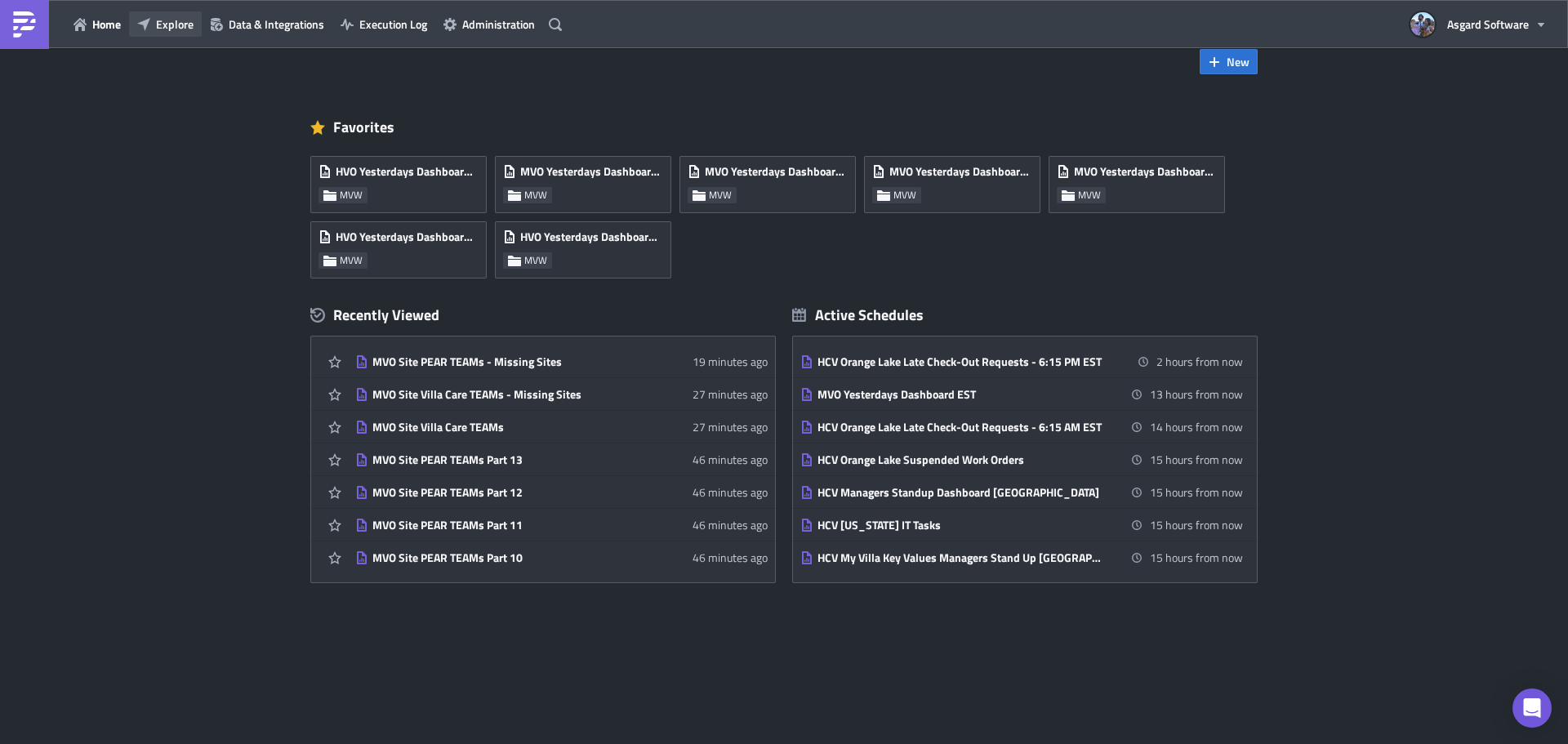
click at [191, 24] on span "Explore" at bounding box center [175, 24] width 38 height 17
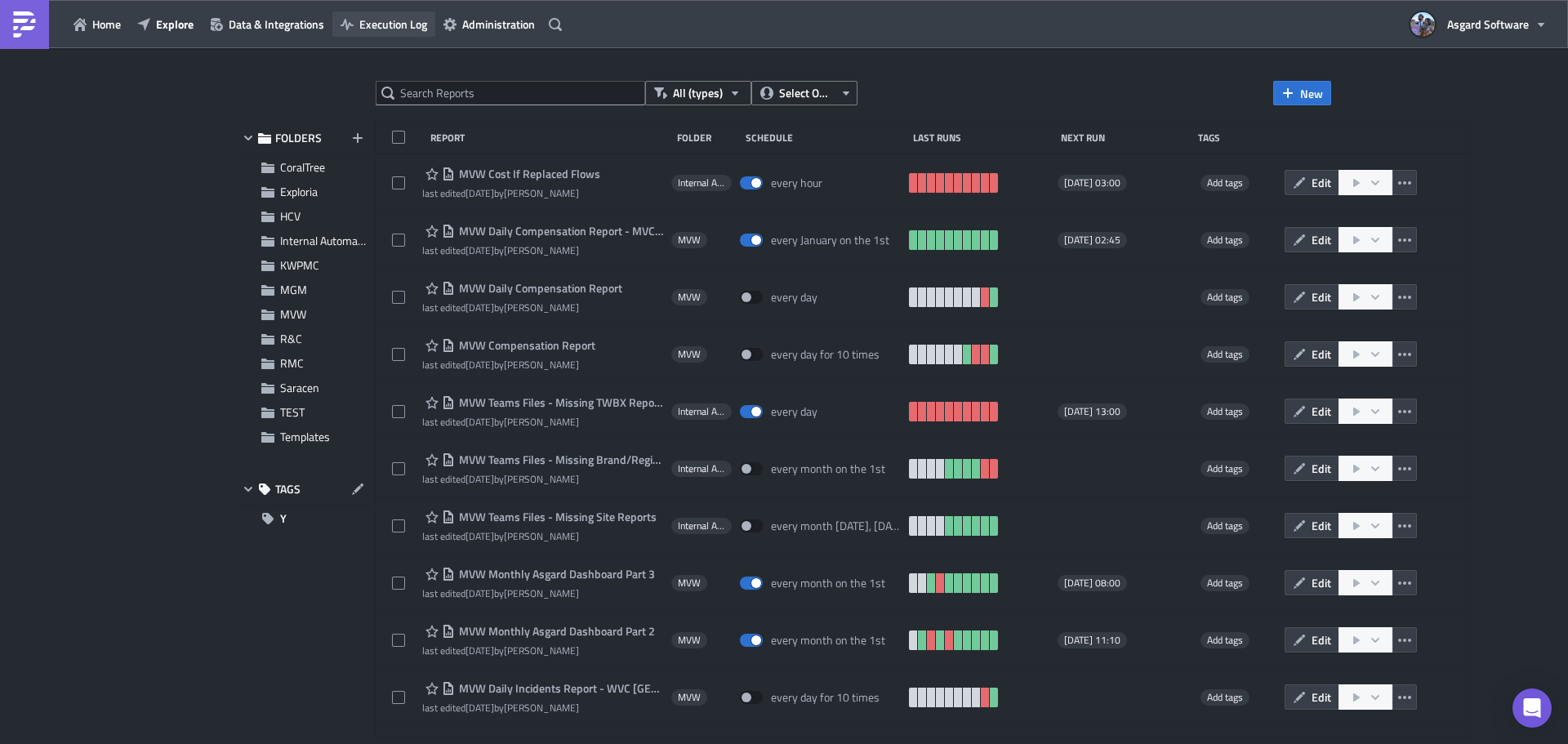
click at [403, 25] on span "Execution Log" at bounding box center [393, 24] width 68 height 17
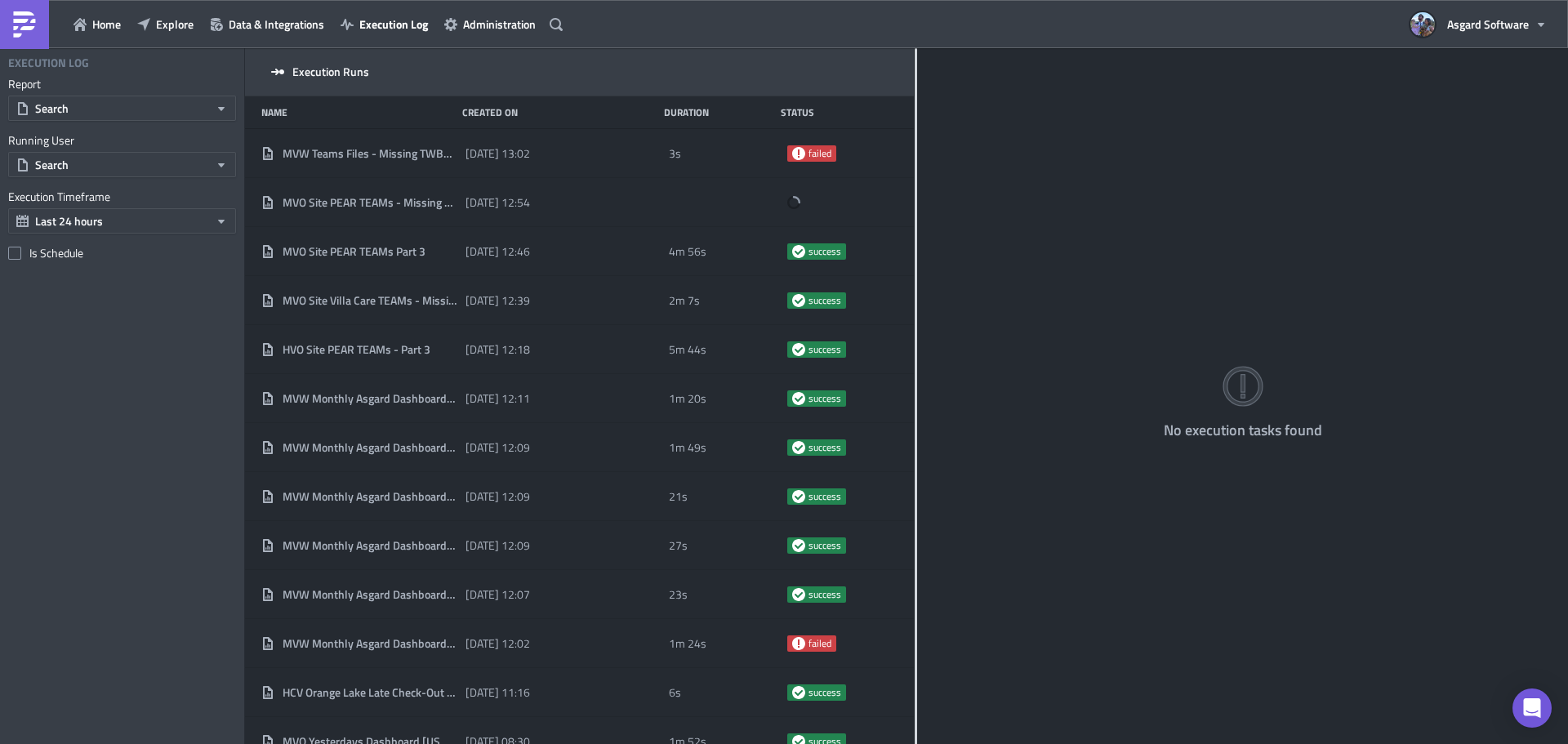
drag, startPoint x: 510, startPoint y: 132, endPoint x: 1003, endPoint y: 115, distance: 493.3
click at [917, 111] on div at bounding box center [916, 397] width 3 height 699
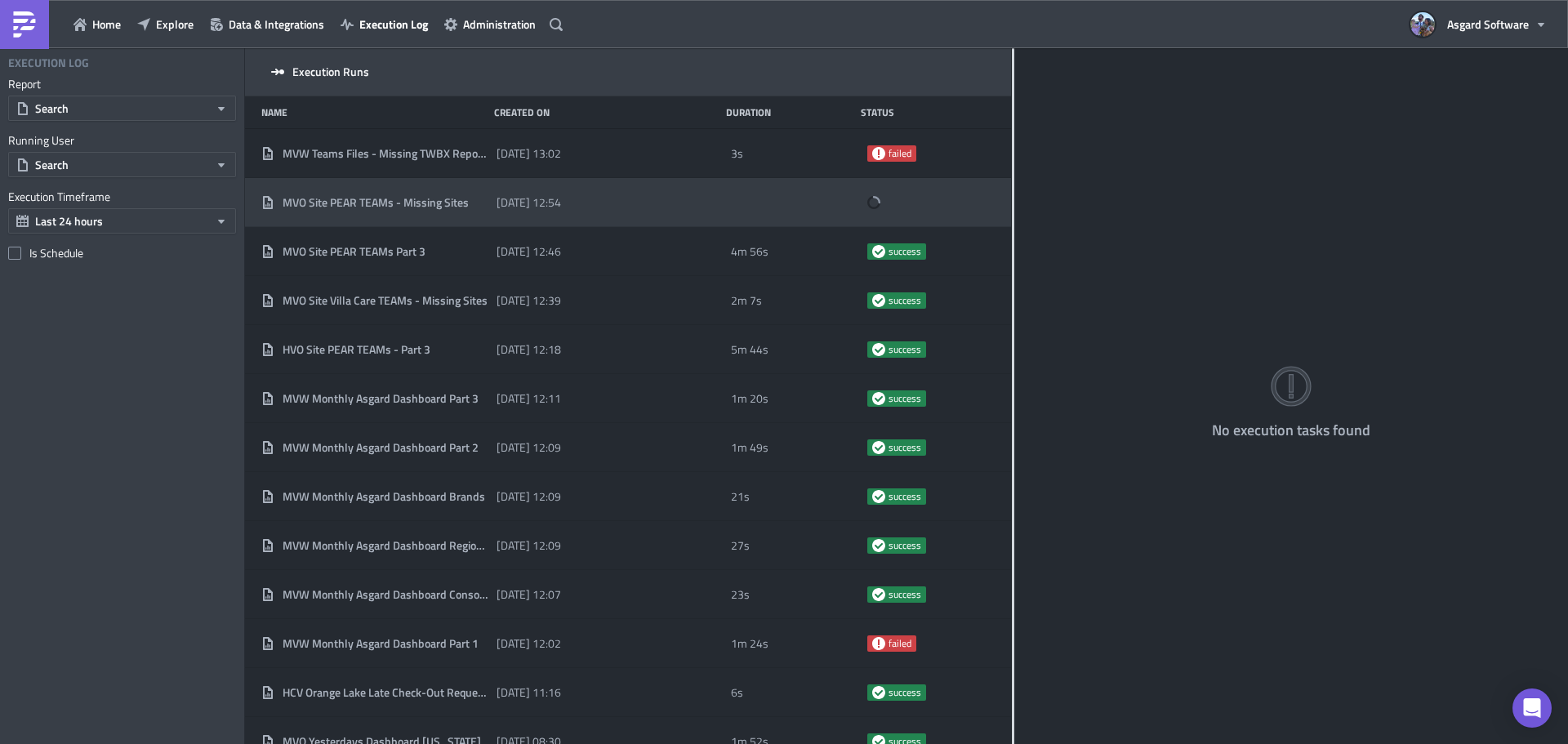
click at [623, 205] on div "[DATE] 12:54" at bounding box center [610, 203] width 227 height 29
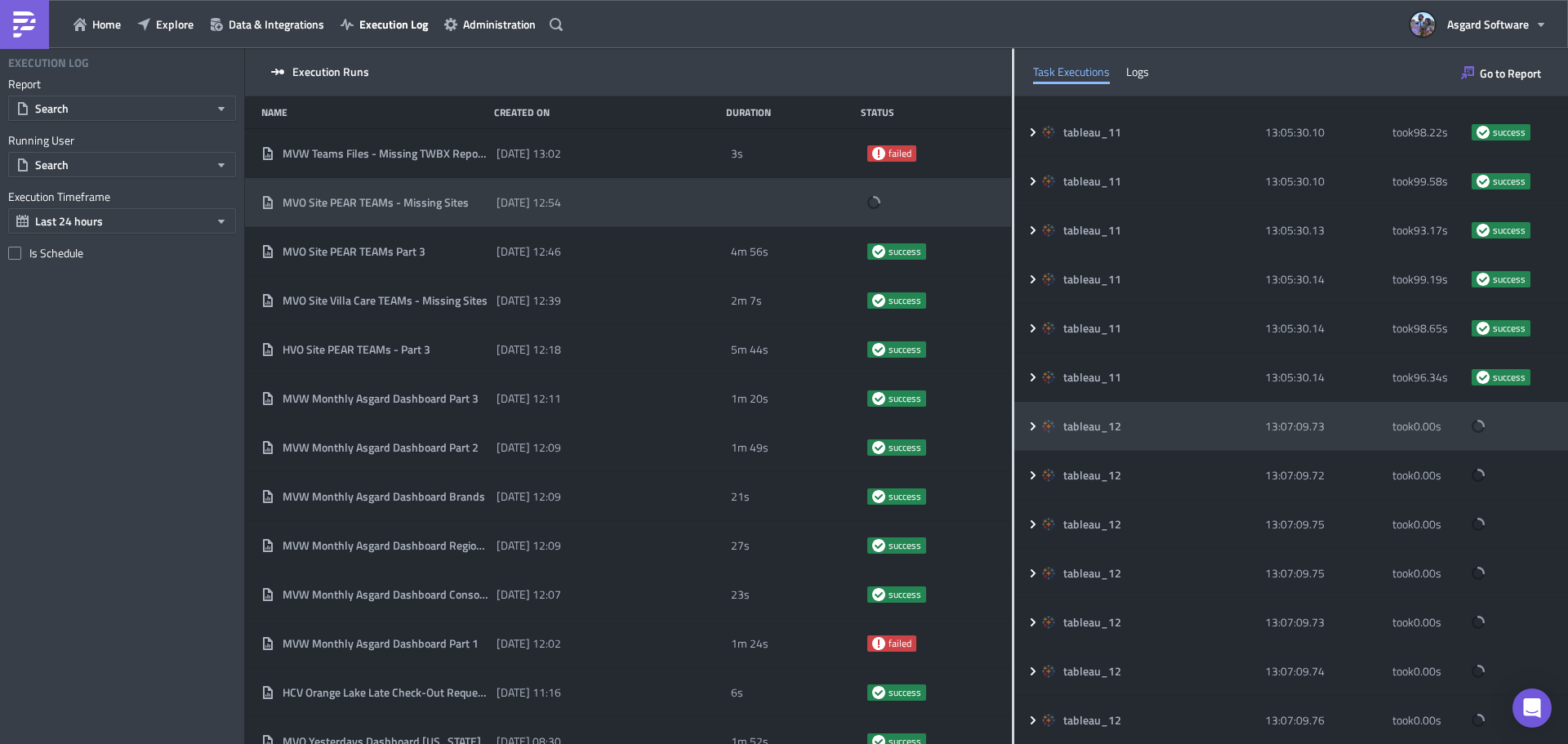
scroll to position [4253, 0]
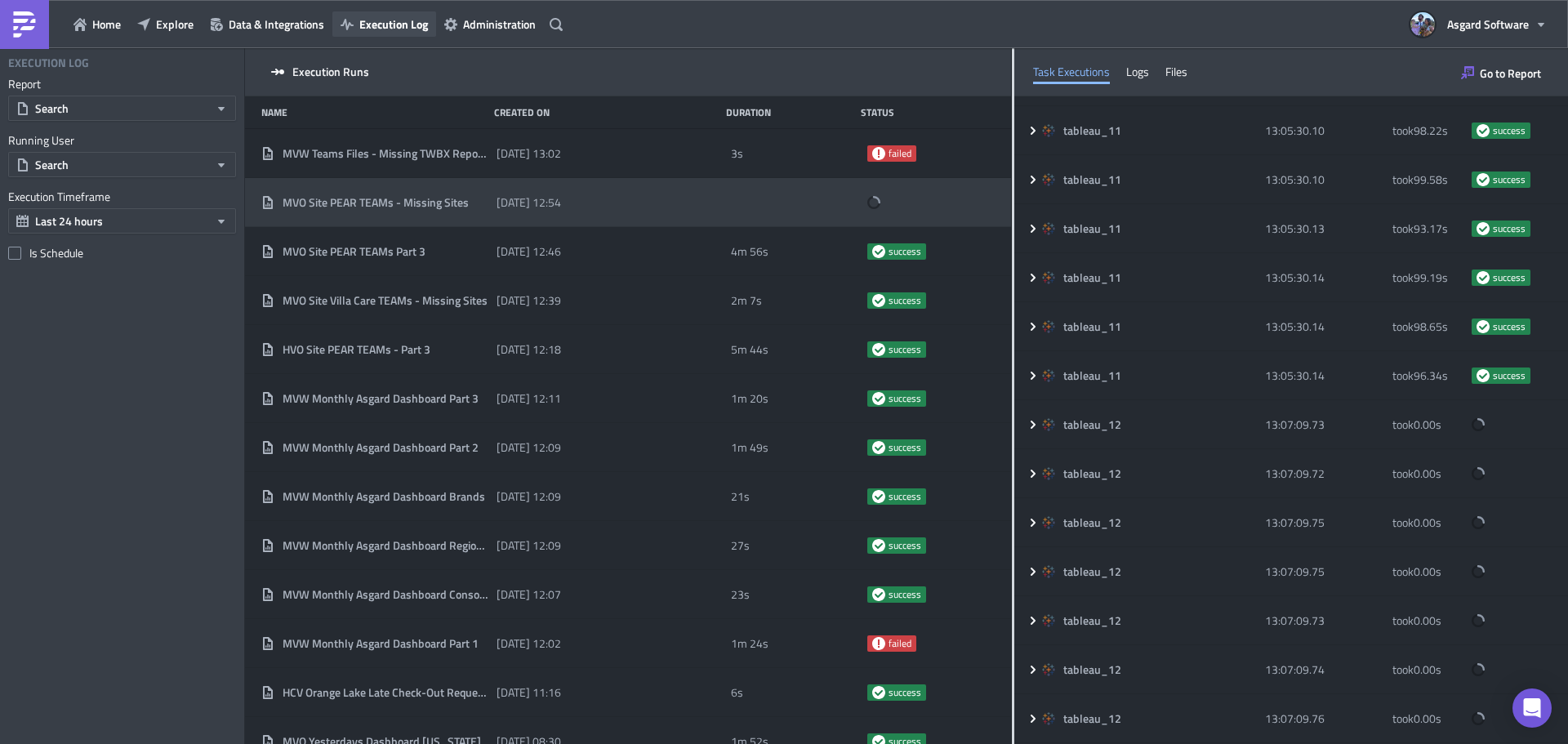
click at [377, 21] on span "Execution Log" at bounding box center [394, 24] width 69 height 17
drag, startPoint x: 479, startPoint y: 21, endPoint x: 453, endPoint y: 23, distance: 26.1
click at [480, 21] on span "Administration" at bounding box center [499, 24] width 73 height 17
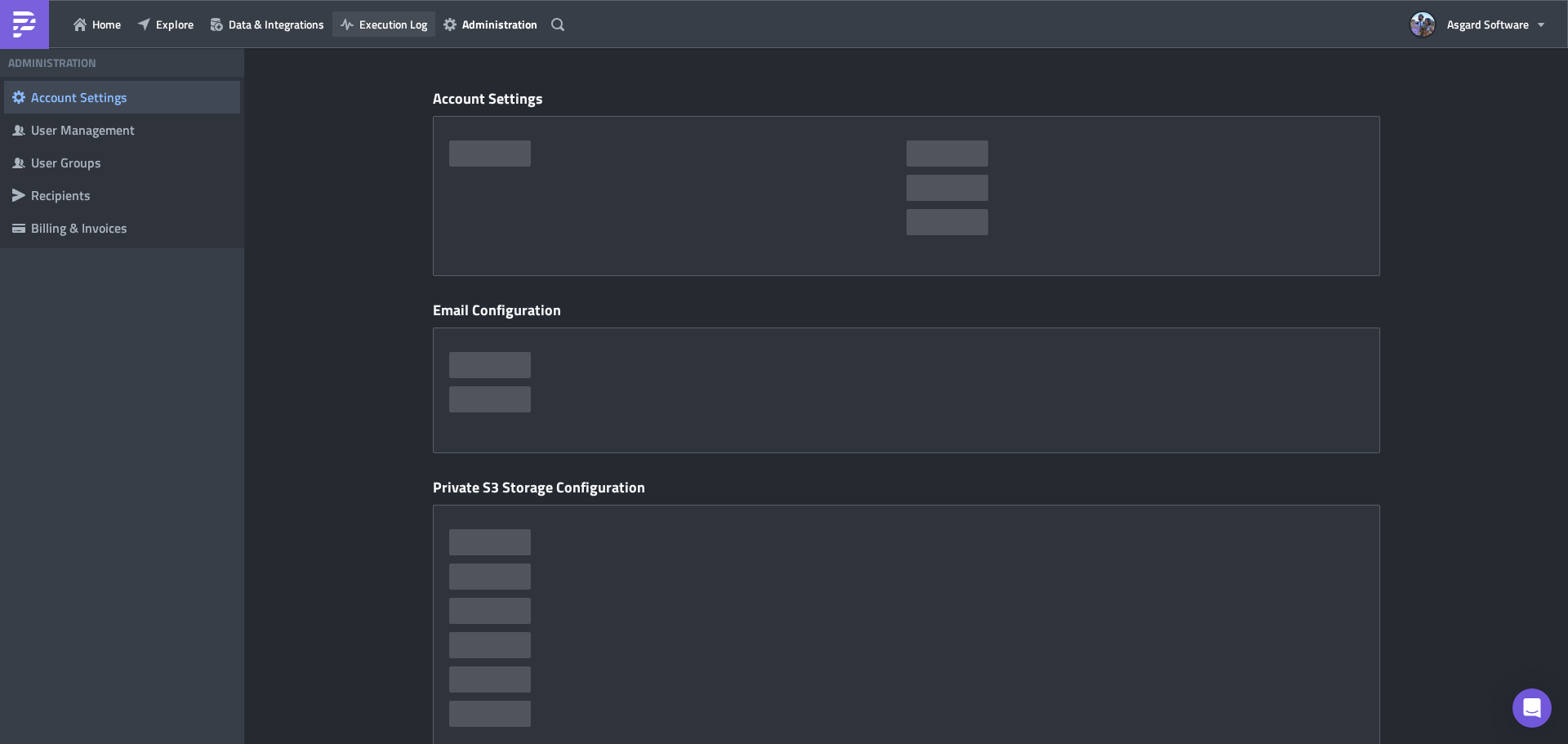
click at [402, 23] on span "Execution Log" at bounding box center [393, 24] width 68 height 17
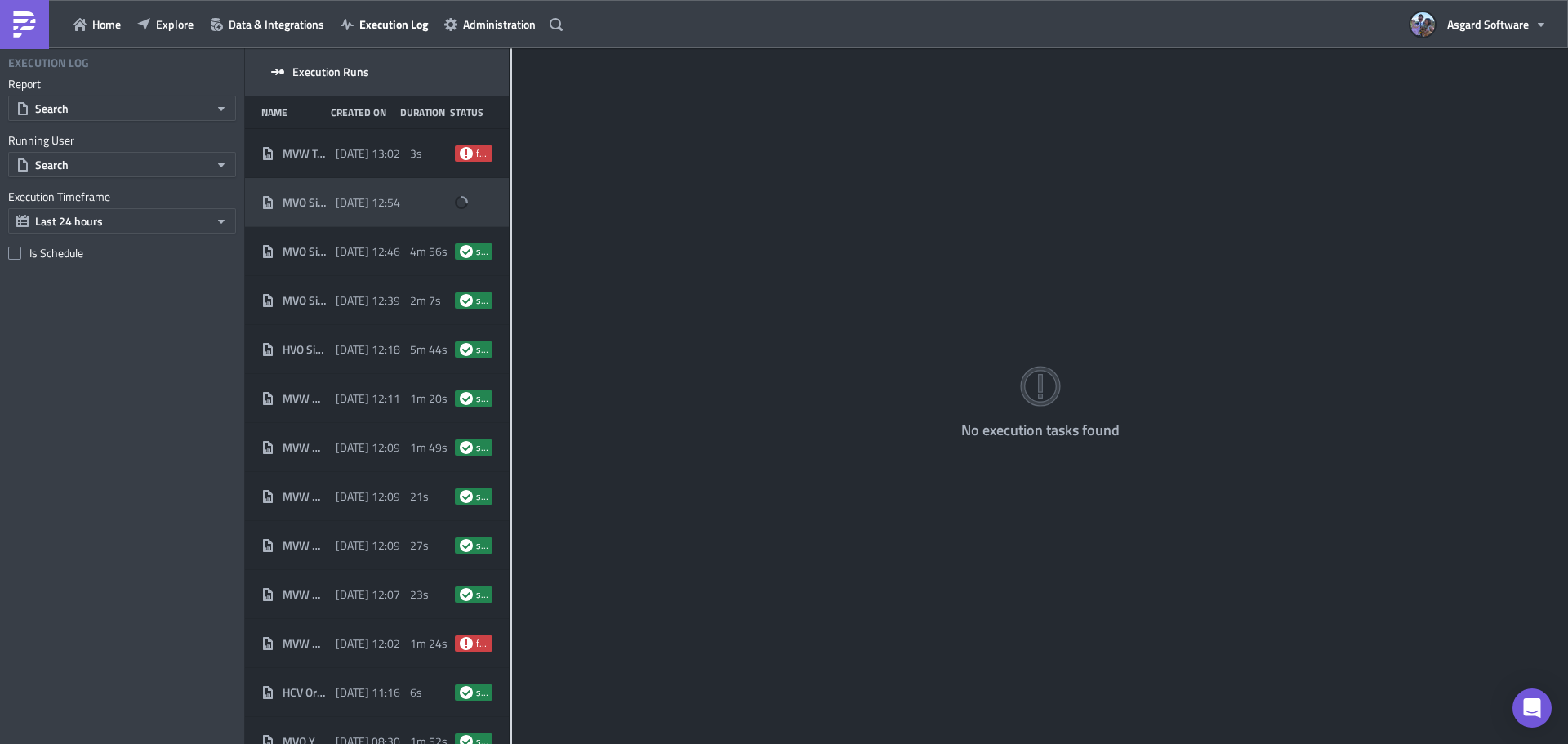
click at [324, 209] on span "MVO Site PEAR TEAMs - Missing Sites" at bounding box center [305, 202] width 45 height 15
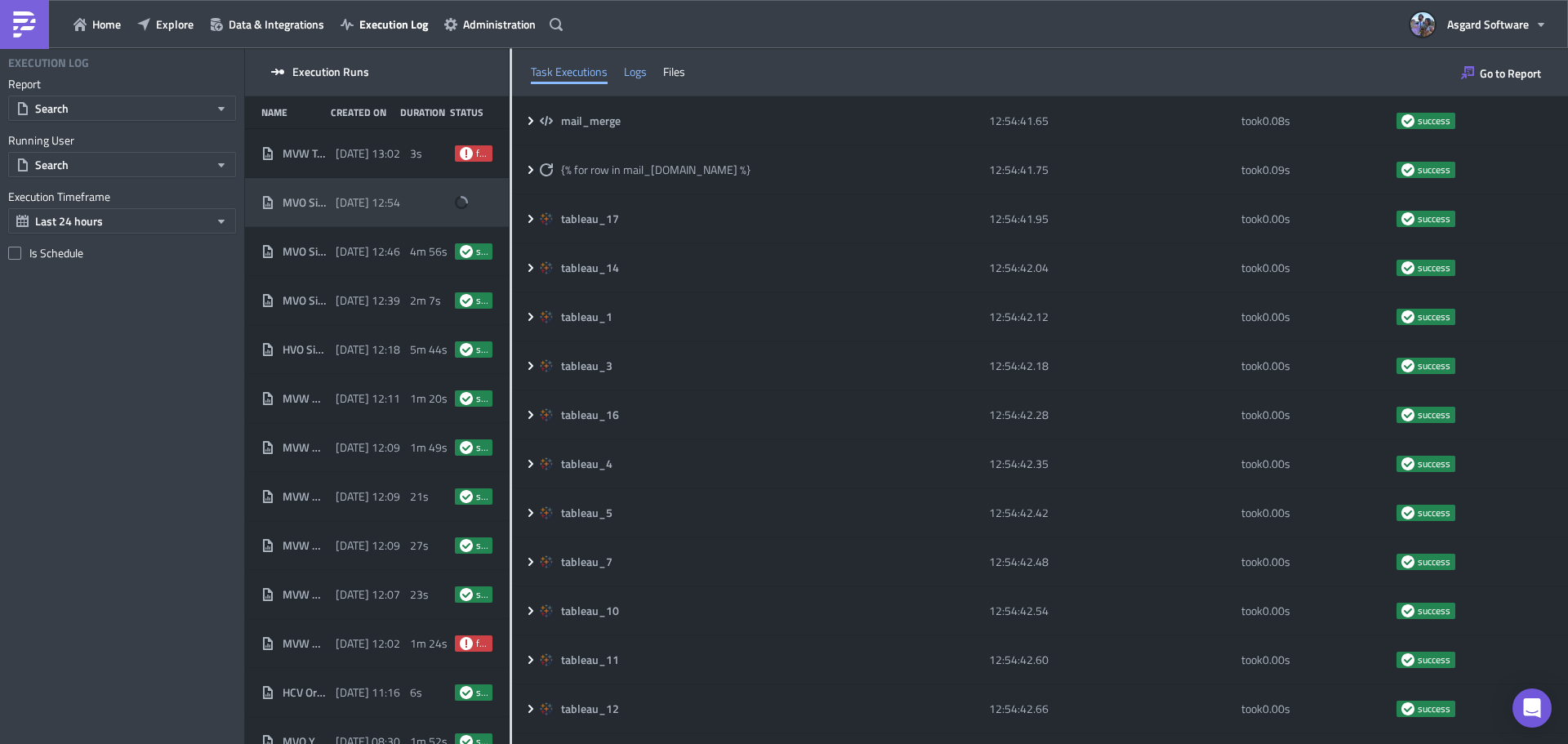
click at [645, 77] on div "Logs" at bounding box center [635, 71] width 23 height 25
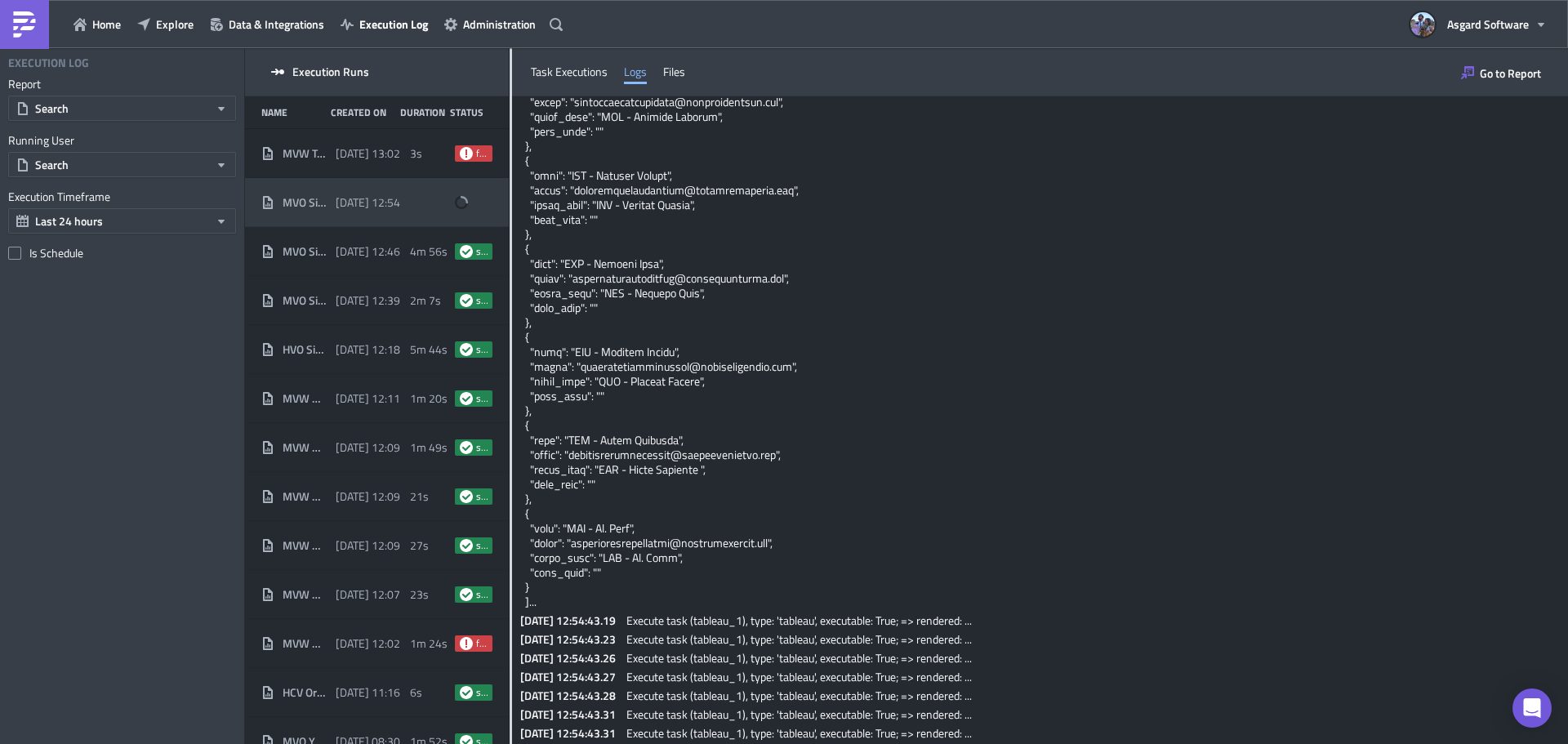
scroll to position [163, 0]
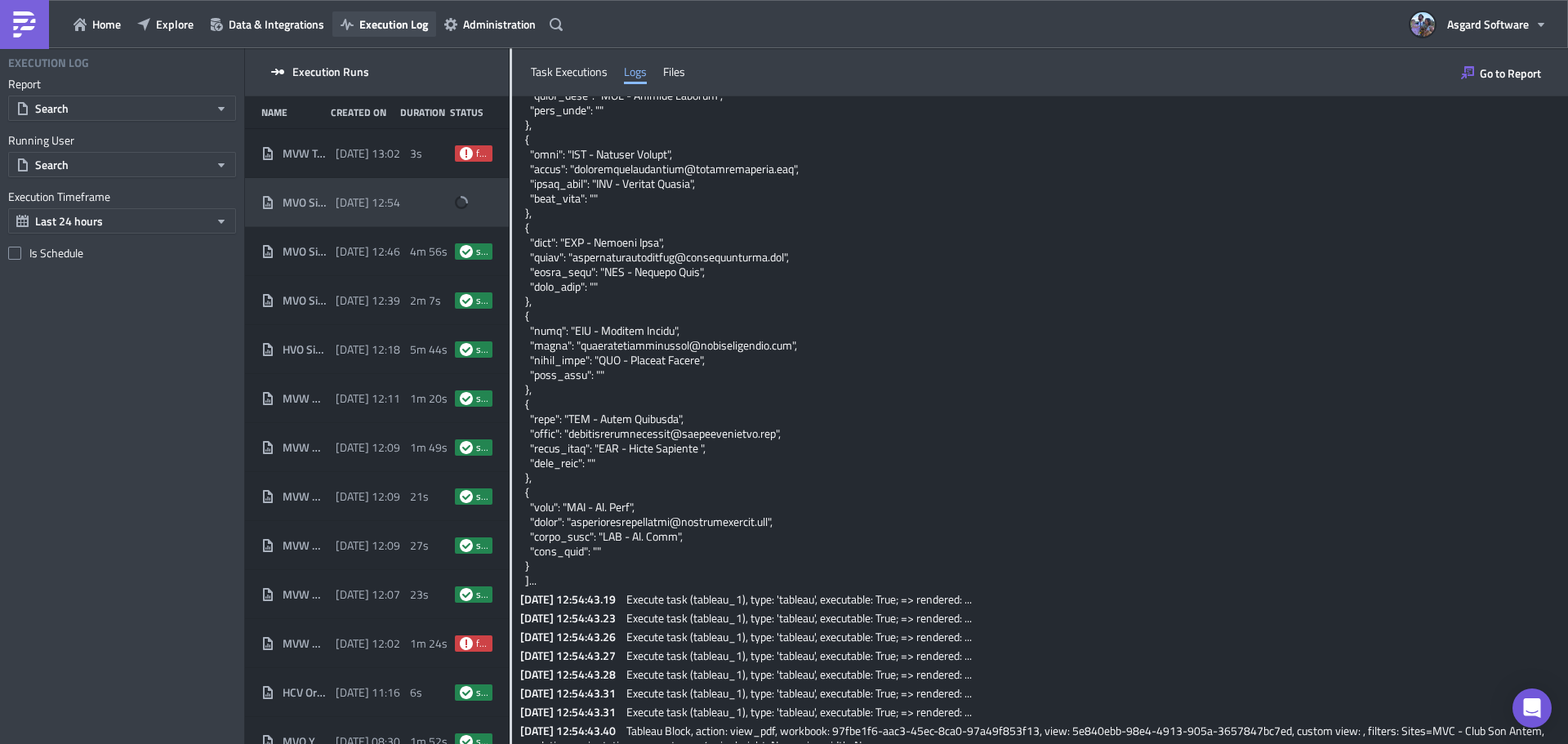
click at [360, 23] on span "Execution Log" at bounding box center [394, 24] width 69 height 17
click at [293, 23] on span "Data & Integrations" at bounding box center [275, 24] width 95 height 17
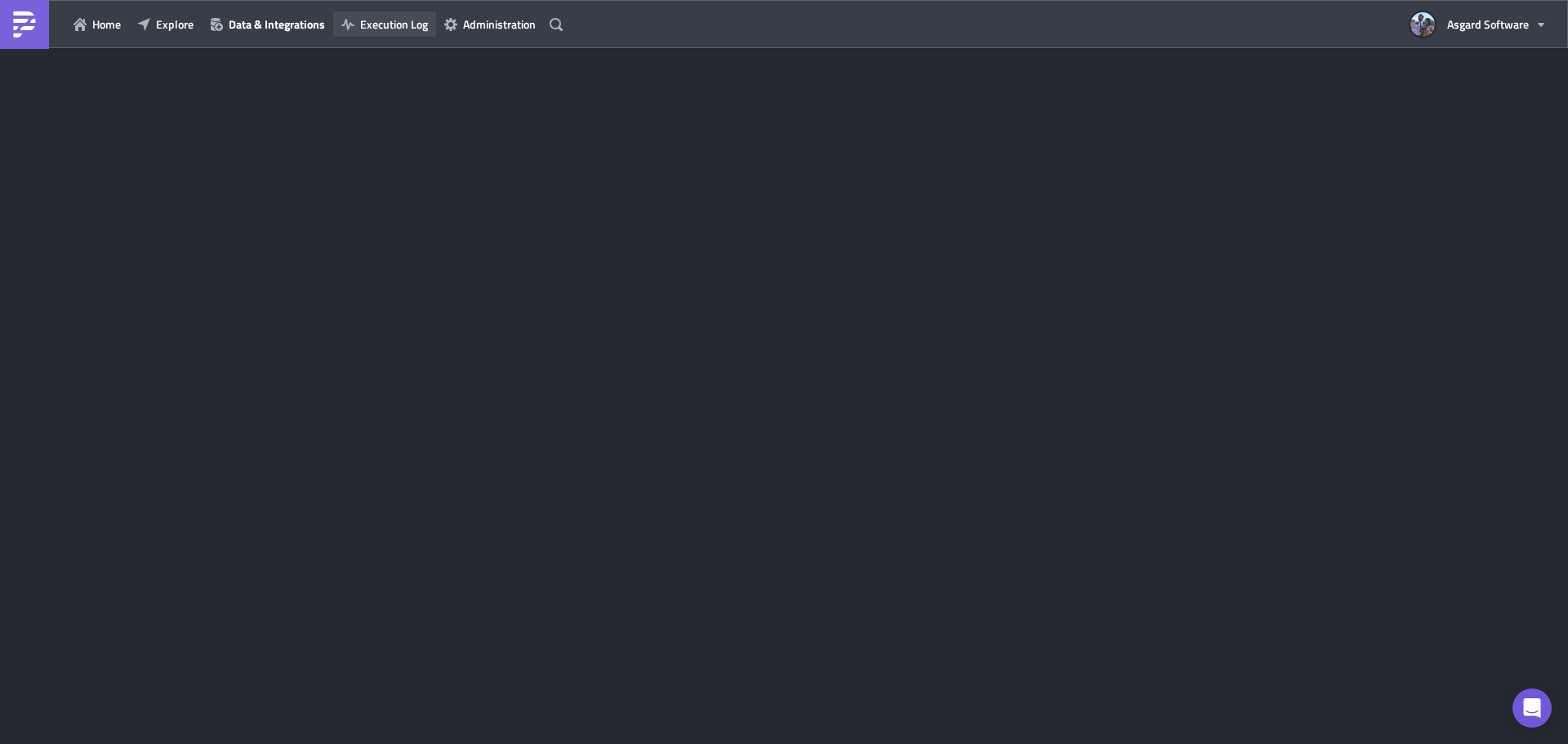
click at [388, 24] on span "Execution Log" at bounding box center [394, 24] width 68 height 17
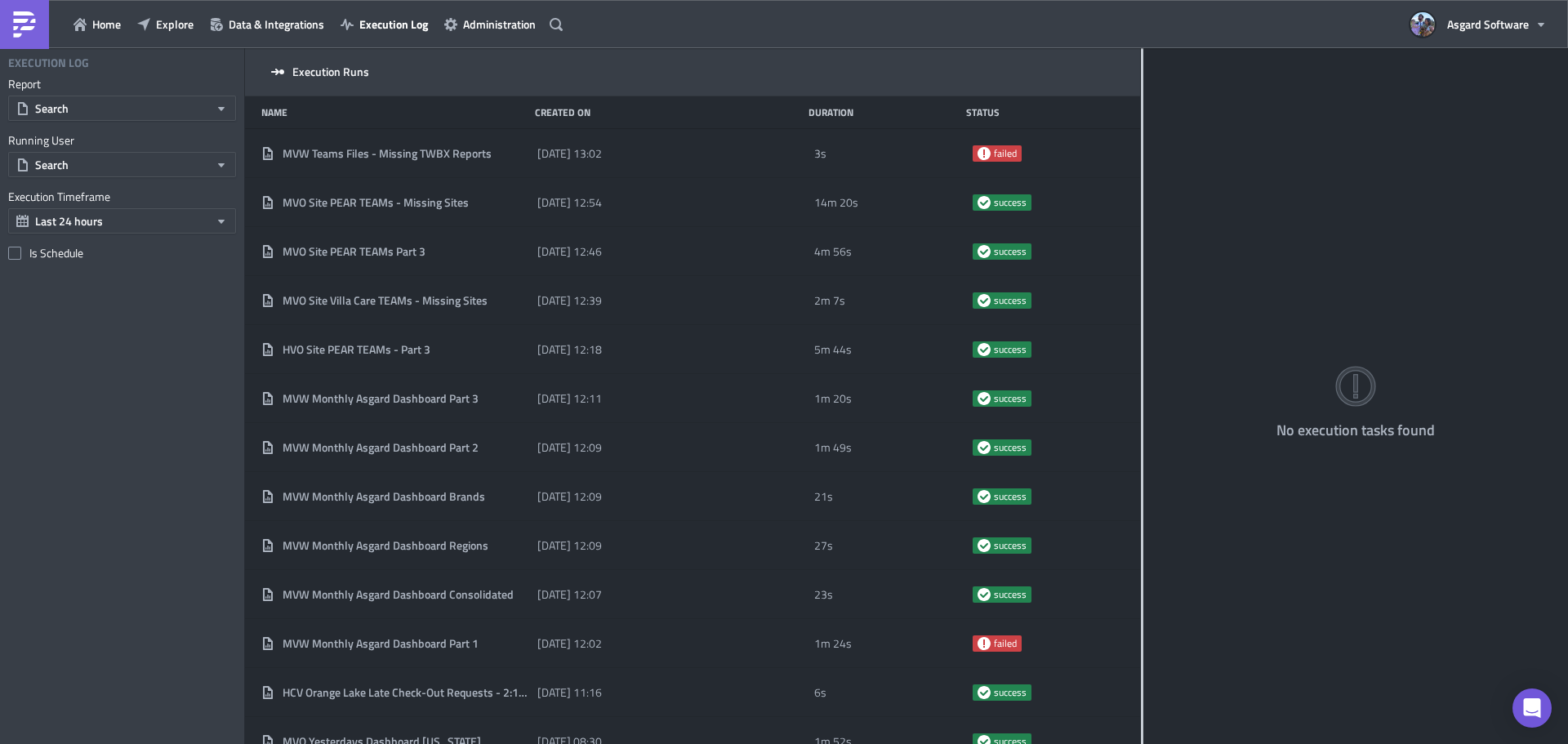
drag, startPoint x: 512, startPoint y: 139, endPoint x: 1141, endPoint y: 167, distance: 629.6
click at [1141, 167] on div at bounding box center [1141, 397] width 3 height 699
